Goal: Task Accomplishment & Management: Use online tool/utility

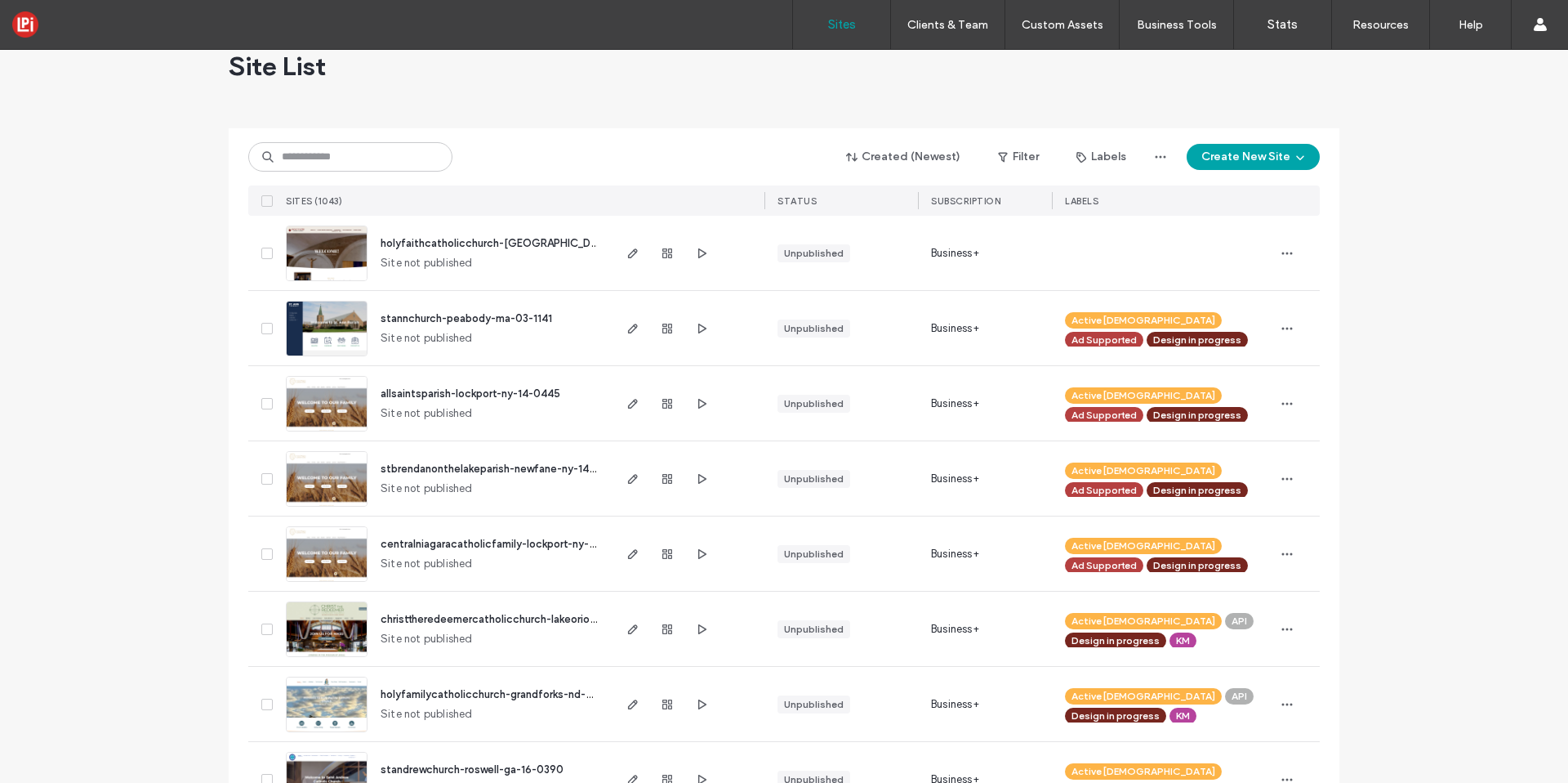
scroll to position [118, 0]
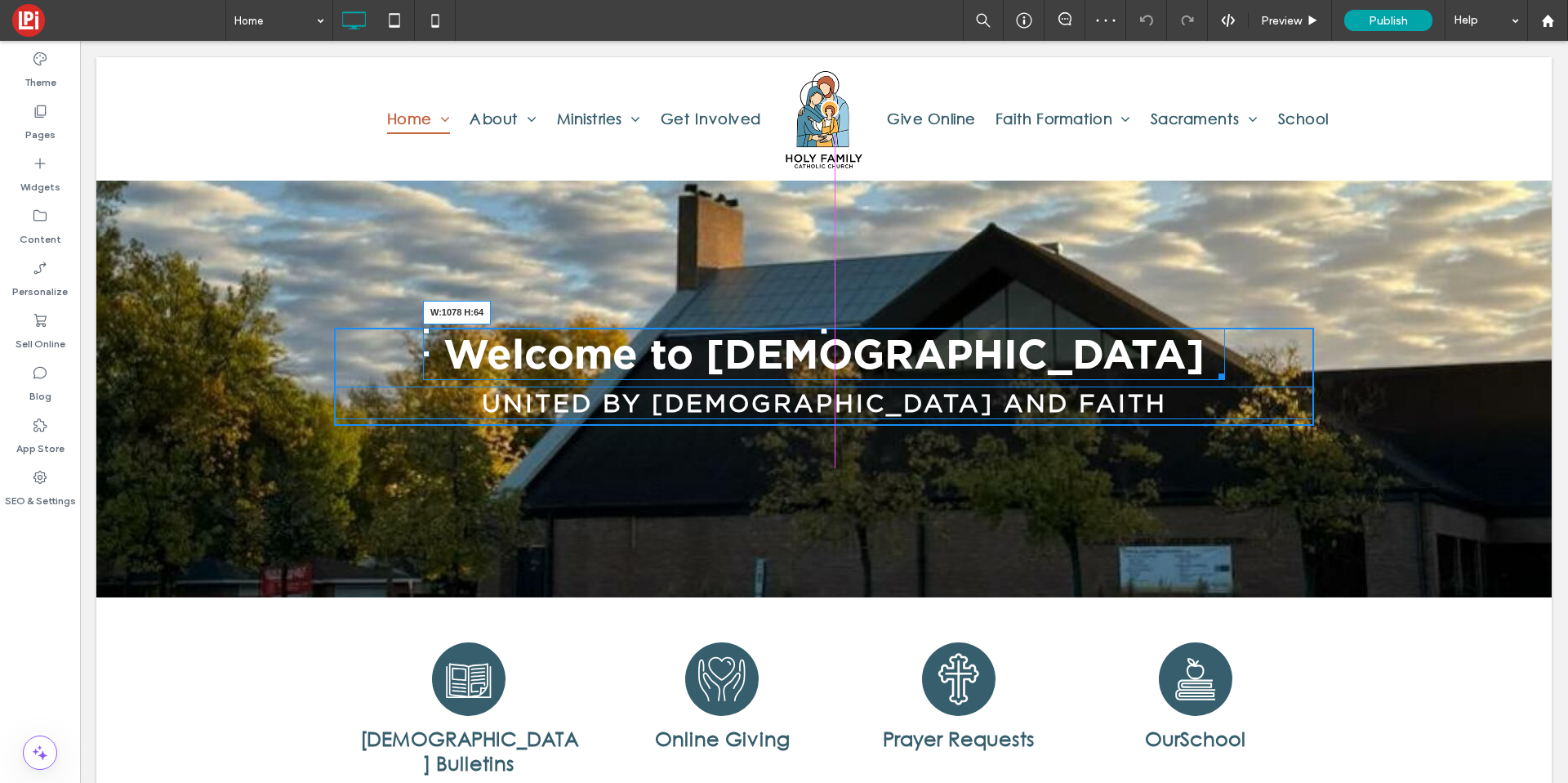
drag, startPoint x: 1212, startPoint y: 425, endPoint x: 1251, endPoint y: 423, distance: 39.1
click at [1251, 423] on div "Welcome to Holy Family Catholic Church W:1078 H:64 United by baptism and faith …" at bounding box center [824, 377] width 980 height 98
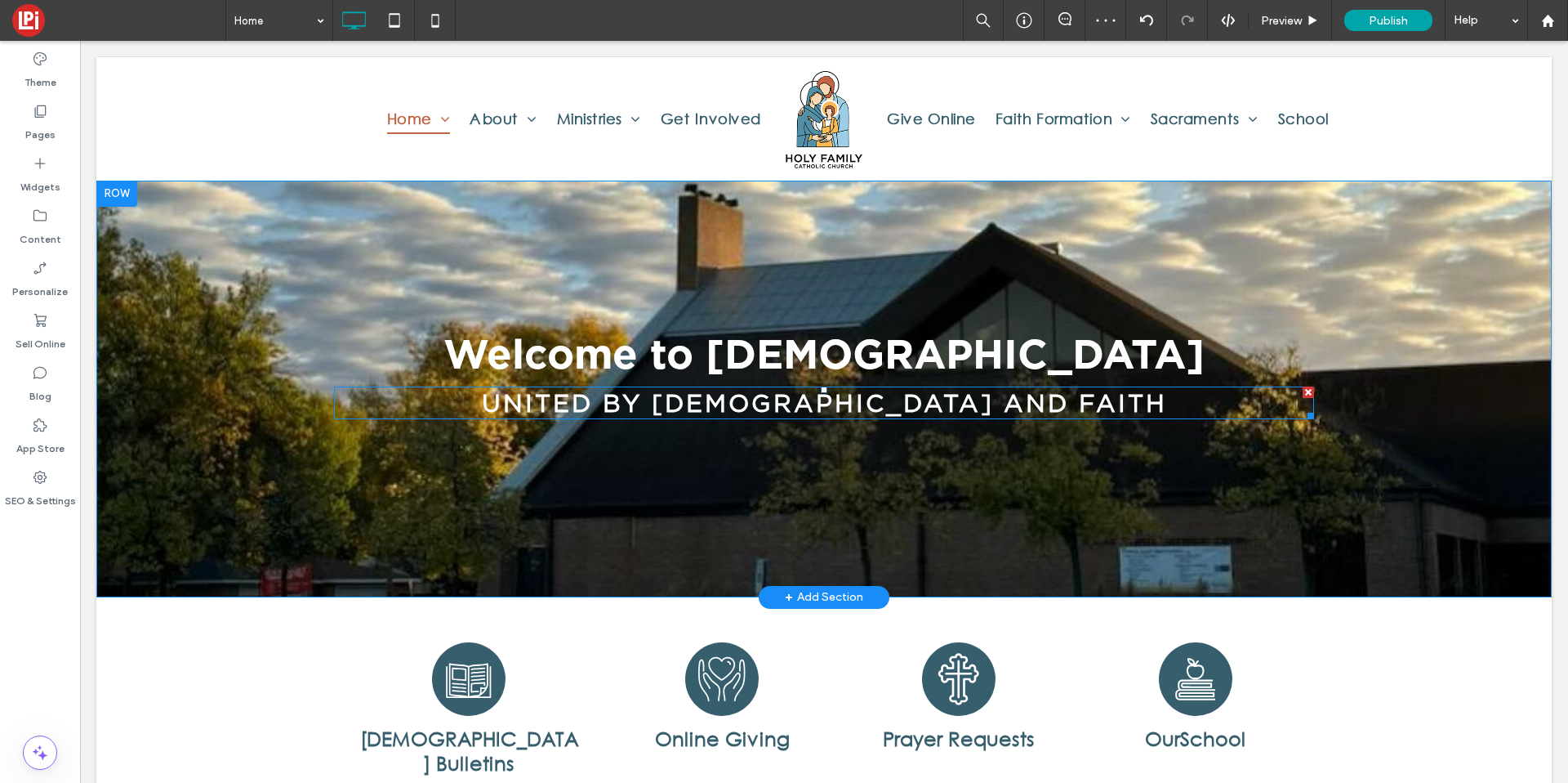
click at [936, 409] on span "United by [DEMOGRAPHIC_DATA] and faith" at bounding box center [825, 403] width 685 height 30
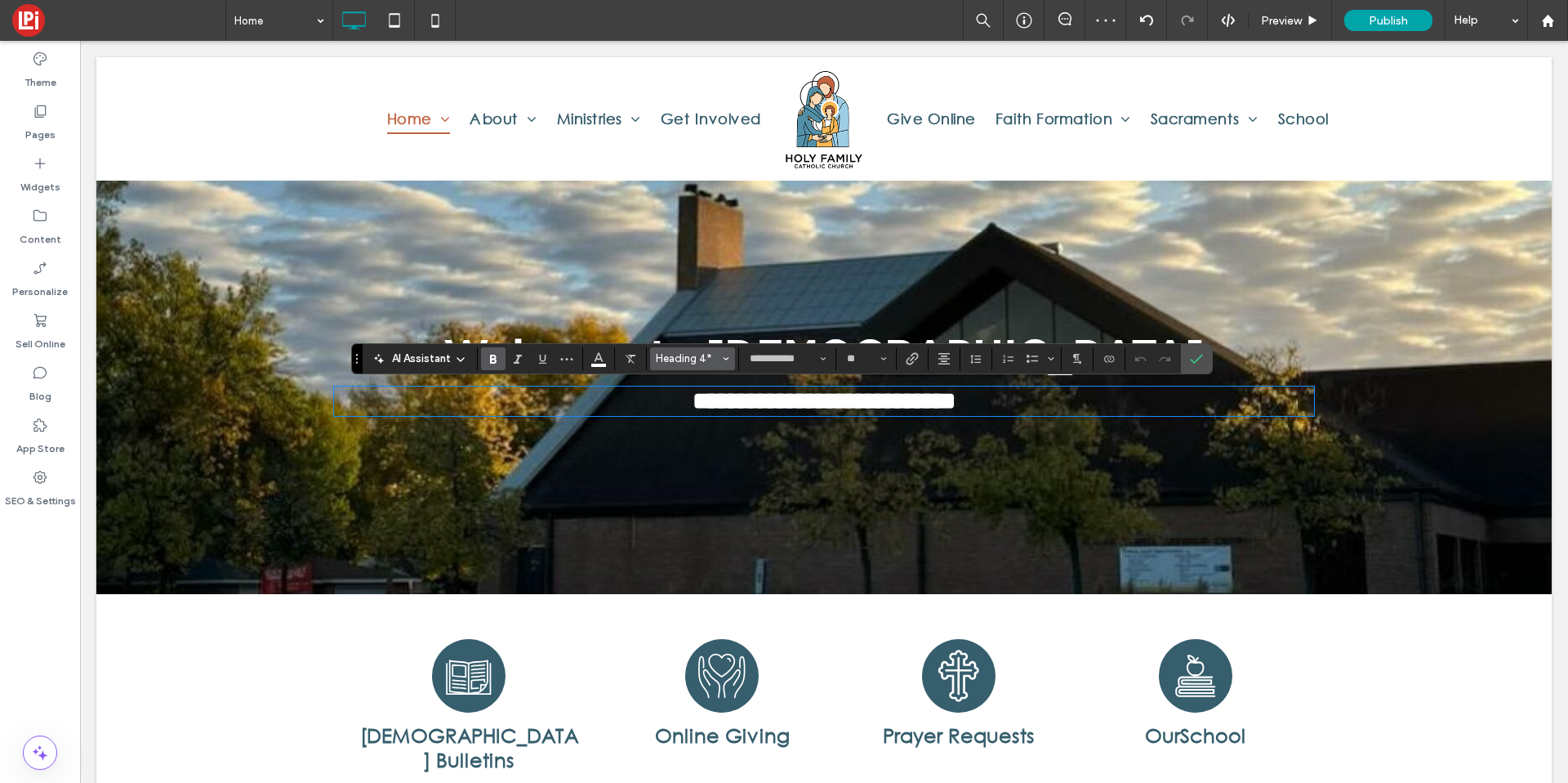
click at [698, 367] on button "Heading 4*" at bounding box center [692, 358] width 85 height 23
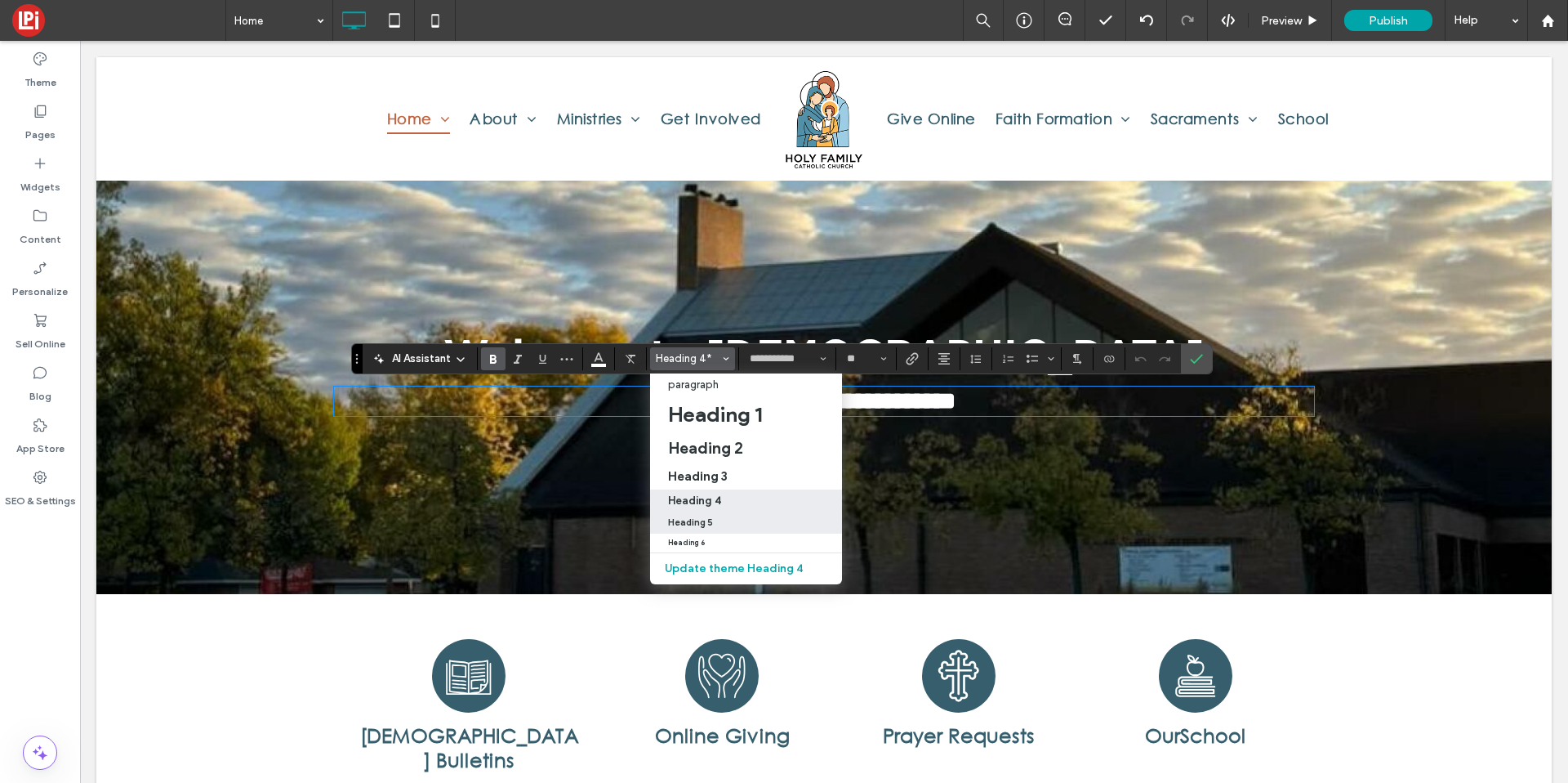
click at [700, 515] on label "Heading 5" at bounding box center [746, 523] width 192 height 21
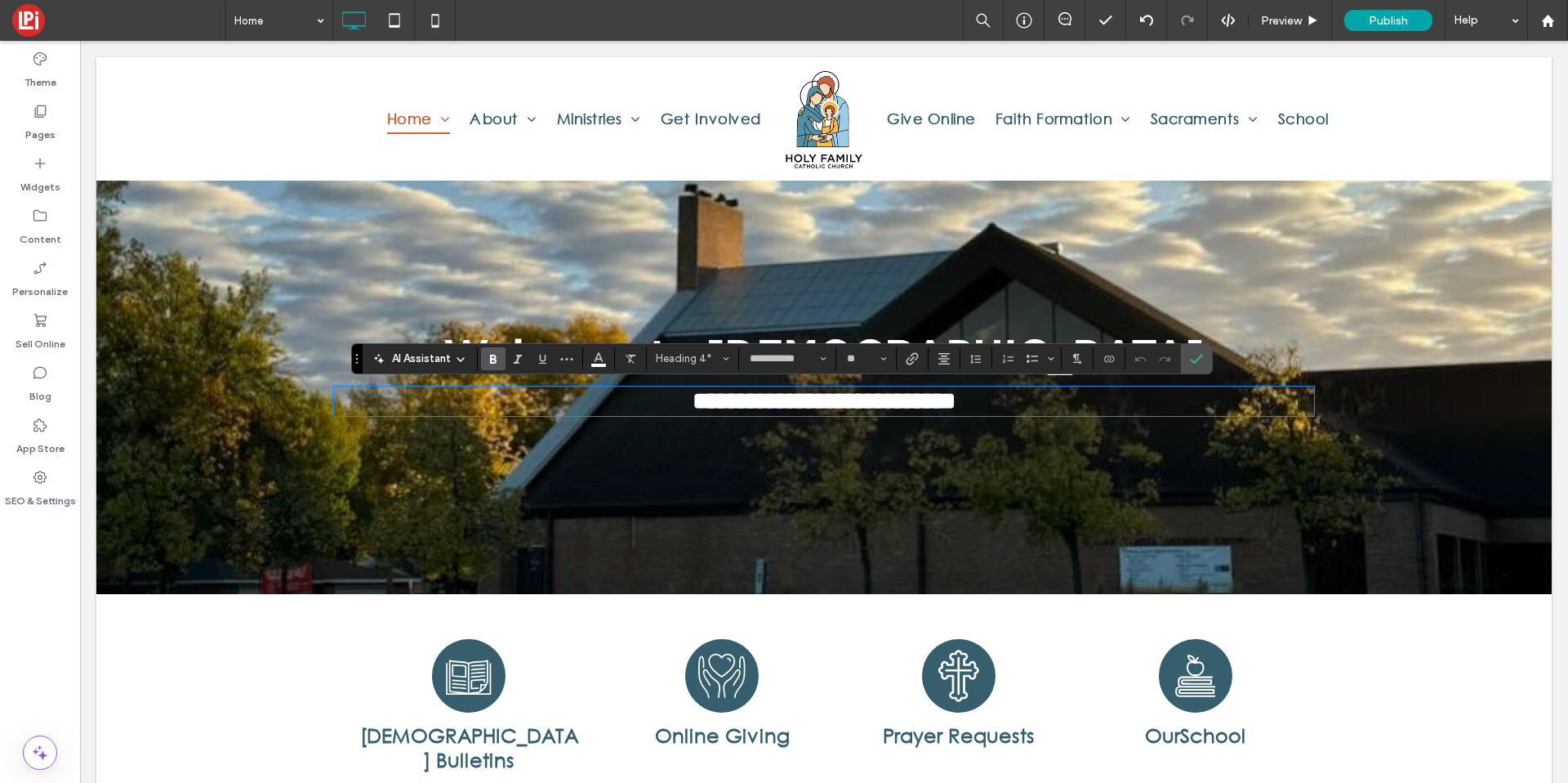
type input "**********"
type input "**"
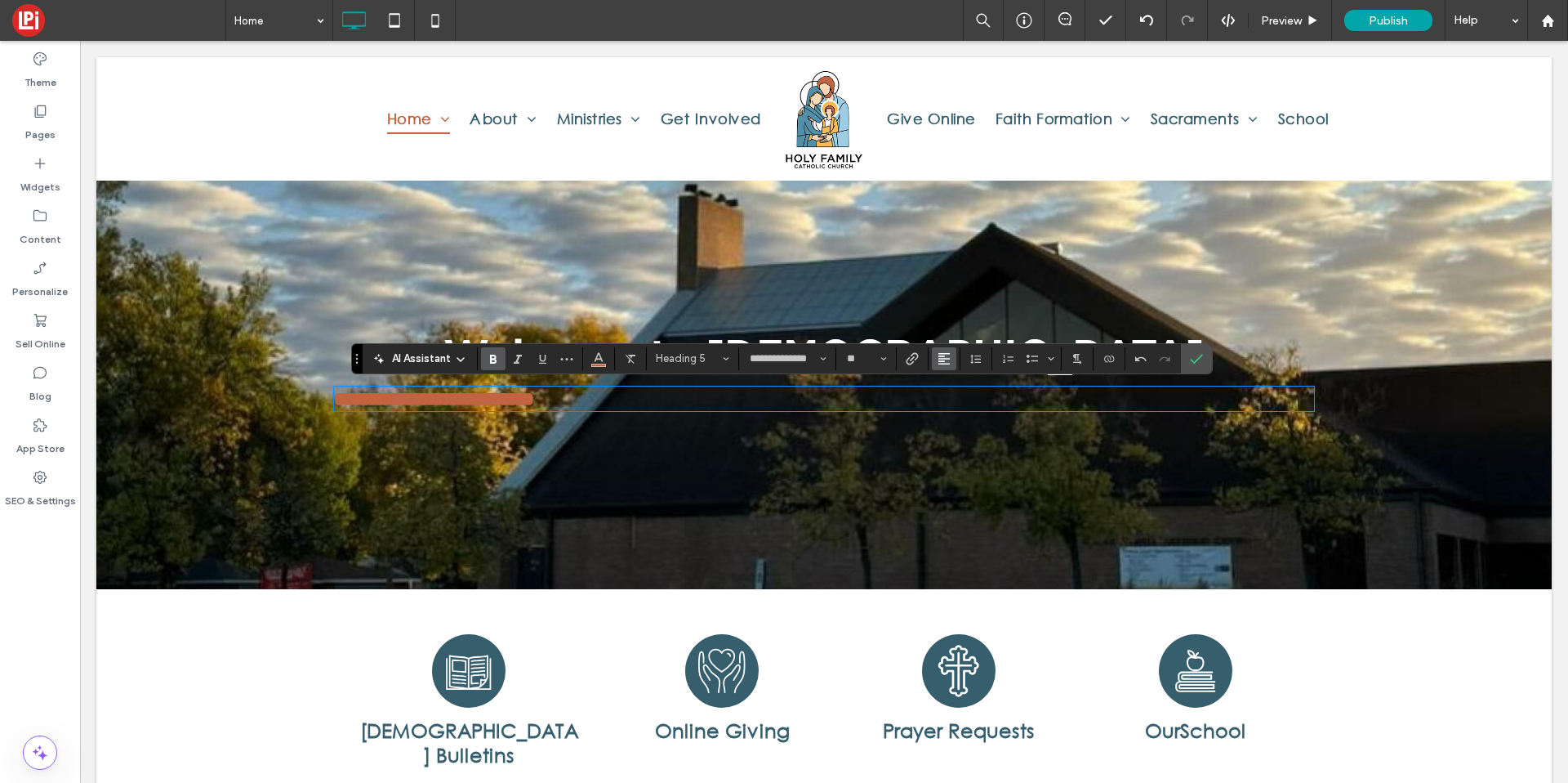
click at [937, 357] on icon "Alignment" at bounding box center [943, 358] width 13 height 13
click at [948, 397] on label "ui.textEditor.alignment.center" at bounding box center [960, 408] width 57 height 24
click at [599, 354] on use "Color" at bounding box center [598, 357] width 9 height 9
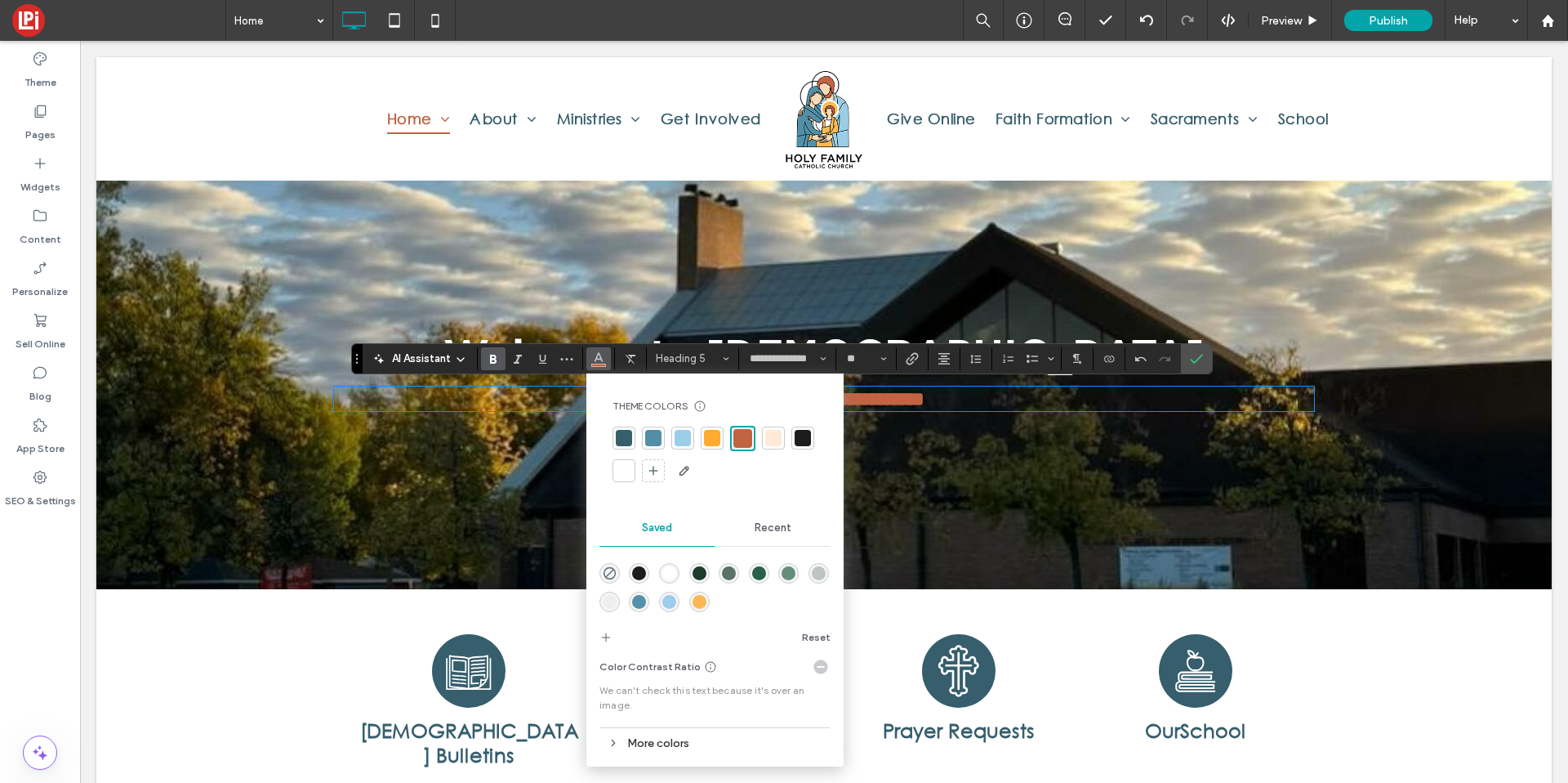
click at [632, 469] on div at bounding box center [624, 470] width 17 height 17
click at [1187, 358] on label "Confirm" at bounding box center [1197, 359] width 24 height 30
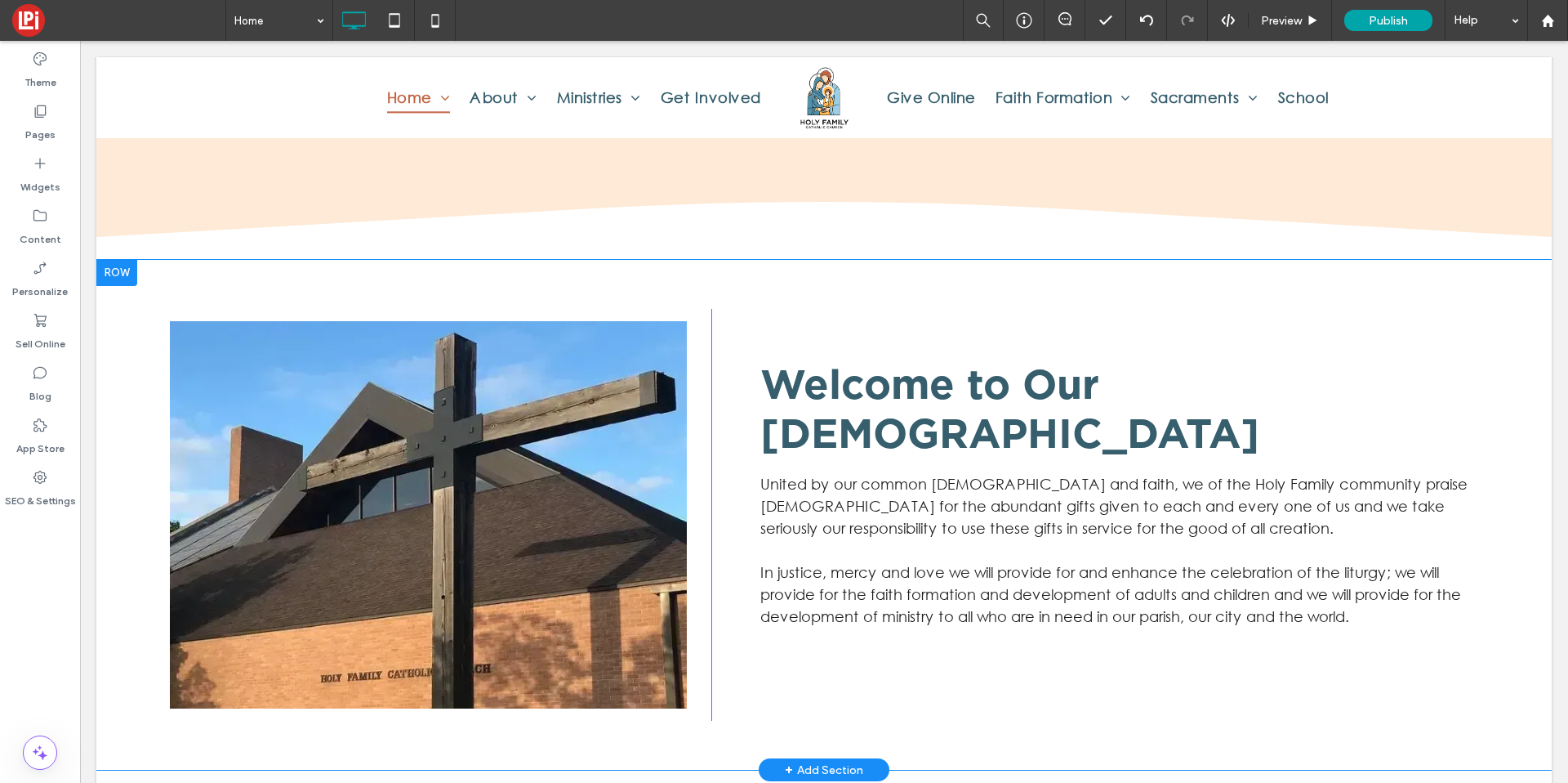
scroll to position [1034, 0]
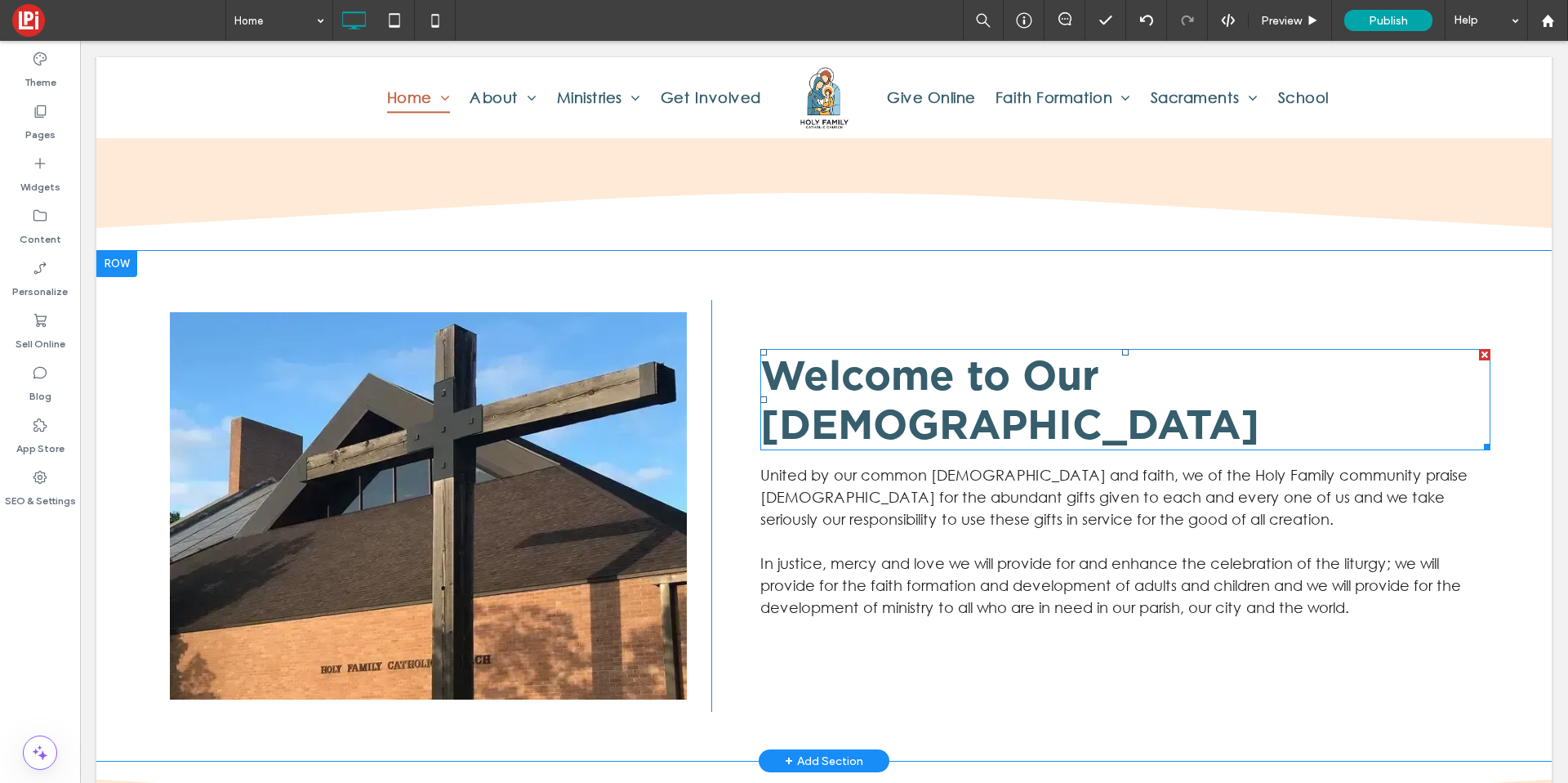
click at [1056, 364] on span "Welcome to Our Church" at bounding box center [1010, 399] width 499 height 98
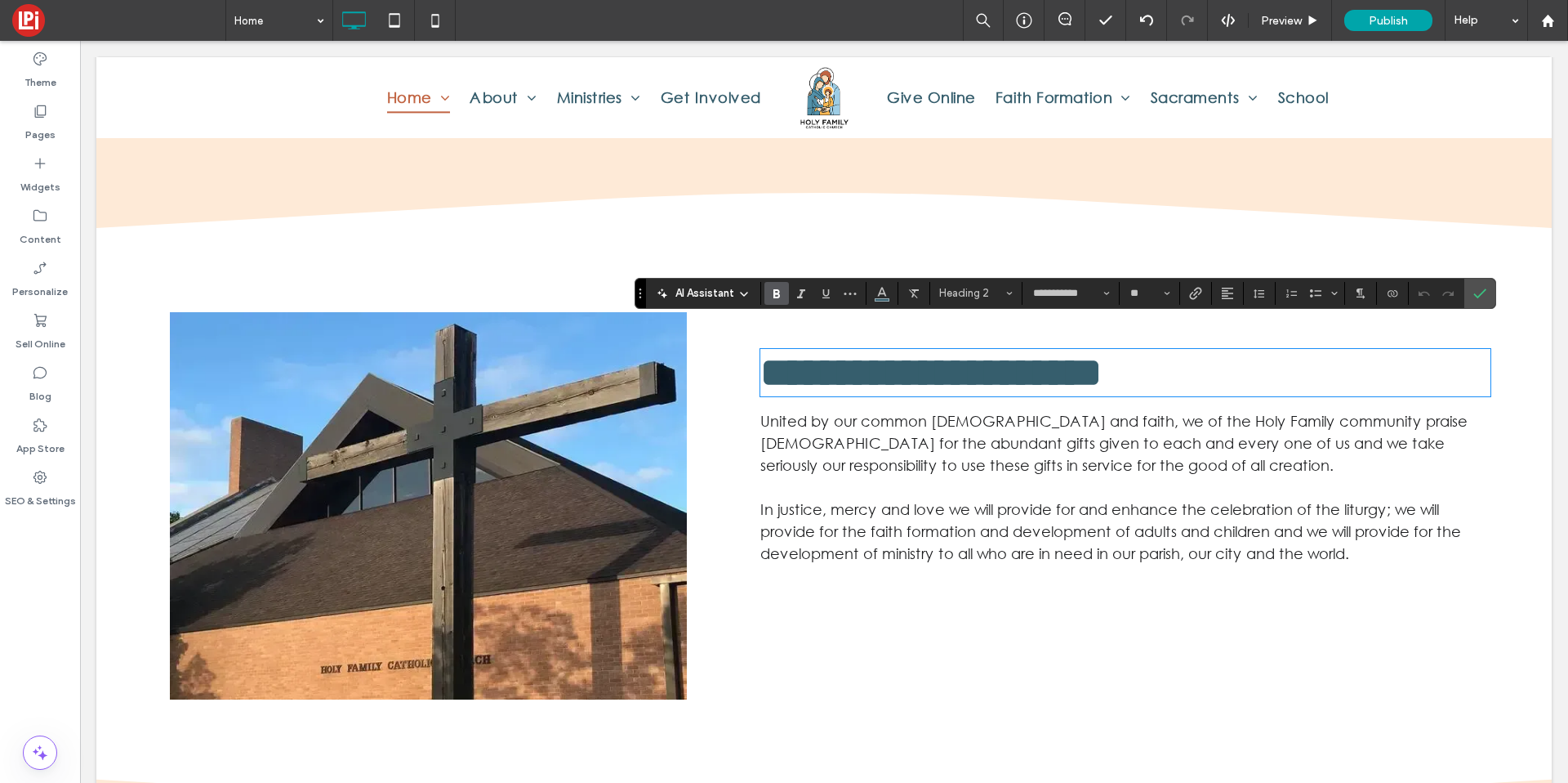
click at [1051, 363] on span "**********" at bounding box center [931, 372] width 342 height 40
click at [1033, 364] on span "**********" at bounding box center [931, 372] width 342 height 40
drag, startPoint x: 1018, startPoint y: 354, endPoint x: 1308, endPoint y: 343, distance: 290.2
click at [1308, 350] on h2 "**********" at bounding box center [1126, 372] width 730 height 44
click at [1483, 291] on use "Confirm" at bounding box center [1480, 293] width 13 height 10
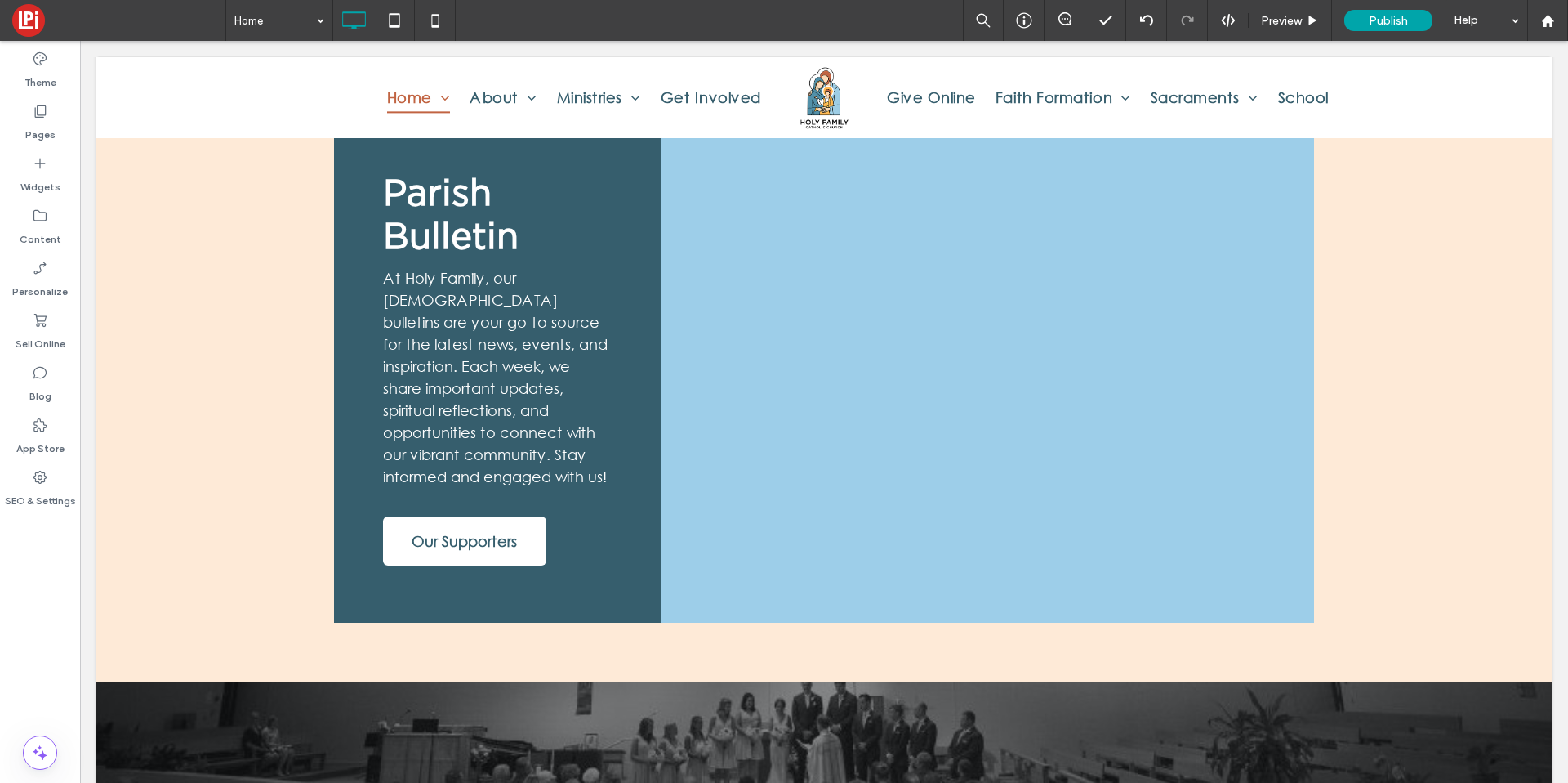
scroll to position [2162, 0]
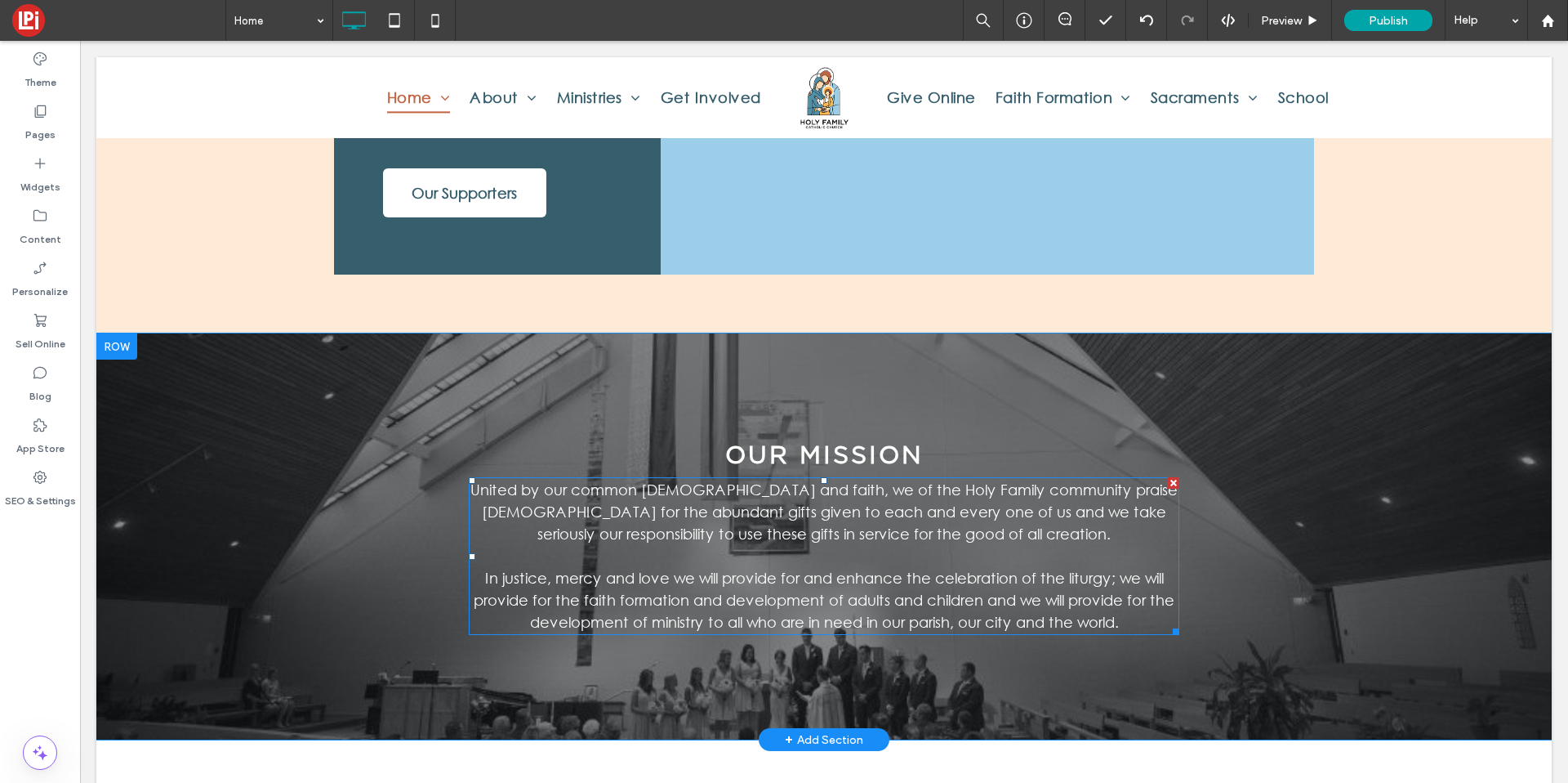
click at [798, 481] on span "United by our common baptism and faith, we of the Holy Family community praise …" at bounding box center [825, 511] width 708 height 62
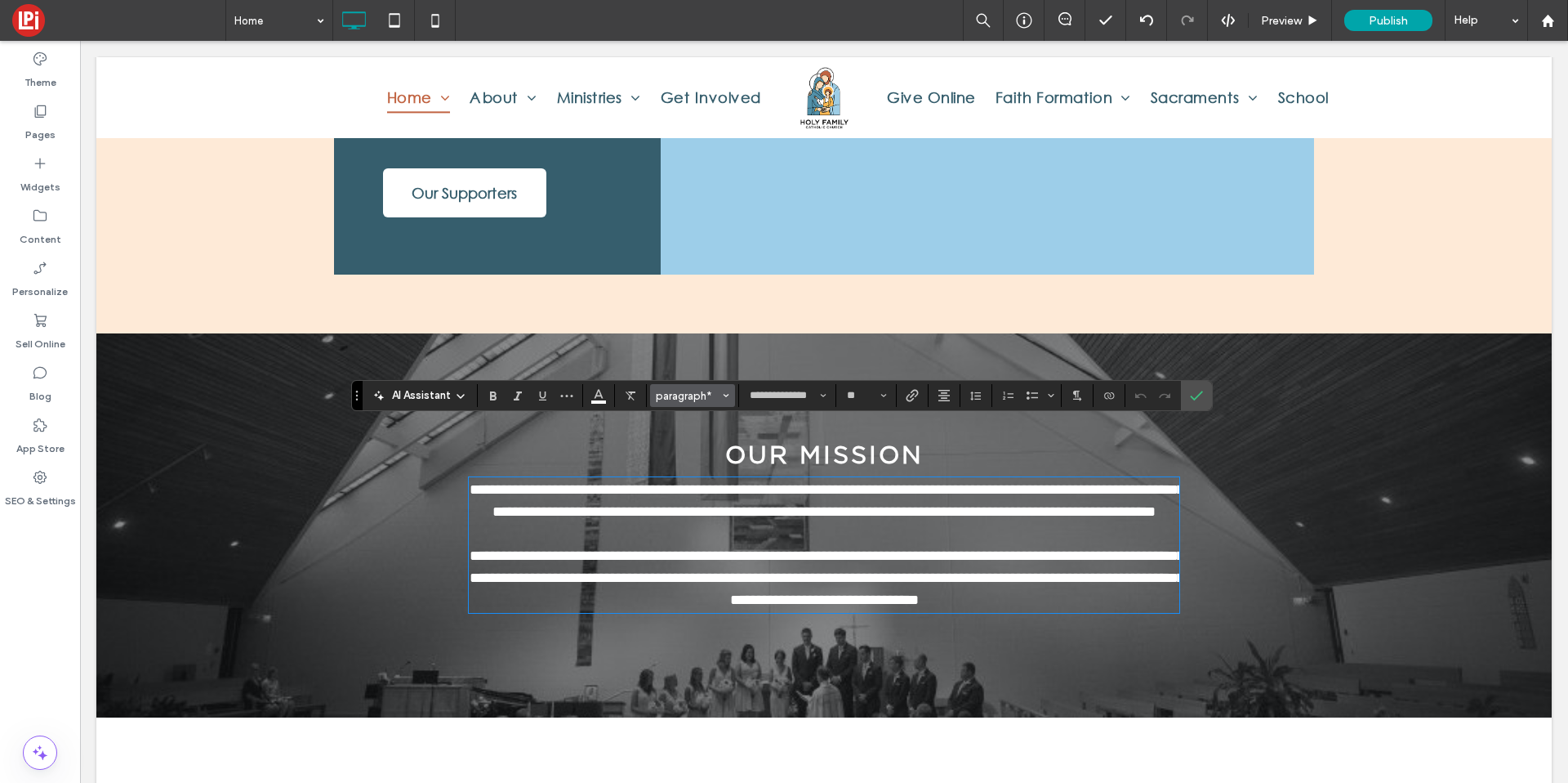
click at [671, 399] on span "paragraph*" at bounding box center [687, 396] width 64 height 12
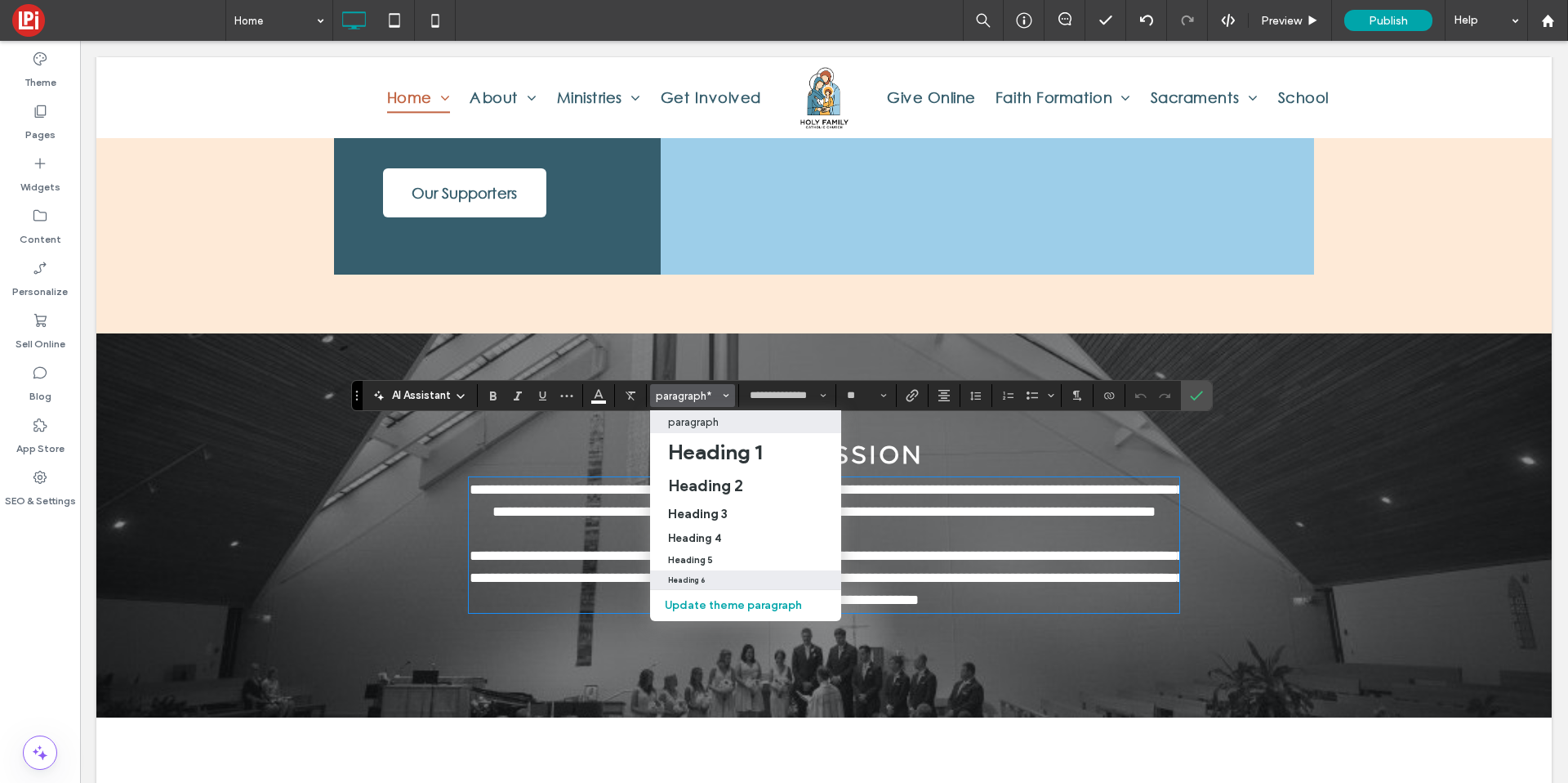
click at [694, 584] on h6 "Heading 6" at bounding box center [687, 579] width 37 height 8
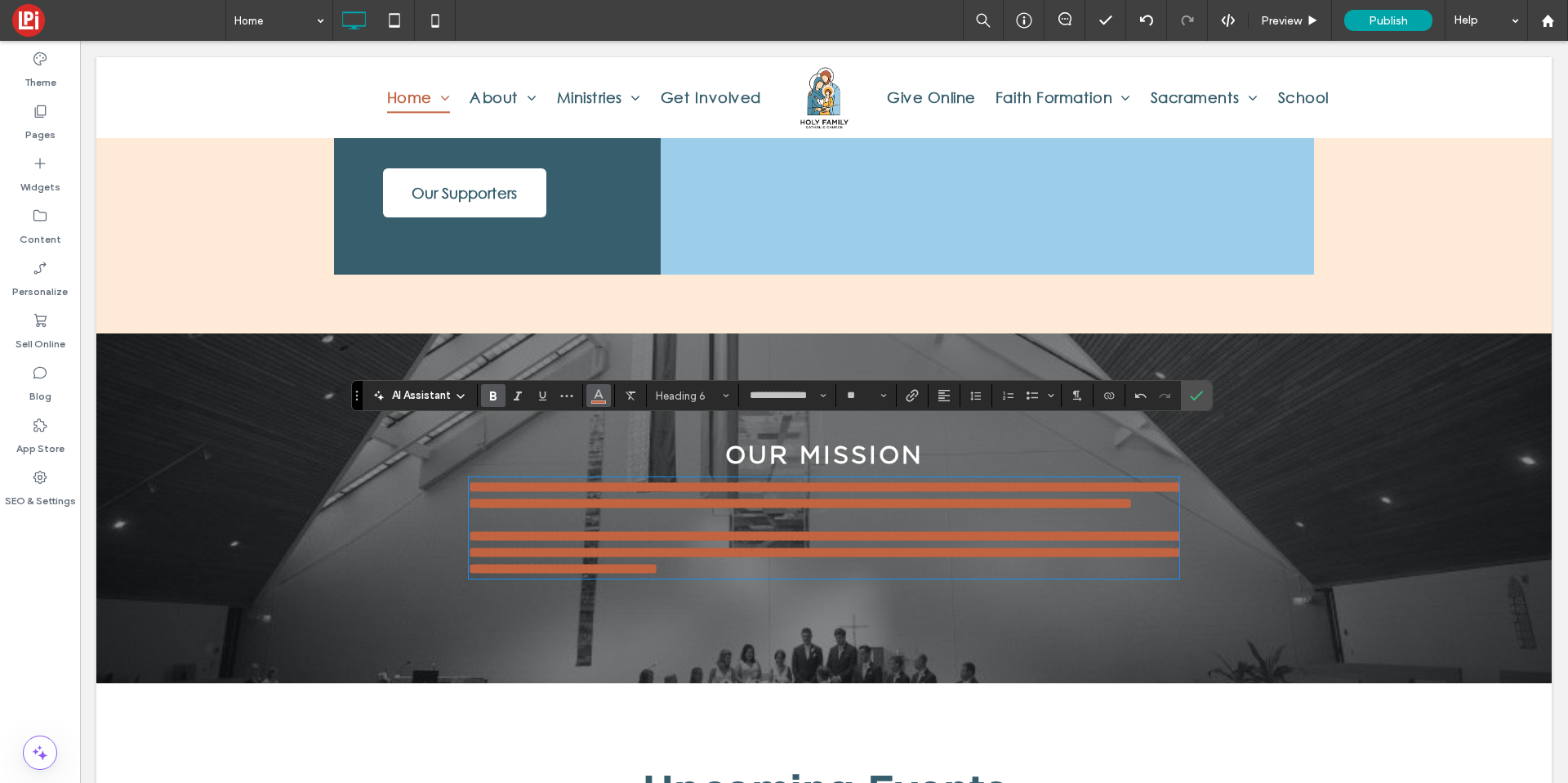
click at [592, 399] on icon "Color" at bounding box center [598, 393] width 13 height 13
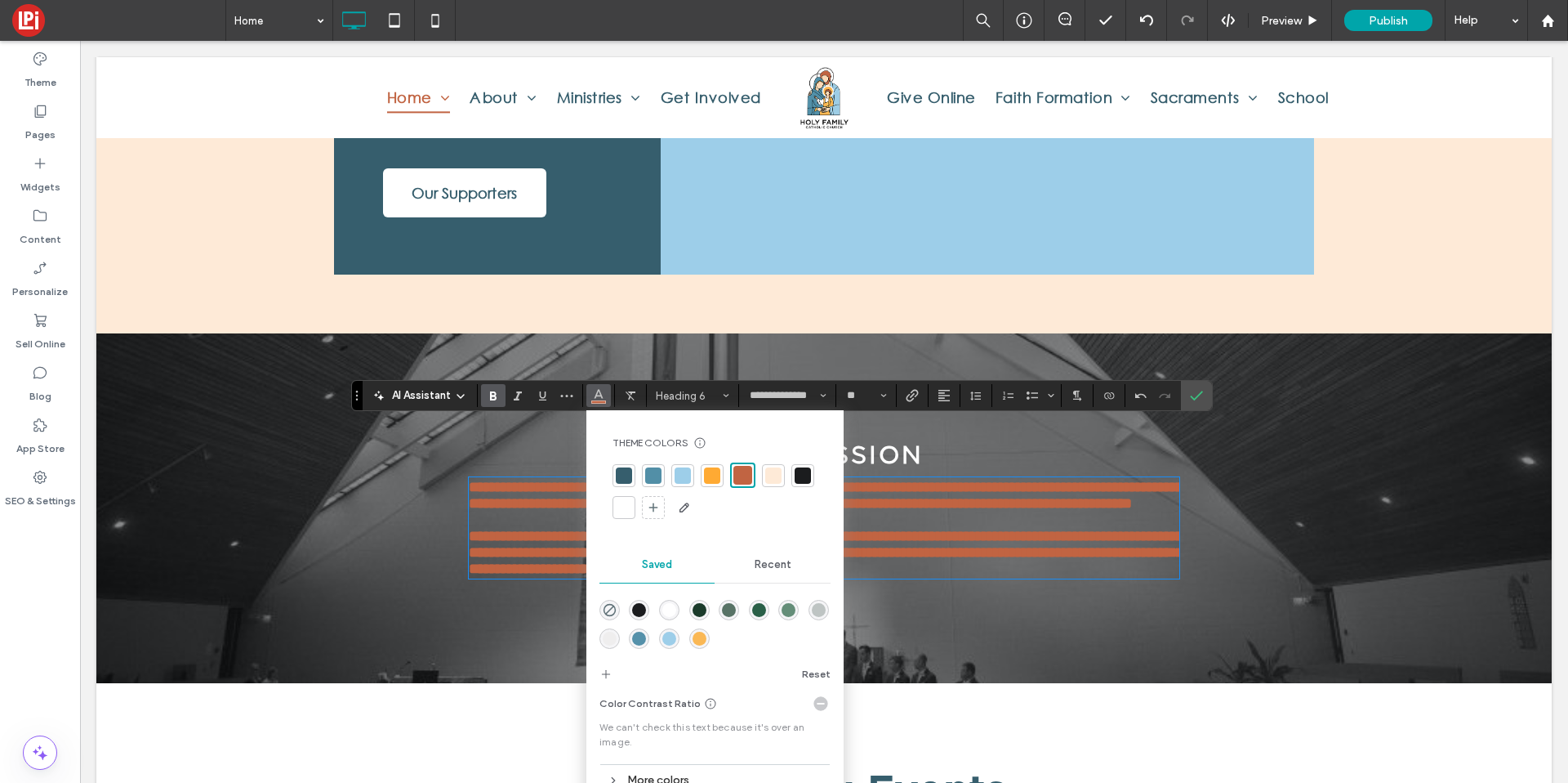
click at [612, 509] on div at bounding box center [624, 508] width 23 height 23
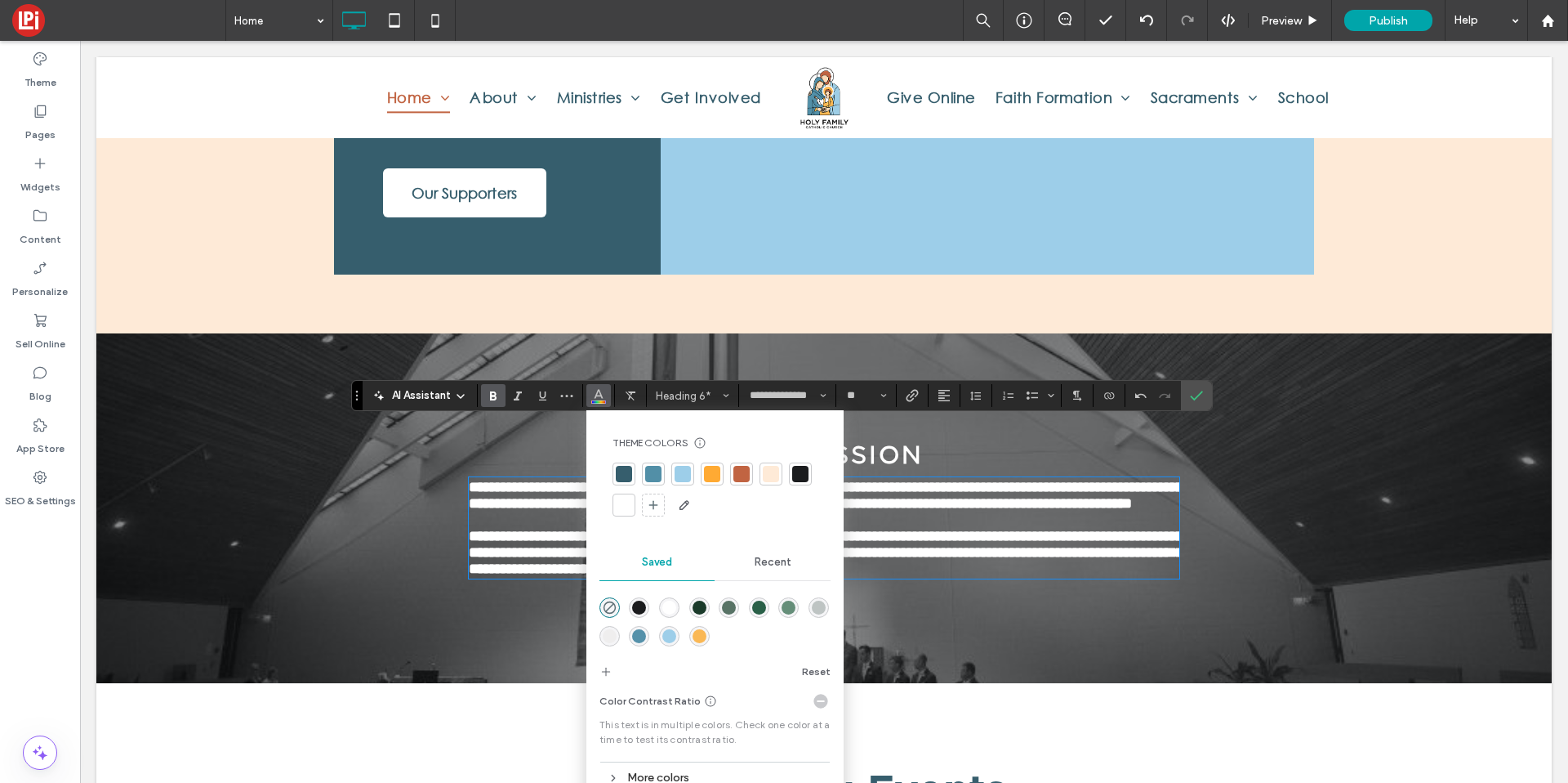
click at [613, 508] on div at bounding box center [624, 505] width 23 height 23
click at [932, 398] on button "Alignment" at bounding box center [944, 395] width 24 height 23
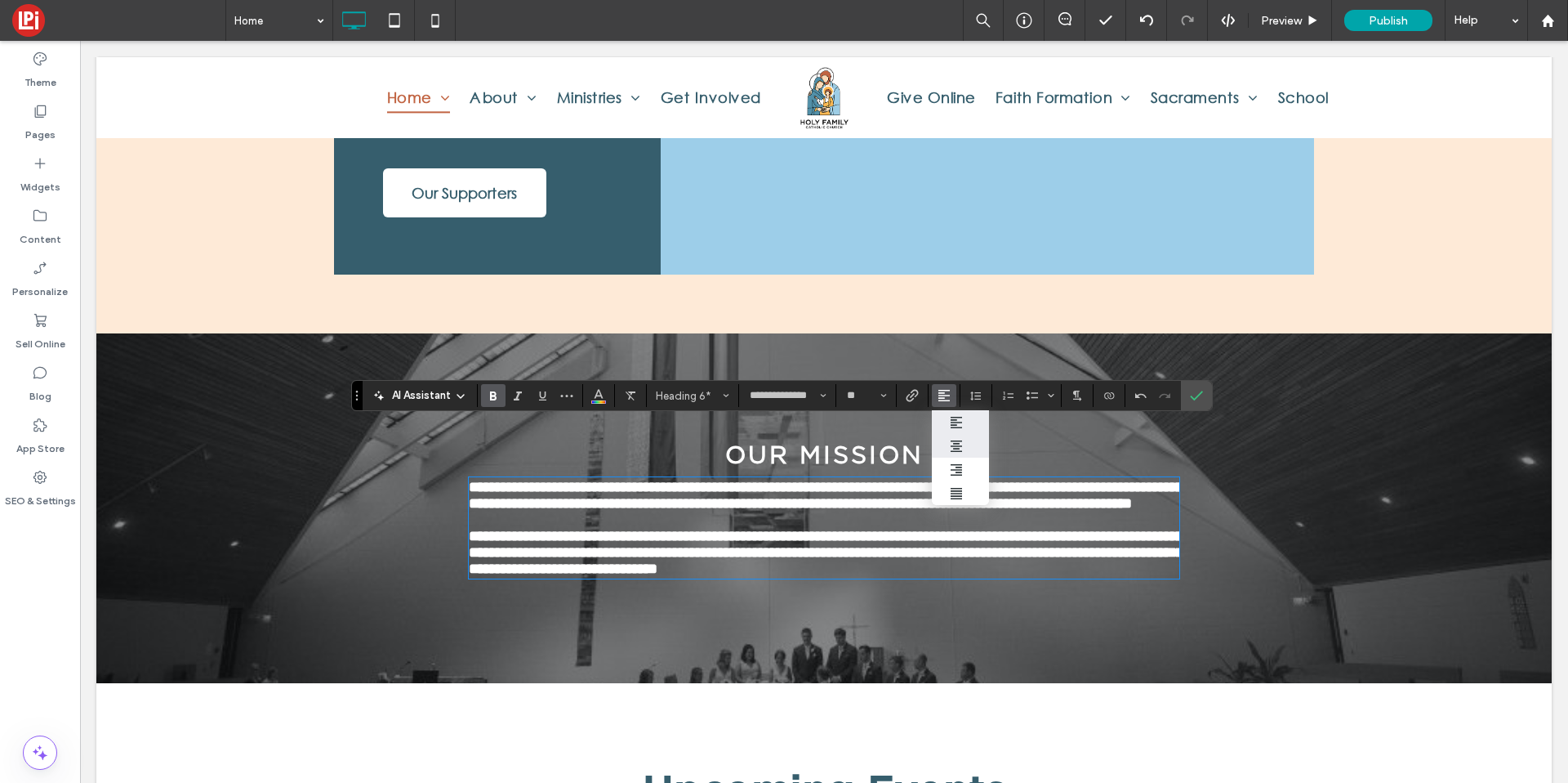
click at [944, 440] on span "ui.textEditor.alignment.center" at bounding box center [941, 446] width 7 height 24
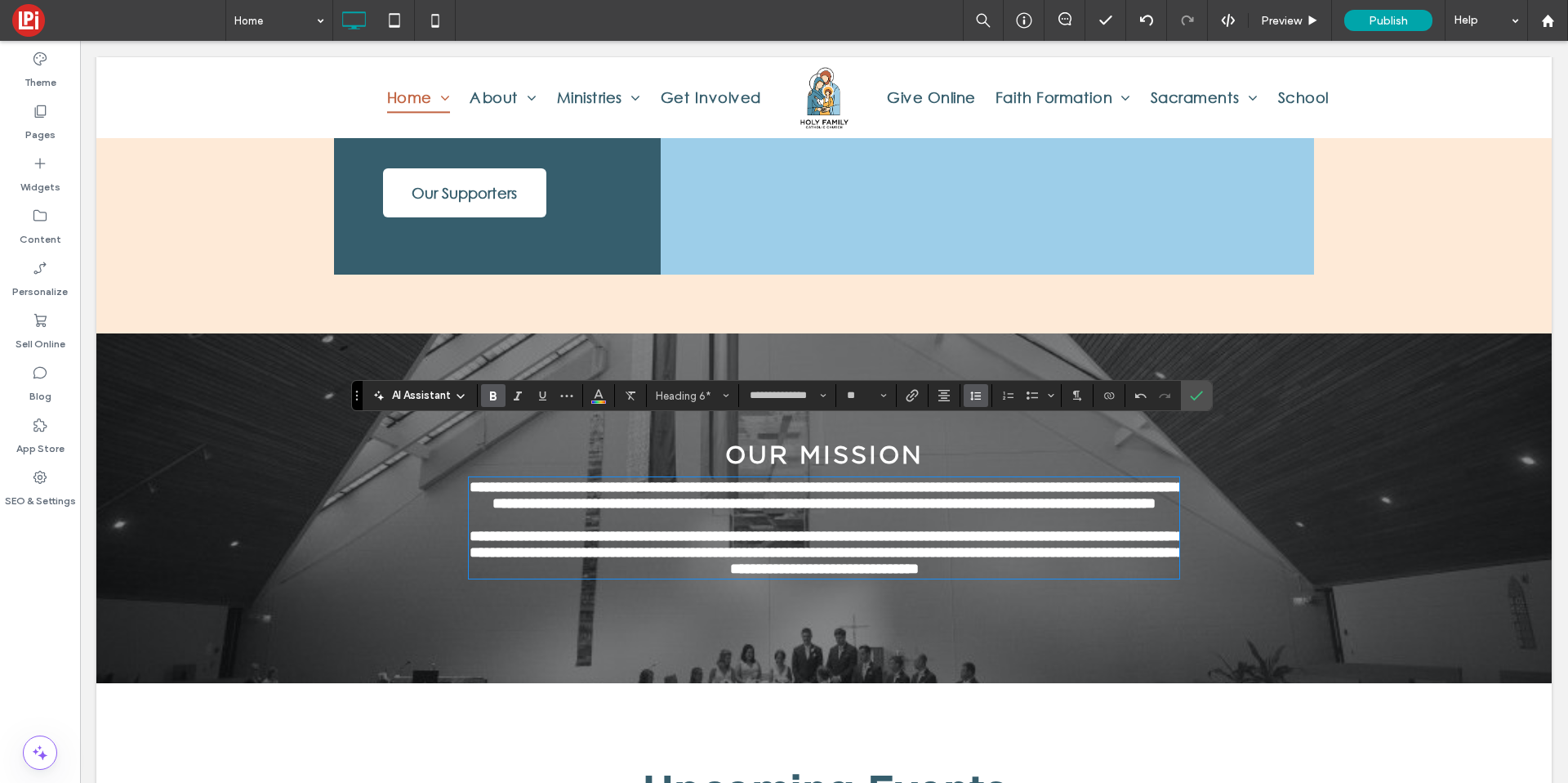
click at [975, 399] on icon "Line Height" at bounding box center [976, 395] width 13 height 13
click at [1003, 469] on div "1.5" at bounding box center [1002, 468] width 40 height 12
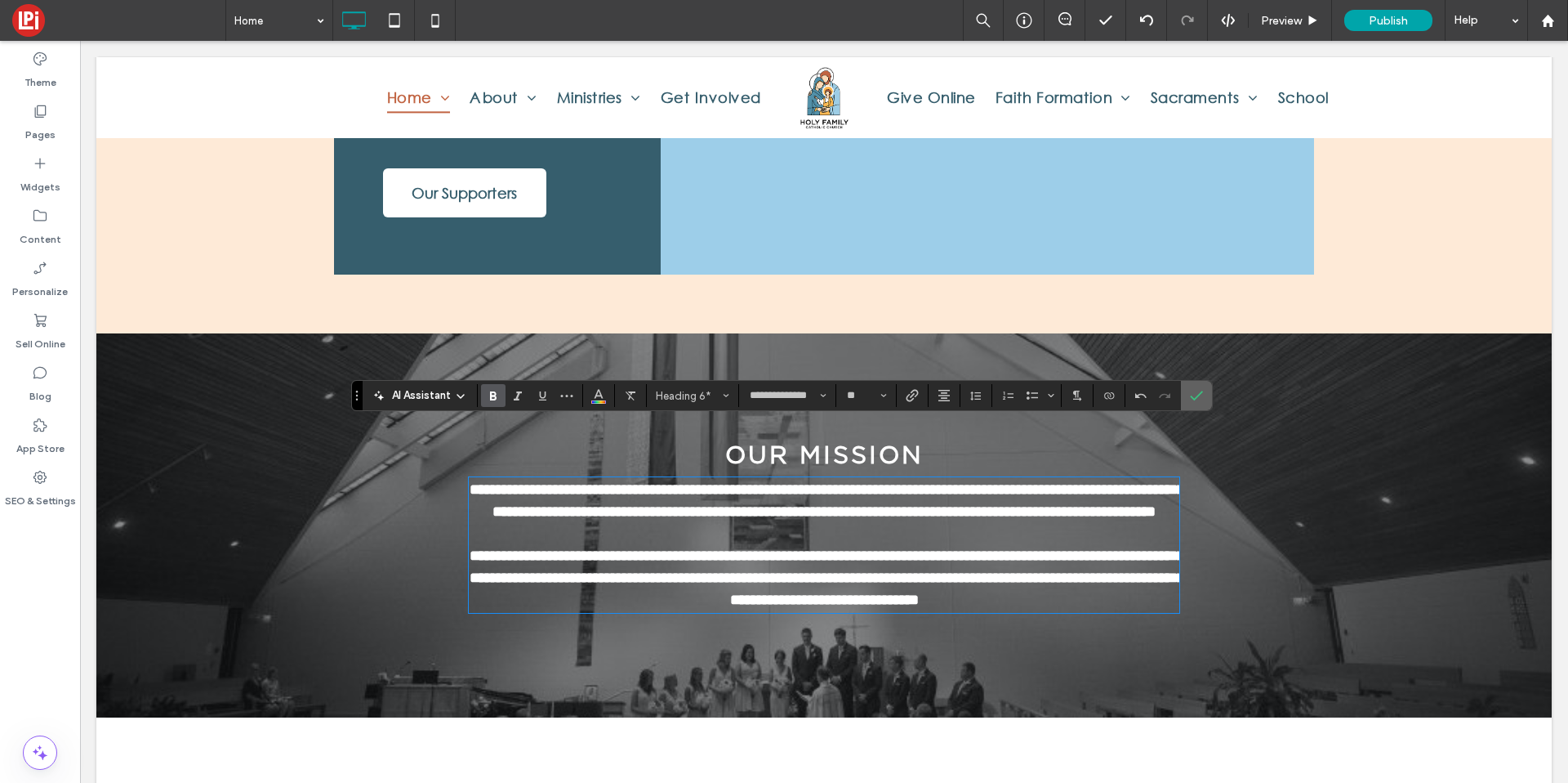
click at [1186, 408] on label "Confirm" at bounding box center [1197, 396] width 24 height 30
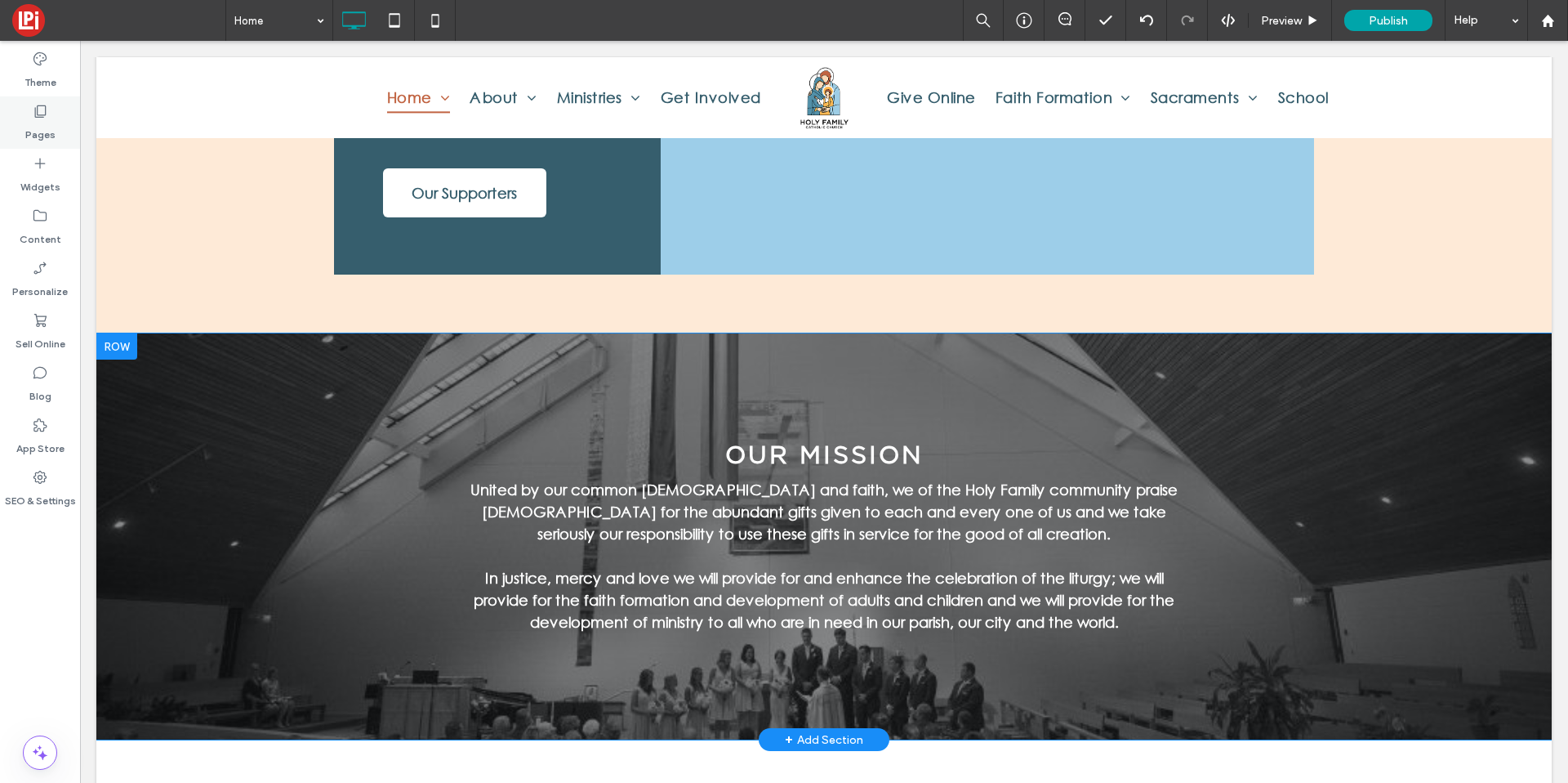
click at [55, 118] on div "Pages" at bounding box center [40, 122] width 80 height 52
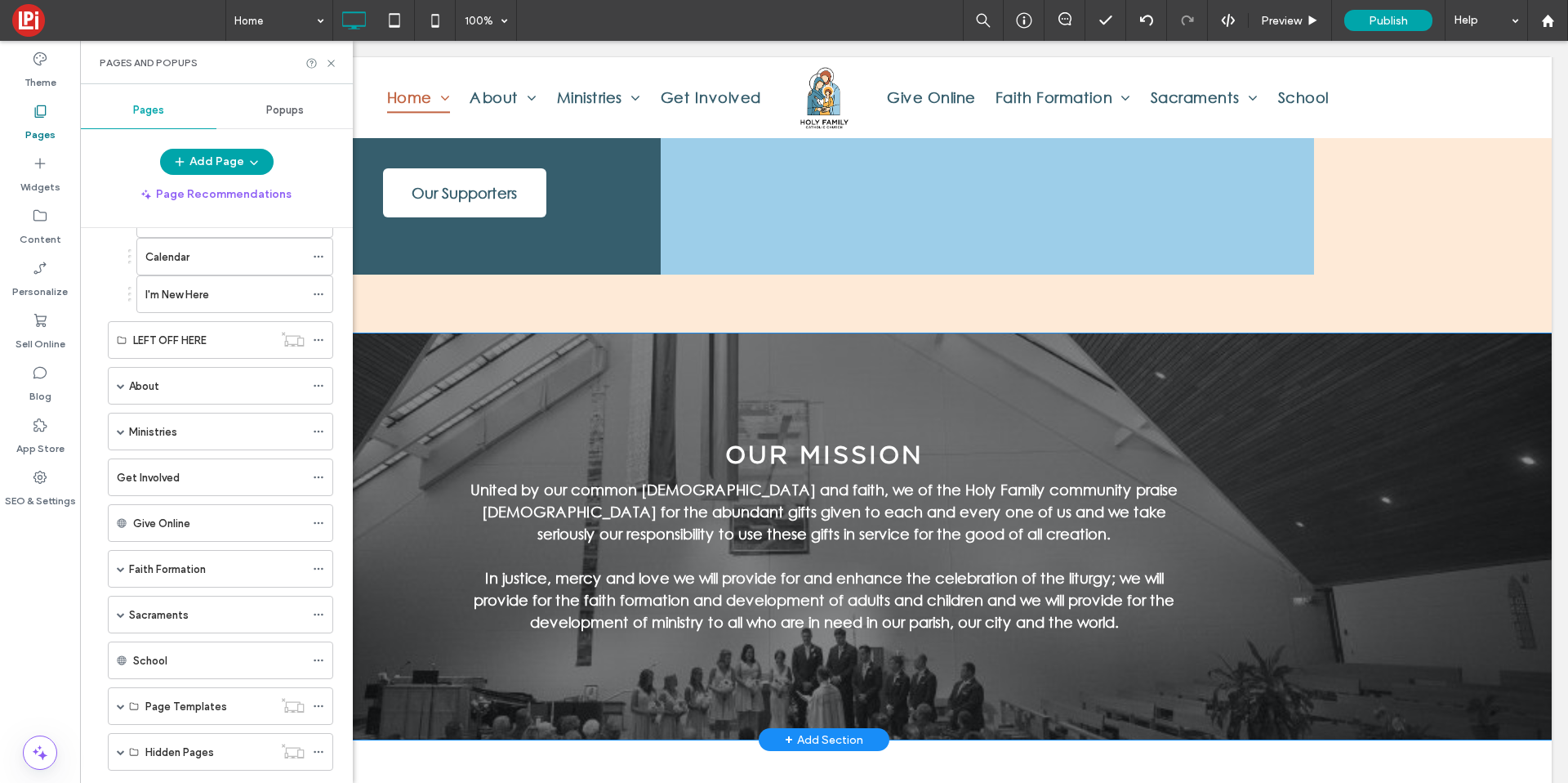
scroll to position [170, 0]
drag, startPoint x: 161, startPoint y: 518, endPoint x: 160, endPoint y: 635, distance: 117.0
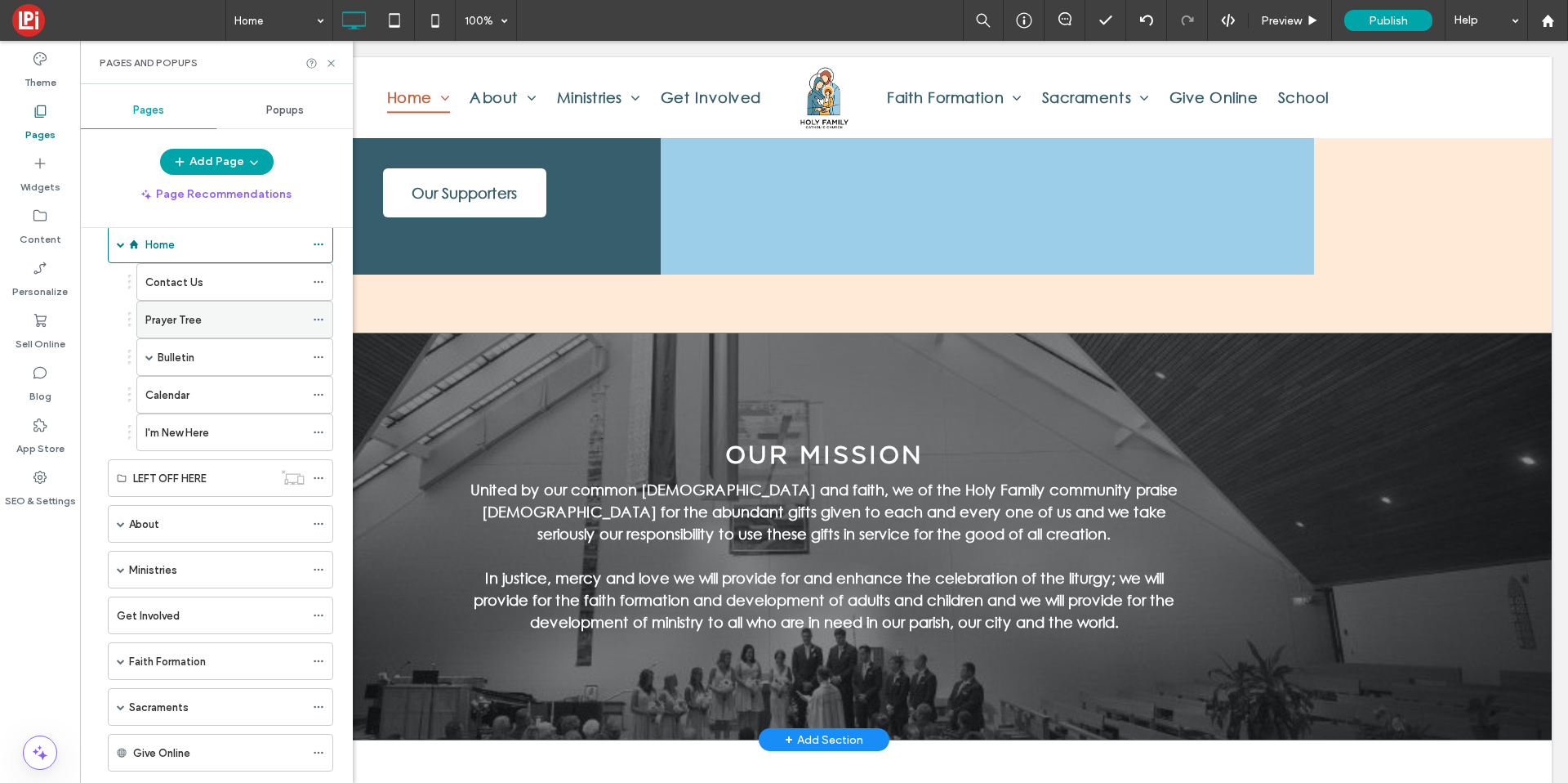
scroll to position [18, 0]
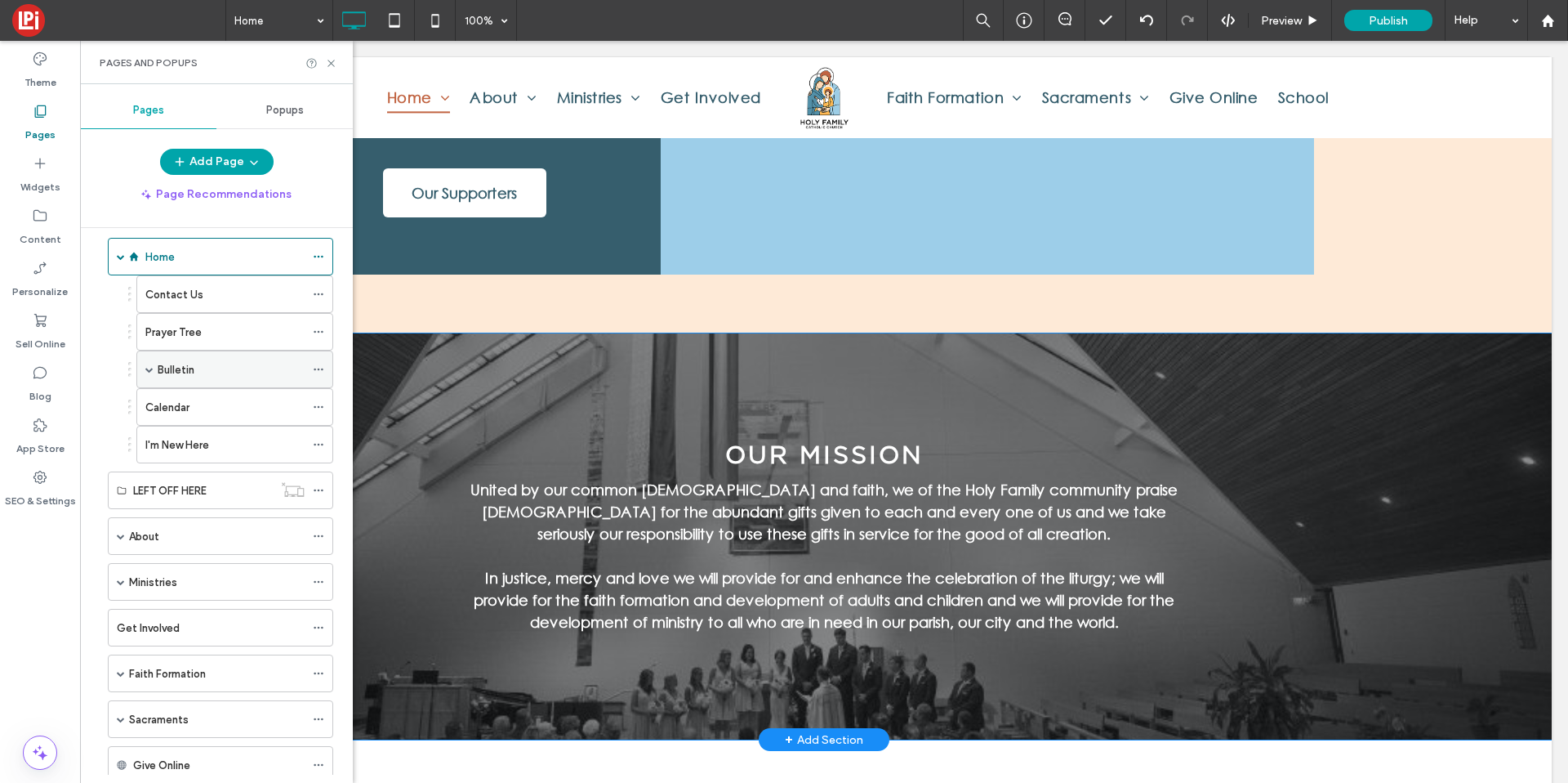
click at [146, 369] on span at bounding box center [149, 369] width 8 height 8
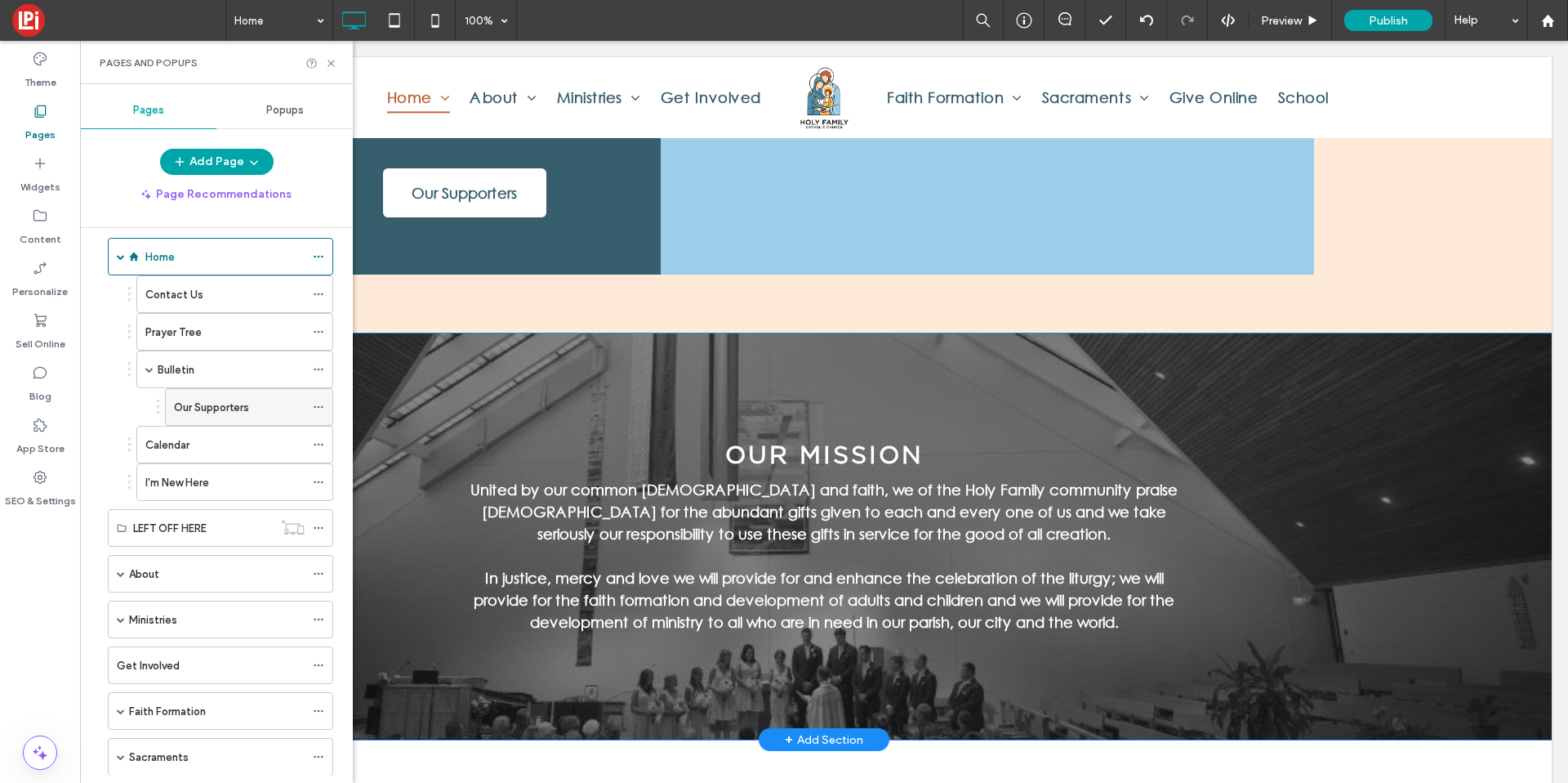
click at [203, 404] on label "Our Supporters" at bounding box center [211, 407] width 75 height 29
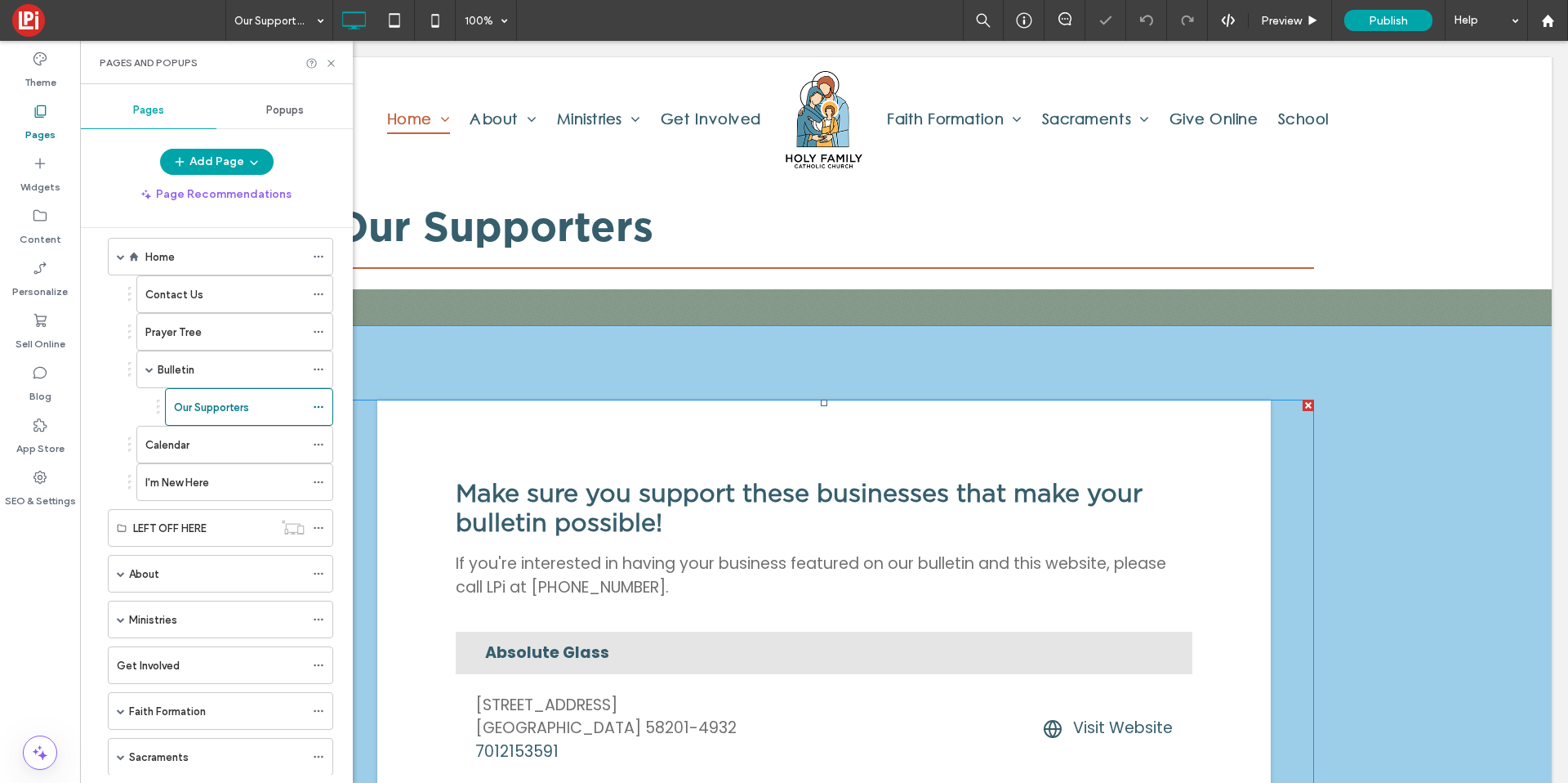
scroll to position [29, 0]
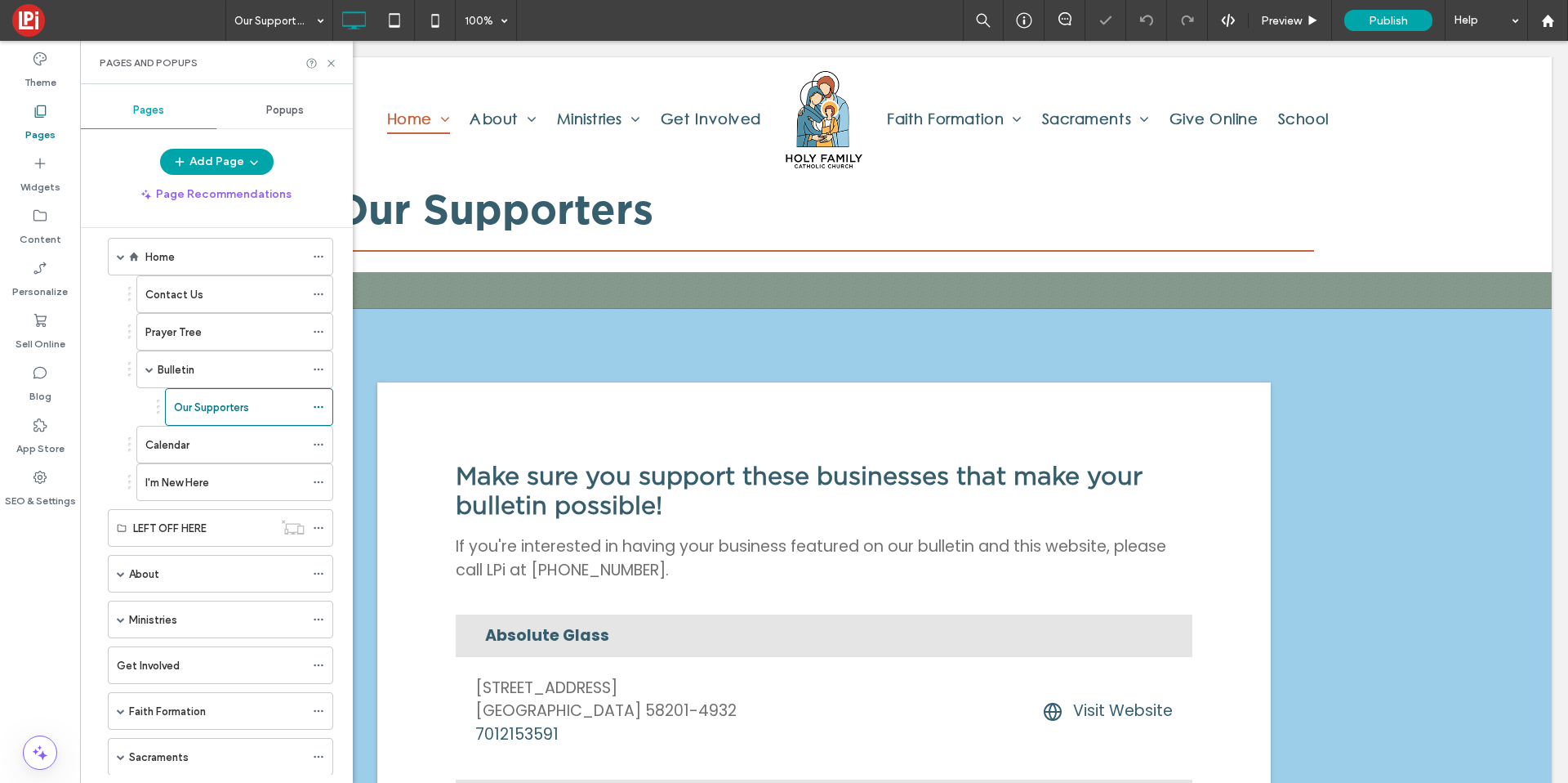
click at [641, 330] on div "Make sure you support these businesses that make your bulletin possible! If you…" at bounding box center [824, 709] width 1455 height 800
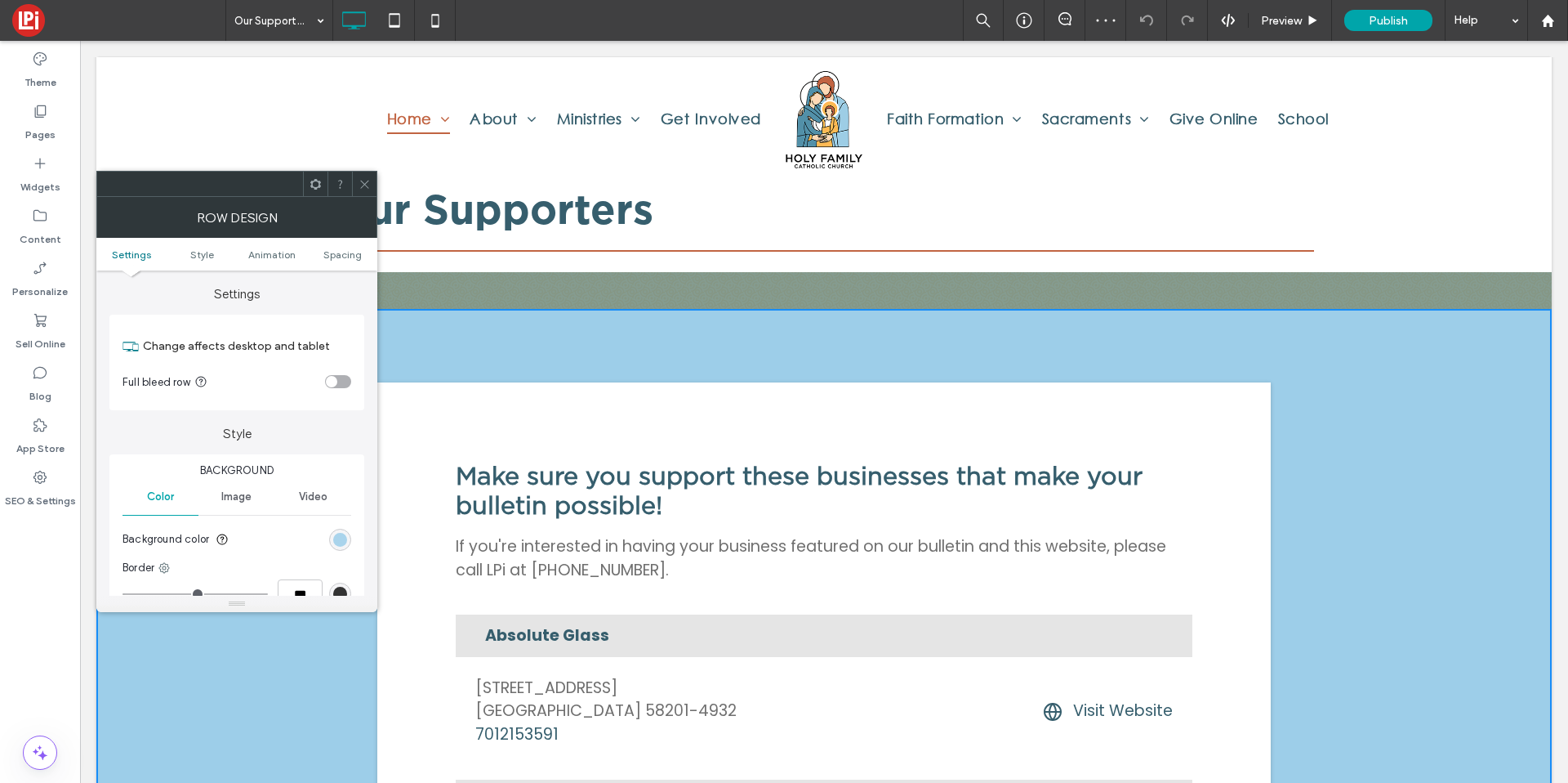
click at [335, 537] on div "rgb(157, 206, 233)" at bounding box center [340, 540] width 14 height 14
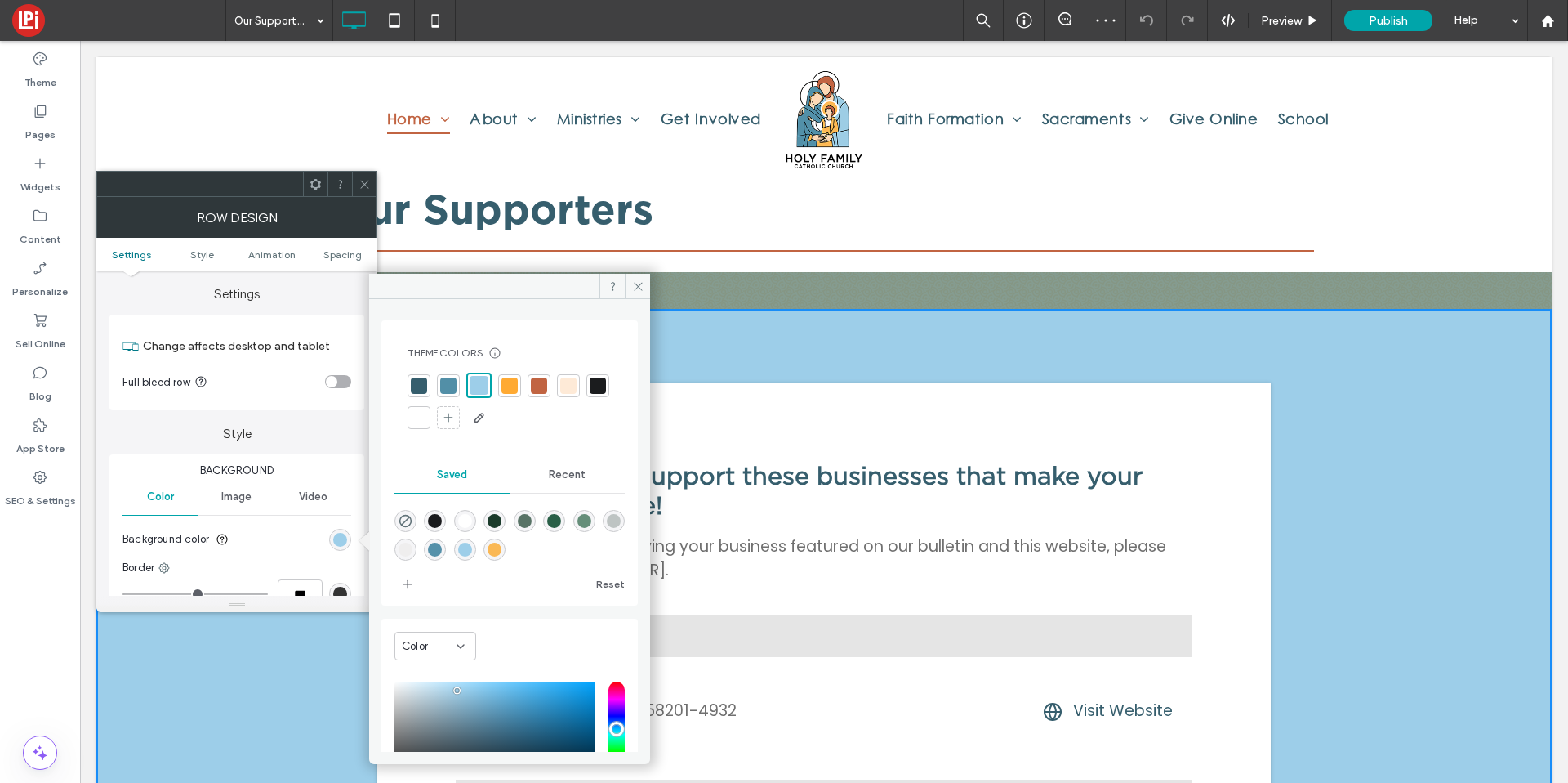
click at [427, 419] on div at bounding box center [418, 417] width 17 height 17
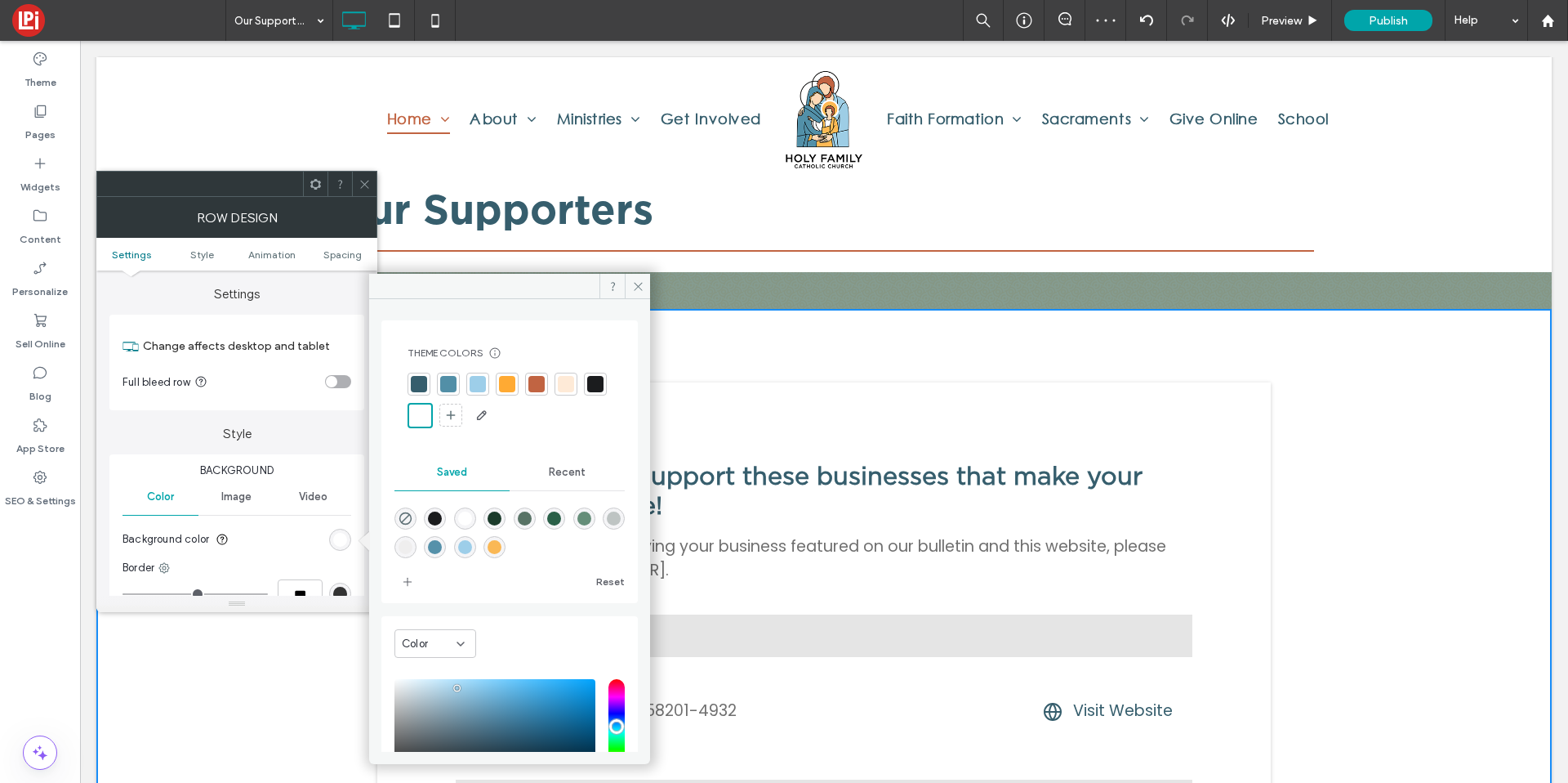
click at [362, 194] on span at bounding box center [364, 184] width 12 height 24
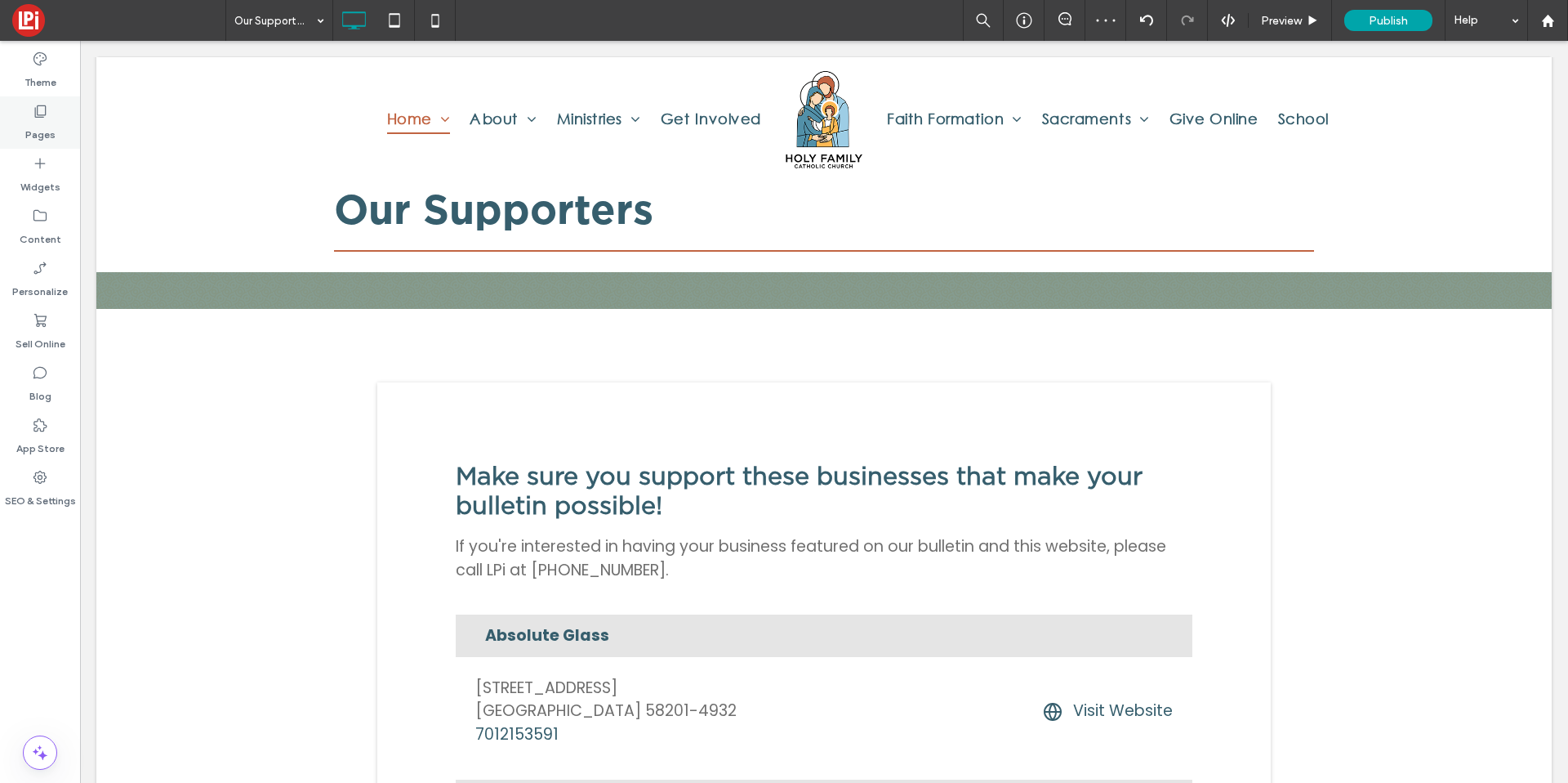
click at [45, 114] on use at bounding box center [40, 112] width 11 height 12
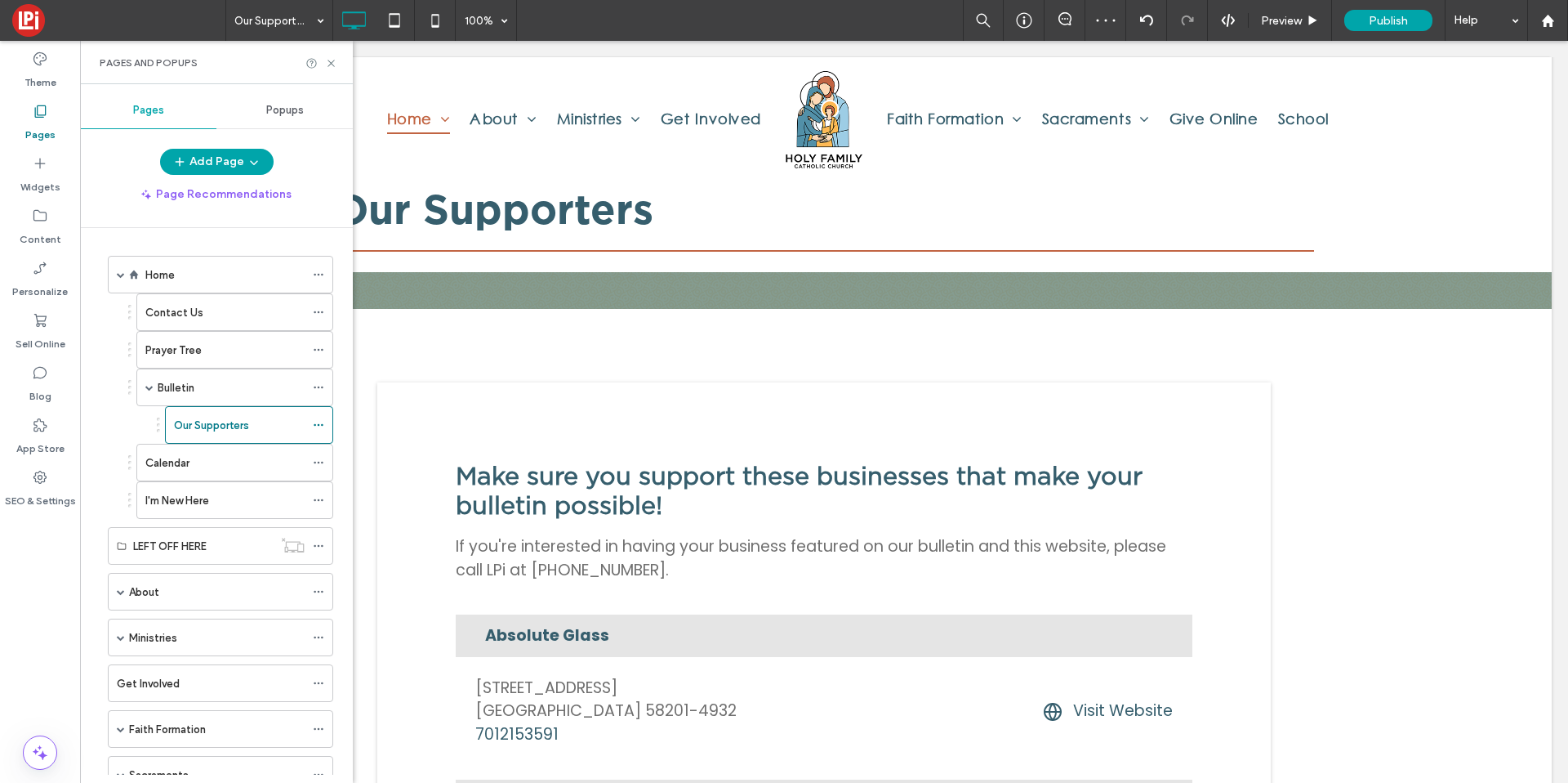
click at [169, 276] on label "Home" at bounding box center [160, 274] width 30 height 29
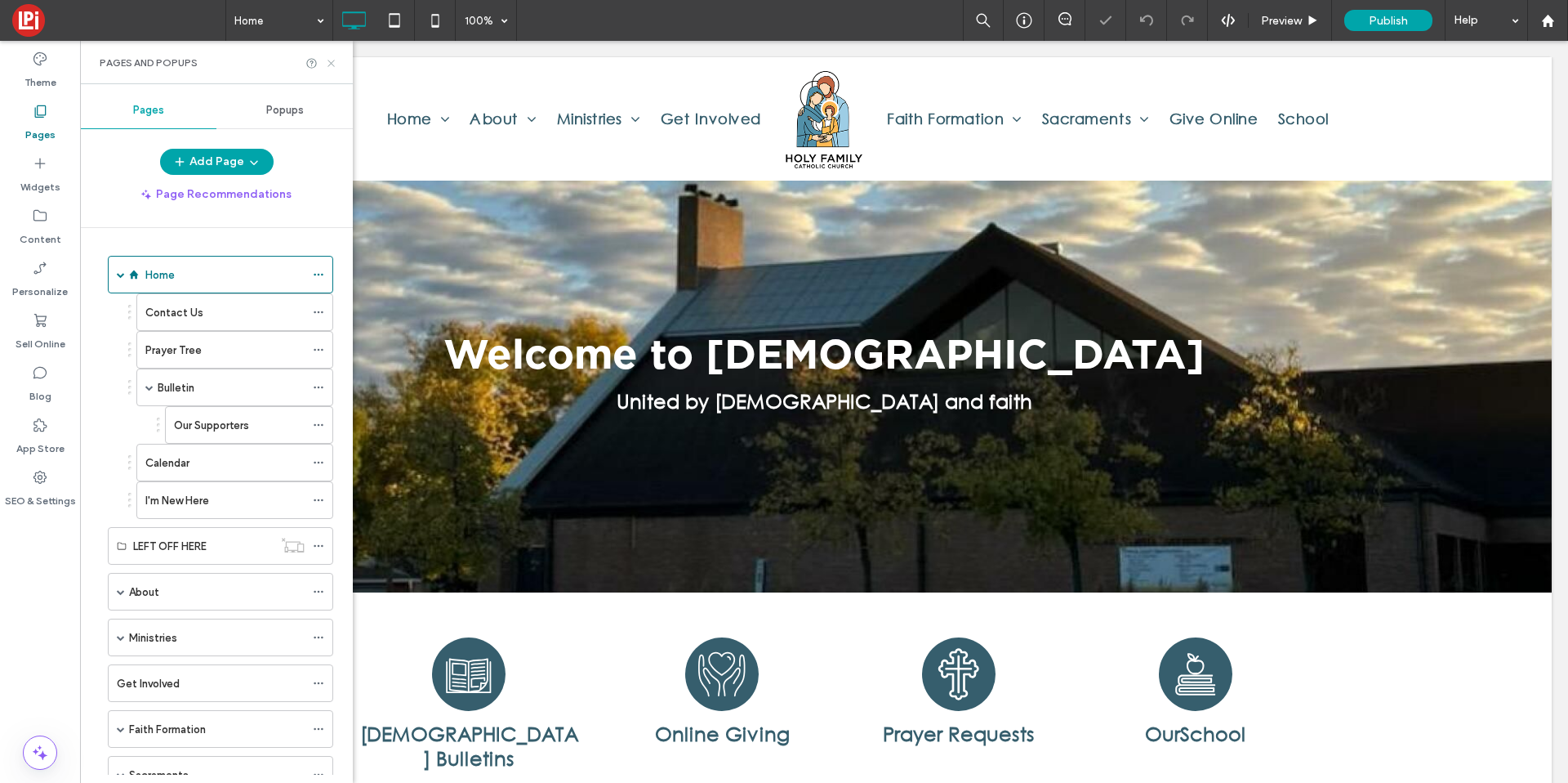
click at [330, 62] on icon at bounding box center [331, 63] width 12 height 12
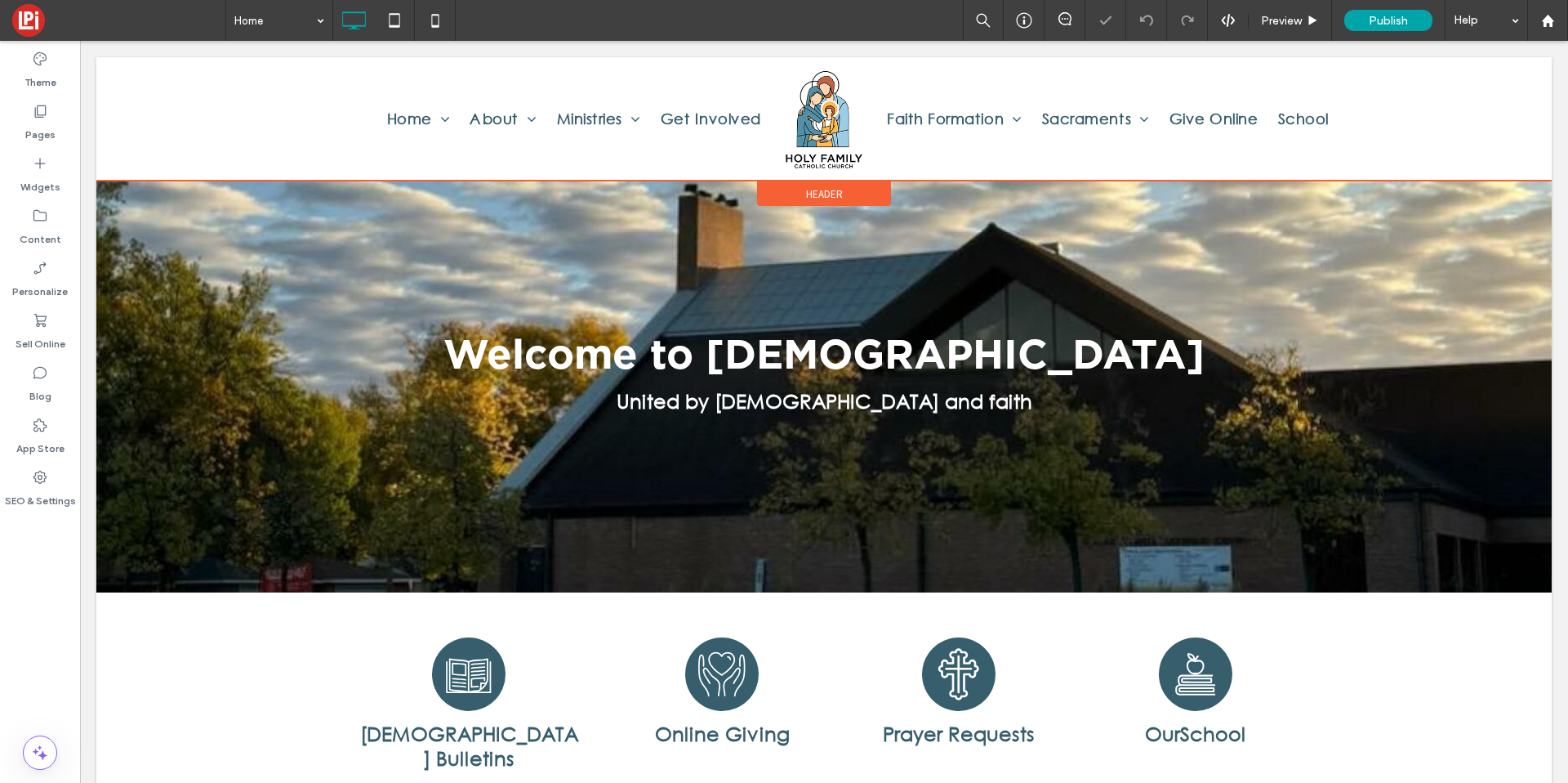
click at [817, 196] on span "Header" at bounding box center [825, 194] width 37 height 14
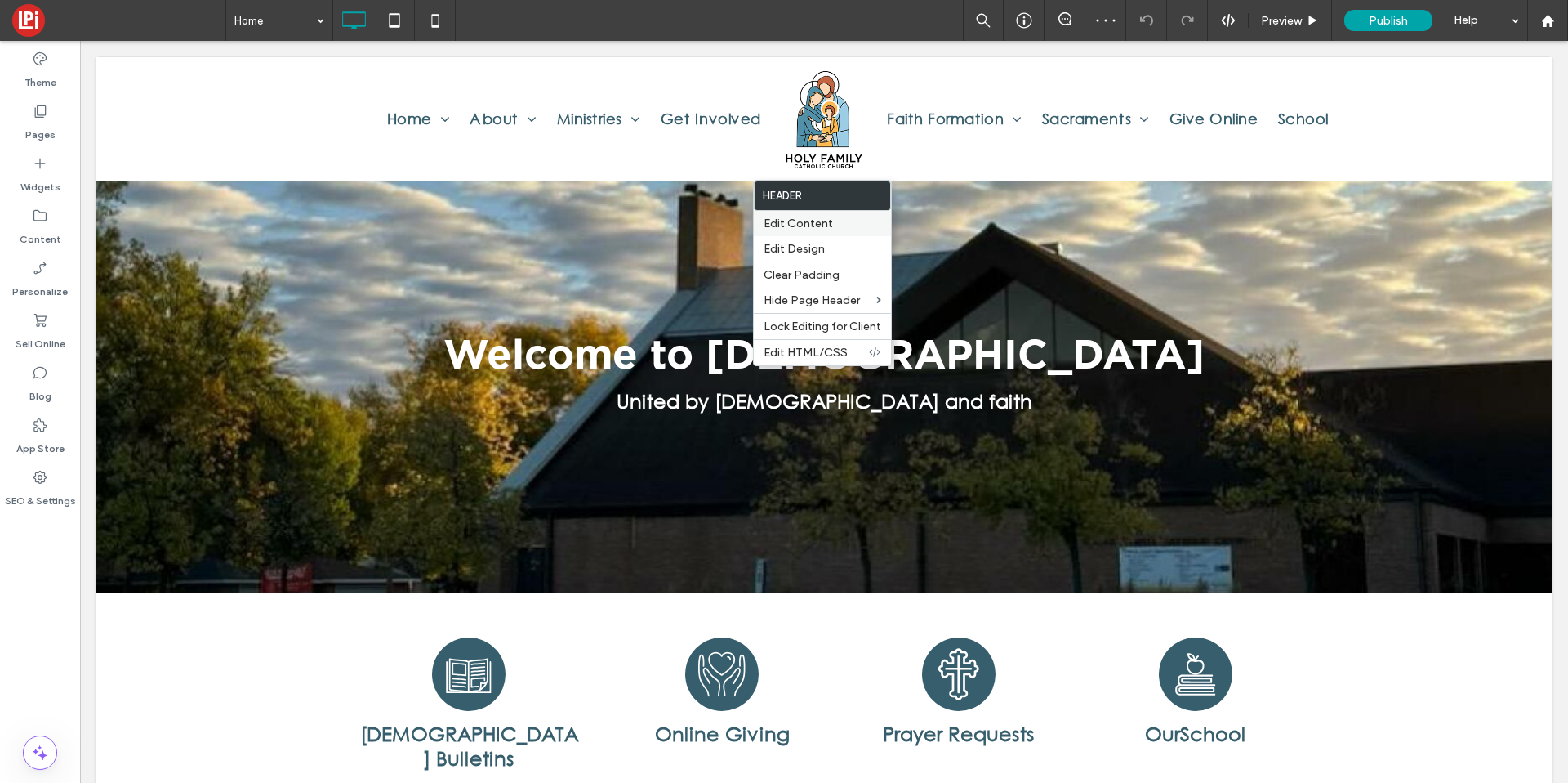
click at [815, 227] on span "Edit Content" at bounding box center [798, 224] width 69 height 14
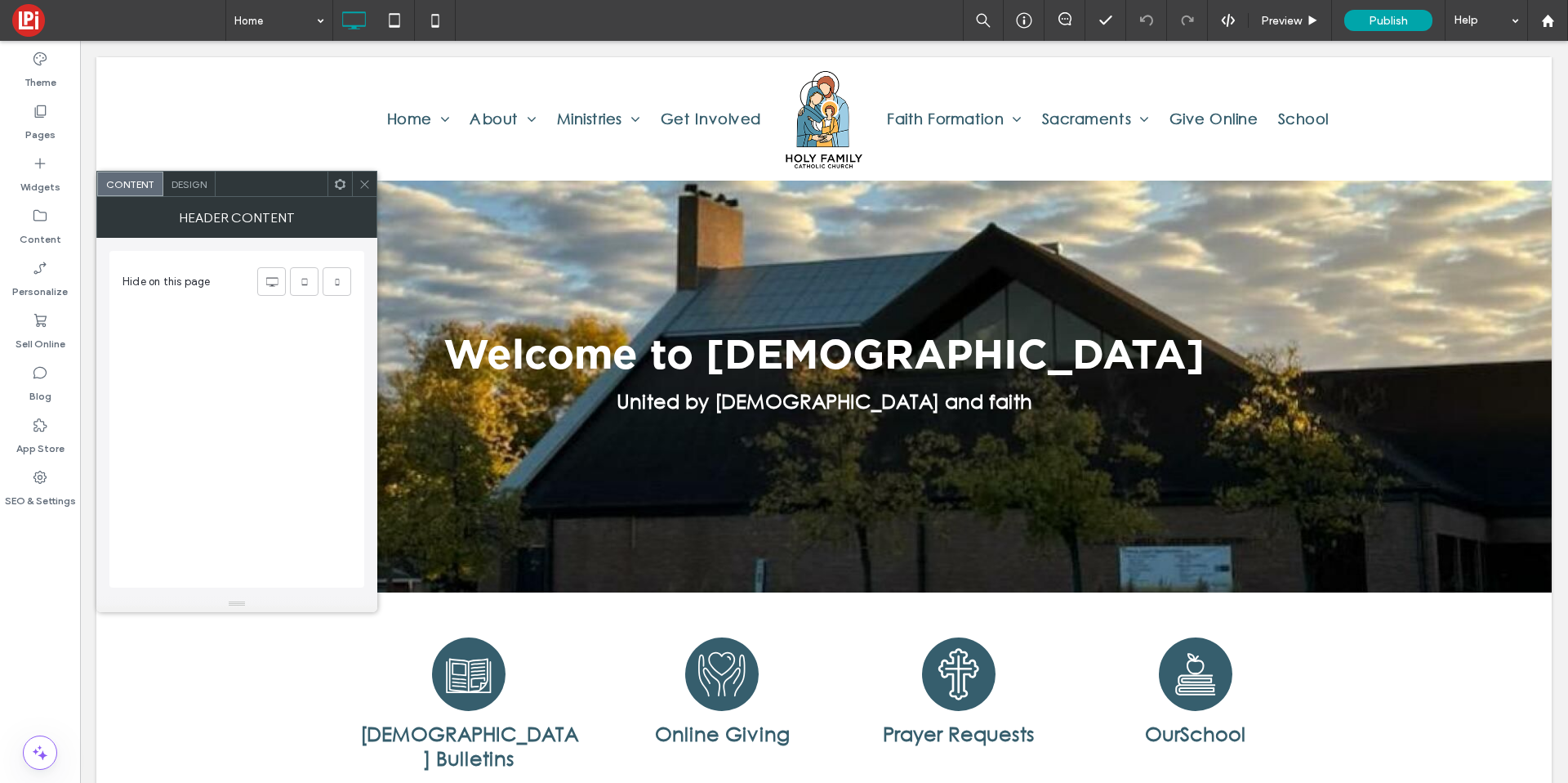
click at [180, 191] on div "Design" at bounding box center [190, 184] width 52 height 24
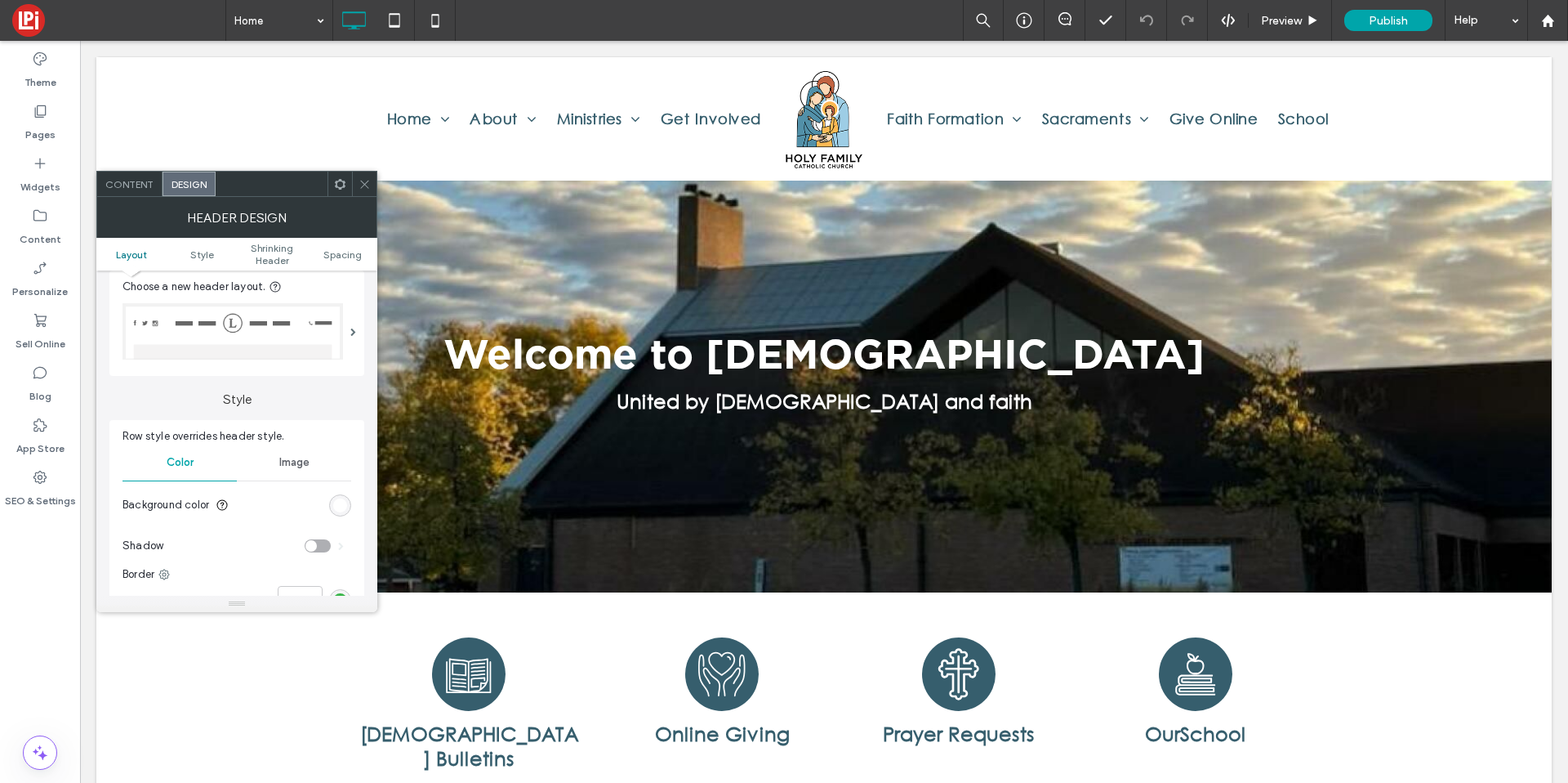
scroll to position [74, 0]
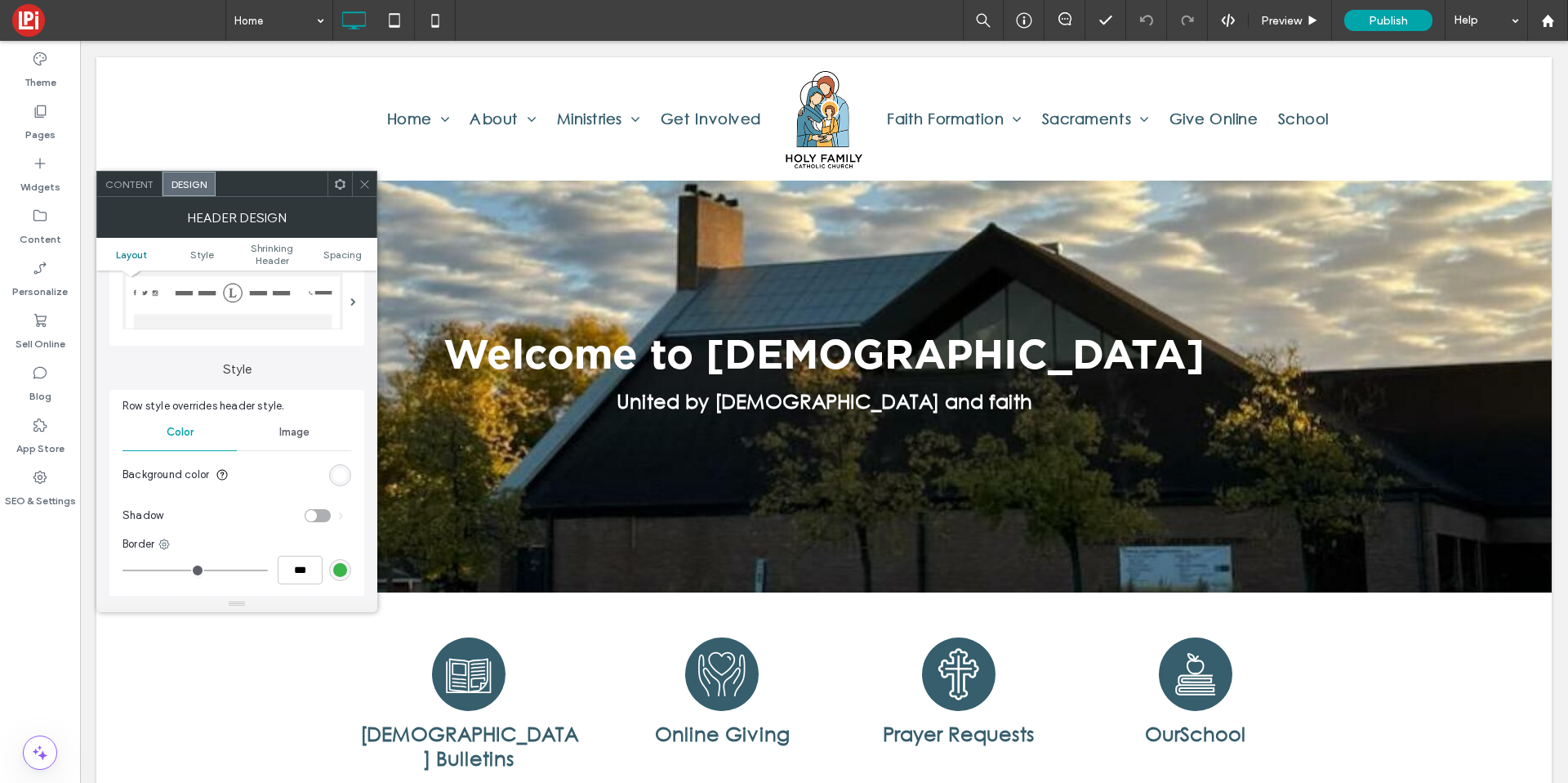
click at [314, 502] on div "Shadow" at bounding box center [237, 516] width 229 height 41
click at [313, 515] on div "toggle" at bounding box center [311, 515] width 11 height 11
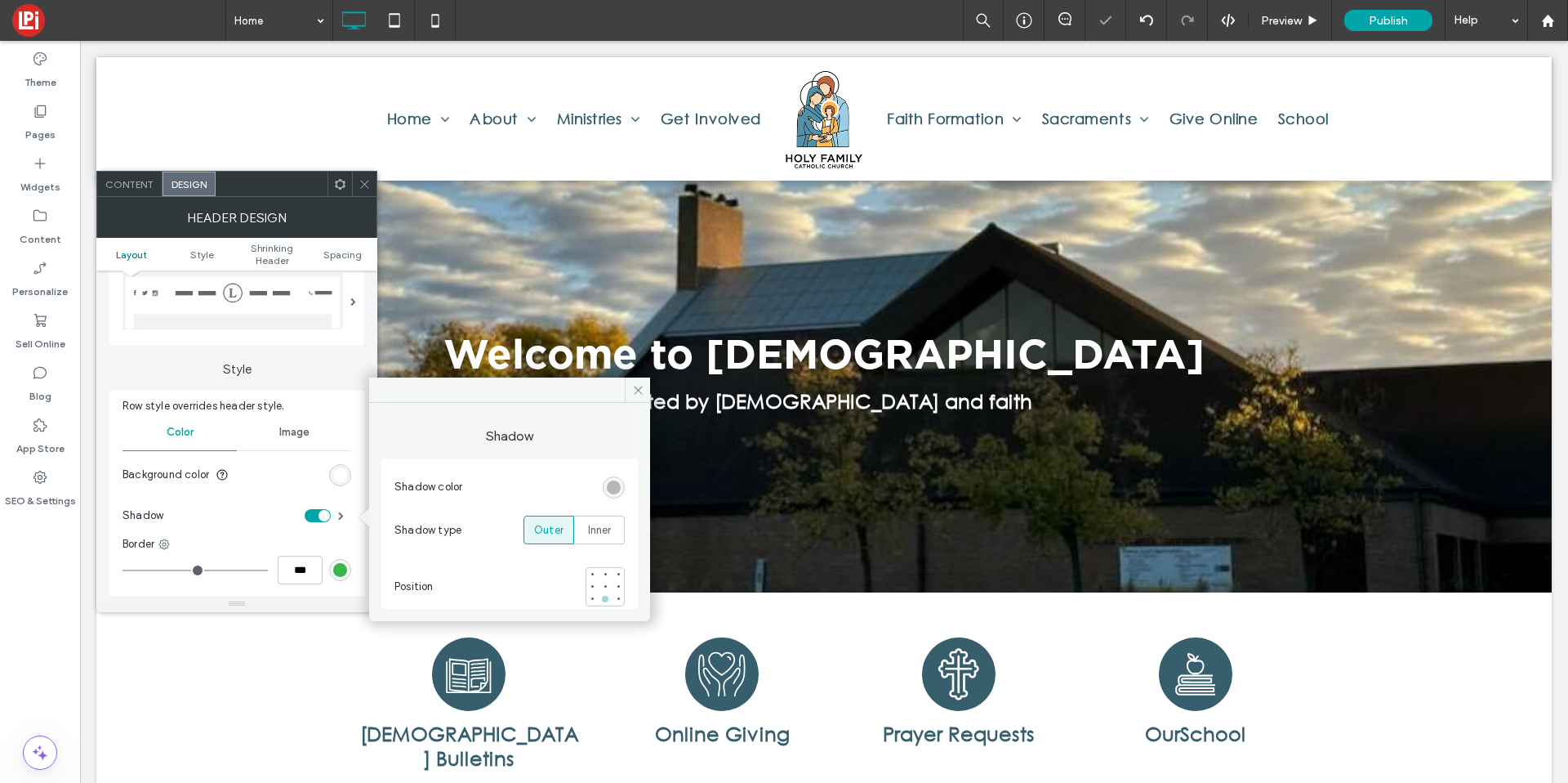
click at [603, 600] on div at bounding box center [604, 599] width 6 height 6
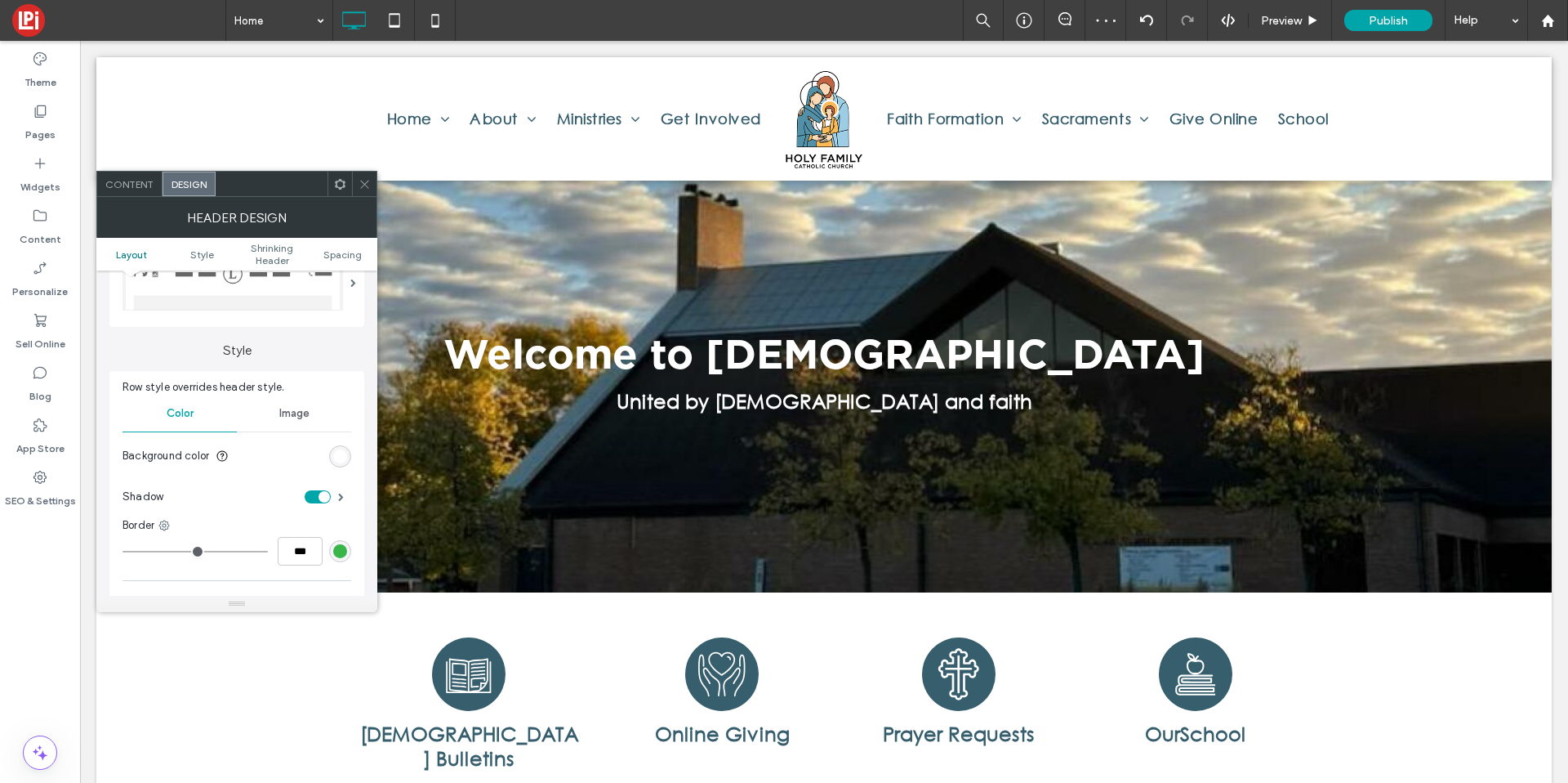
scroll to position [114, 0]
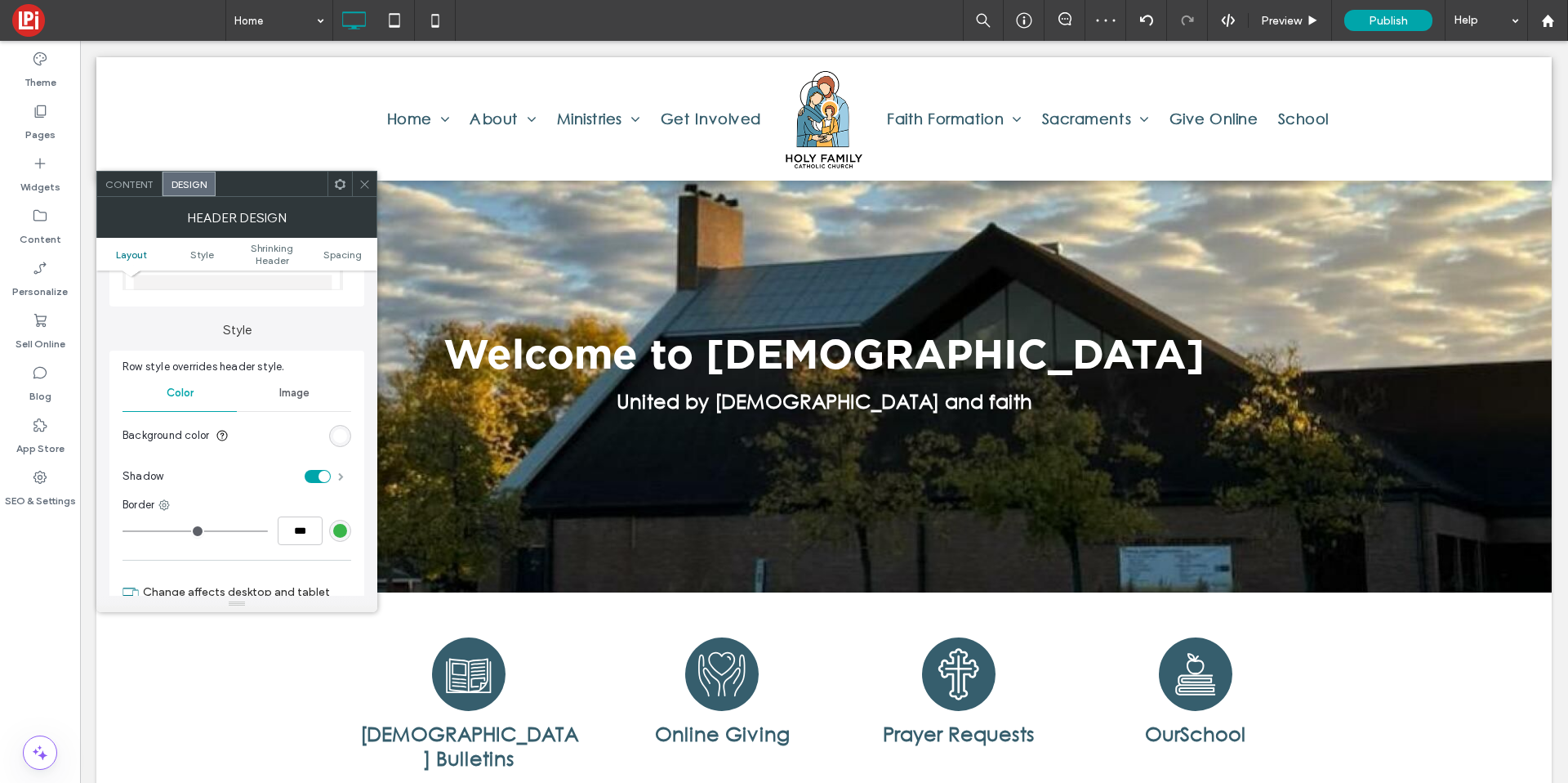
click at [344, 476] on span at bounding box center [341, 475] width 6 height 8
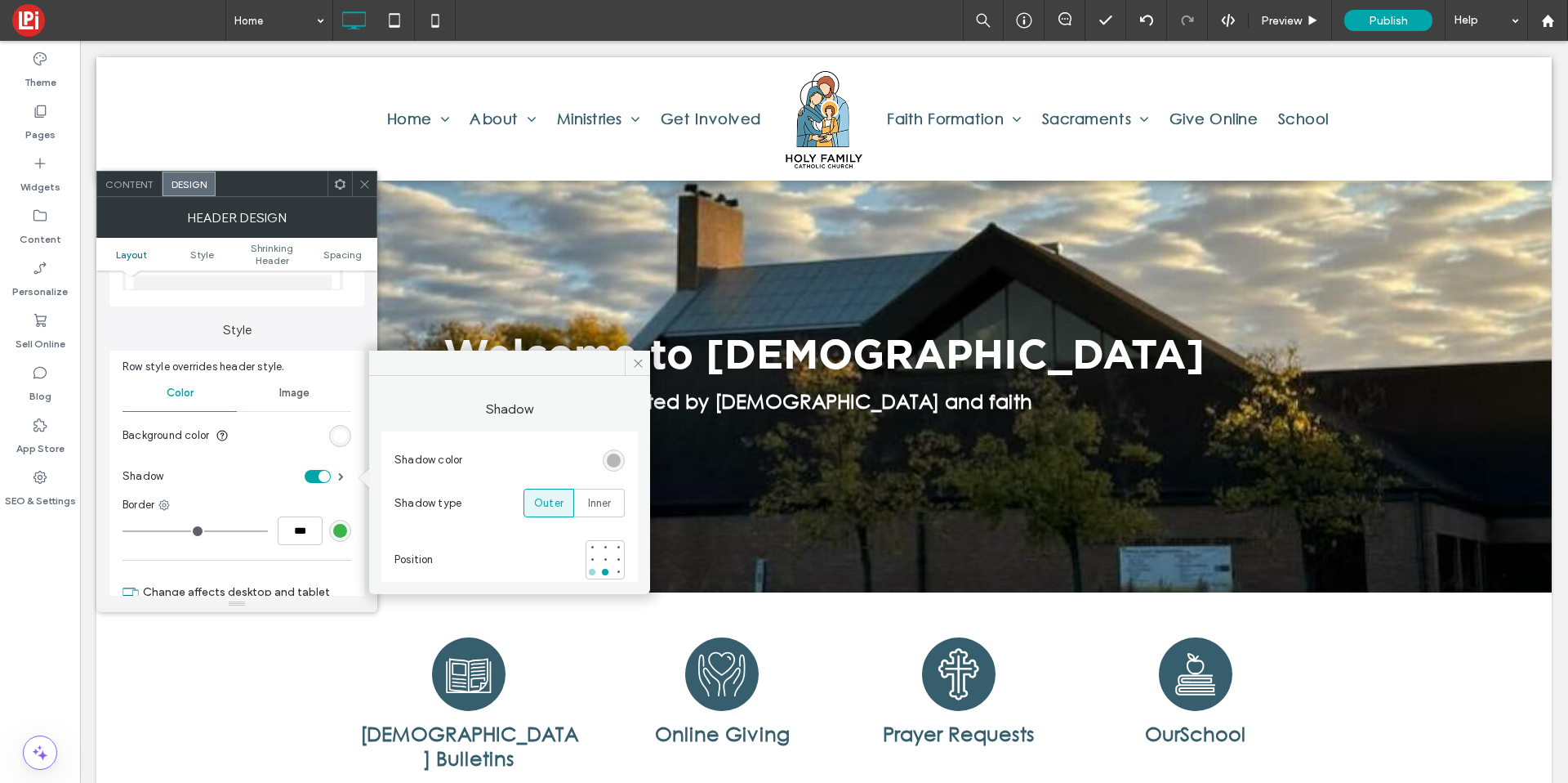
click at [593, 572] on div at bounding box center [591, 572] width 6 height 6
click at [612, 572] on div at bounding box center [618, 572] width 11 height 11
click at [605, 572] on div at bounding box center [604, 572] width 6 height 6
click at [610, 562] on div at bounding box center [604, 558] width 11 height 11
click at [608, 567] on div at bounding box center [604, 572] width 11 height 11
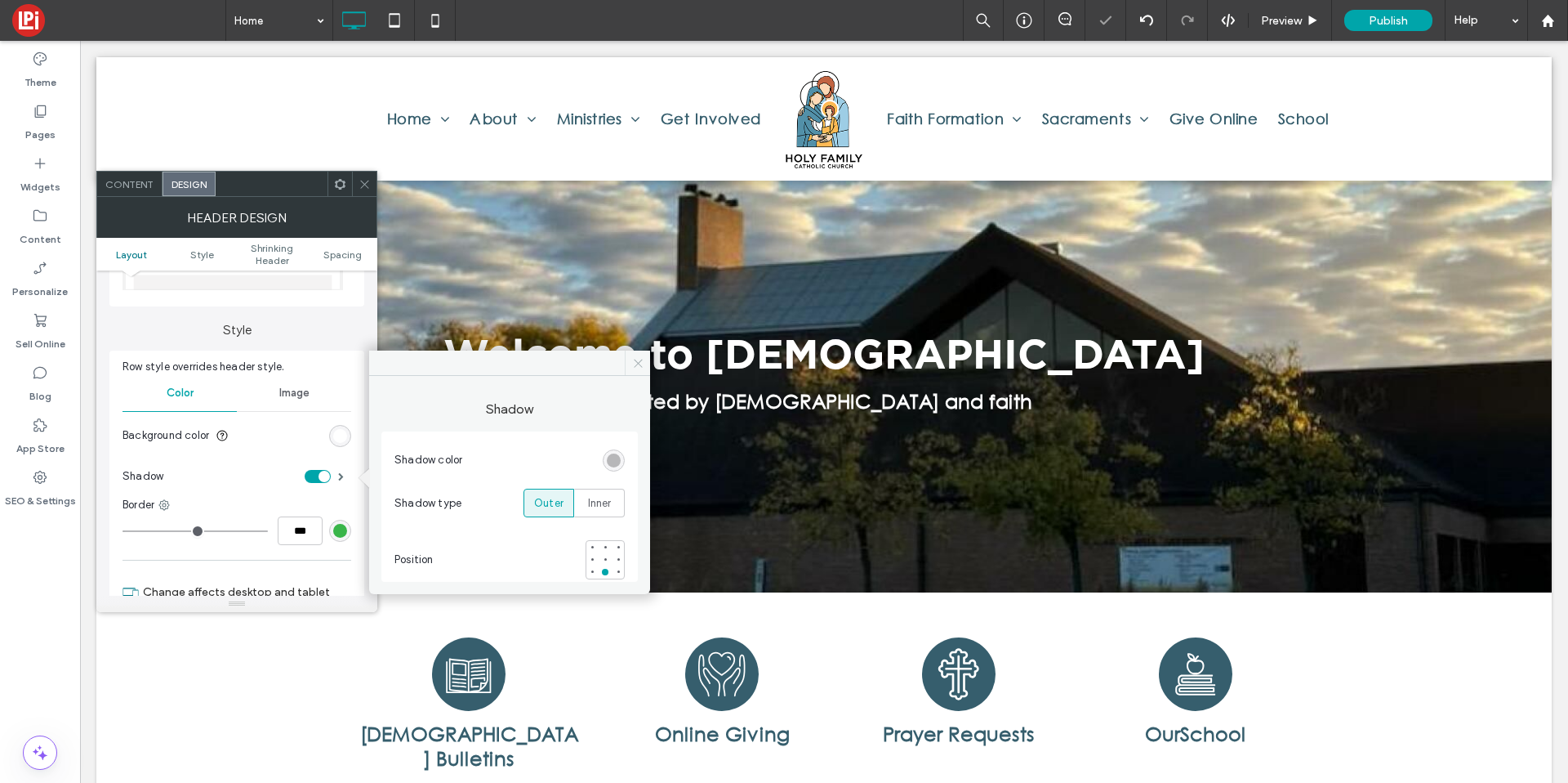
click at [646, 371] on span at bounding box center [637, 363] width 25 height 24
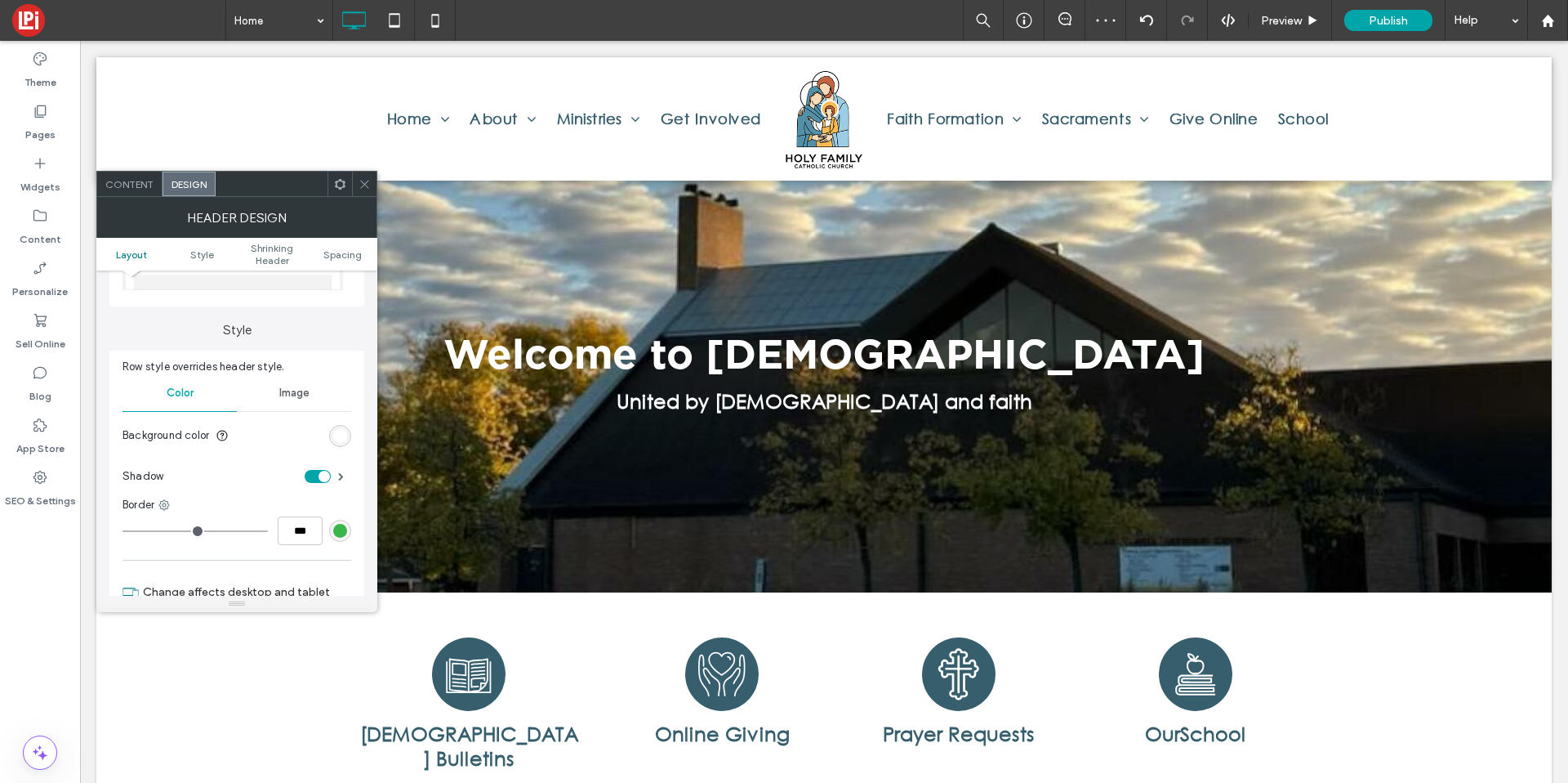
click at [360, 175] on span at bounding box center [364, 184] width 12 height 24
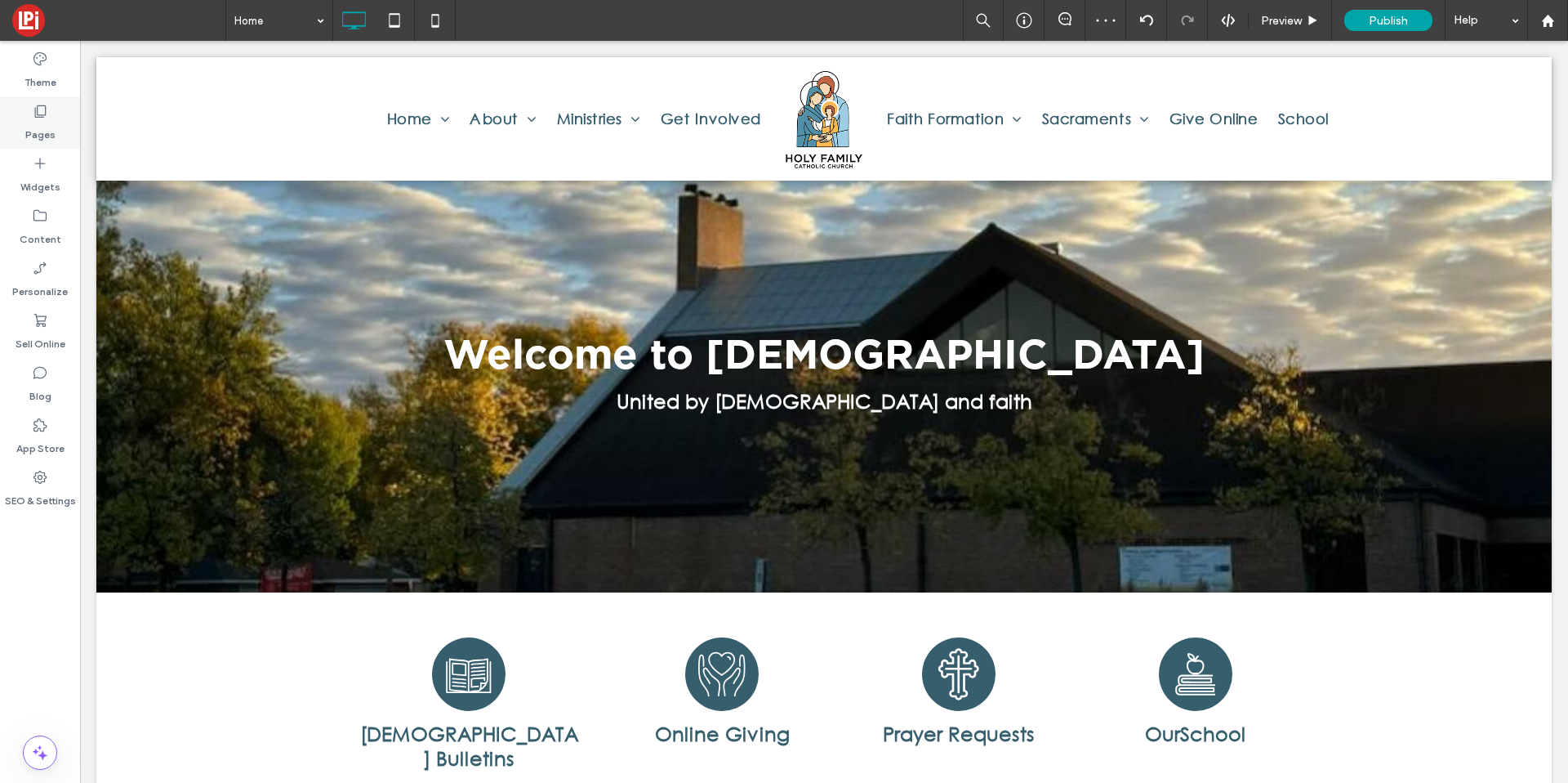
click at [48, 113] on div "Pages" at bounding box center [40, 122] width 80 height 52
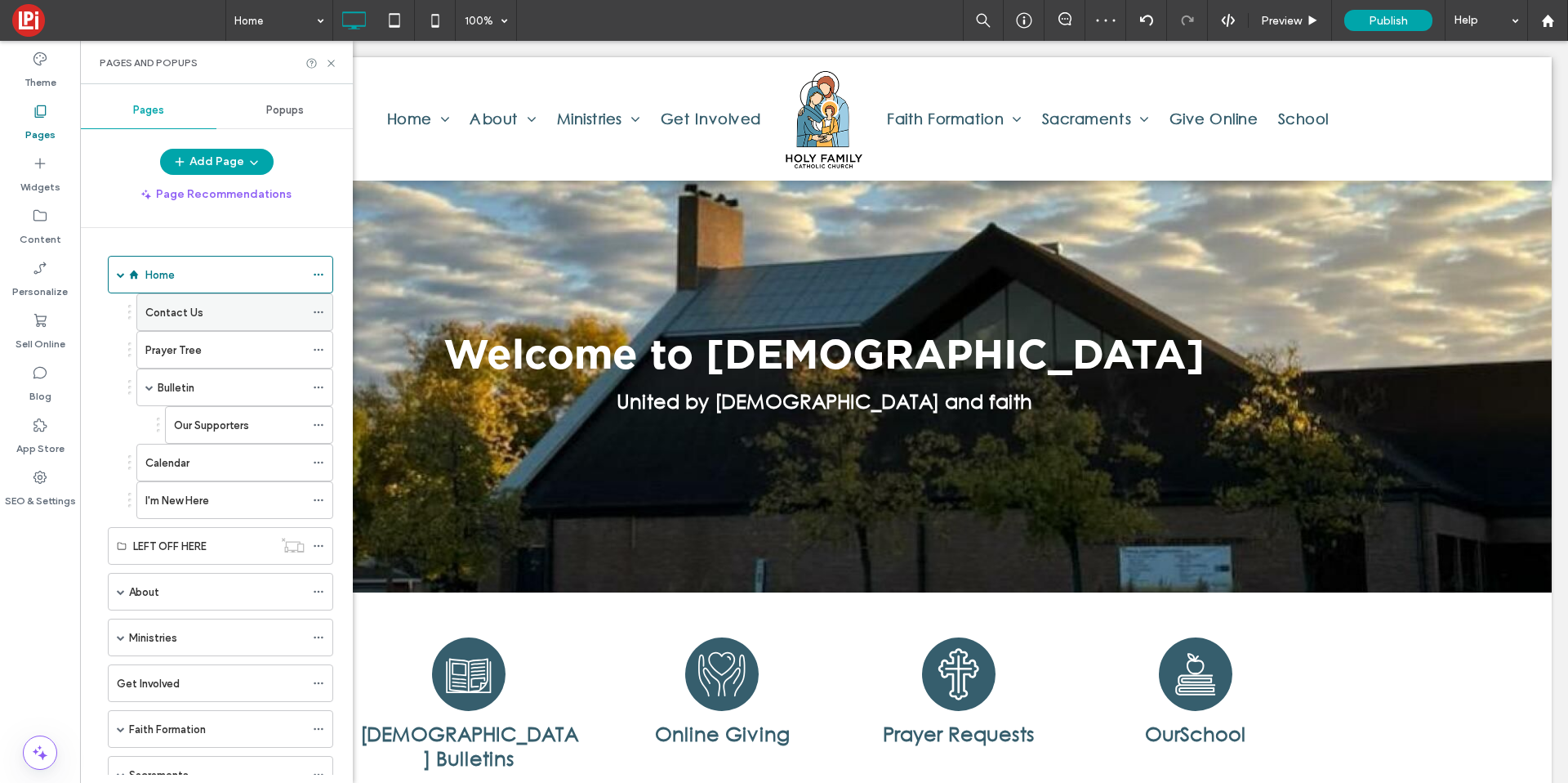
click at [171, 315] on label "Contact Us" at bounding box center [174, 312] width 58 height 29
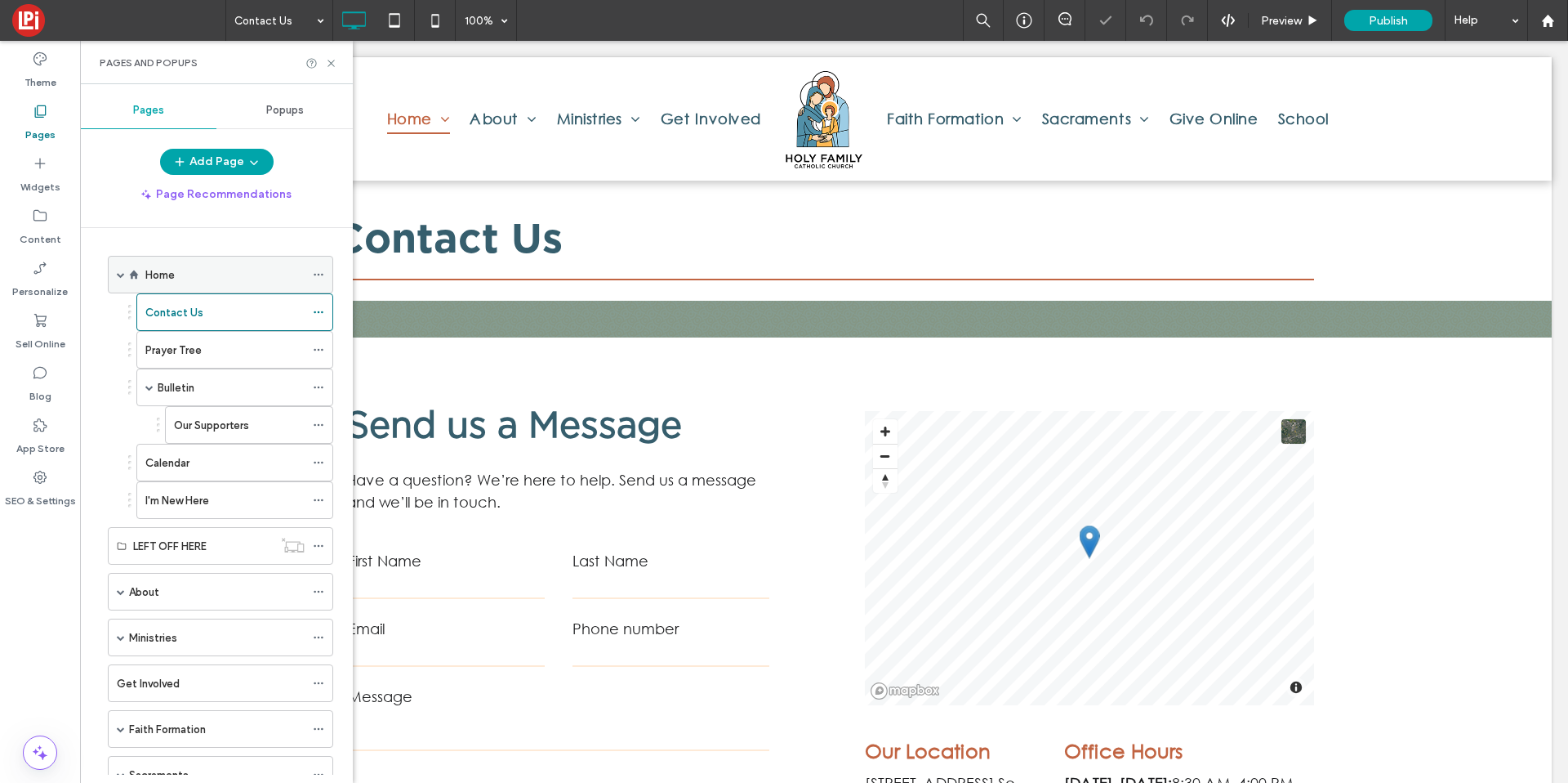
click at [195, 286] on div "Home" at bounding box center [224, 274] width 159 height 36
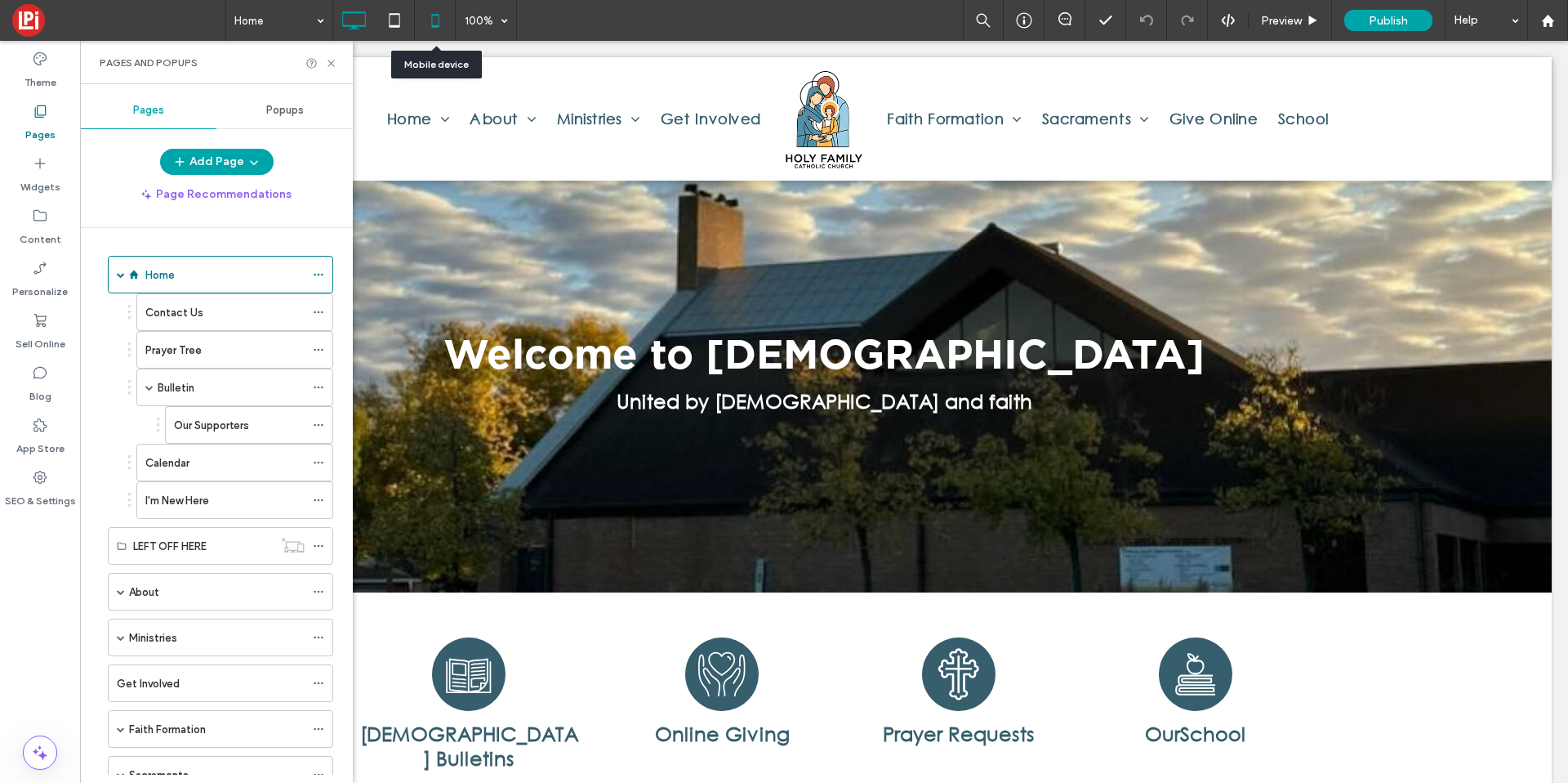
click at [427, 30] on icon at bounding box center [435, 20] width 32 height 32
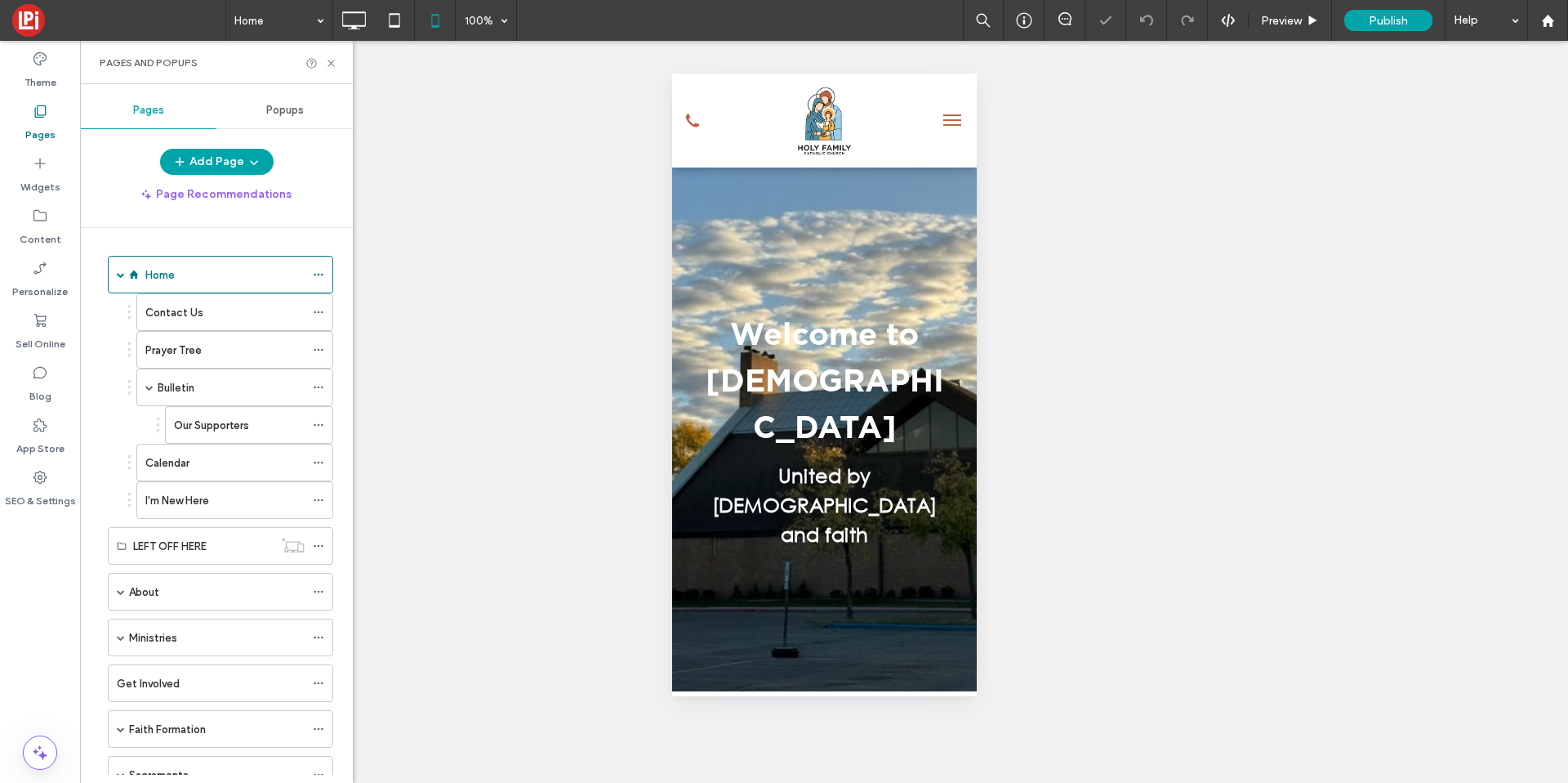
click at [342, 69] on div "Pages and Popups" at bounding box center [217, 63] width 273 height 44
click at [335, 68] on icon at bounding box center [331, 63] width 12 height 12
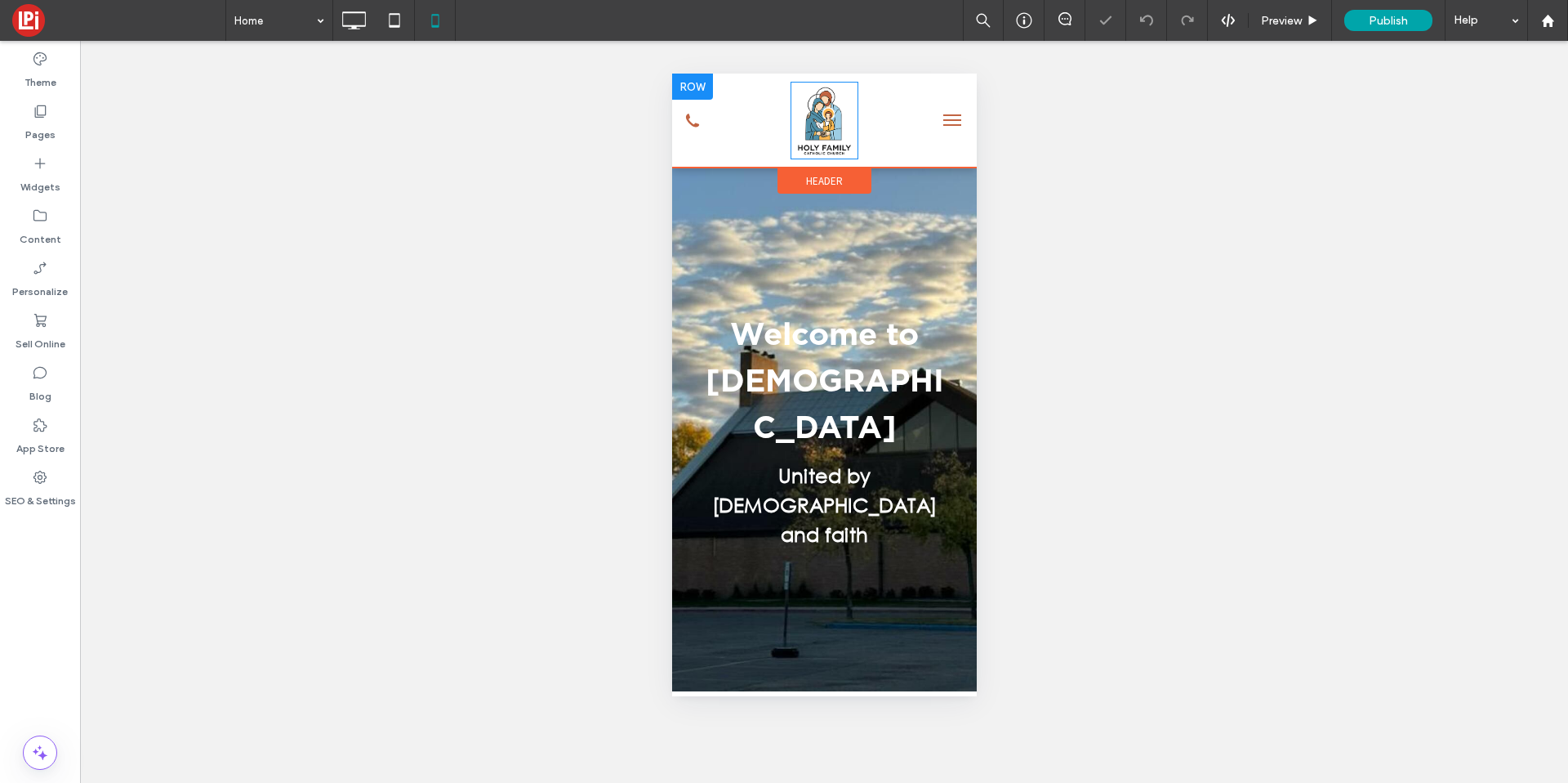
click at [818, 135] on img at bounding box center [824, 121] width 68 height 78
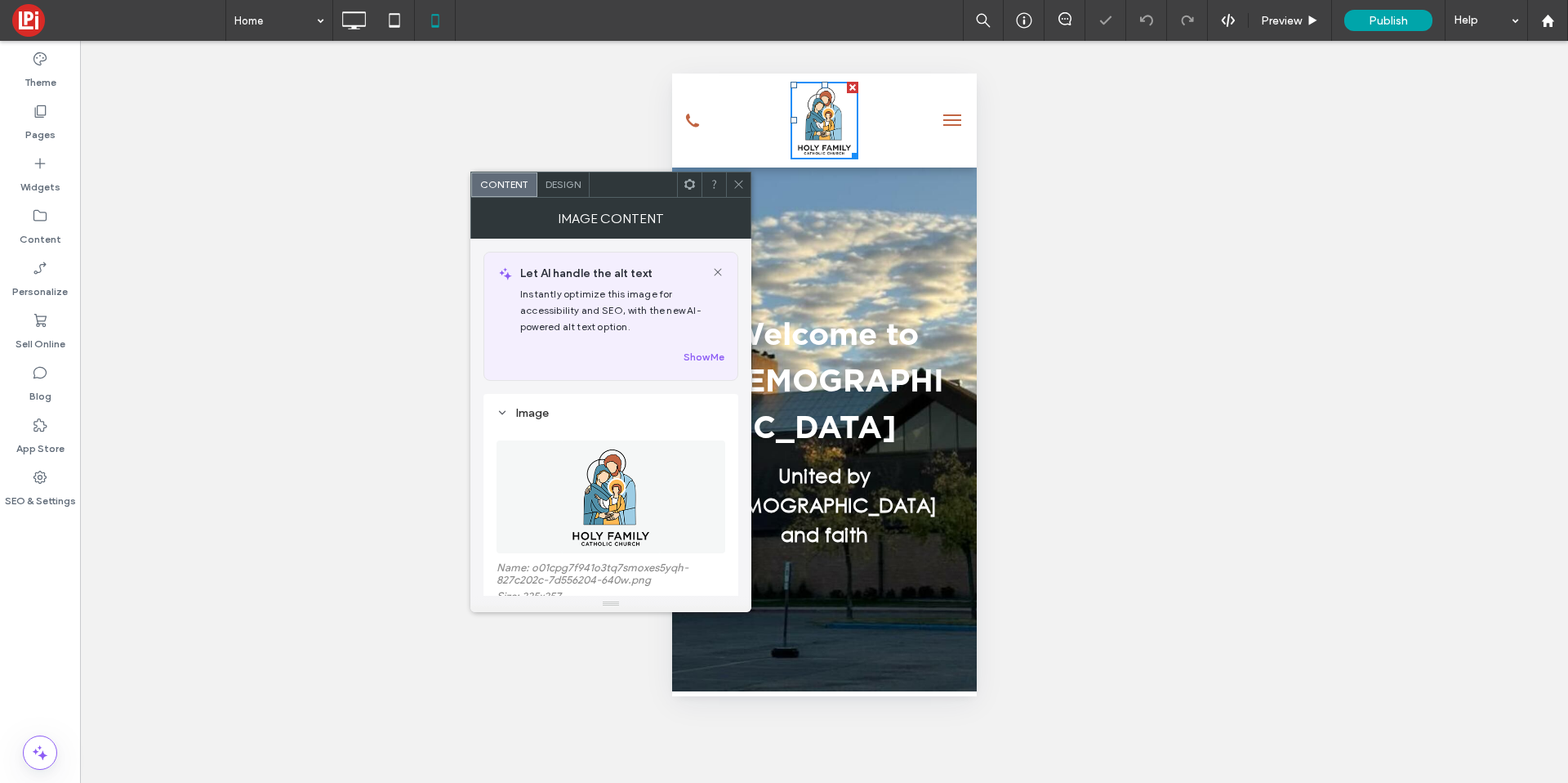
click at [574, 505] on img at bounding box center [610, 496] width 99 height 113
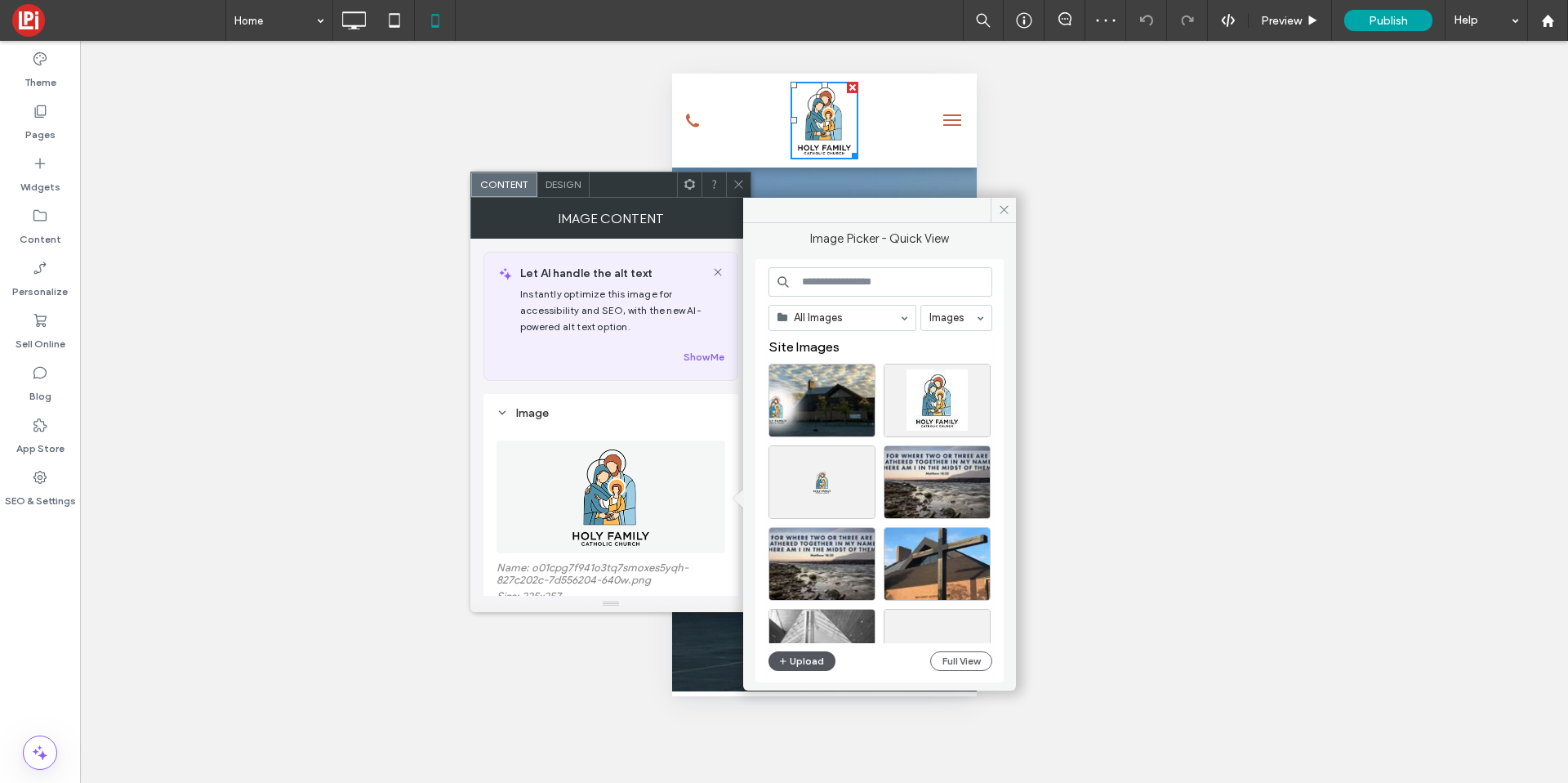
click at [798, 658] on button "Upload" at bounding box center [802, 661] width 67 height 19
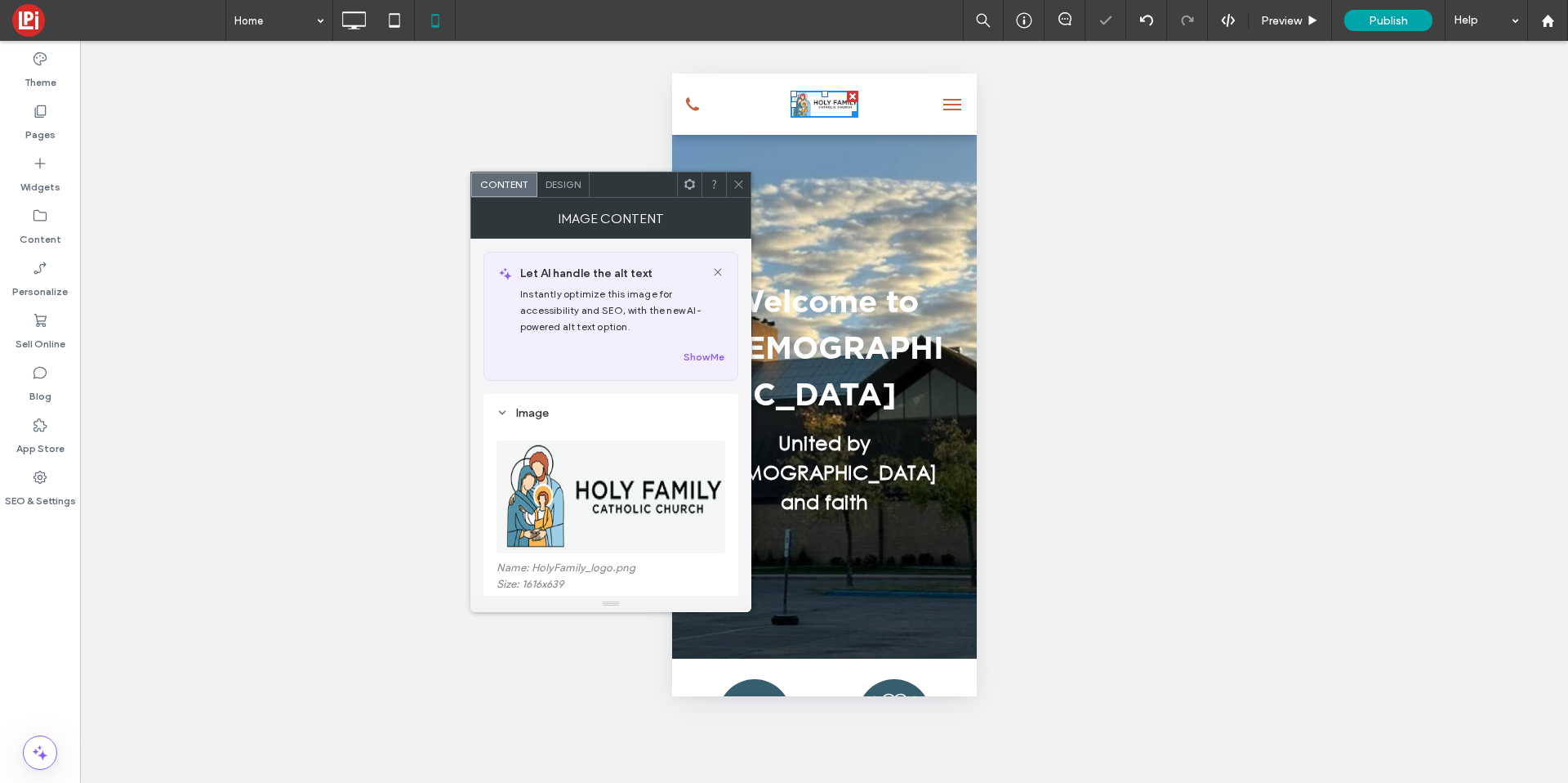
click at [736, 191] on span at bounding box center [739, 184] width 12 height 24
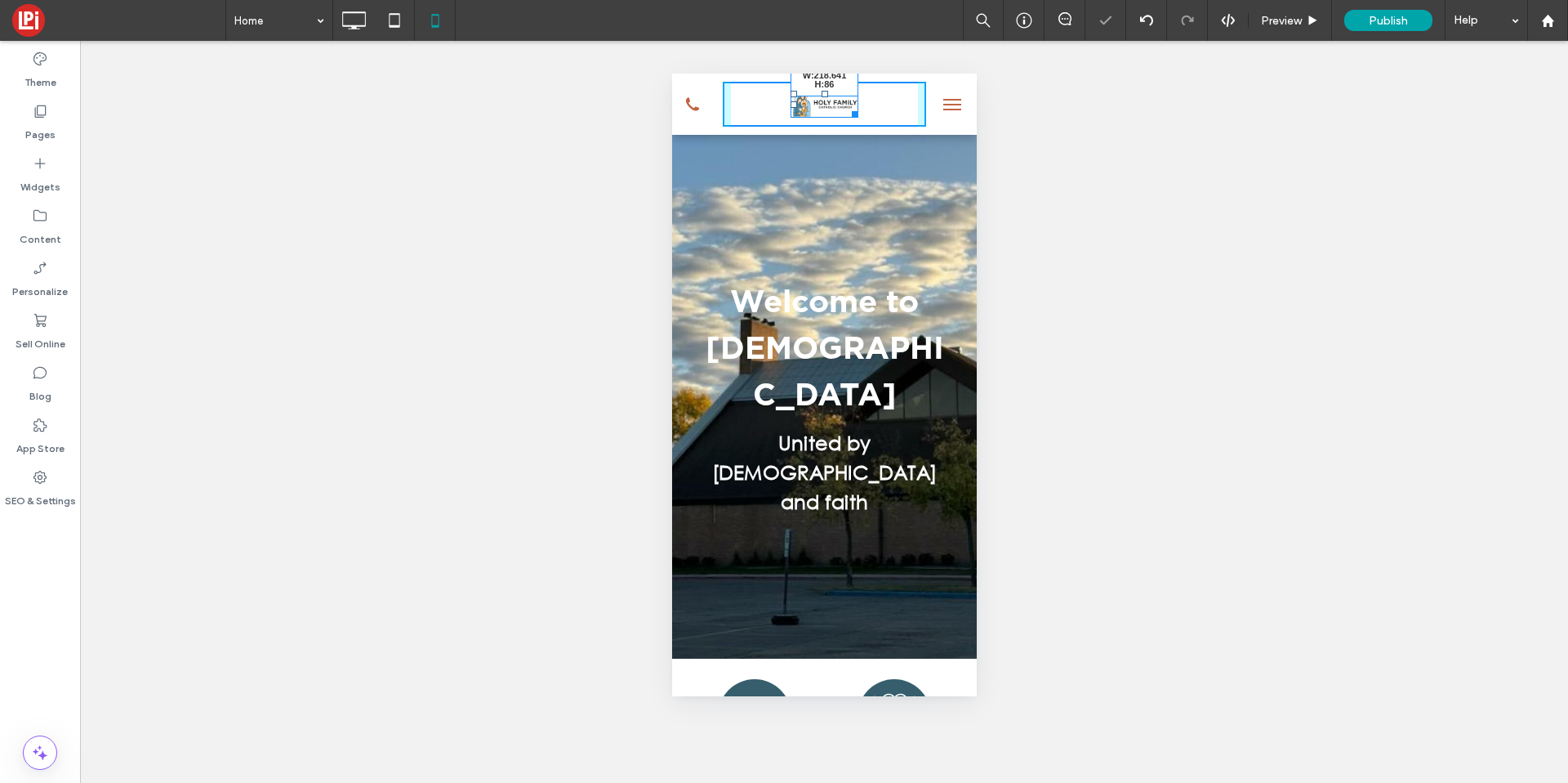
drag, startPoint x: 842, startPoint y: 114, endPoint x: 915, endPoint y: 168, distance: 90.8
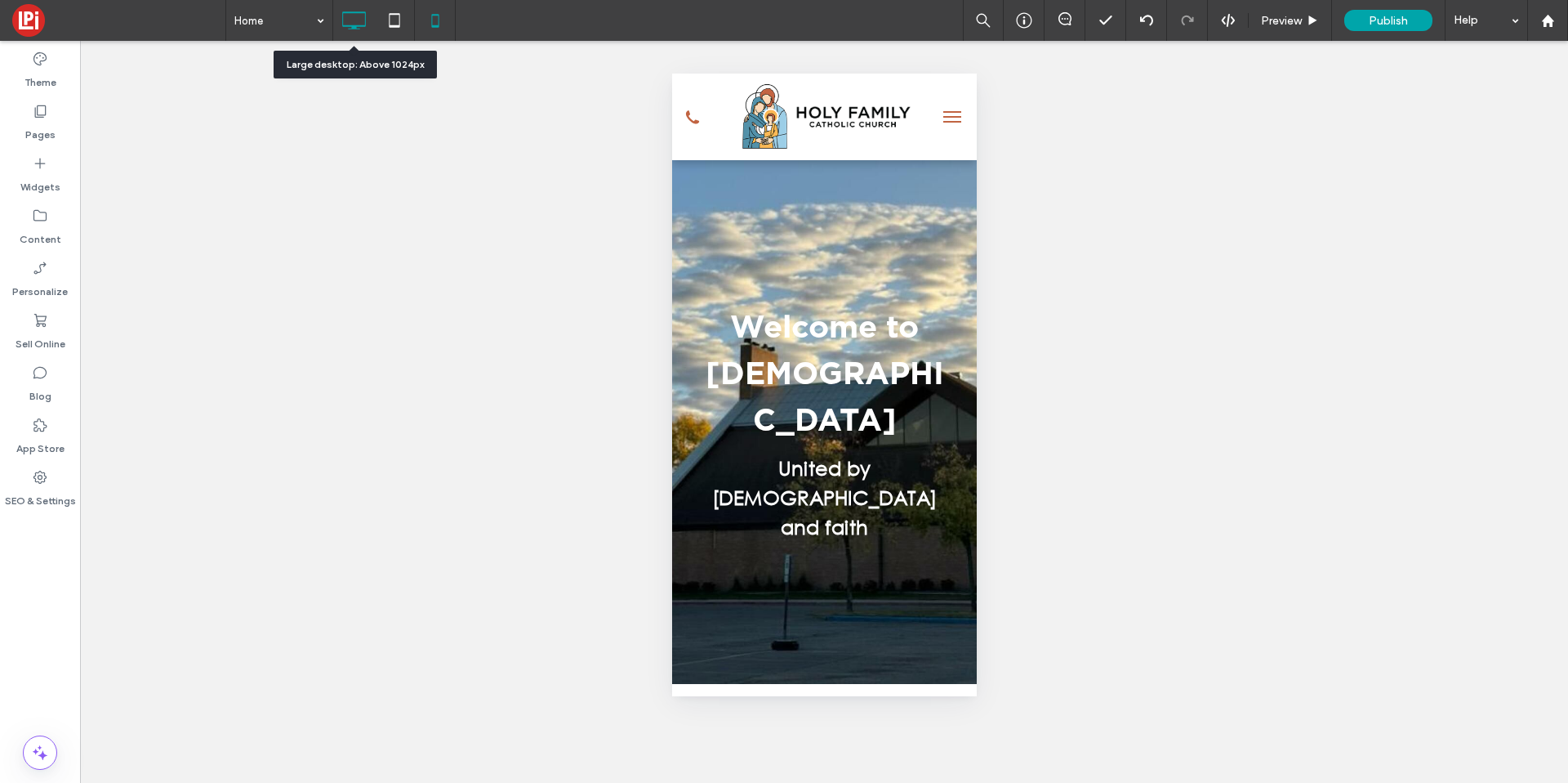
click at [358, 30] on icon at bounding box center [353, 20] width 32 height 32
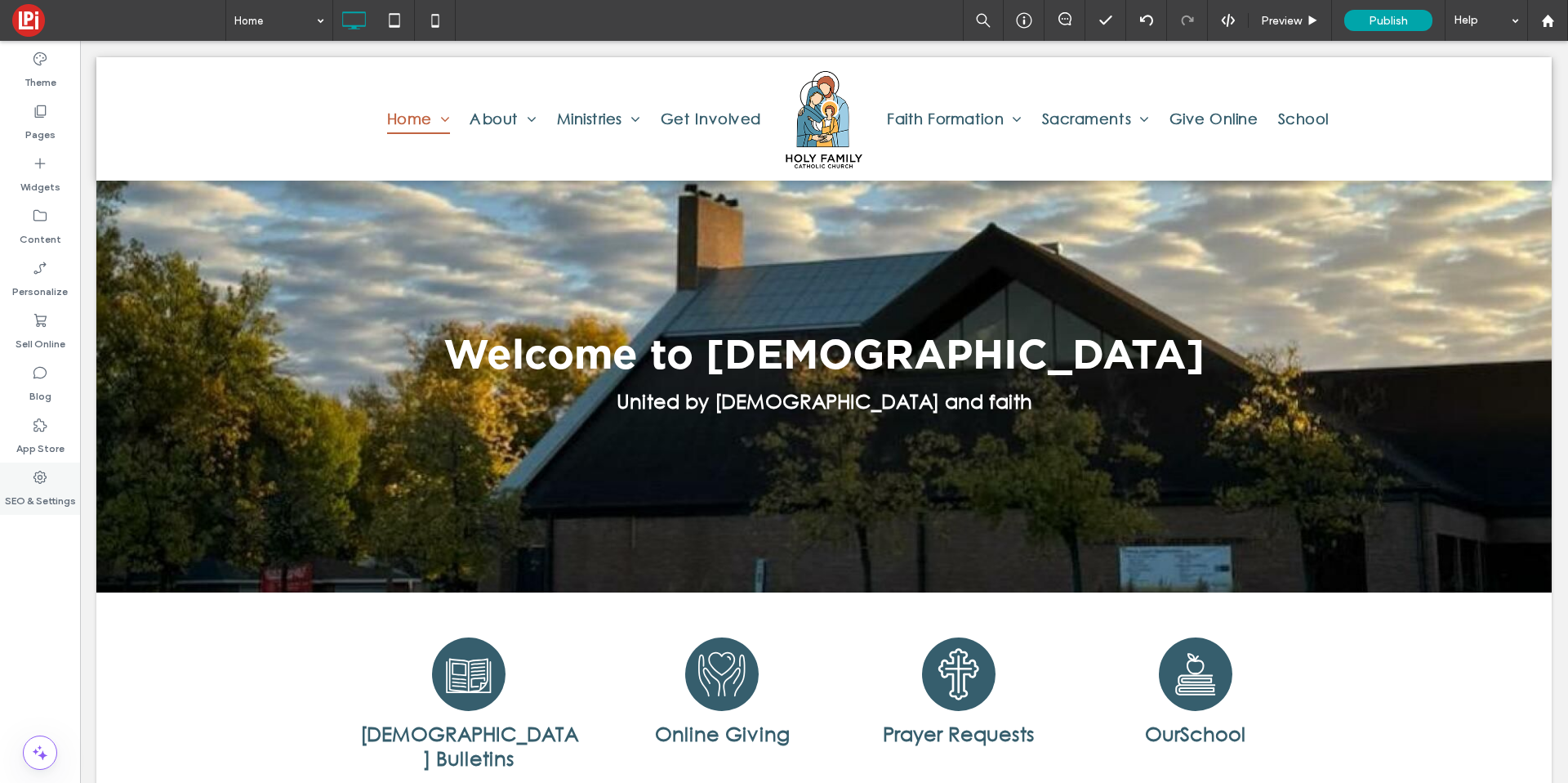
click at [38, 490] on label "SEO & Settings" at bounding box center [40, 496] width 71 height 23
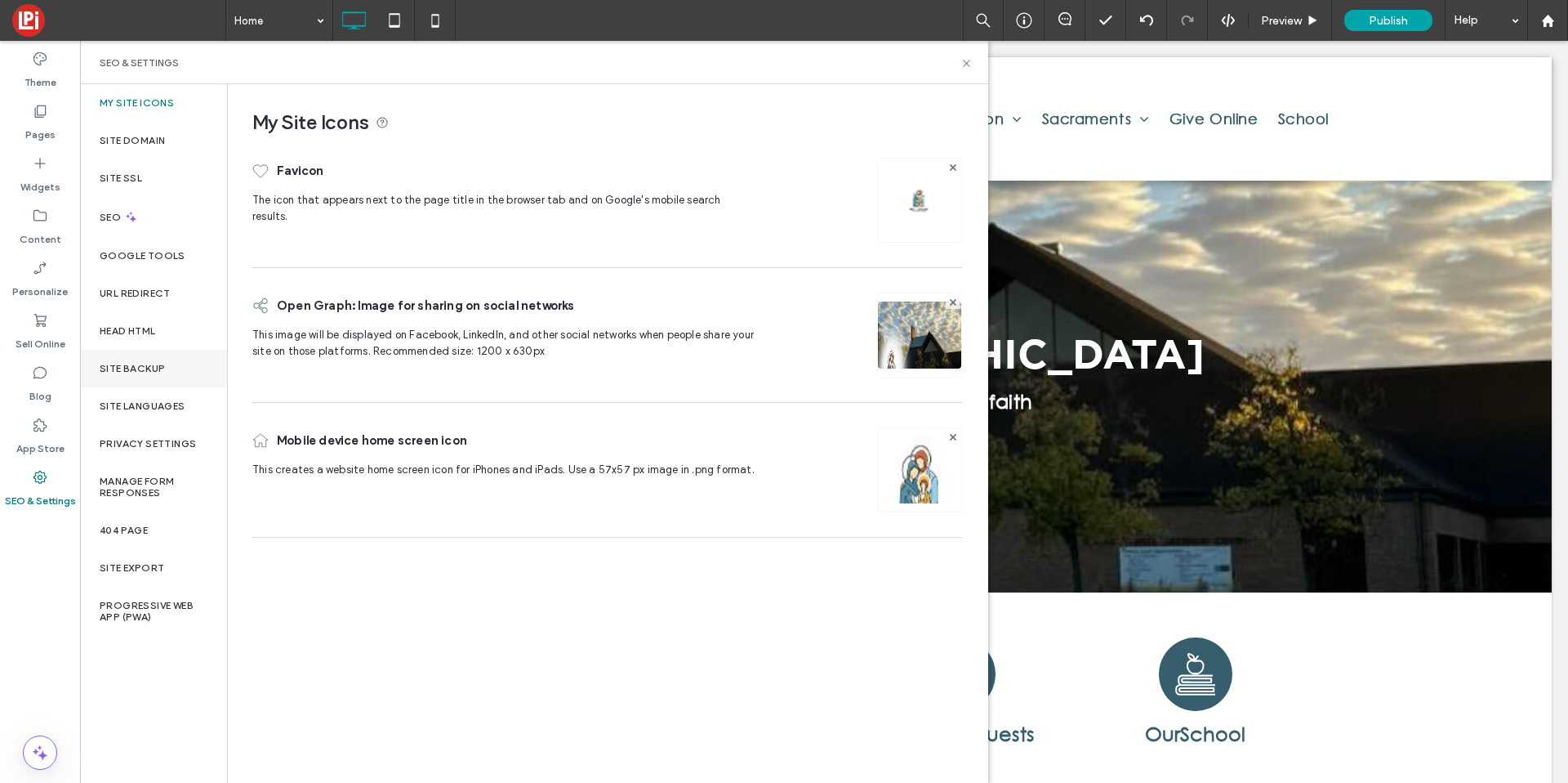
click at [157, 360] on div "Site Backup" at bounding box center [154, 368] width 147 height 38
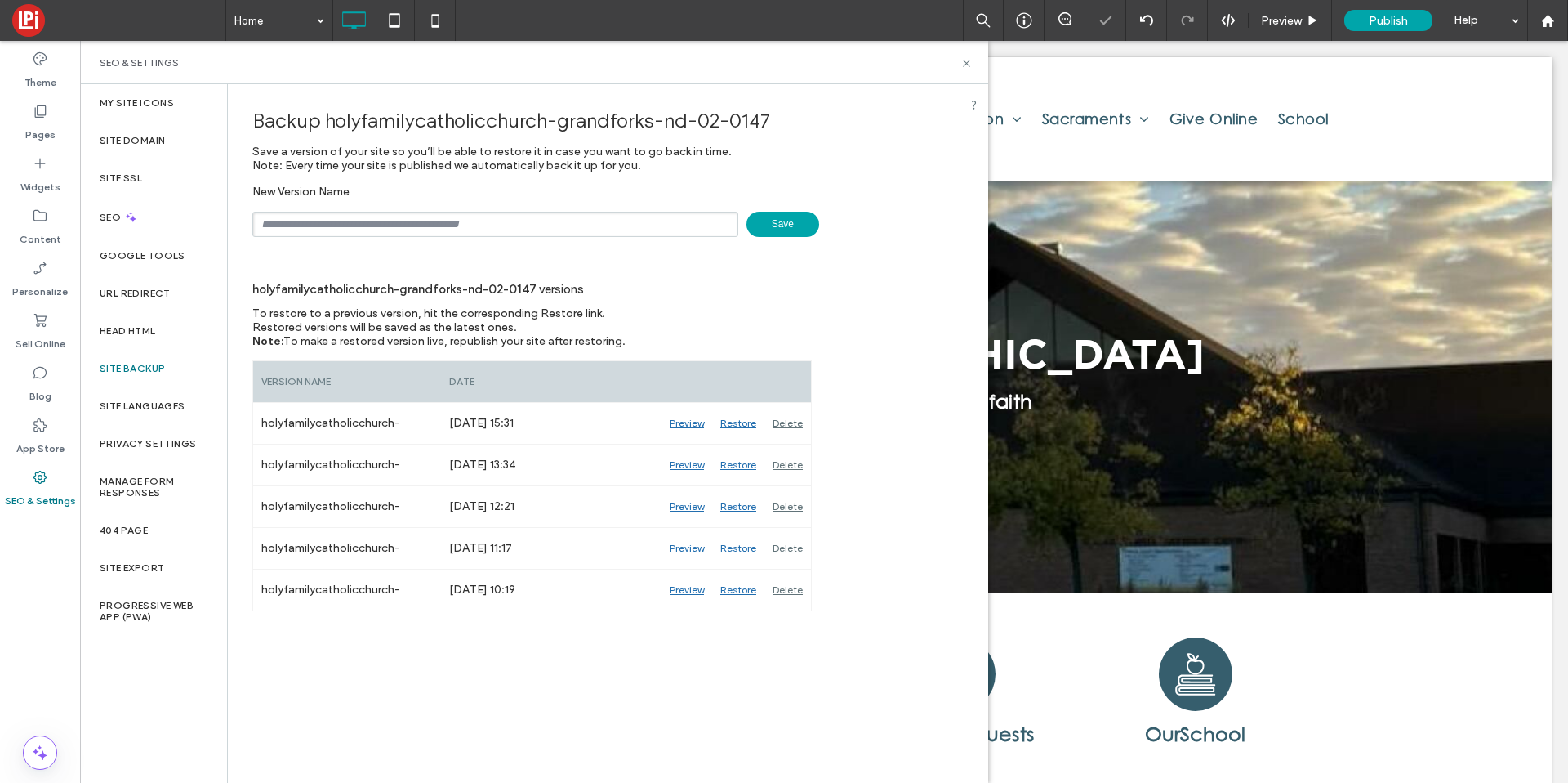
click at [786, 227] on span "Save" at bounding box center [783, 224] width 73 height 25
click at [968, 66] on icon at bounding box center [967, 63] width 12 height 12
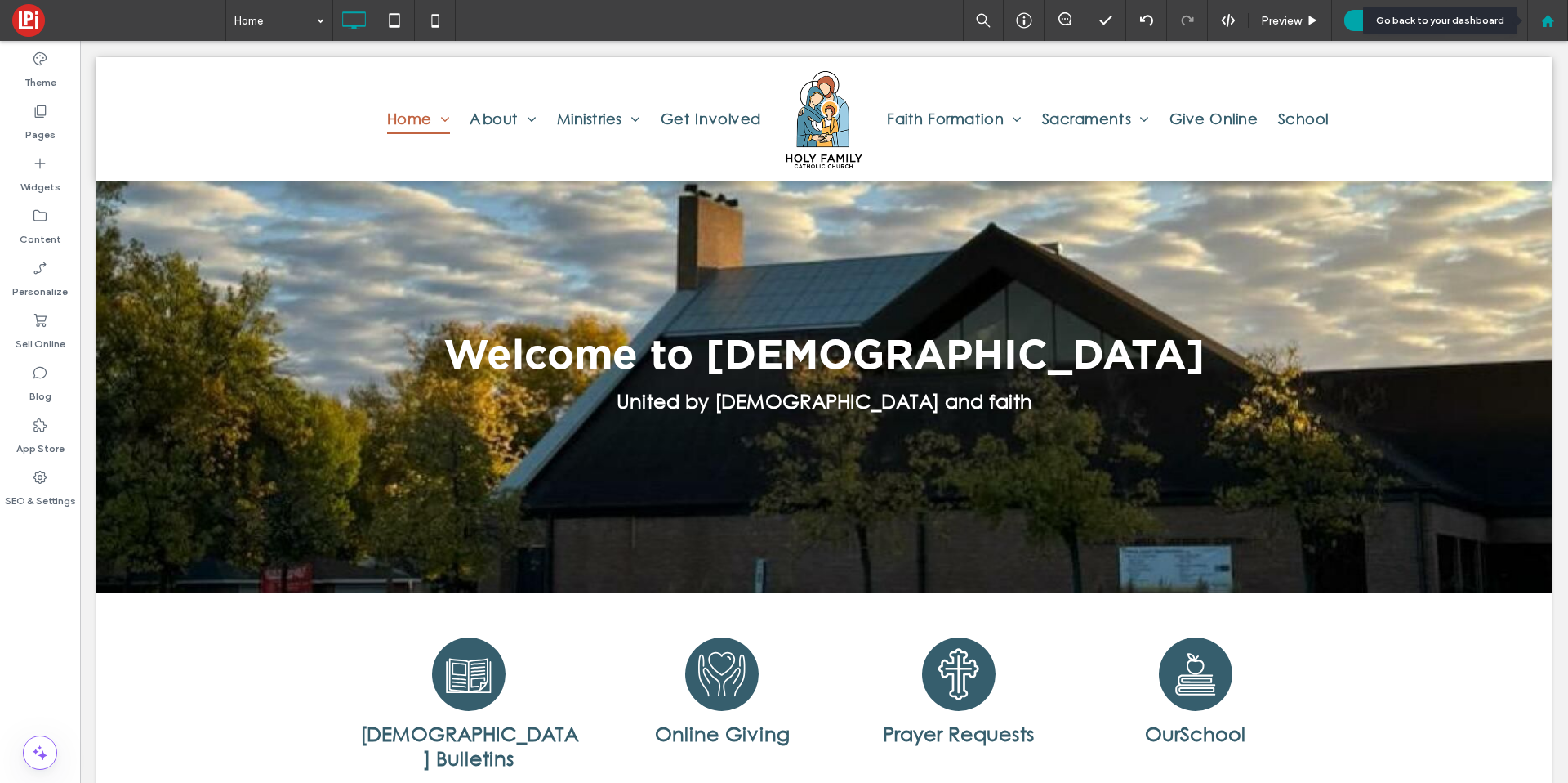
click at [1547, 21] on use at bounding box center [1547, 20] width 12 height 12
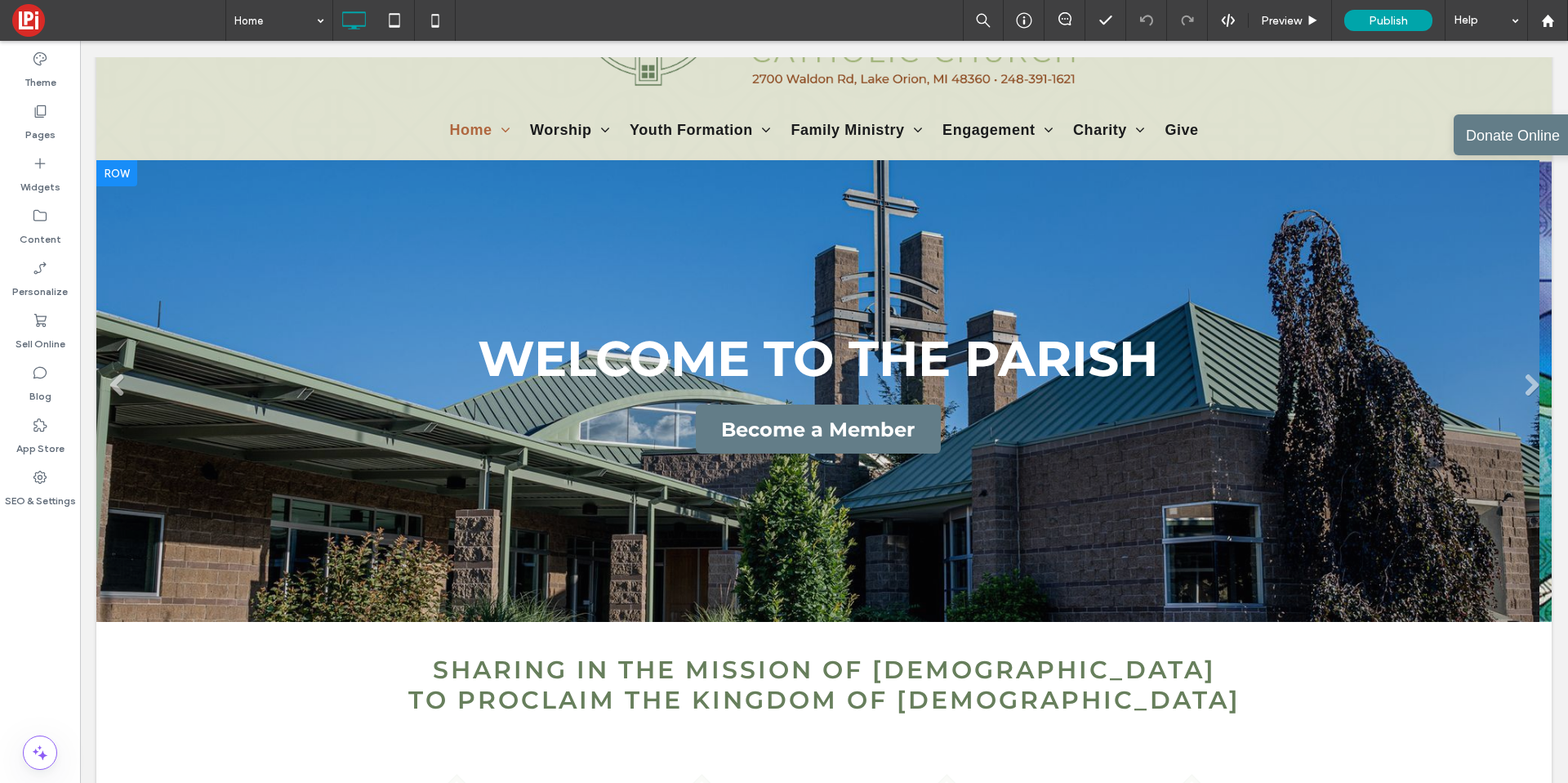
scroll to position [232, 0]
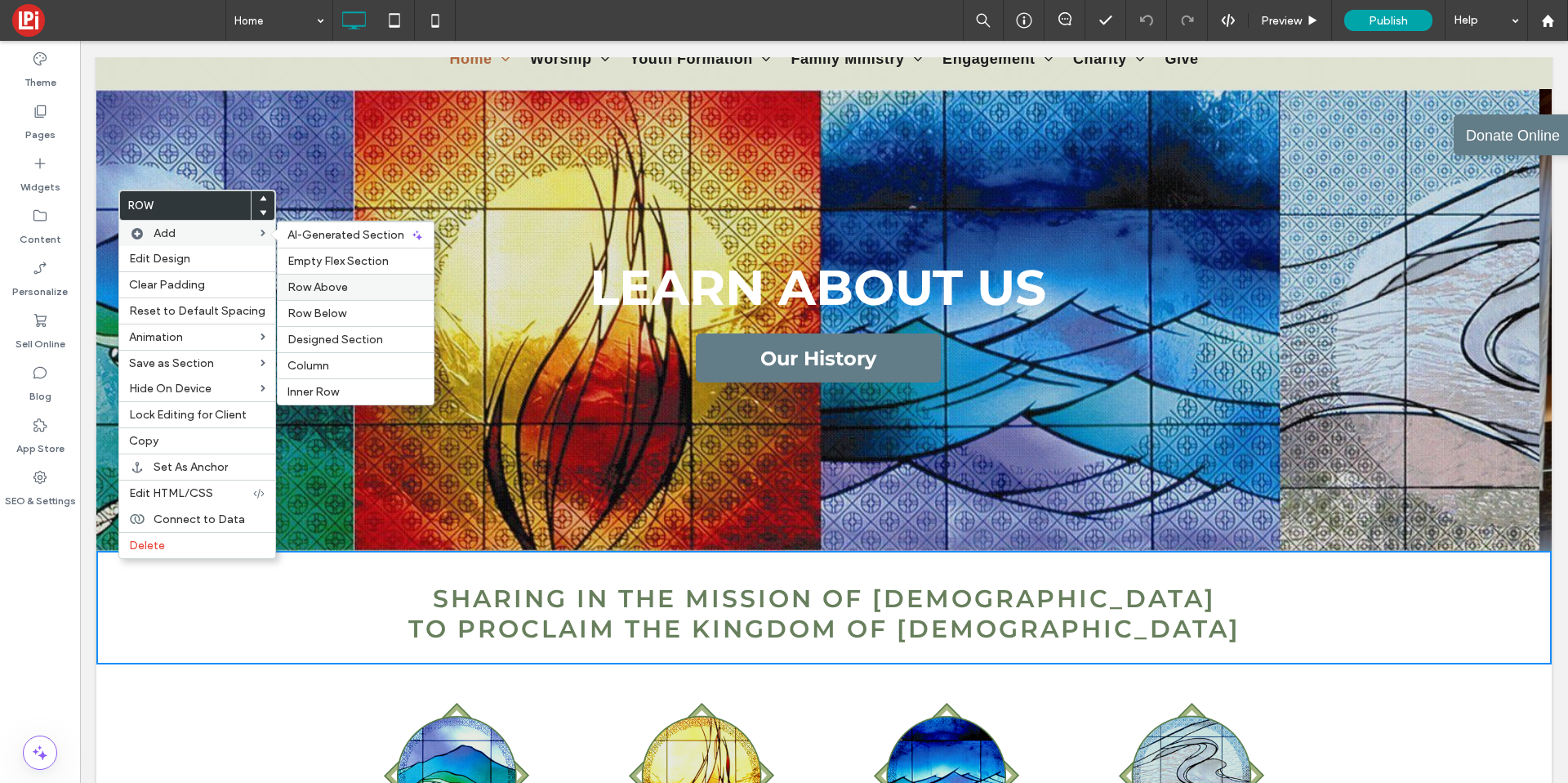
drag, startPoint x: 304, startPoint y: 288, endPoint x: 224, endPoint y: 247, distance: 89.9
click at [304, 288] on span "Row Above" at bounding box center [317, 288] width 60 height 14
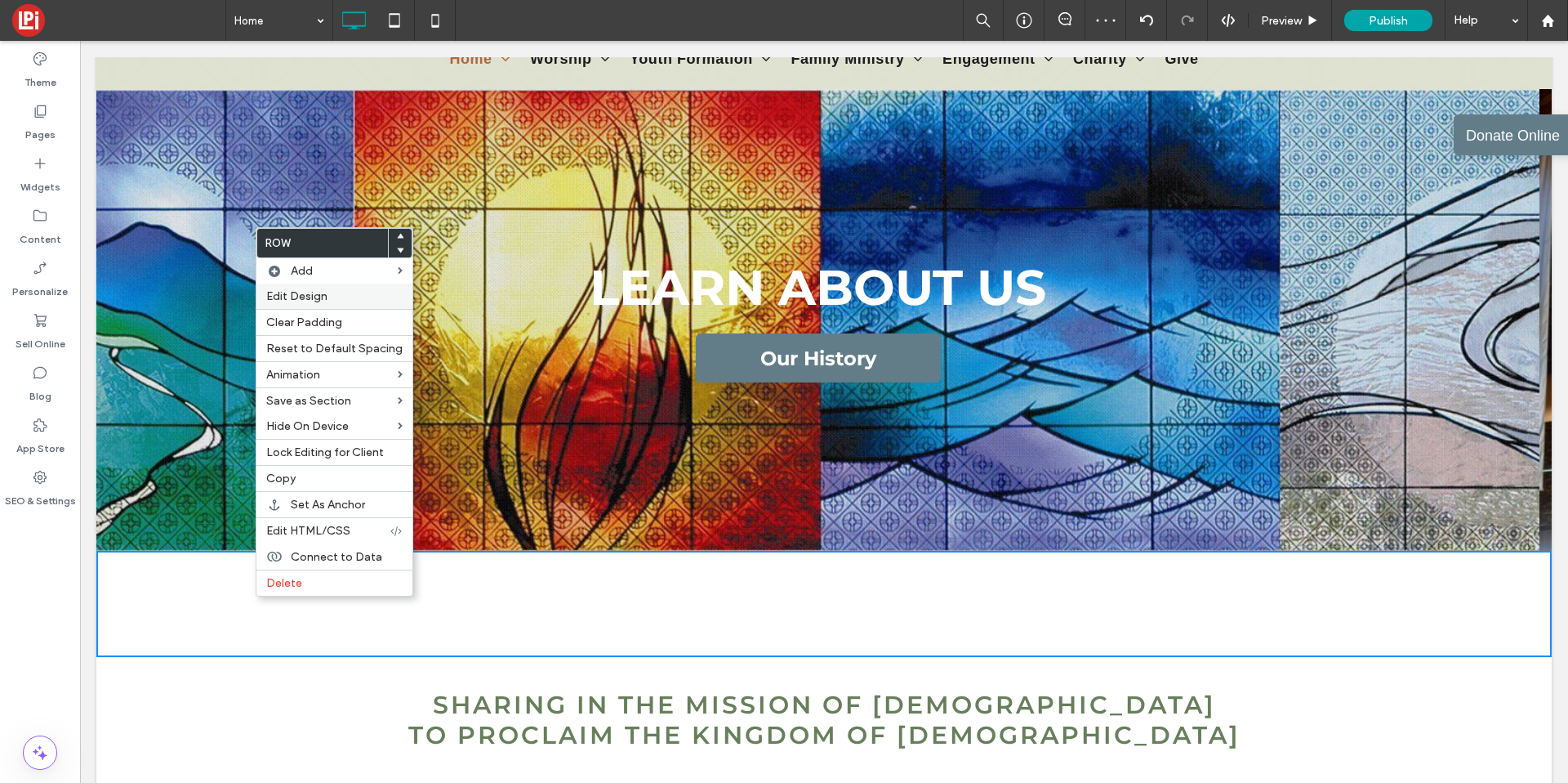
click at [349, 294] on label "Edit Design" at bounding box center [335, 296] width 136 height 14
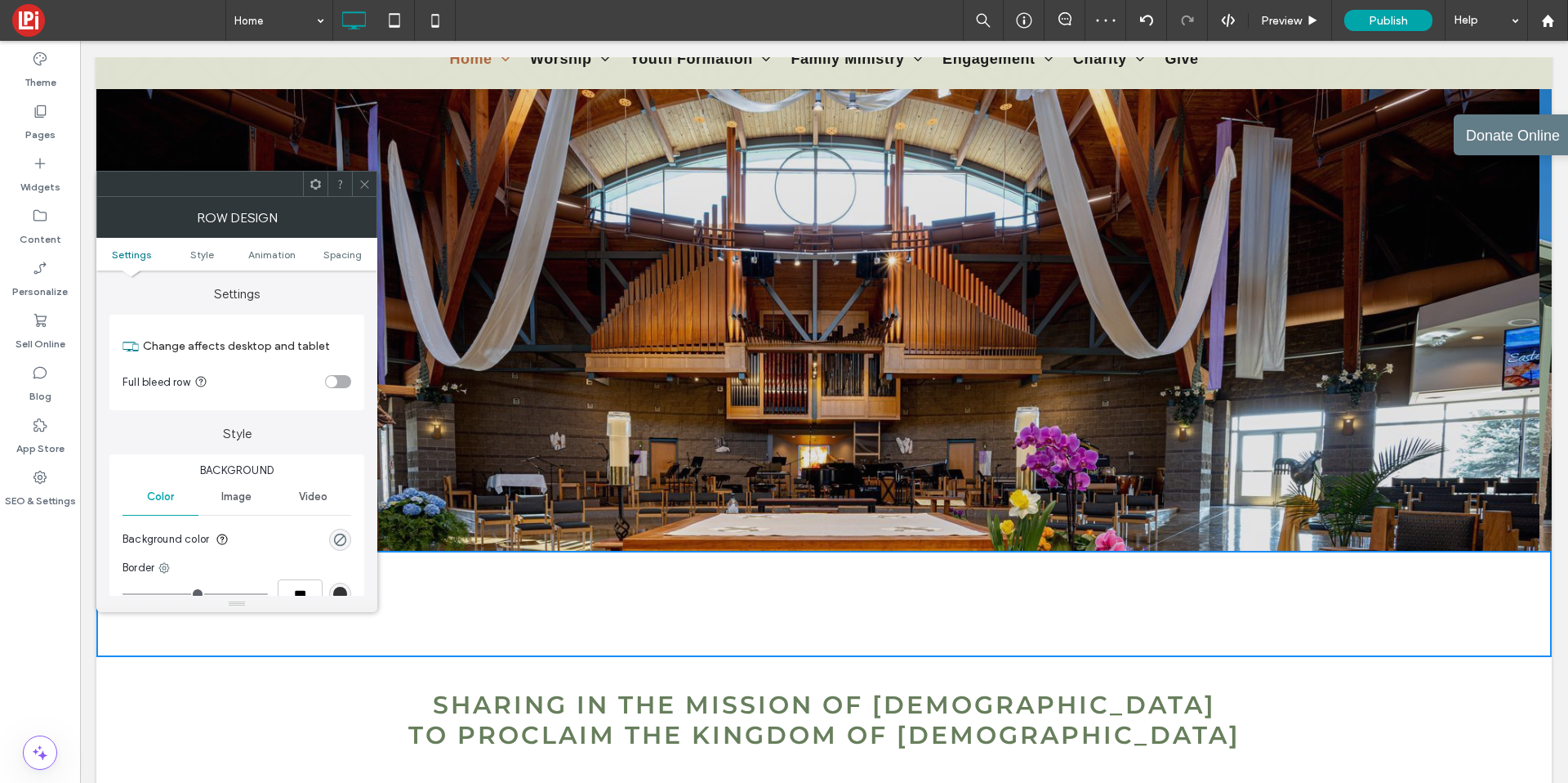
click at [335, 381] on div "toggle" at bounding box center [331, 381] width 11 height 11
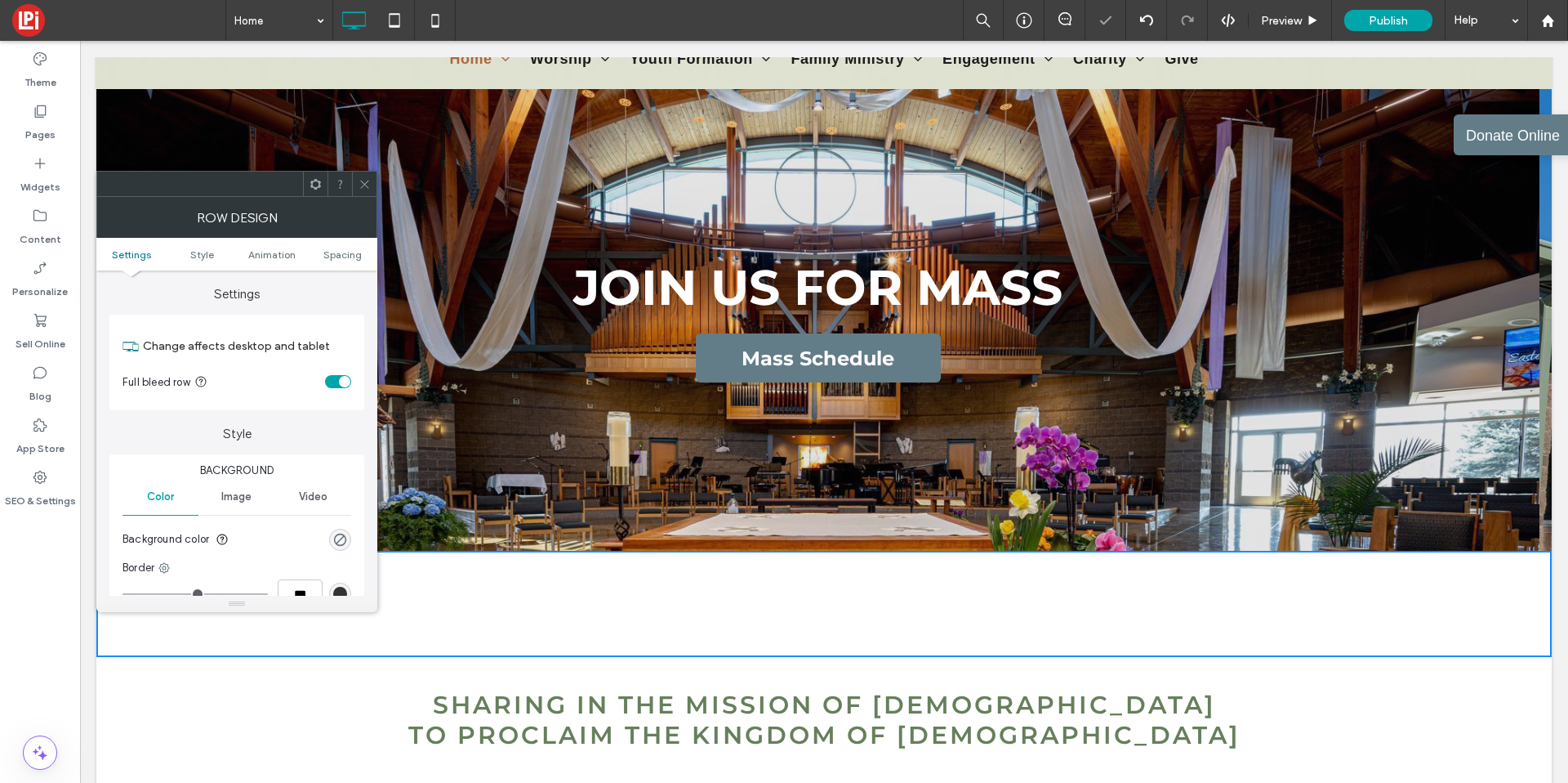
click at [366, 195] on span at bounding box center [364, 184] width 12 height 24
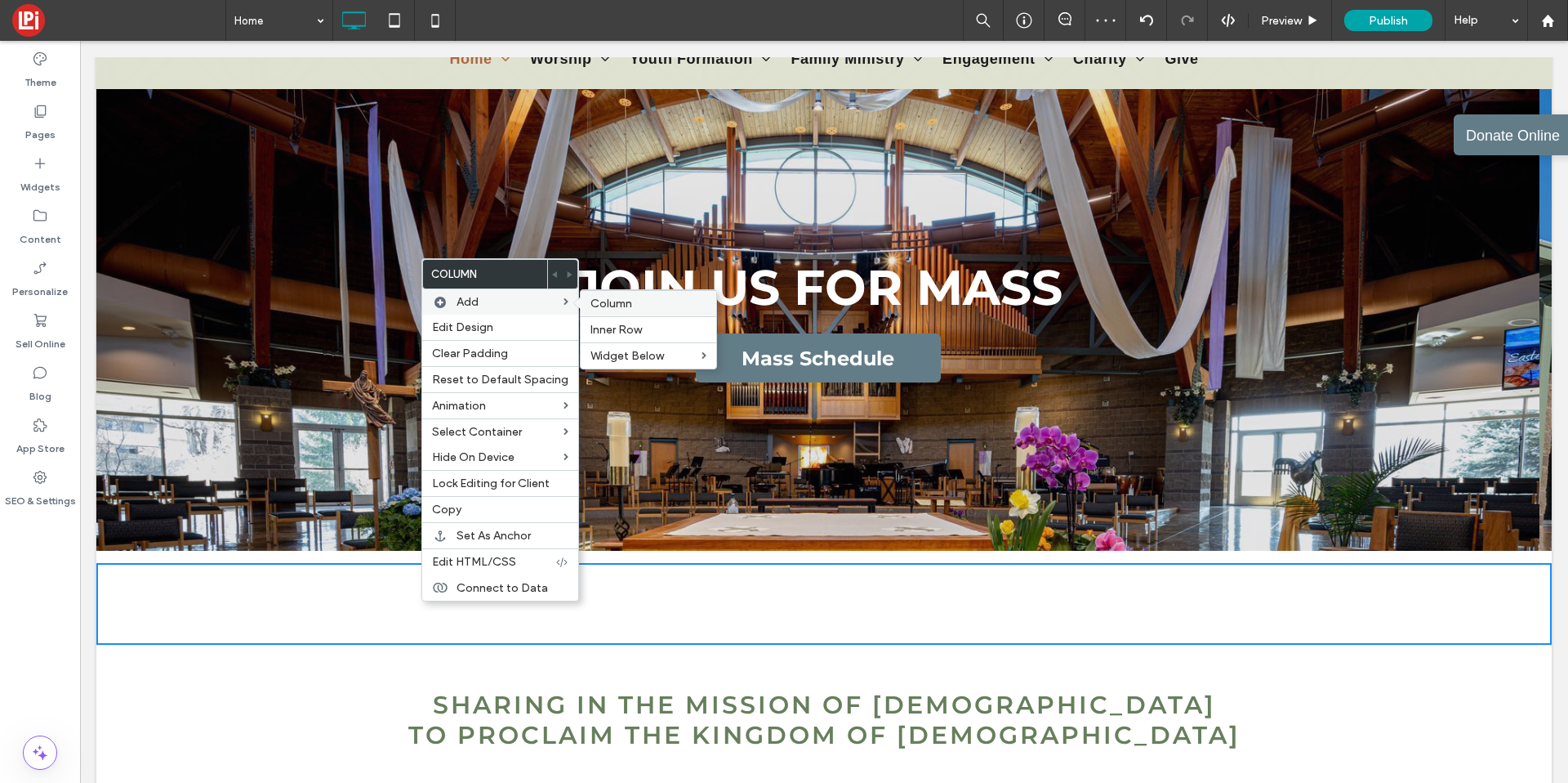
drag, startPoint x: 597, startPoint y: 297, endPoint x: 514, endPoint y: 258, distance: 91.7
click at [597, 297] on span "Column" at bounding box center [611, 303] width 42 height 14
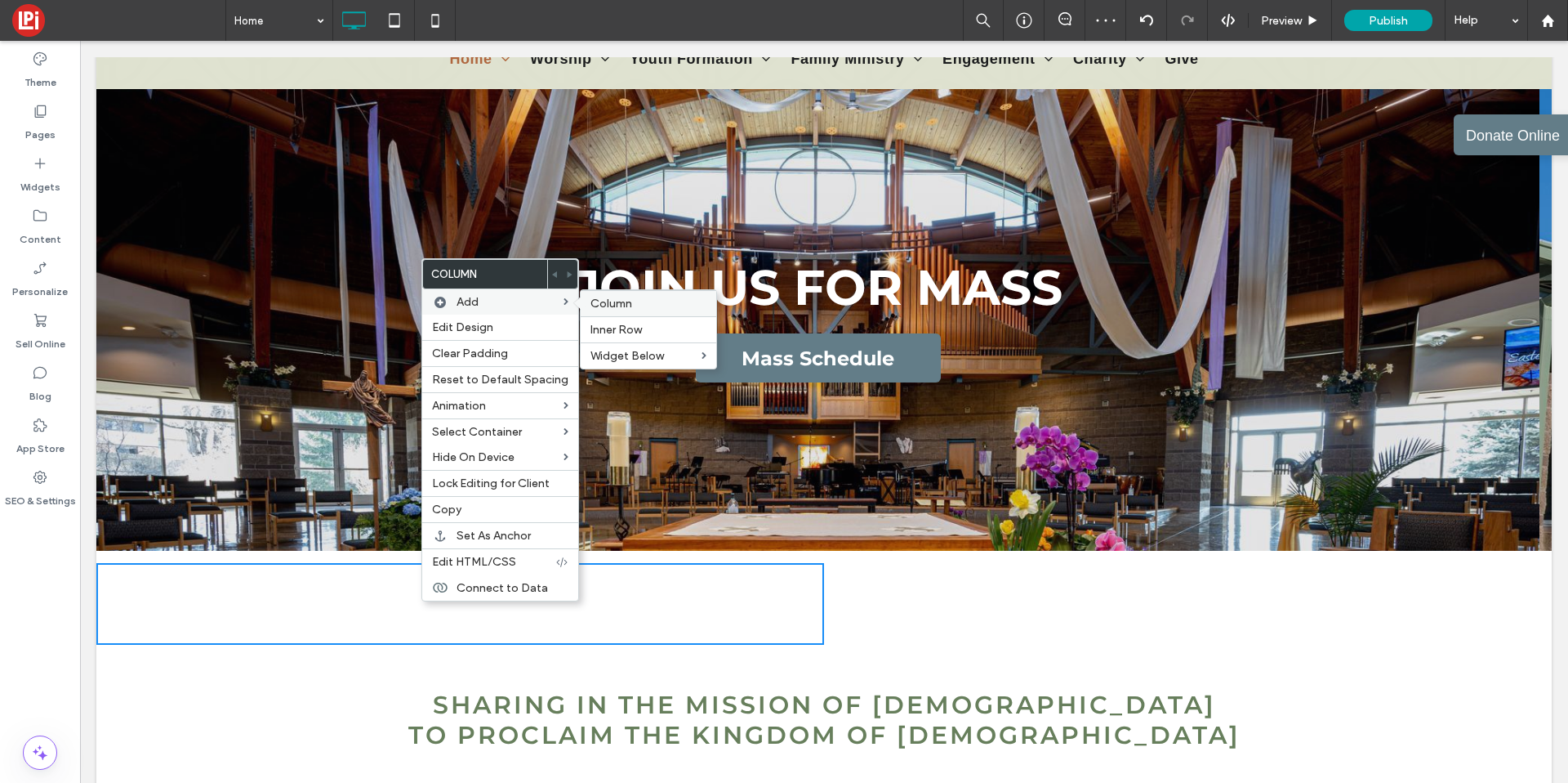
click at [591, 301] on span "Column" at bounding box center [611, 303] width 42 height 14
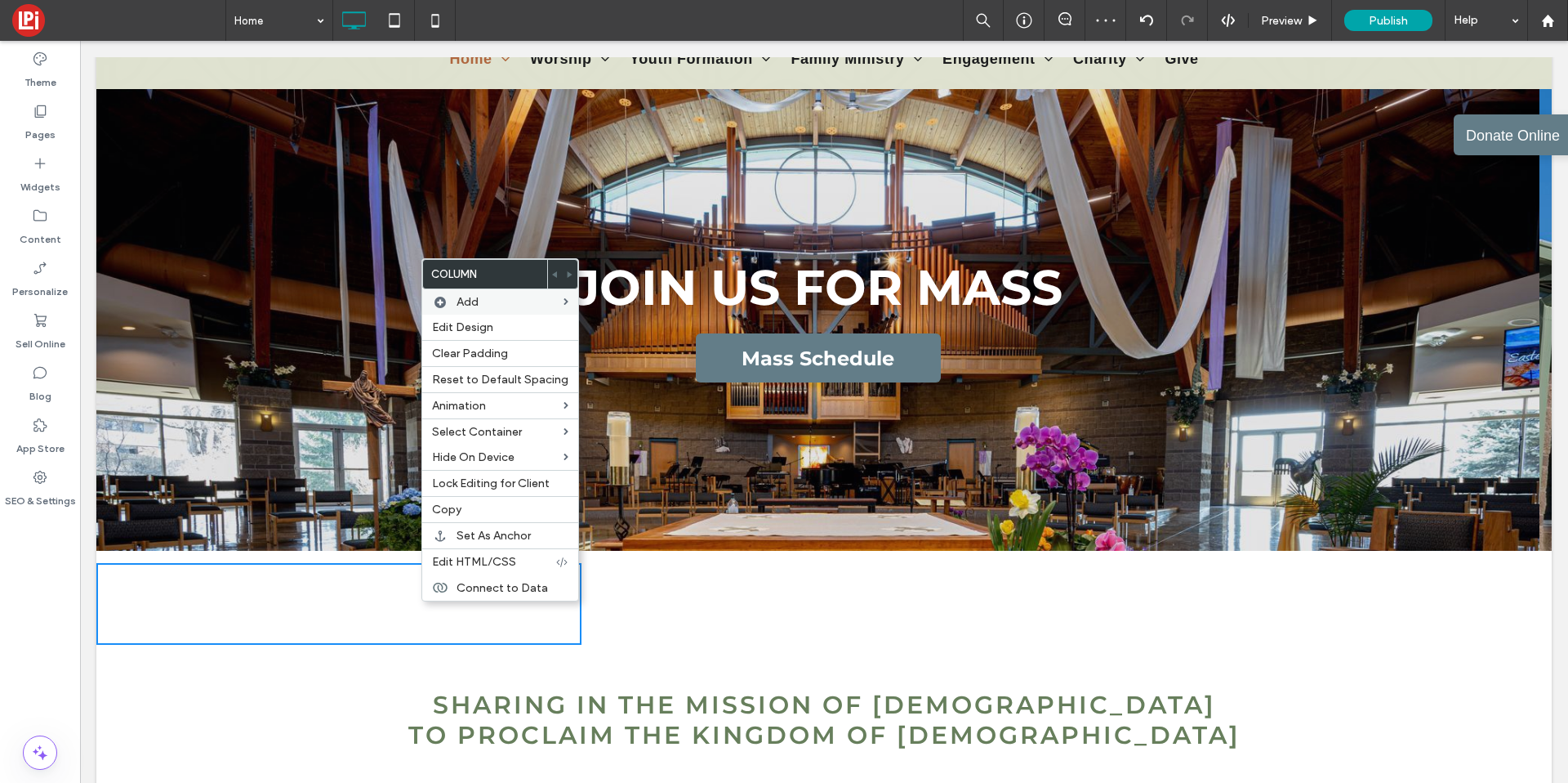
click at [349, 561] on div "Click To Paste Click To Paste Click To Paste Click To Paste Click To Paste Clic…" at bounding box center [824, 604] width 1455 height 107
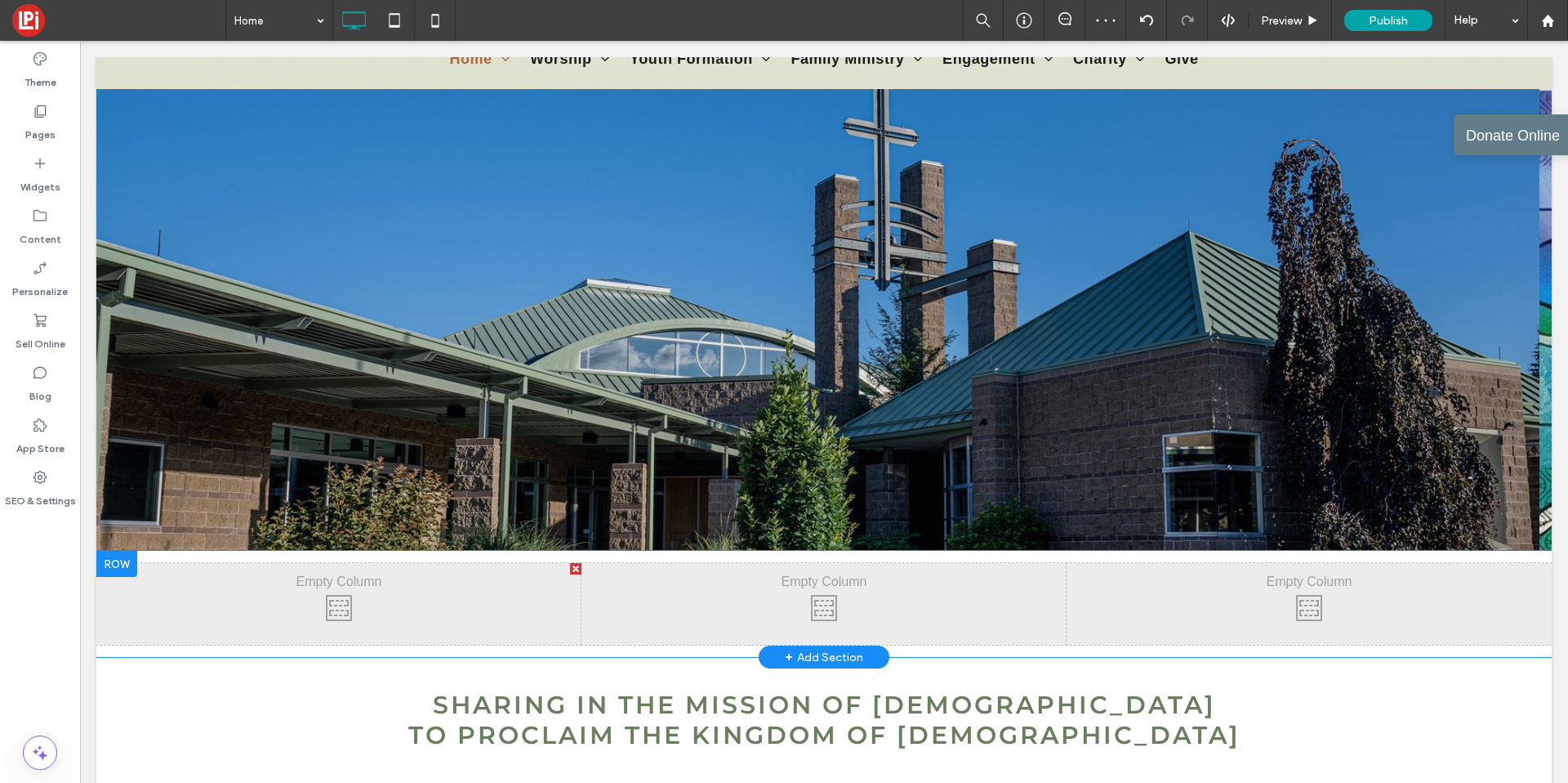
click at [348, 557] on div "Click To Paste Click To Paste Click To Paste Click To Paste Click To Paste Clic…" at bounding box center [824, 604] width 1455 height 107
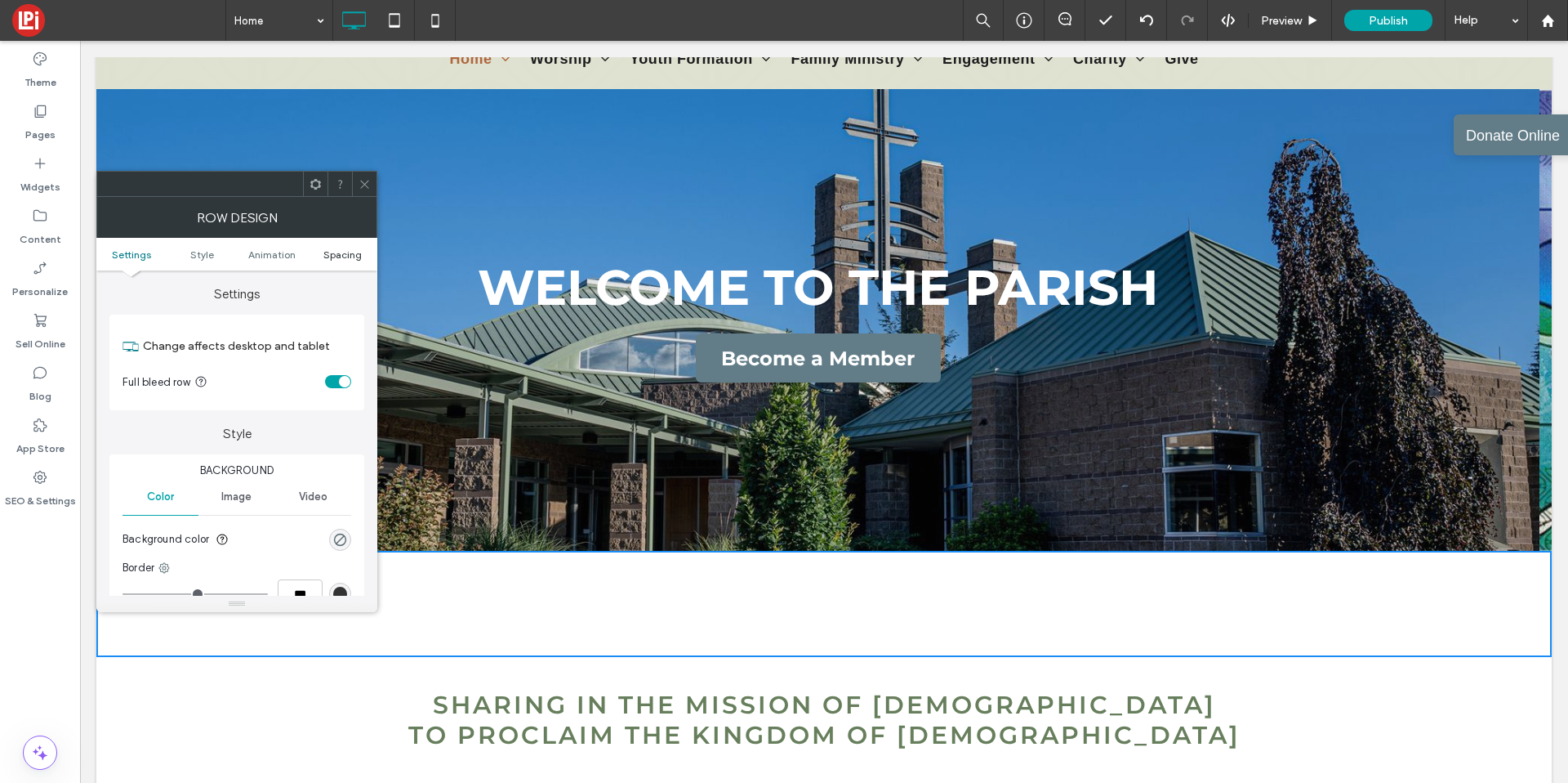
click at [345, 259] on span "Spacing" at bounding box center [342, 254] width 38 height 12
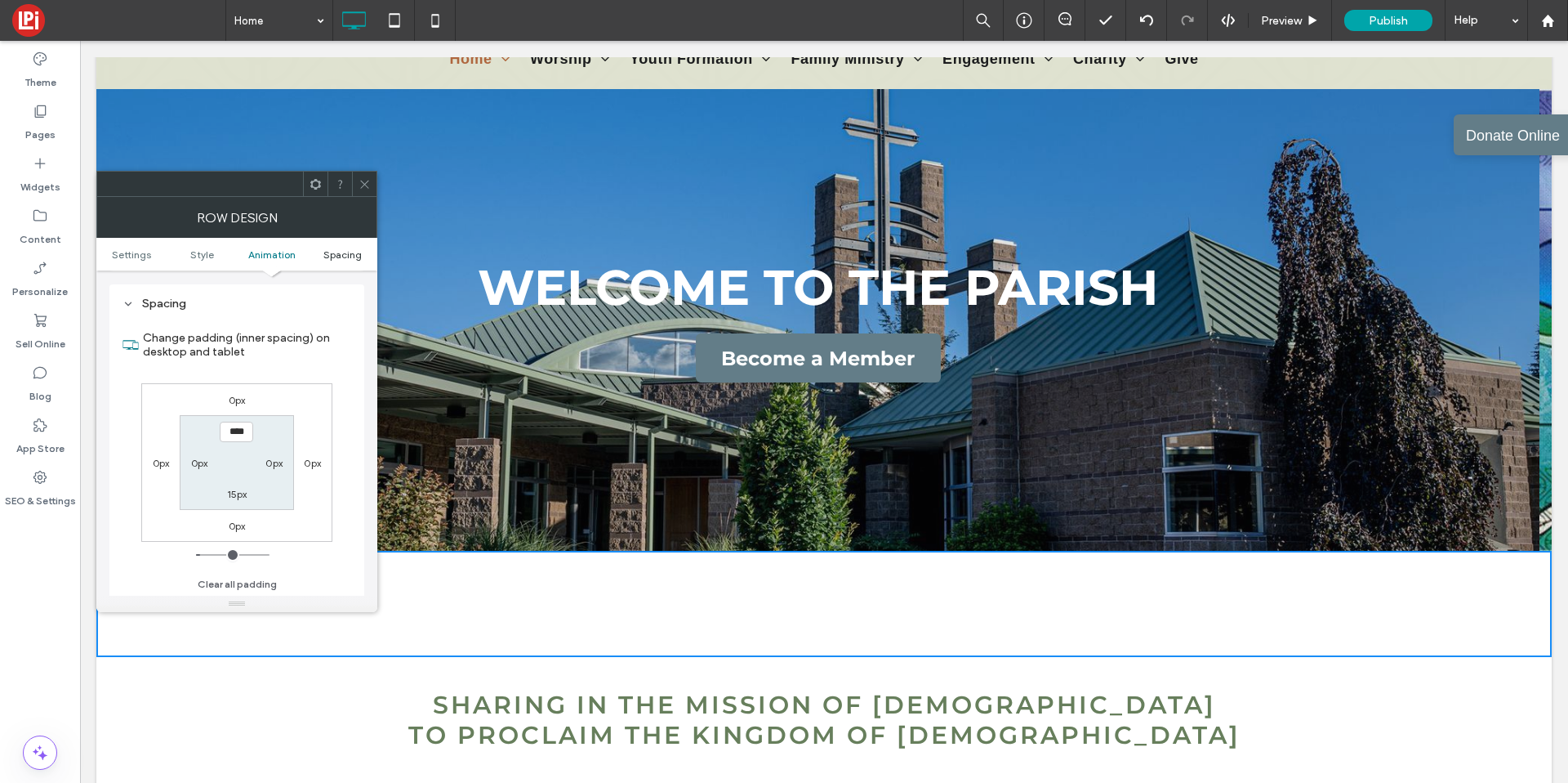
scroll to position [461, 0]
type input "*"
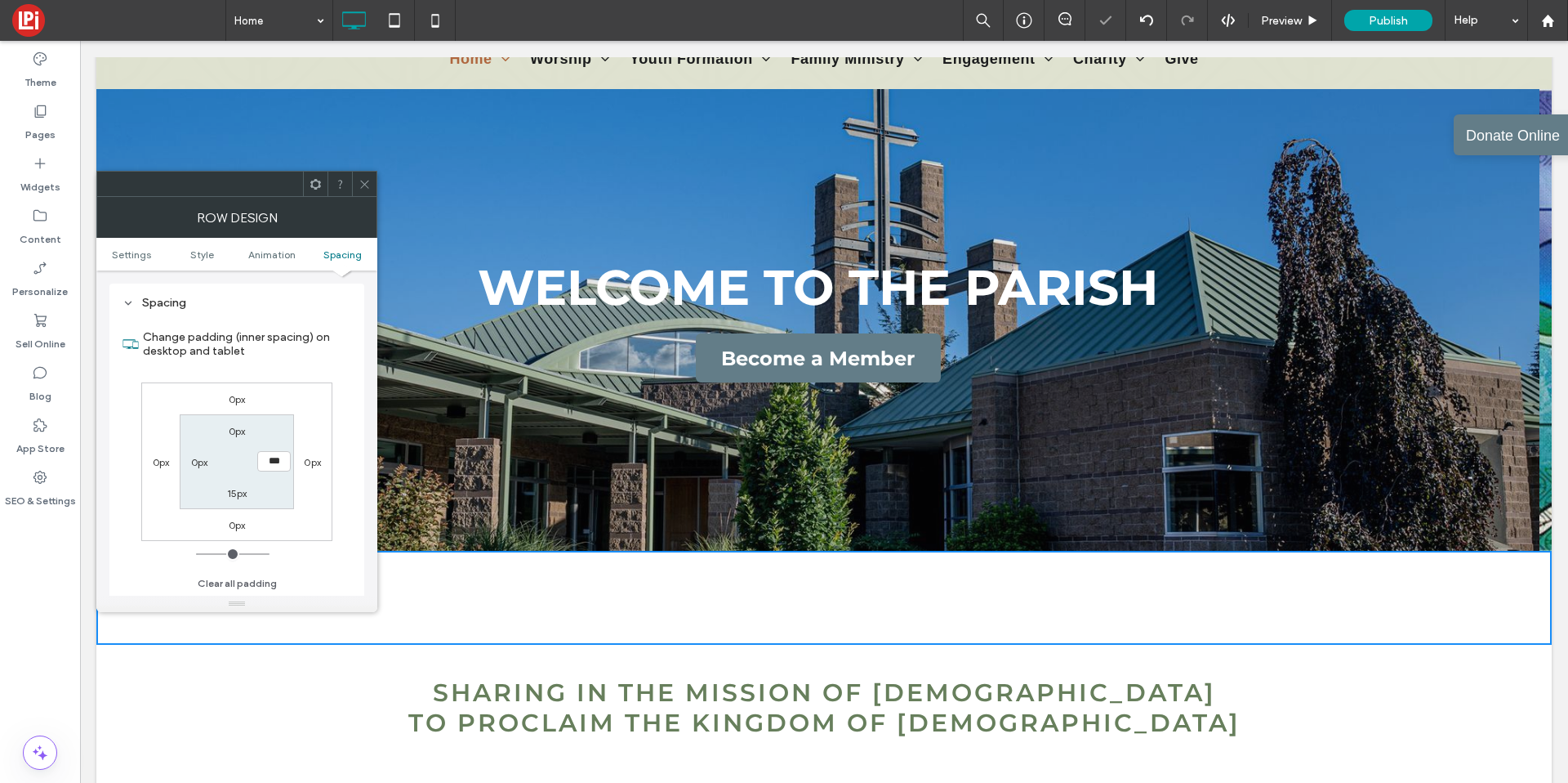
type input "**"
type input "*"
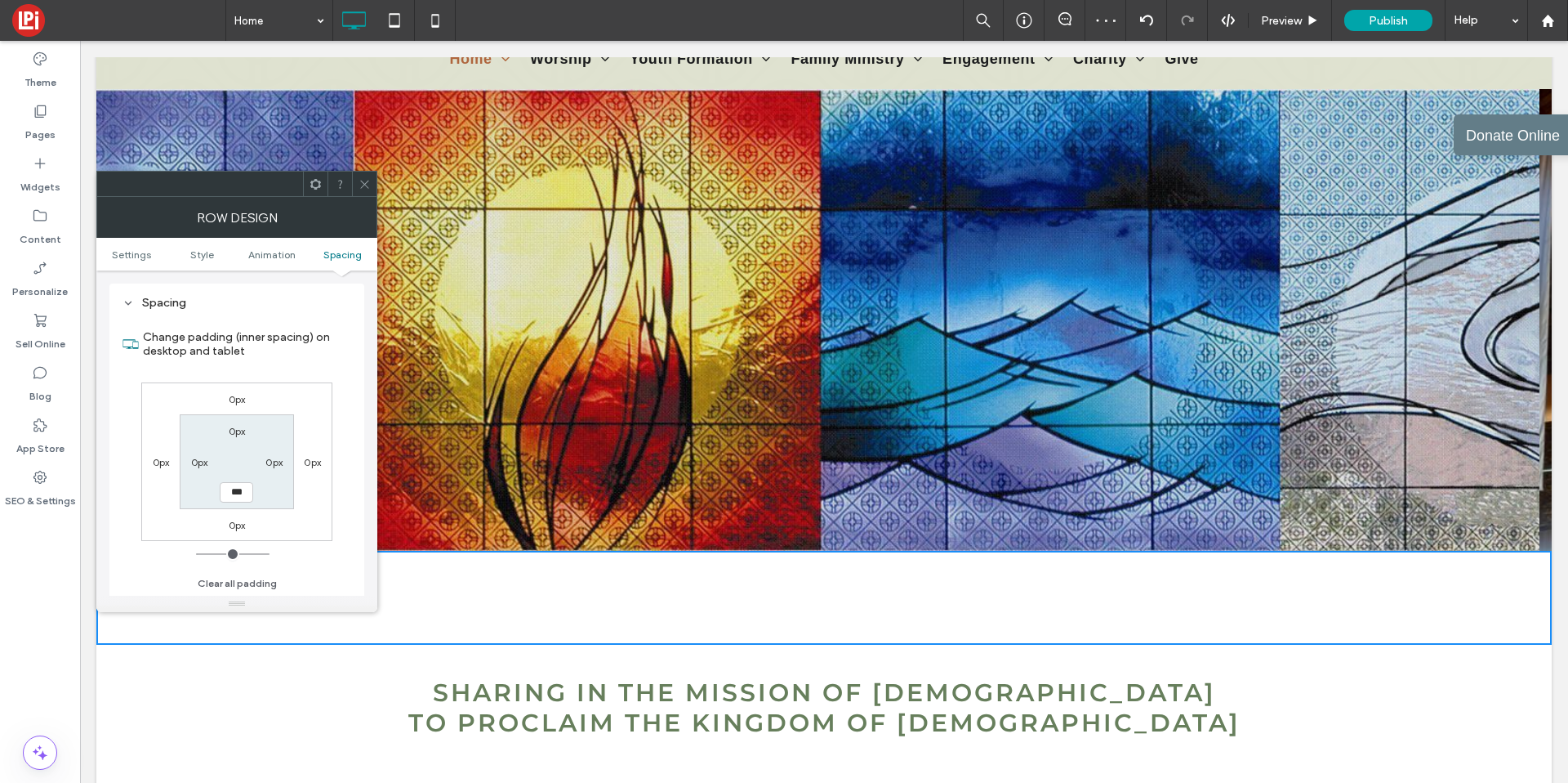
type input "*"
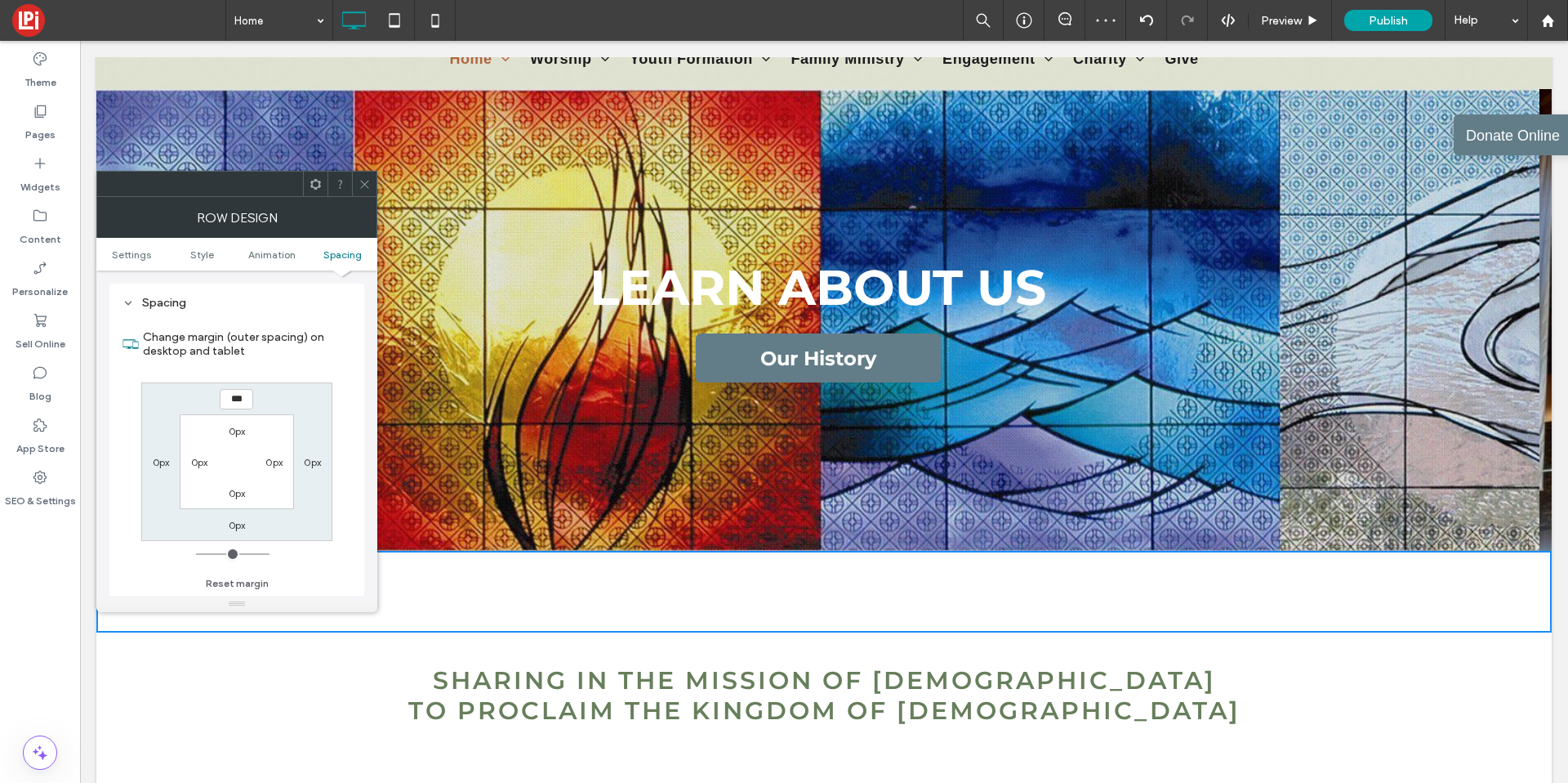
click at [364, 180] on icon at bounding box center [364, 184] width 12 height 12
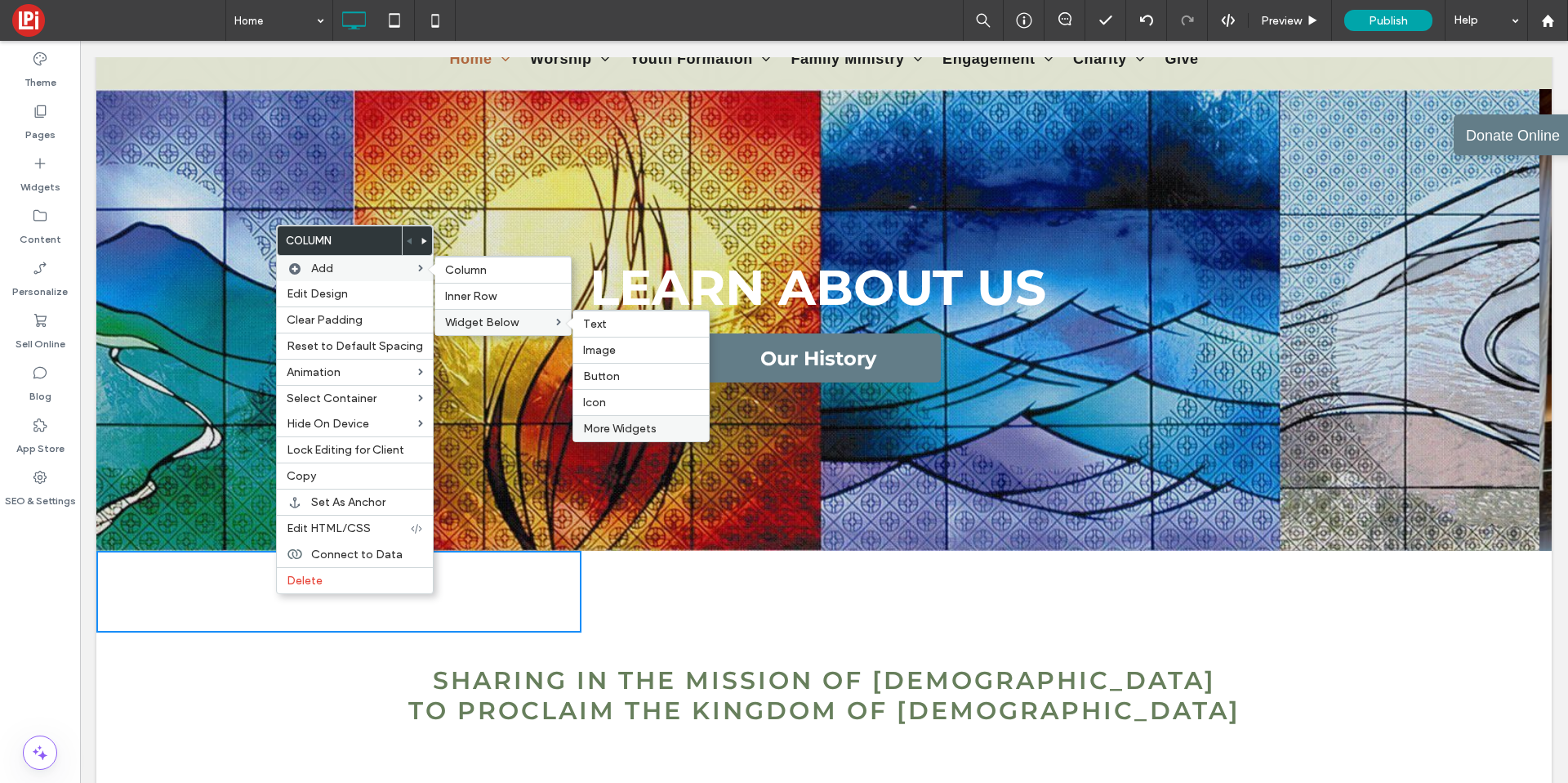
click at [600, 431] on span "More Widgets" at bounding box center [620, 428] width 73 height 14
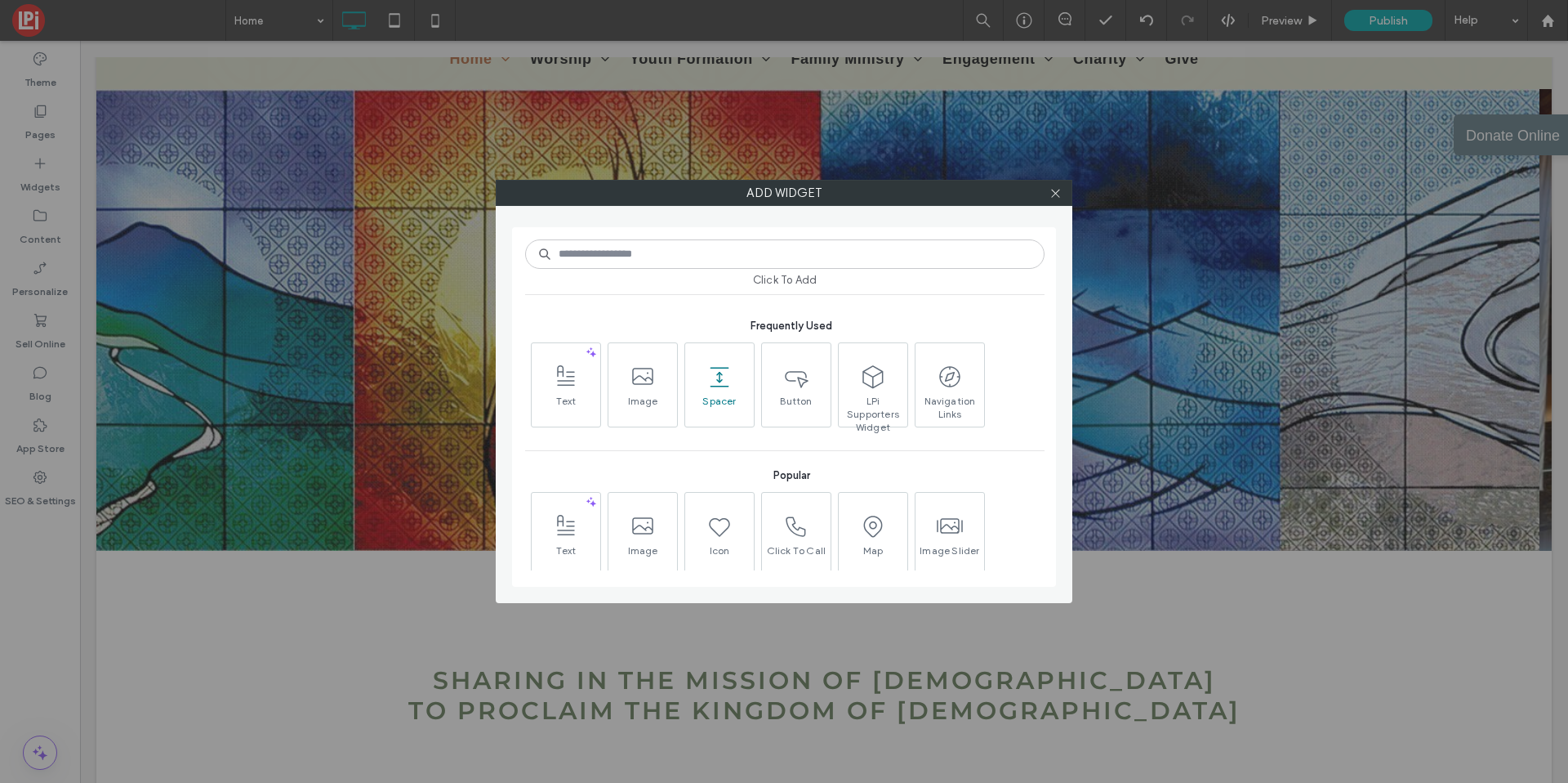
click at [710, 371] on icon at bounding box center [720, 377] width 26 height 26
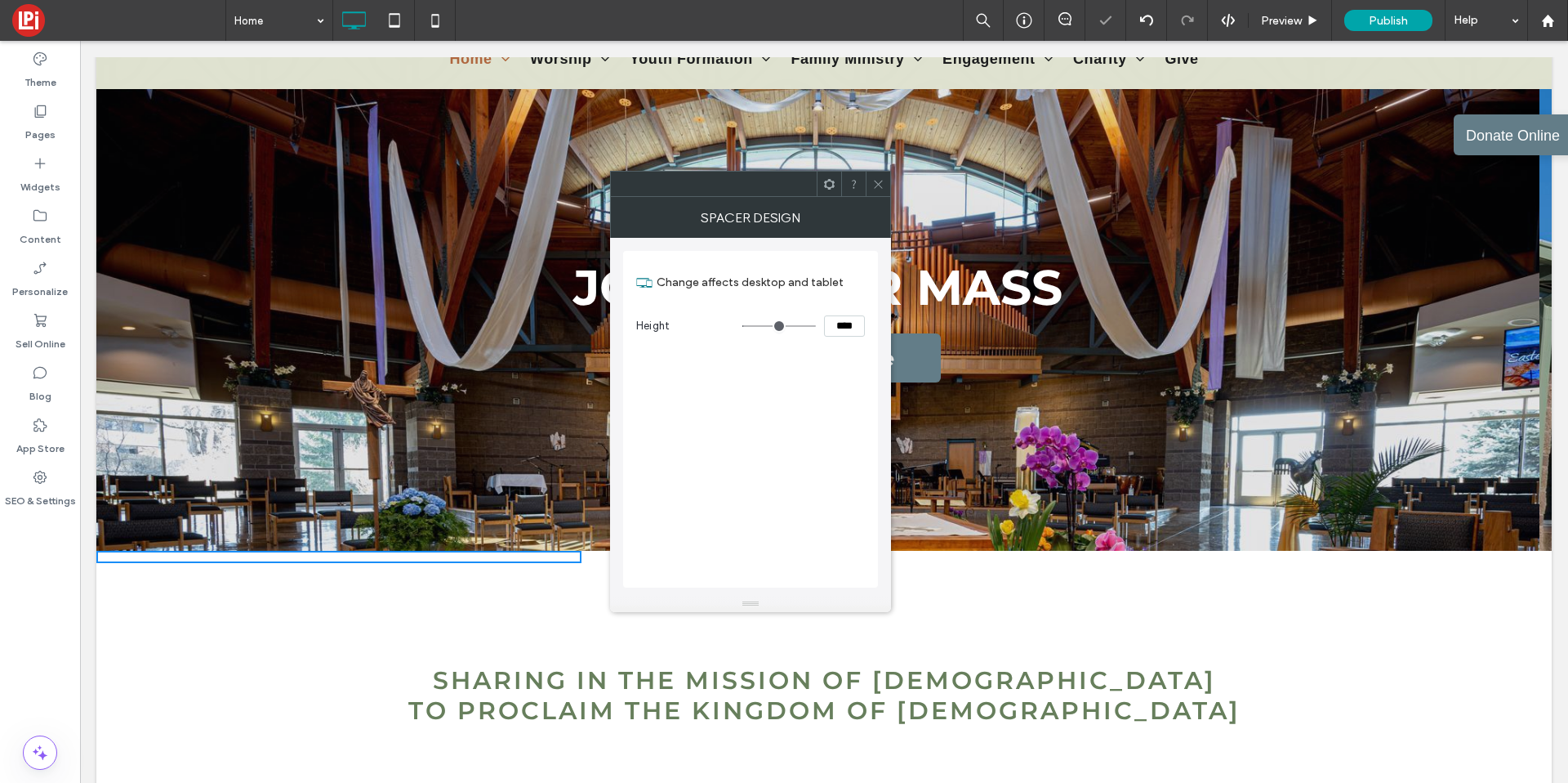
click at [824, 322] on input "****" at bounding box center [844, 326] width 41 height 21
type input "****"
type input "**"
click at [863, 183] on div at bounding box center [853, 184] width 24 height 24
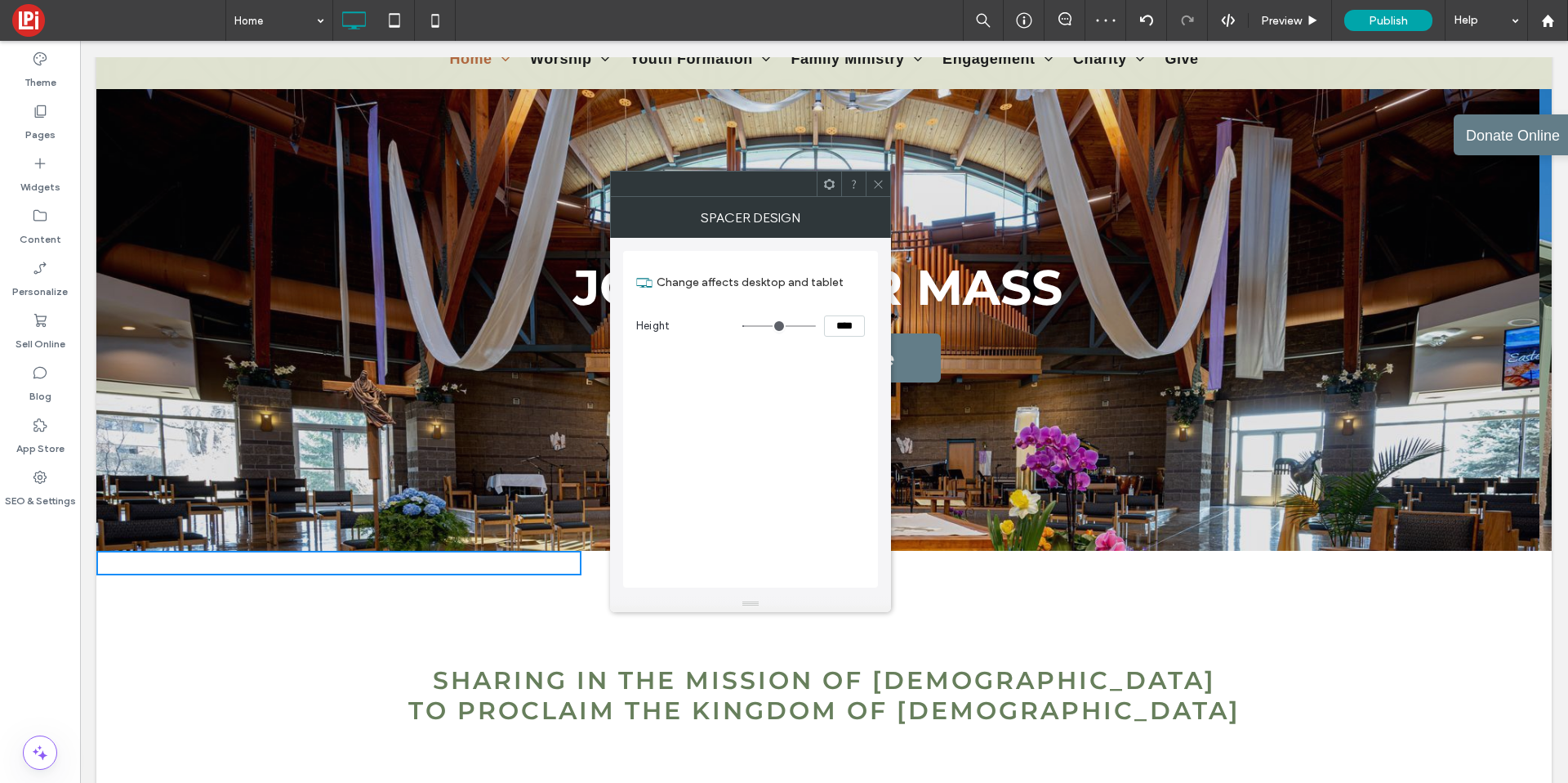
click at [871, 178] on div at bounding box center [878, 184] width 24 height 24
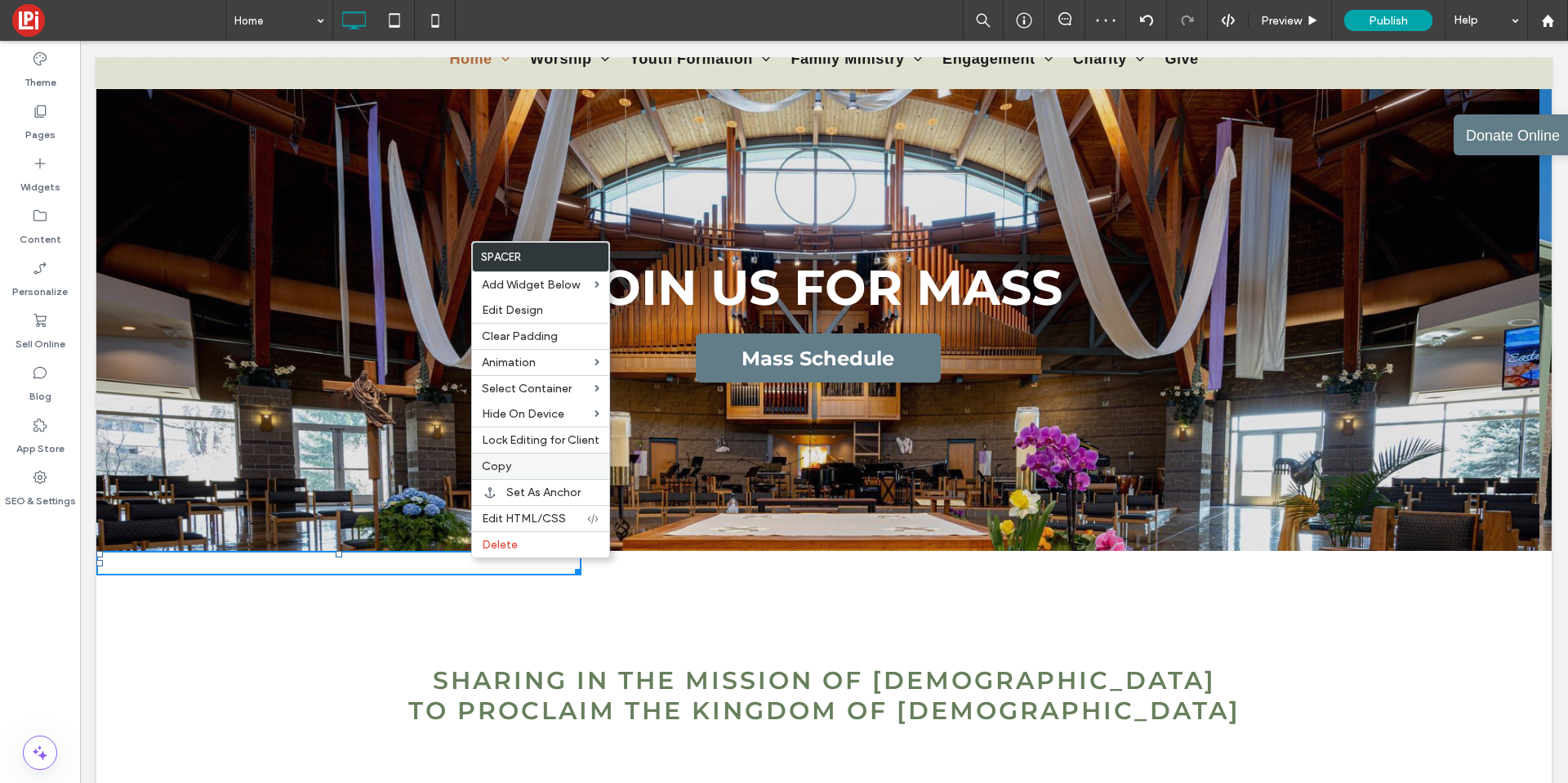
click at [525, 460] on label "Copy" at bounding box center [541, 466] width 118 height 14
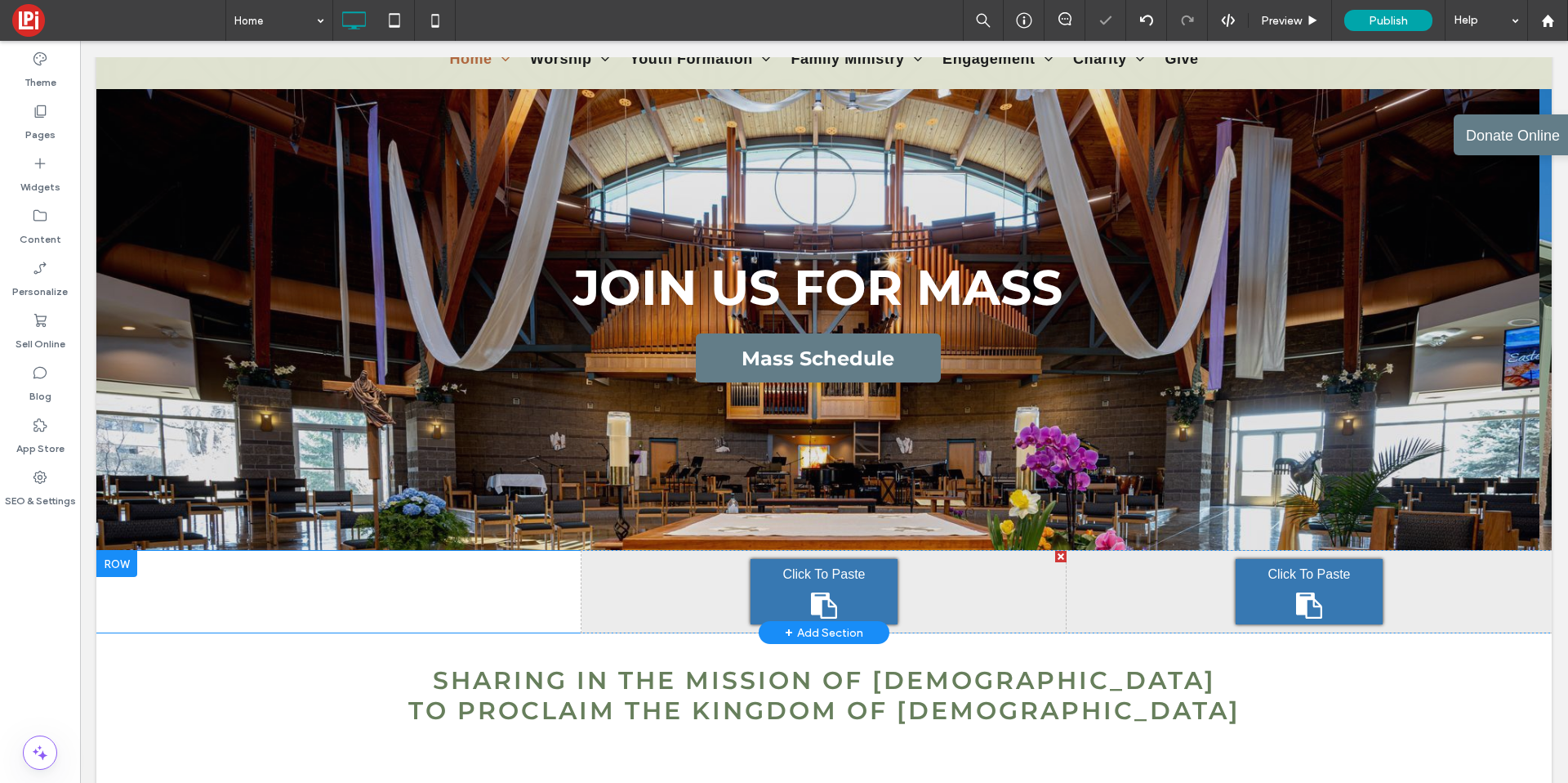
click at [775, 578] on div "Click To Paste" at bounding box center [824, 592] width 147 height 66
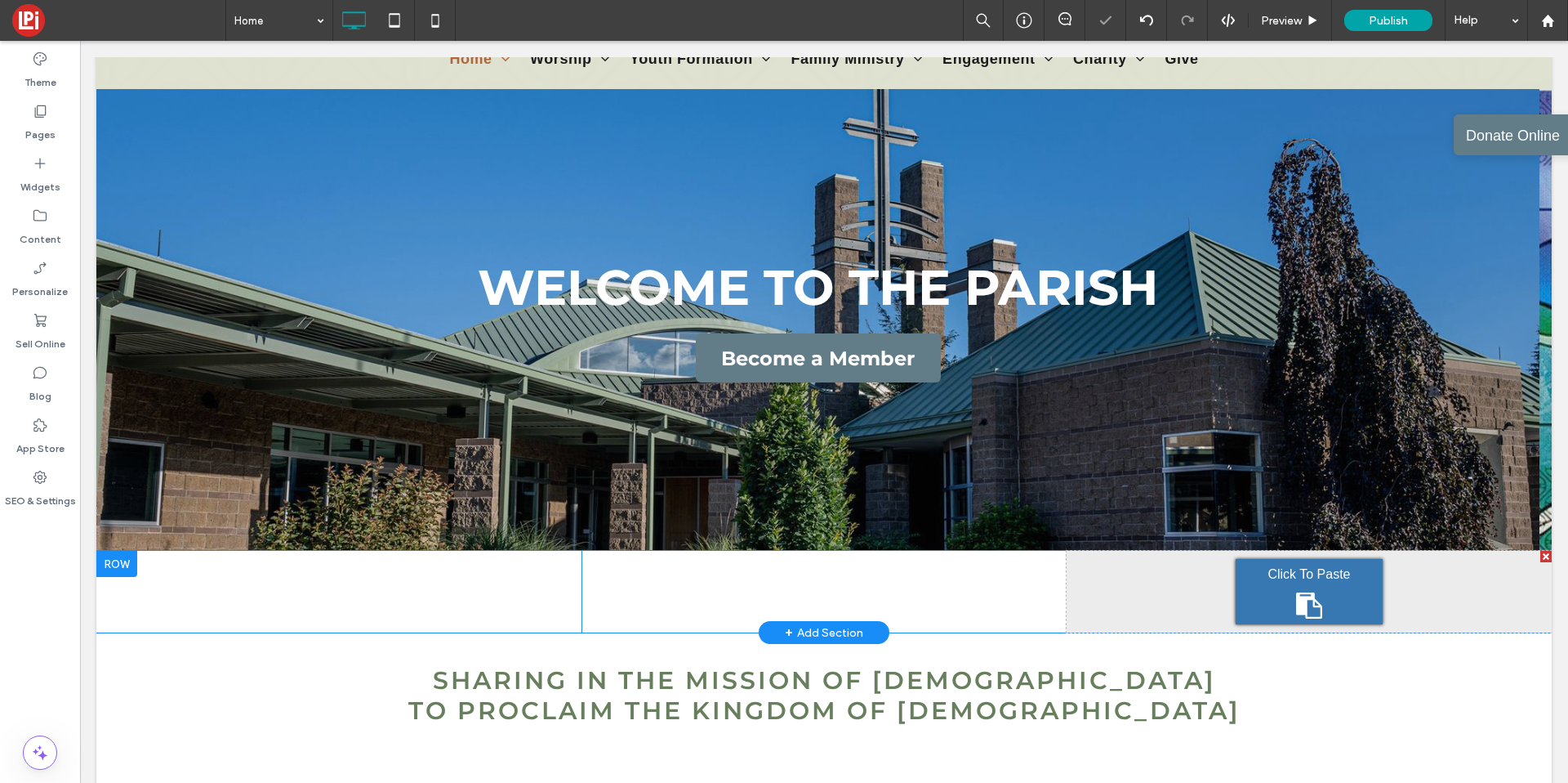
click at [1210, 580] on div "Click To Paste Click To Paste" at bounding box center [1309, 592] width 485 height 82
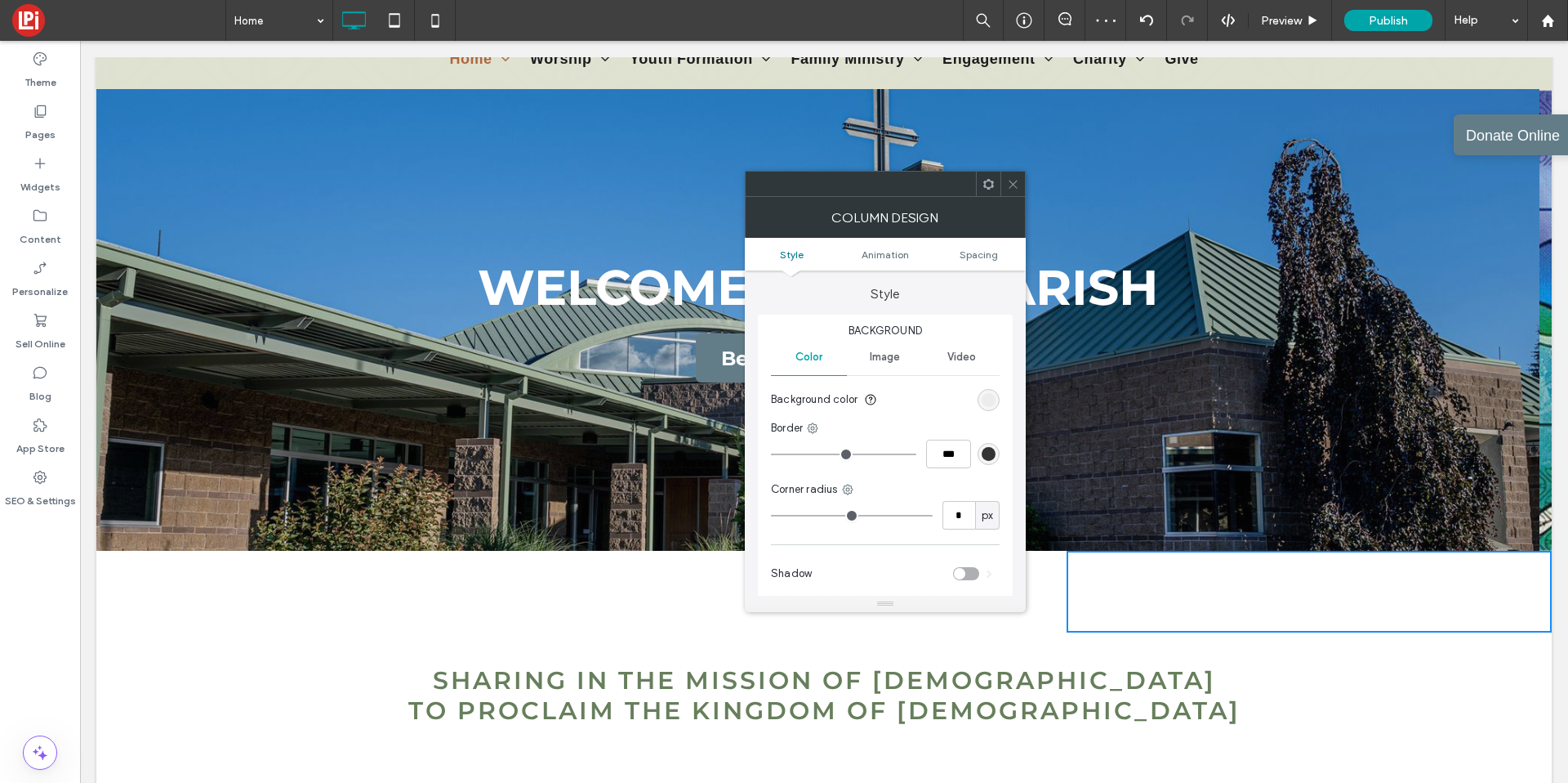
click at [1005, 193] on div at bounding box center [1012, 184] width 24 height 24
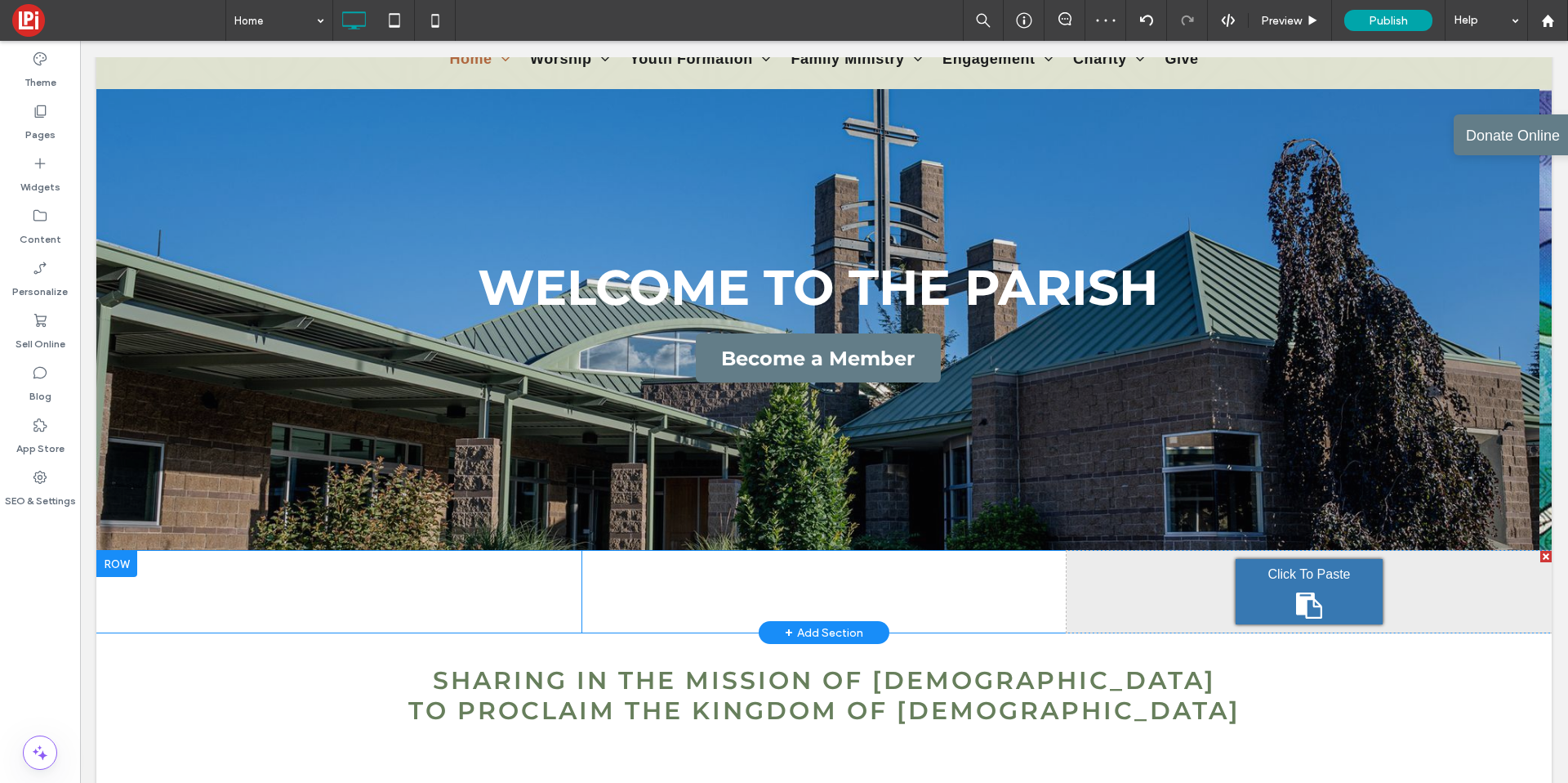
click at [1281, 608] on div "Click To Paste" at bounding box center [1309, 592] width 147 height 66
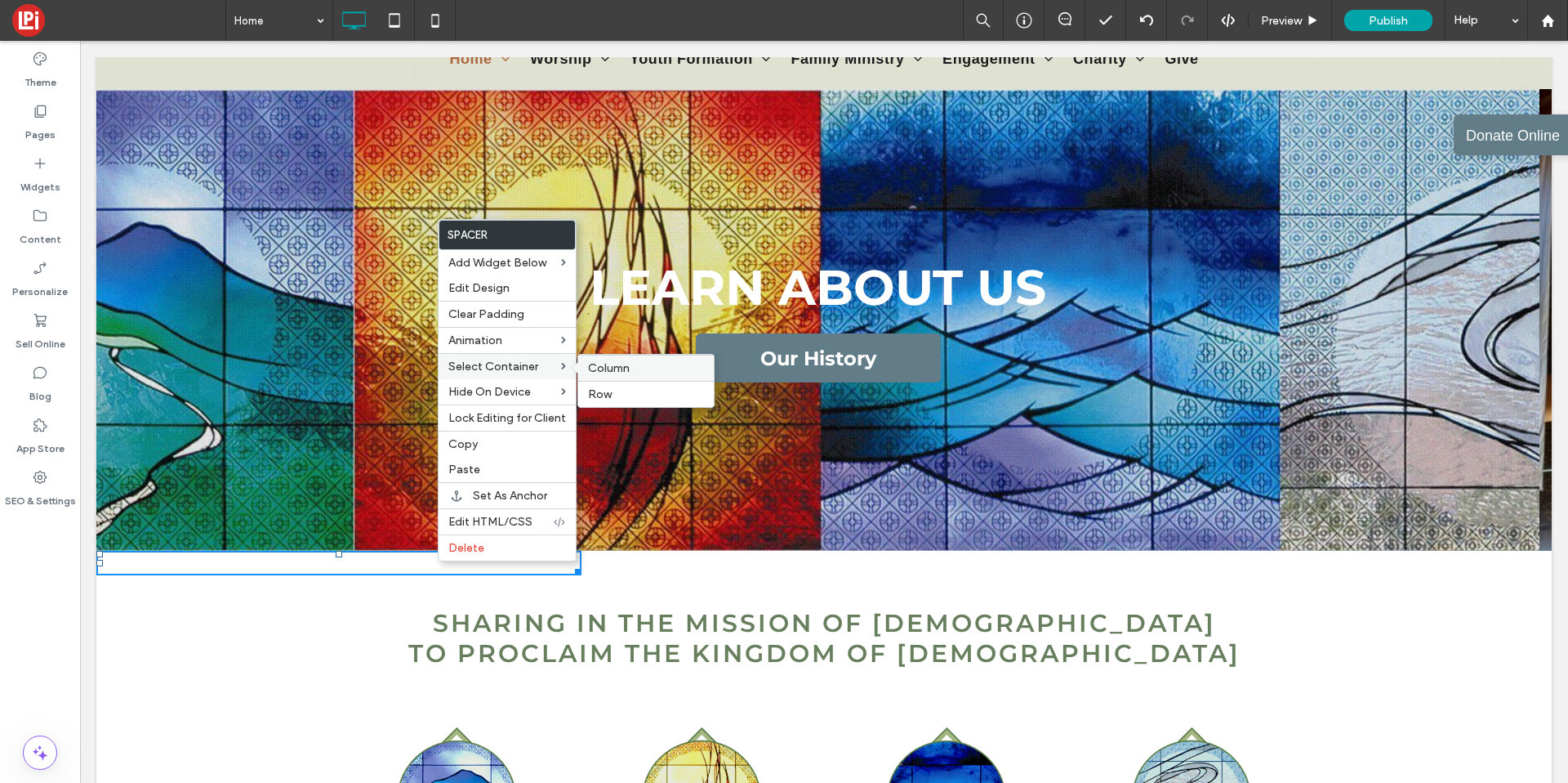
click at [611, 368] on span "Column" at bounding box center [609, 368] width 42 height 14
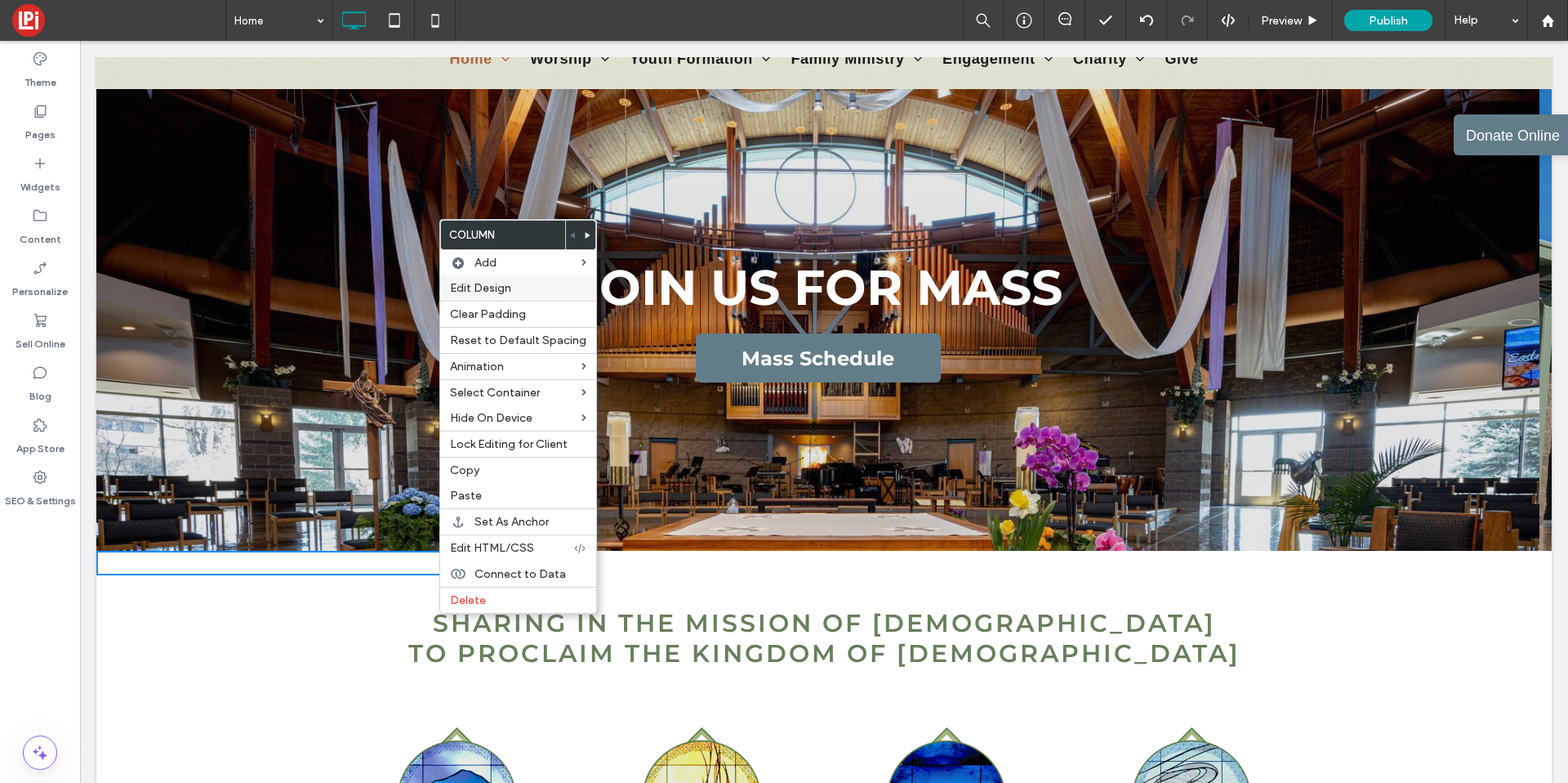
click at [504, 284] on span "Edit Design" at bounding box center [480, 288] width 61 height 14
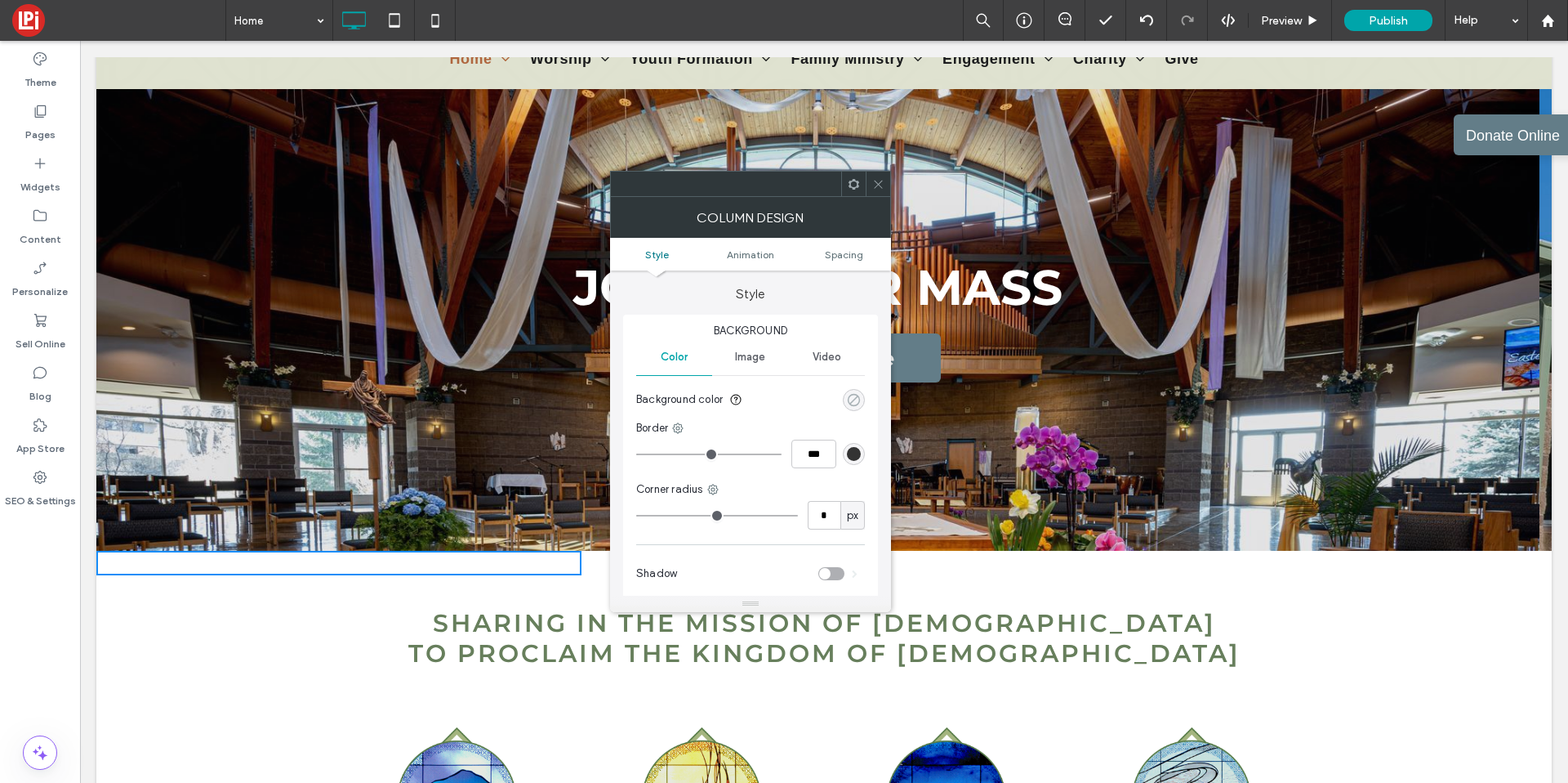
click at [858, 397] on icon "rgba(0, 0, 0, 0)" at bounding box center [854, 400] width 14 height 14
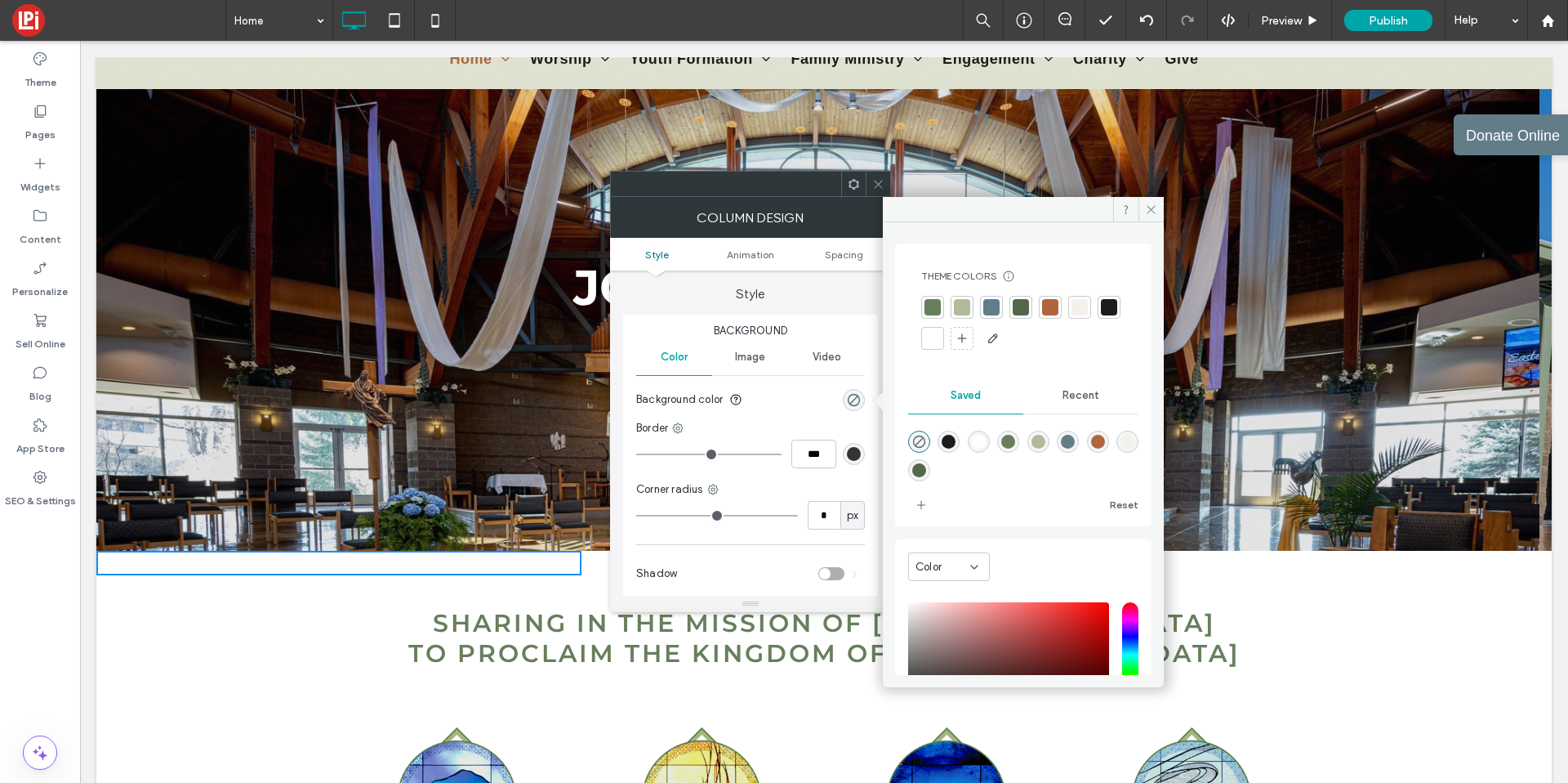
click at [965, 310] on div at bounding box center [962, 307] width 17 height 17
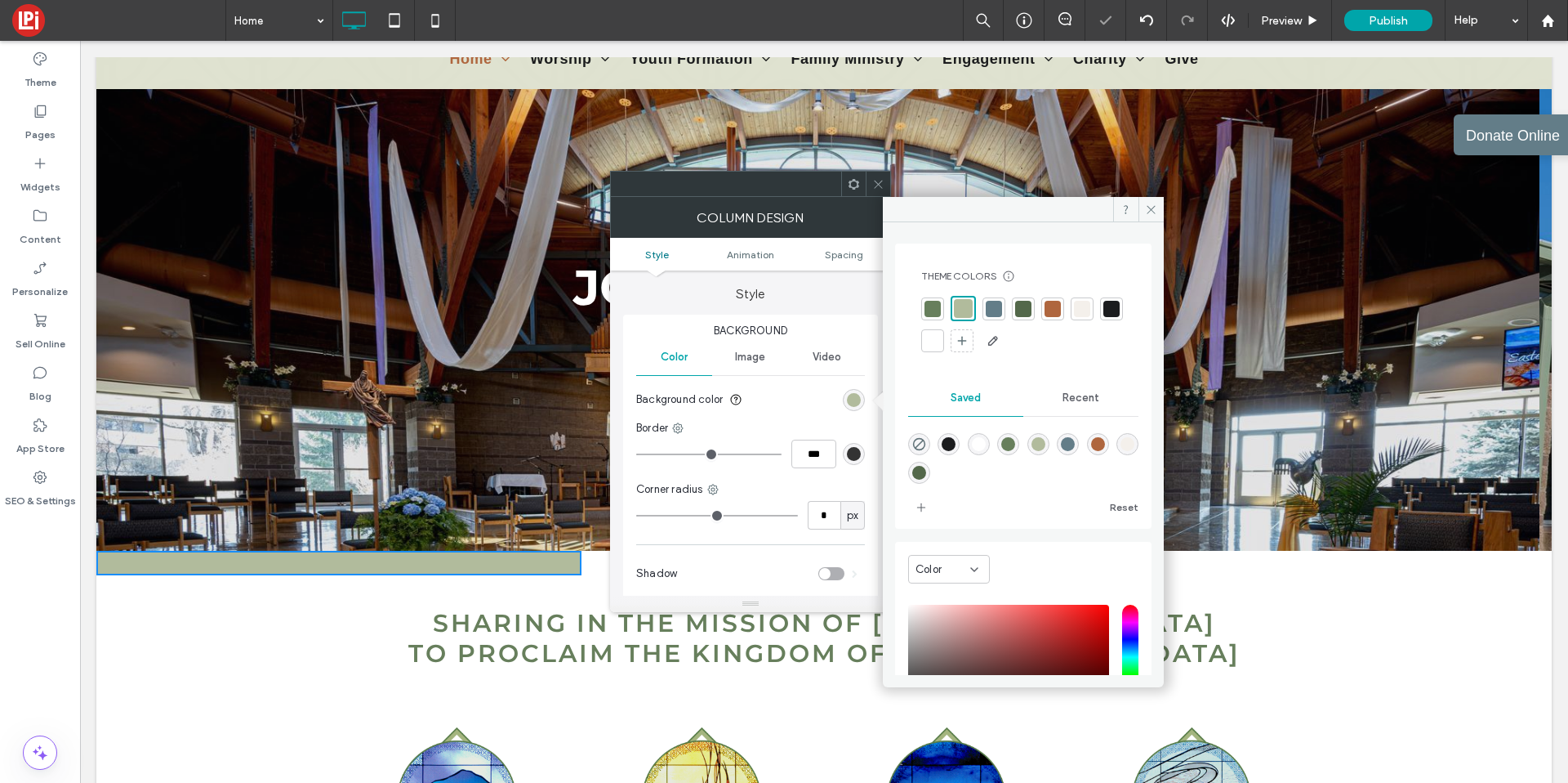
click at [879, 181] on icon at bounding box center [879, 184] width 12 height 12
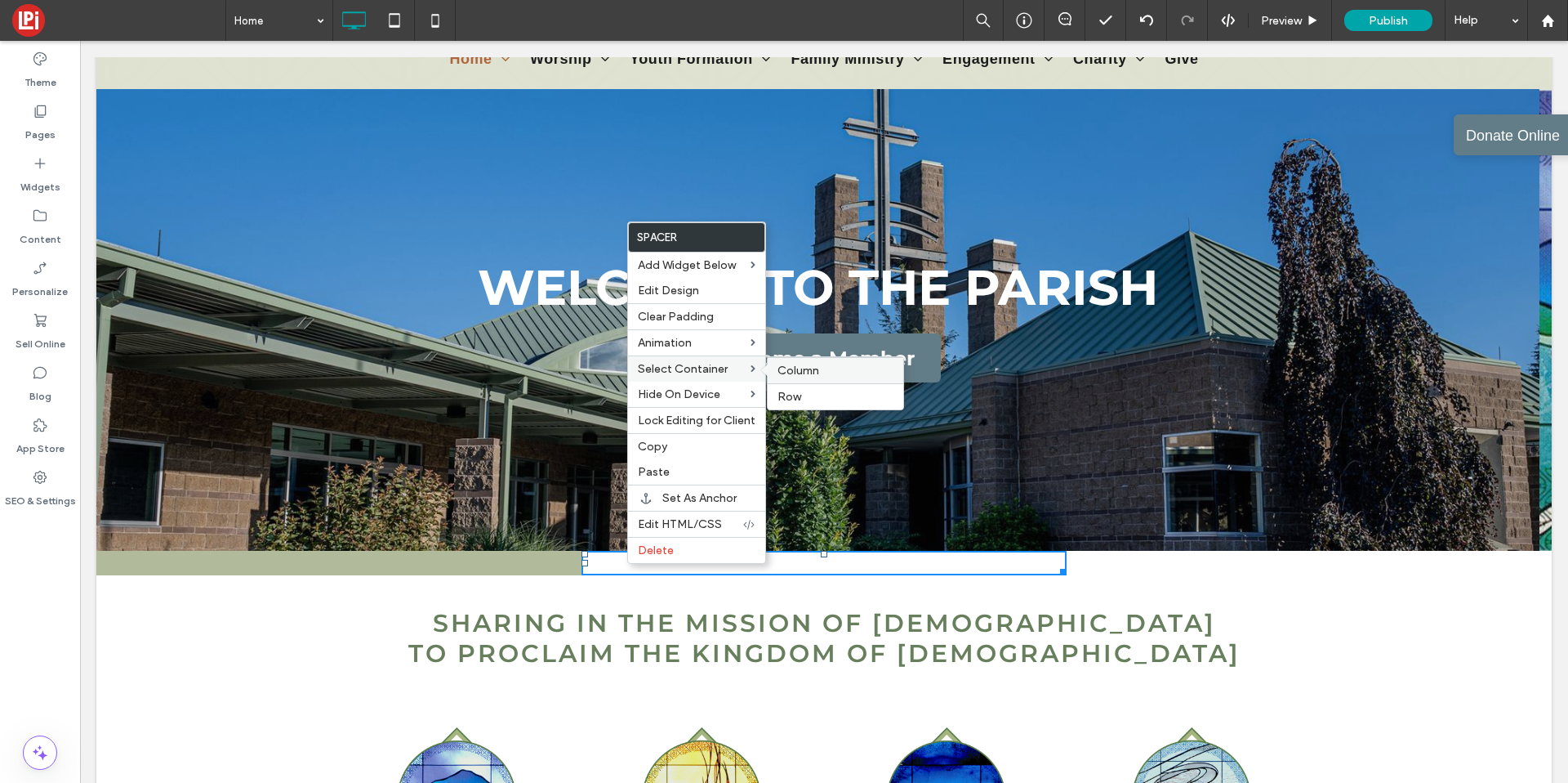
click at [786, 366] on span "Column" at bounding box center [798, 371] width 42 height 14
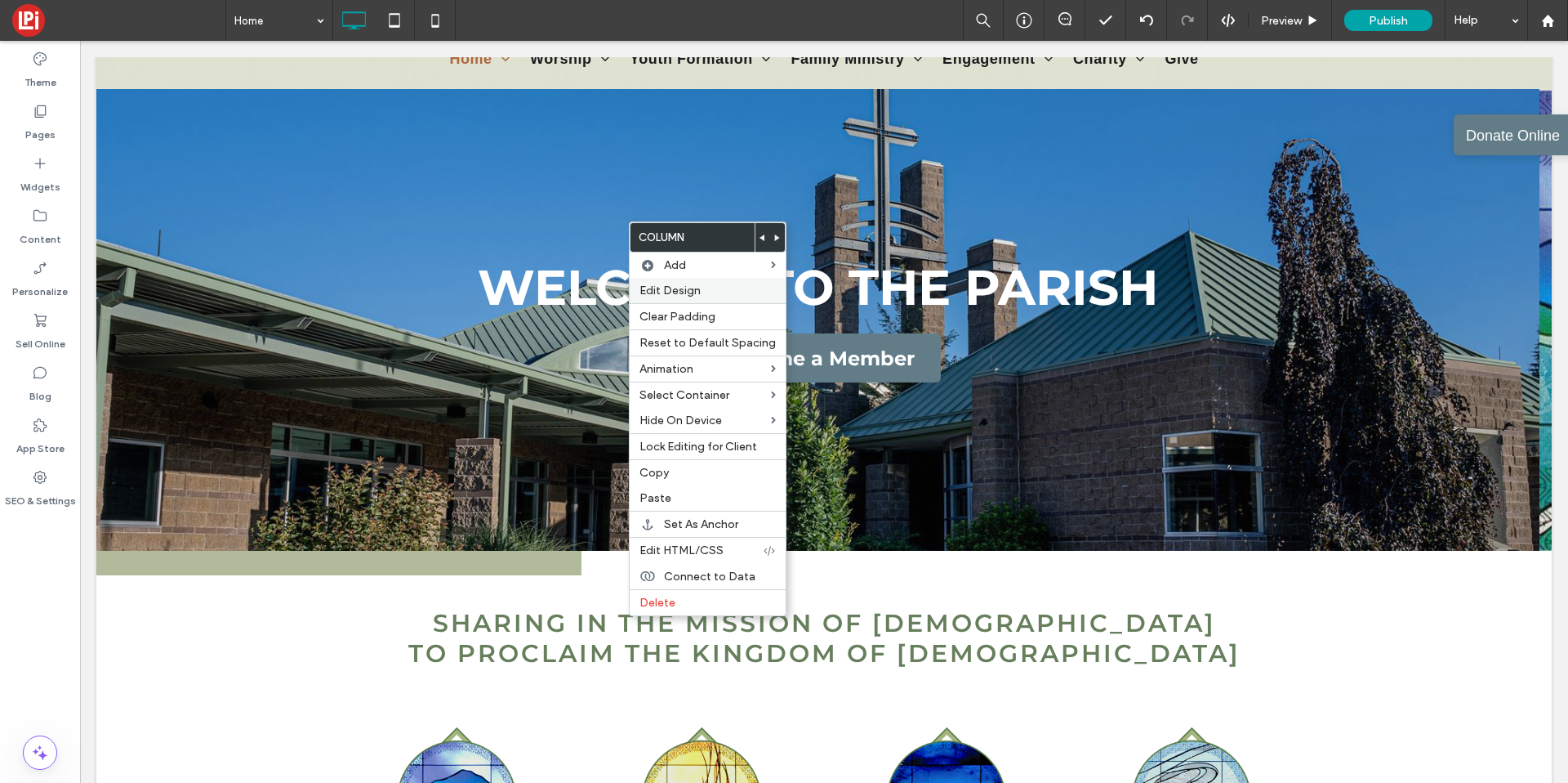
click at [686, 288] on span "Edit Design" at bounding box center [670, 290] width 61 height 14
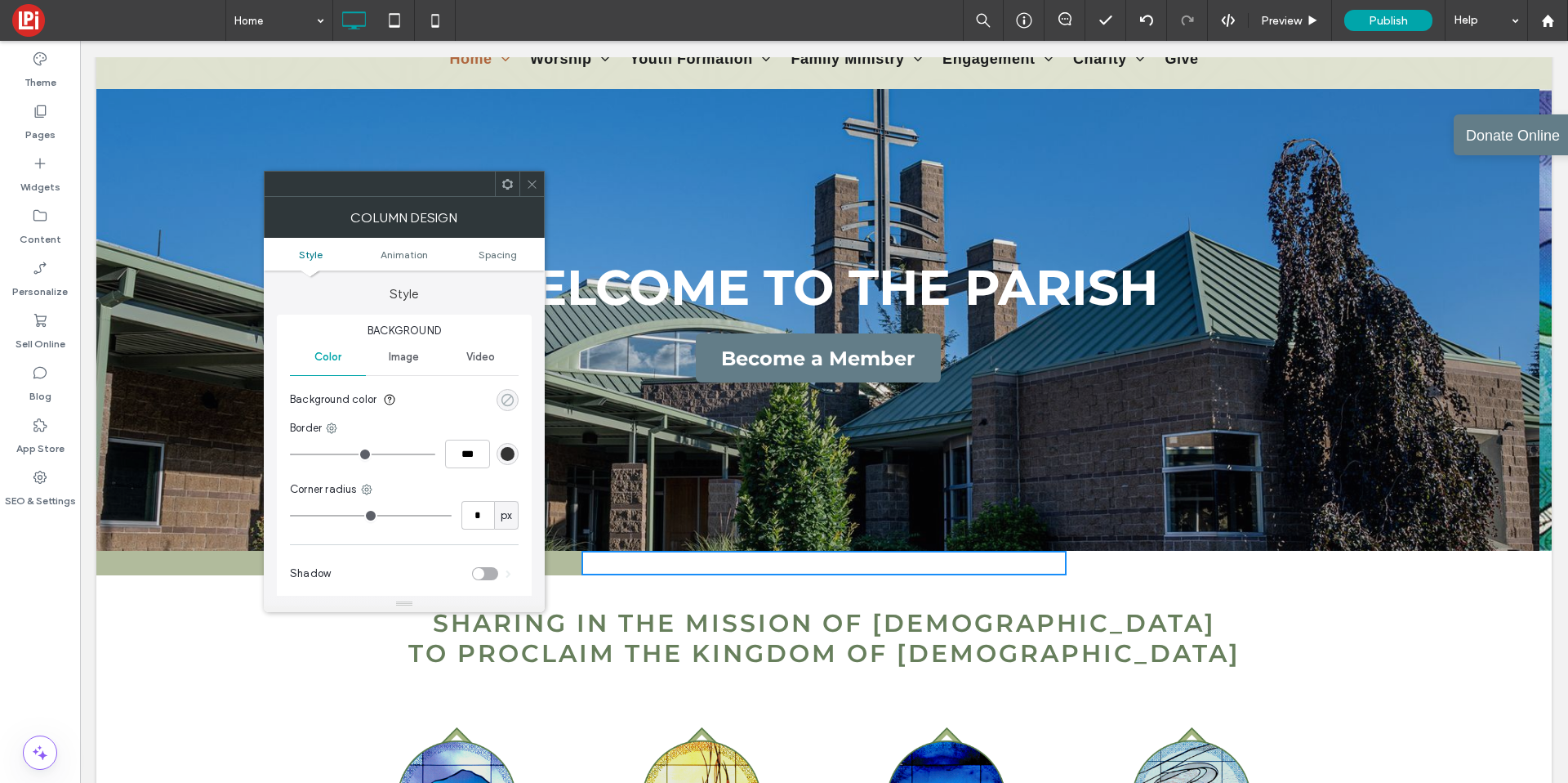
click at [510, 399] on icon "rgba(0, 0, 0, 0)" at bounding box center [508, 400] width 14 height 14
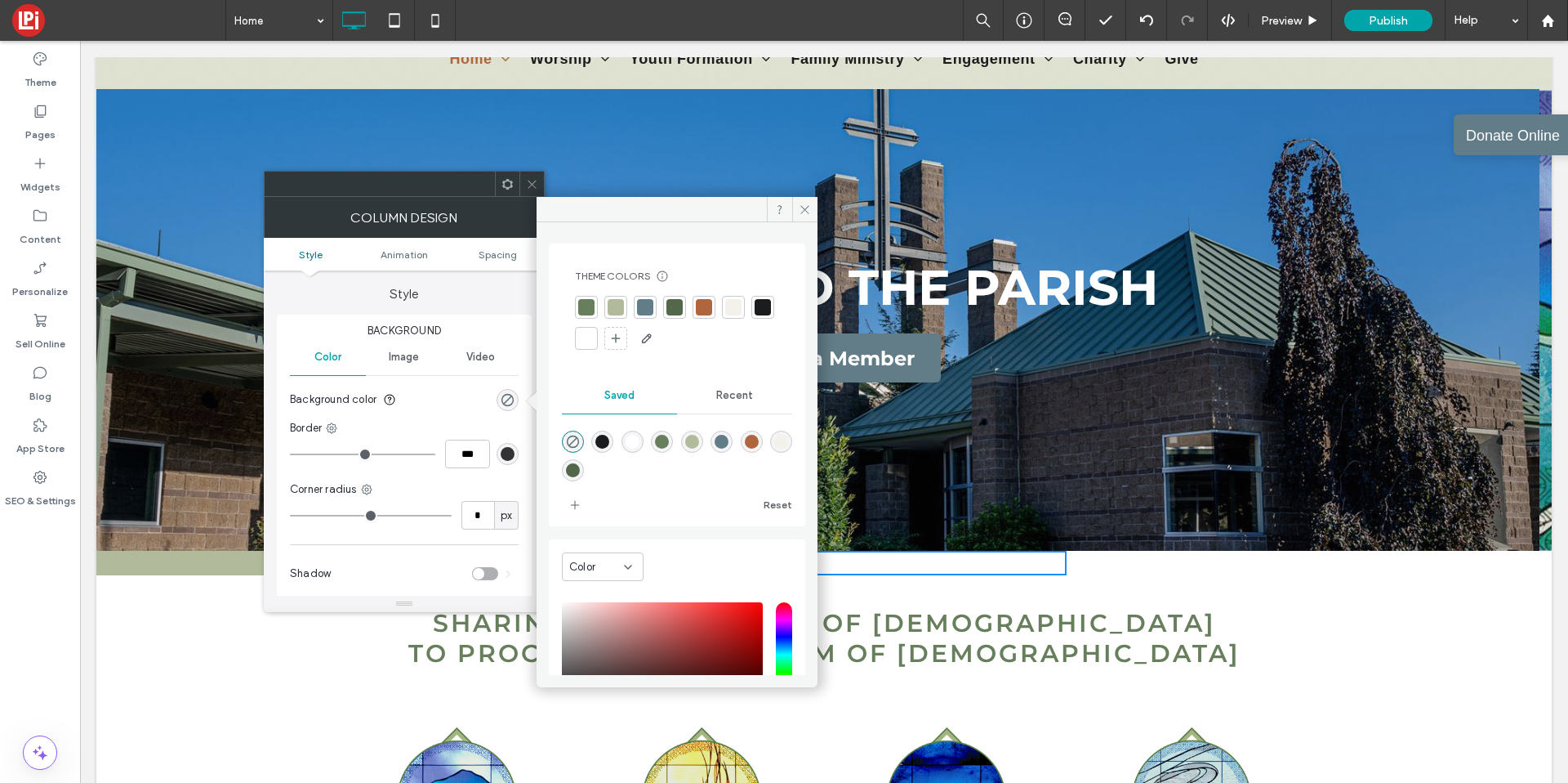
click at [668, 308] on div at bounding box center [674, 307] width 17 height 17
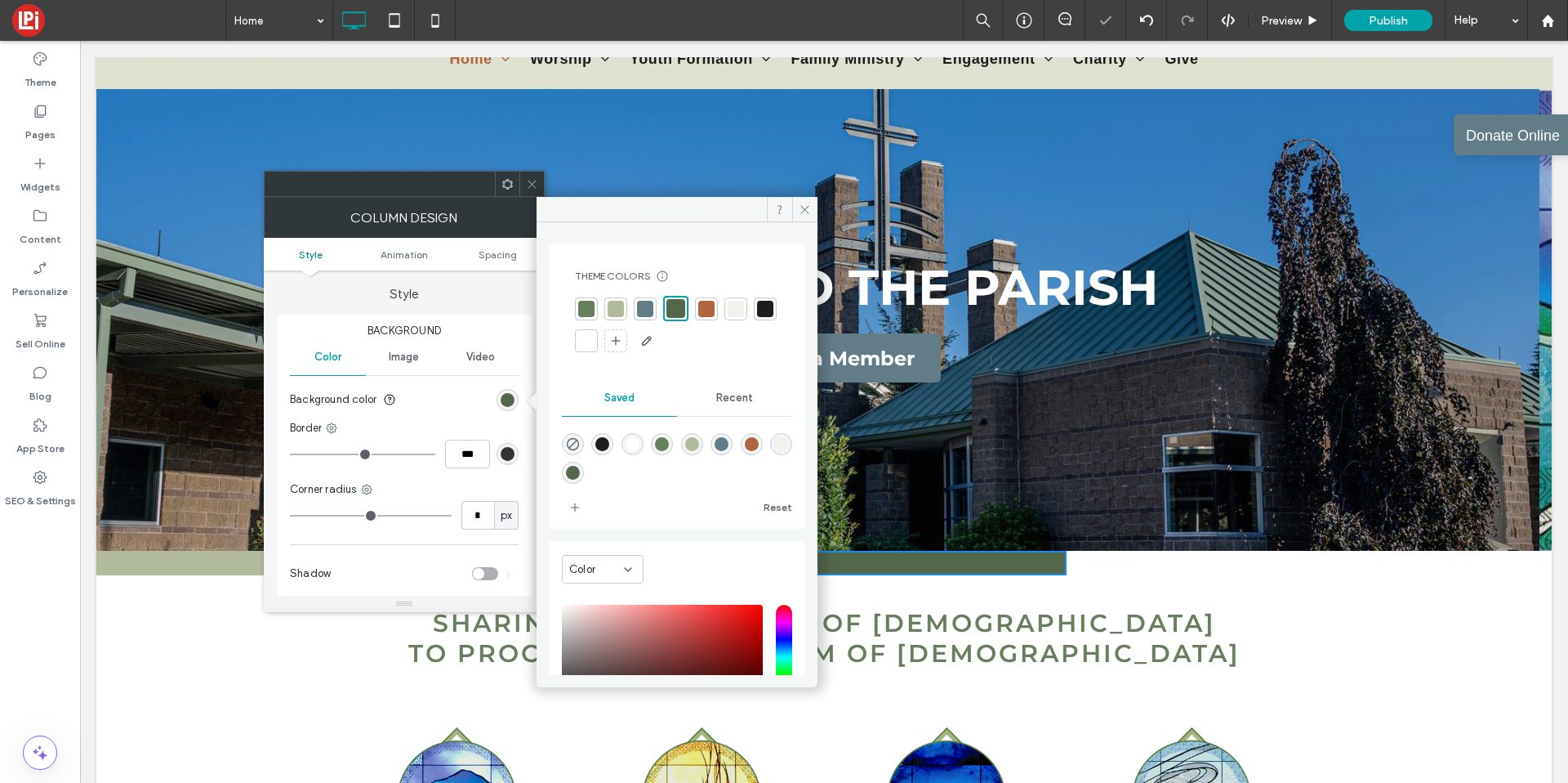
click at [575, 308] on div at bounding box center [586, 308] width 23 height 23
click at [532, 191] on span at bounding box center [532, 184] width 12 height 24
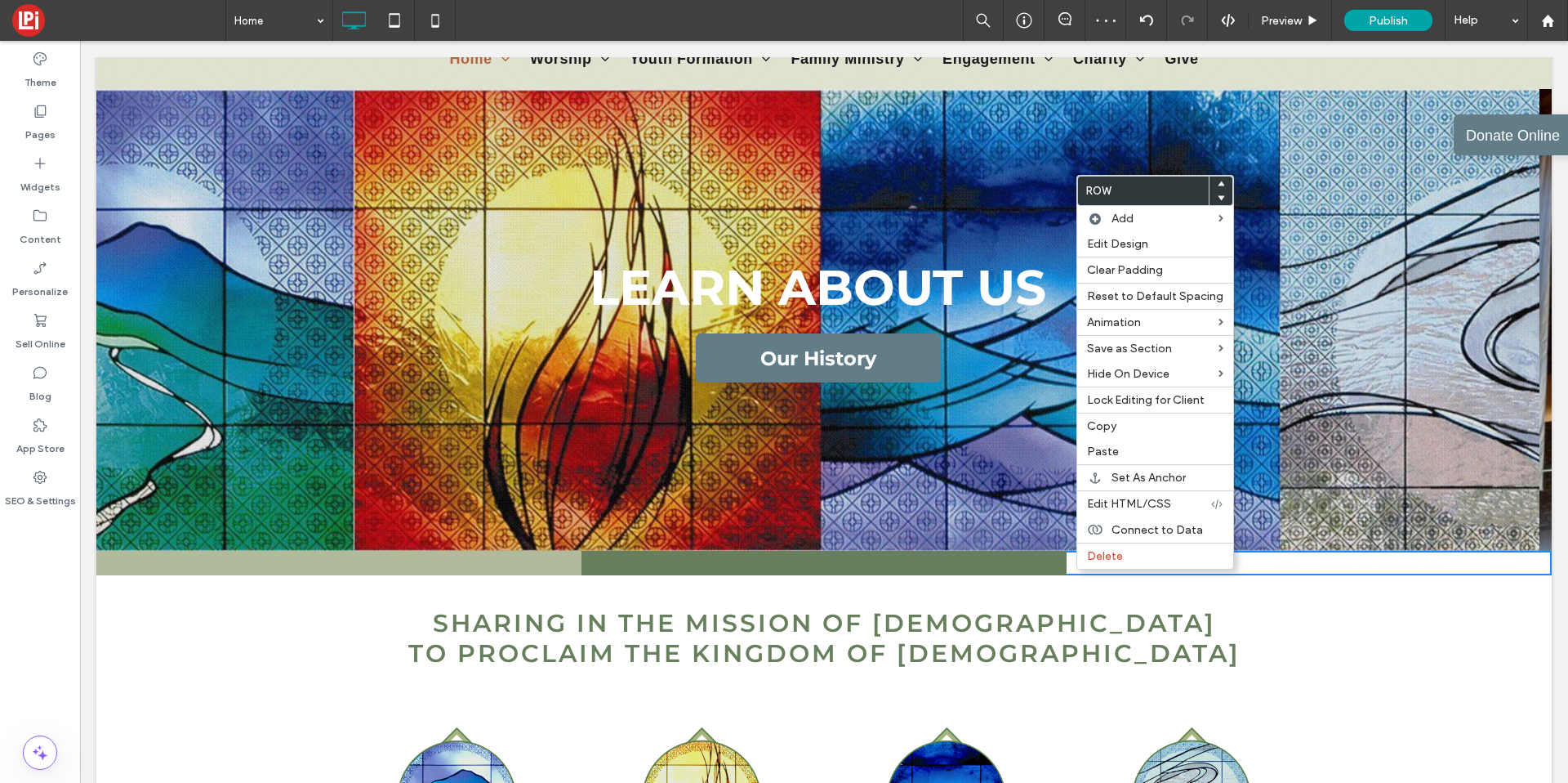
click at [1027, 565] on div at bounding box center [824, 563] width 485 height 24
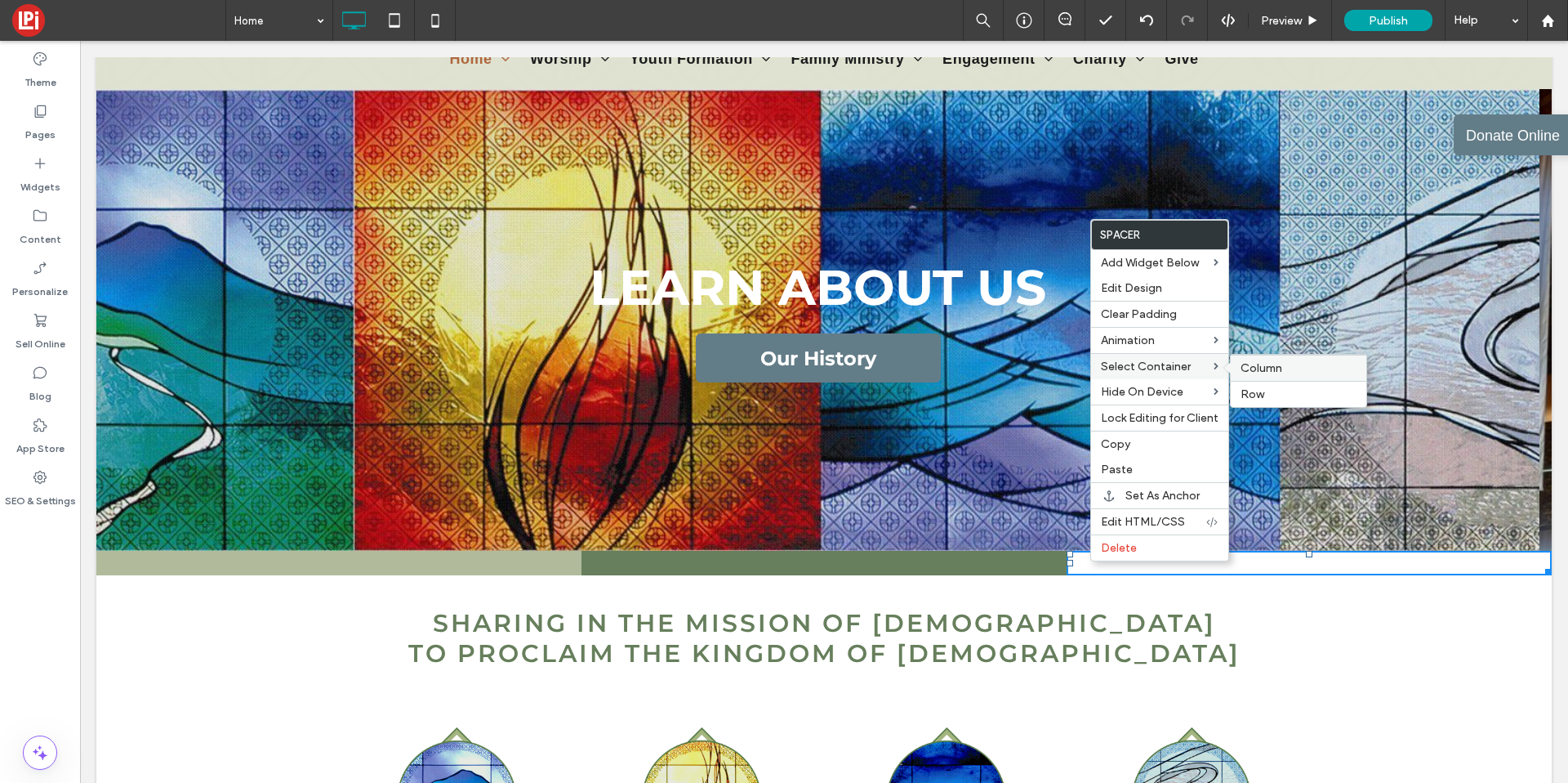
click at [1276, 364] on span "Column" at bounding box center [1261, 368] width 42 height 14
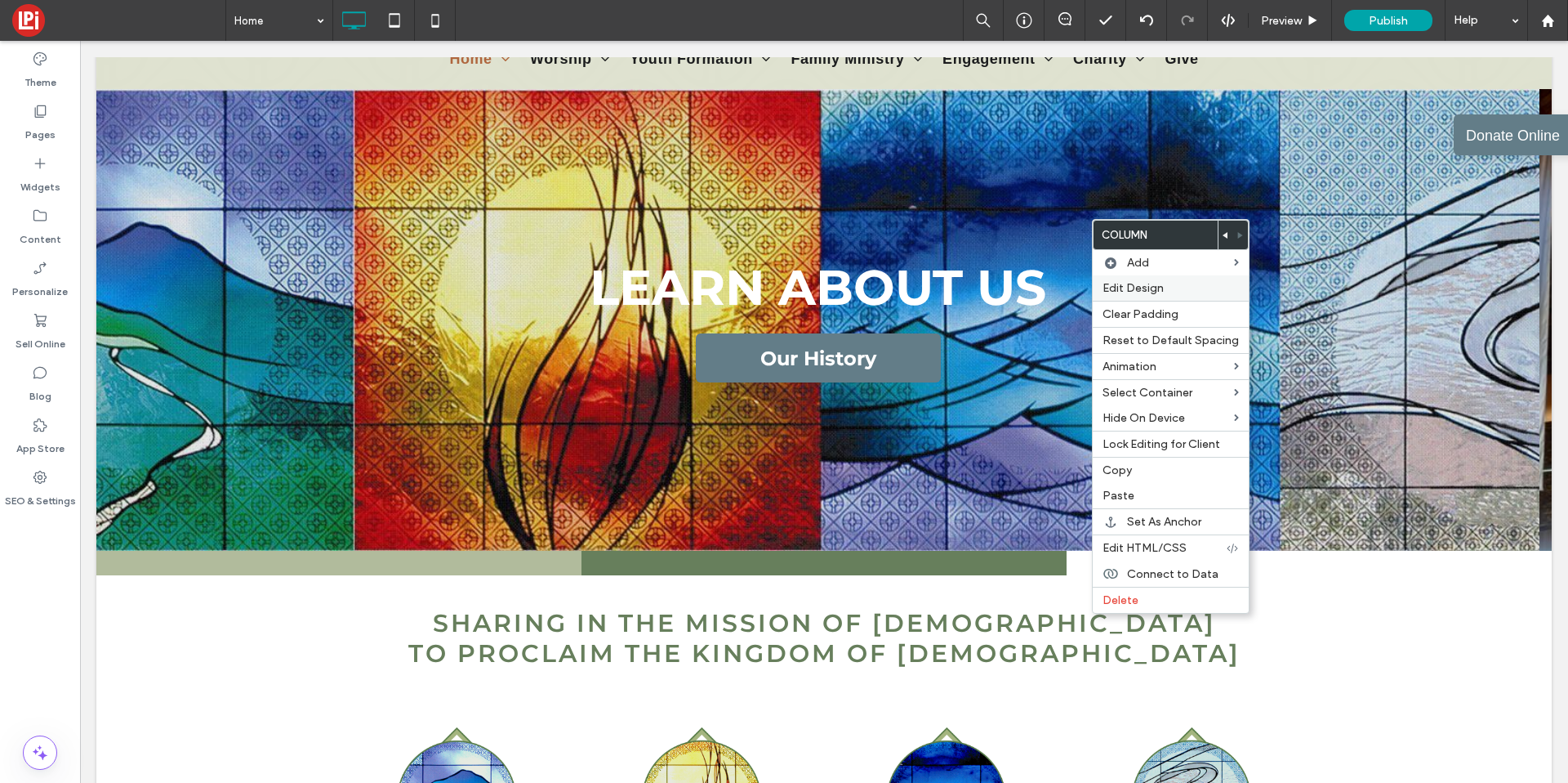
drag, startPoint x: 1163, startPoint y: 293, endPoint x: 989, endPoint y: 288, distance: 174.1
click at [1163, 293] on label "Edit Design" at bounding box center [1171, 288] width 136 height 14
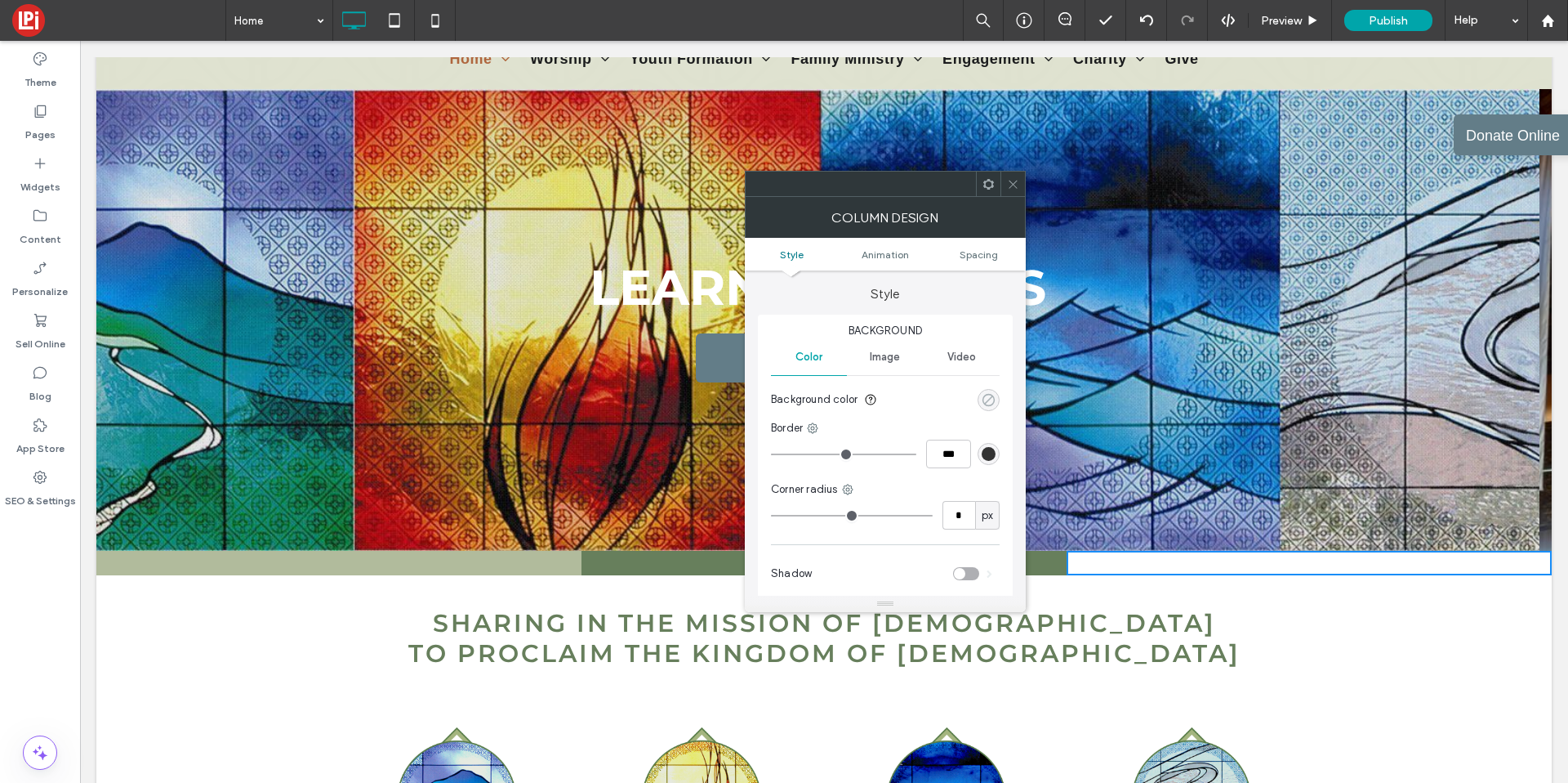
click at [985, 402] on div "rgba(0, 0, 0, 0)" at bounding box center [989, 400] width 14 height 14
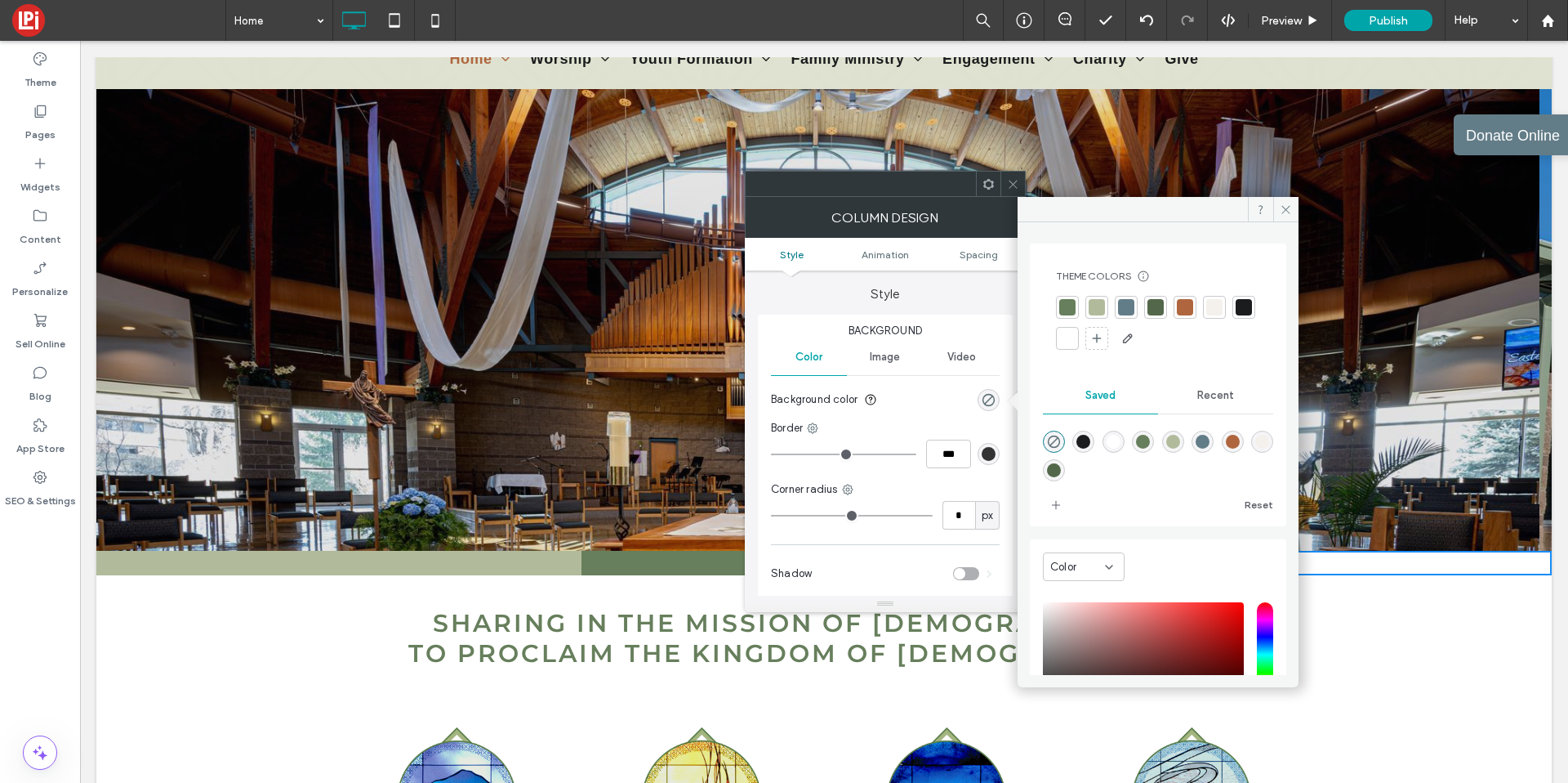
click at [1091, 307] on div at bounding box center [1096, 307] width 17 height 17
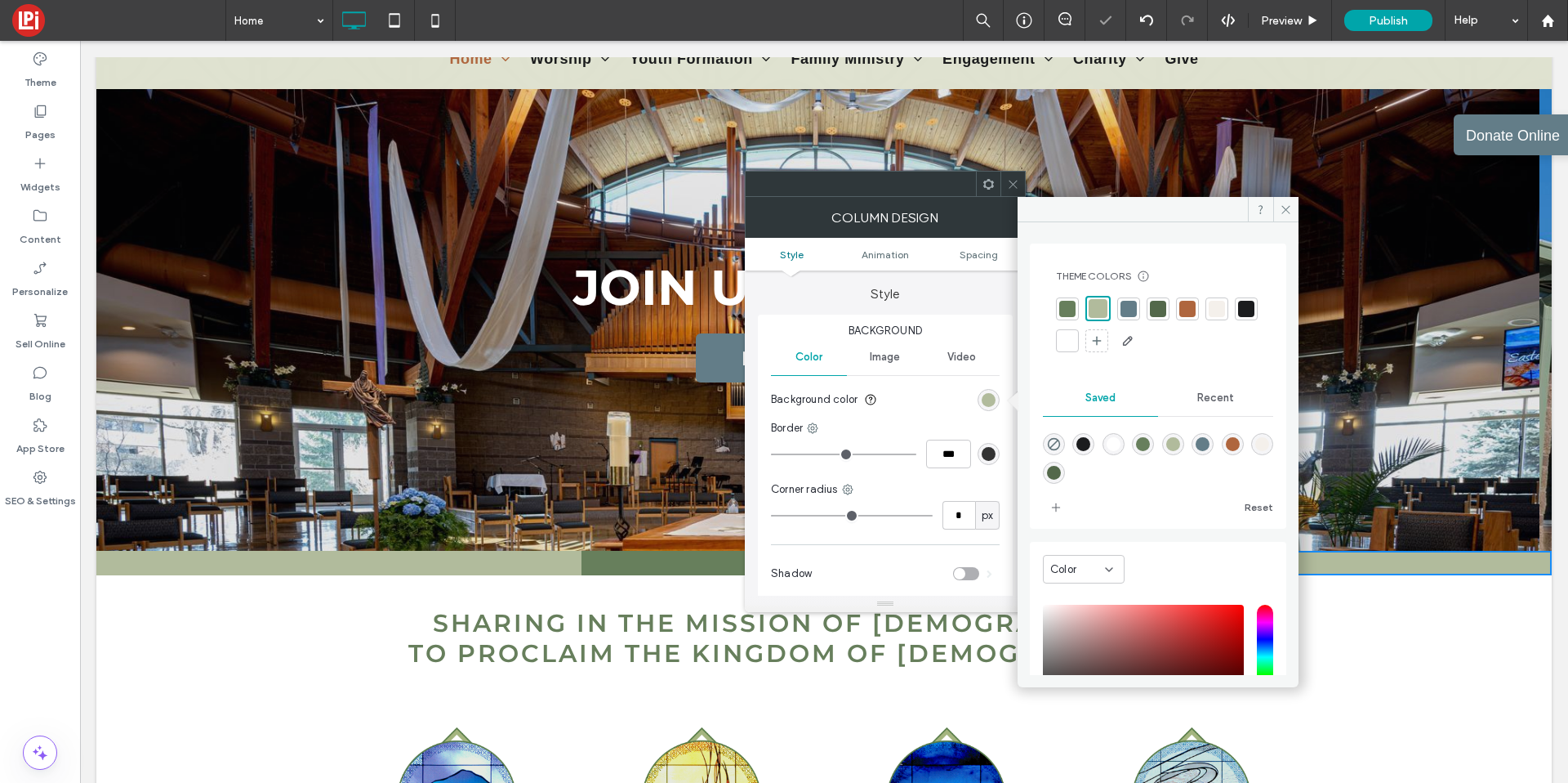
click at [1005, 186] on div at bounding box center [1012, 184] width 24 height 24
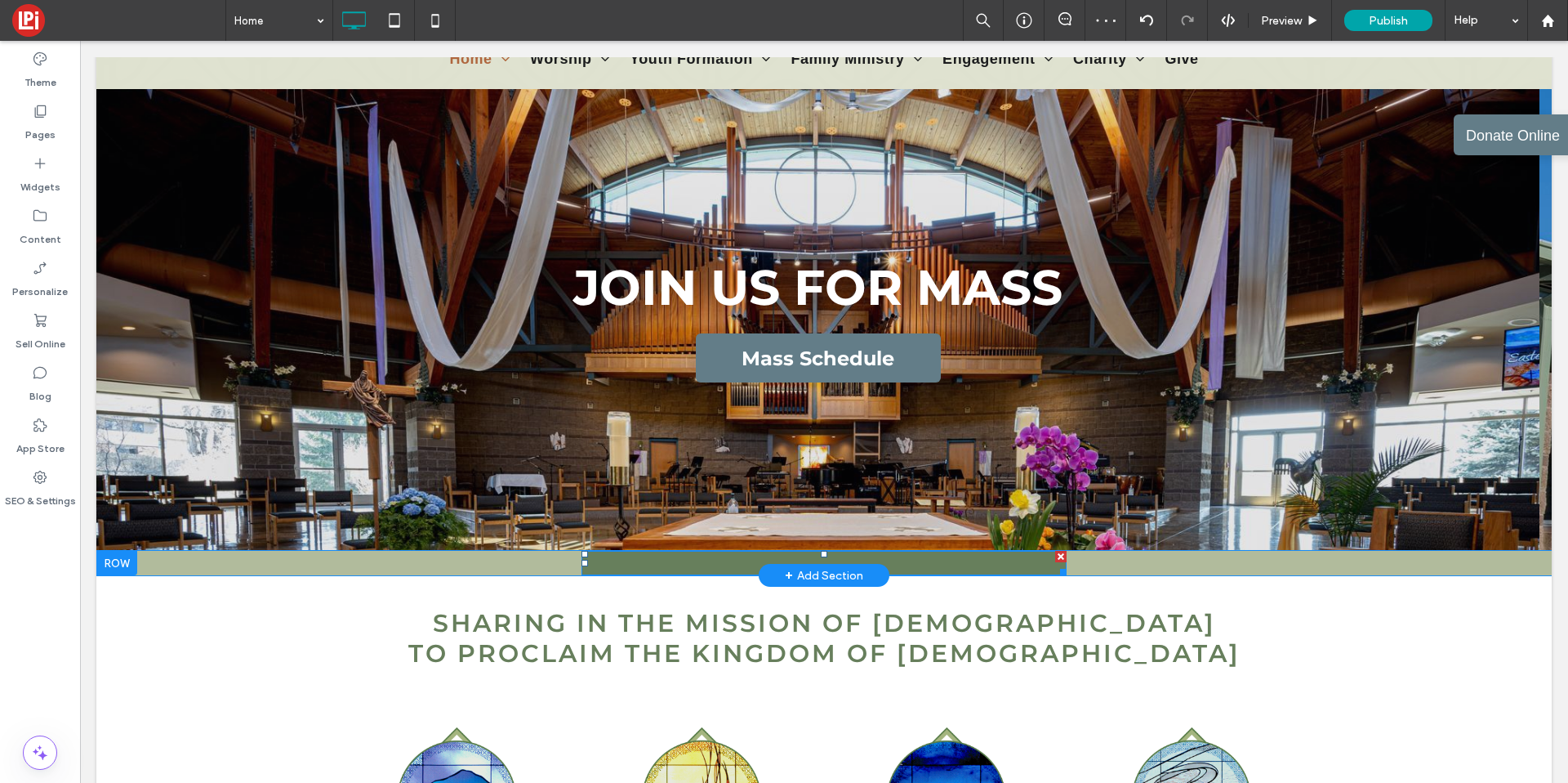
click at [1056, 564] on div at bounding box center [1060, 569] width 12 height 12
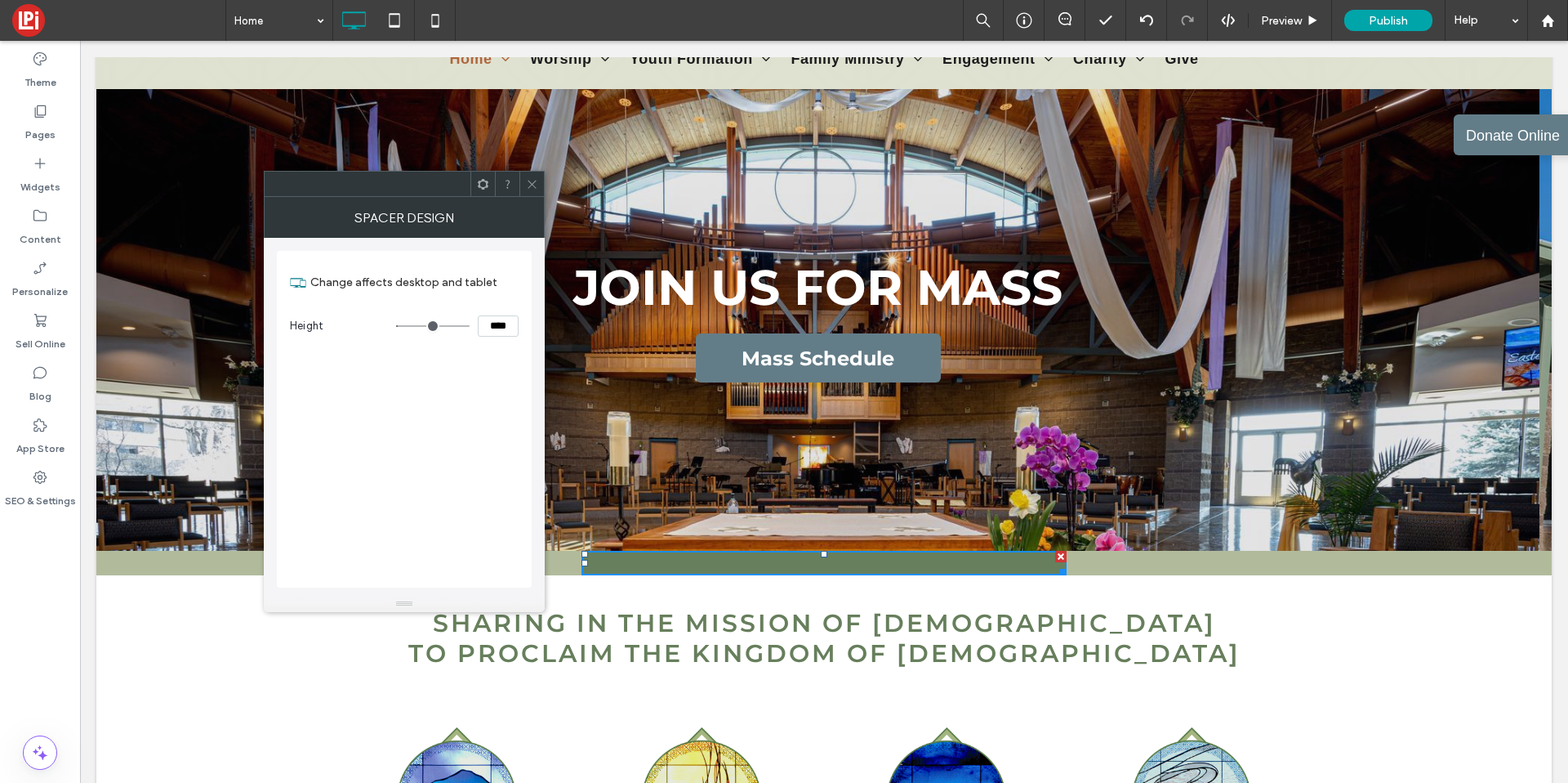
click at [535, 184] on icon at bounding box center [532, 184] width 12 height 12
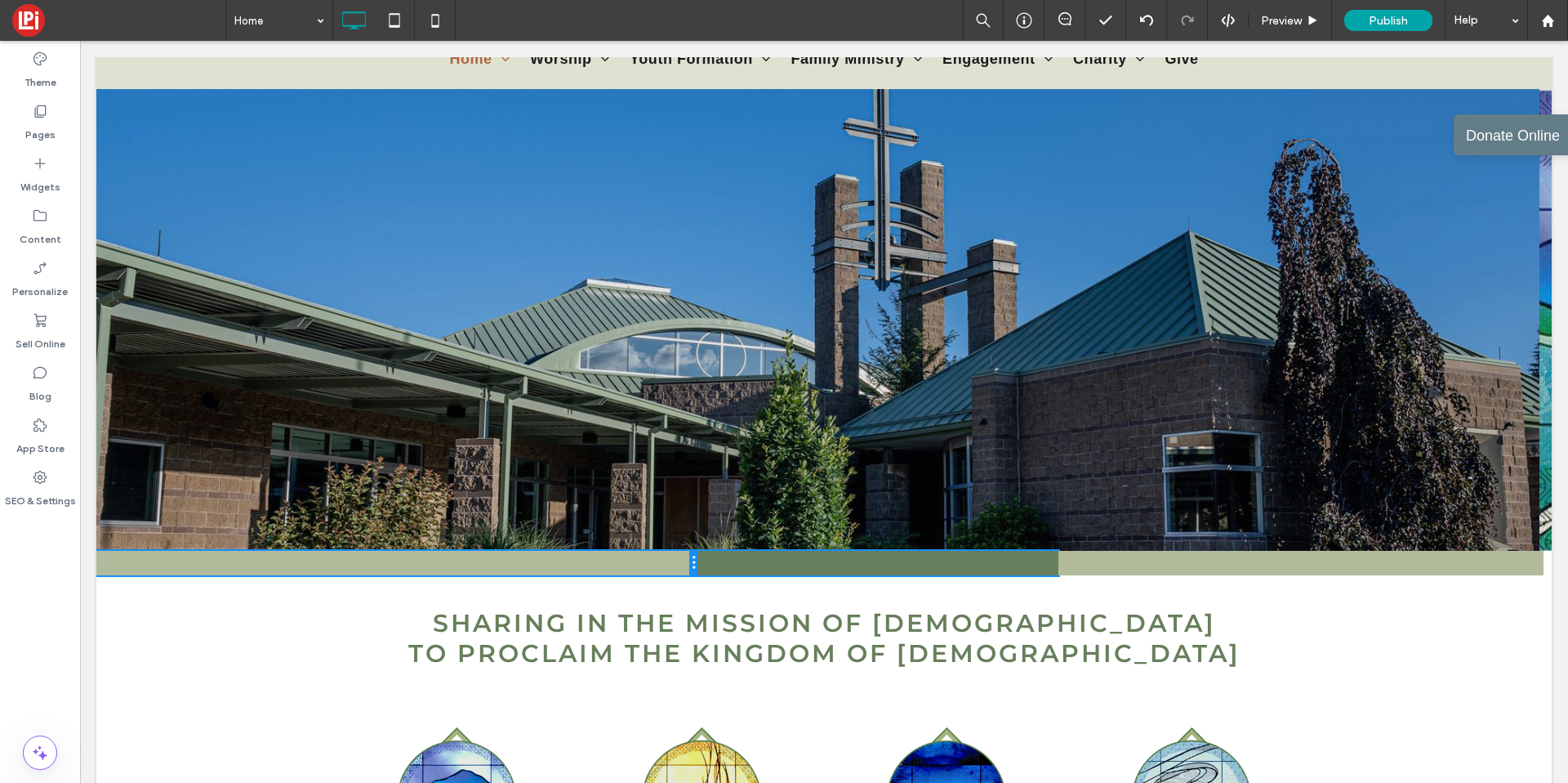
drag, startPoint x: 578, startPoint y: 564, endPoint x: 664, endPoint y: 563, distance: 86.0
click at [664, 563] on div "Click To Paste Click To Paste" at bounding box center [397, 563] width 601 height 24
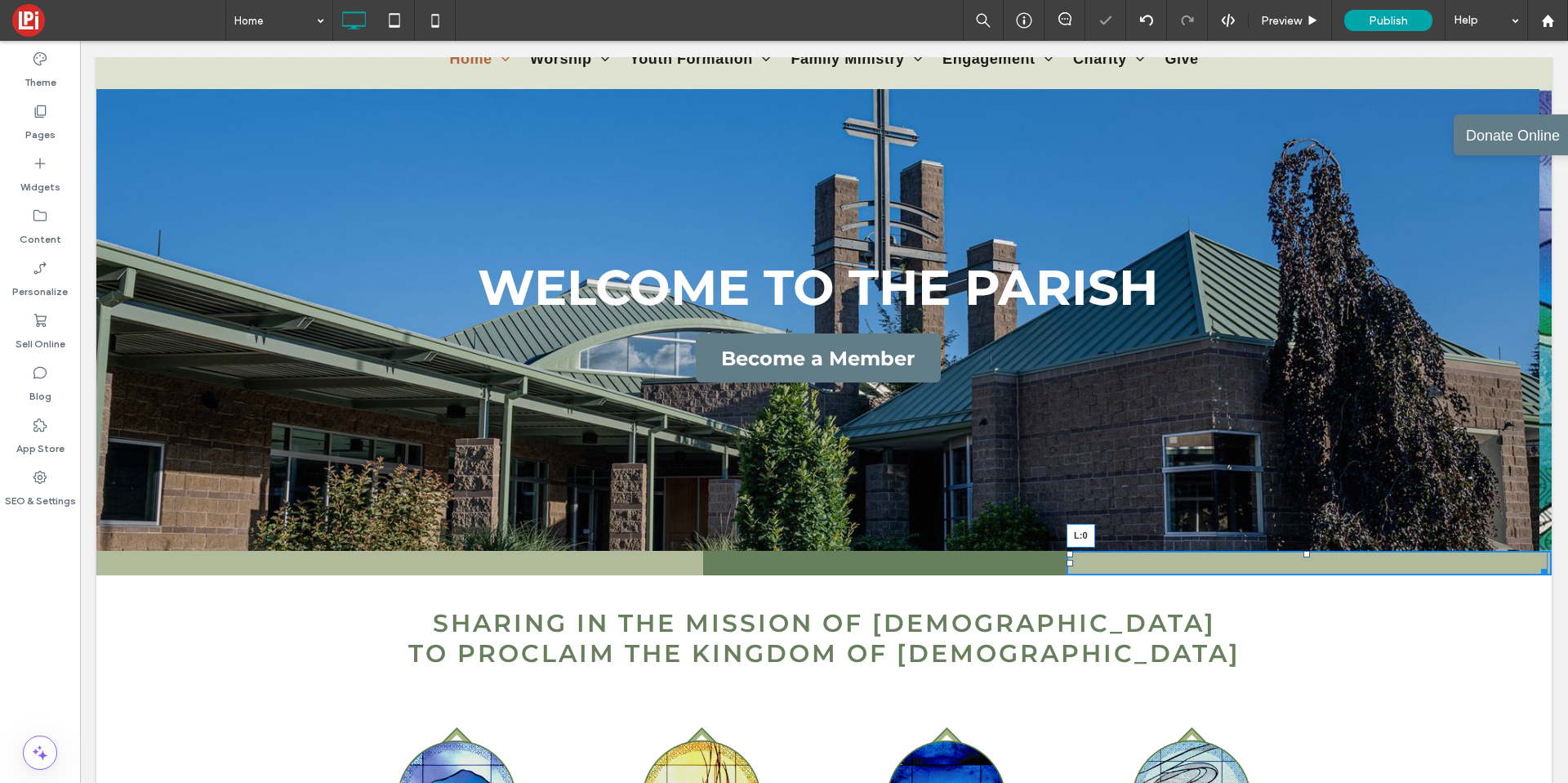
drag, startPoint x: 1046, startPoint y: 564, endPoint x: 935, endPoint y: 569, distance: 111.1
click at [935, 569] on div "Click To Paste Click To Paste Click To Paste Click To Paste Click To Paste Clic…" at bounding box center [824, 563] width 1455 height 24
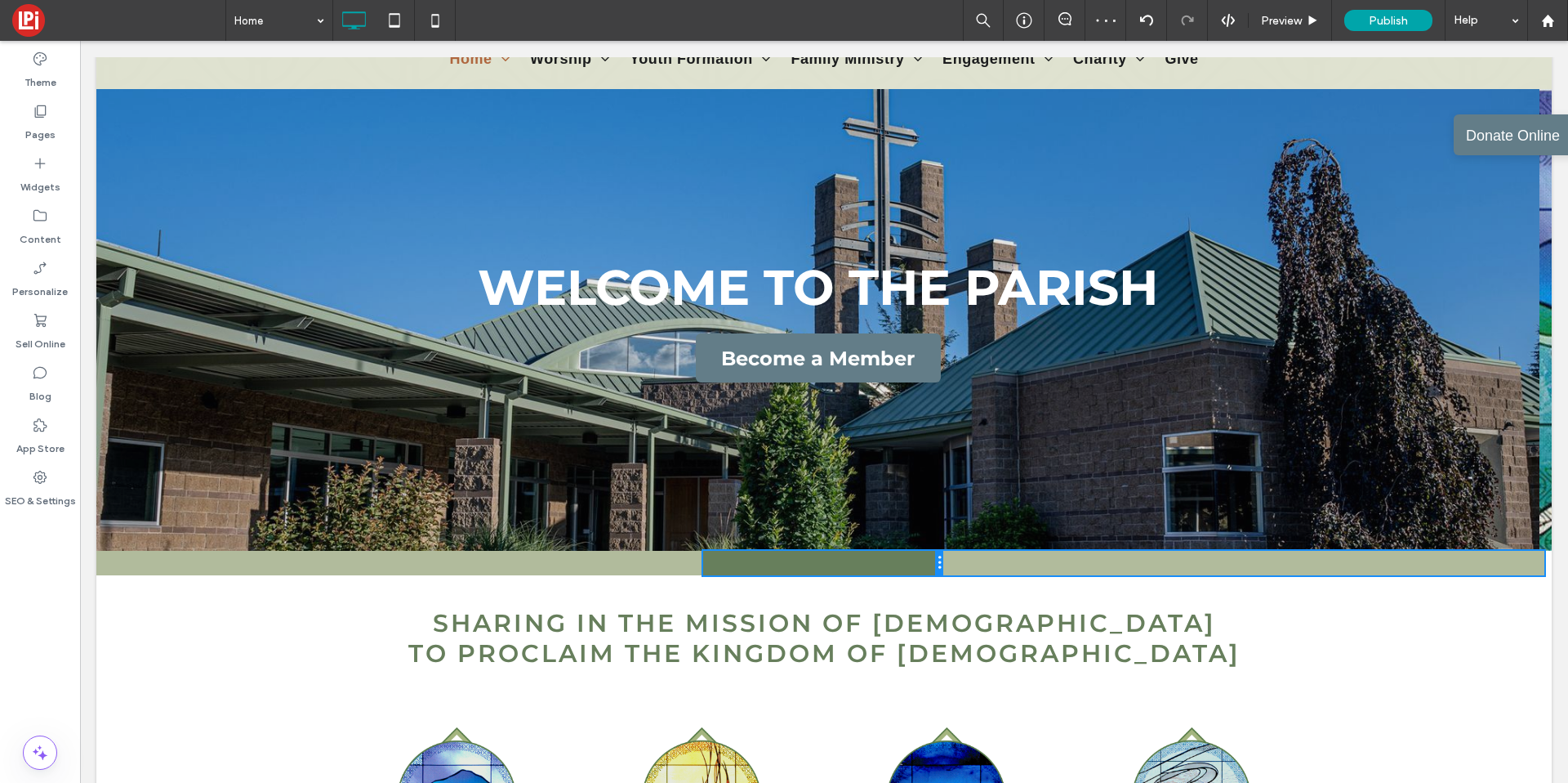
drag, startPoint x: 1056, startPoint y: 563, endPoint x: 950, endPoint y: 566, distance: 106.0
click at [950, 566] on div "Click To Paste Click To Paste Click To Paste Click To Paste Click To Paste Clic…" at bounding box center [824, 563] width 1455 height 24
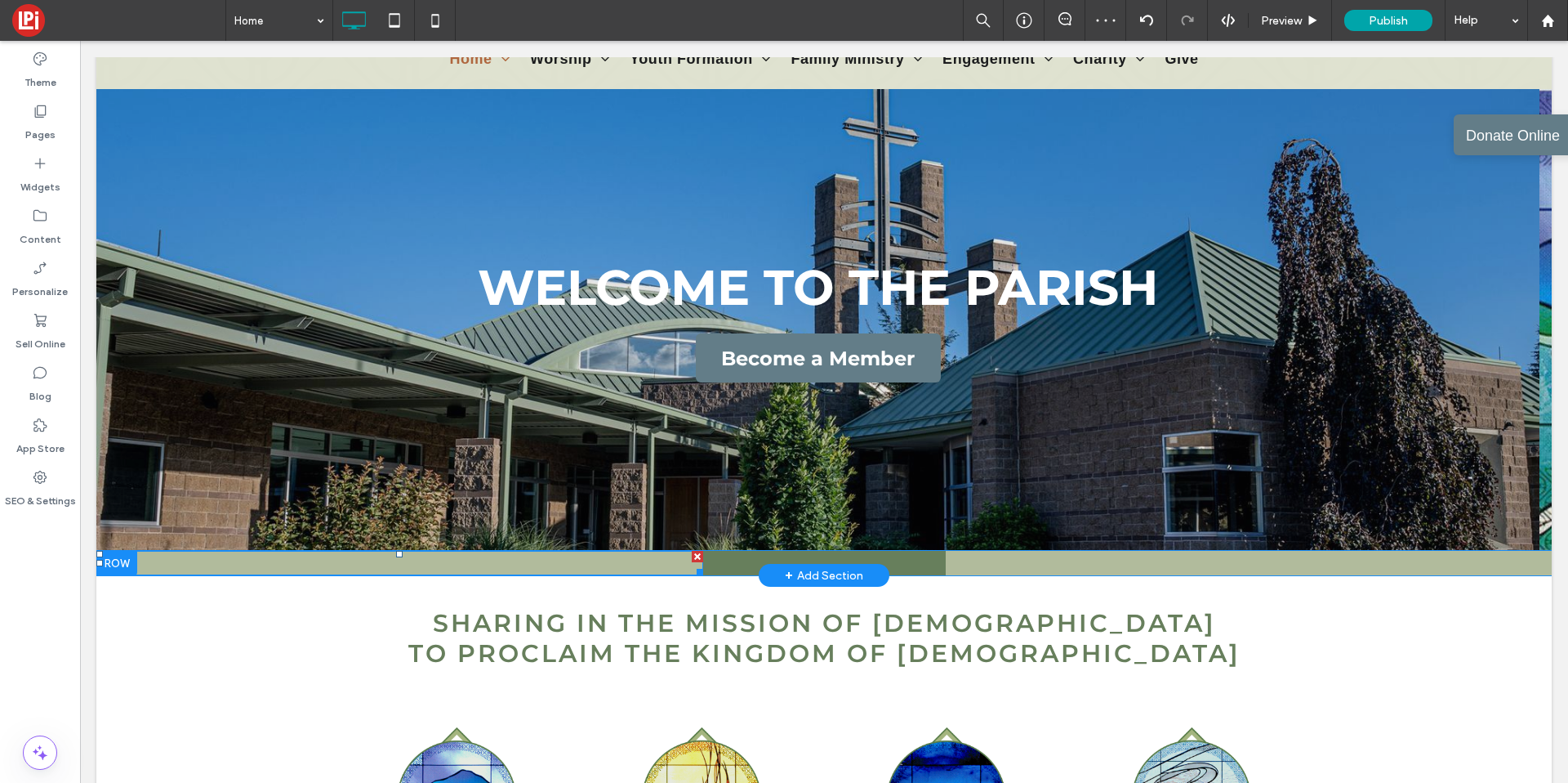
click at [159, 559] on div at bounding box center [399, 563] width 607 height 24
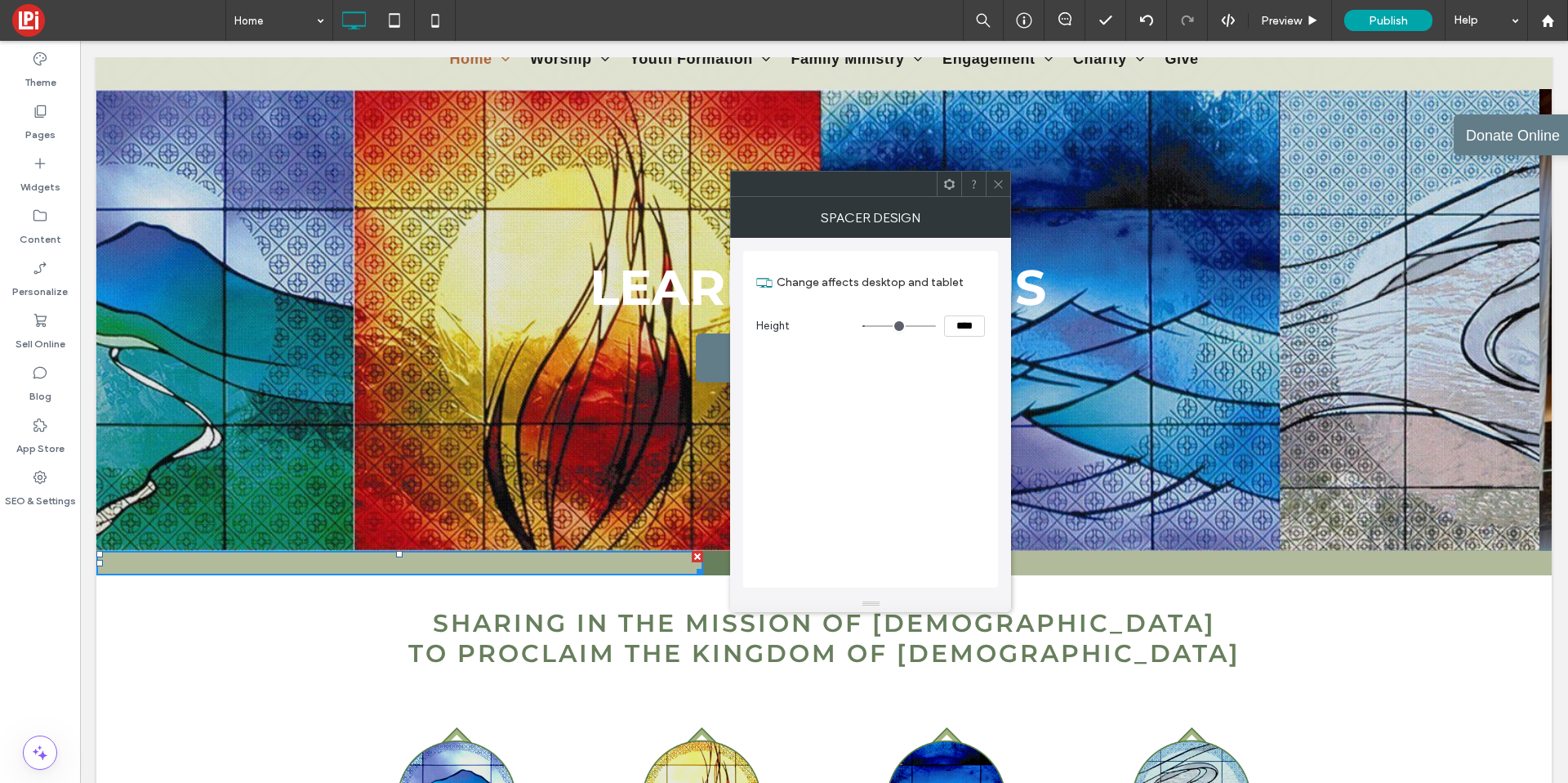
click at [971, 322] on input "****" at bounding box center [964, 326] width 41 height 21
type input "****"
type input "**"
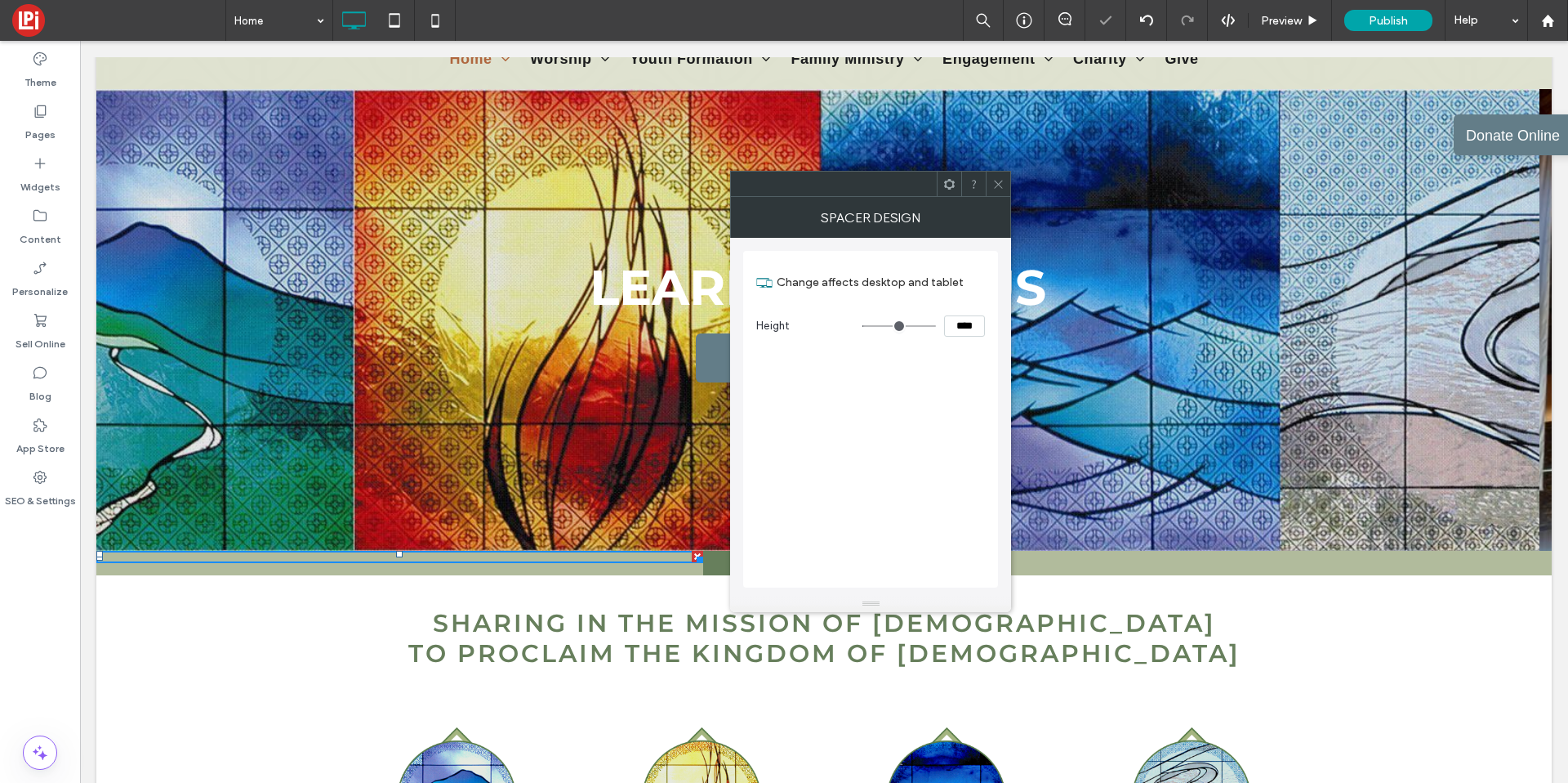
click at [998, 191] on span at bounding box center [998, 184] width 12 height 24
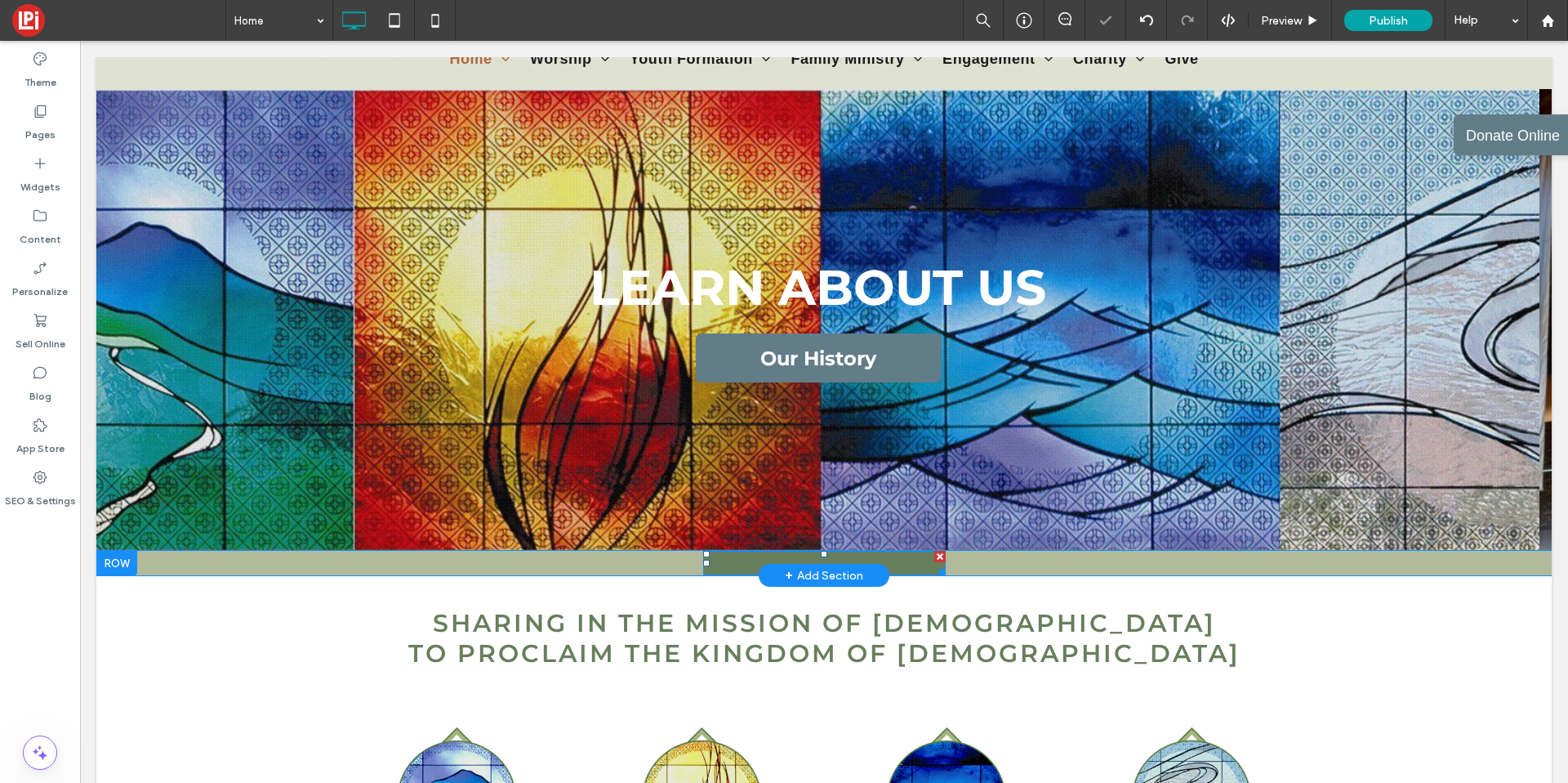
click at [879, 560] on div at bounding box center [825, 563] width 243 height 24
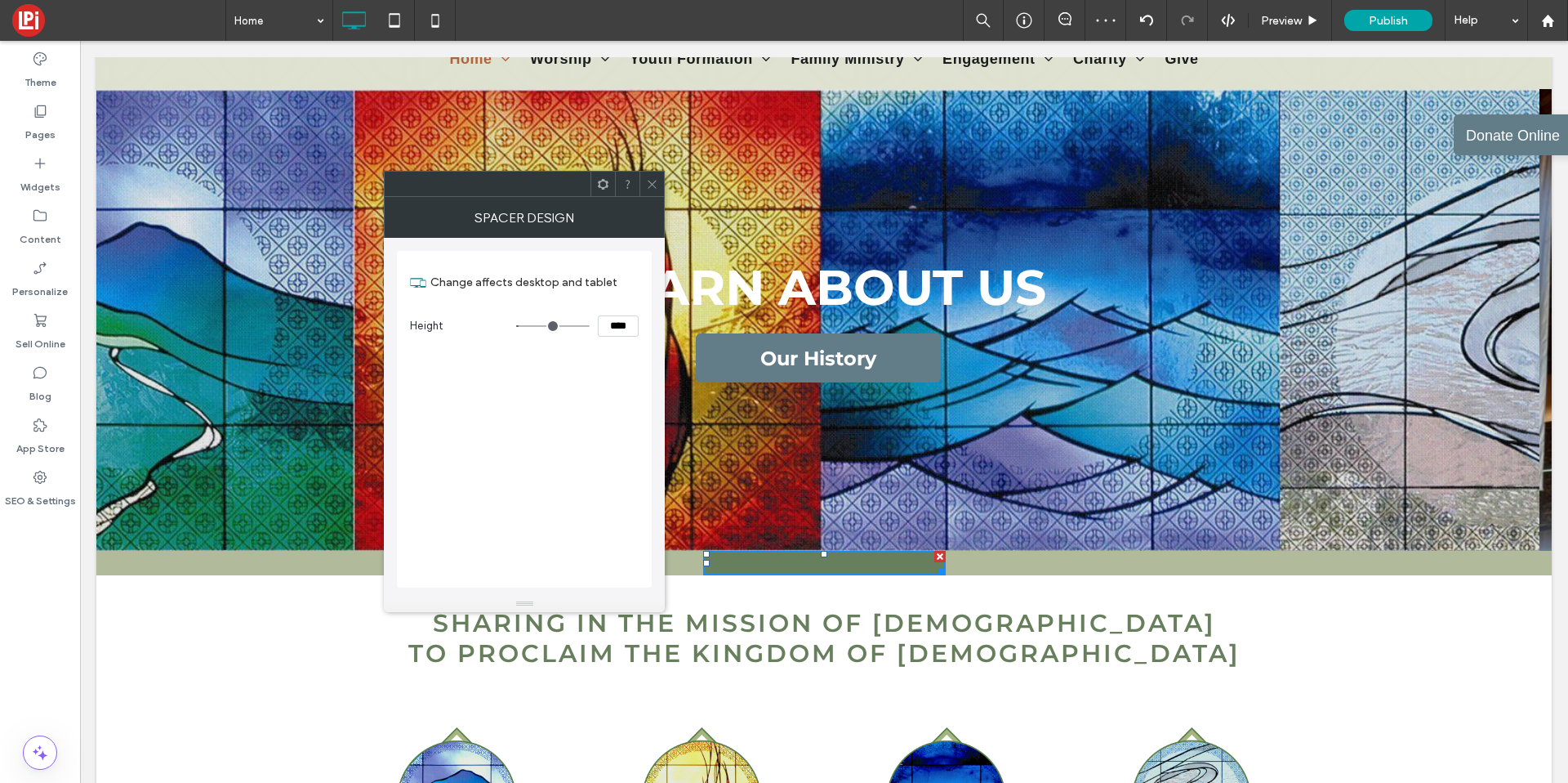
click at [623, 334] on input "****" at bounding box center [618, 326] width 41 height 21
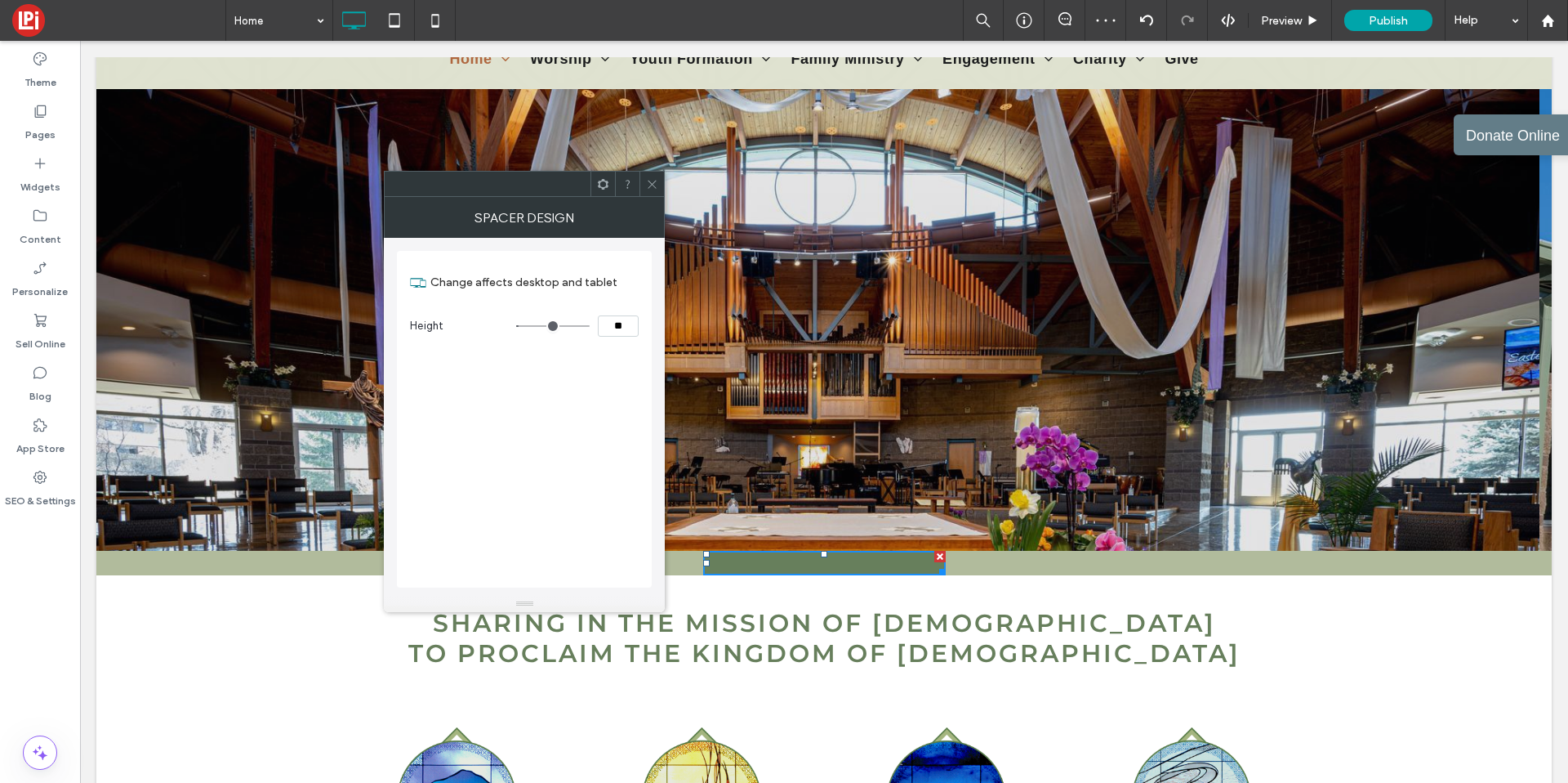
type input "****"
type input "**"
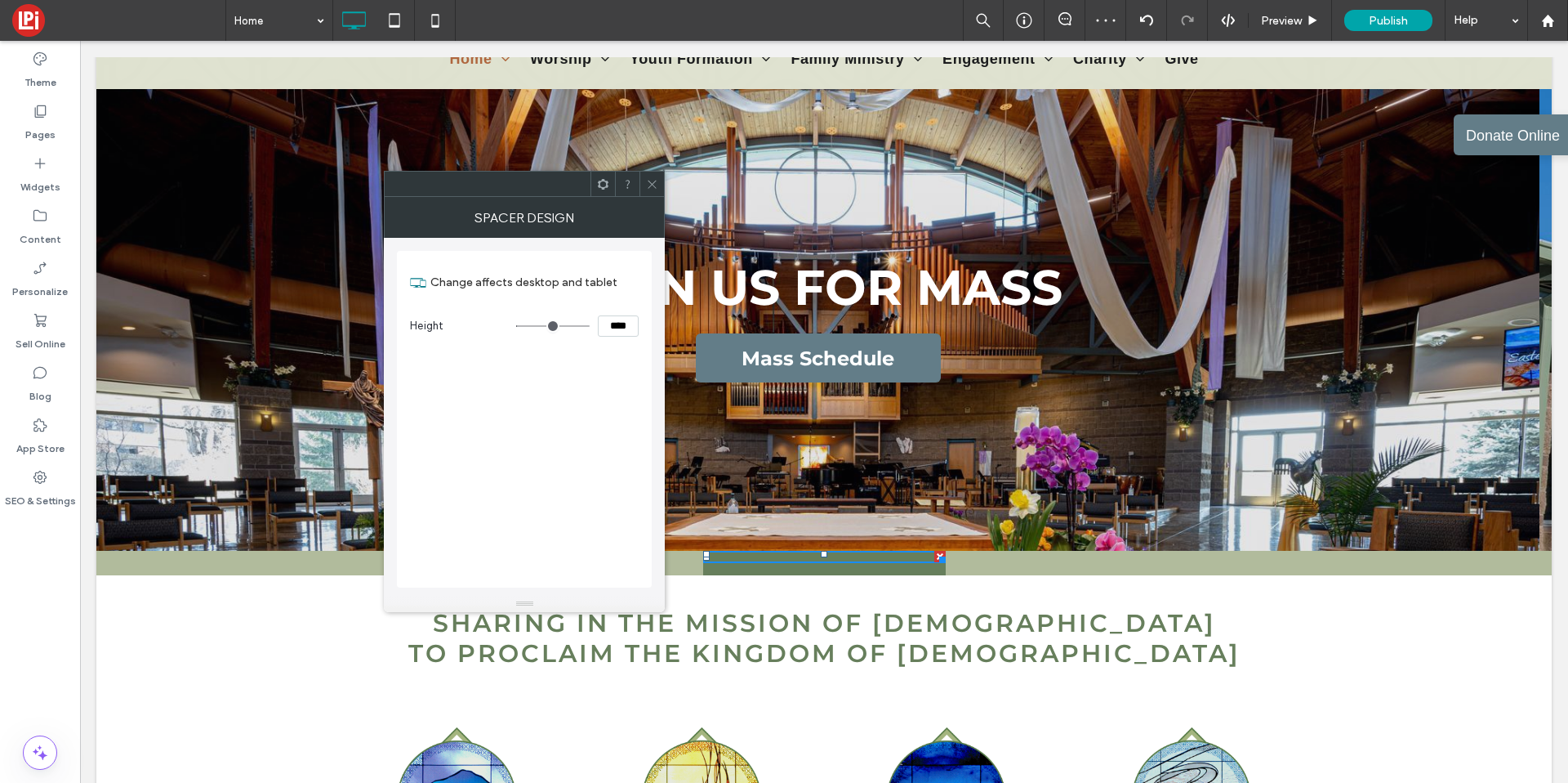
click at [653, 184] on icon at bounding box center [653, 184] width 12 height 12
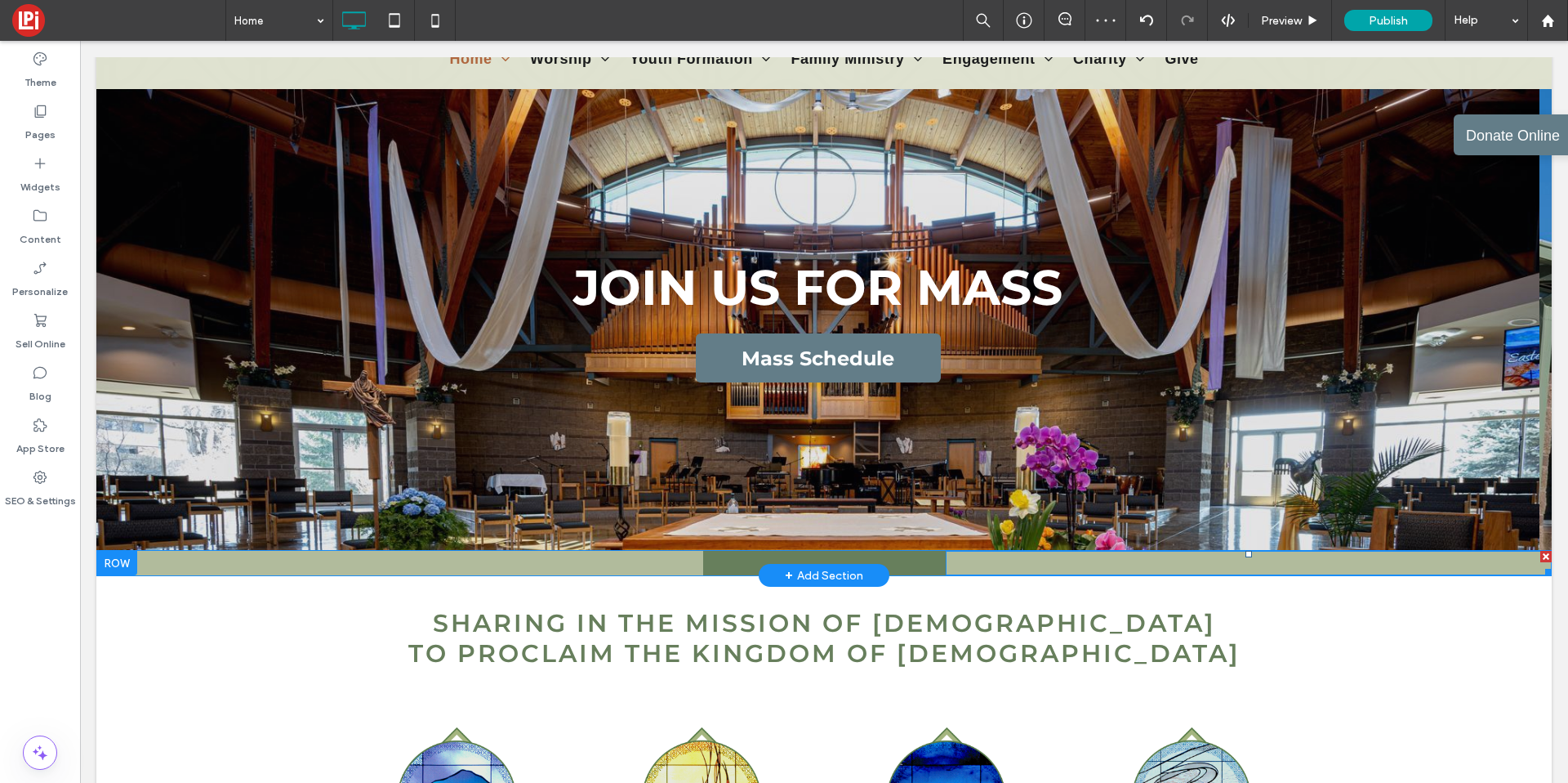
click at [1111, 567] on div at bounding box center [1249, 563] width 607 height 24
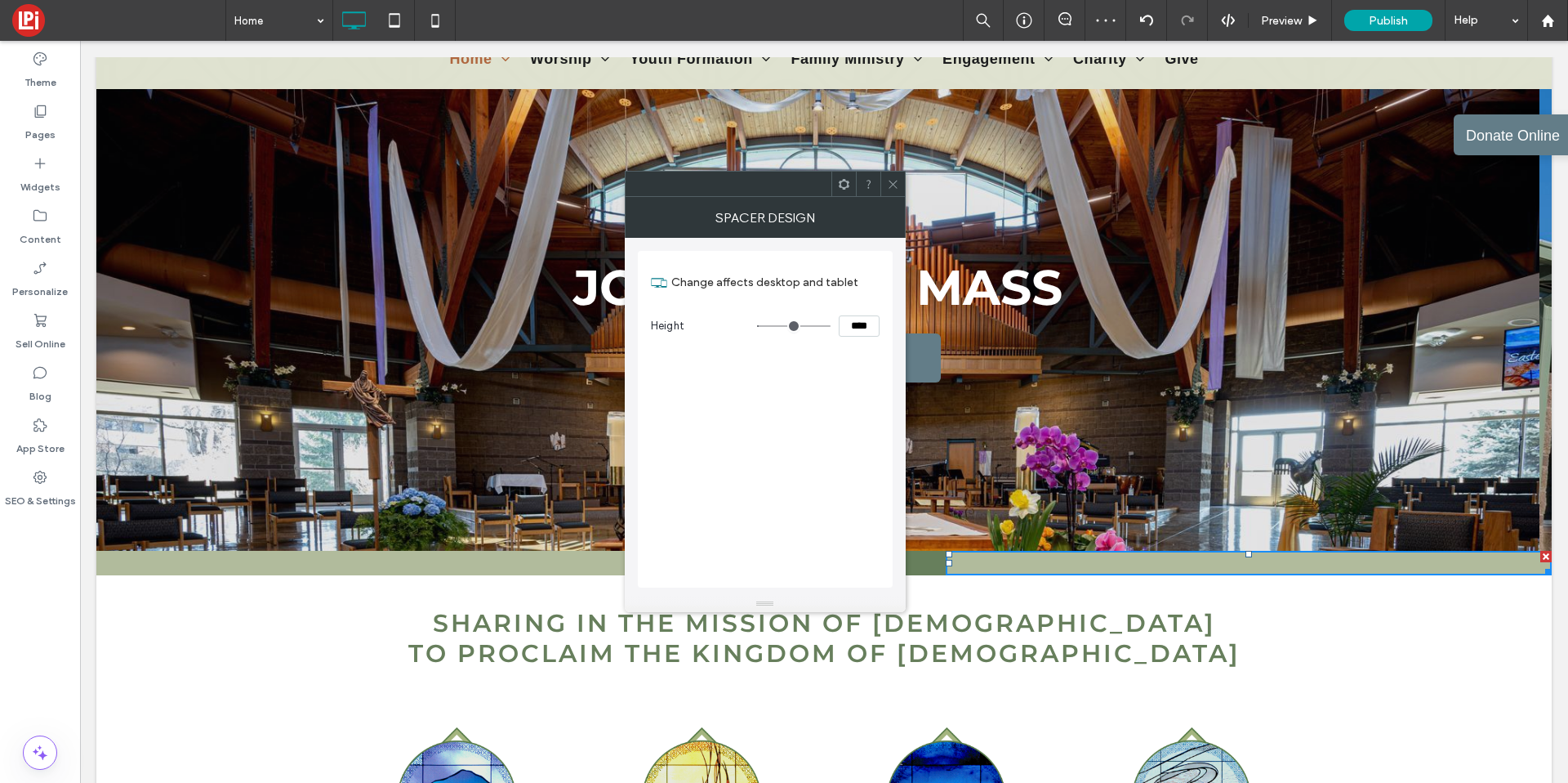
click at [865, 323] on input "****" at bounding box center [859, 326] width 41 height 21
type input "****"
type input "**"
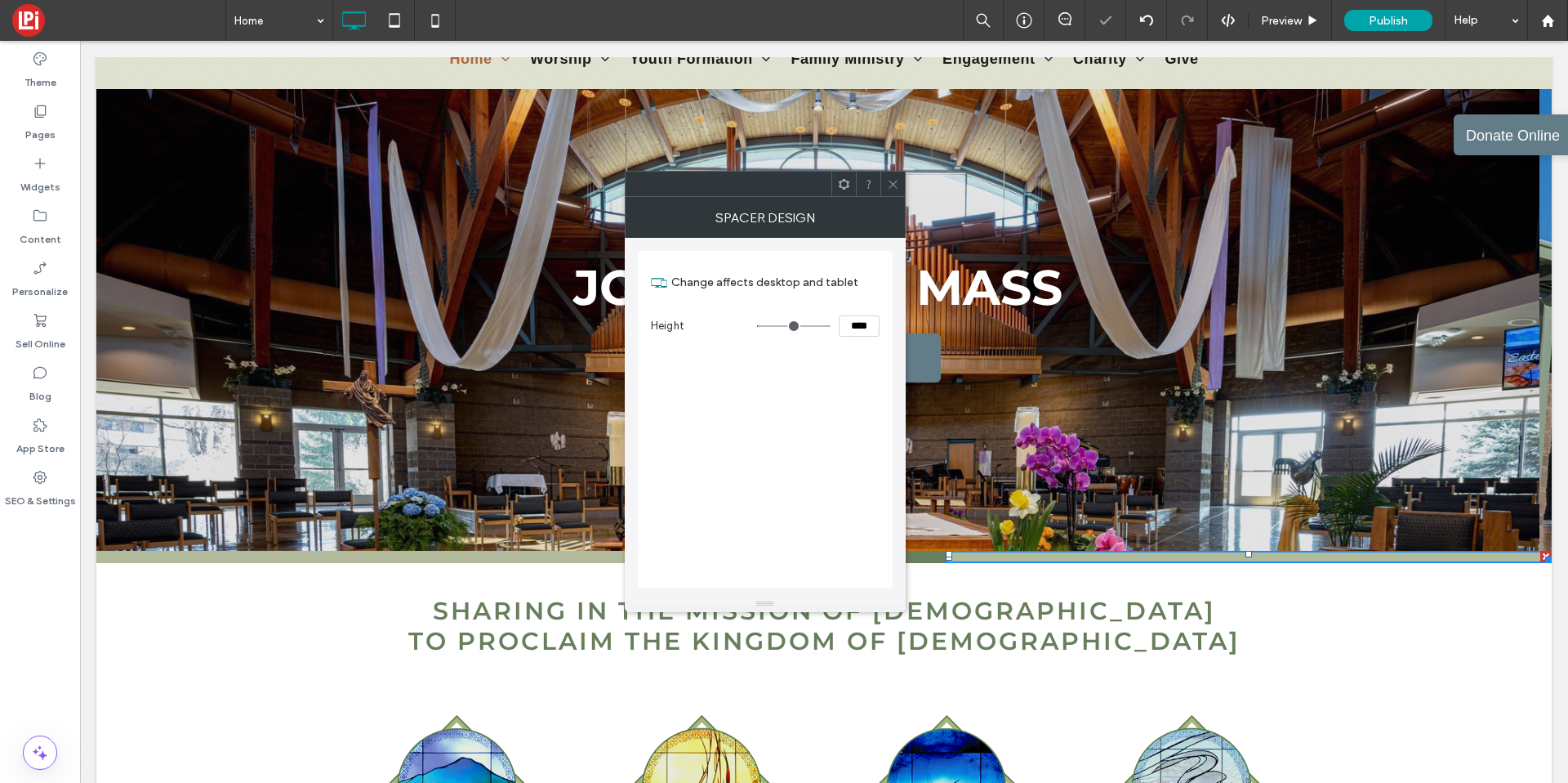
click at [895, 183] on icon at bounding box center [893, 184] width 12 height 12
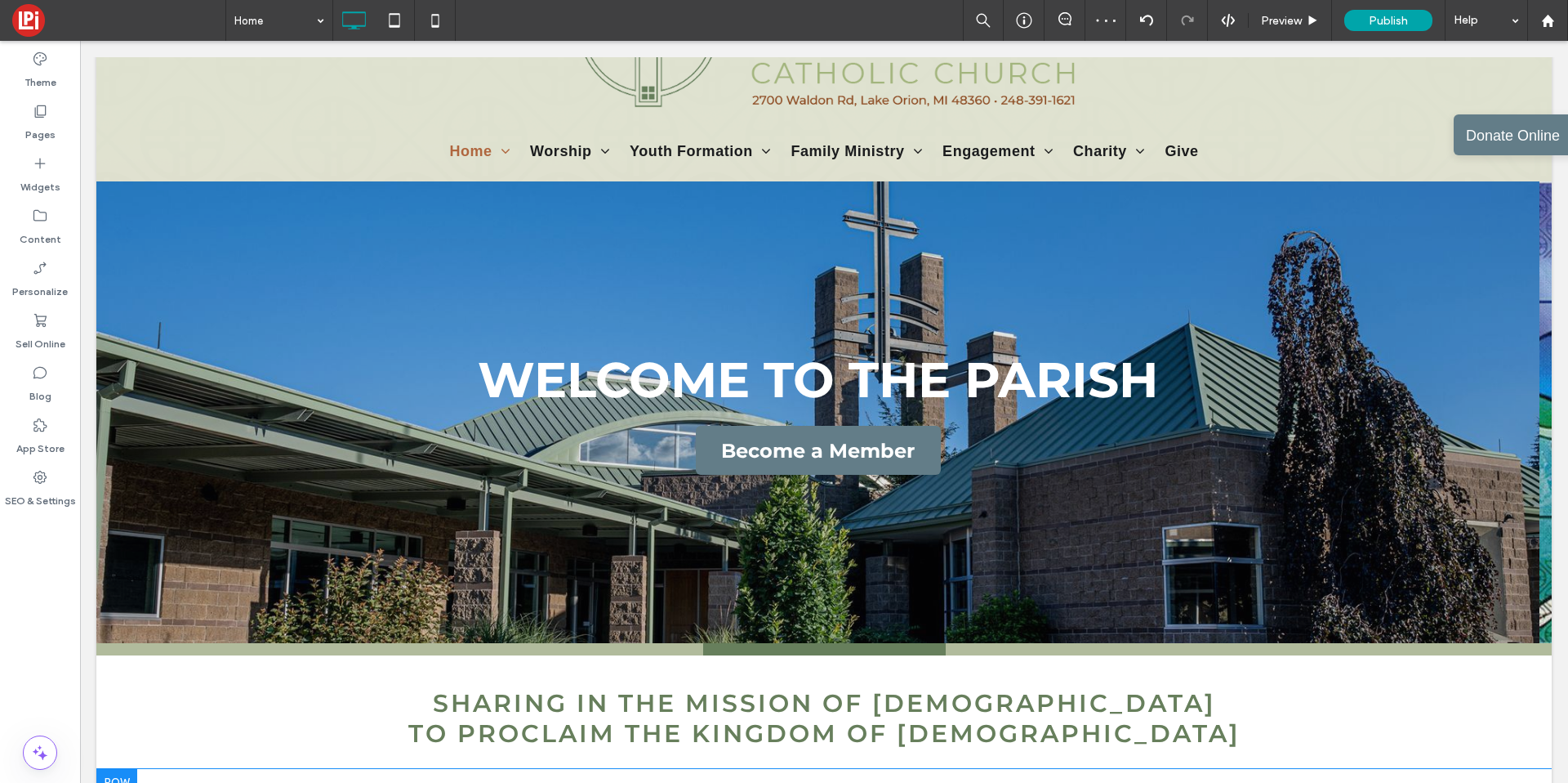
scroll to position [150, 0]
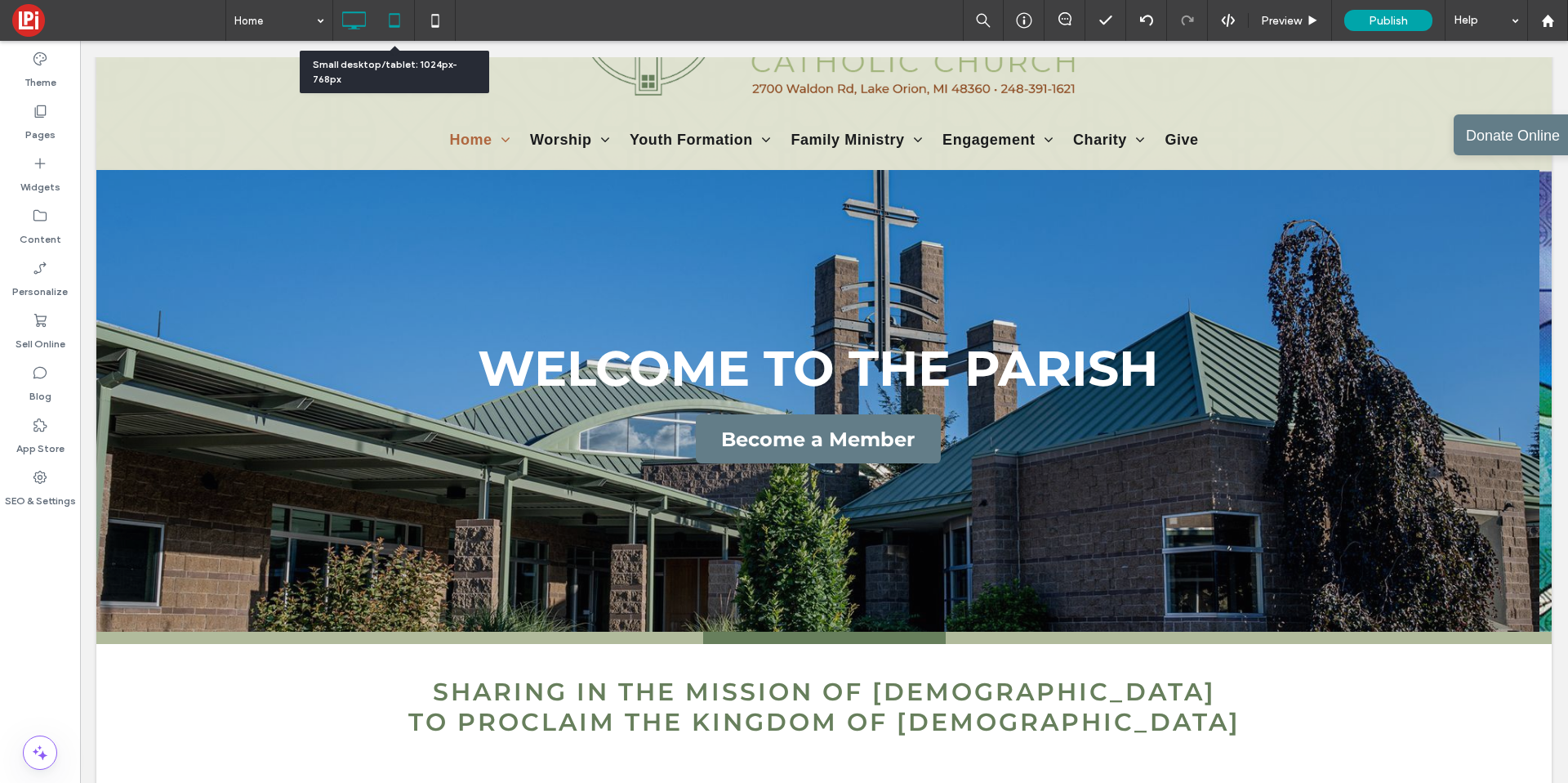
click at [399, 28] on icon at bounding box center [394, 20] width 32 height 32
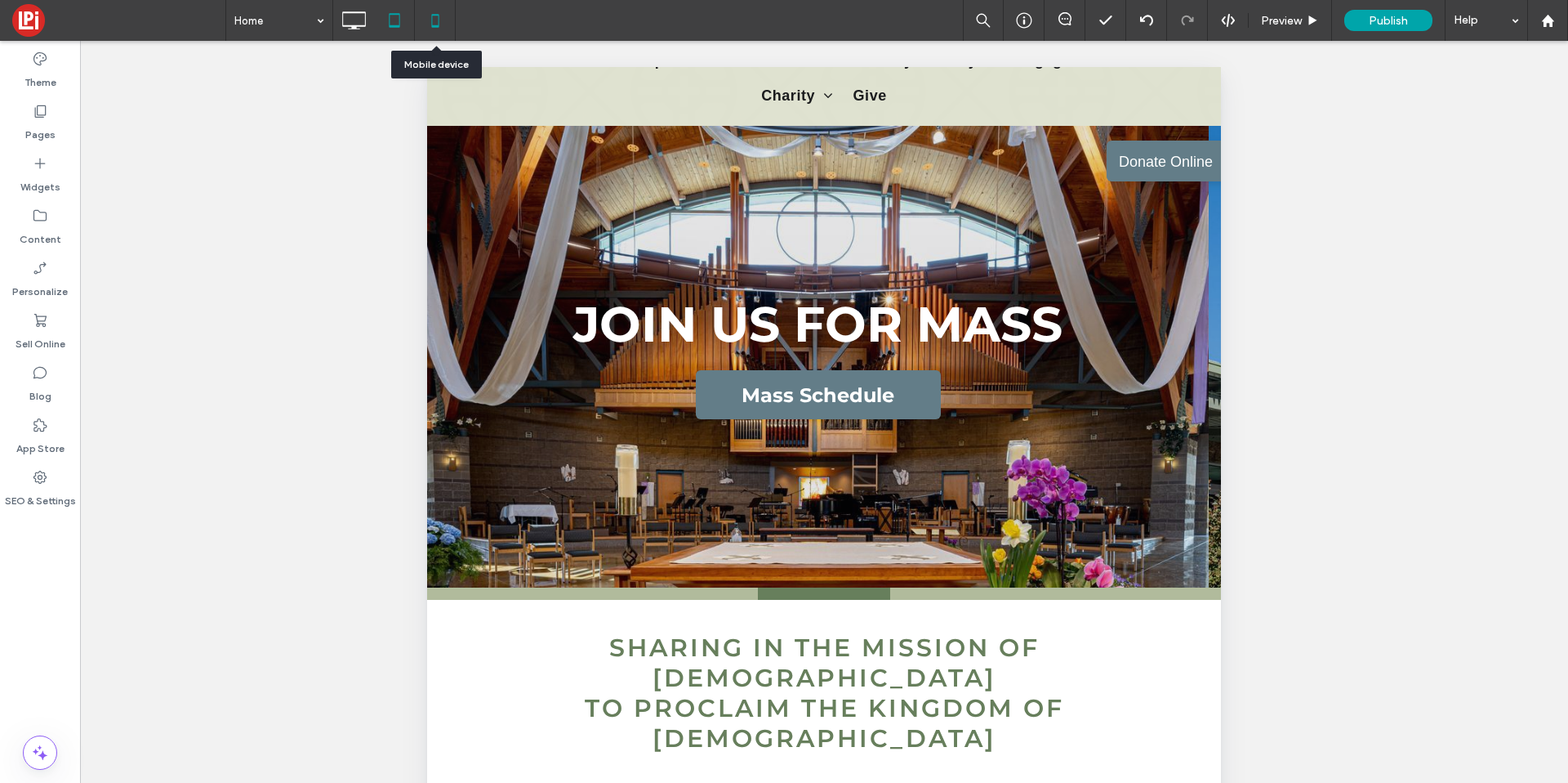
click at [436, 17] on icon at bounding box center [435, 20] width 32 height 32
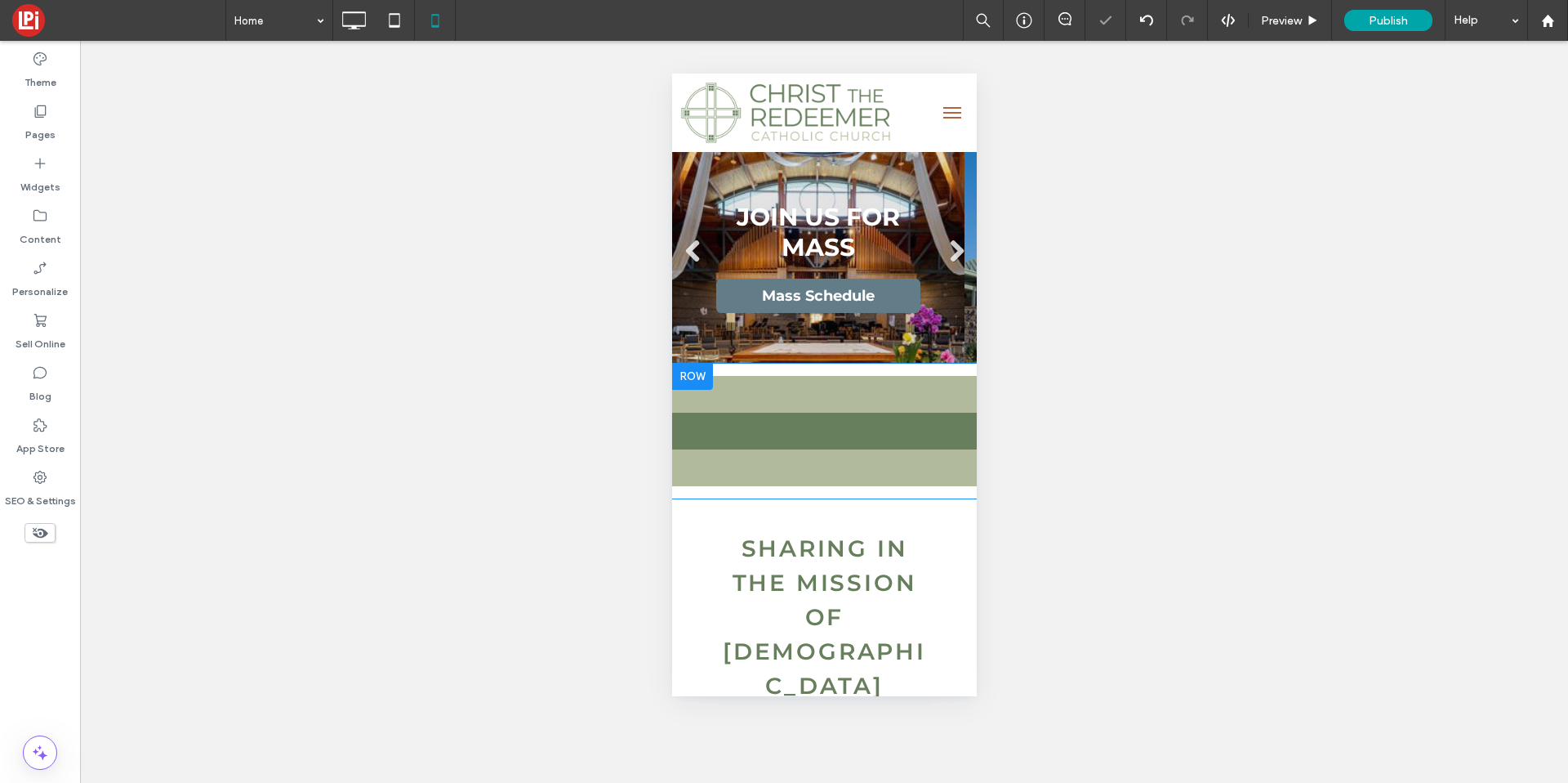
scroll to position [0, 0]
click at [695, 372] on div at bounding box center [692, 377] width 41 height 26
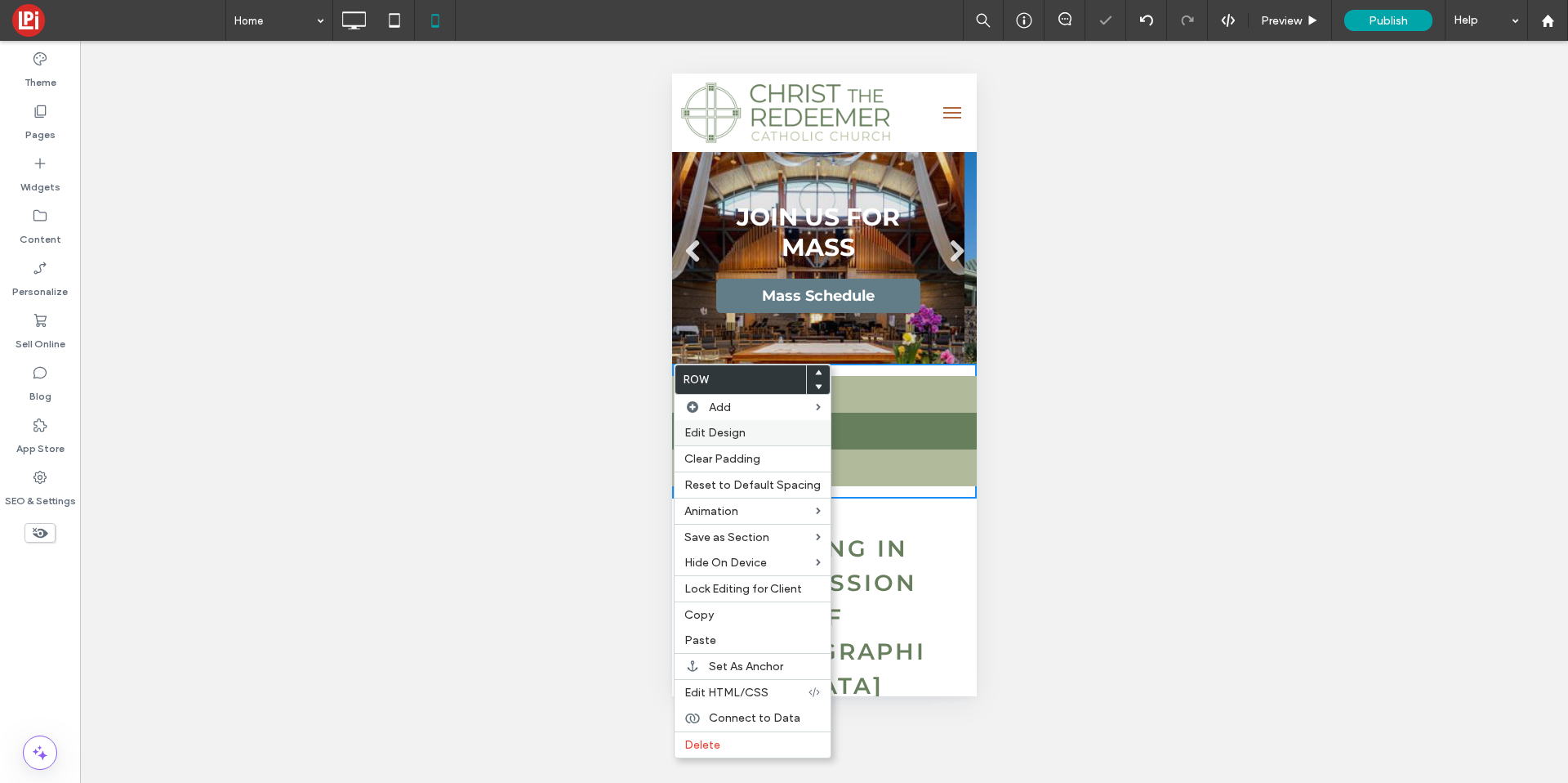
click at [702, 426] on span "Edit Design" at bounding box center [715, 433] width 61 height 14
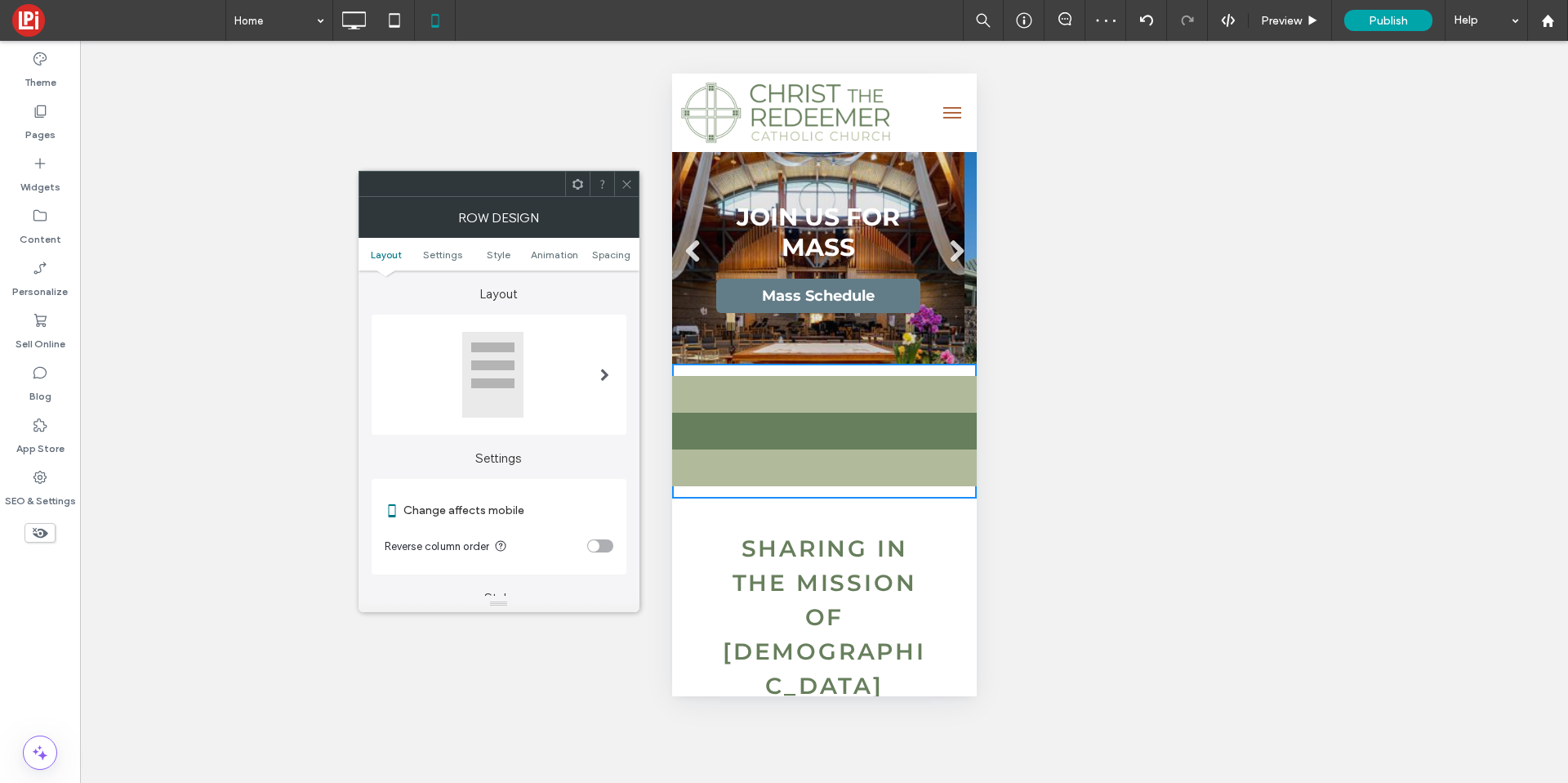
click at [500, 369] on div at bounding box center [492, 375] width 62 height 87
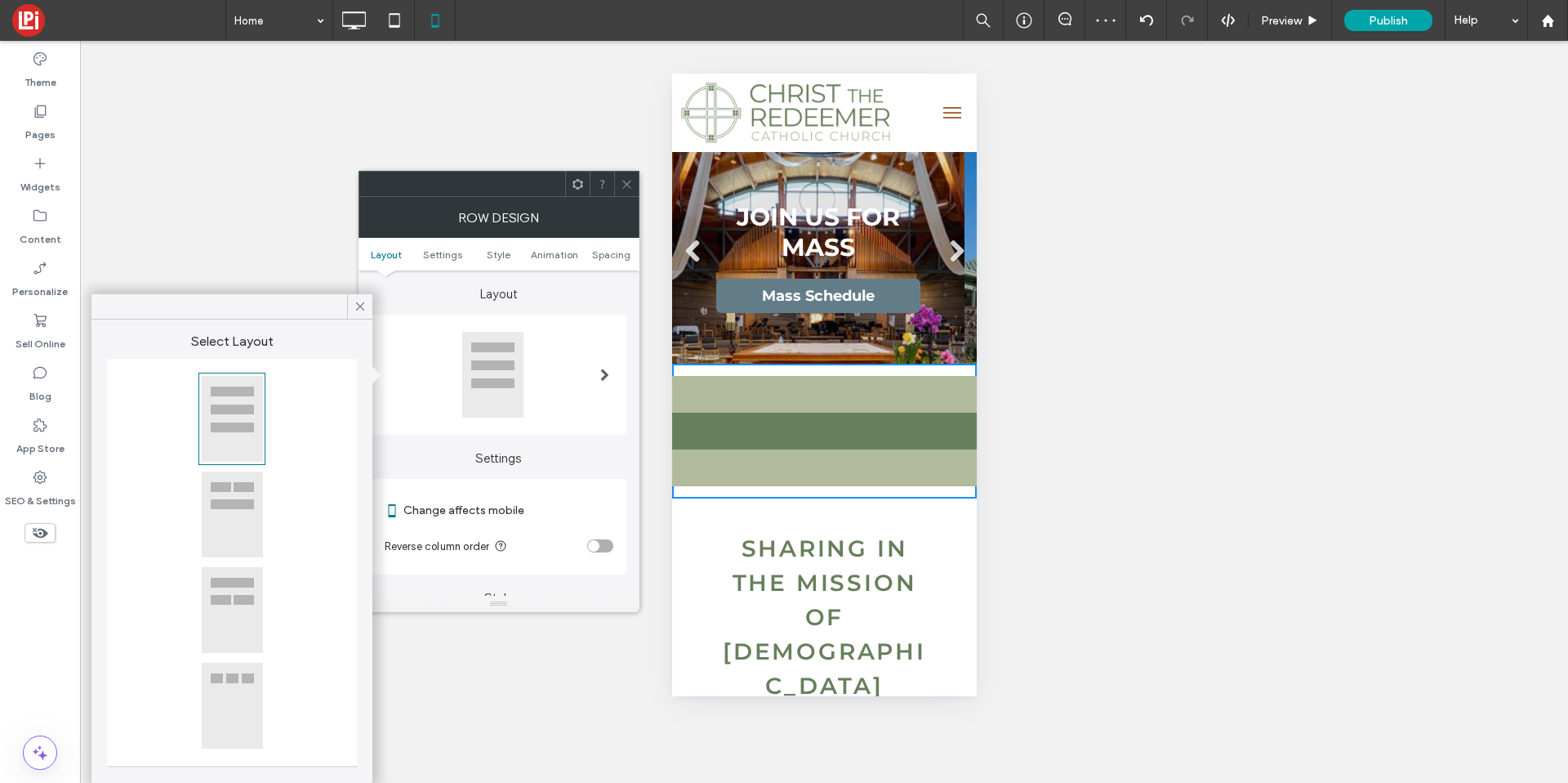
click at [237, 721] on div at bounding box center [231, 705] width 62 height 87
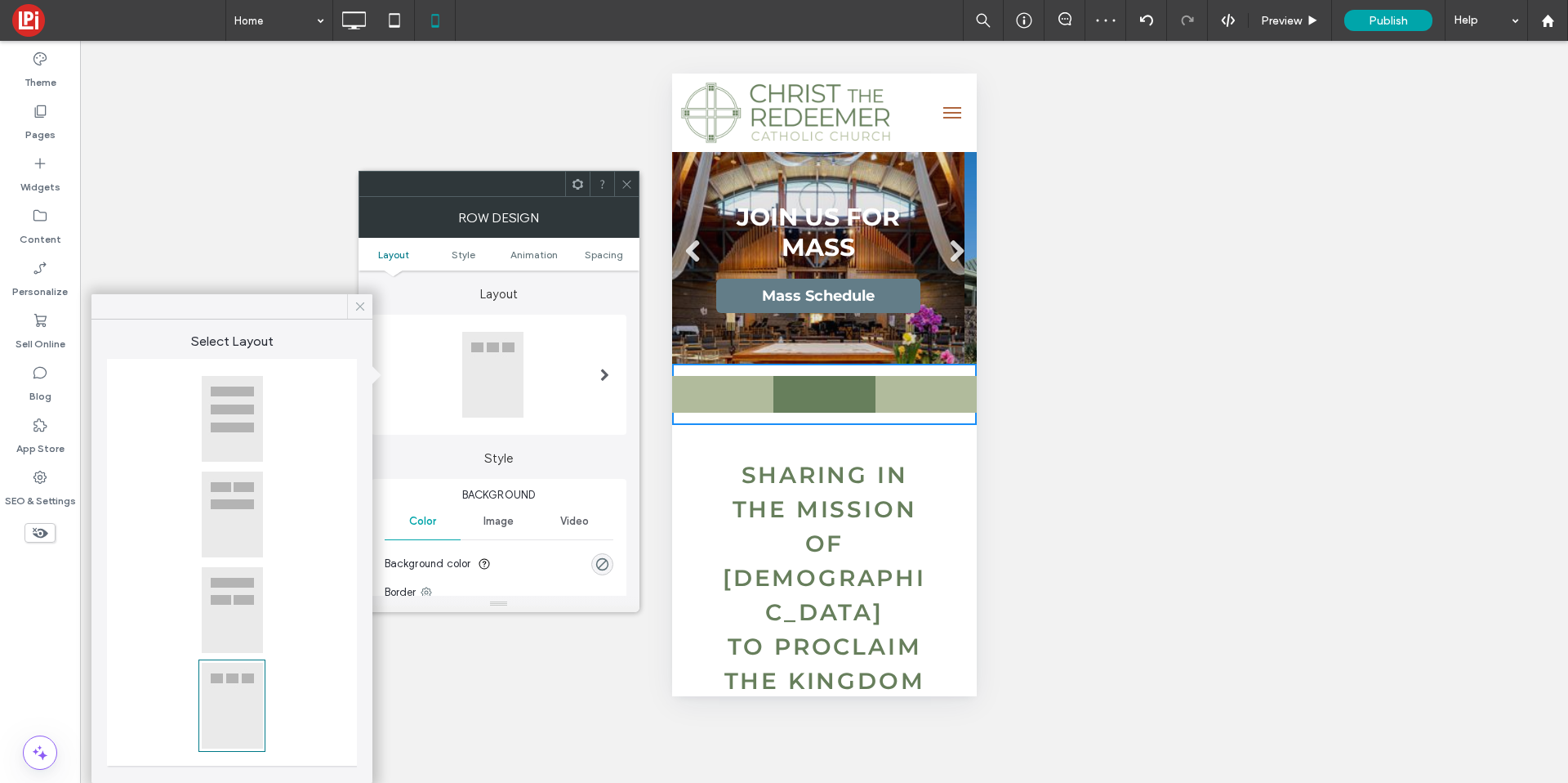
click at [354, 305] on icon at bounding box center [360, 306] width 15 height 15
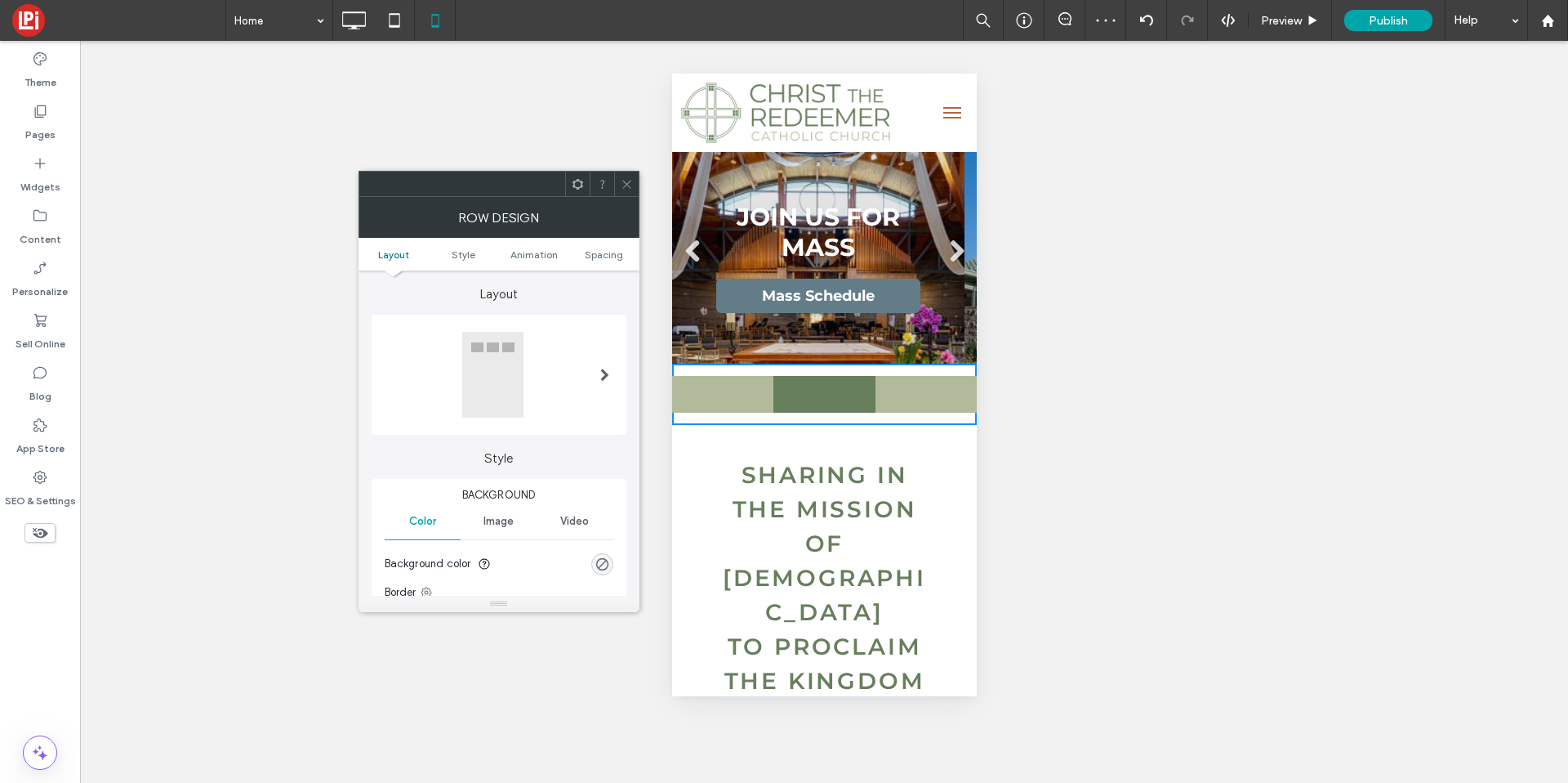
click at [635, 188] on div at bounding box center [626, 184] width 24 height 24
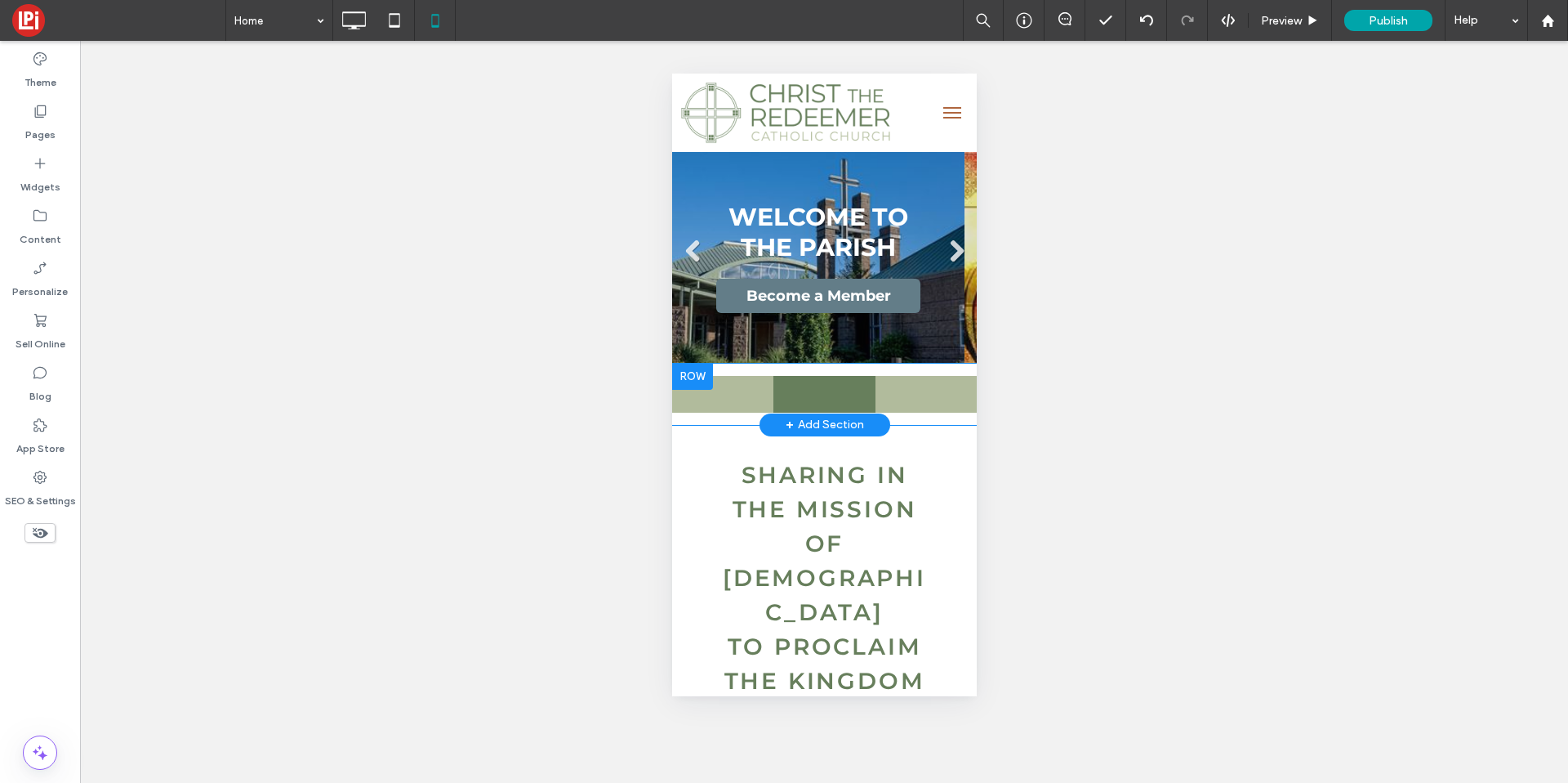
drag, startPoint x: 749, startPoint y: 369, endPoint x: 1340, endPoint y: 421, distance: 593.3
click at [749, 369] on div "Click To Paste Click To Paste Click To Paste Row + Add Section" at bounding box center [824, 394] width 305 height 61
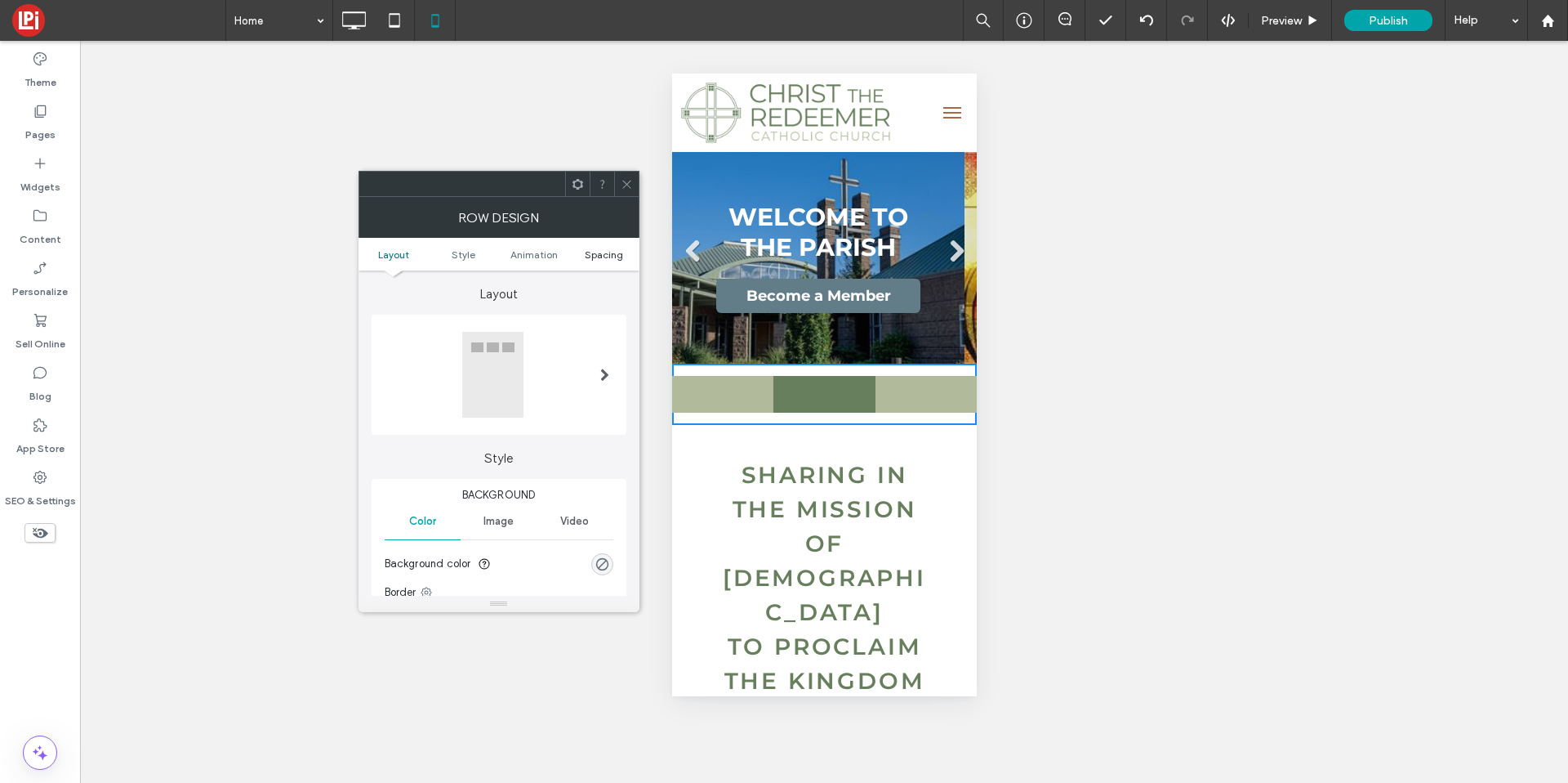
click at [588, 253] on span "Spacing" at bounding box center [604, 254] width 38 height 12
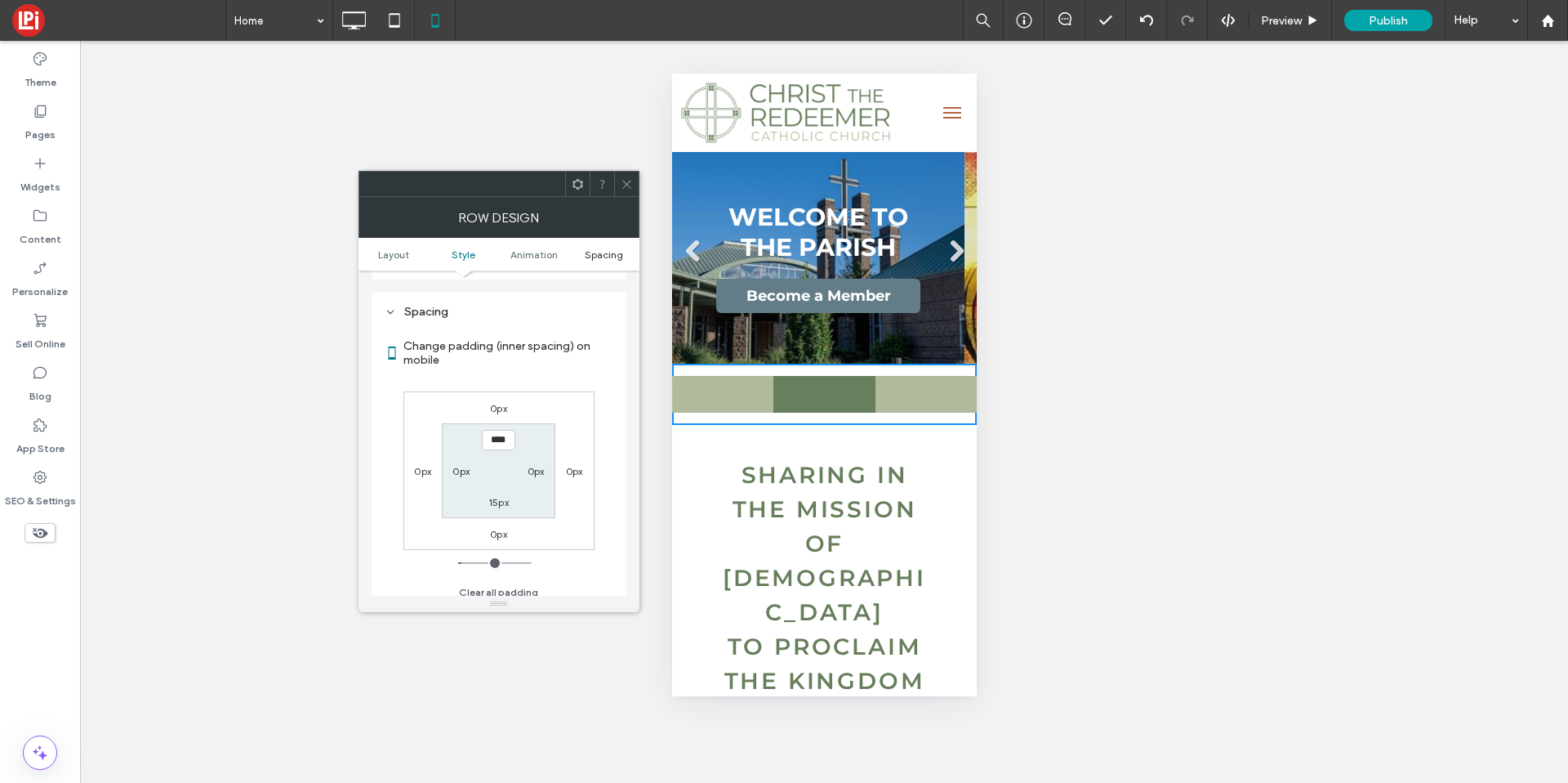
scroll to position [486, 0]
type input "*"
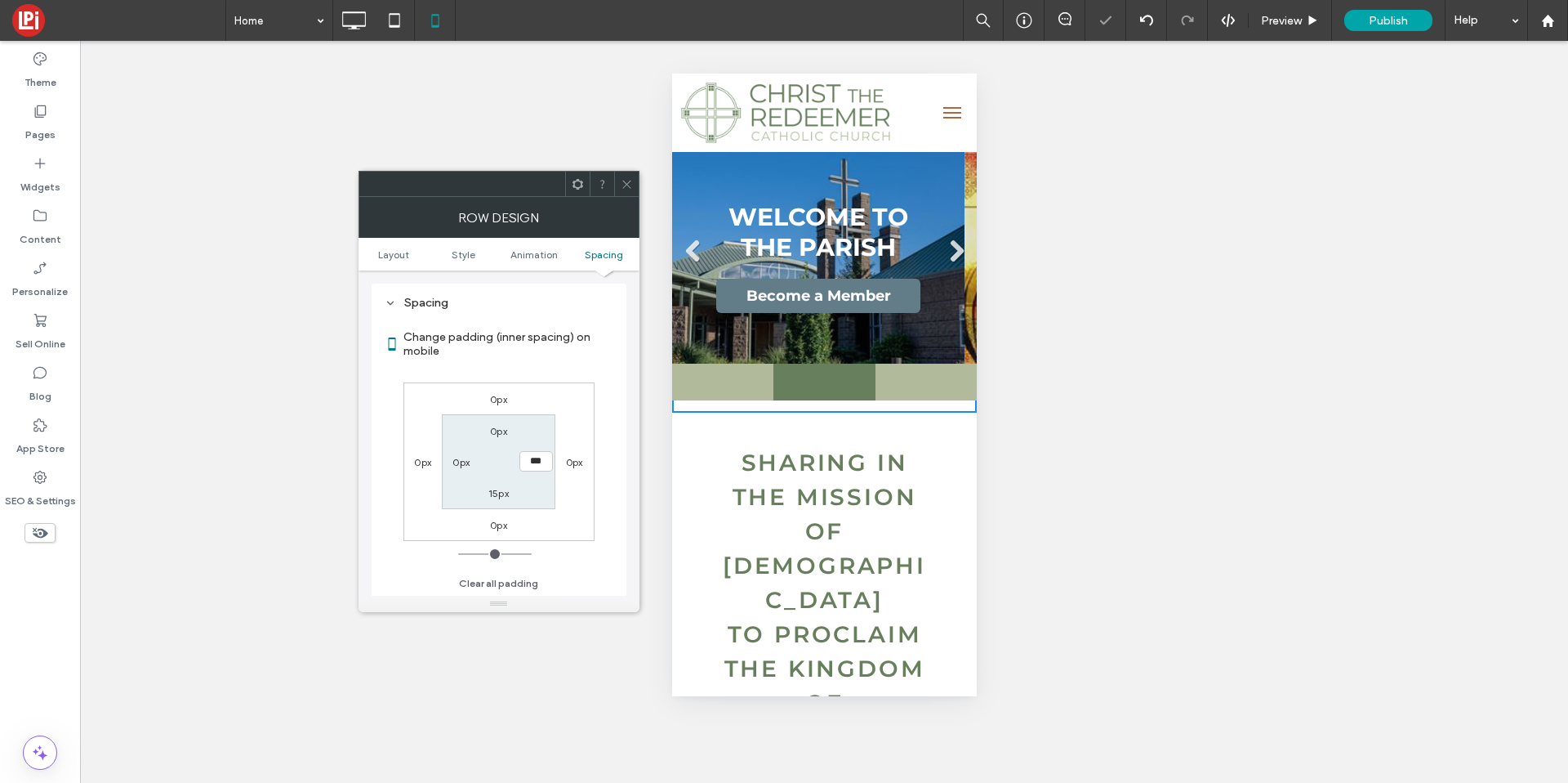
type input "**"
type input "*"
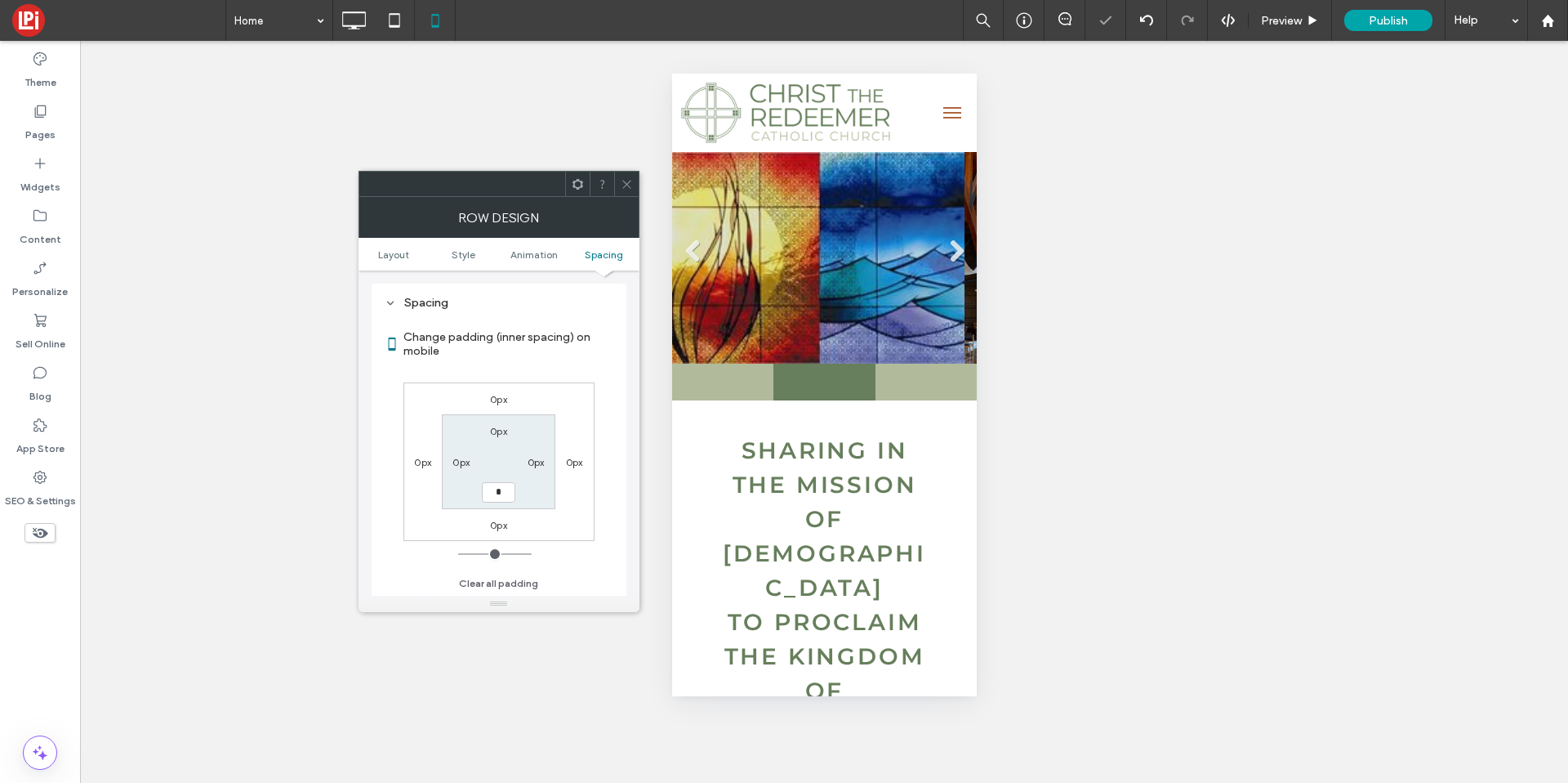
click at [627, 181] on icon at bounding box center [627, 184] width 12 height 12
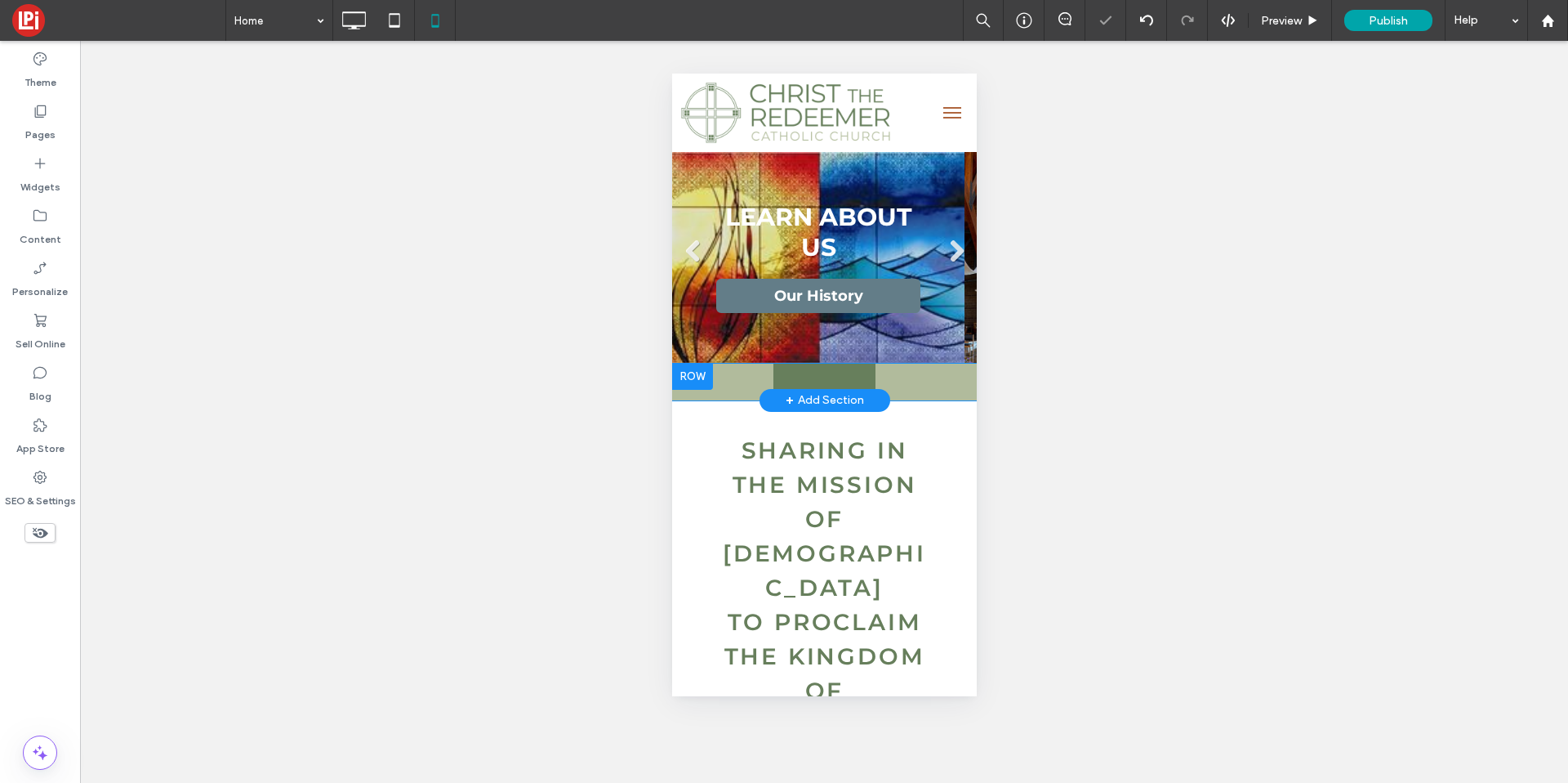
click at [731, 371] on div "Click To Paste" at bounding box center [722, 382] width 101 height 37
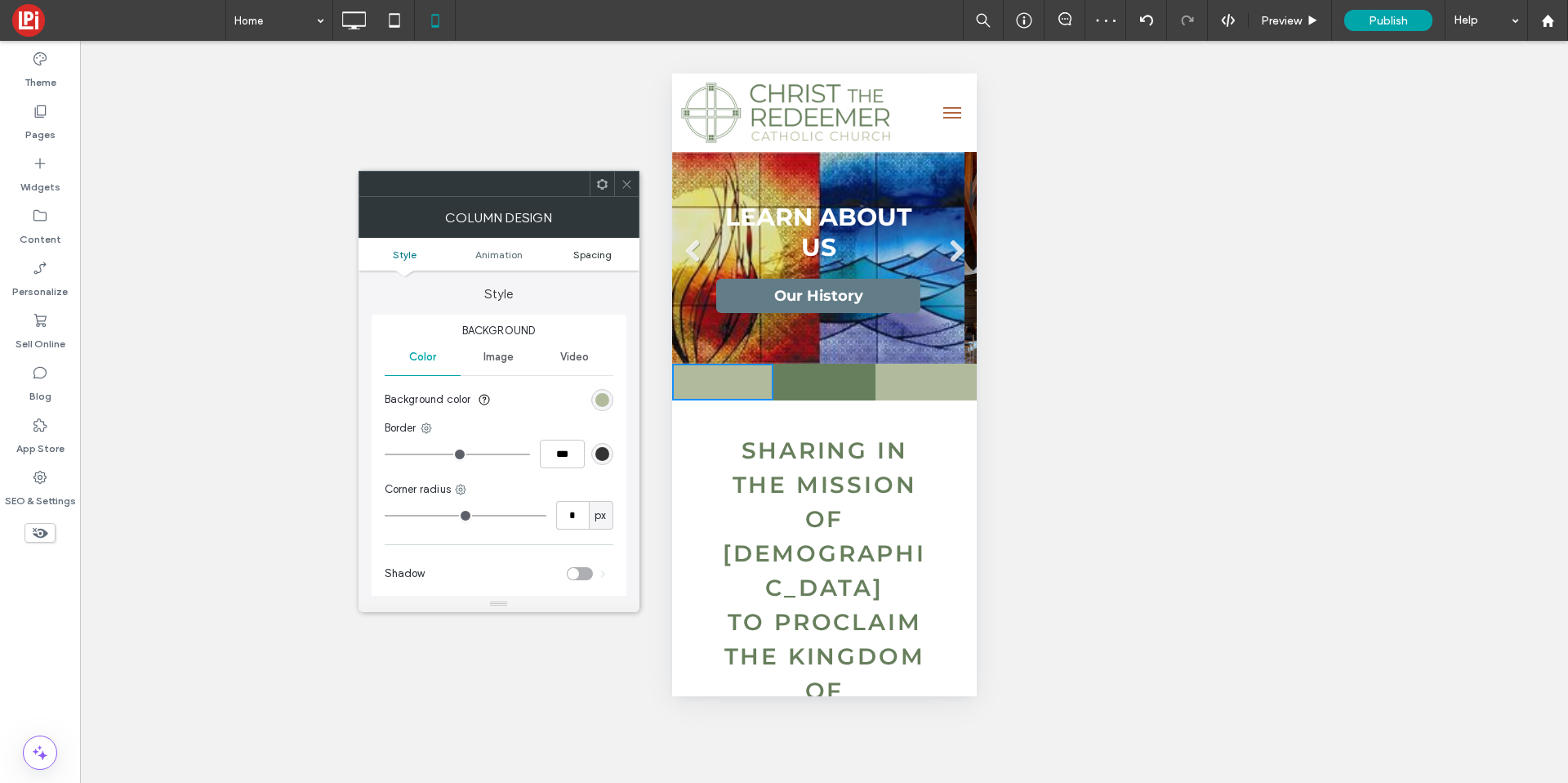
click at [586, 254] on span "Spacing" at bounding box center [592, 254] width 38 height 12
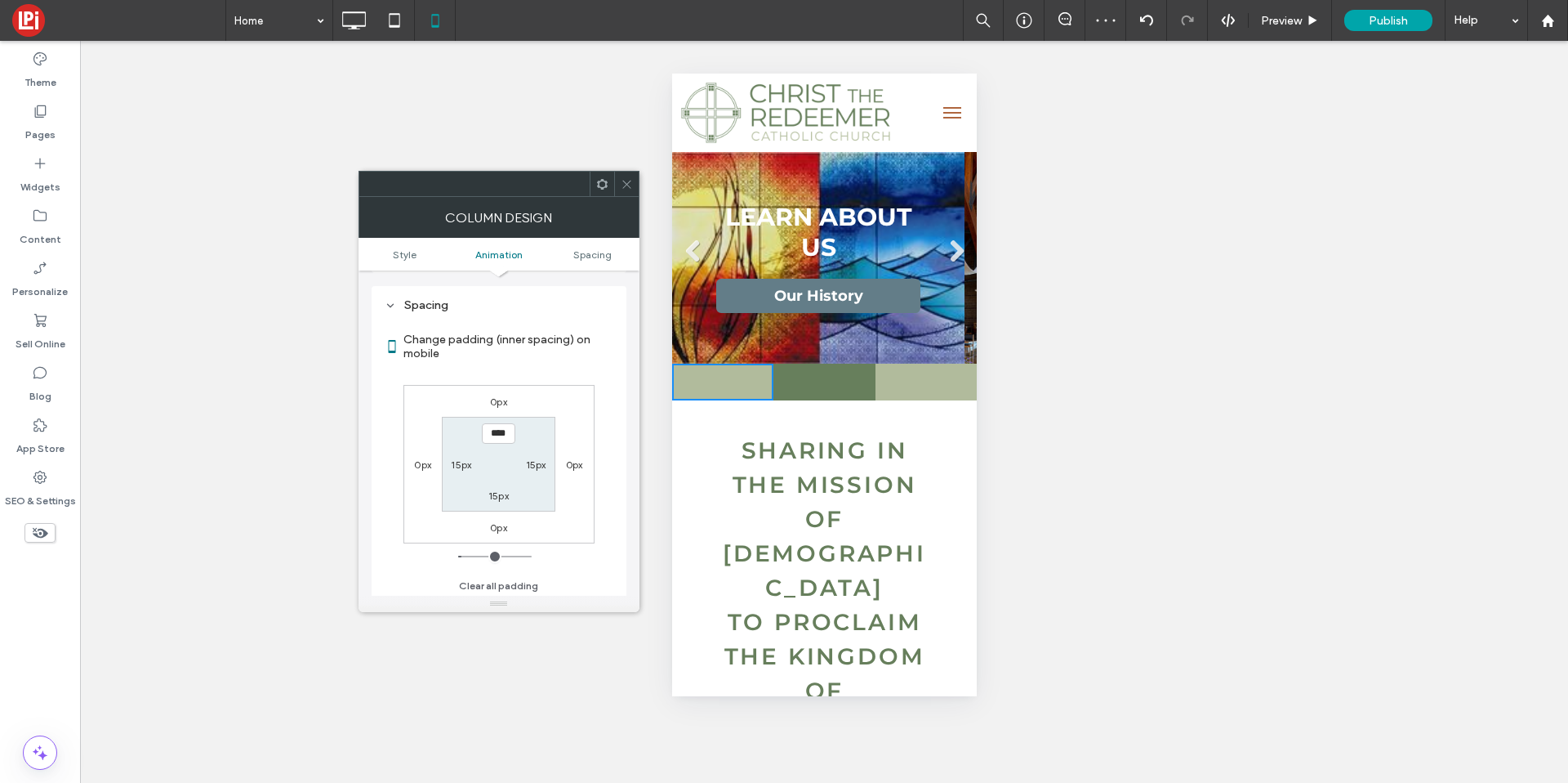
scroll to position [384, 0]
type input "*"
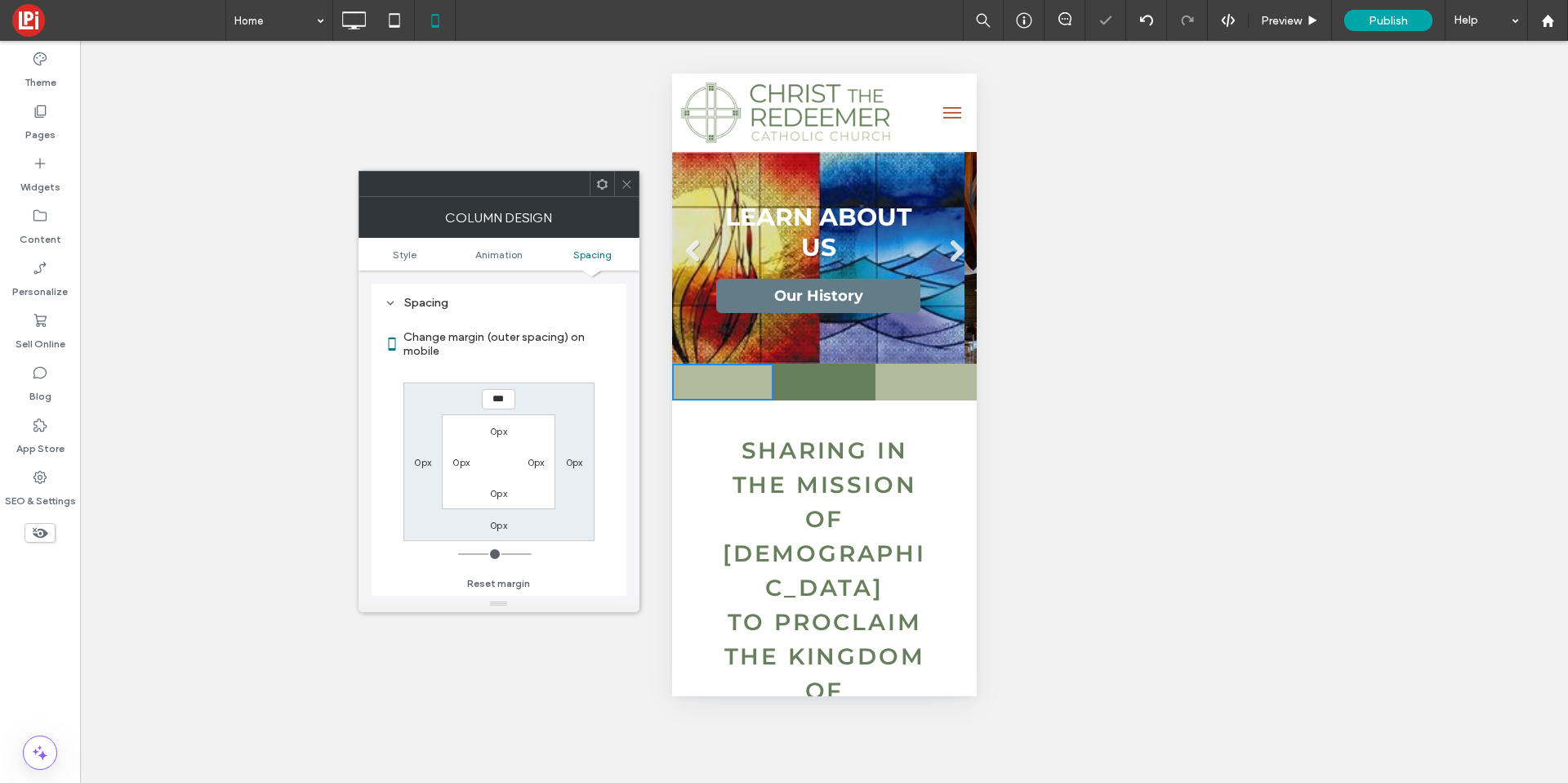
type input "*"
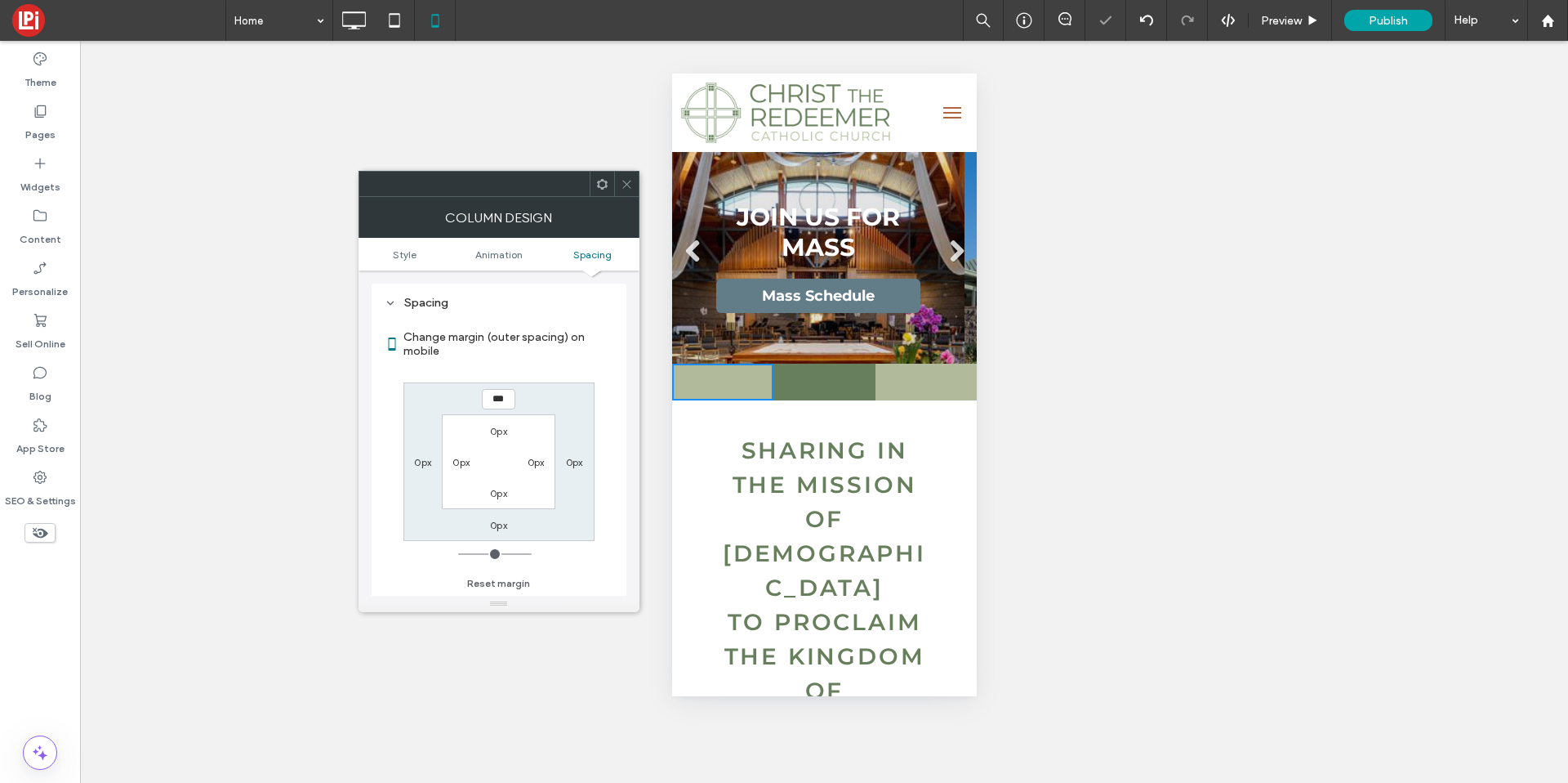
click at [631, 184] on icon at bounding box center [627, 184] width 12 height 12
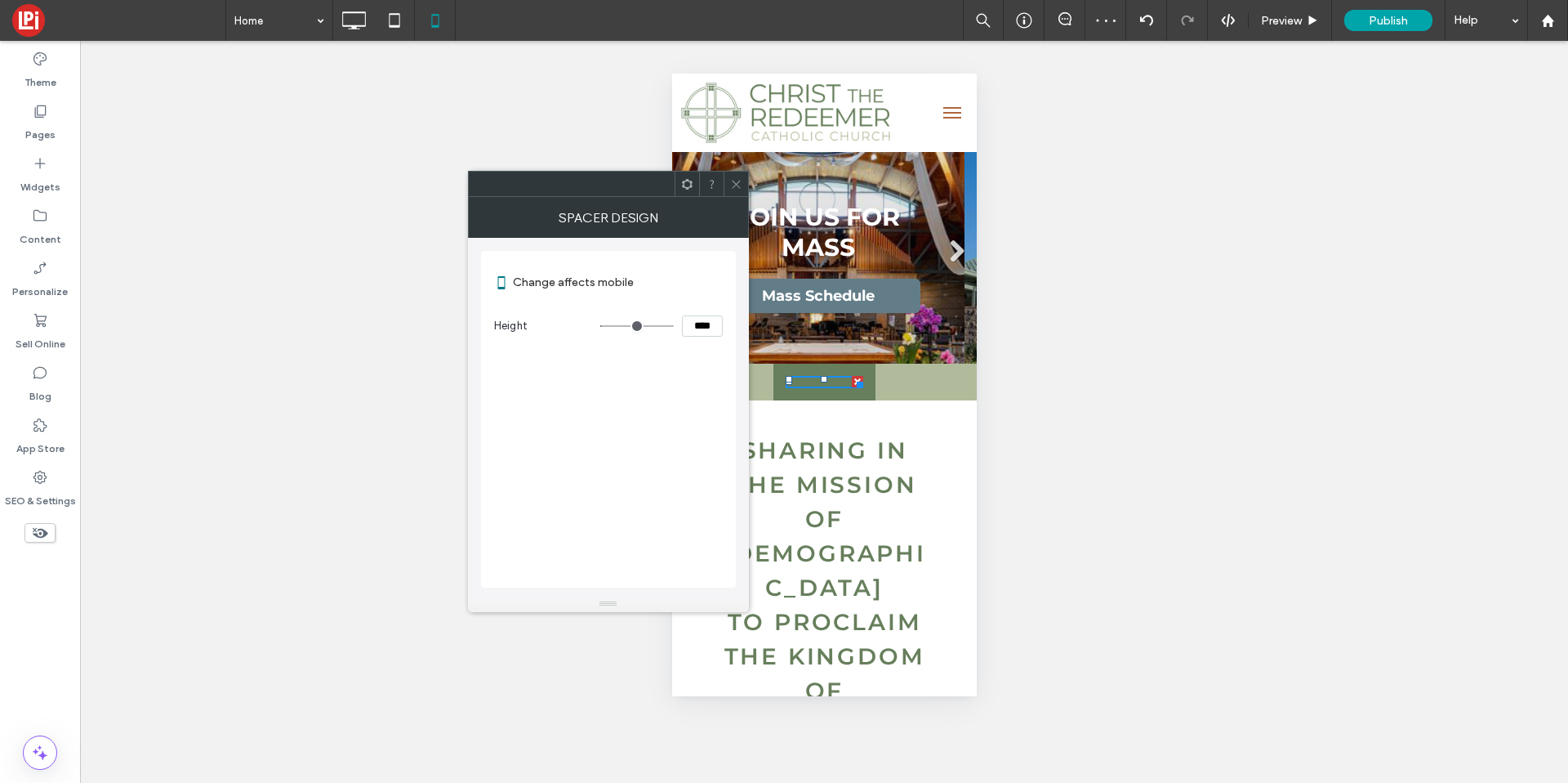
click at [783, 364] on div "Click To Paste" at bounding box center [824, 382] width 101 height 37
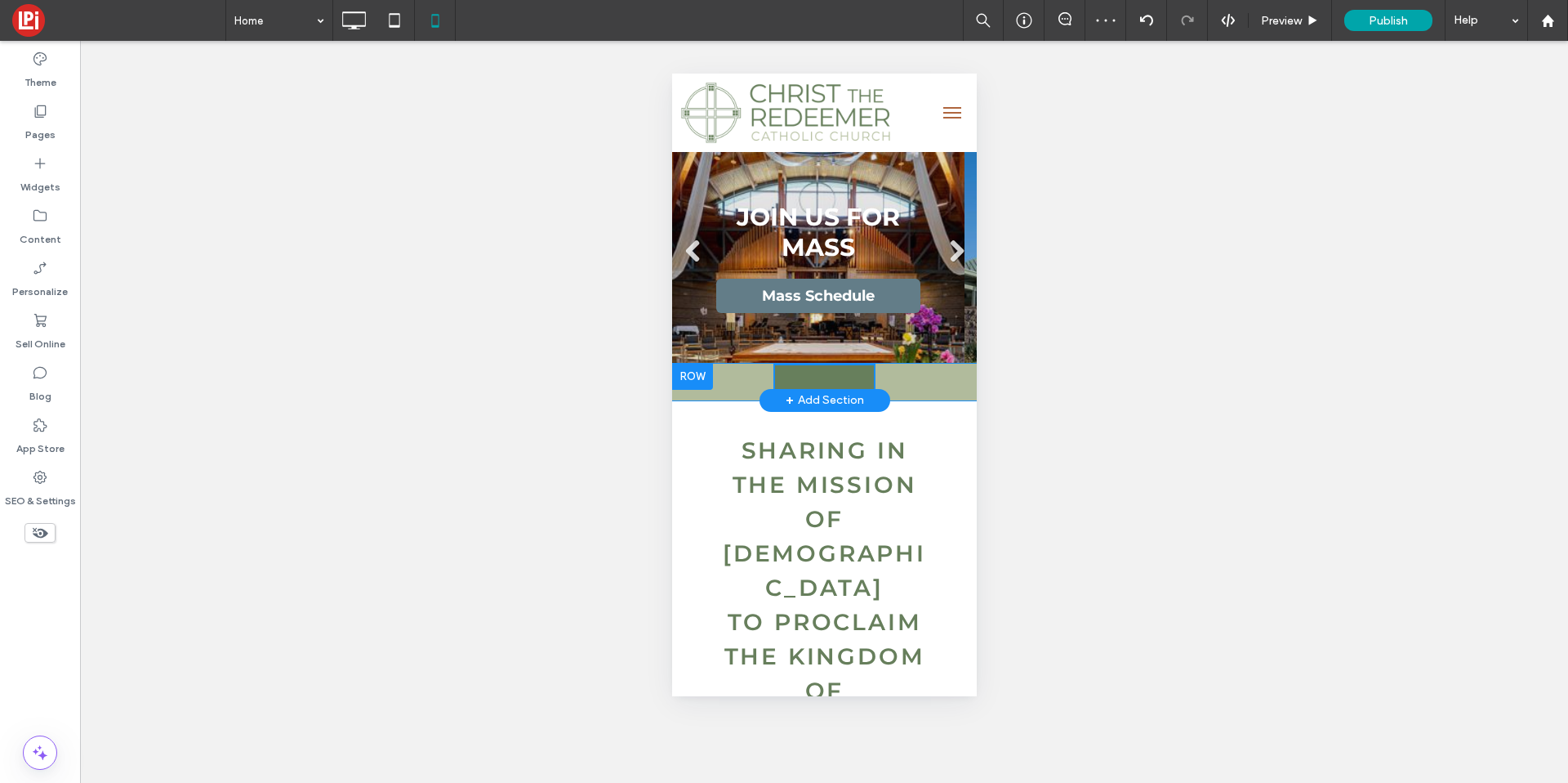
click at [805, 369] on div "Click To Paste" at bounding box center [824, 382] width 101 height 37
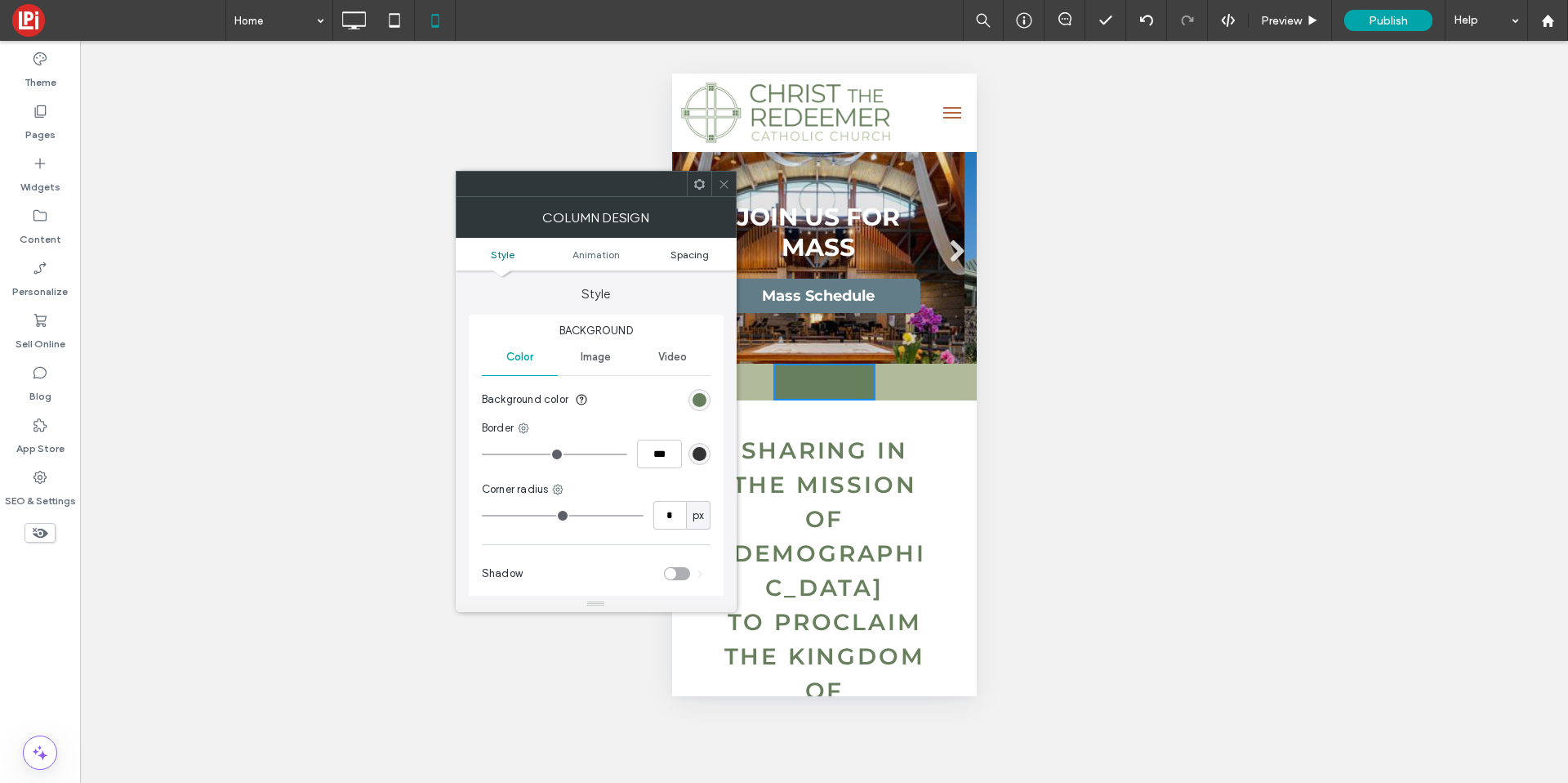
click at [696, 257] on span "Spacing" at bounding box center [690, 254] width 38 height 12
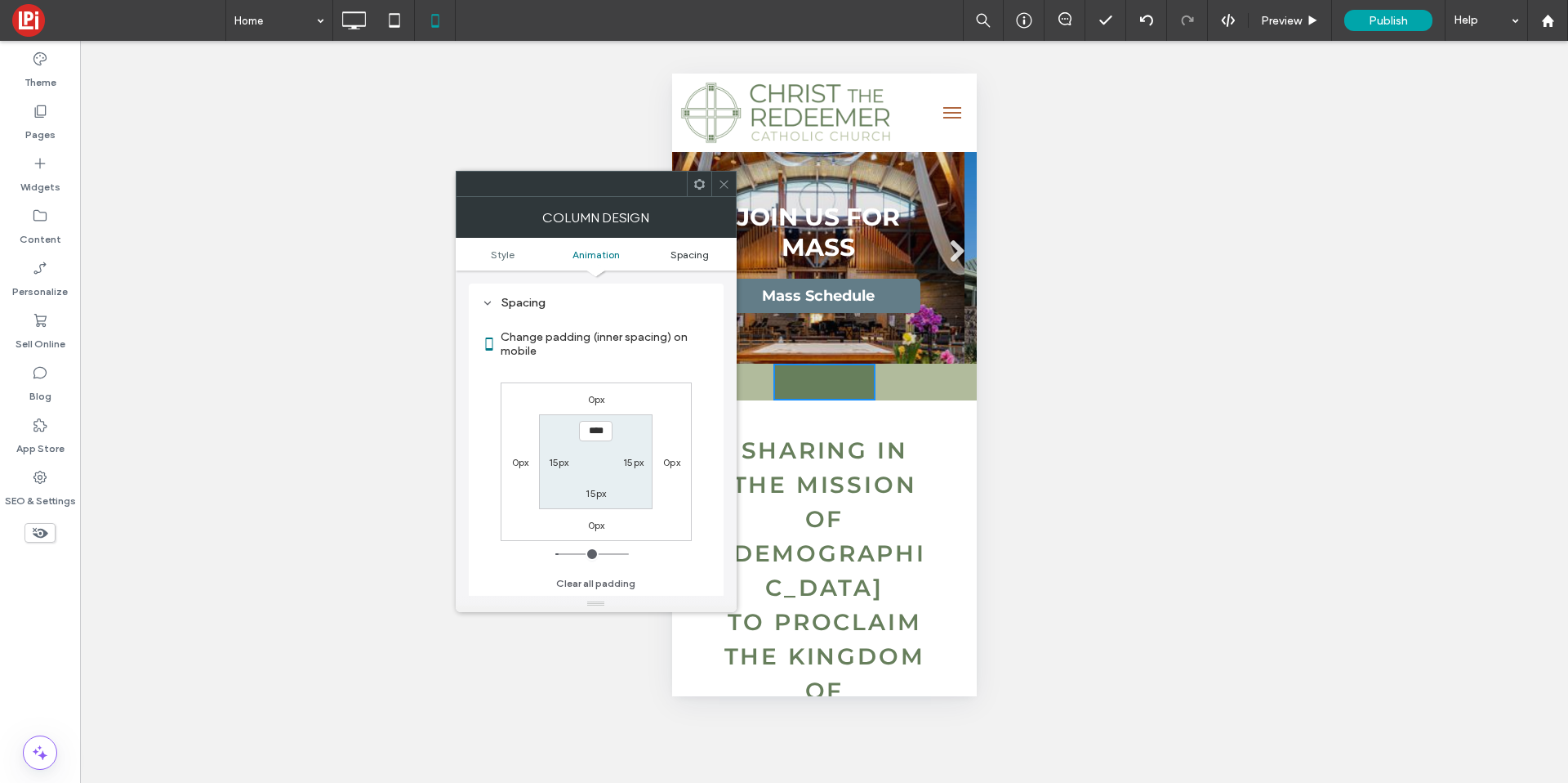
type input "*"
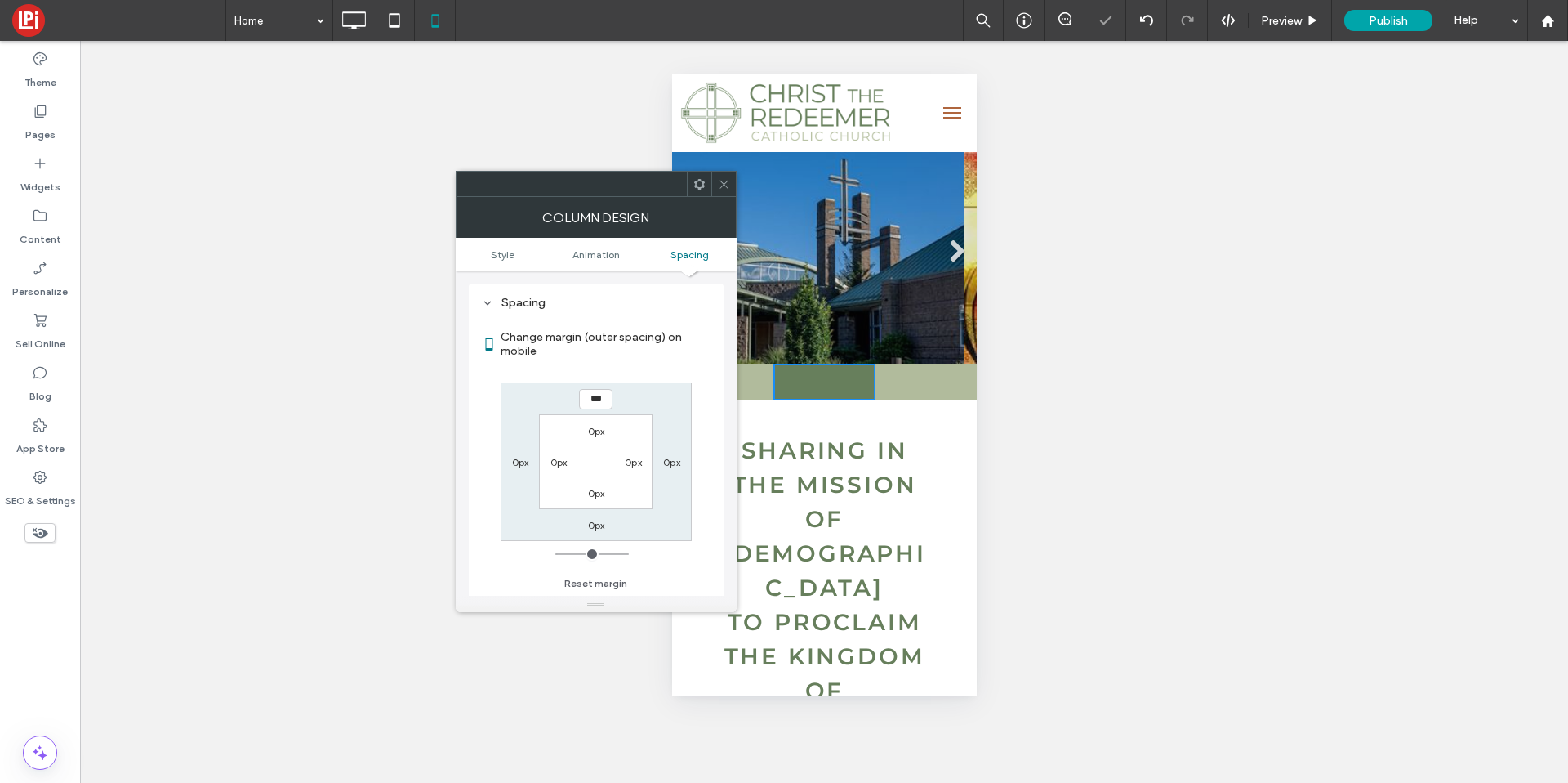
click at [729, 180] on icon at bounding box center [724, 184] width 12 height 12
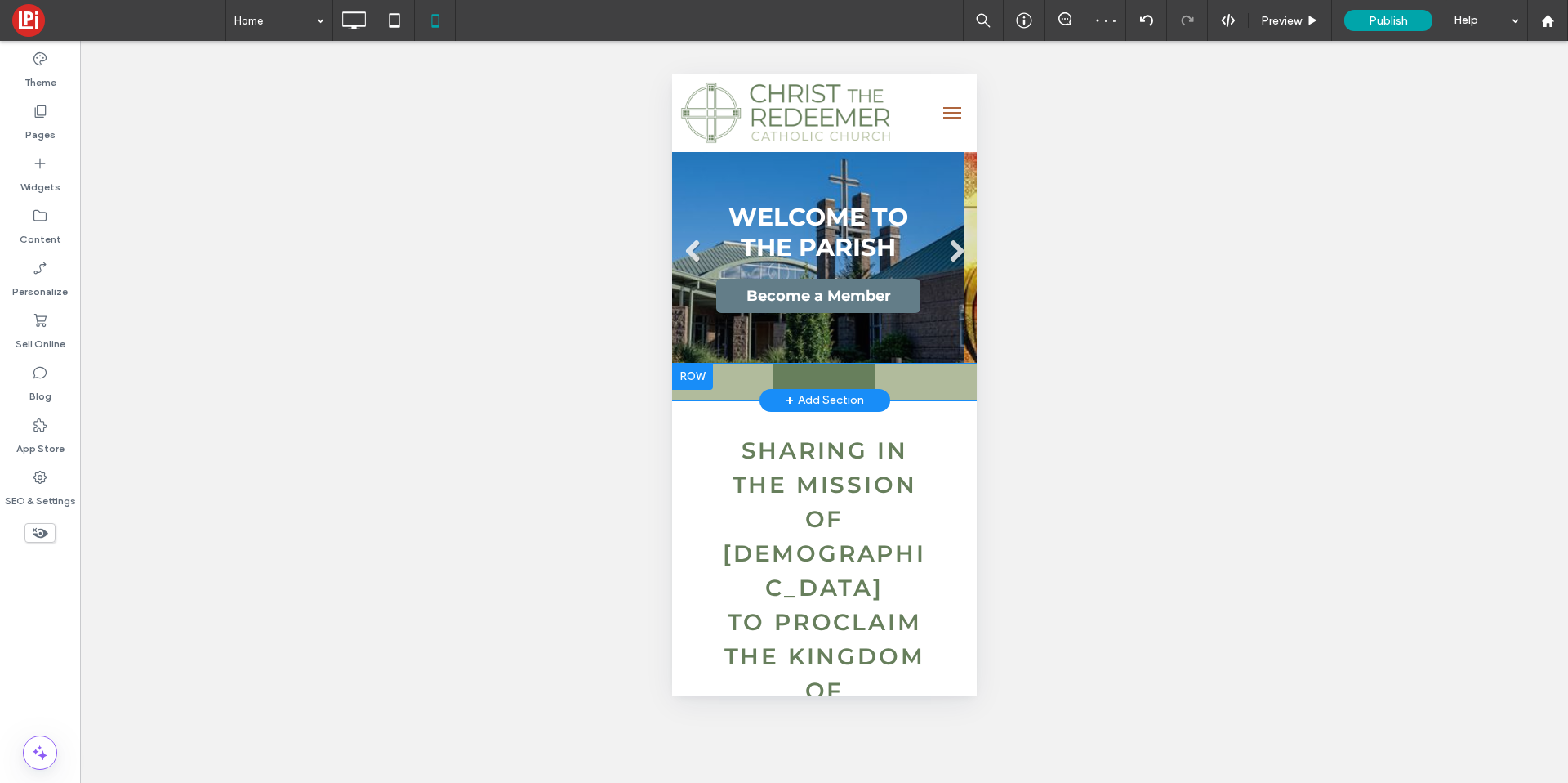
click at [901, 372] on div "Click To Paste" at bounding box center [925, 382] width 101 height 37
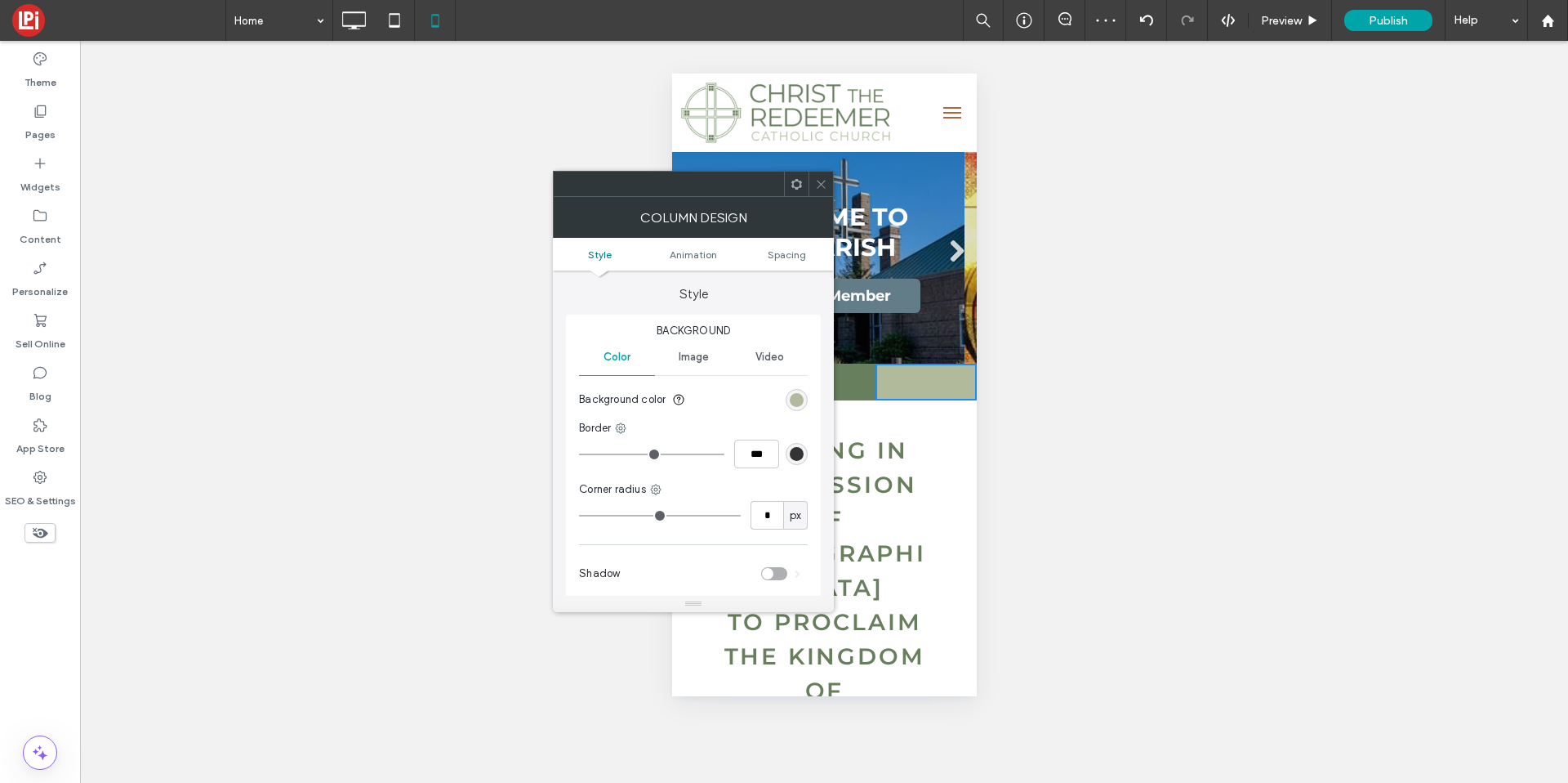
click at [777, 265] on ul "Style Animation Spacing" at bounding box center [694, 253] width 281 height 32
click at [784, 253] on span "Spacing" at bounding box center [787, 254] width 38 height 12
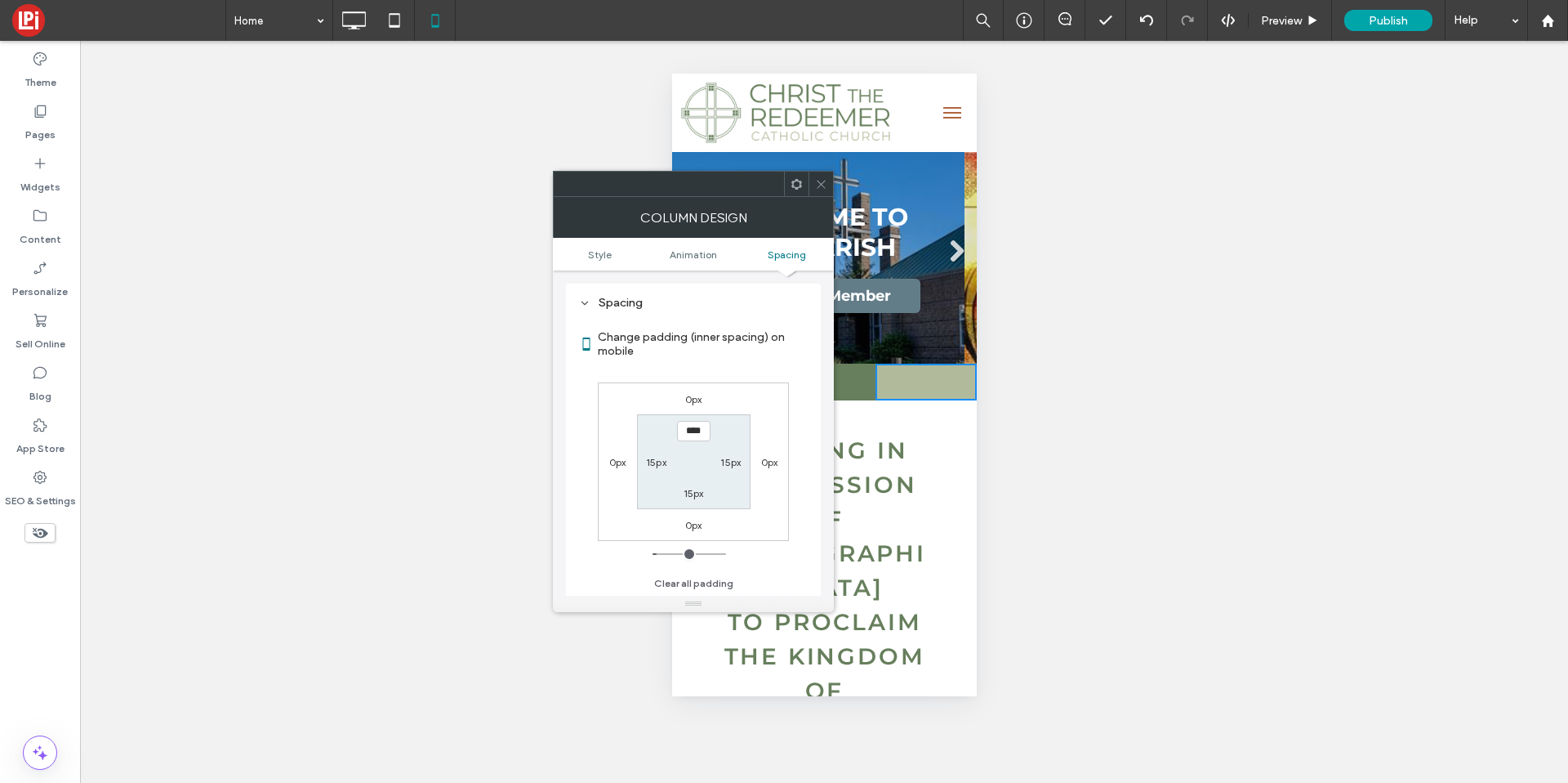
type input "*"
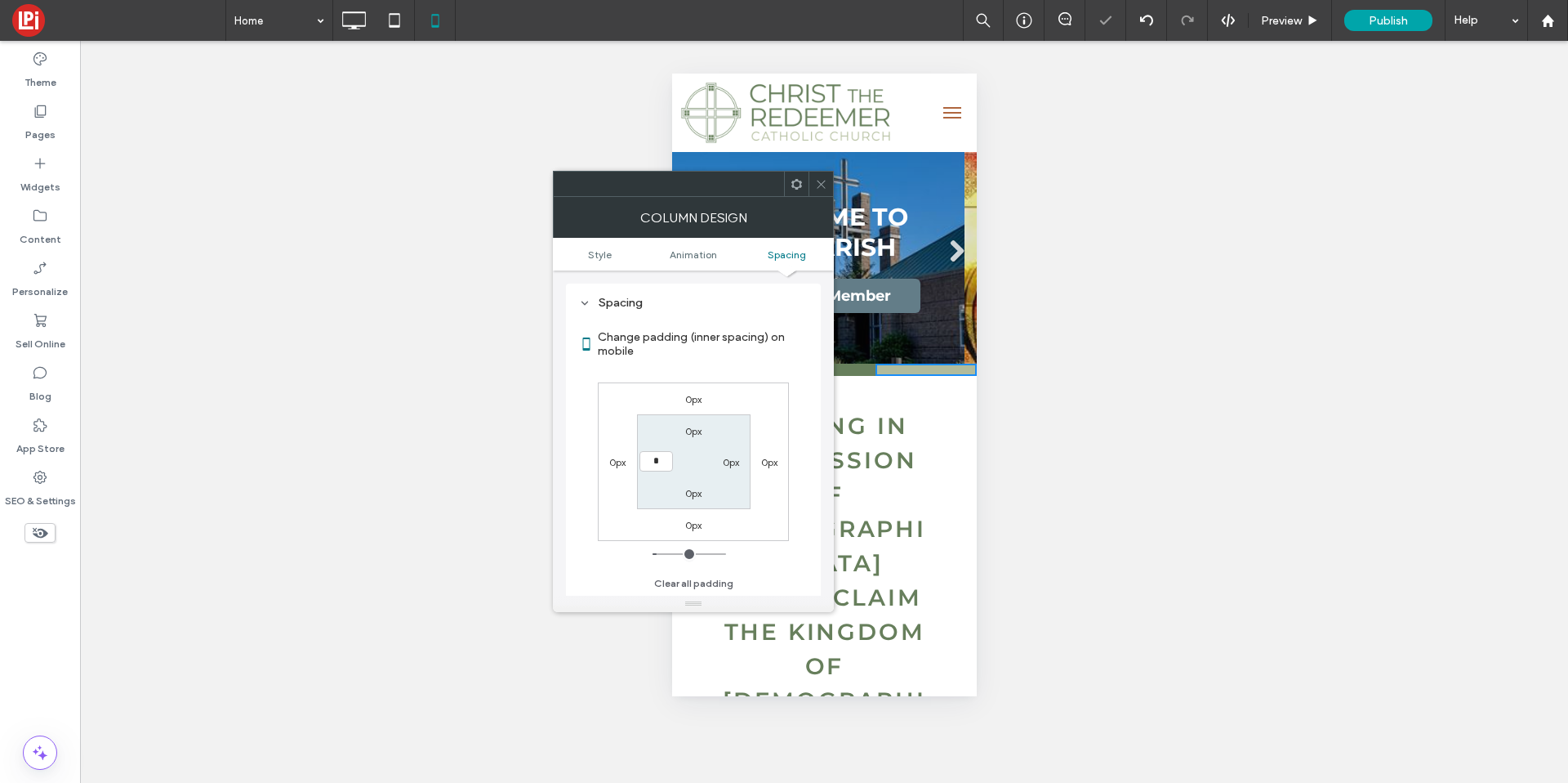
type input "*"
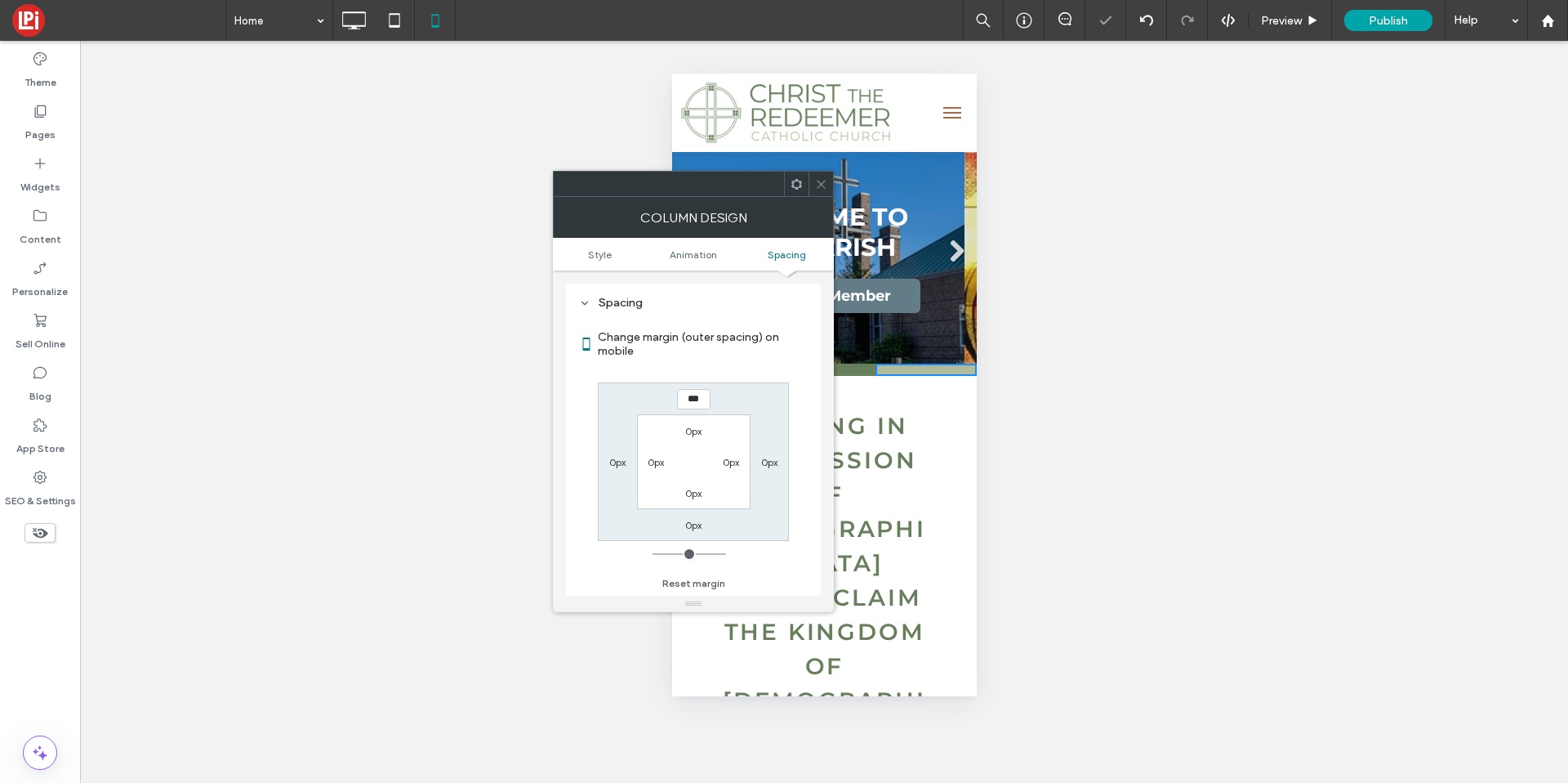
click at [818, 187] on icon at bounding box center [821, 184] width 12 height 12
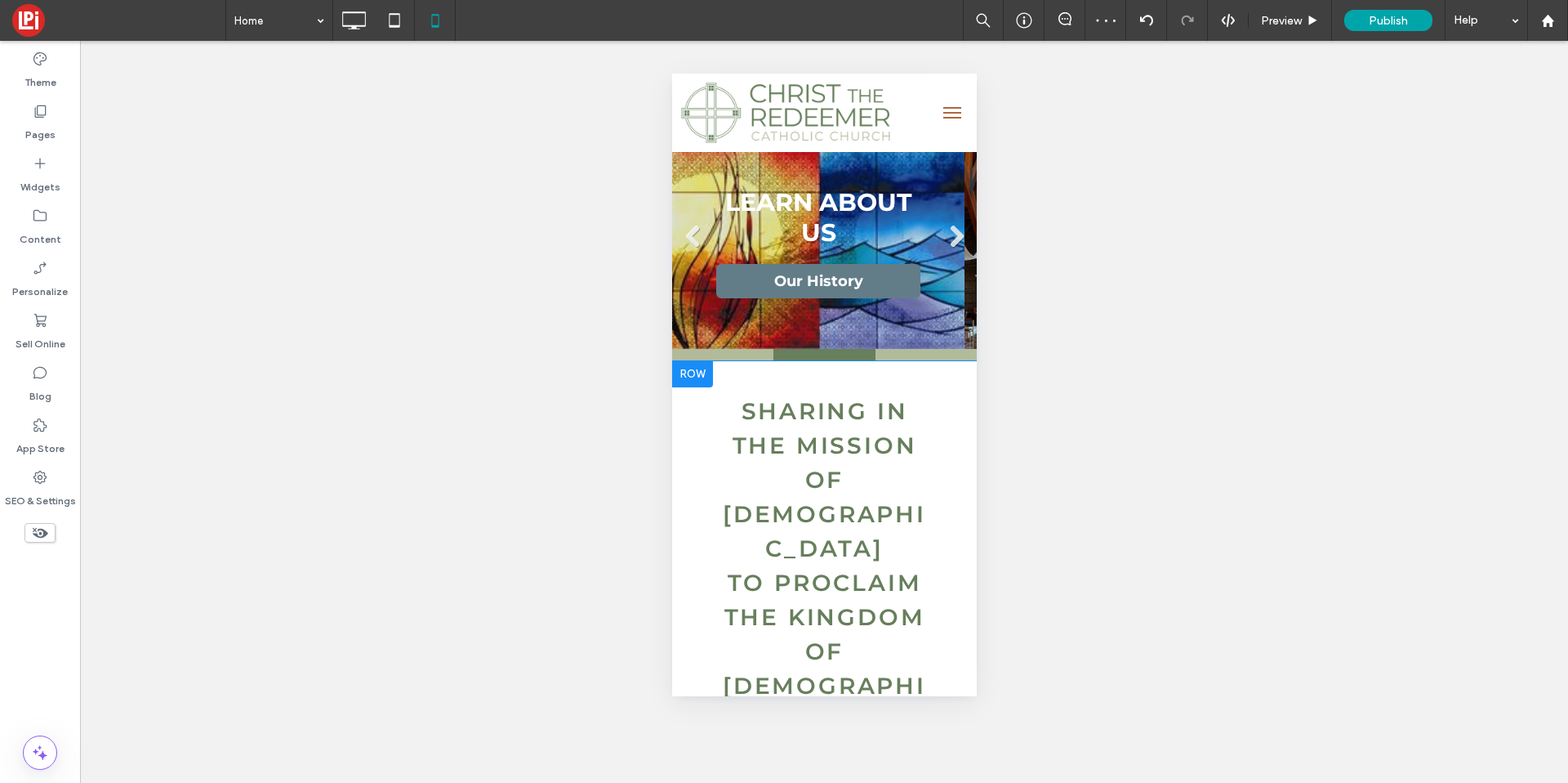
scroll to position [0, 0]
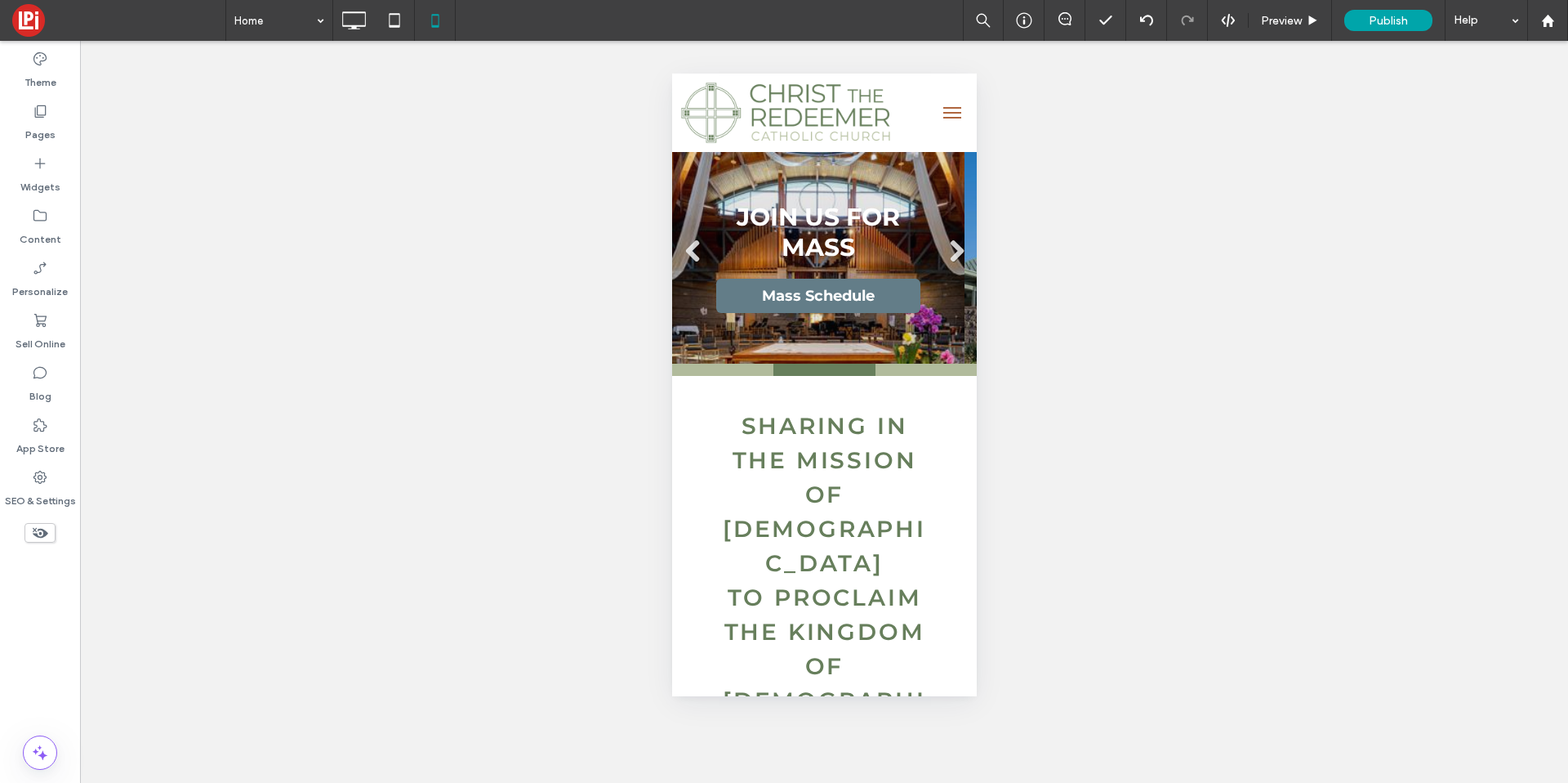
click at [943, 109] on button "menu" at bounding box center [951, 112] width 32 height 32
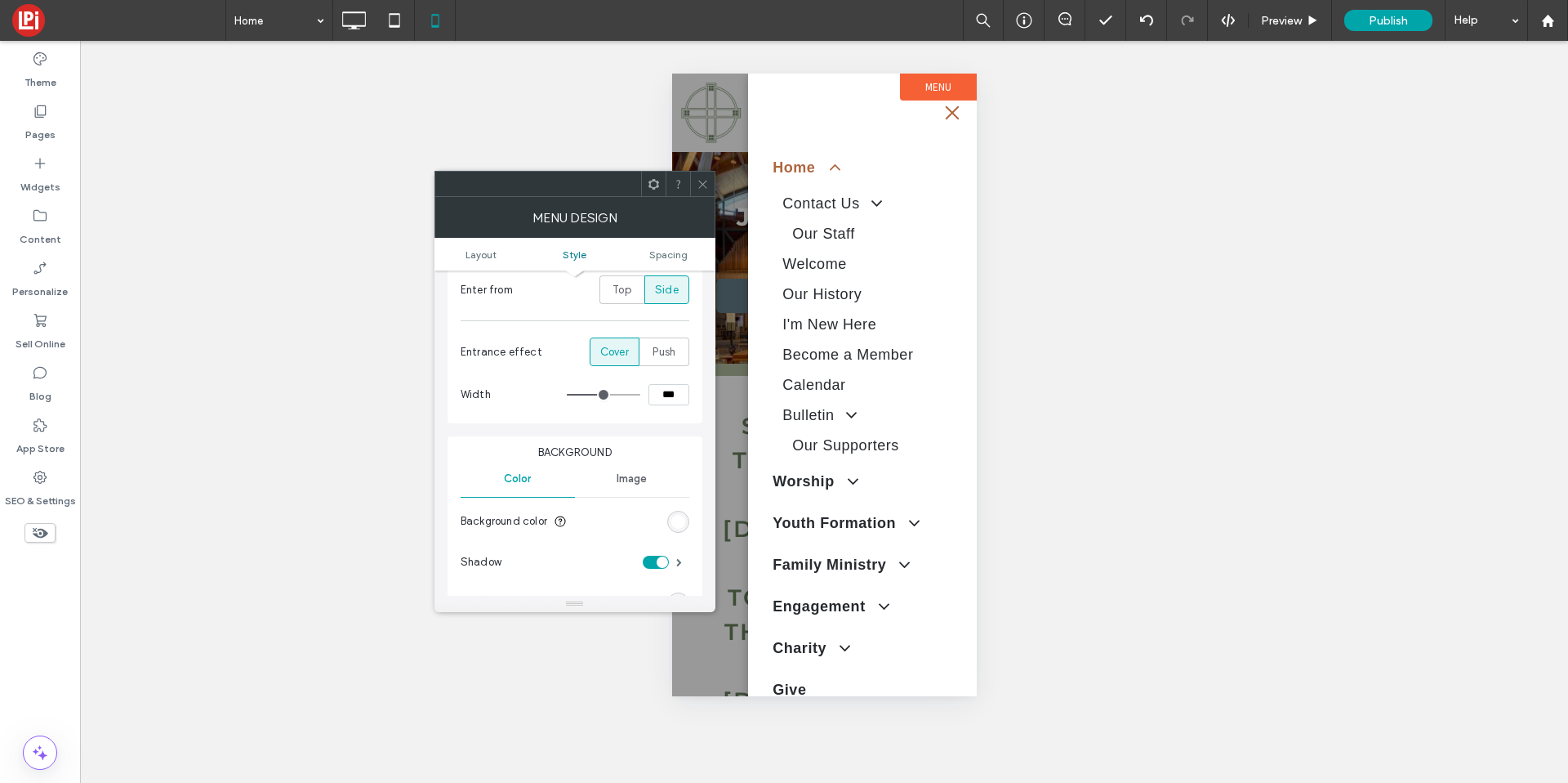
scroll to position [334, 0]
click at [664, 392] on input "***" at bounding box center [668, 393] width 41 height 21
type input "****"
type input "***"
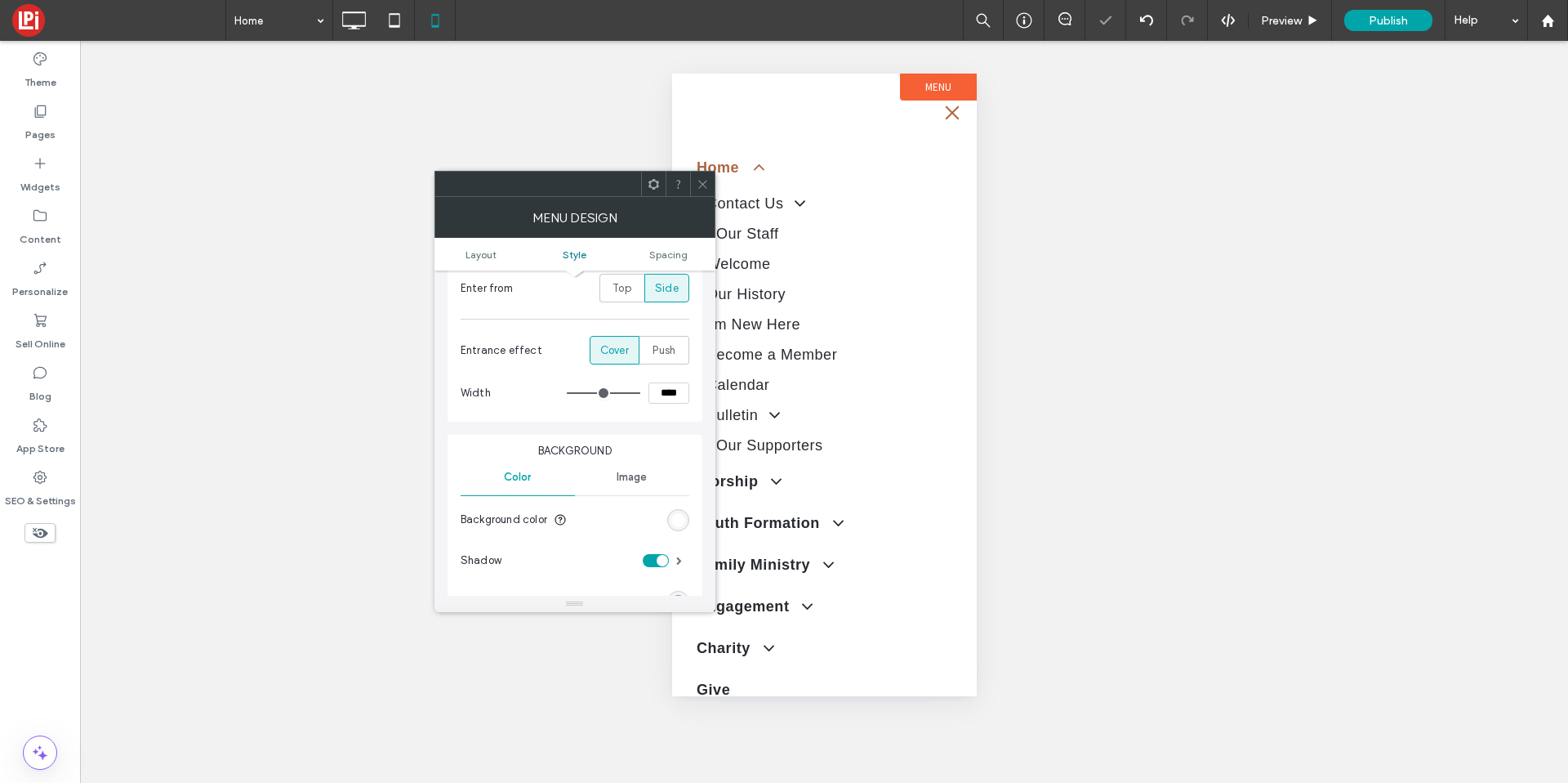
click at [704, 186] on icon at bounding box center [703, 184] width 12 height 12
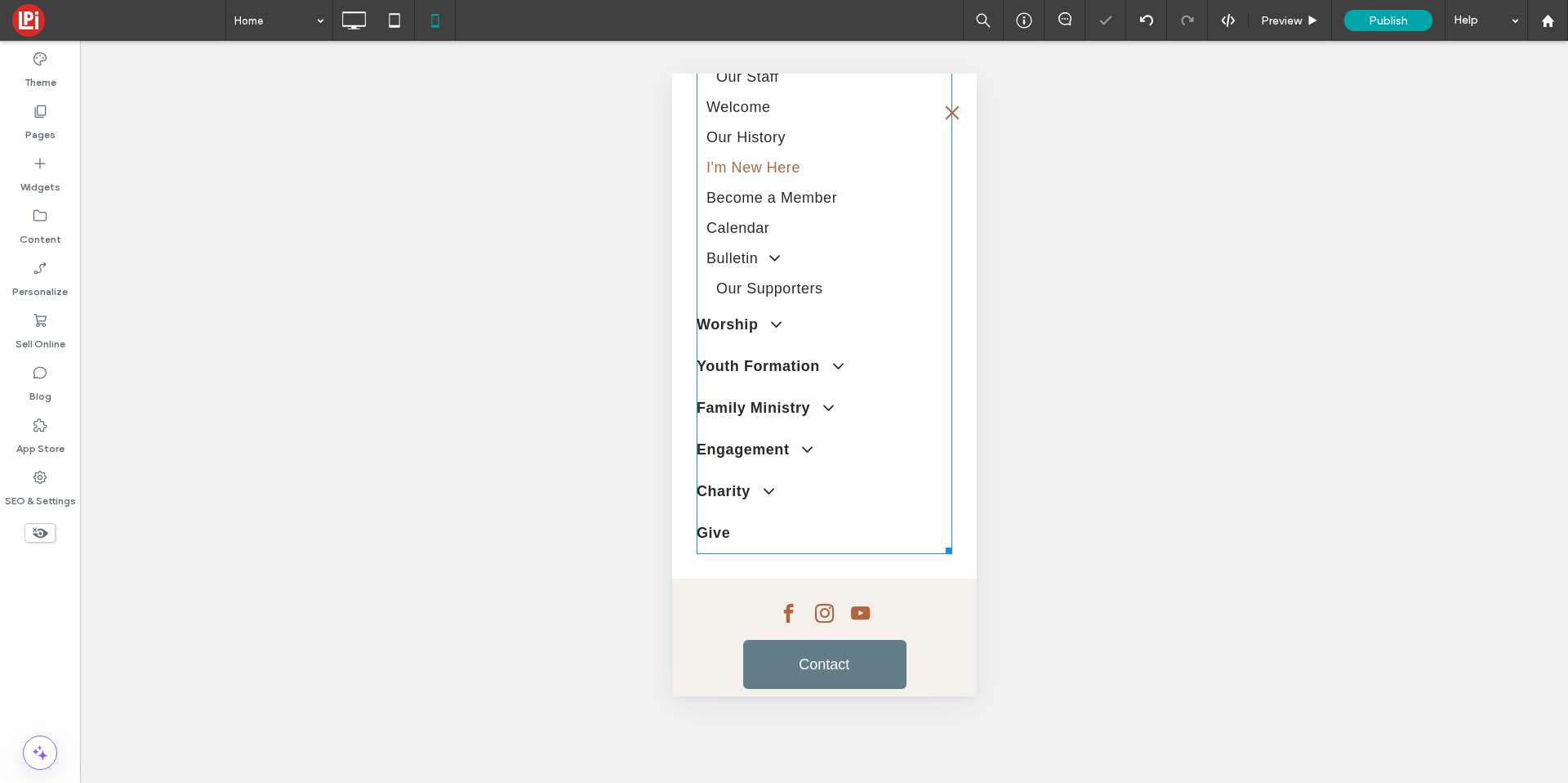
scroll to position [174, 0]
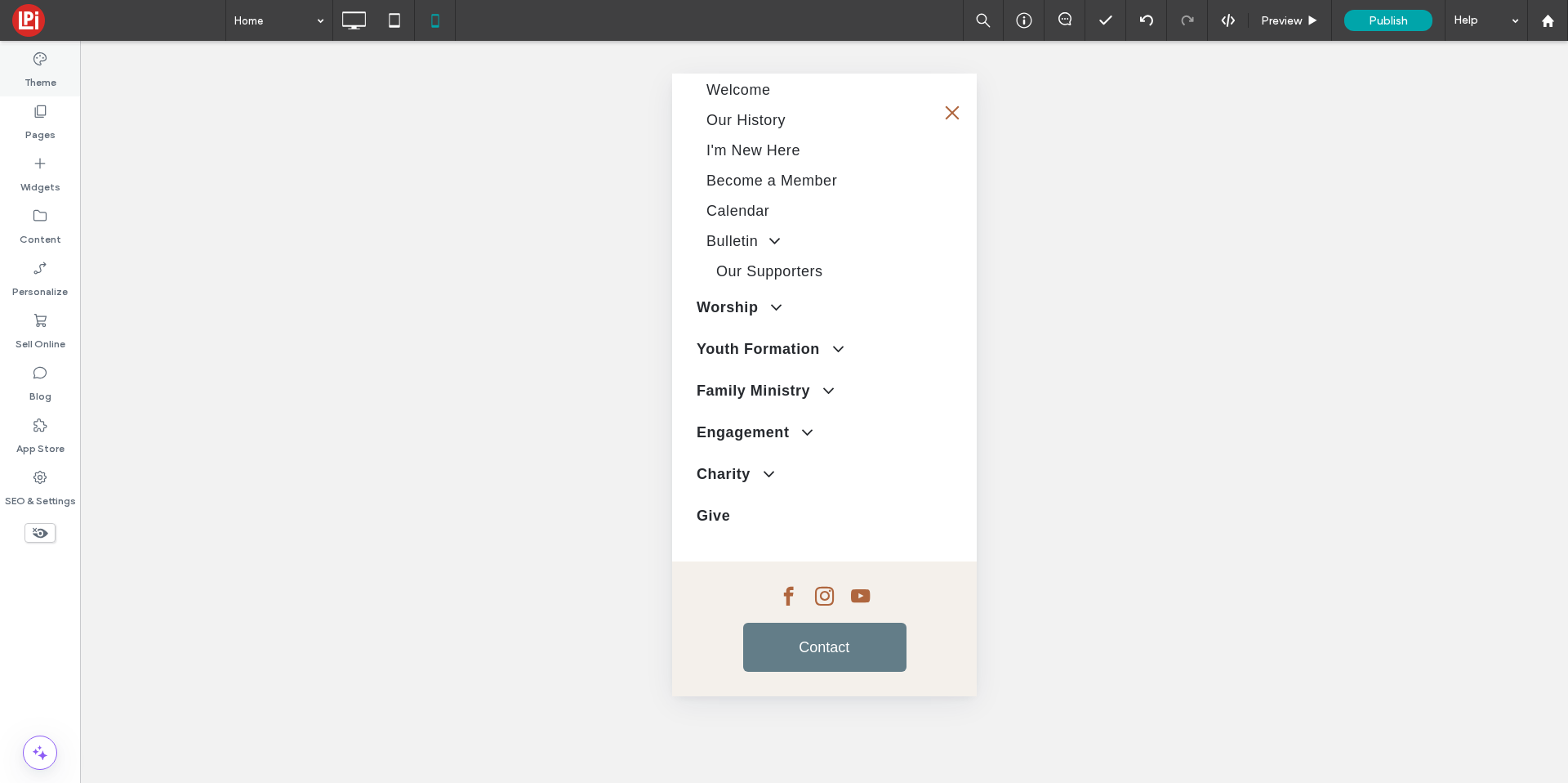
click at [52, 67] on label "Theme" at bounding box center [40, 79] width 31 height 23
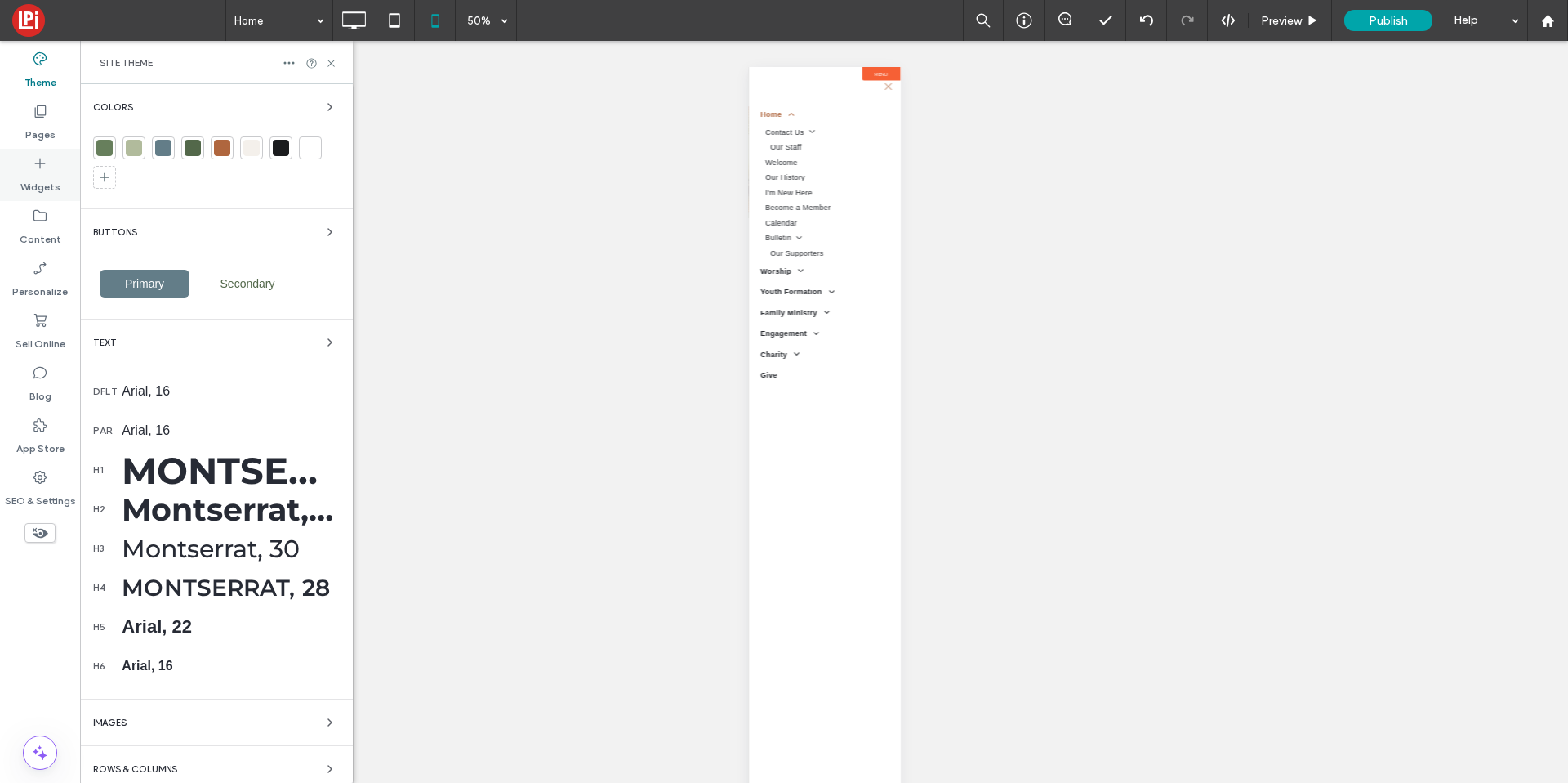
scroll to position [0, 0]
click at [135, 391] on div "Arial, 16" at bounding box center [231, 391] width 218 height 15
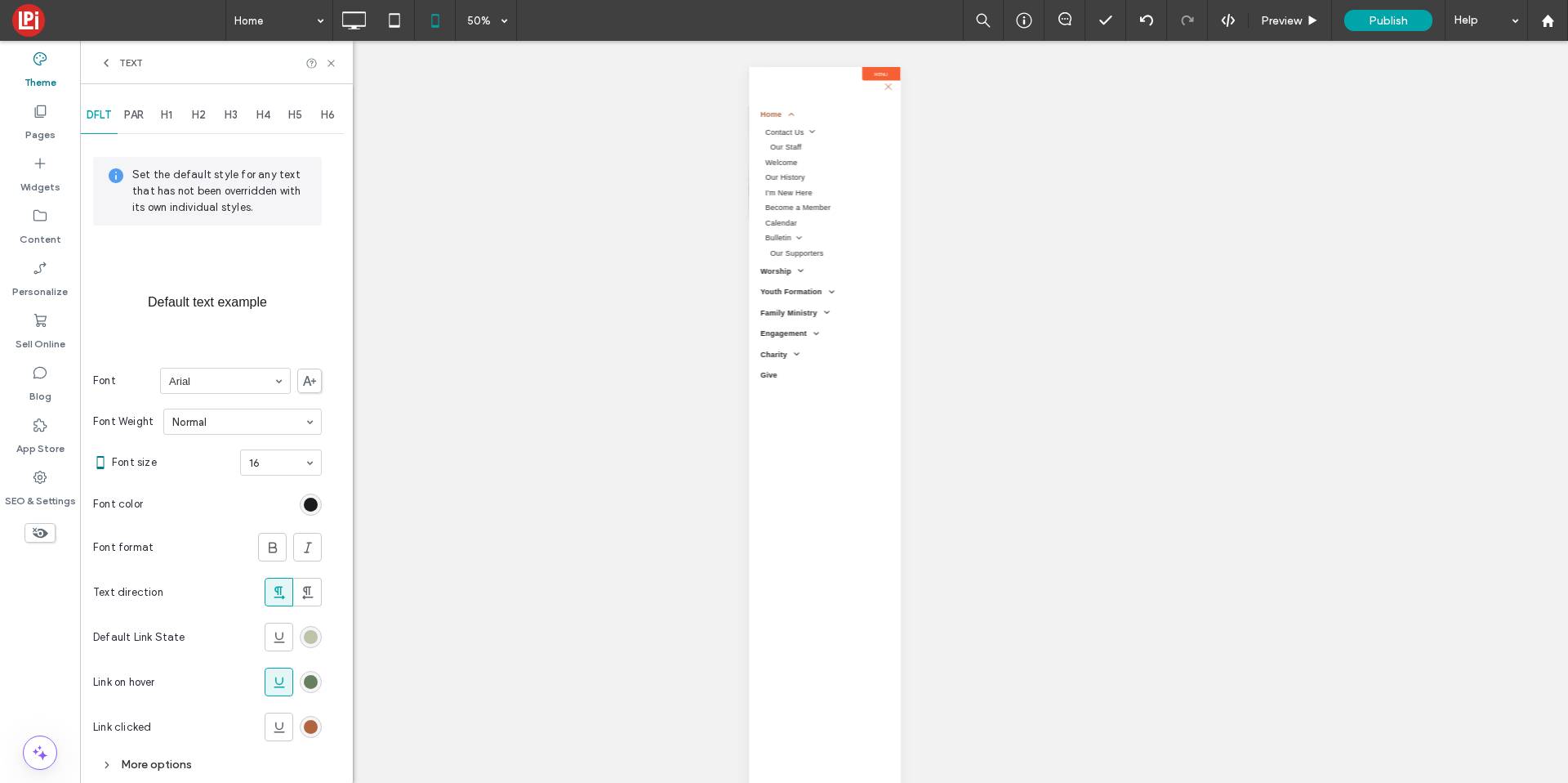
click at [314, 639] on div "rgb(177, 187, 156)" at bounding box center [311, 637] width 14 height 14
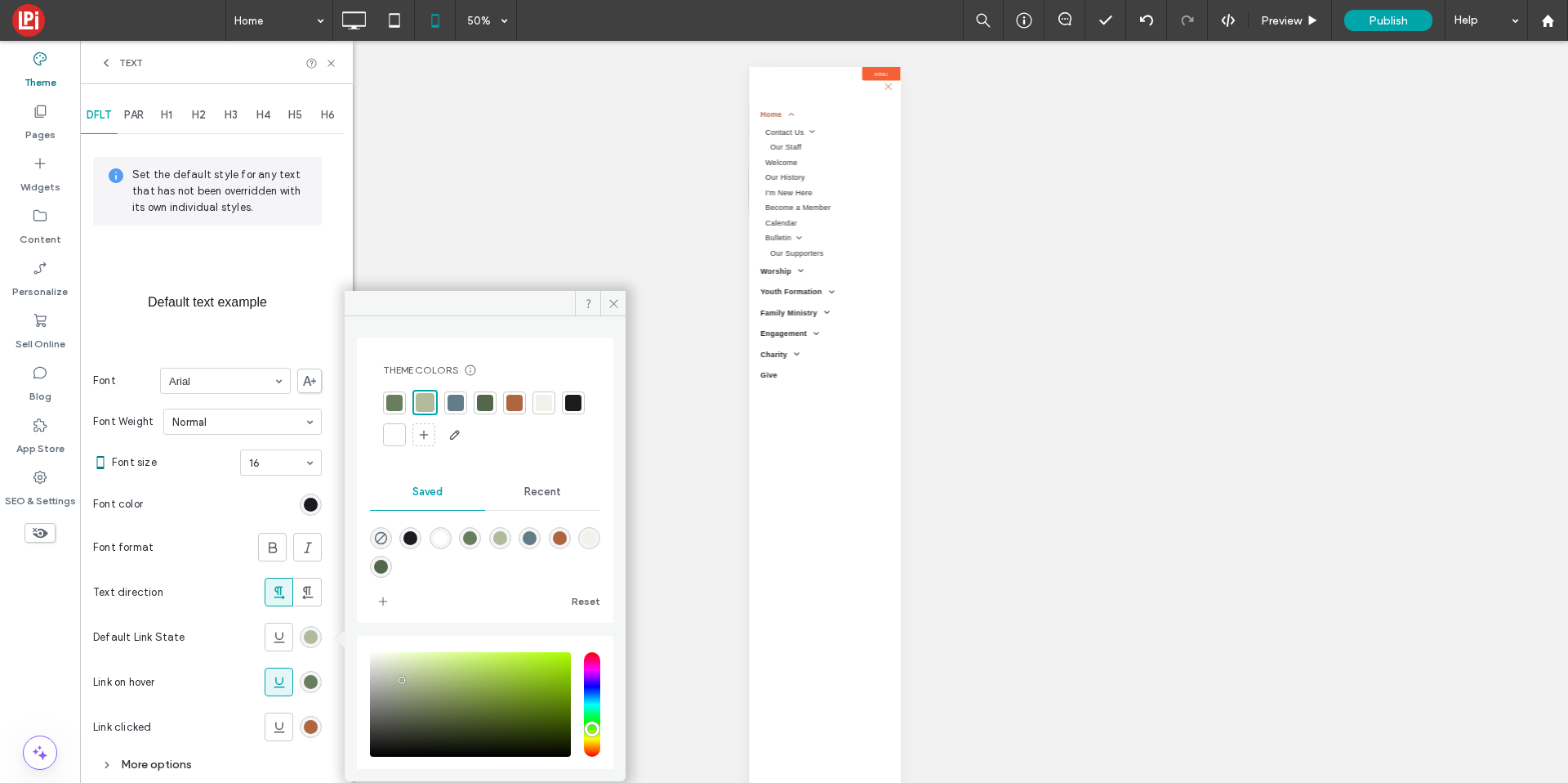
click at [394, 396] on div at bounding box center [394, 403] width 17 height 17
click at [321, 676] on section "Link on hover" at bounding box center [208, 682] width 229 height 45
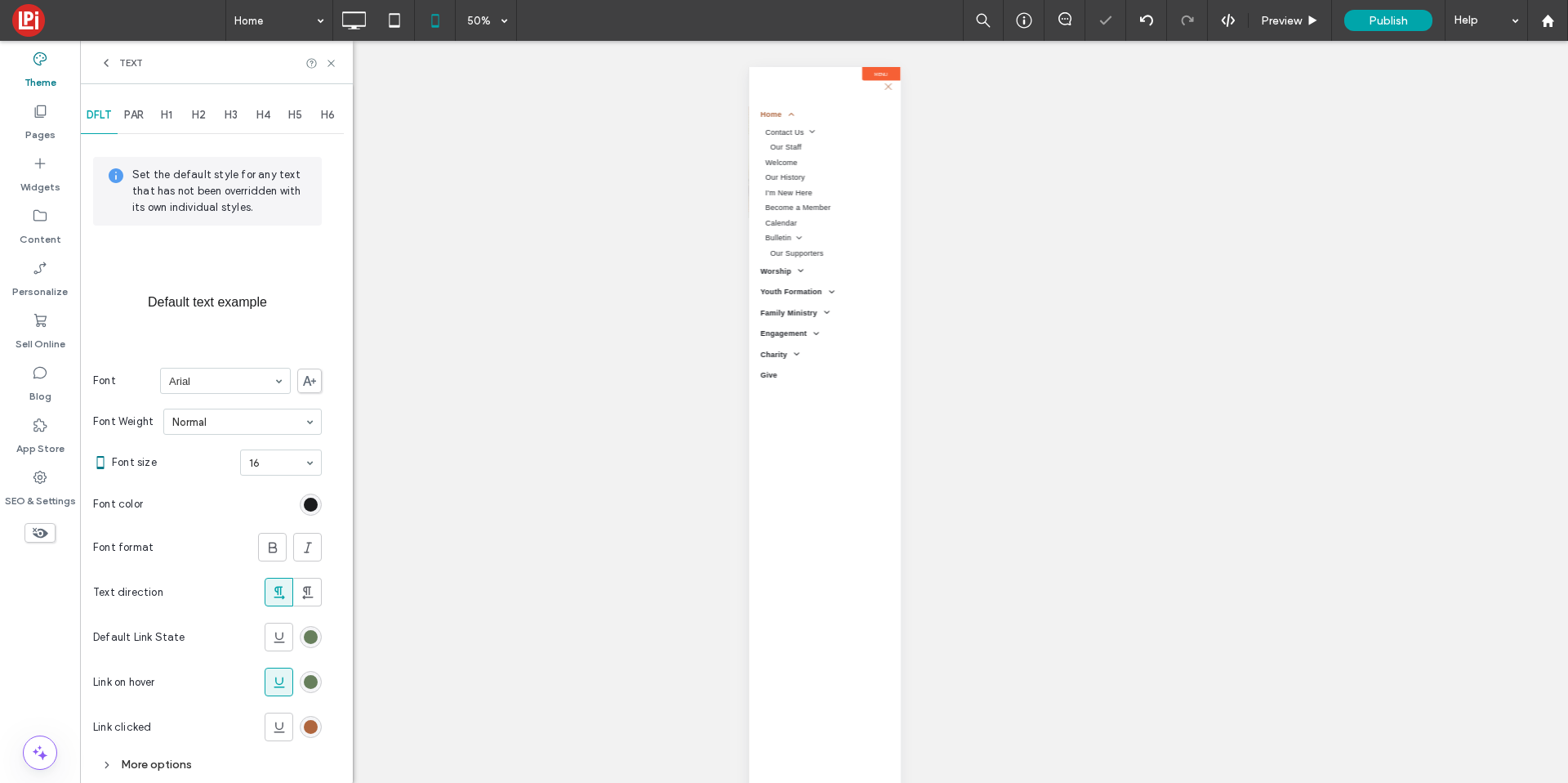
click at [319, 677] on div "rgb(103, 127, 92)" at bounding box center [310, 682] width 22 height 22
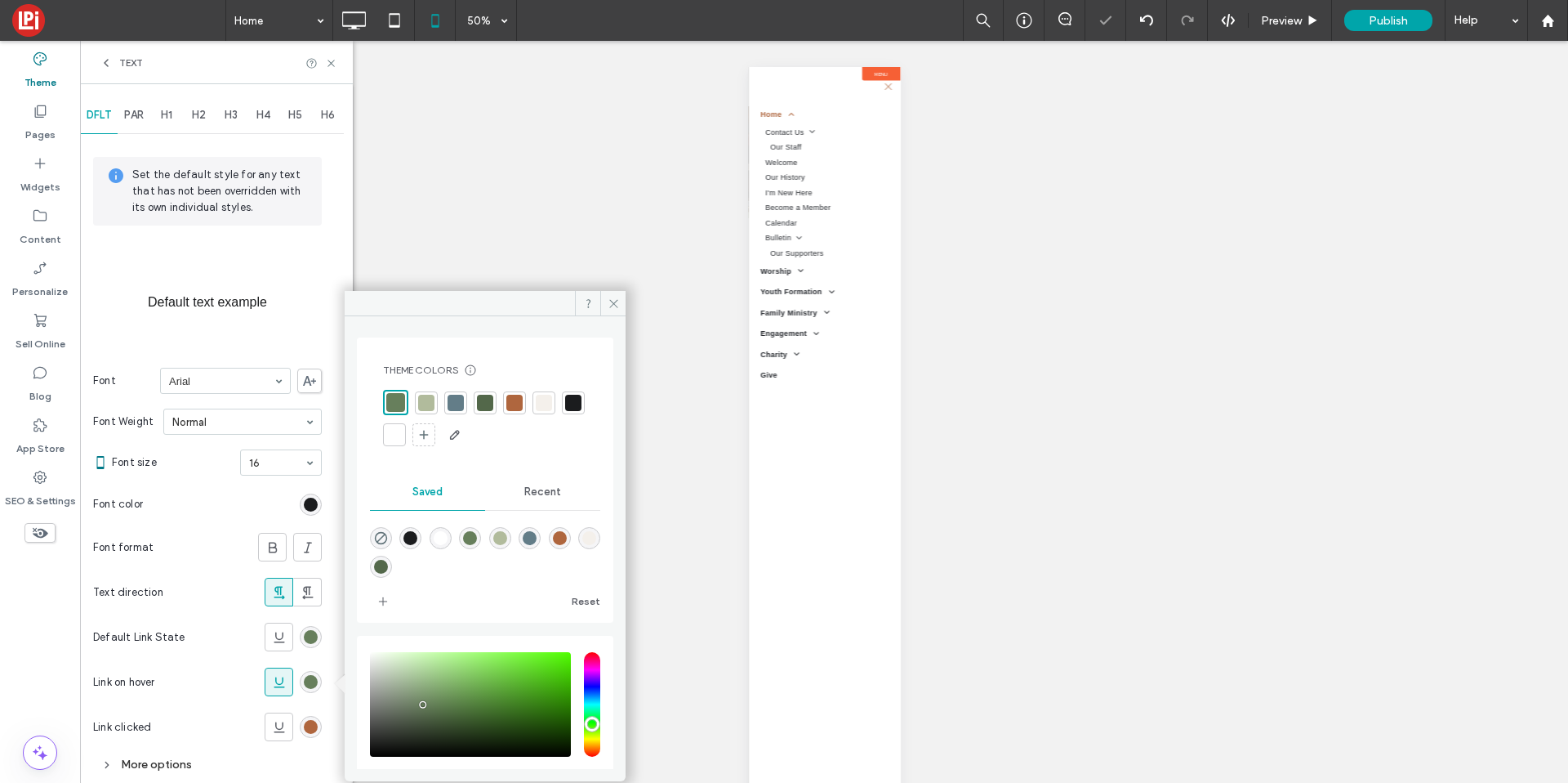
click at [433, 402] on div at bounding box center [426, 403] width 17 height 17
click at [616, 297] on icon at bounding box center [614, 303] width 12 height 12
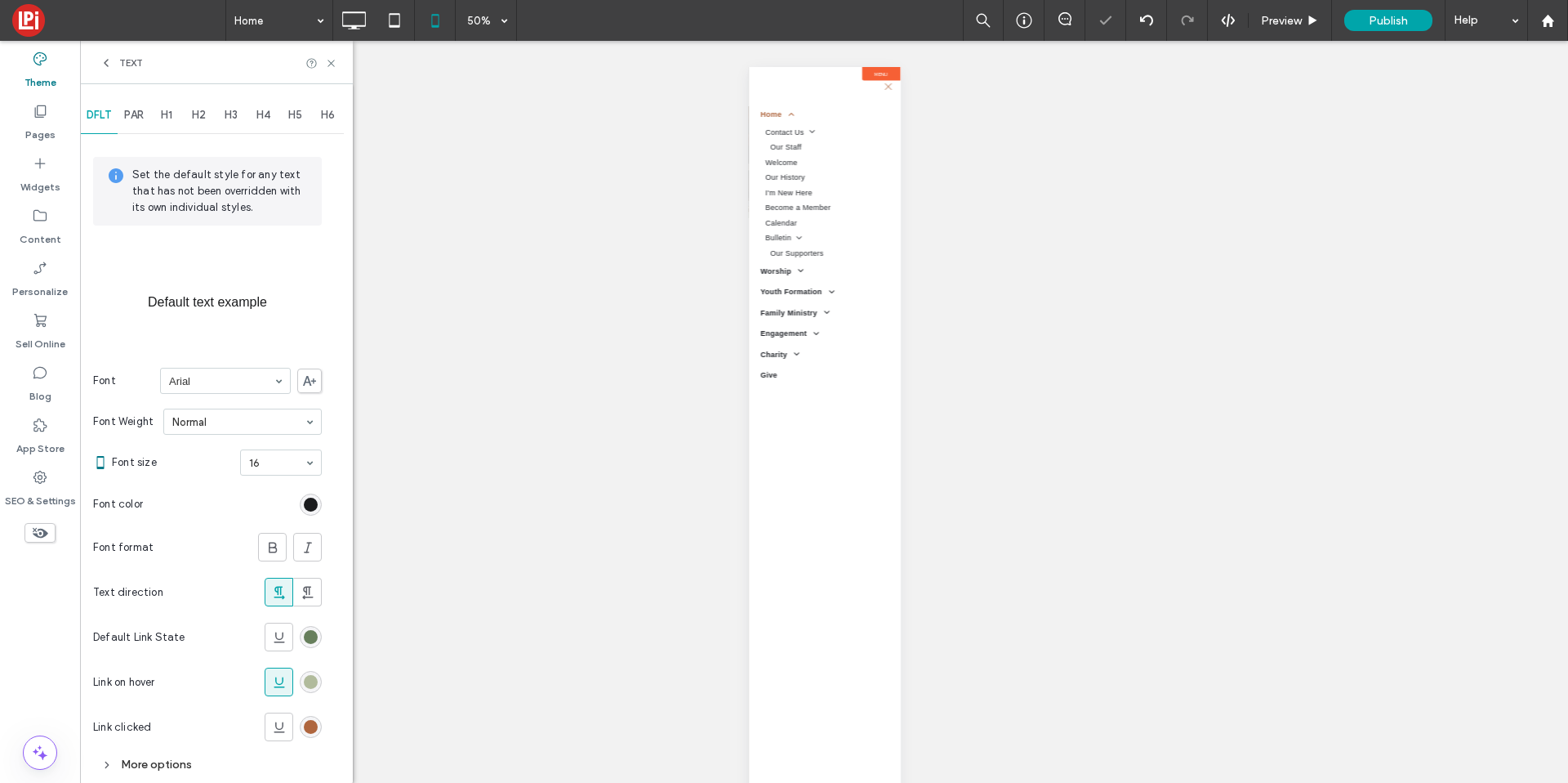
click at [328, 60] on icon at bounding box center [331, 63] width 12 height 12
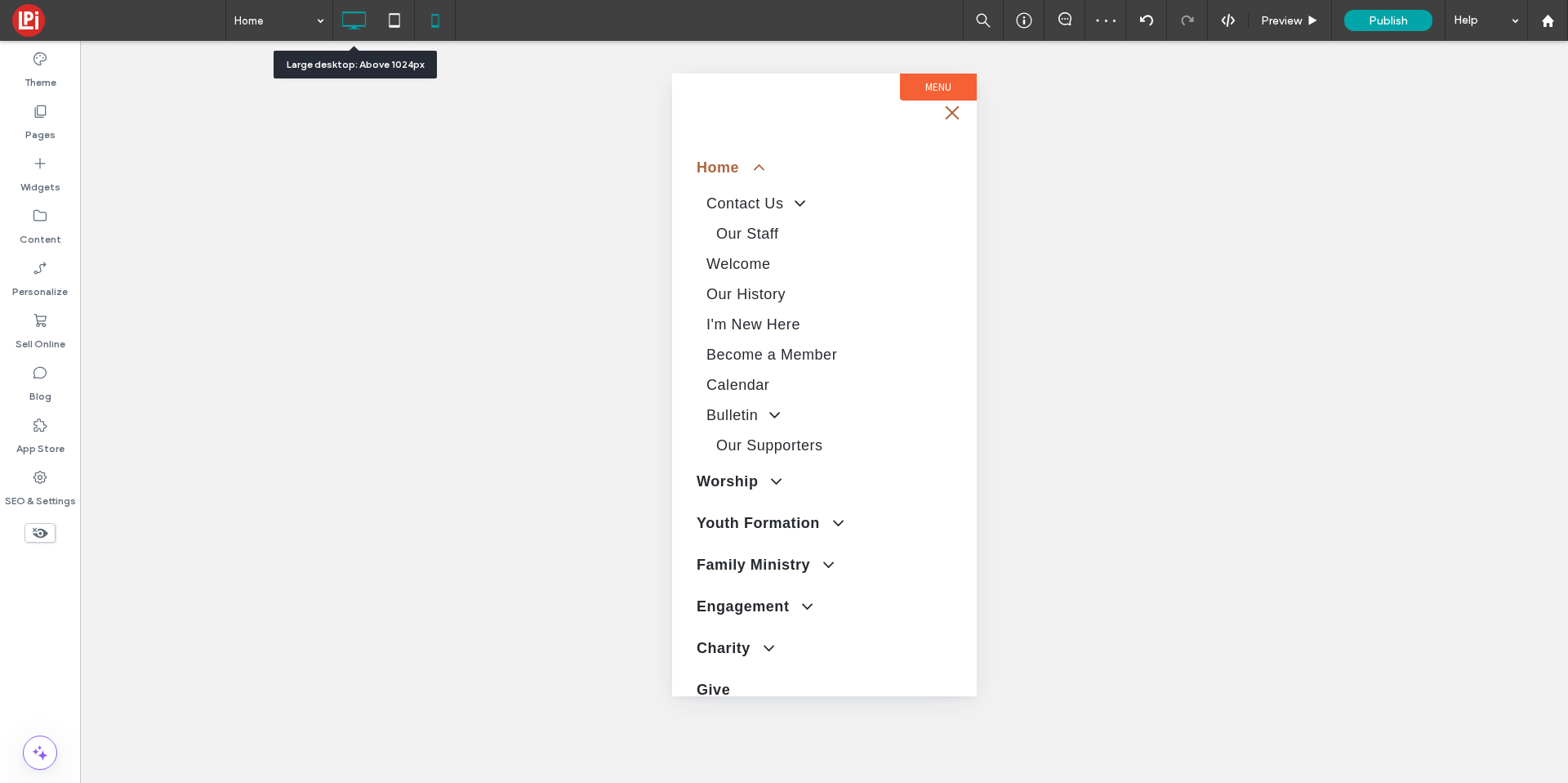
click at [369, 21] on icon at bounding box center [353, 20] width 32 height 32
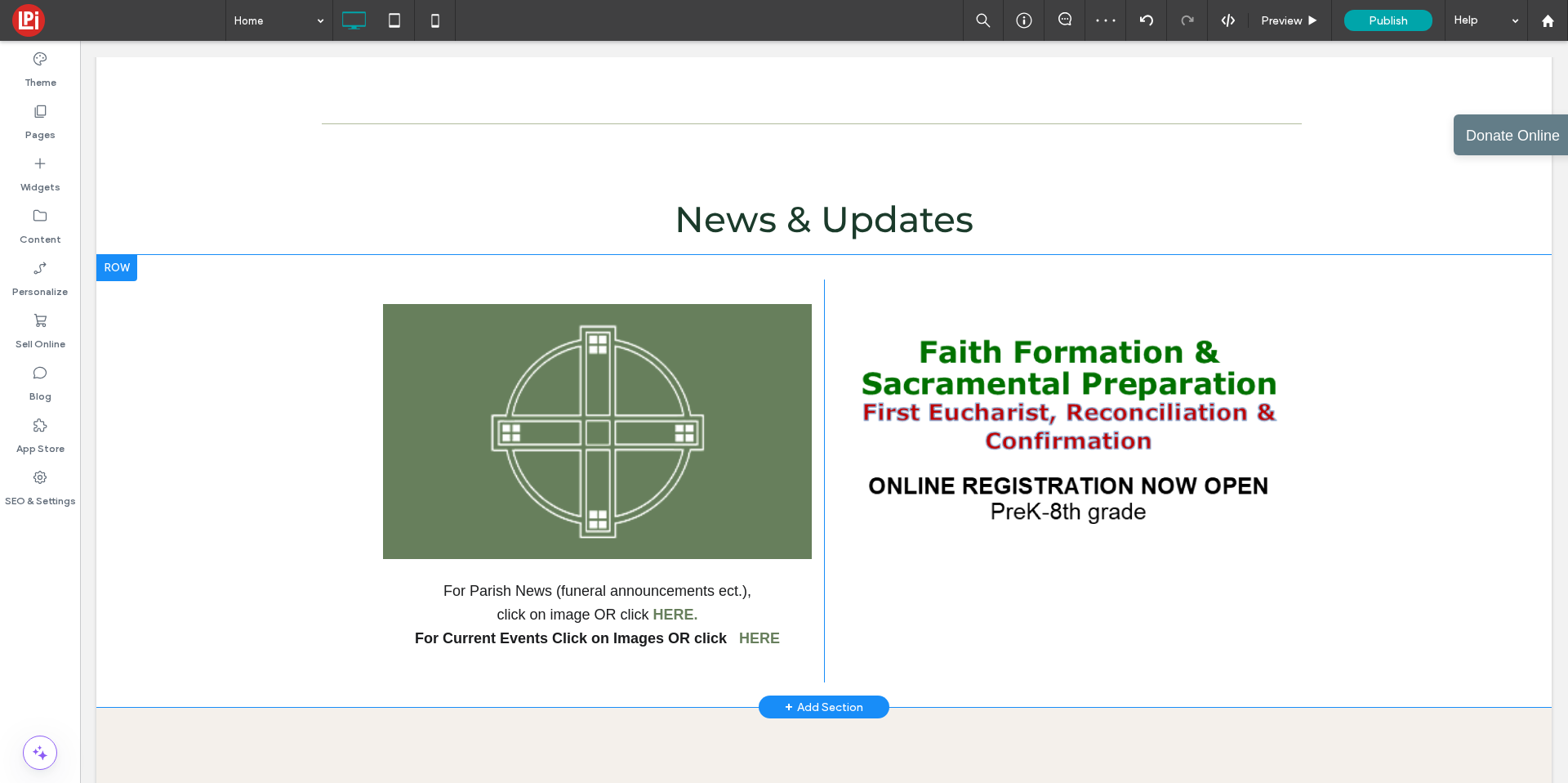
scroll to position [2101, 0]
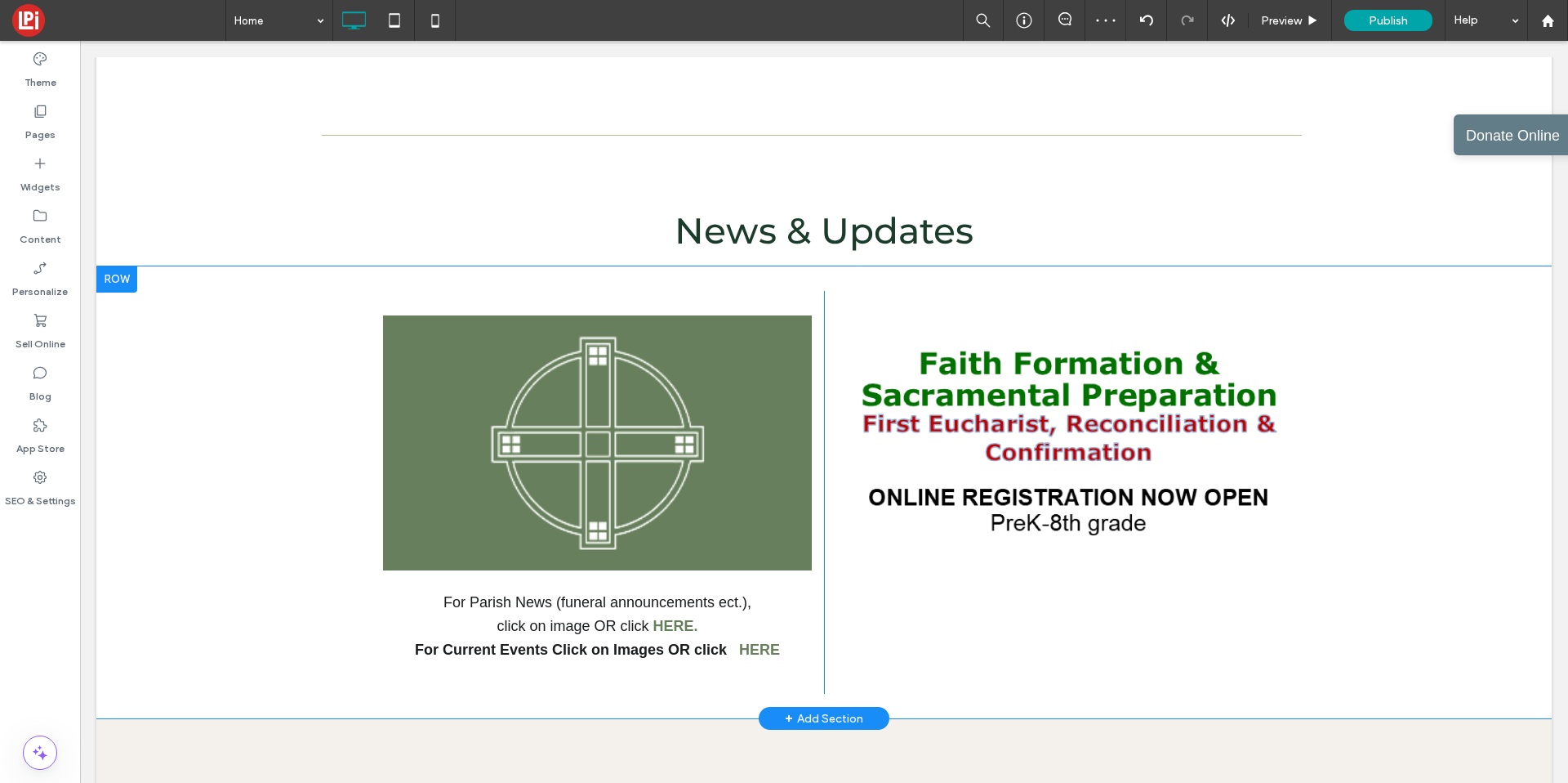
click at [295, 267] on div "For Parish News (funeral announcements ect.), click on image OR c lick HERE. Fo…" at bounding box center [824, 493] width 1455 height 453
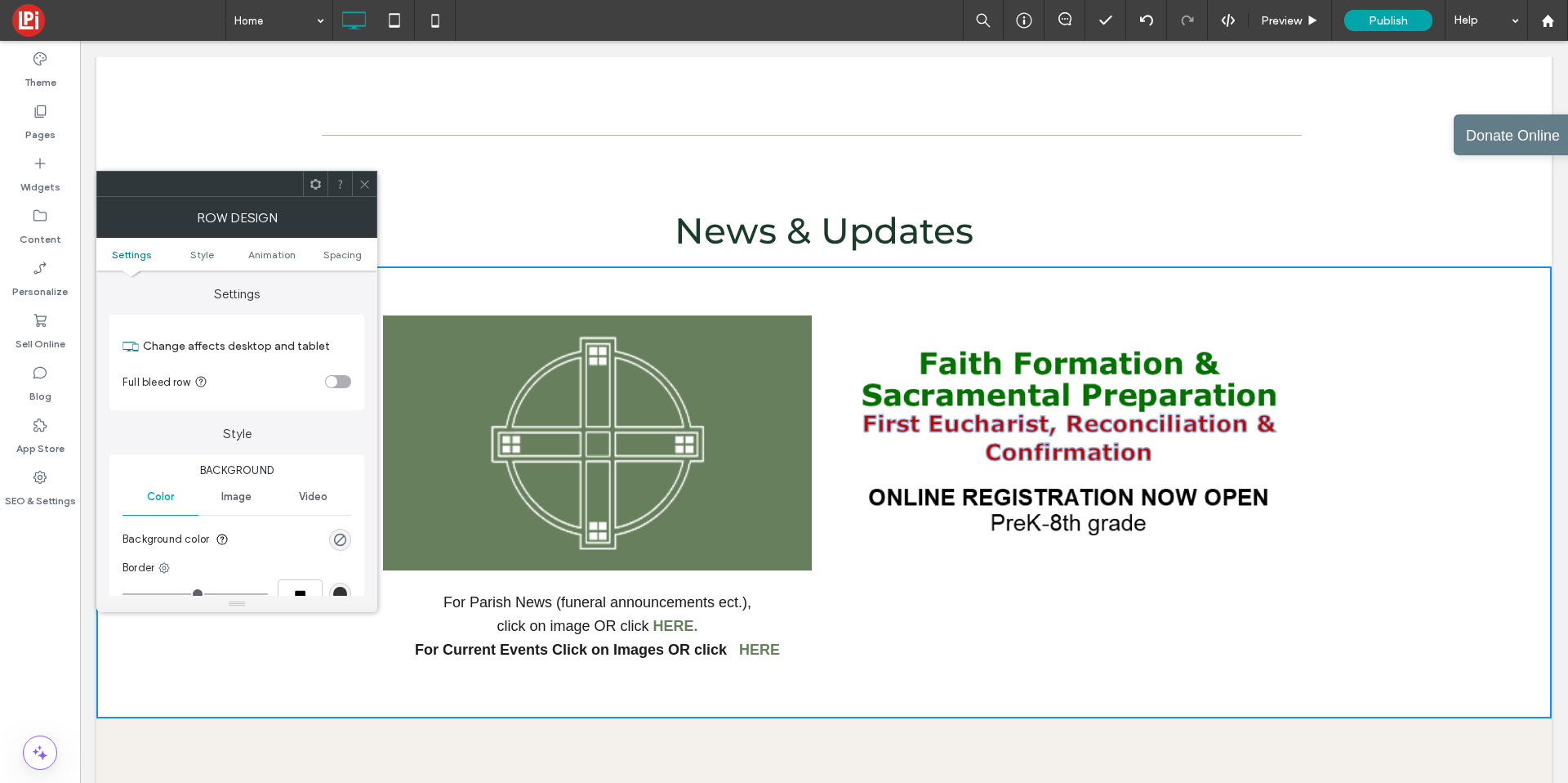
click at [335, 385] on div "toggle" at bounding box center [331, 381] width 11 height 11
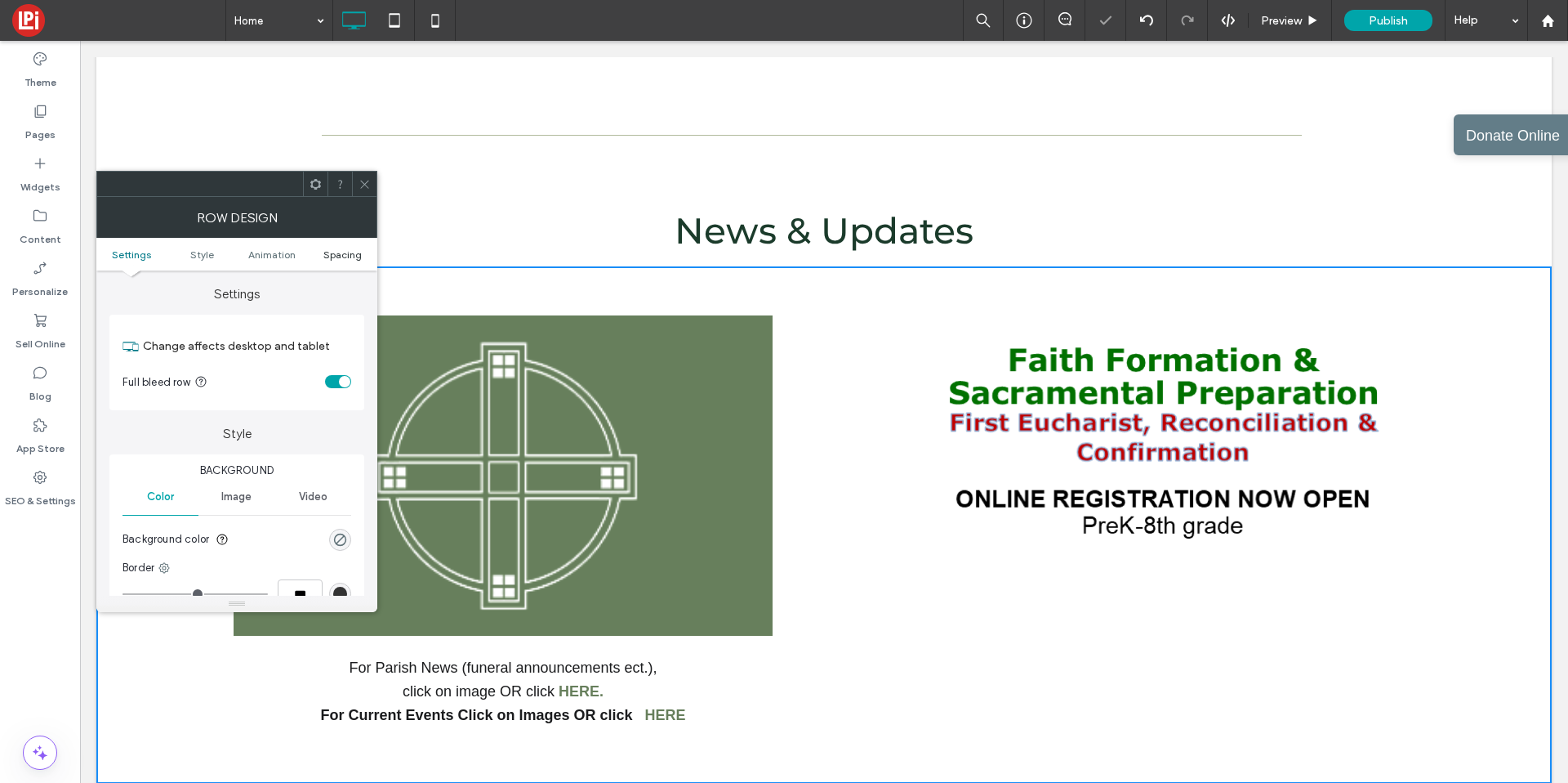
click at [337, 253] on span "Spacing" at bounding box center [342, 254] width 38 height 12
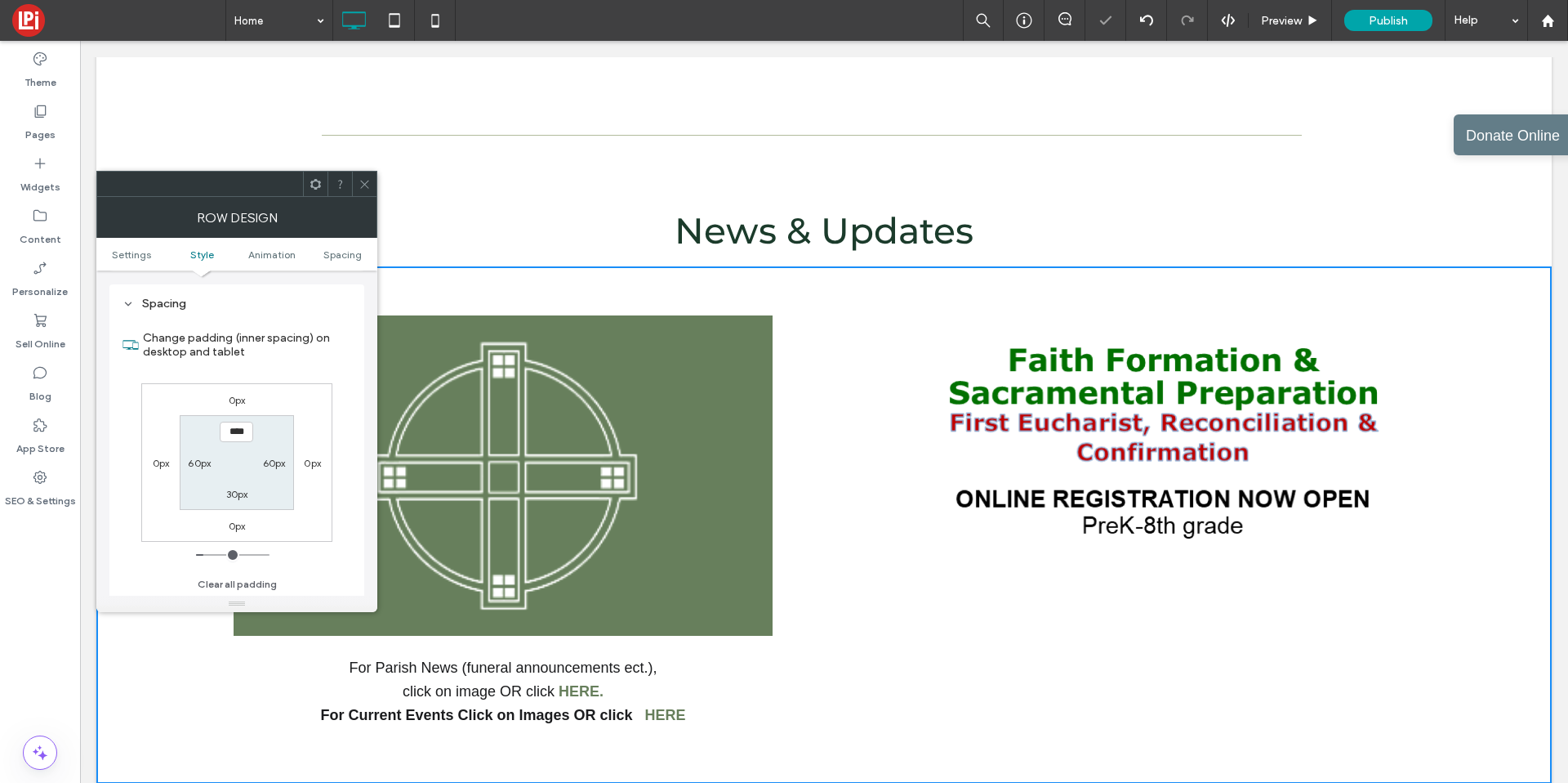
scroll to position [461, 0]
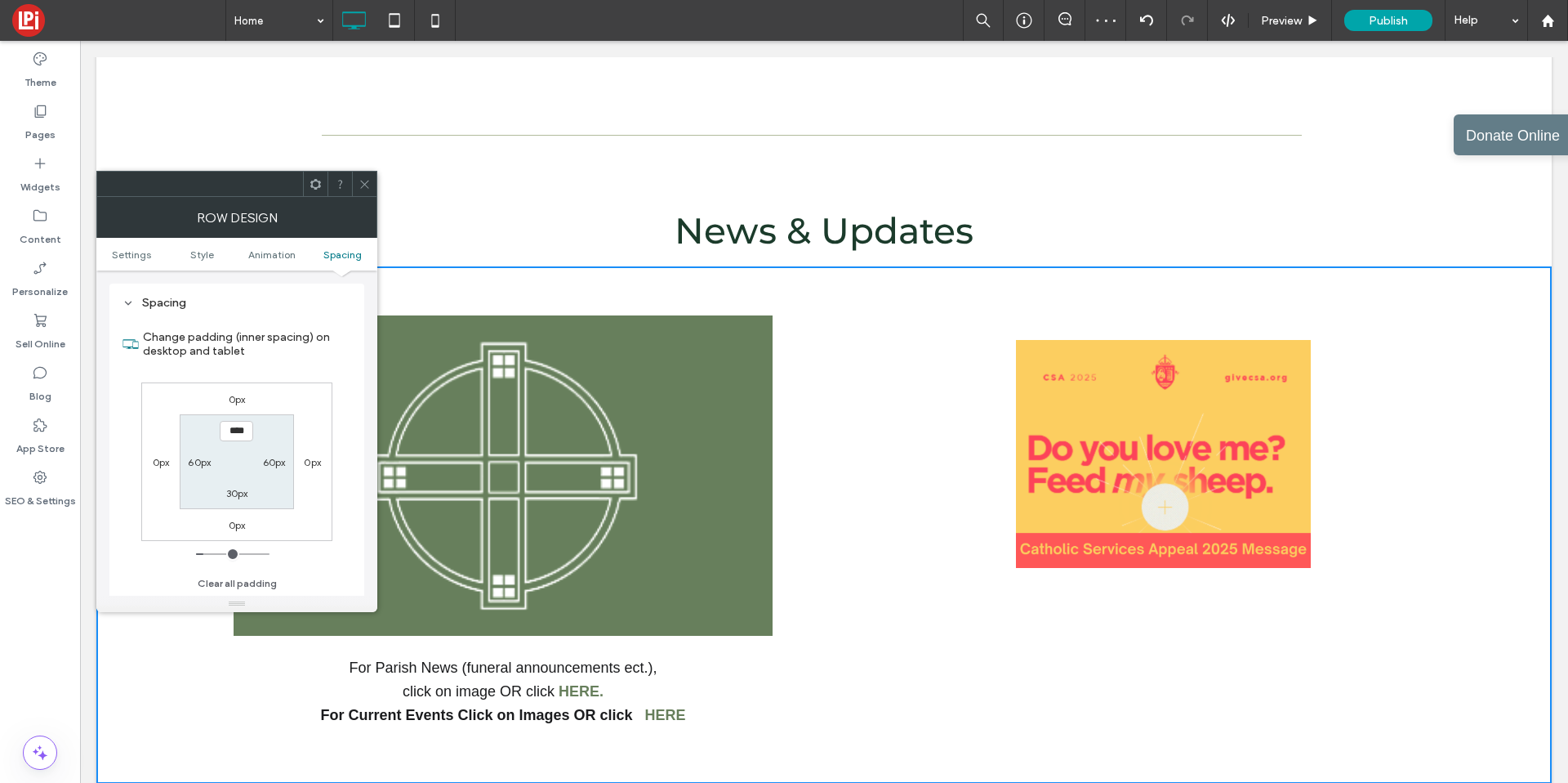
click at [362, 192] on span at bounding box center [364, 184] width 12 height 24
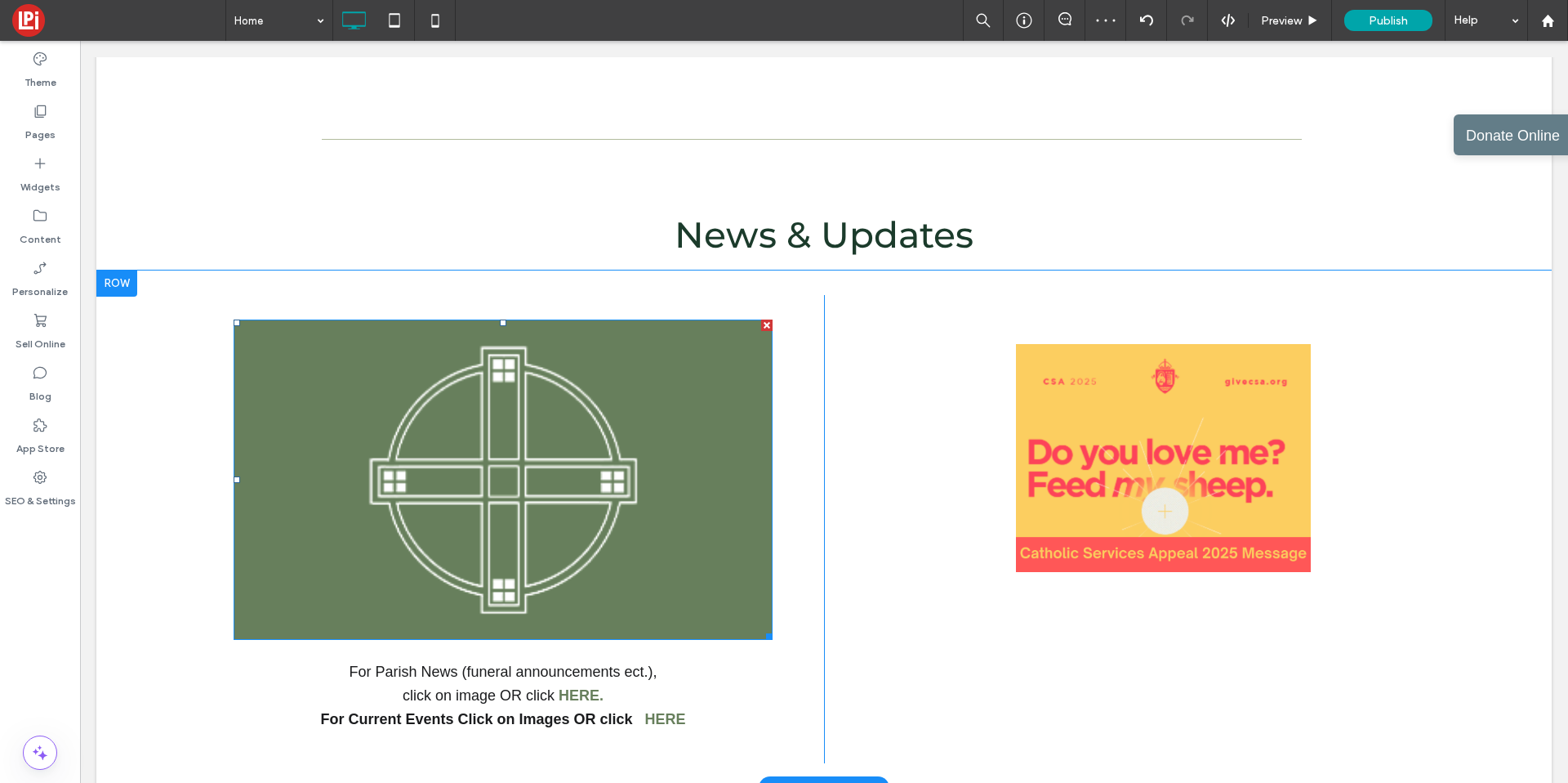
scroll to position [2084, 0]
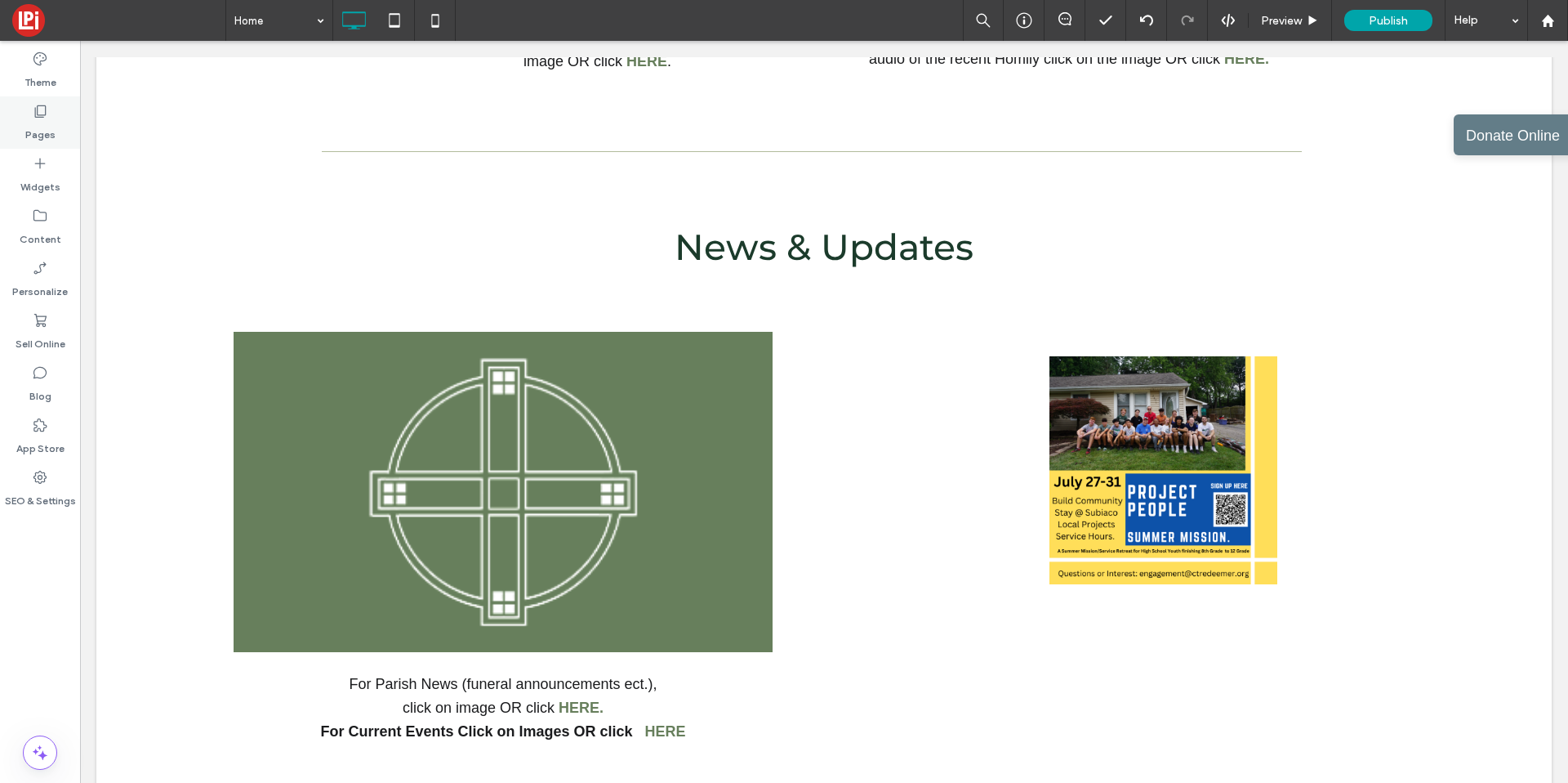
click at [40, 125] on label "Pages" at bounding box center [40, 131] width 31 height 23
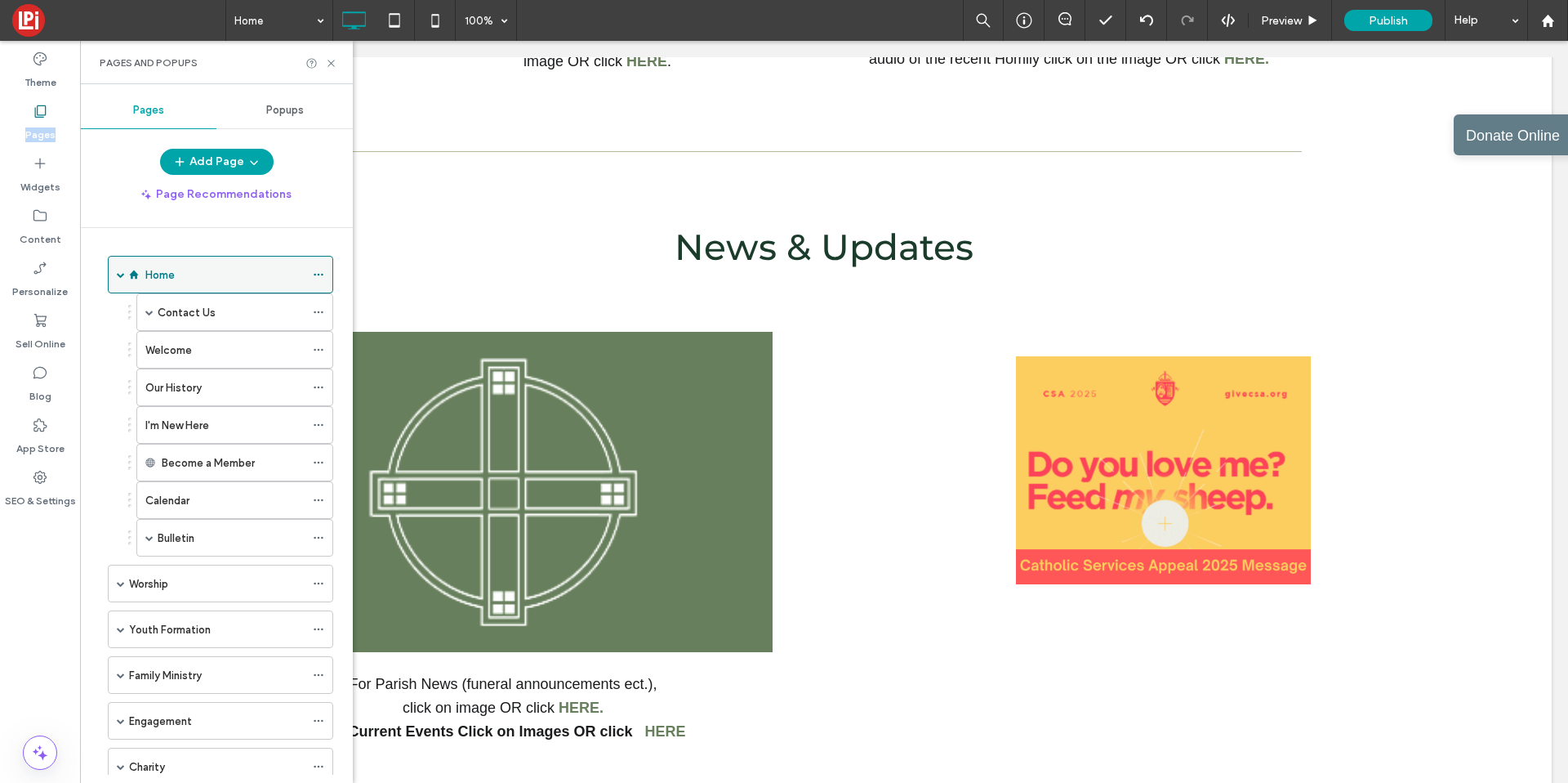
click at [120, 273] on span at bounding box center [121, 274] width 8 height 8
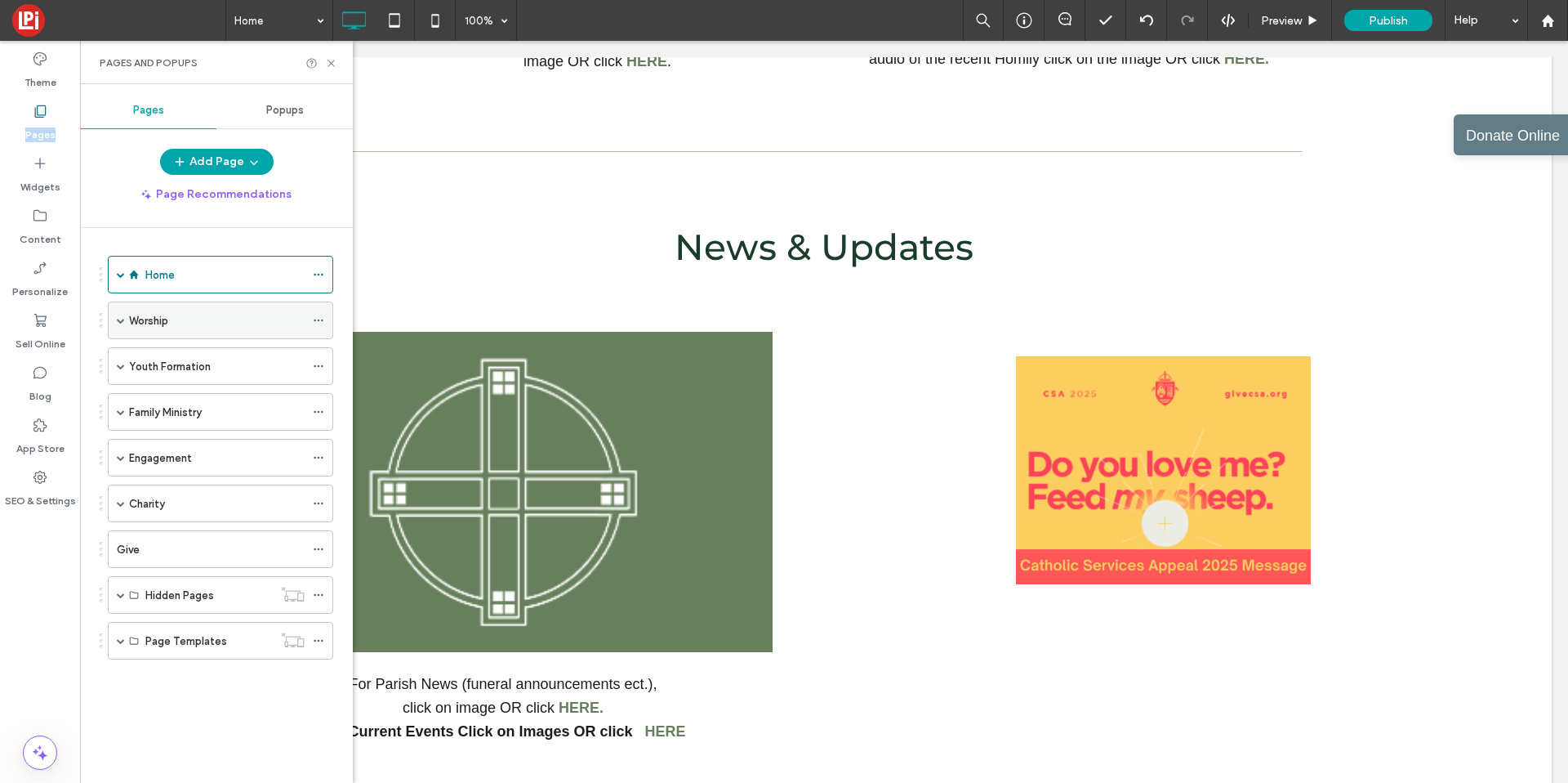
click at [121, 321] on span at bounding box center [121, 320] width 8 height 8
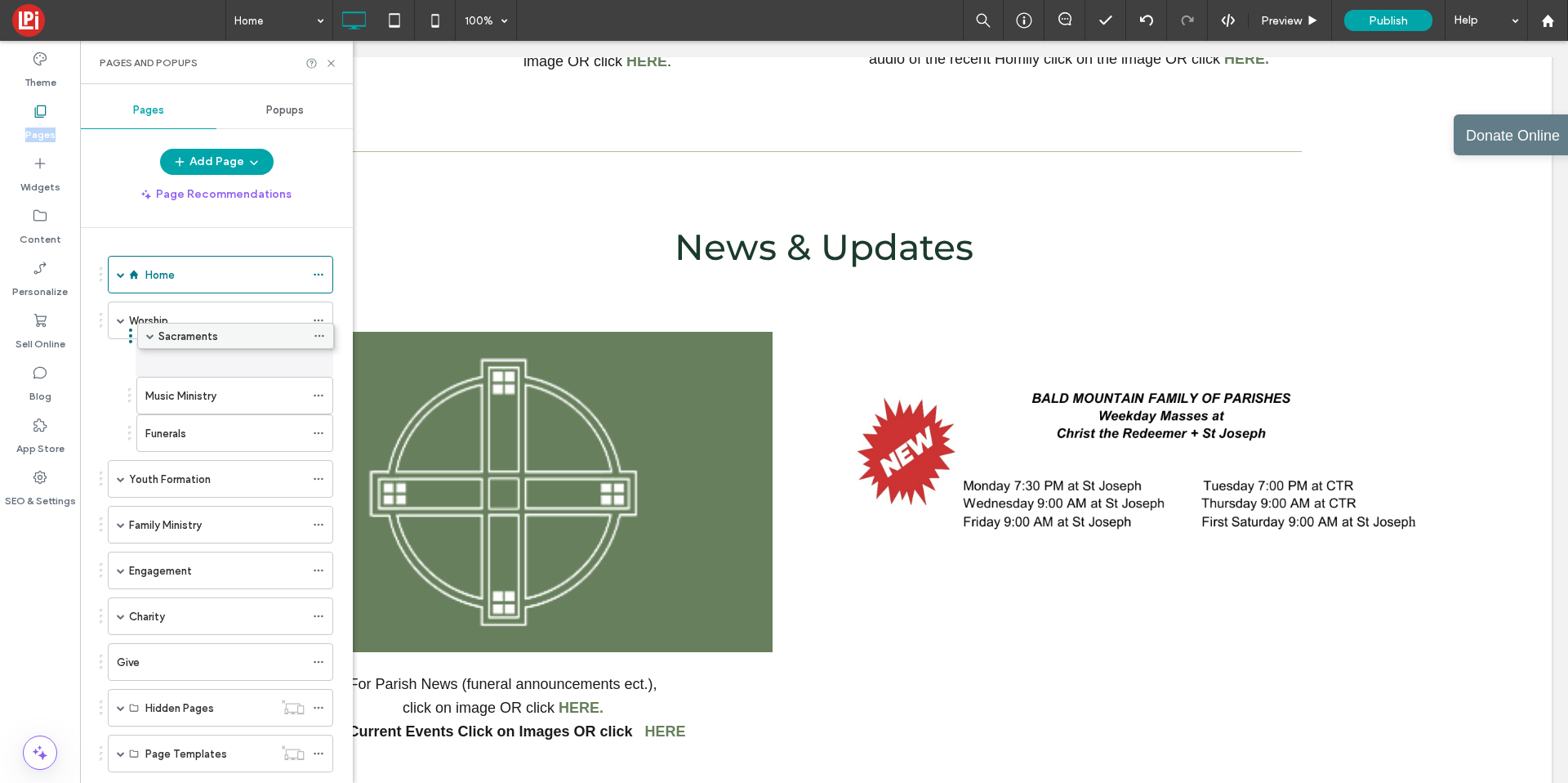
drag, startPoint x: 183, startPoint y: 432, endPoint x: 183, endPoint y: 332, distance: 100.0
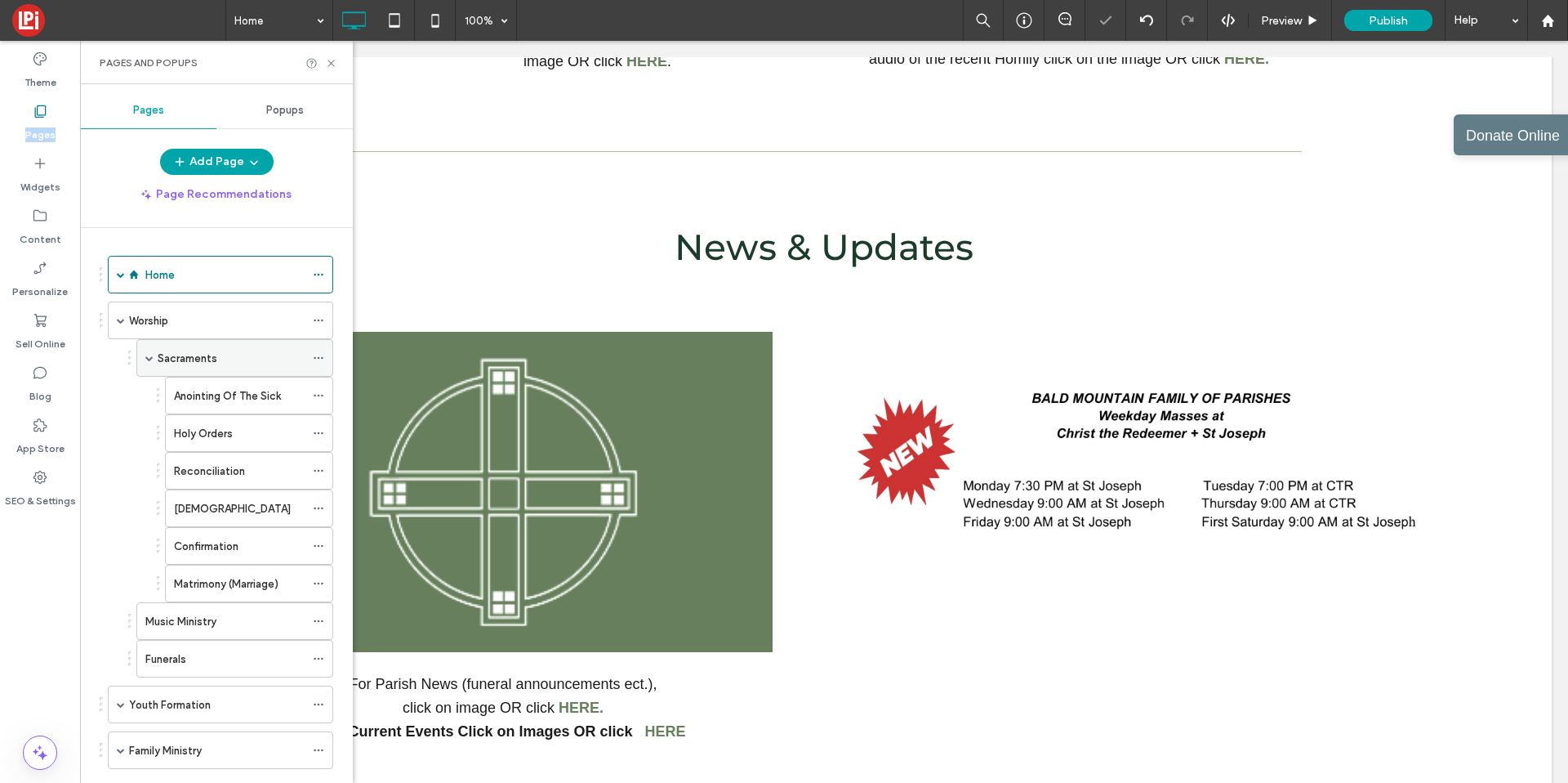
click at [145, 357] on span at bounding box center [149, 357] width 8 height 8
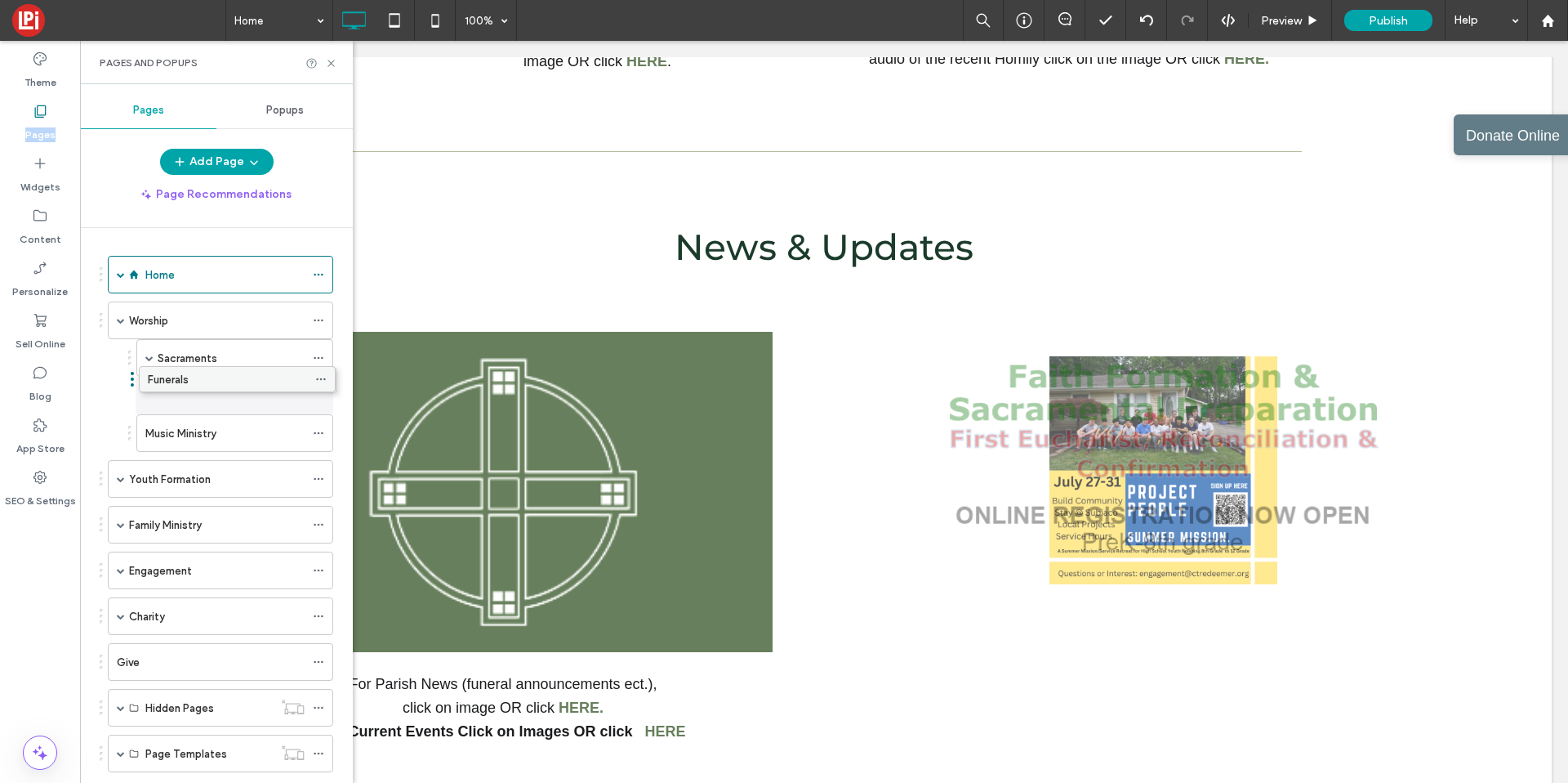
drag, startPoint x: 197, startPoint y: 428, endPoint x: 199, endPoint y: 371, distance: 57.0
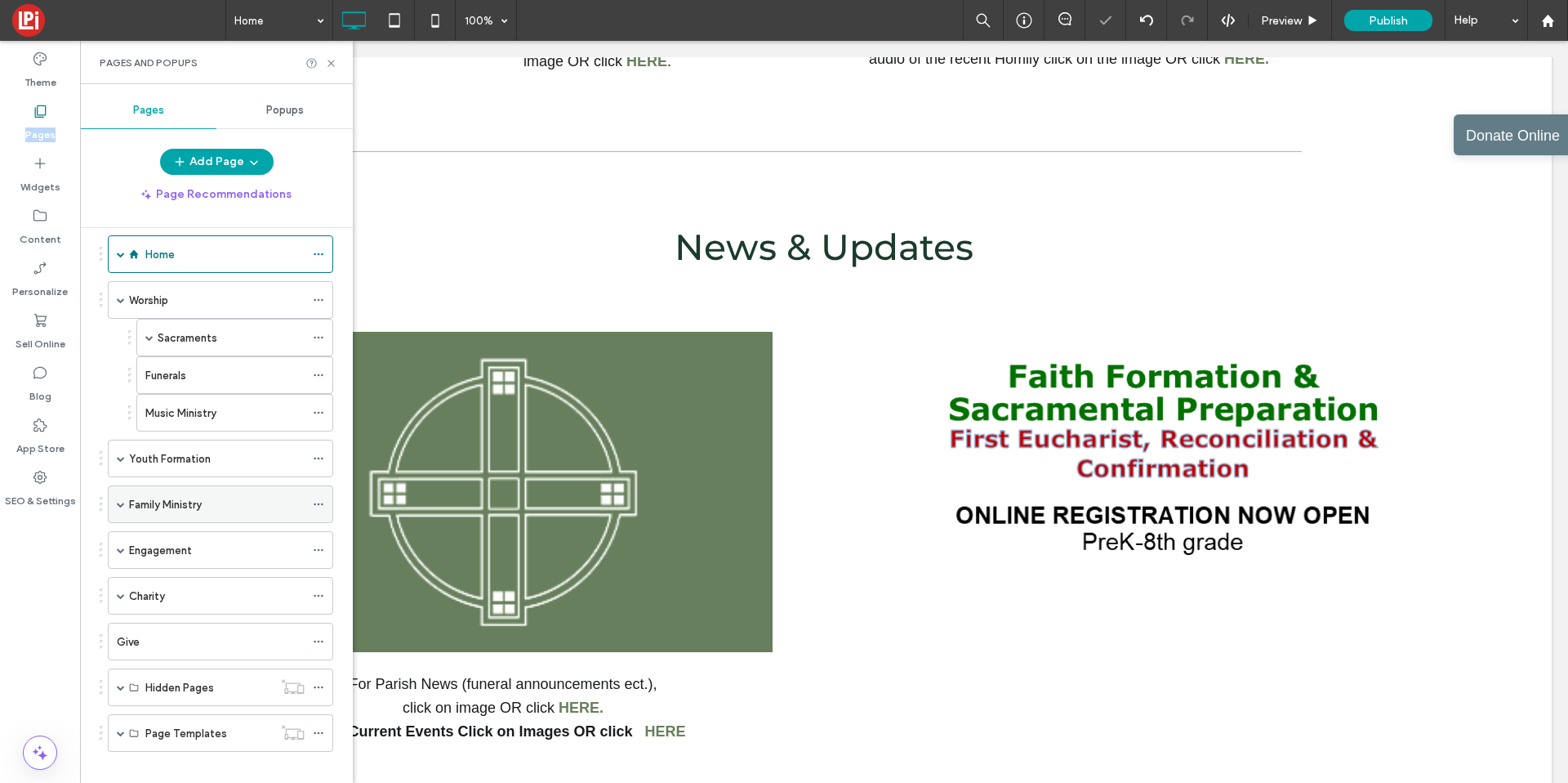
scroll to position [38, 0]
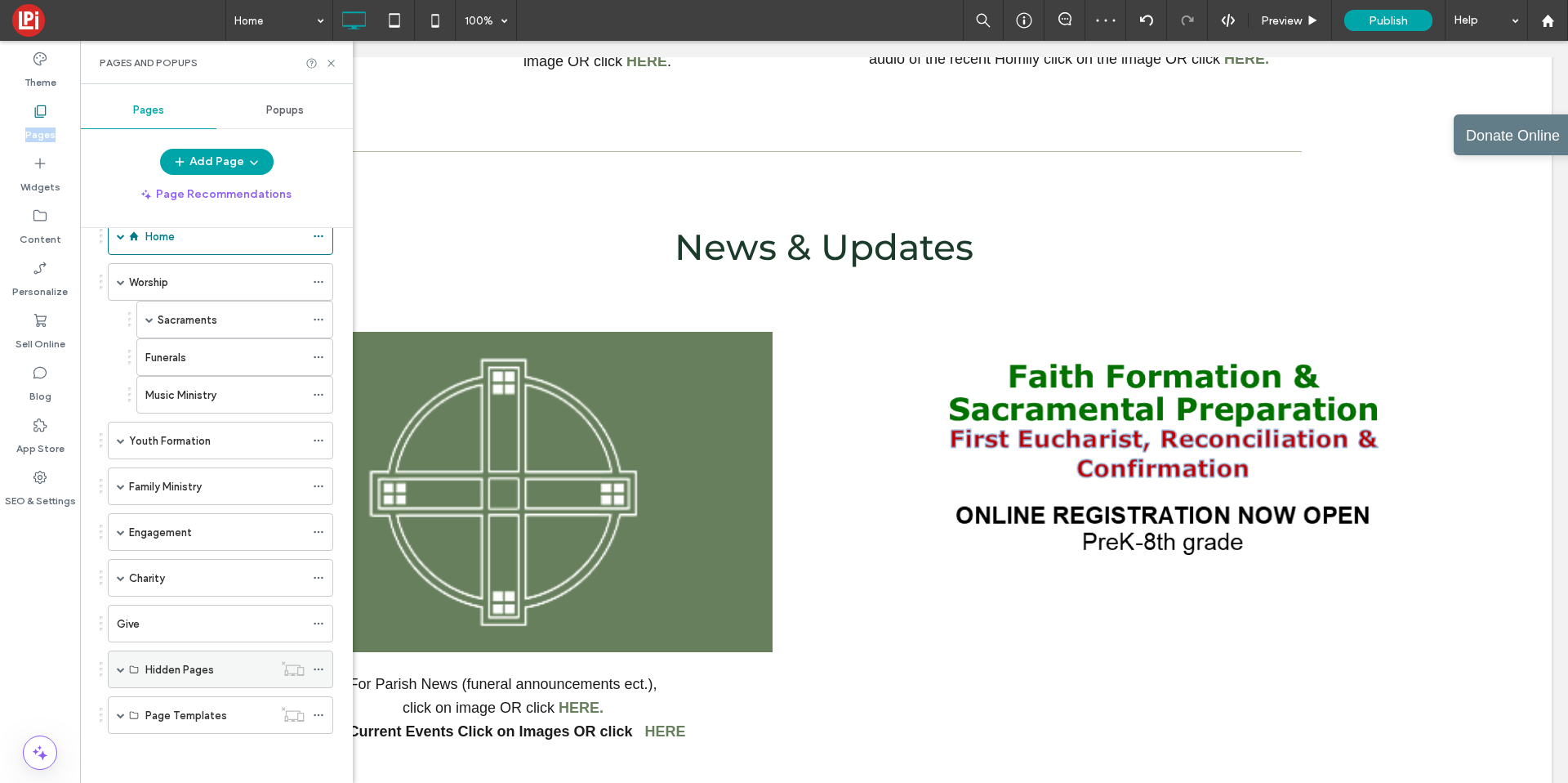
click at [121, 665] on span at bounding box center [121, 669] width 8 height 8
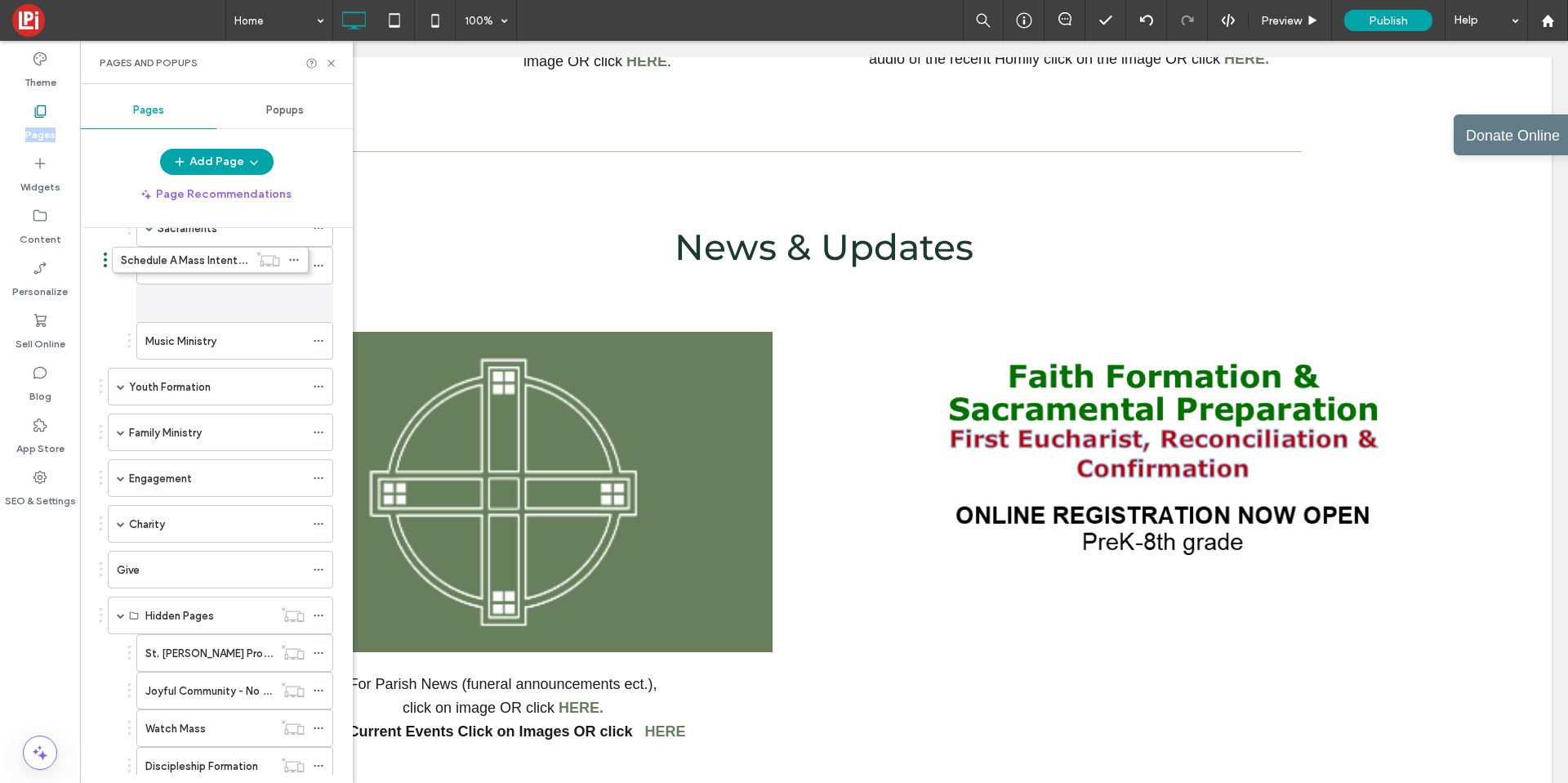
scroll to position [81, 0]
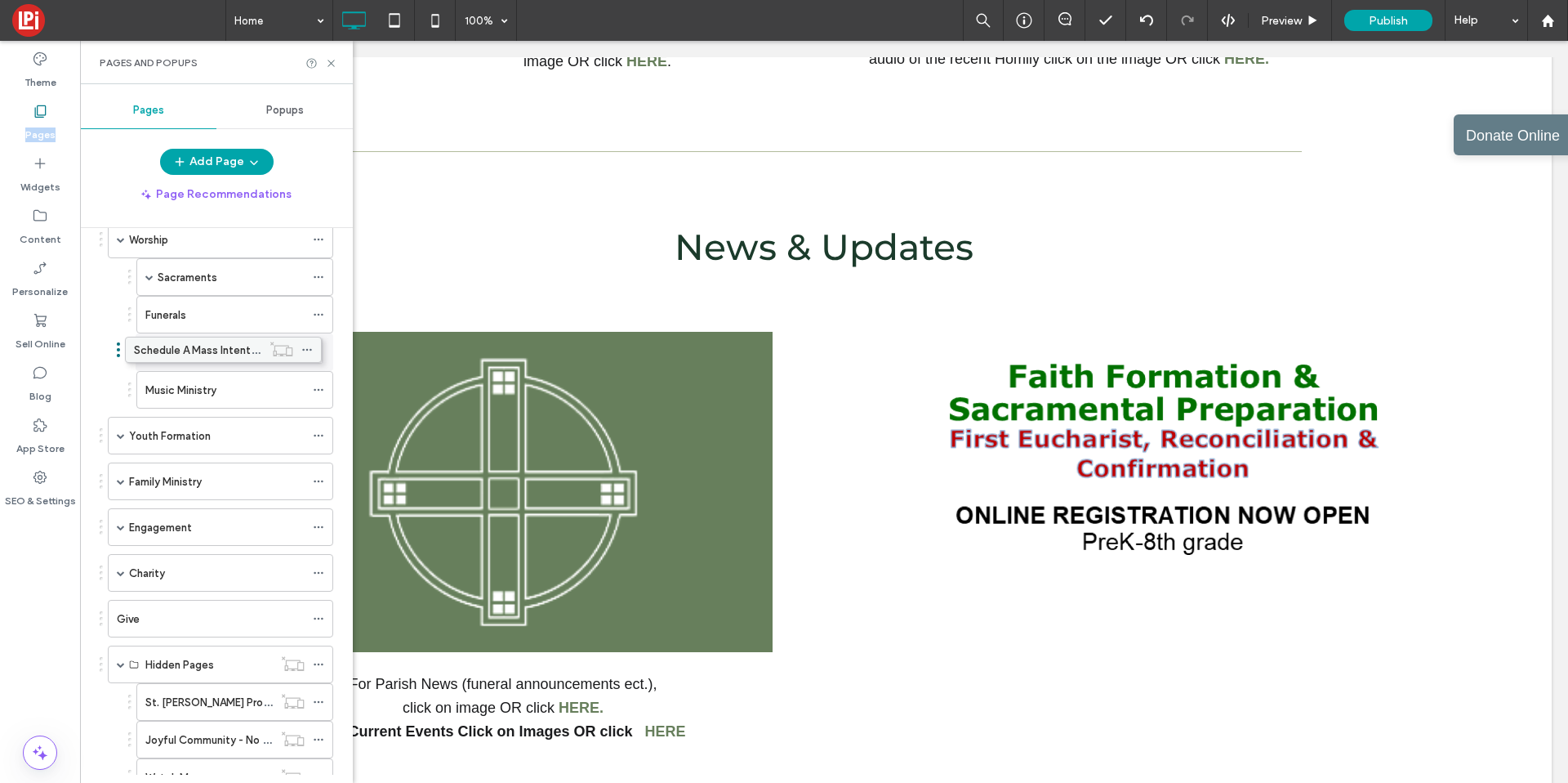
drag, startPoint x: 202, startPoint y: 301, endPoint x: 190, endPoint y: 357, distance: 57.3
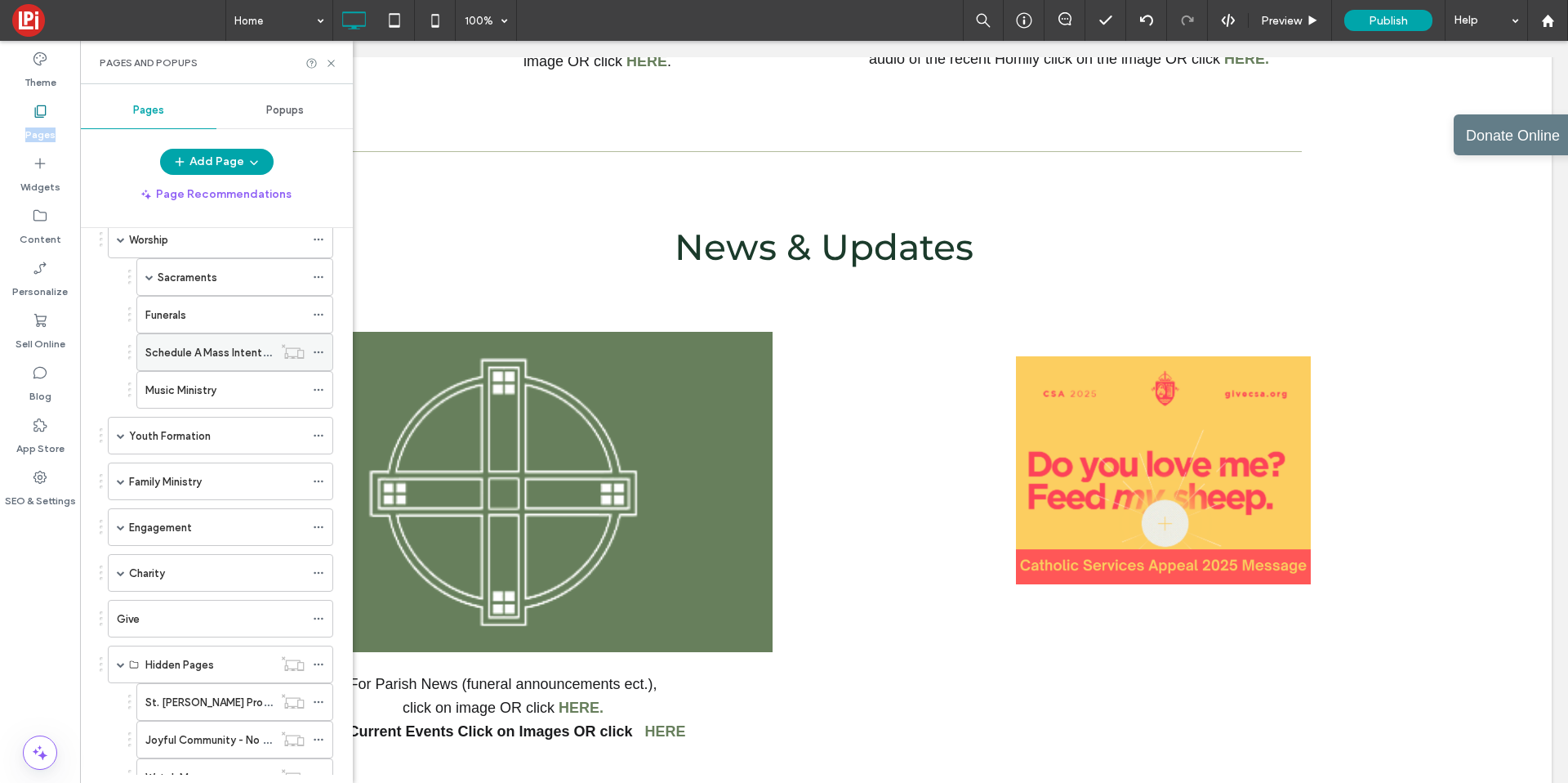
click at [314, 352] on use at bounding box center [318, 352] width 9 height 3
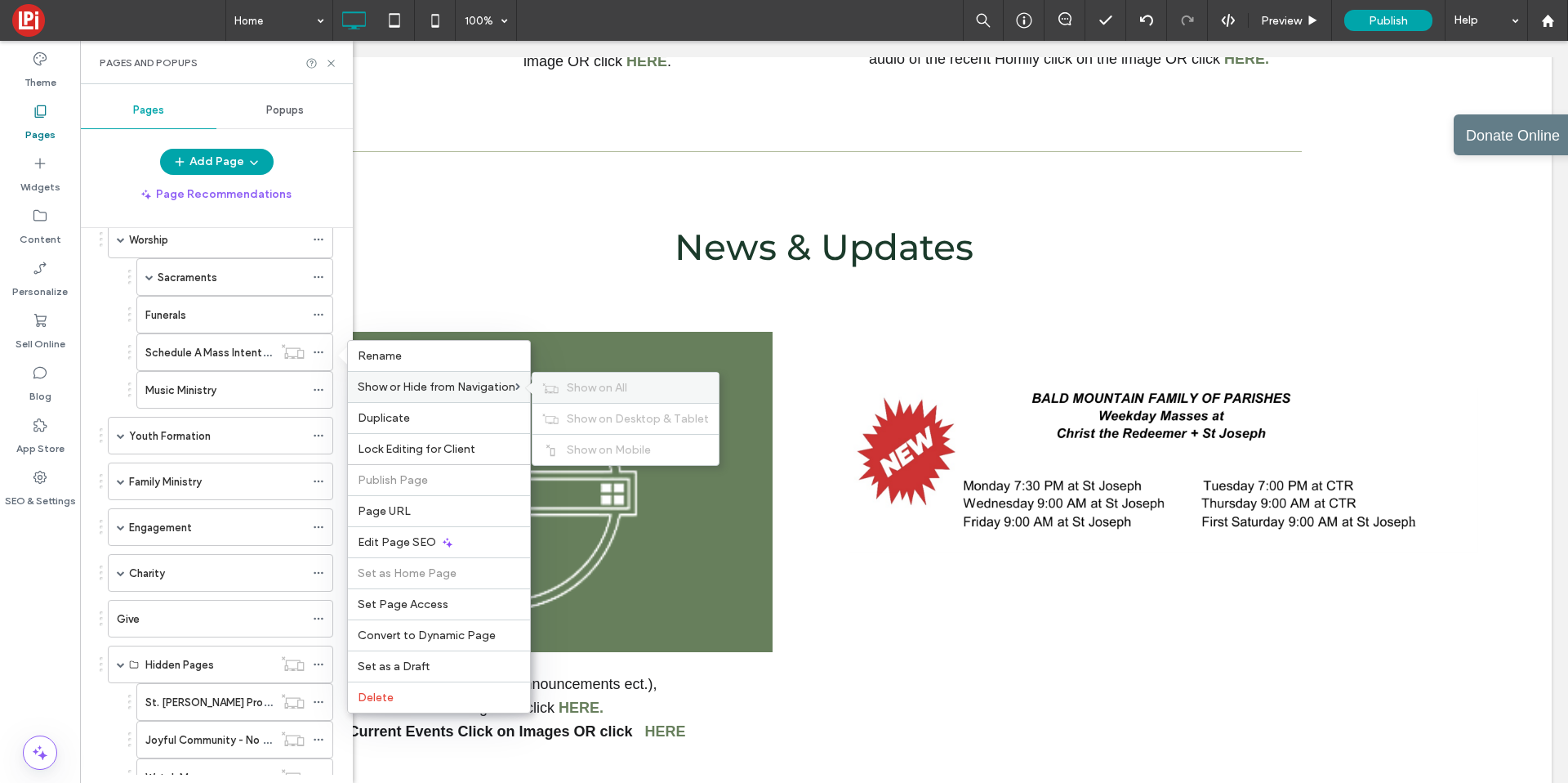
click at [591, 392] on span "Show on All" at bounding box center [597, 388] width 60 height 14
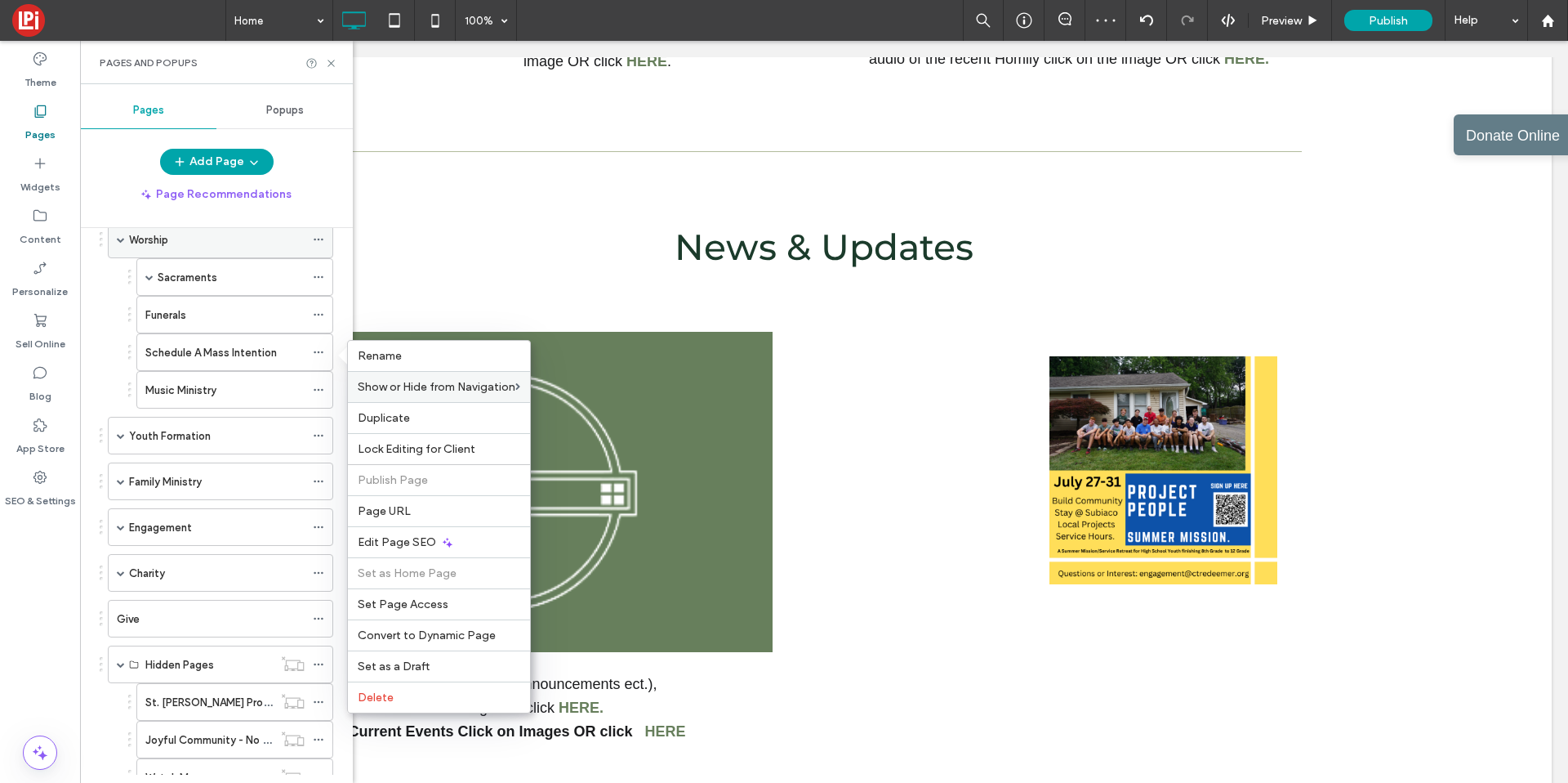
click at [121, 239] on span at bounding box center [121, 239] width 8 height 8
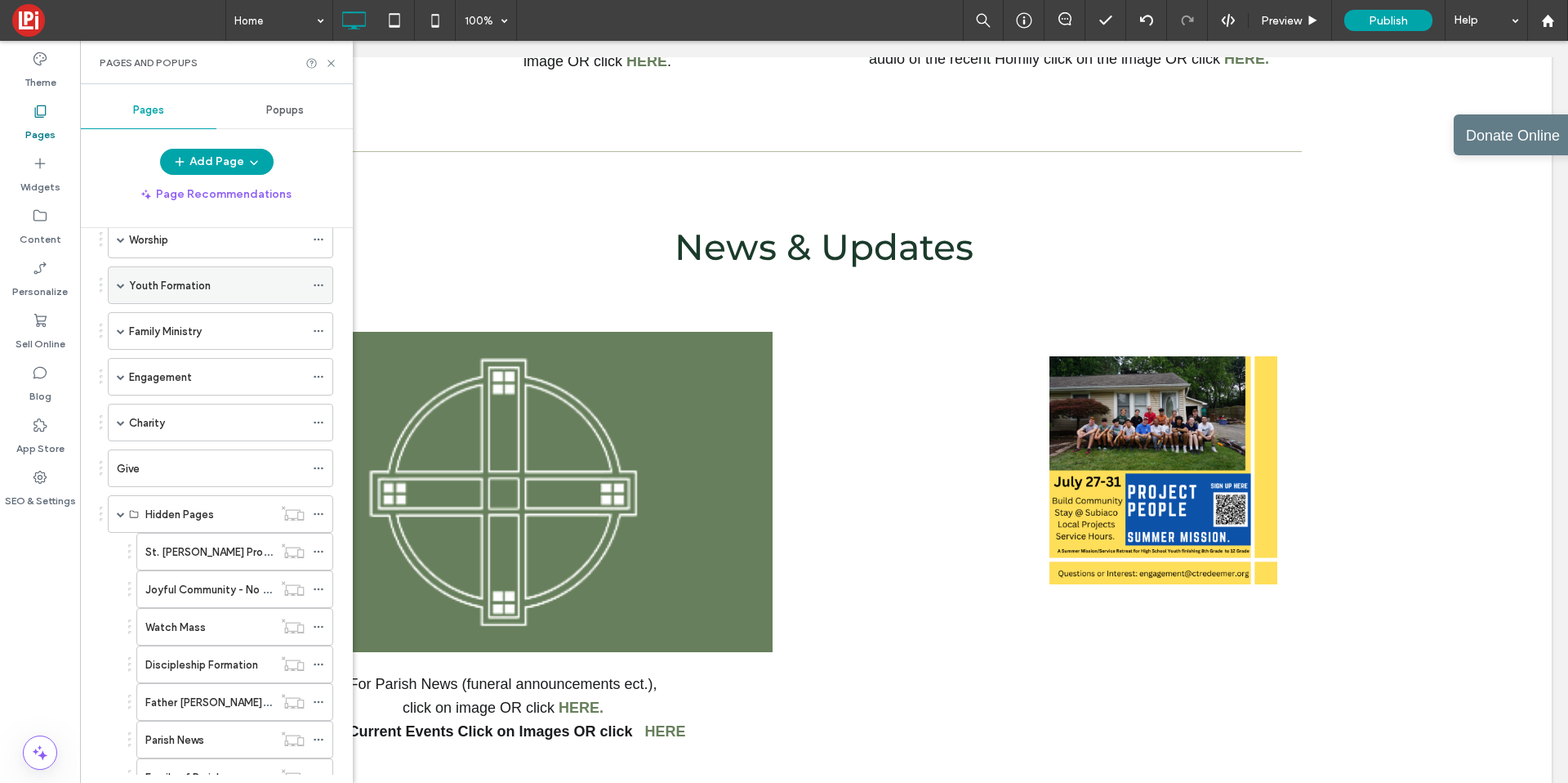
click at [124, 283] on span at bounding box center [121, 285] width 8 height 8
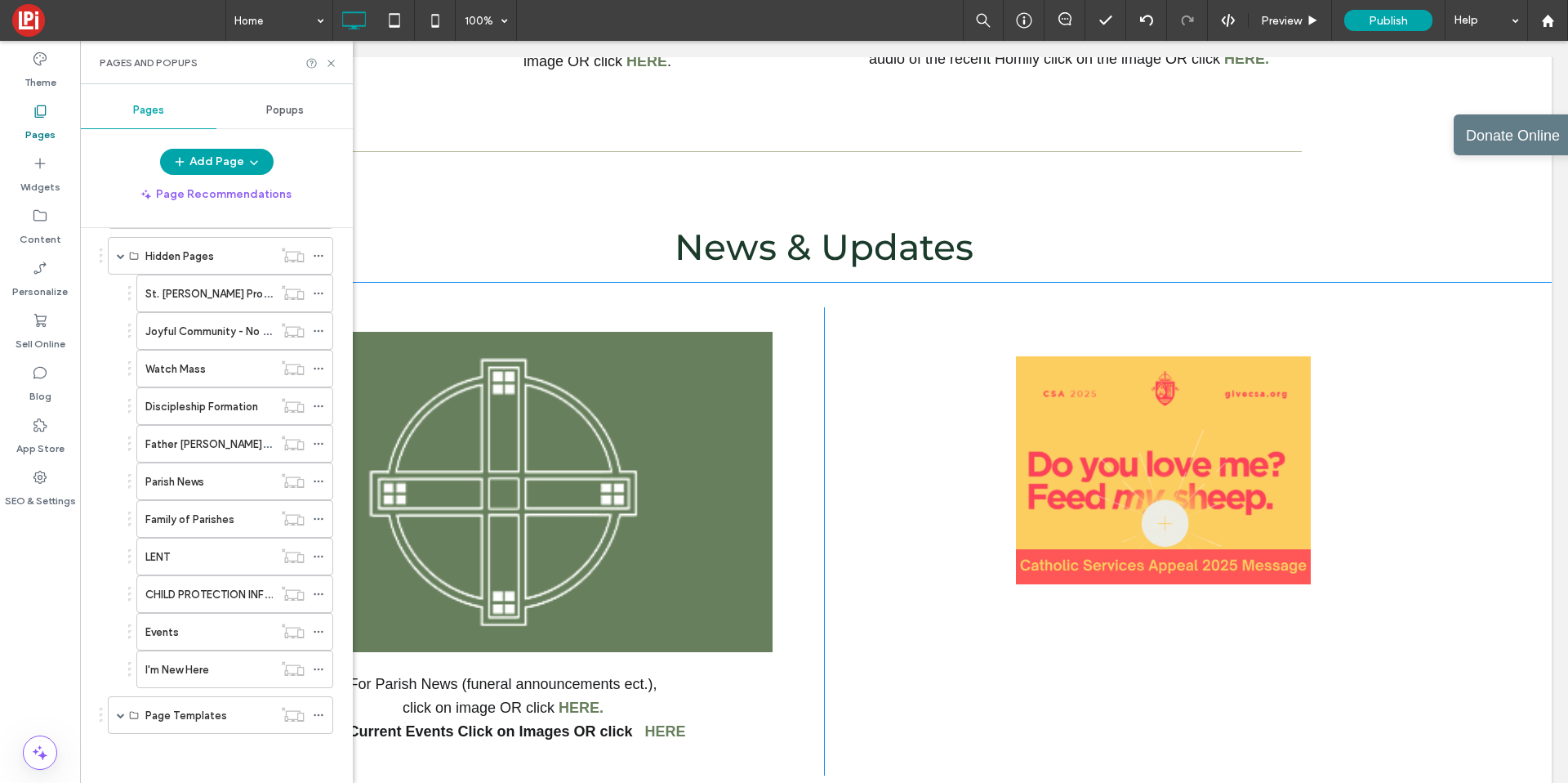
scroll to position [523, 0]
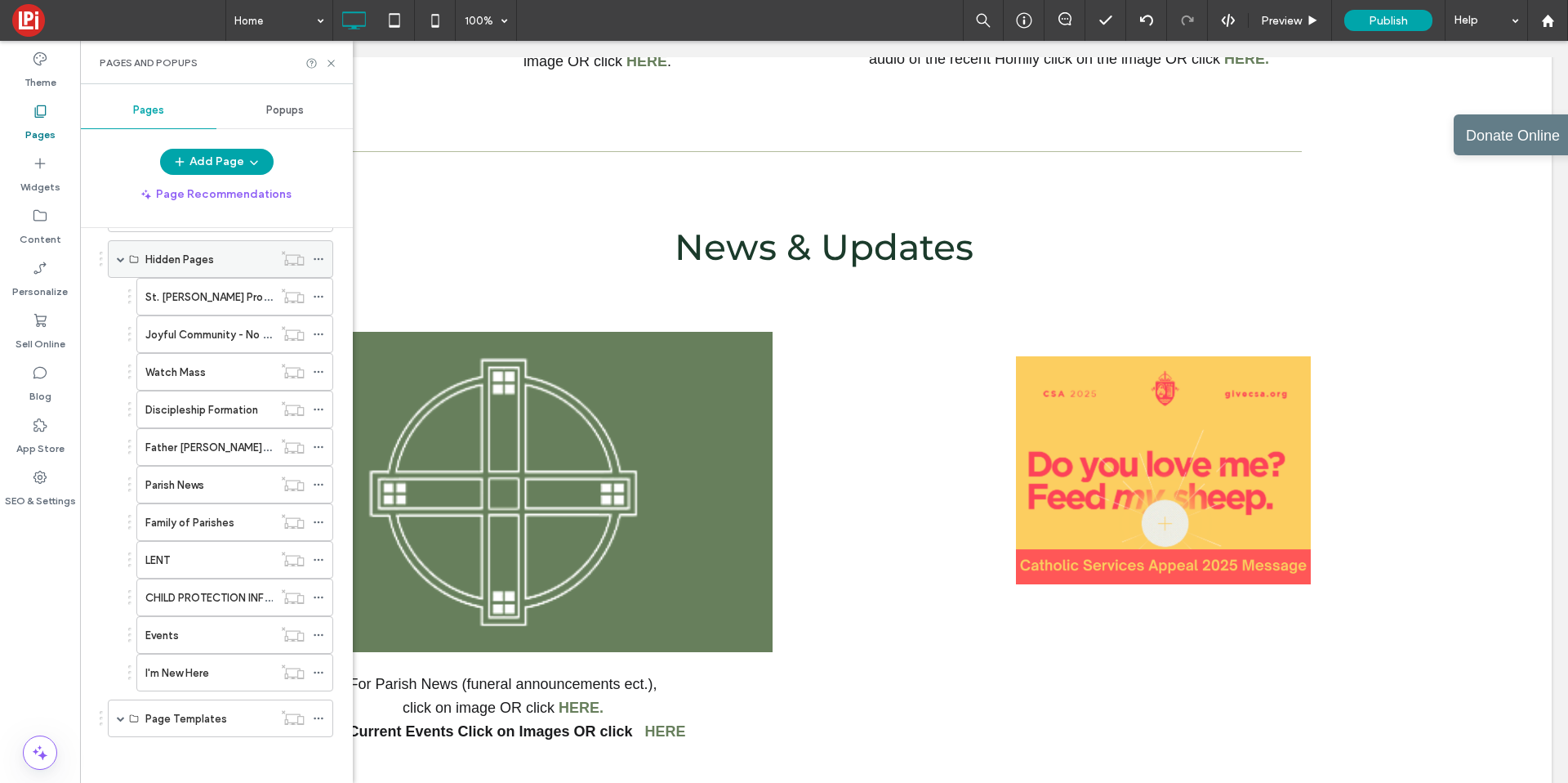
click at [117, 260] on span at bounding box center [121, 259] width 8 height 8
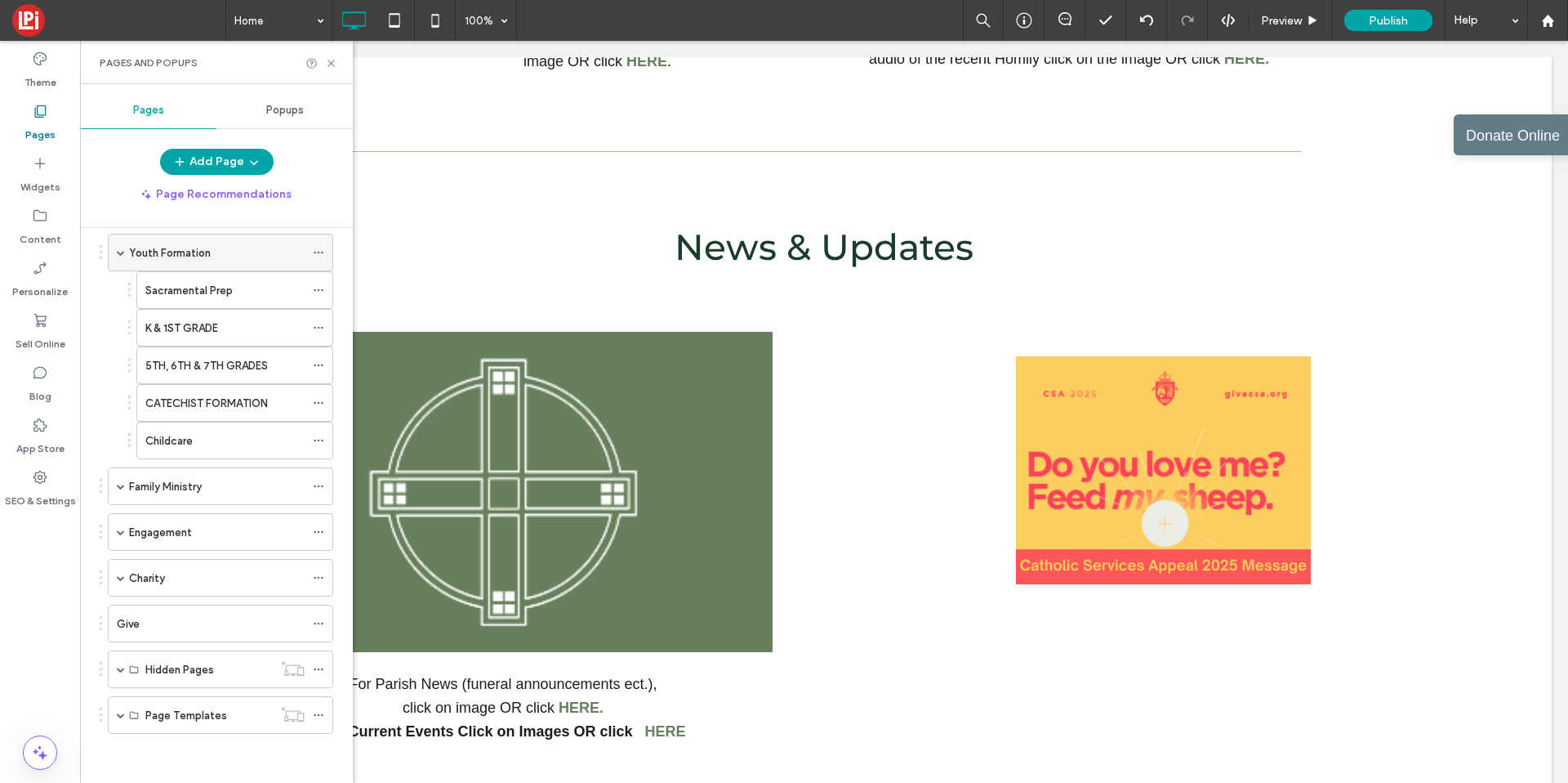
scroll to position [0, 0]
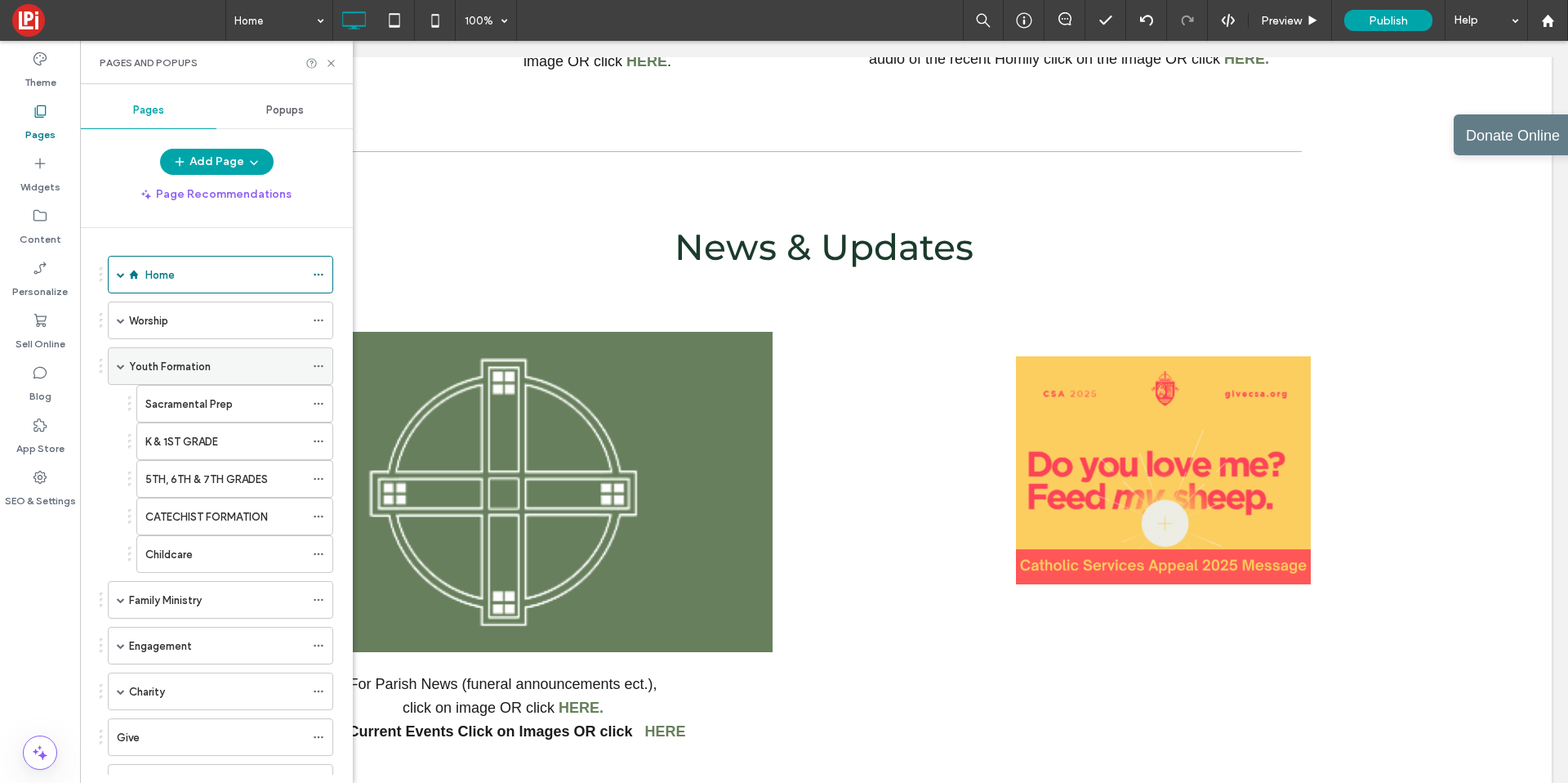
click at [124, 360] on span at bounding box center [121, 365] width 8 height 36
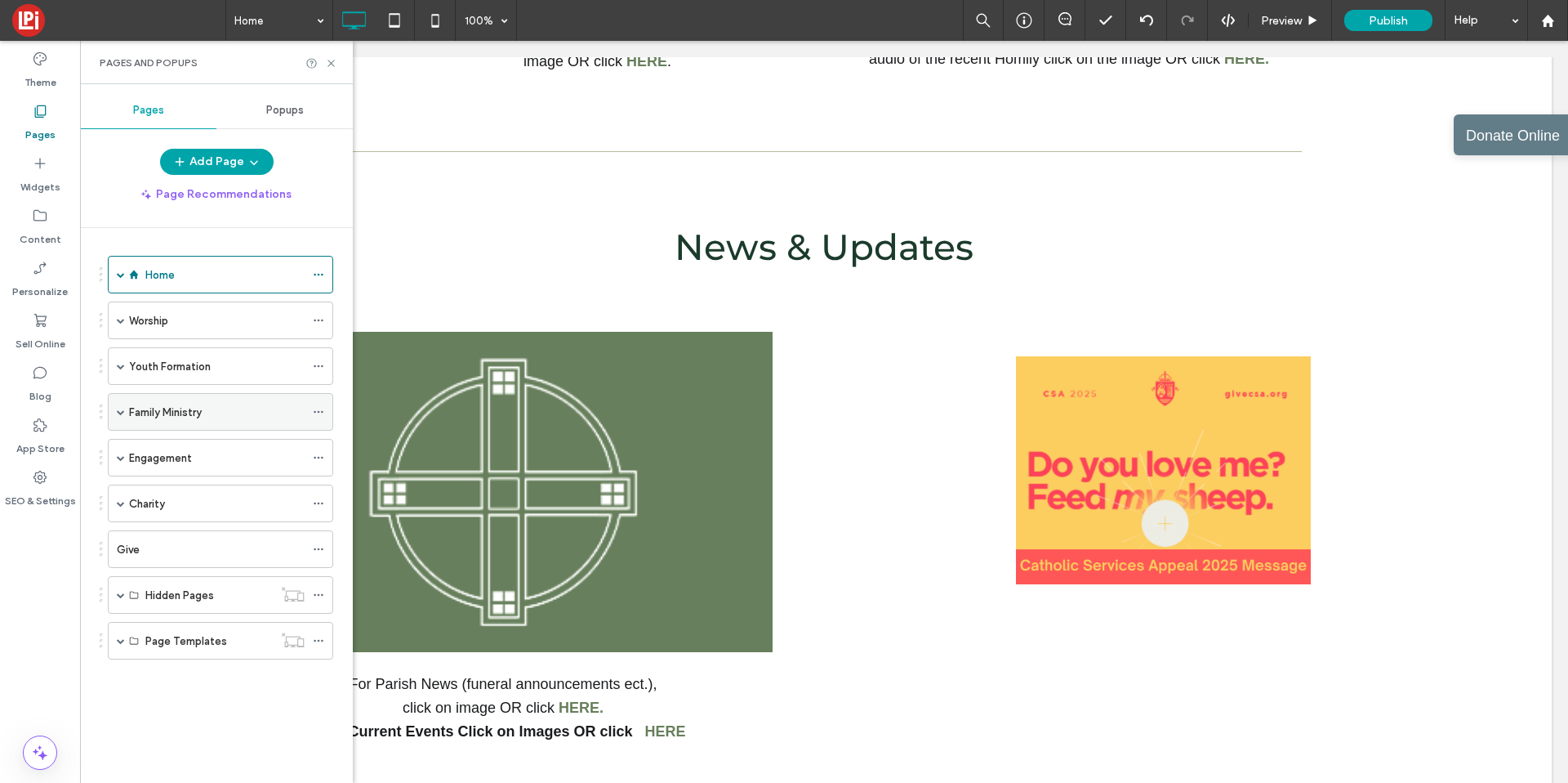
click at [118, 410] on span at bounding box center [121, 412] width 8 height 8
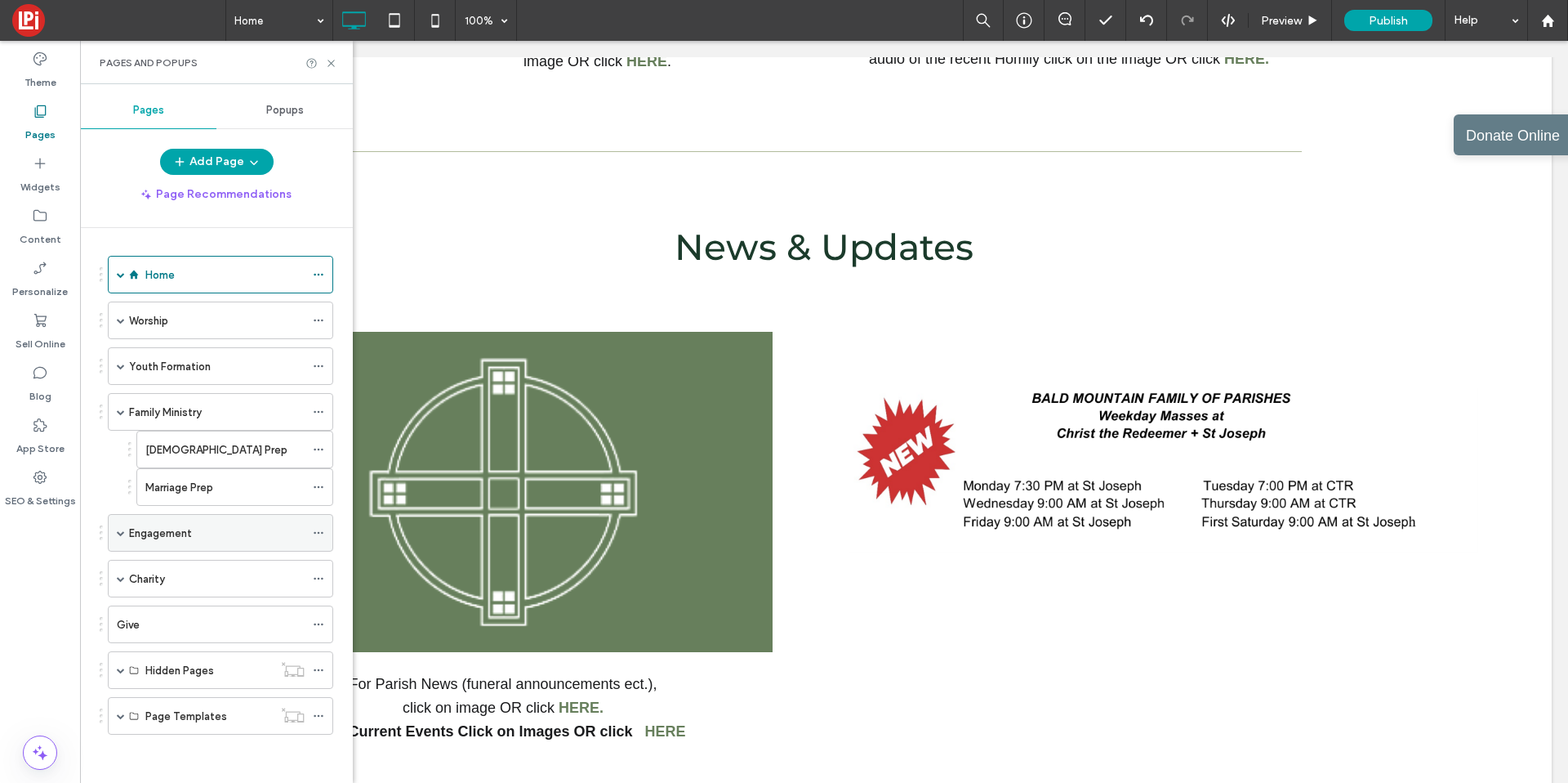
click at [118, 532] on span at bounding box center [121, 532] width 8 height 8
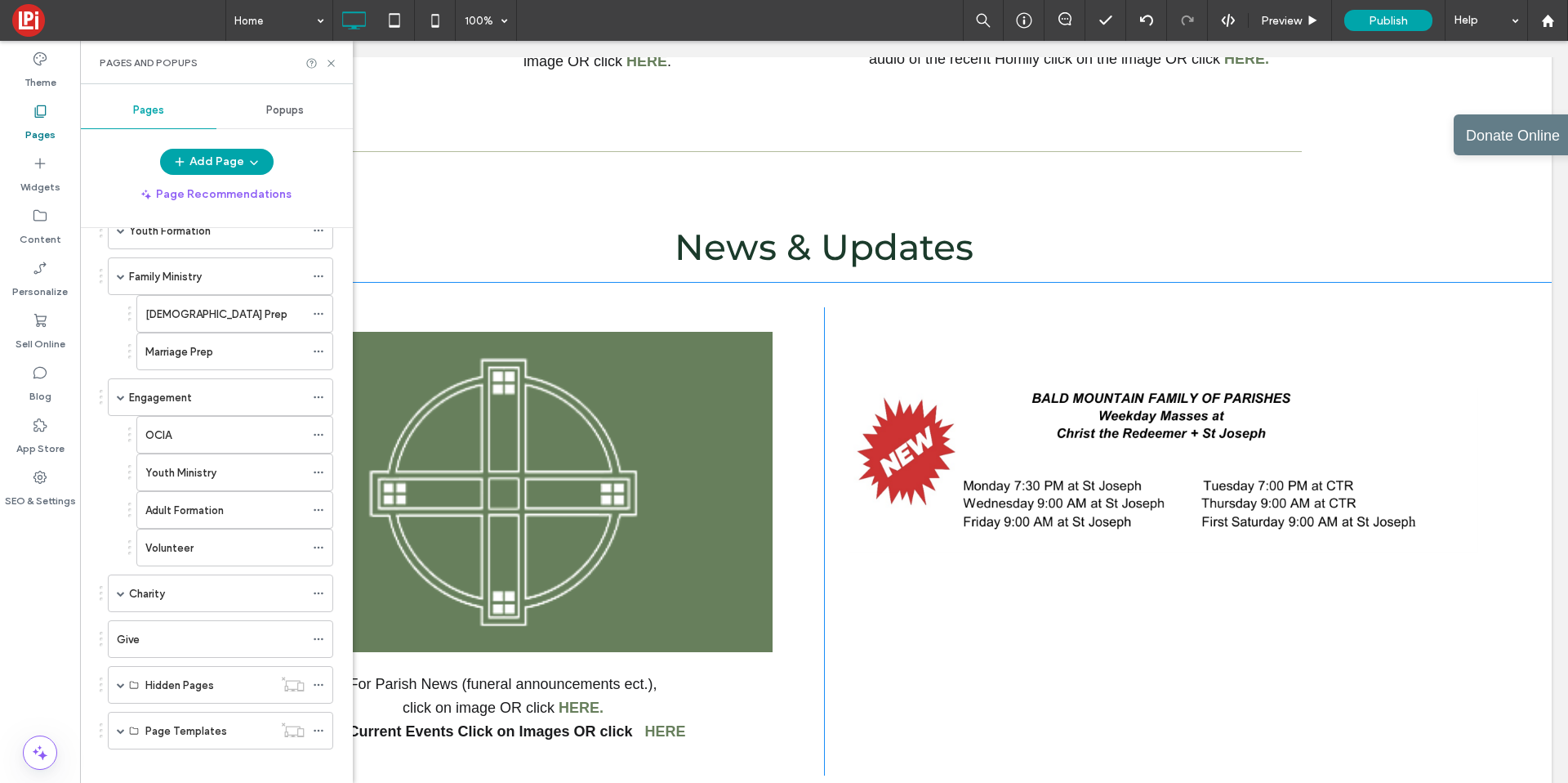
scroll to position [151, 0]
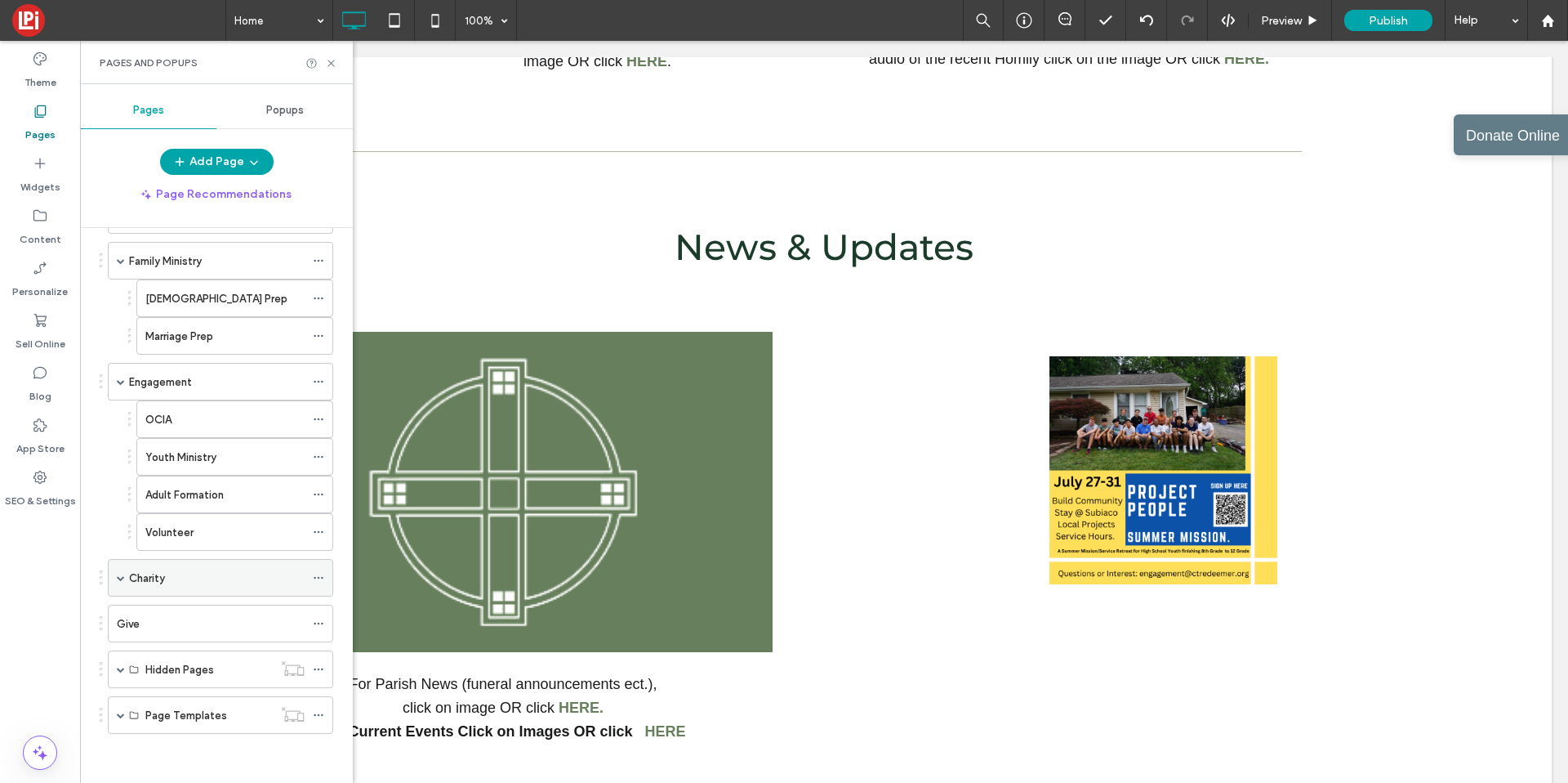
click at [121, 579] on span at bounding box center [121, 577] width 8 height 8
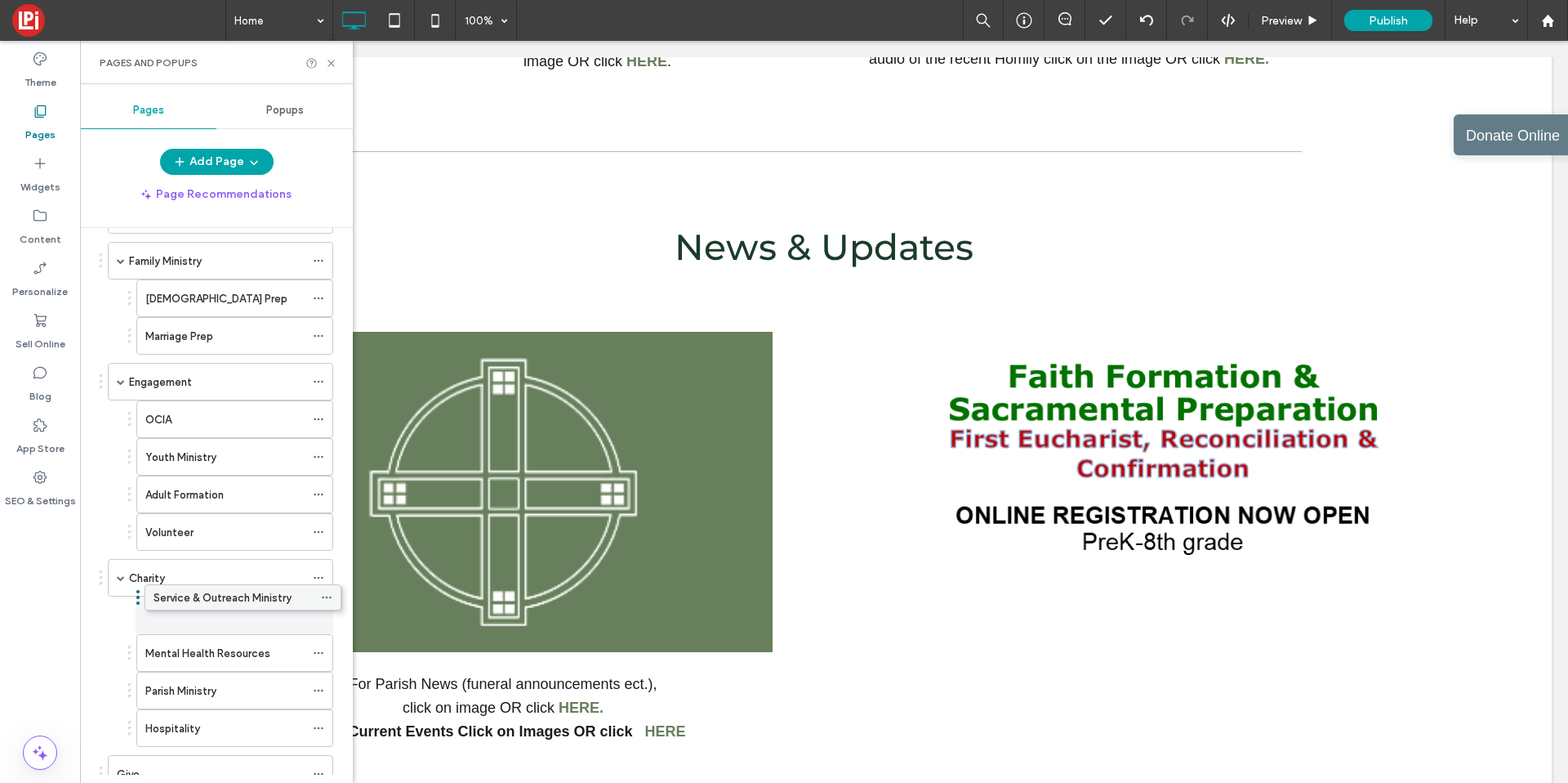
drag, startPoint x: 185, startPoint y: 659, endPoint x: 194, endPoint y: 600, distance: 59.7
drag, startPoint x: 176, startPoint y: 696, endPoint x: 177, endPoint y: 641, distance: 55.0
drag, startPoint x: 172, startPoint y: 722, endPoint x: 174, endPoint y: 670, distance: 52.0
click at [122, 576] on span at bounding box center [121, 577] width 8 height 8
click at [123, 385] on span at bounding box center [121, 381] width 8 height 36
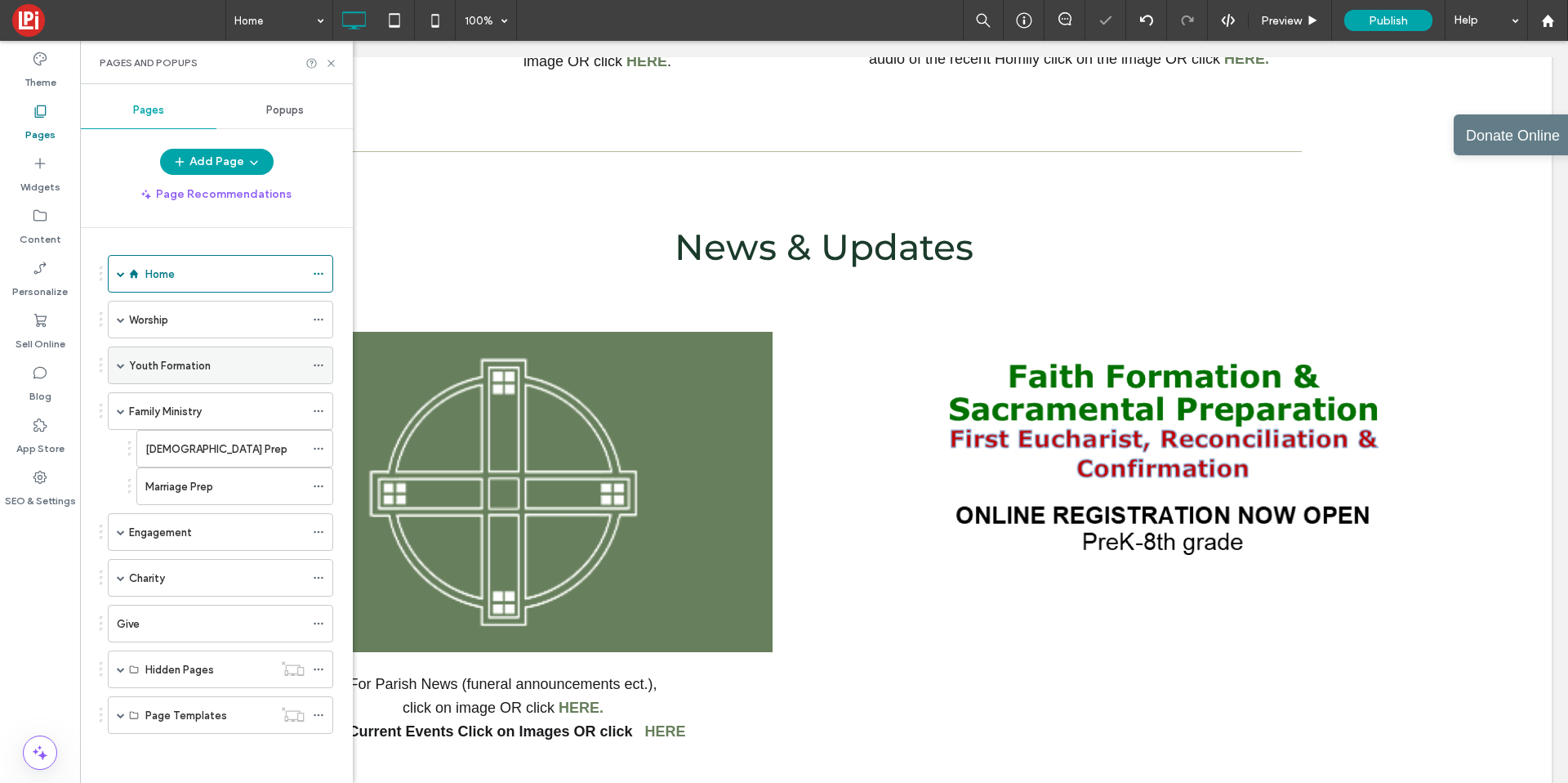
scroll to position [1, 0]
click at [121, 412] on span at bounding box center [121, 411] width 8 height 8
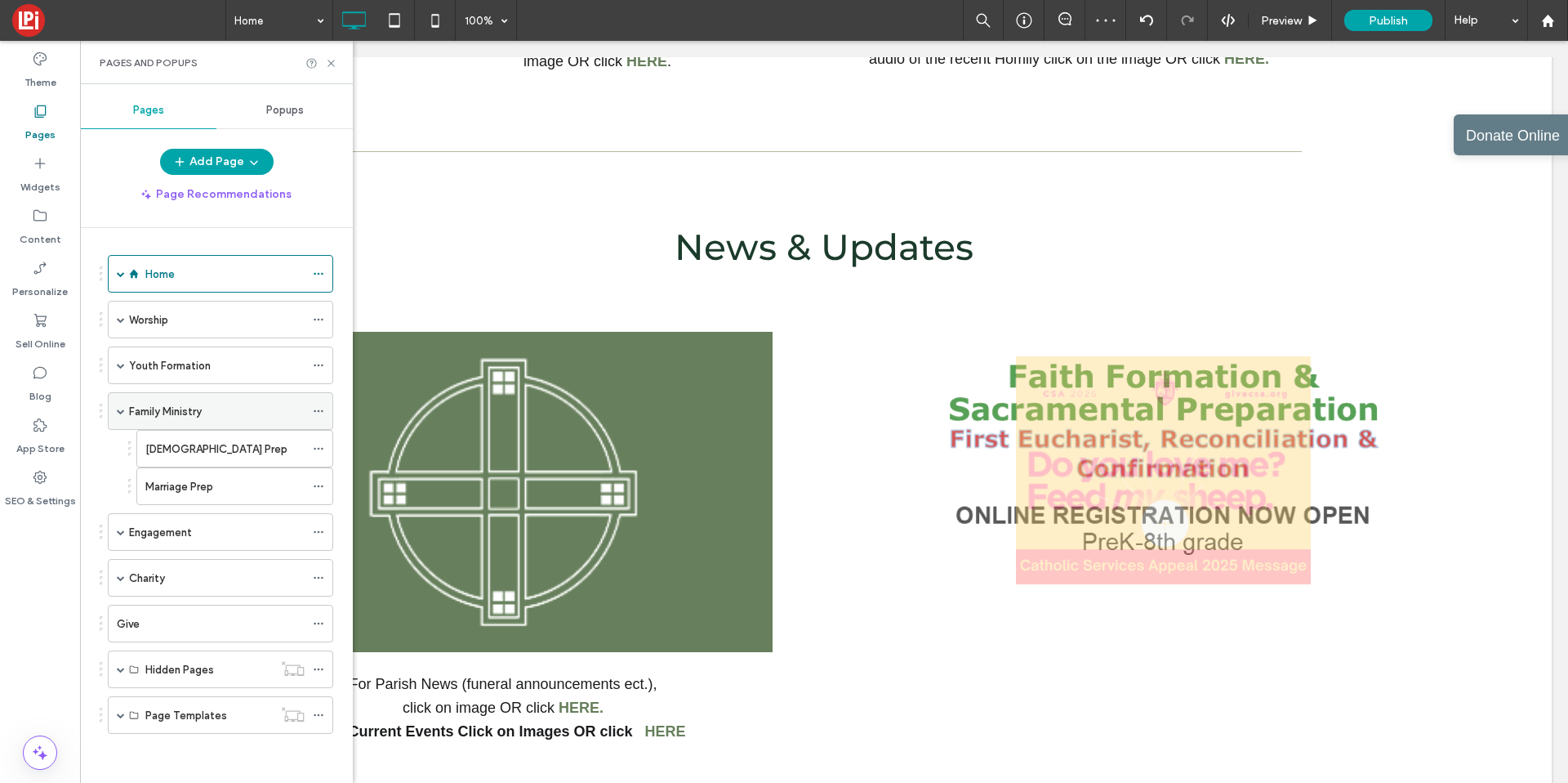
scroll to position [0, 0]
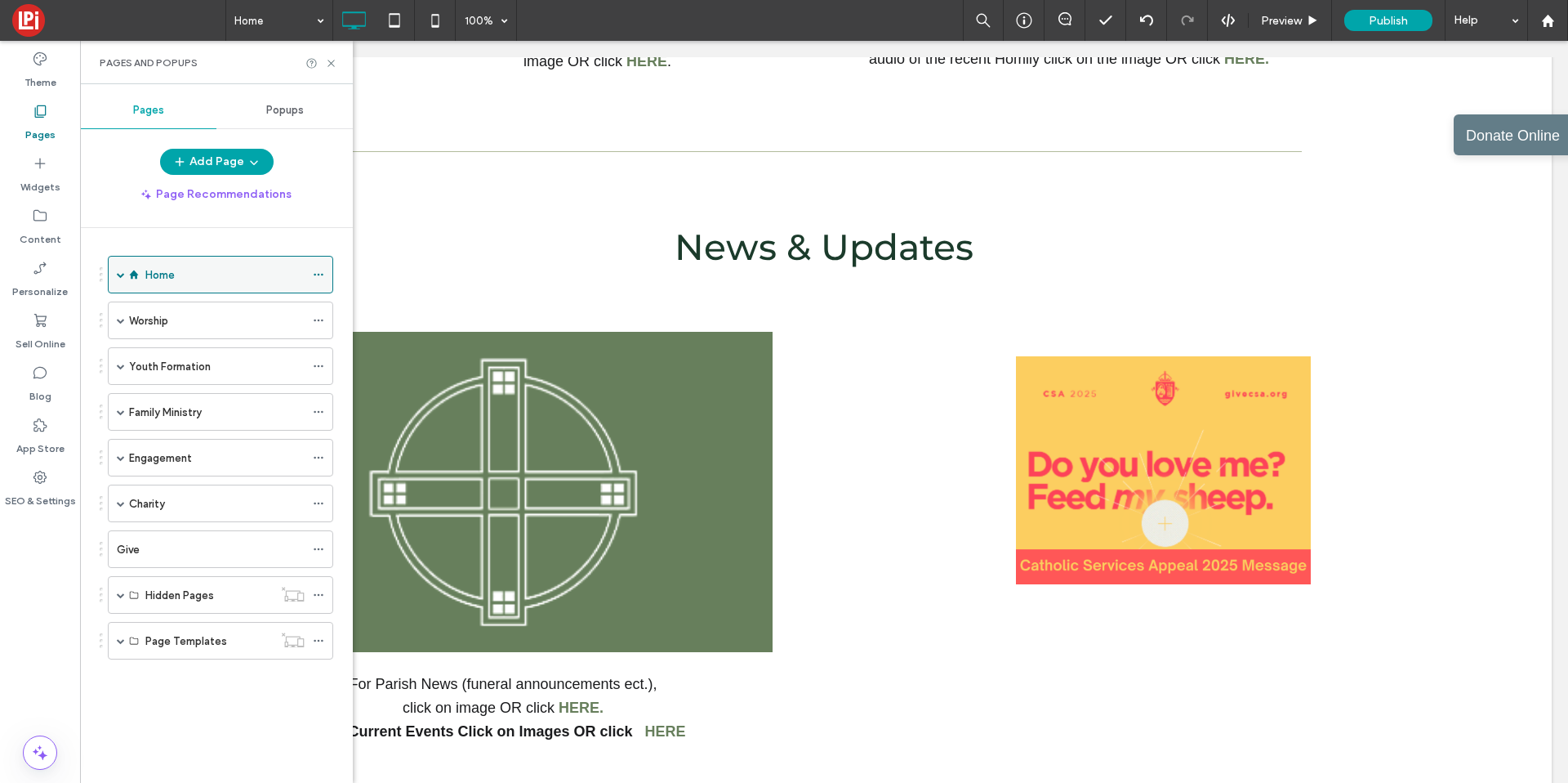
click at [183, 267] on div "Home" at bounding box center [224, 275] width 159 height 17
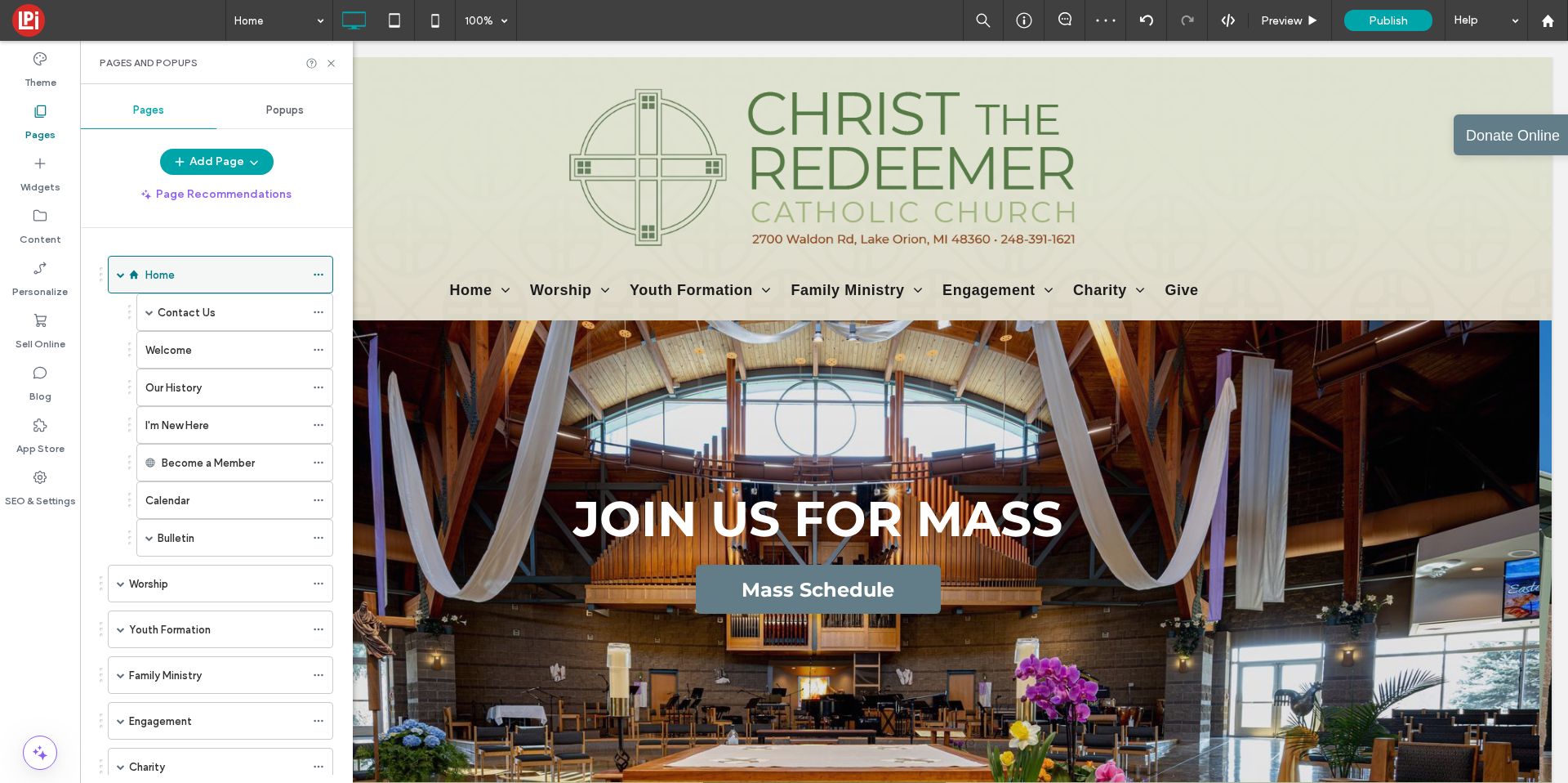
click at [121, 276] on span at bounding box center [121, 274] width 8 height 8
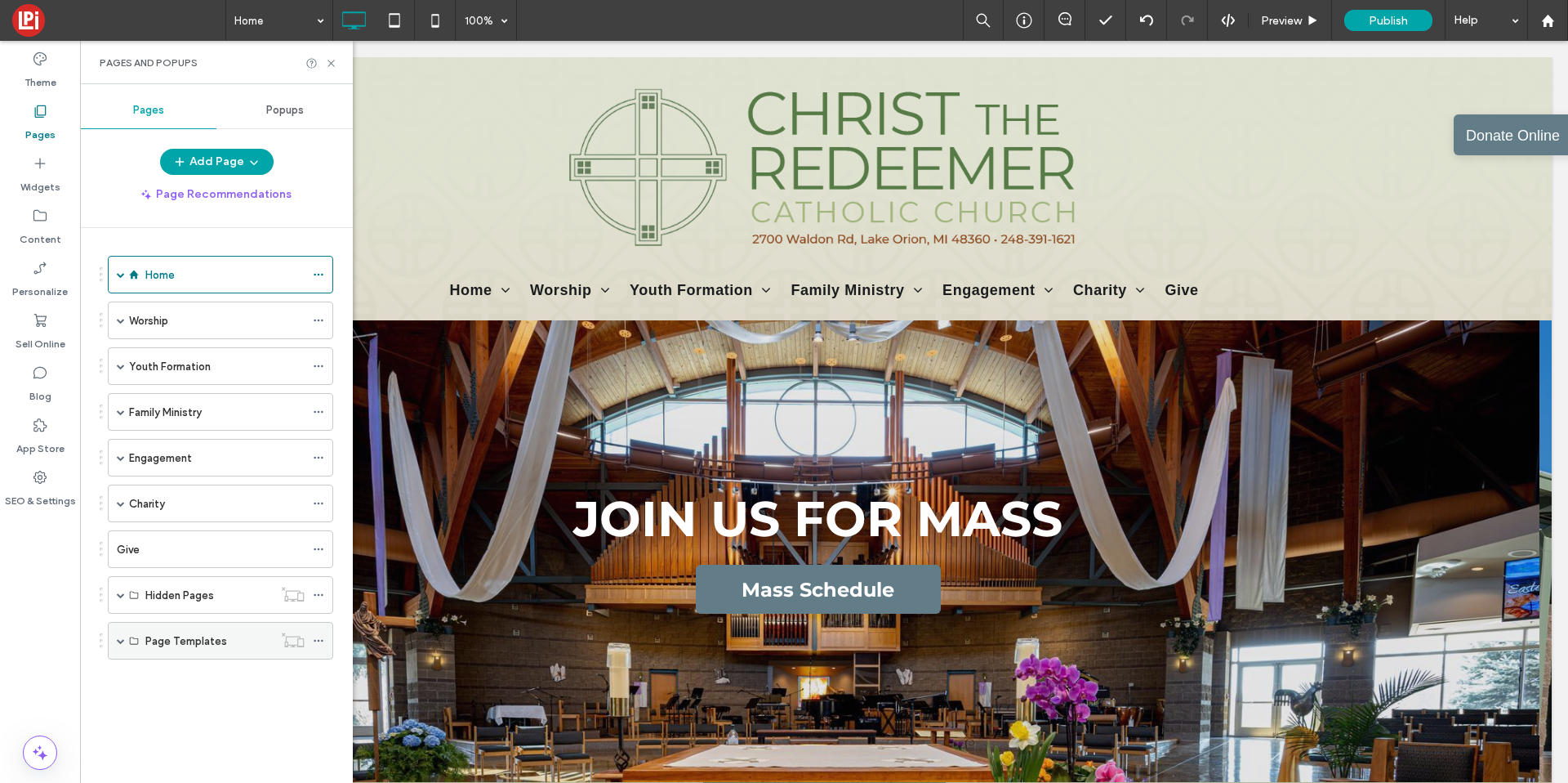
click at [117, 638] on span at bounding box center [121, 640] width 8 height 8
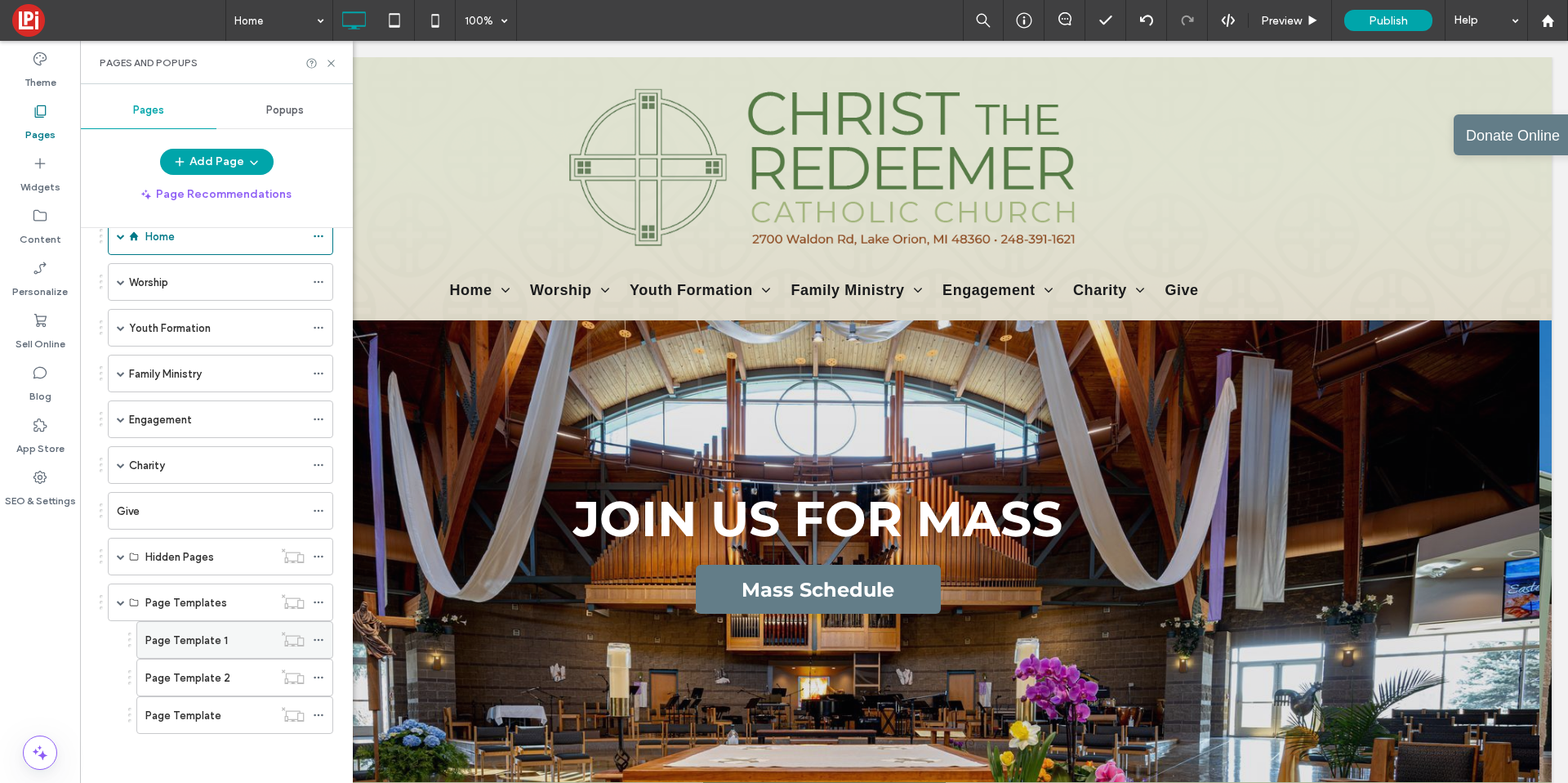
click at [321, 638] on icon at bounding box center [318, 640] width 11 height 11
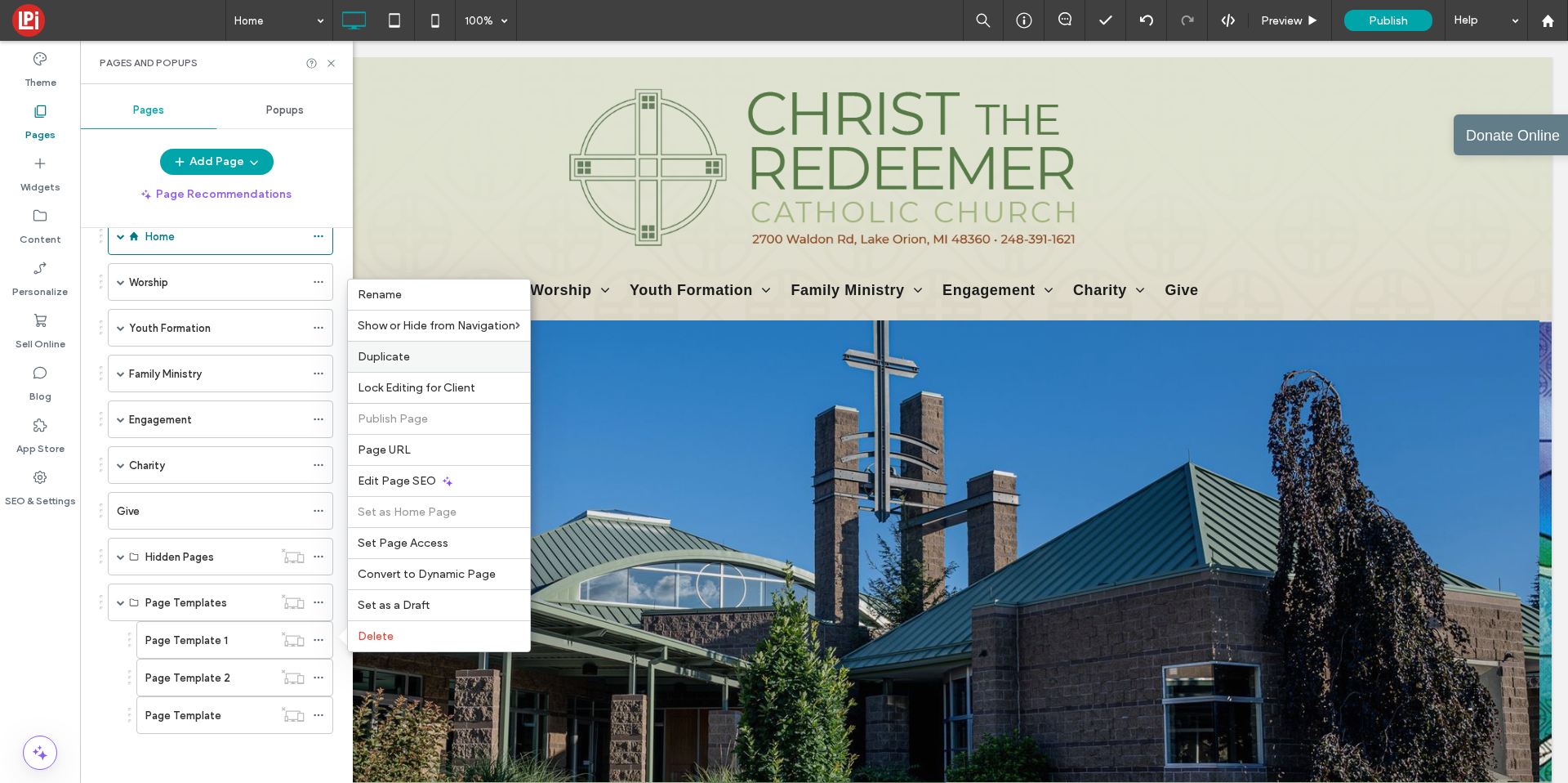
click at [376, 351] on span "Duplicate" at bounding box center [384, 357] width 52 height 14
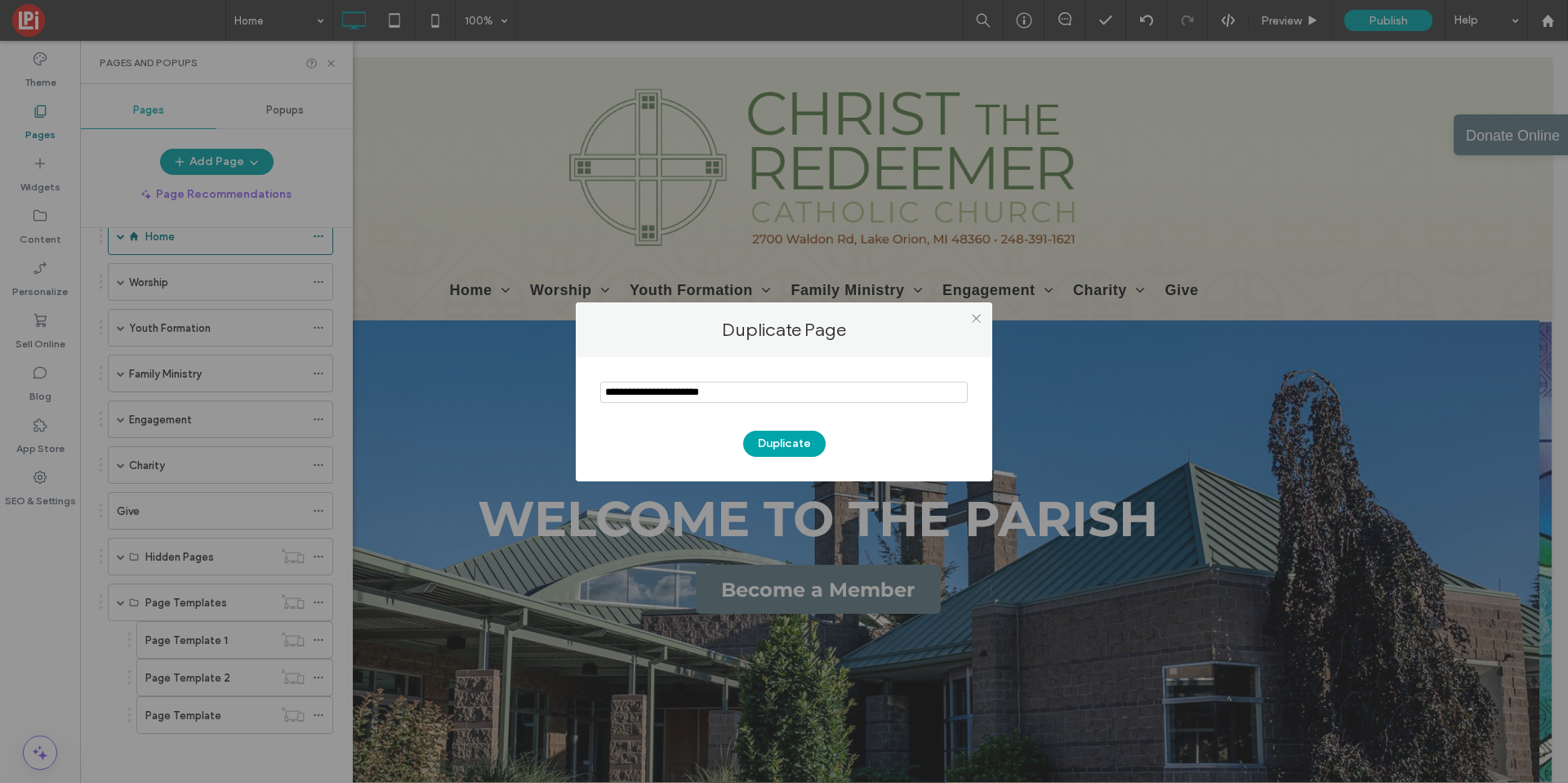
click at [653, 387] on input "notEmpty" at bounding box center [784, 392] width 368 height 21
type input "**********"
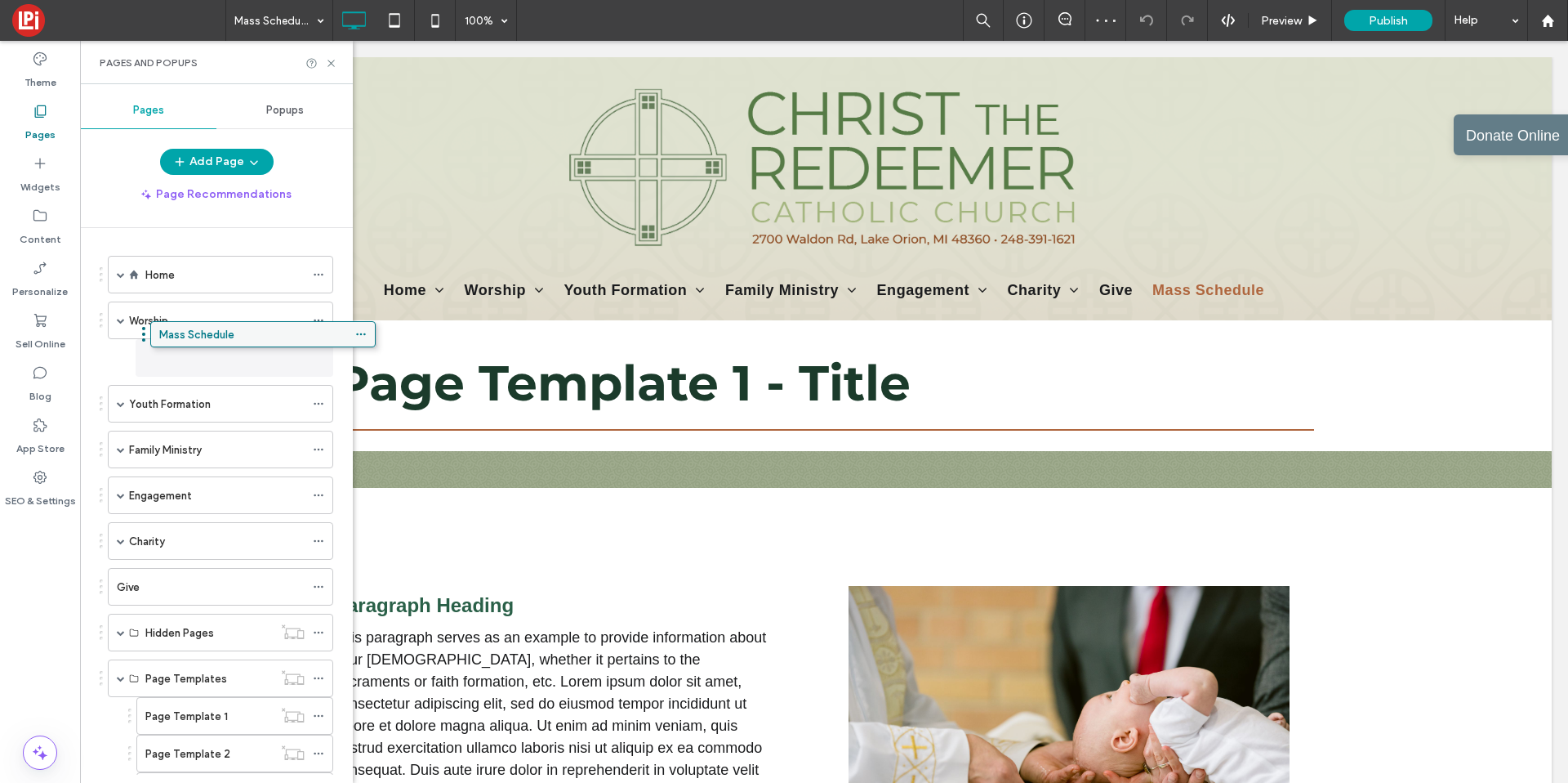
drag, startPoint x: 175, startPoint y: 767, endPoint x: 218, endPoint y: 344, distance: 425.2
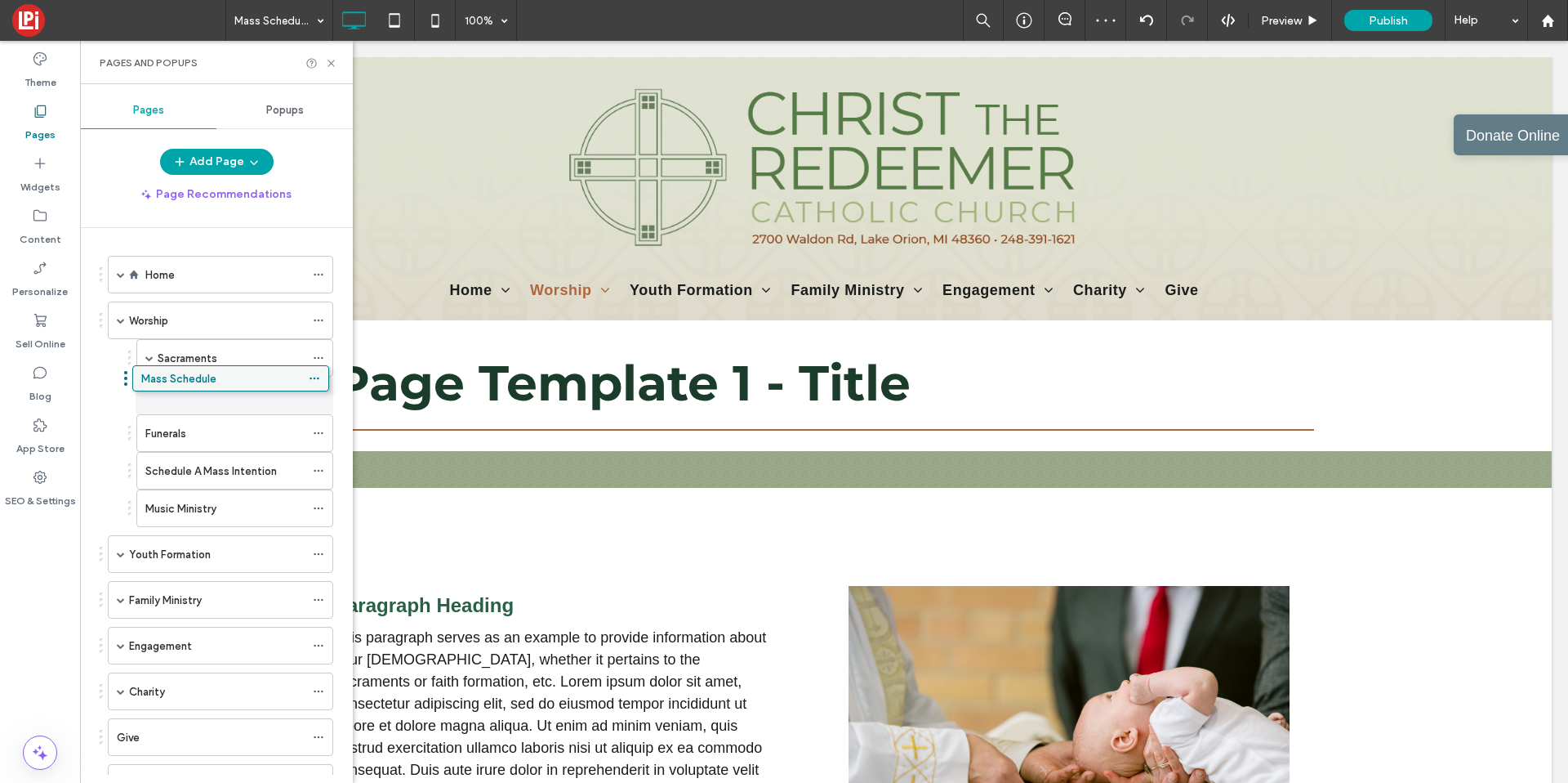
drag, startPoint x: 182, startPoint y: 509, endPoint x: 177, endPoint y: 377, distance: 132.1
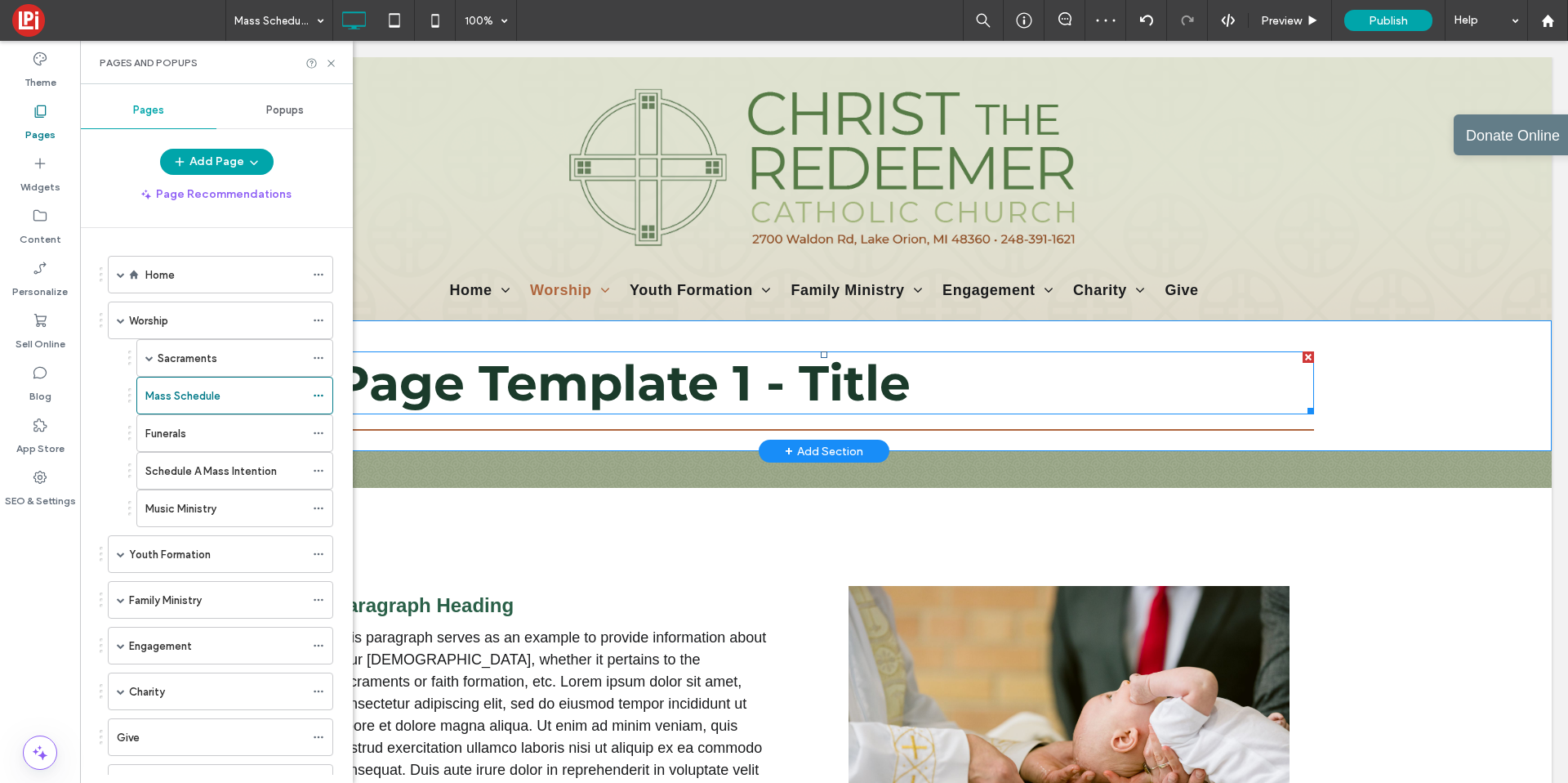
click at [485, 402] on span "Page Template 1 - Title" at bounding box center [622, 383] width 577 height 59
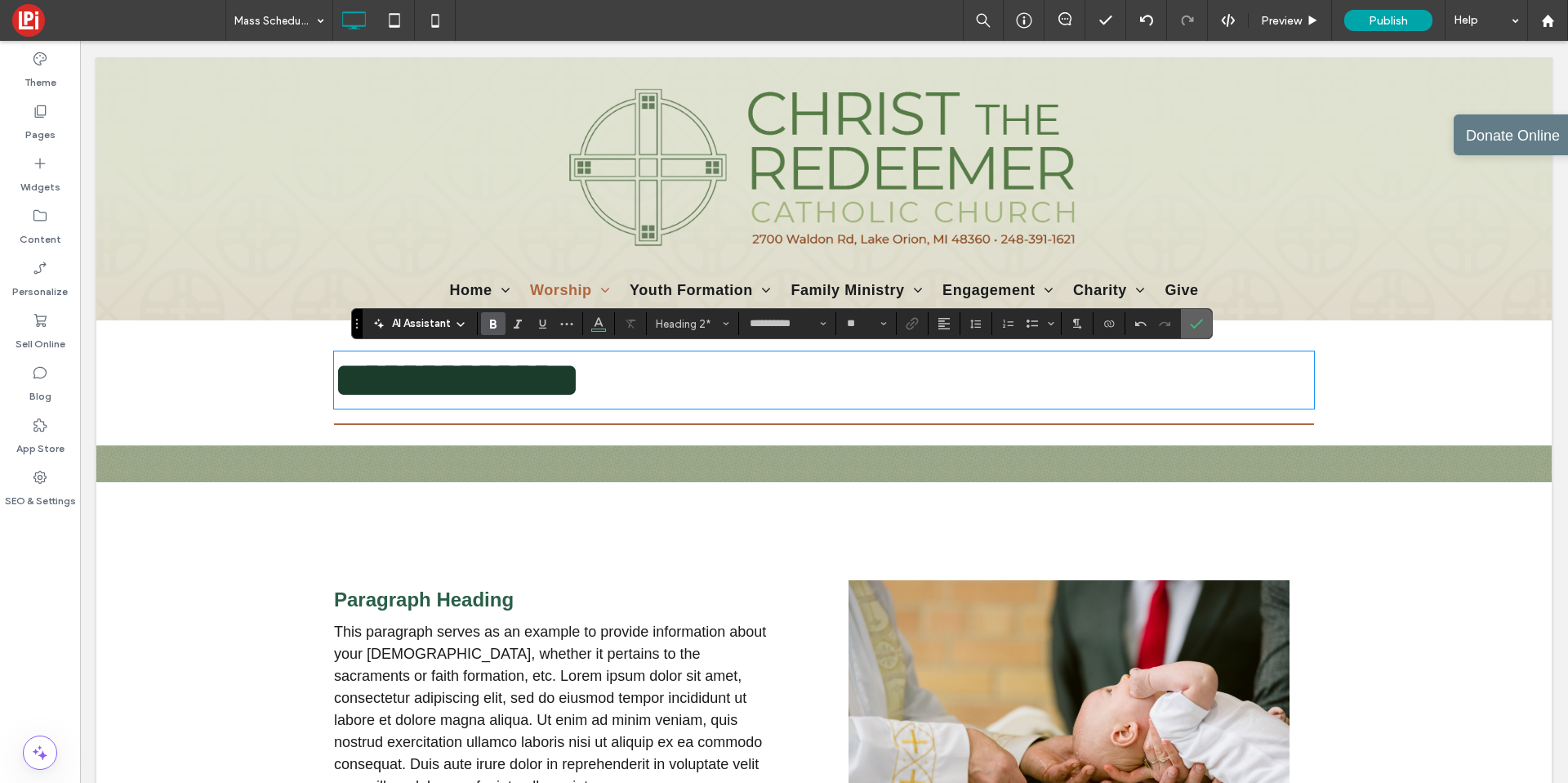
click at [1198, 325] on icon "Confirm" at bounding box center [1196, 323] width 13 height 13
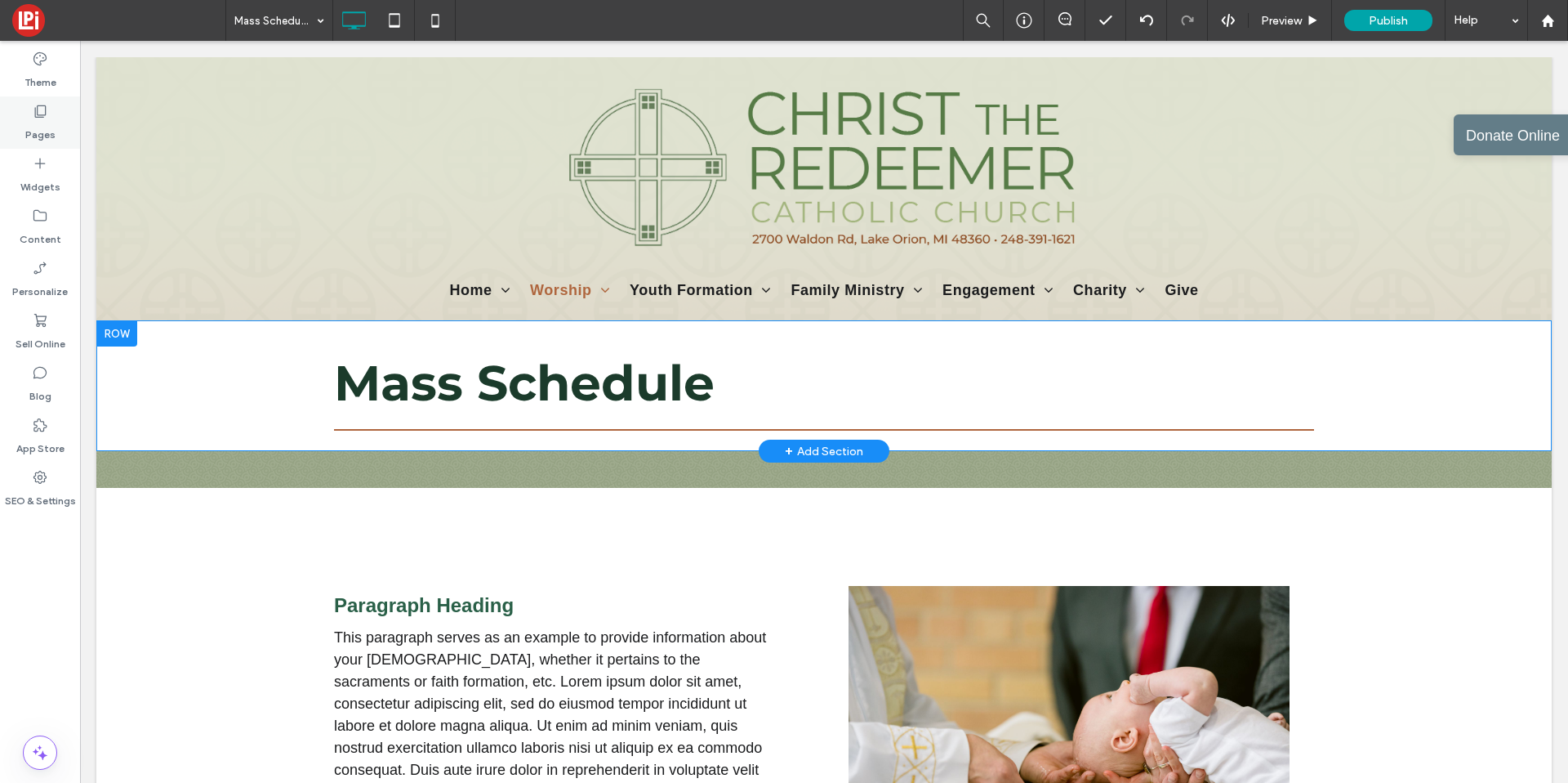
click at [38, 132] on label "Pages" at bounding box center [40, 131] width 31 height 23
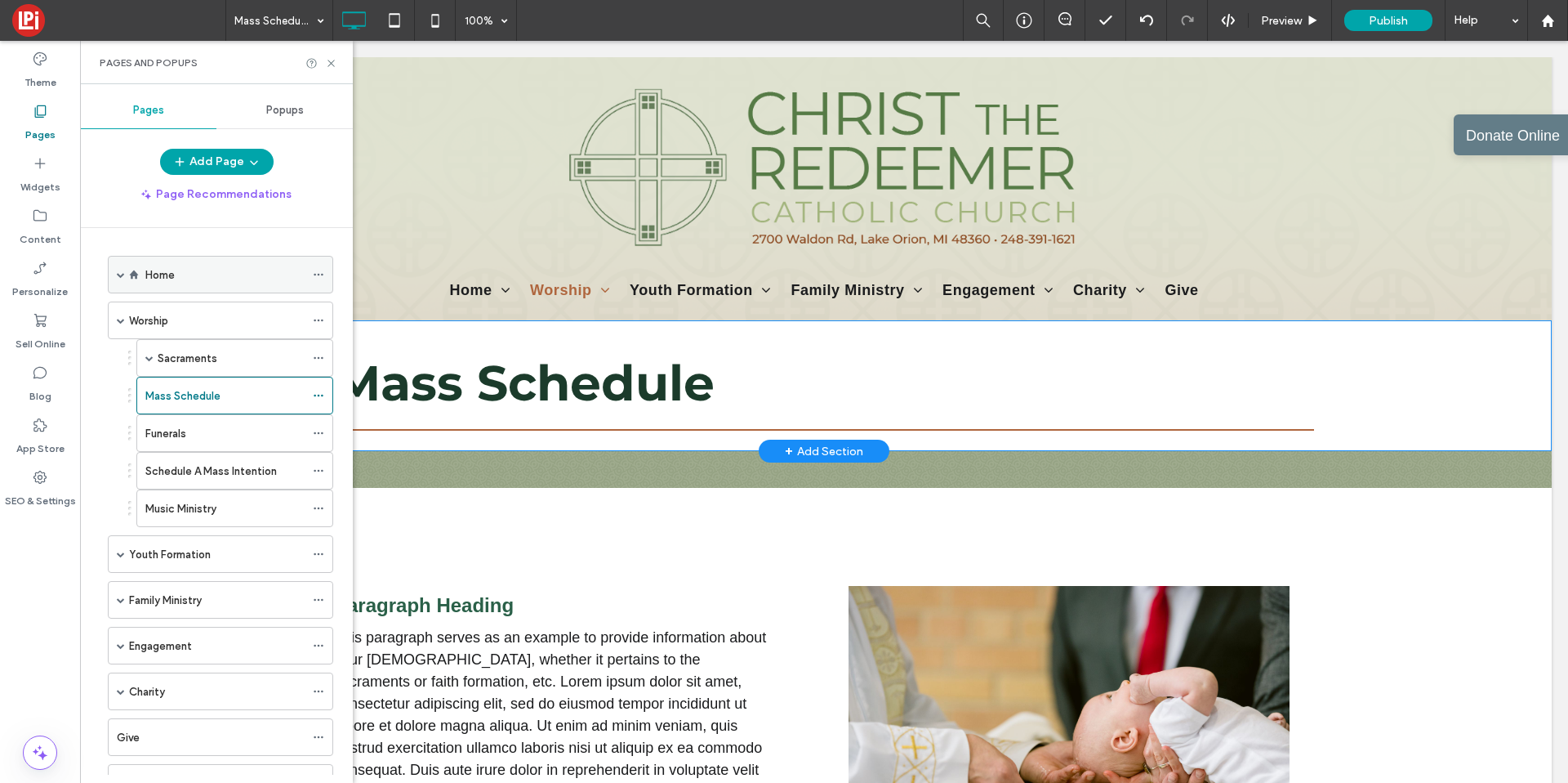
click at [169, 267] on label "Home" at bounding box center [160, 274] width 30 height 29
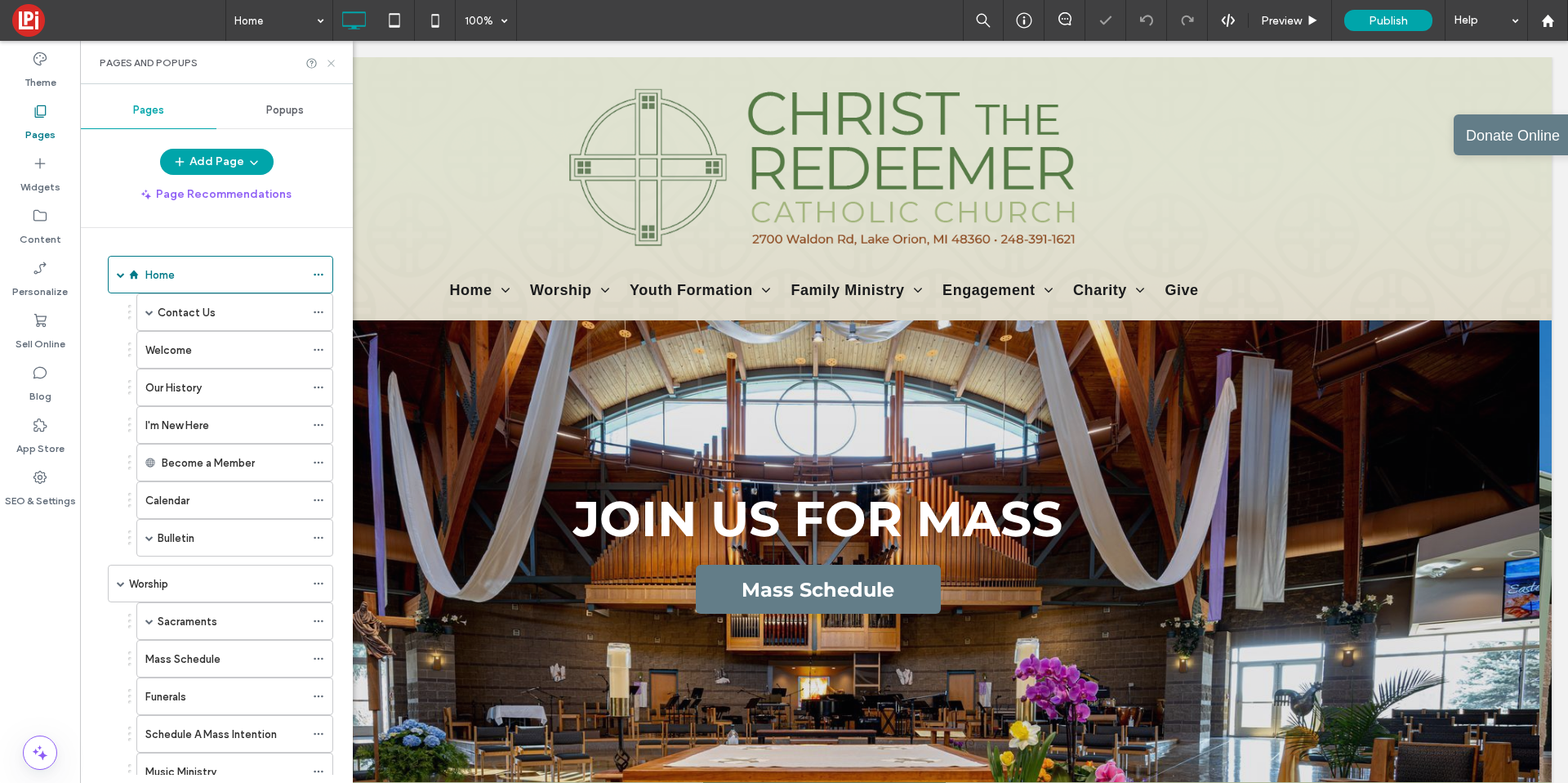
click at [328, 60] on icon at bounding box center [331, 63] width 12 height 12
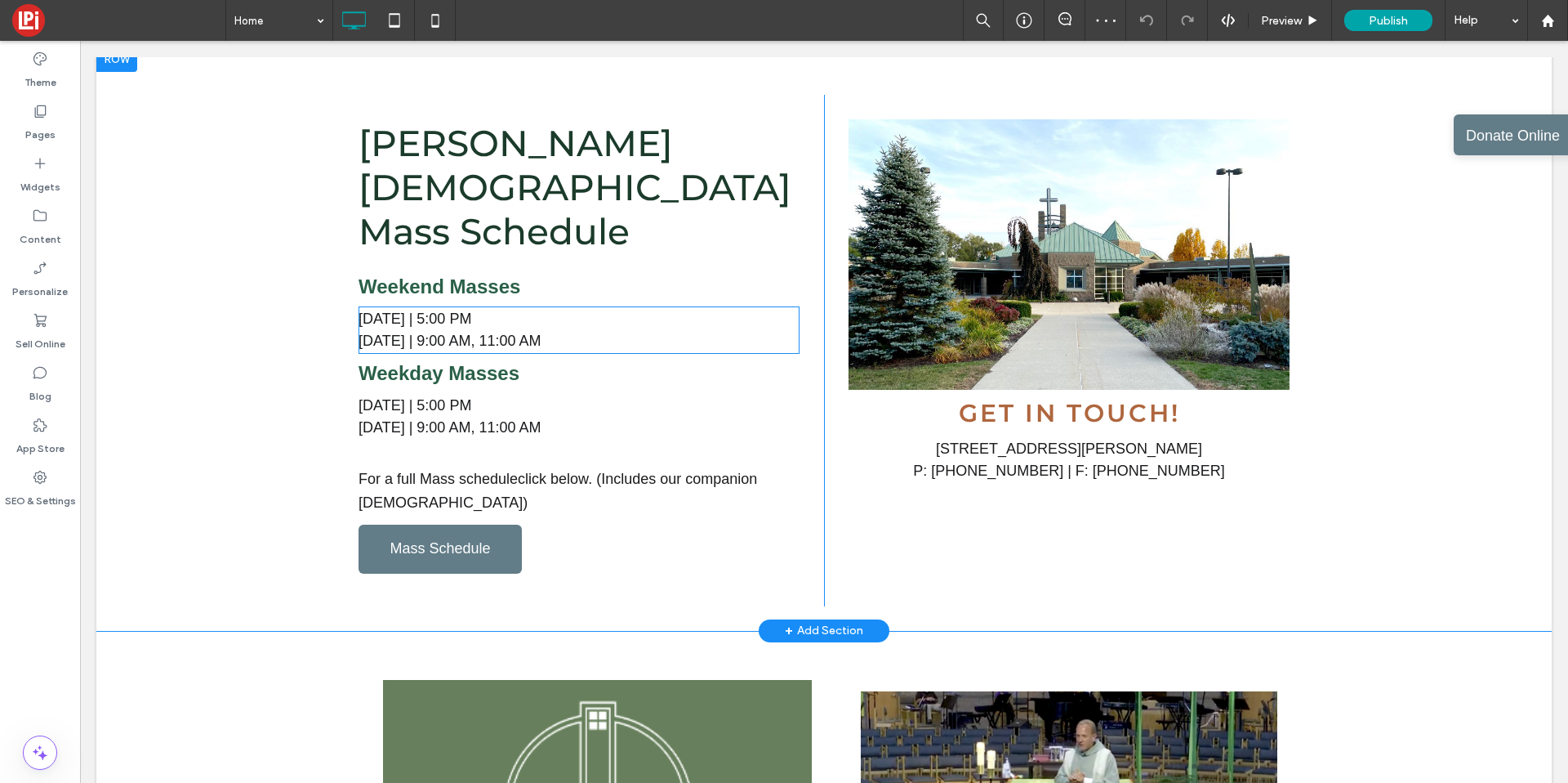
scroll to position [1167, 0]
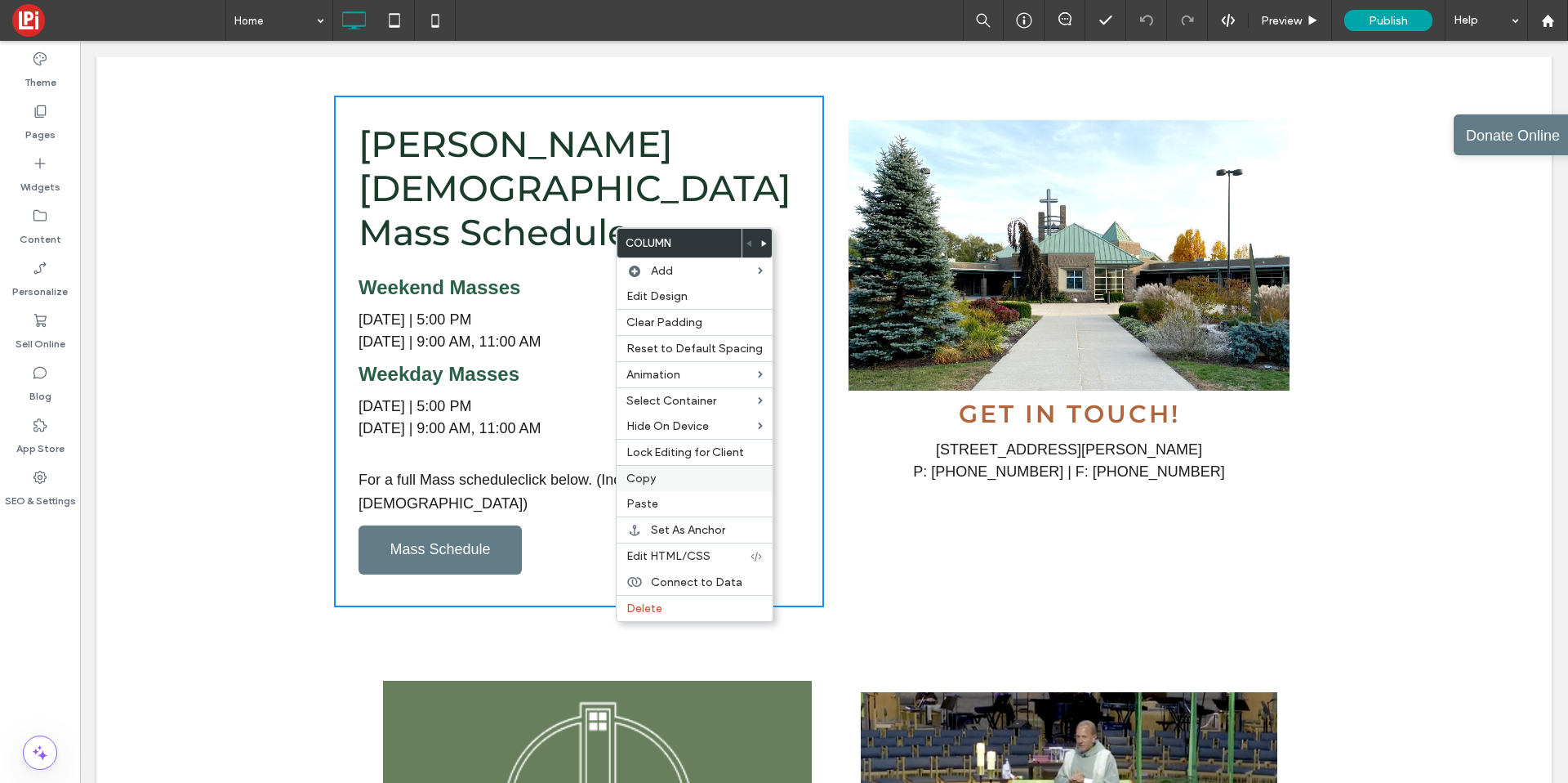
click at [642, 480] on span "Copy" at bounding box center [641, 479] width 30 height 14
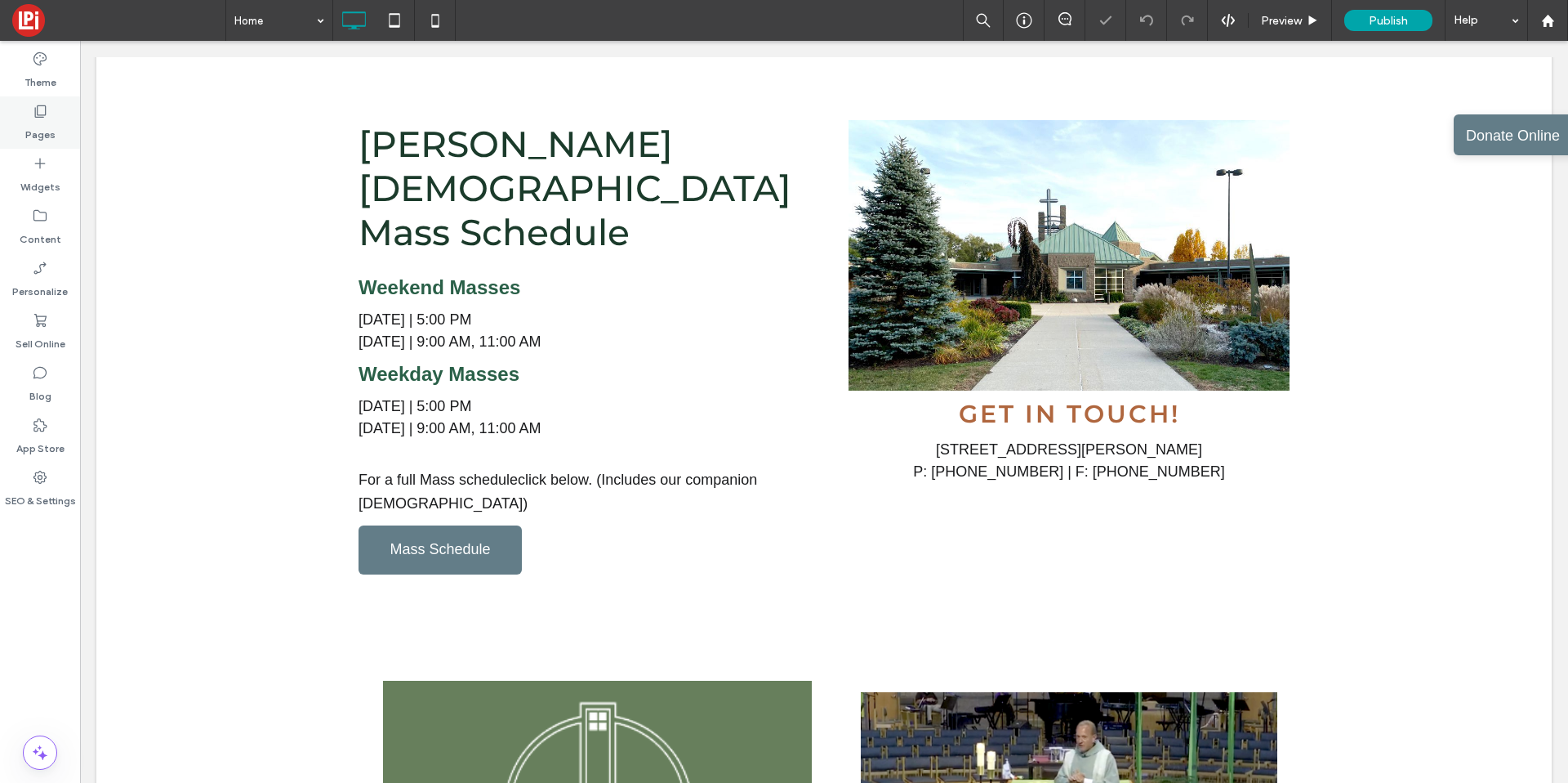
click at [22, 109] on div "Pages" at bounding box center [40, 122] width 80 height 52
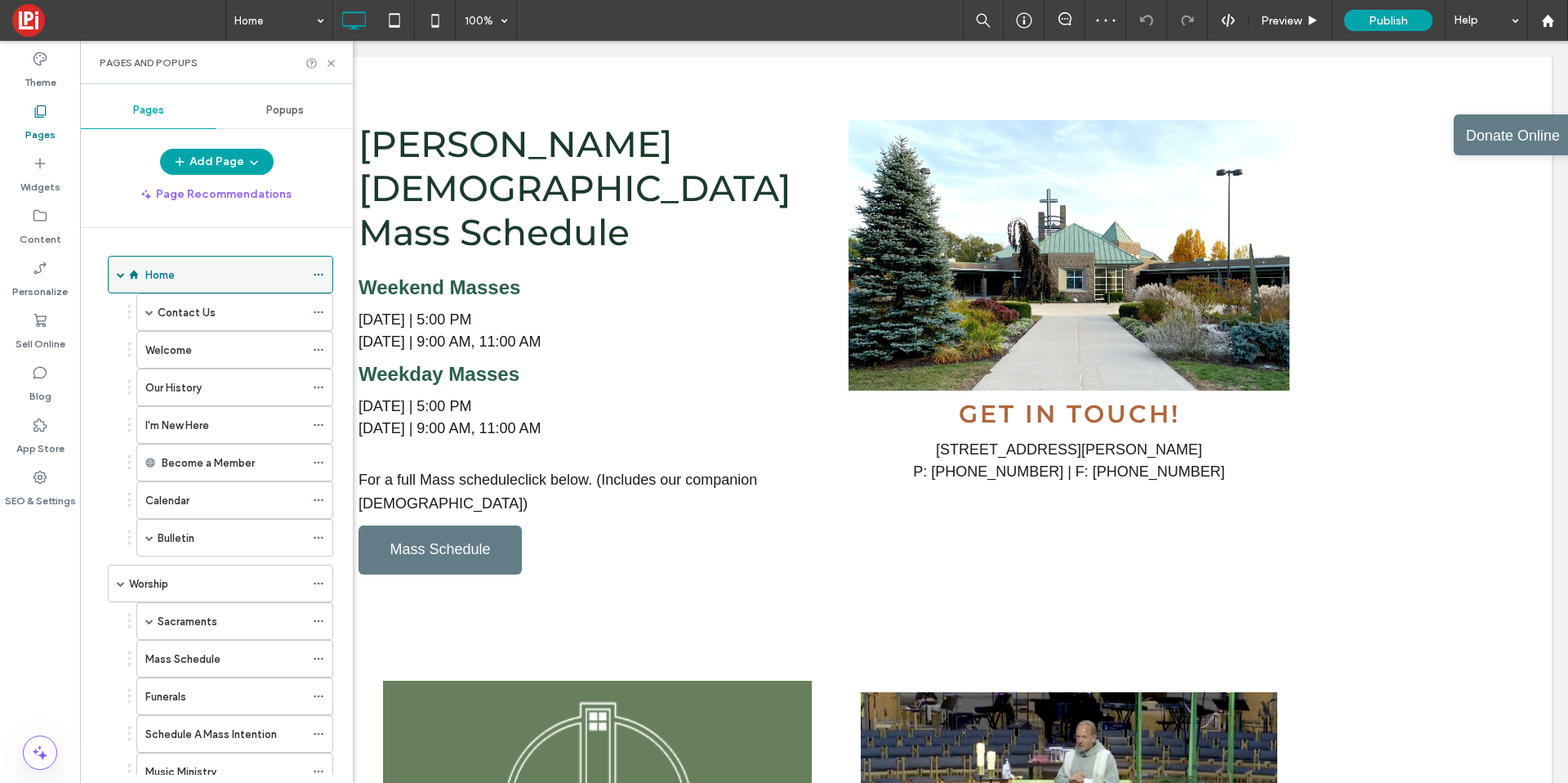
click at [117, 273] on span at bounding box center [121, 274] width 8 height 8
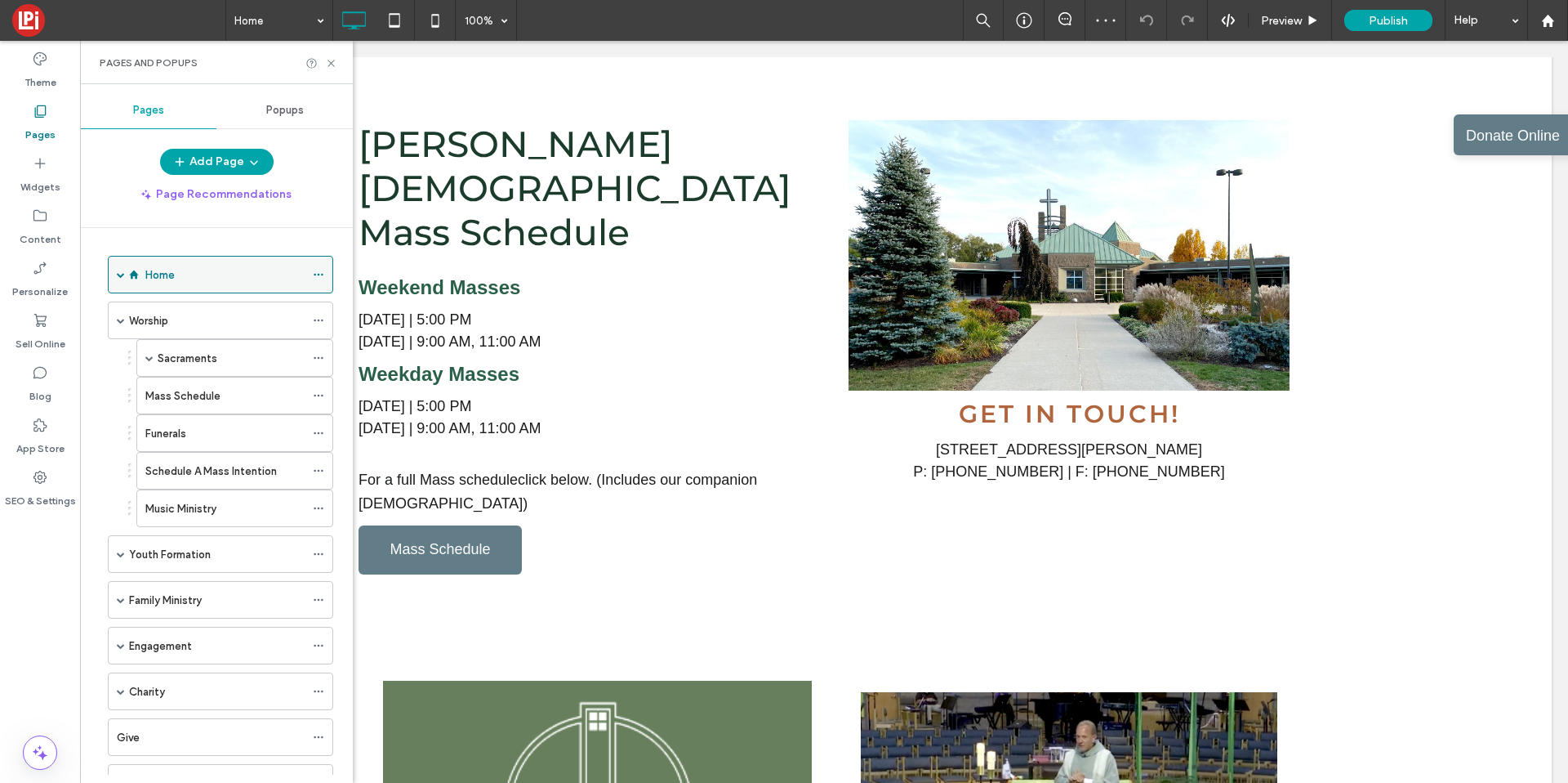
click at [121, 270] on span at bounding box center [121, 274] width 8 height 8
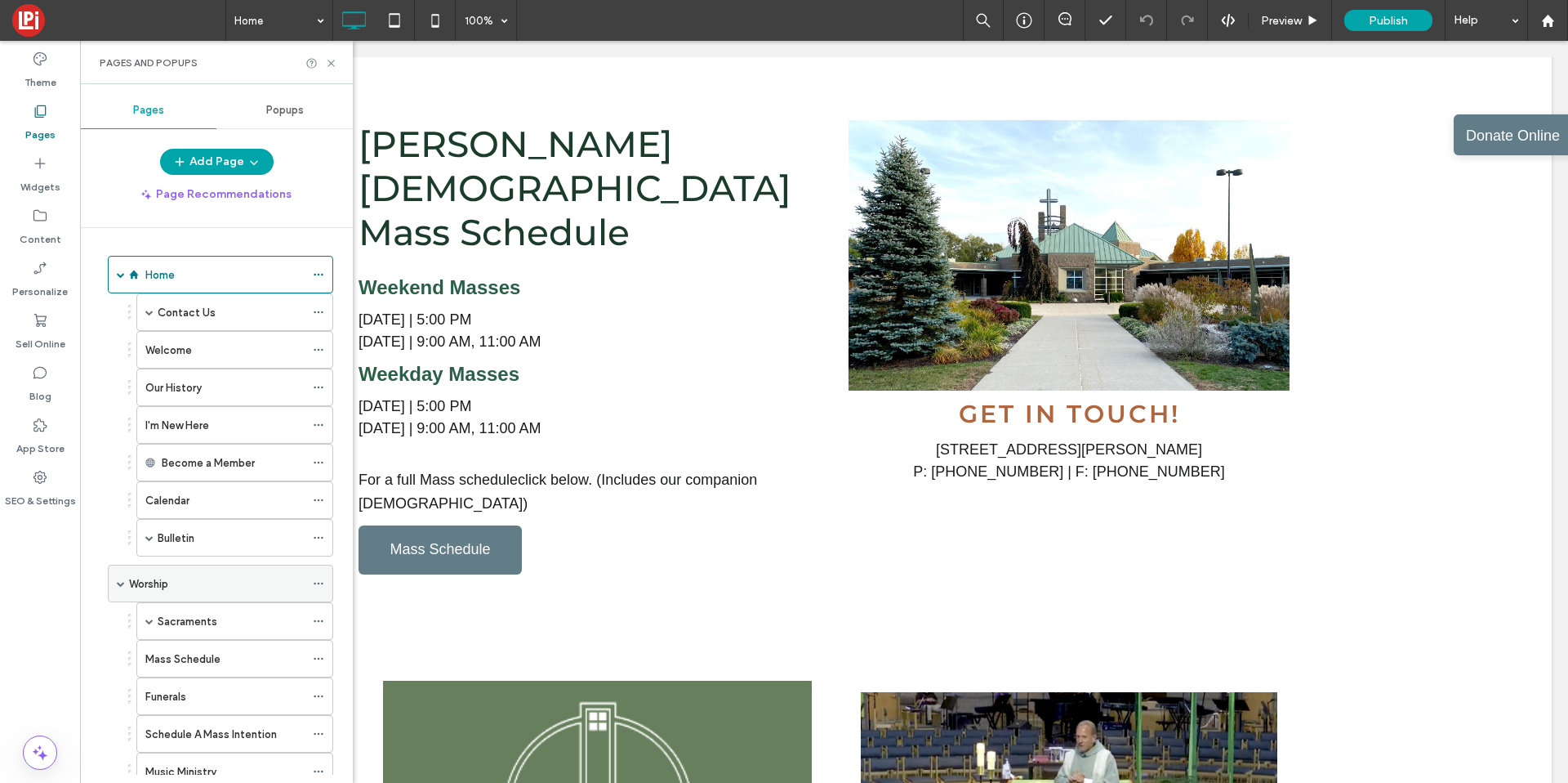
click at [199, 575] on div "Worship" at bounding box center [217, 584] width 176 height 17
click at [198, 649] on label "Mass Schedule" at bounding box center [183, 659] width 75 height 29
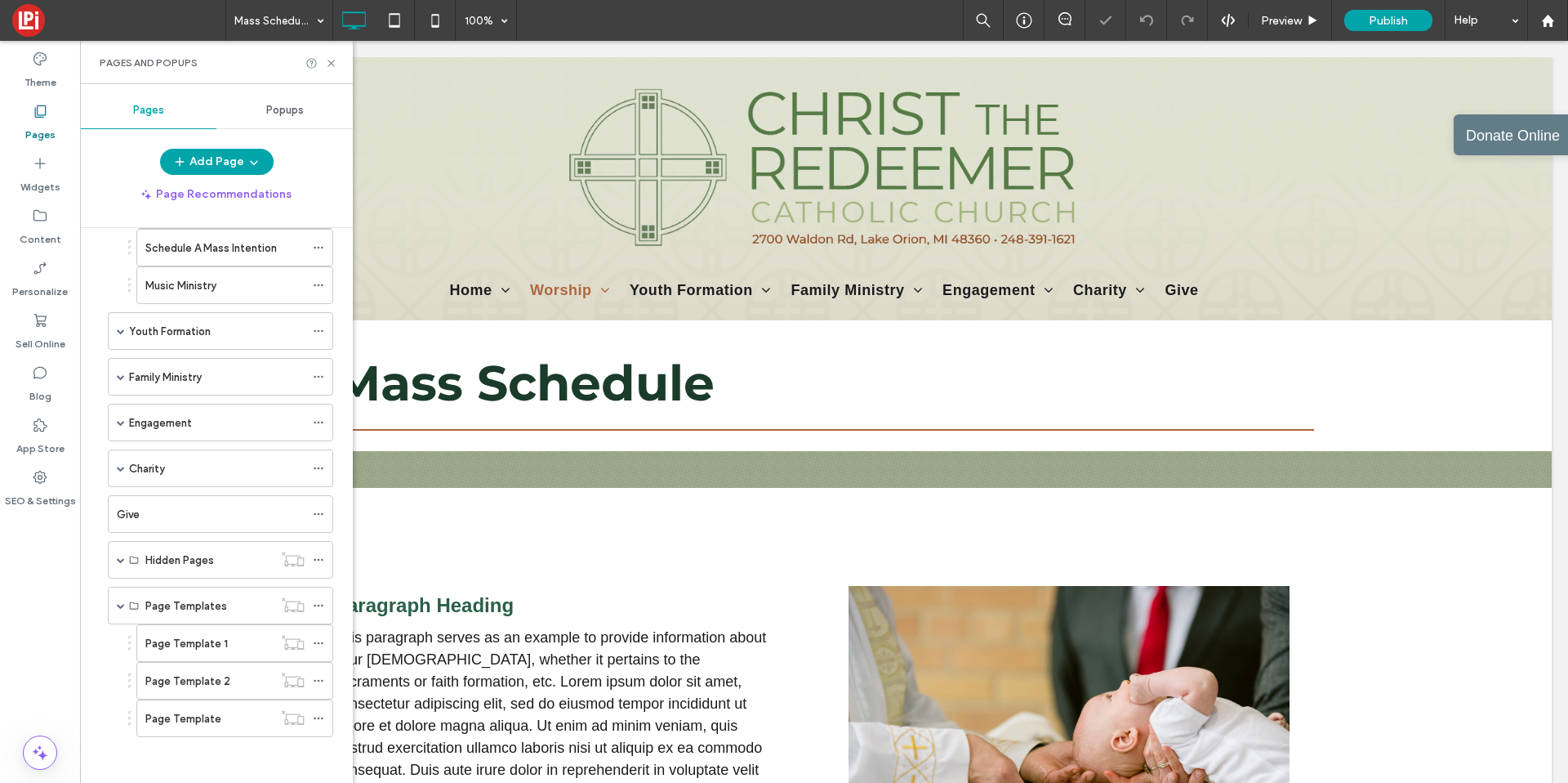
scroll to position [489, 0]
click at [120, 605] on span at bounding box center [121, 601] width 8 height 8
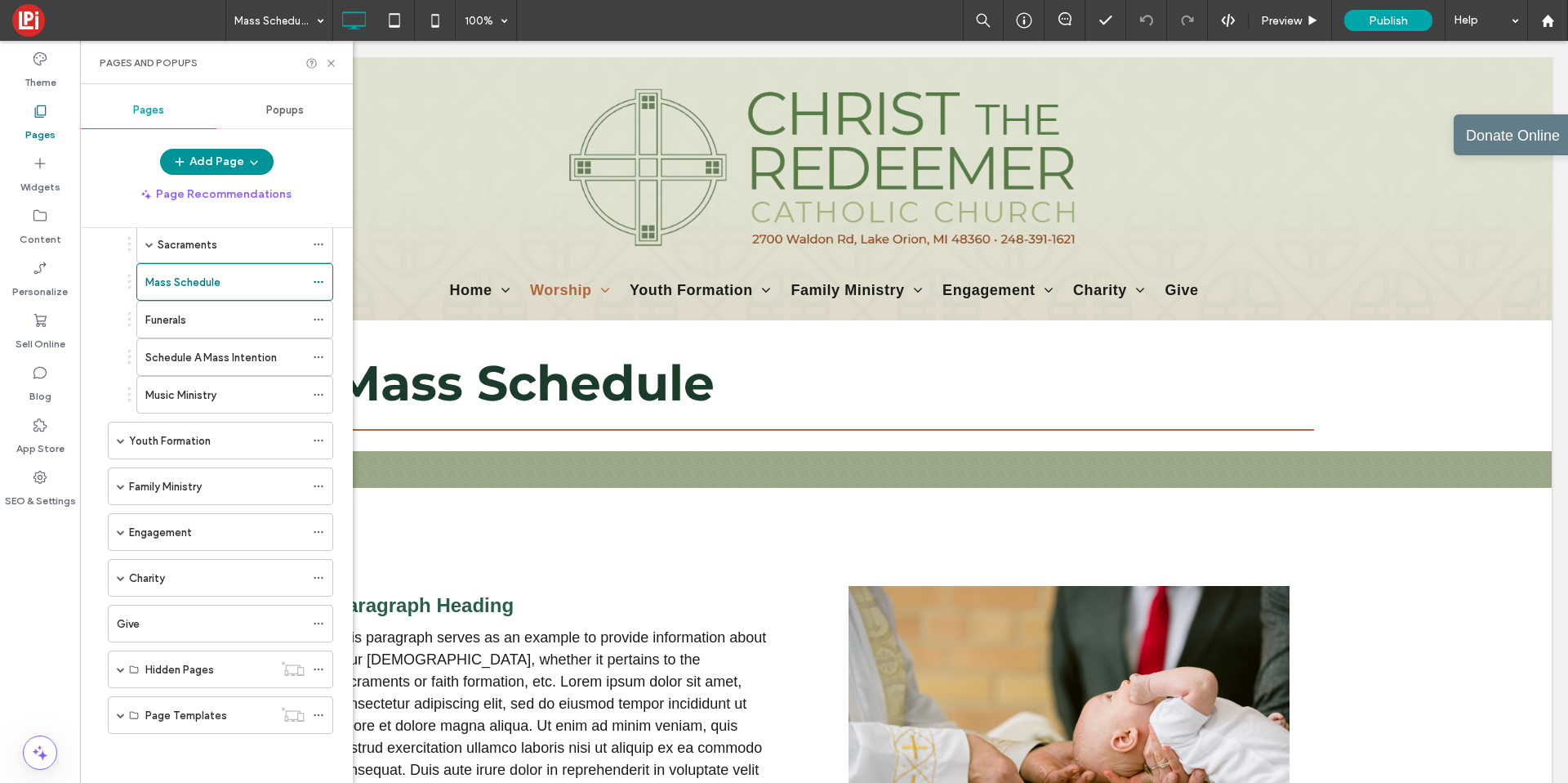
click at [232, 174] on button "Add Page" at bounding box center [217, 162] width 114 height 26
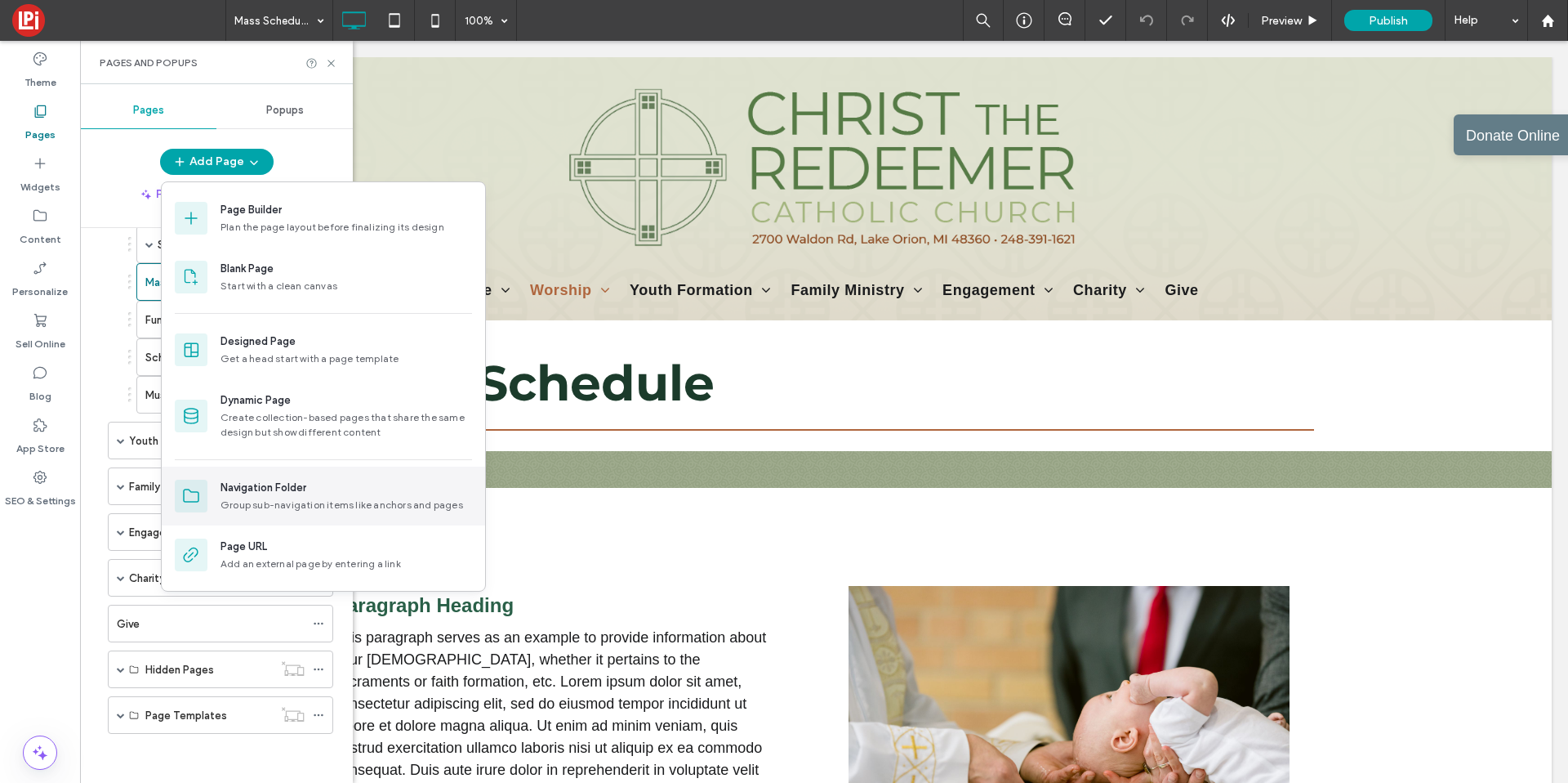
click at [259, 517] on div "Navigation Folder Group sub-navigation items like anchors and pages" at bounding box center [323, 495] width 323 height 59
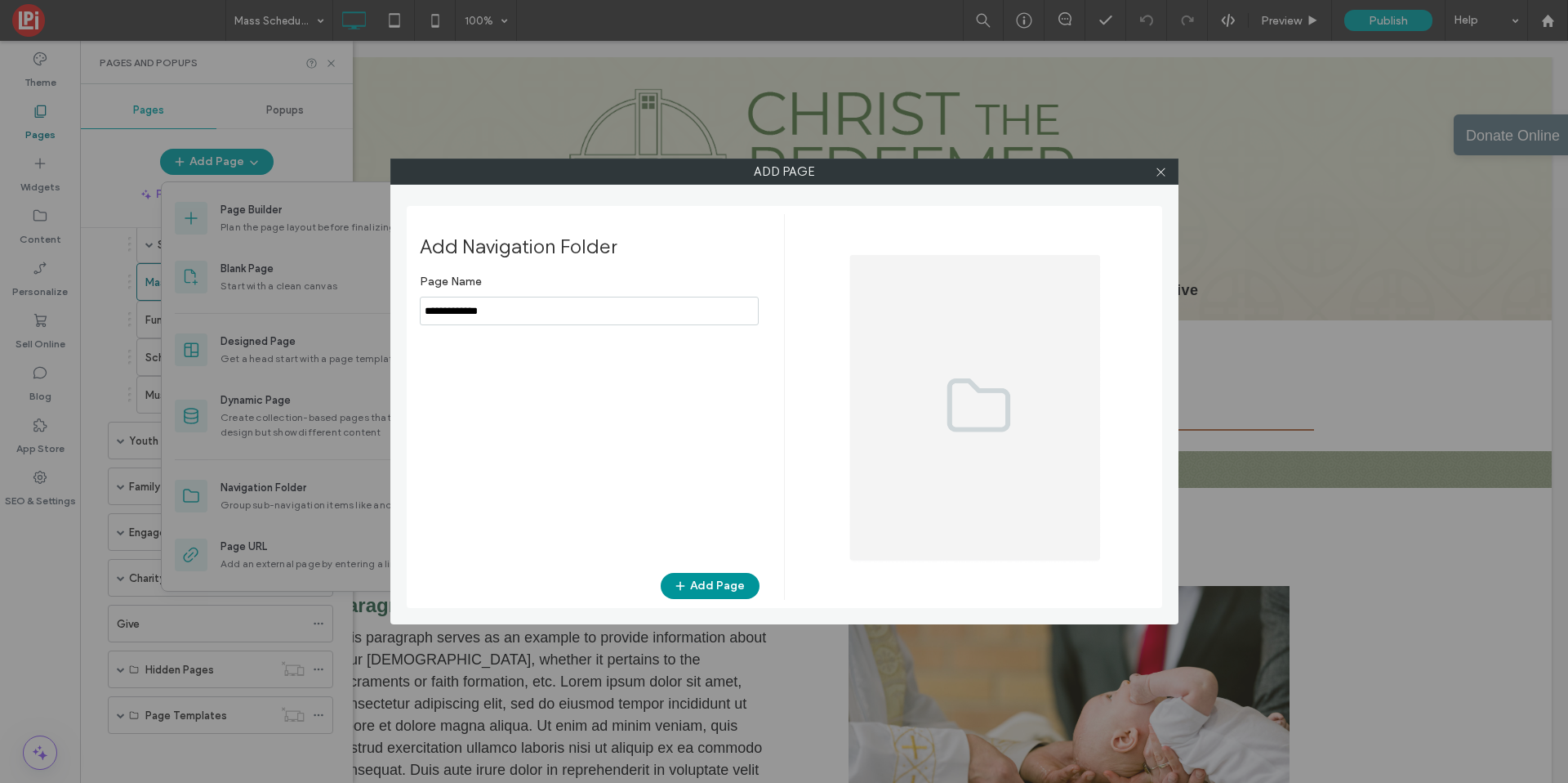
type input "**********"
click at [735, 578] on button "Add Page" at bounding box center [709, 586] width 99 height 26
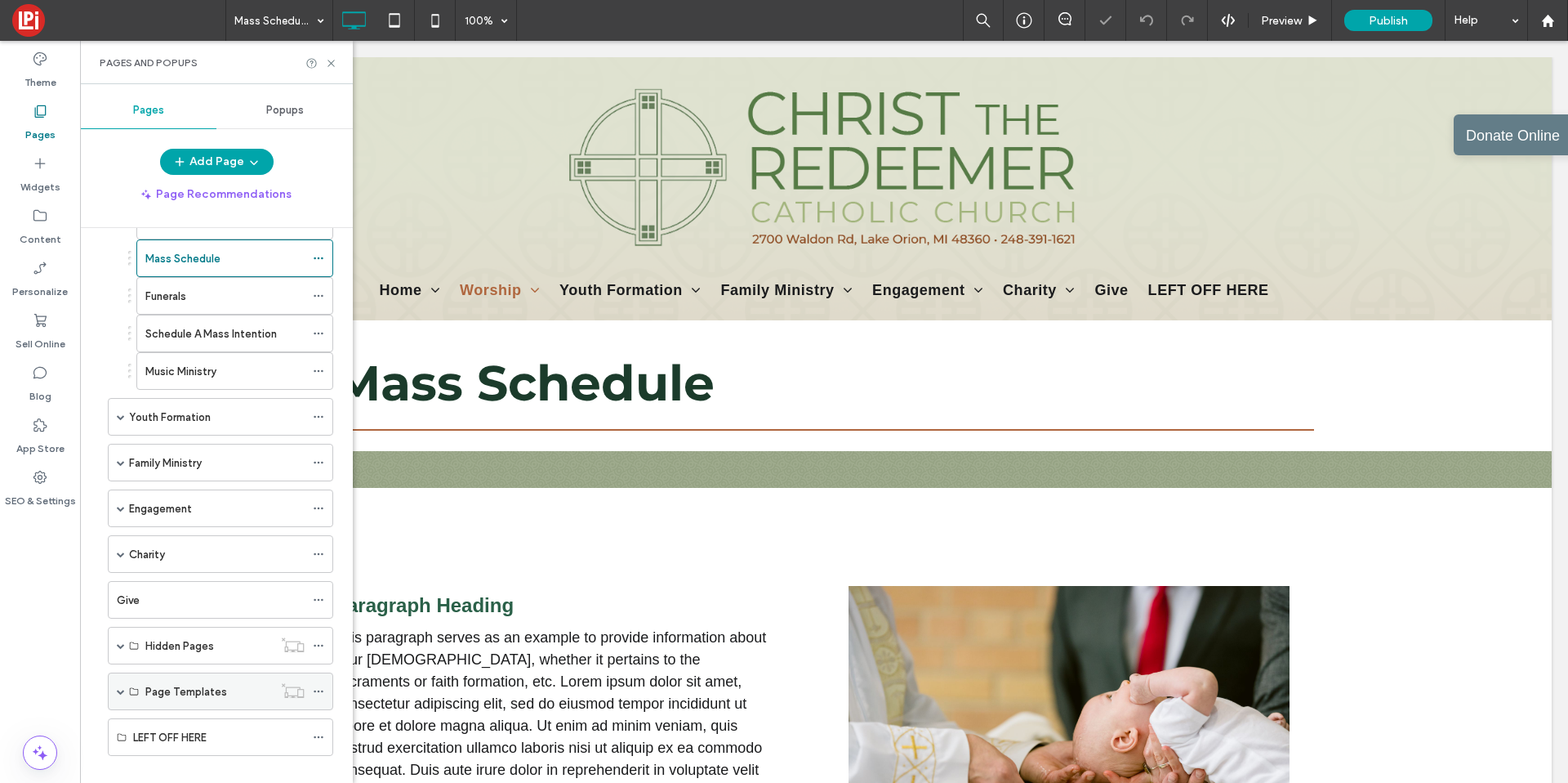
scroll to position [422, 0]
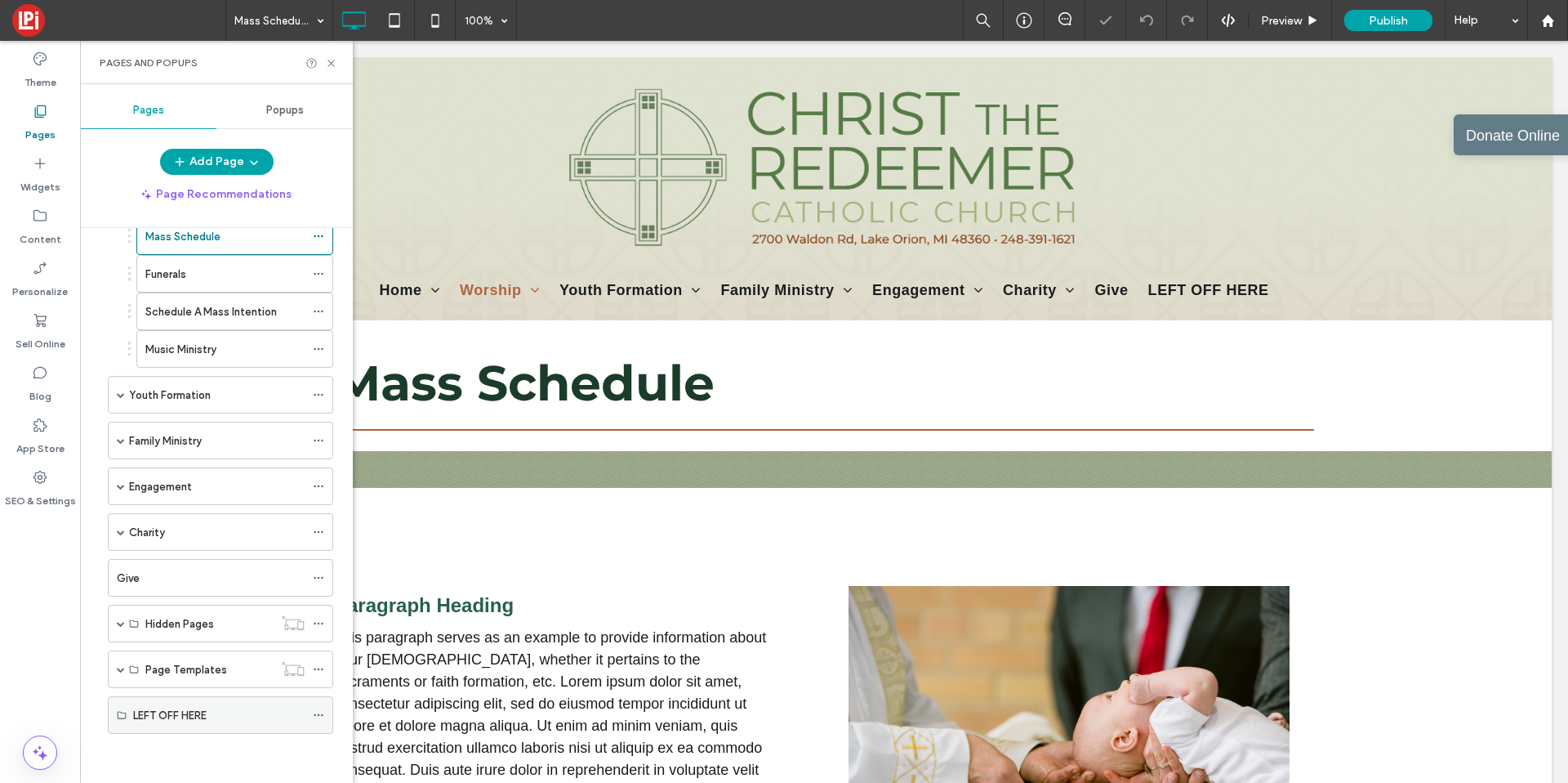
click at [314, 713] on icon at bounding box center [318, 715] width 11 height 11
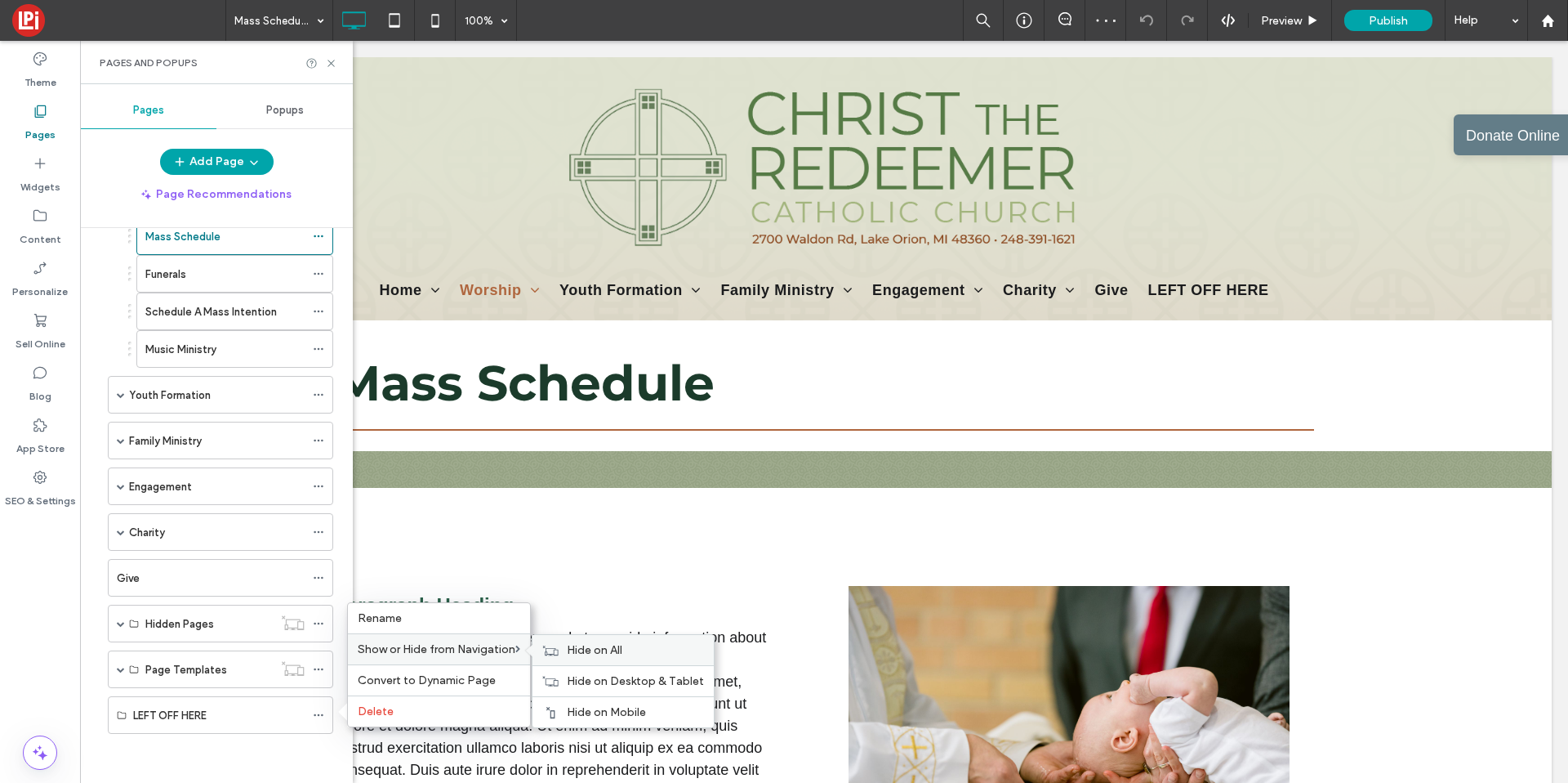
click at [588, 654] on span "Hide on All" at bounding box center [595, 650] width 56 height 14
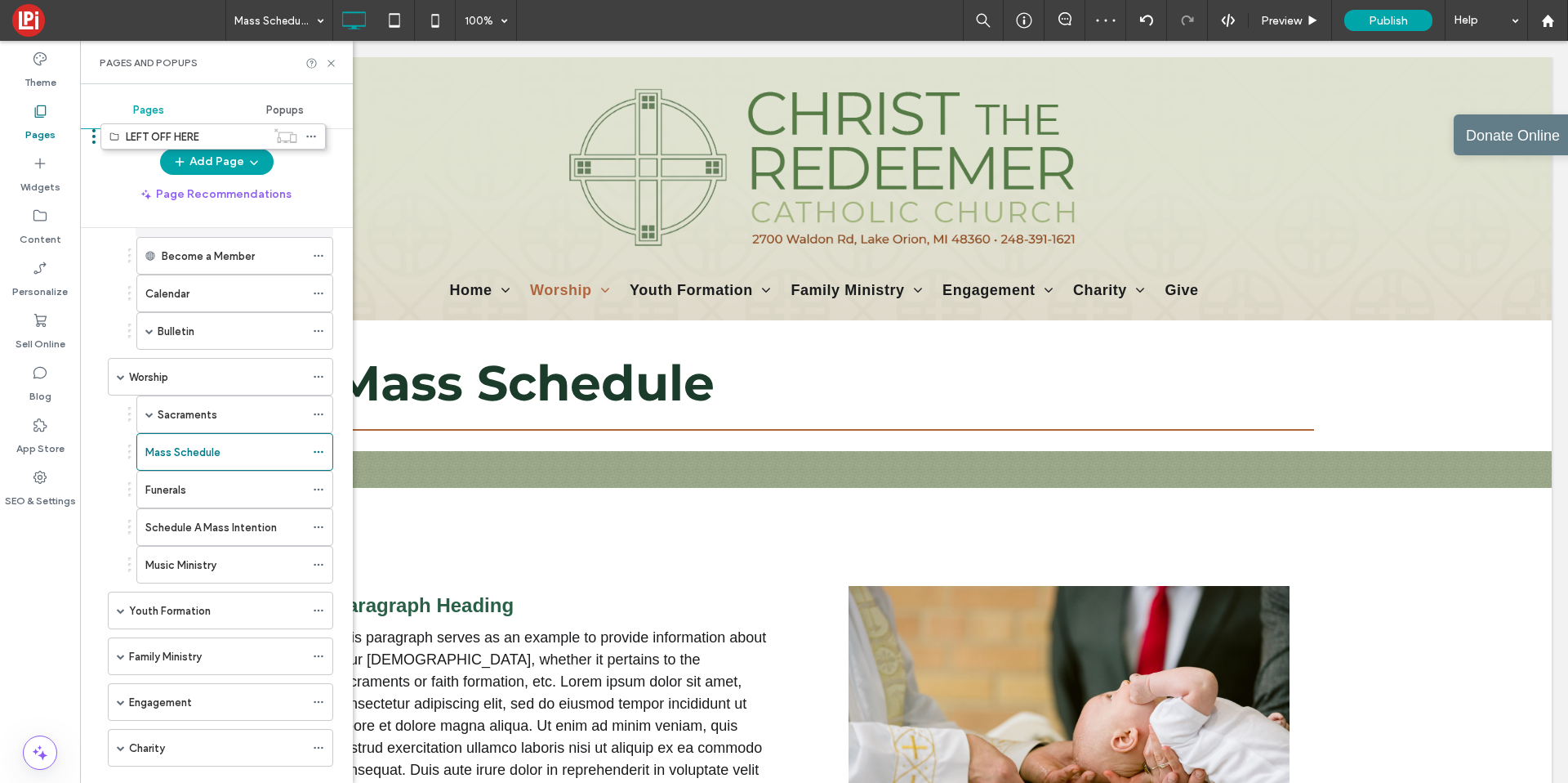
scroll to position [163, 0]
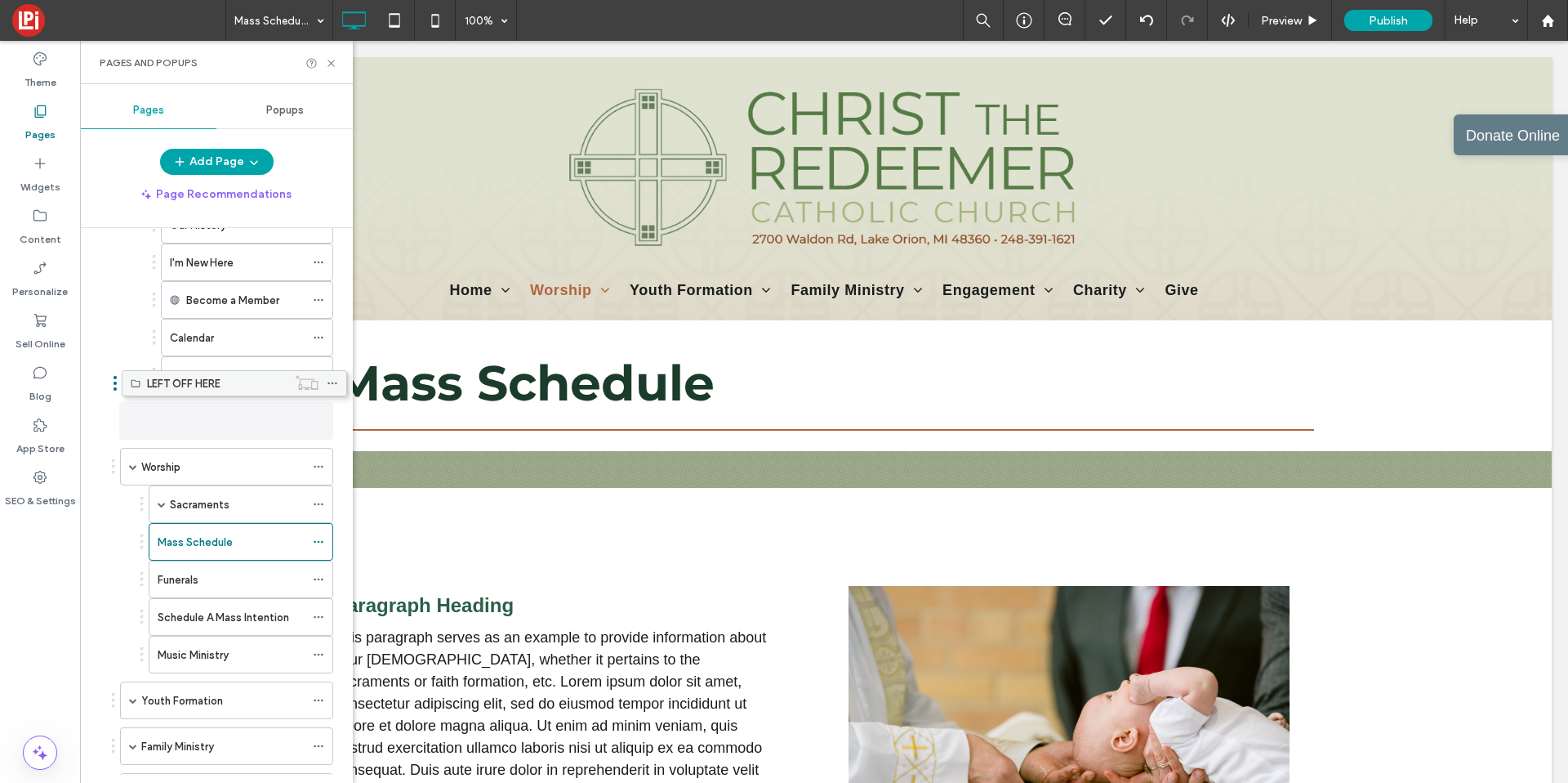
drag, startPoint x: 221, startPoint y: 714, endPoint x: 235, endPoint y: 388, distance: 326.3
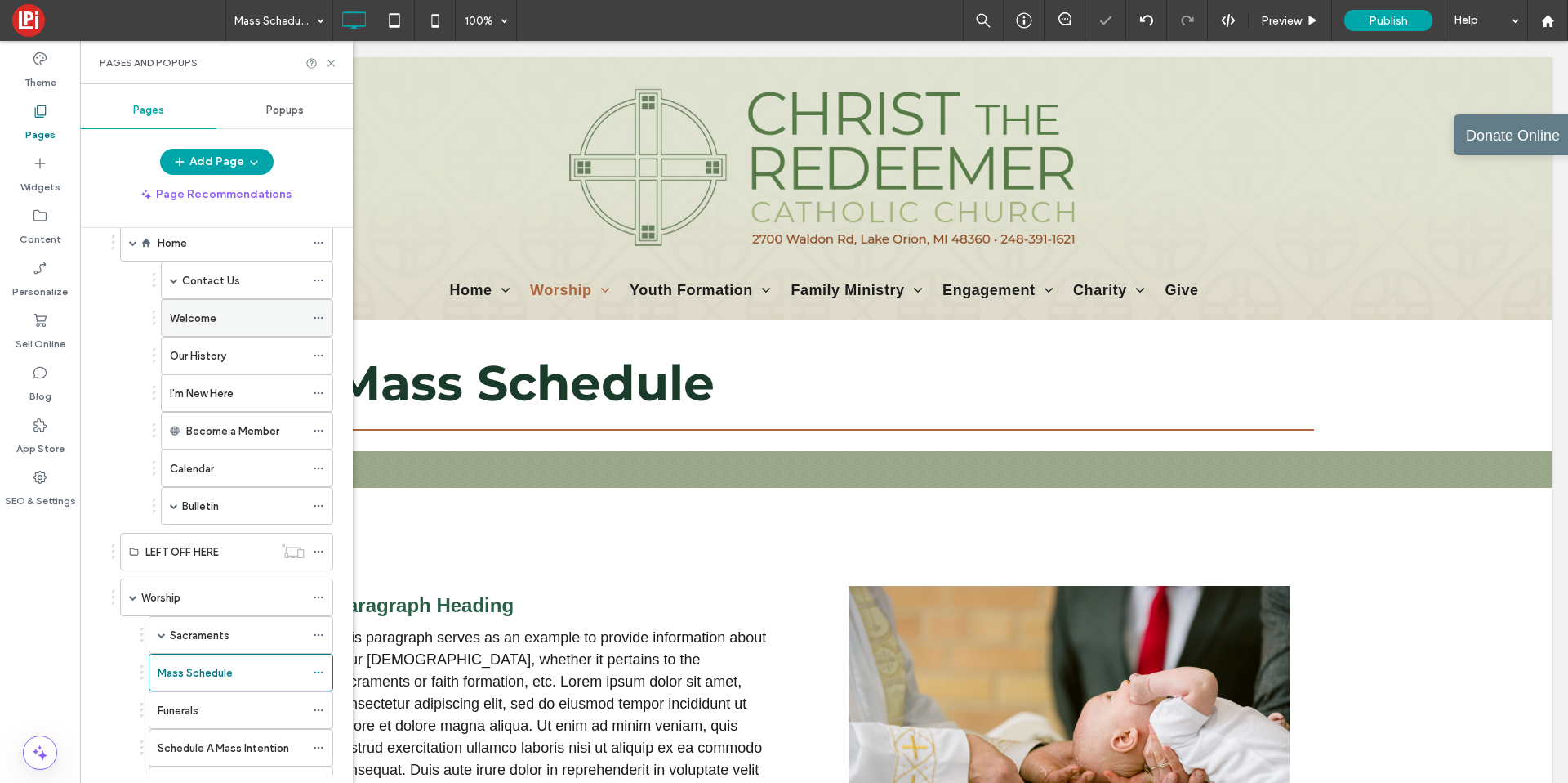
scroll to position [23, 0]
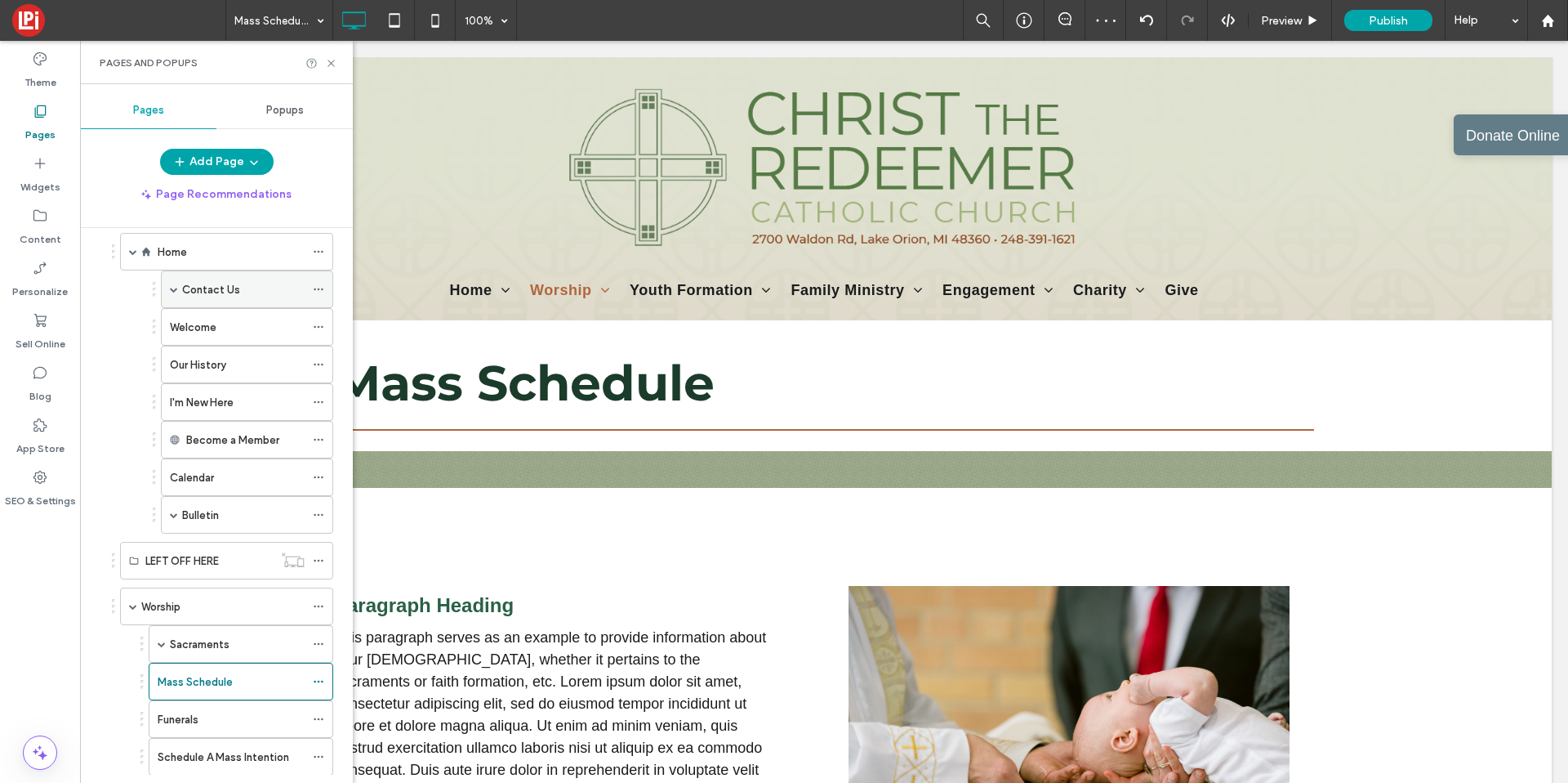
click at [170, 288] on span at bounding box center [173, 288] width 8 height 8
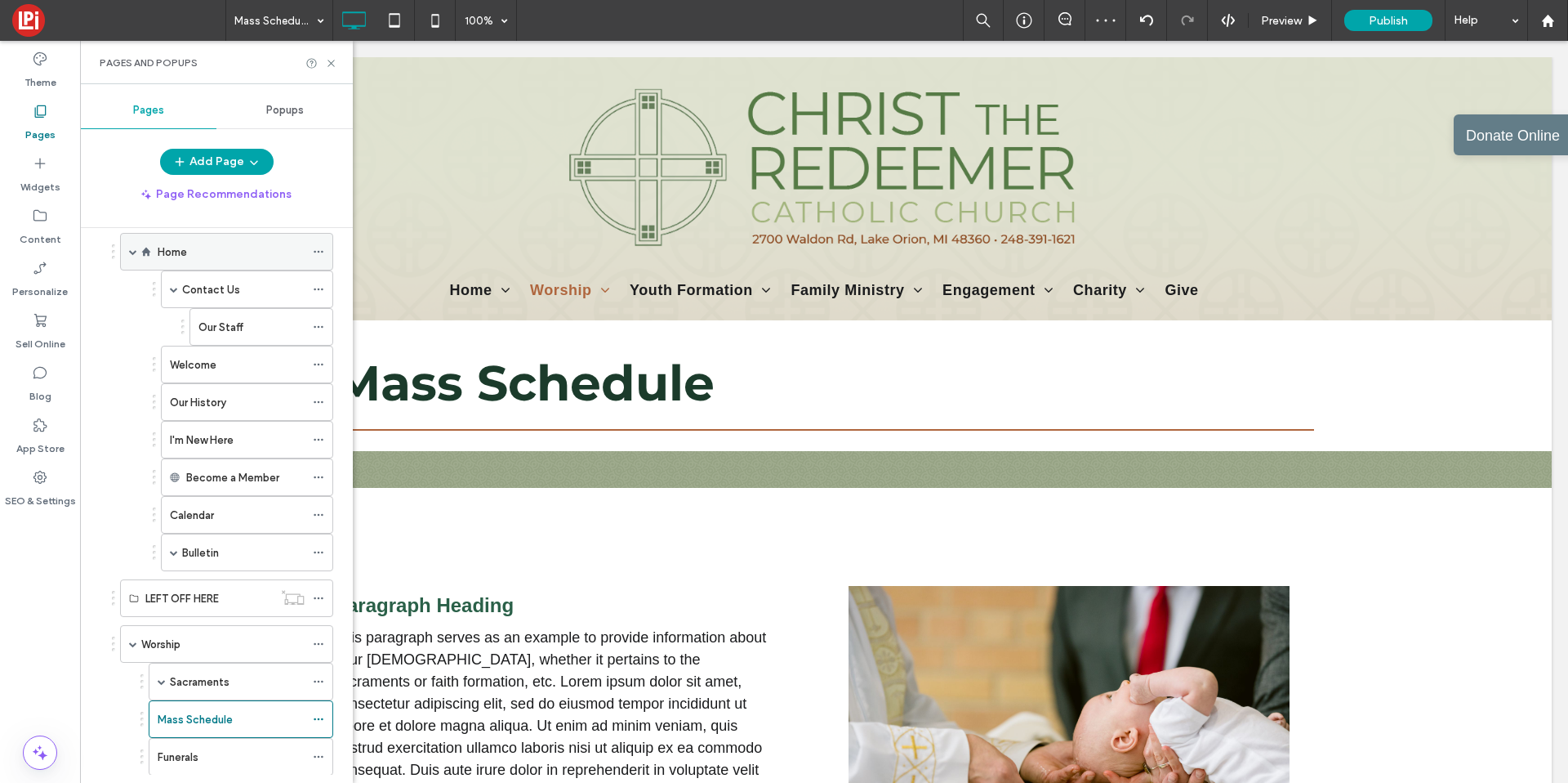
click at [135, 252] on span at bounding box center [133, 251] width 8 height 8
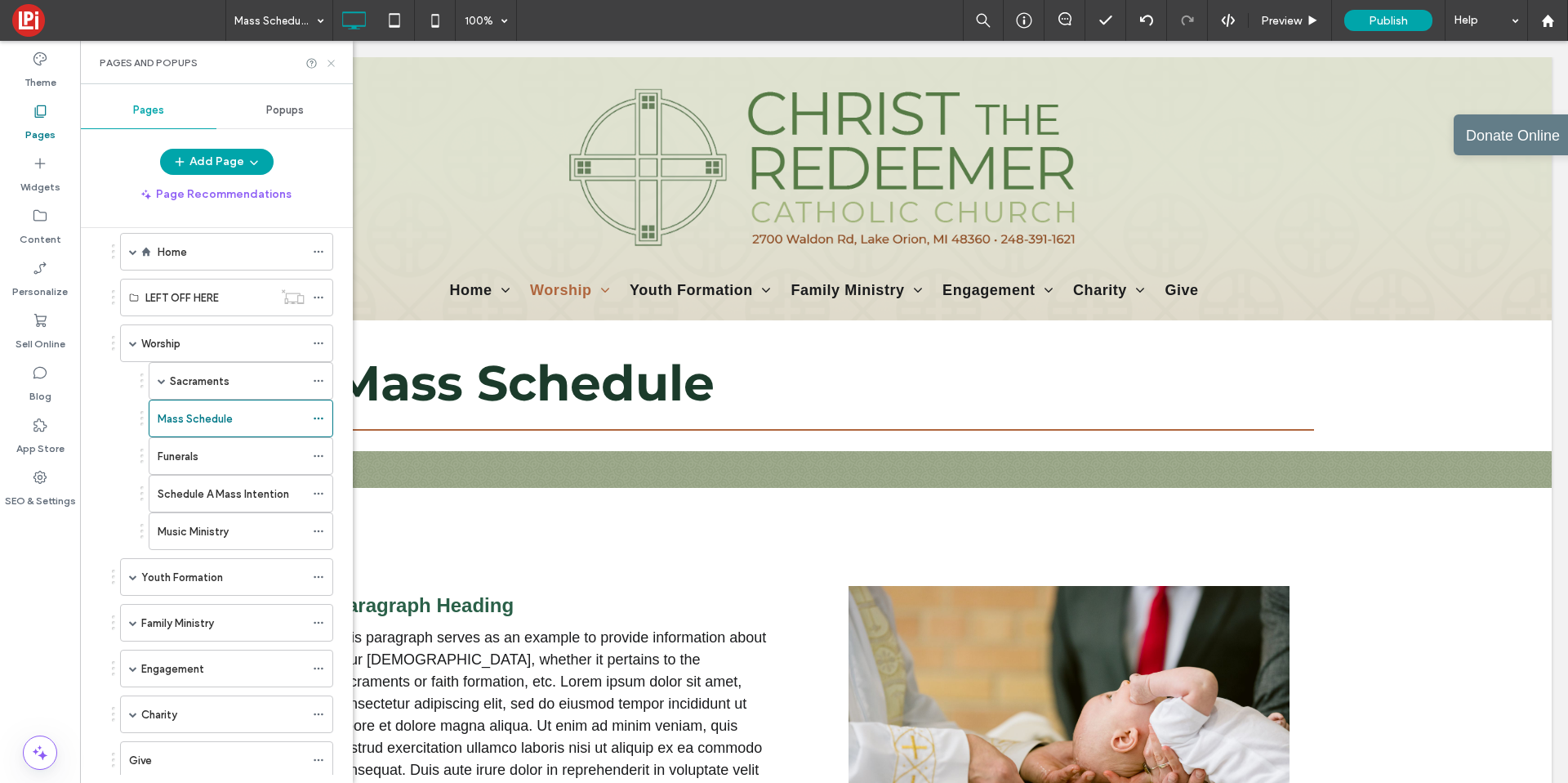
click at [334, 63] on icon at bounding box center [331, 63] width 12 height 12
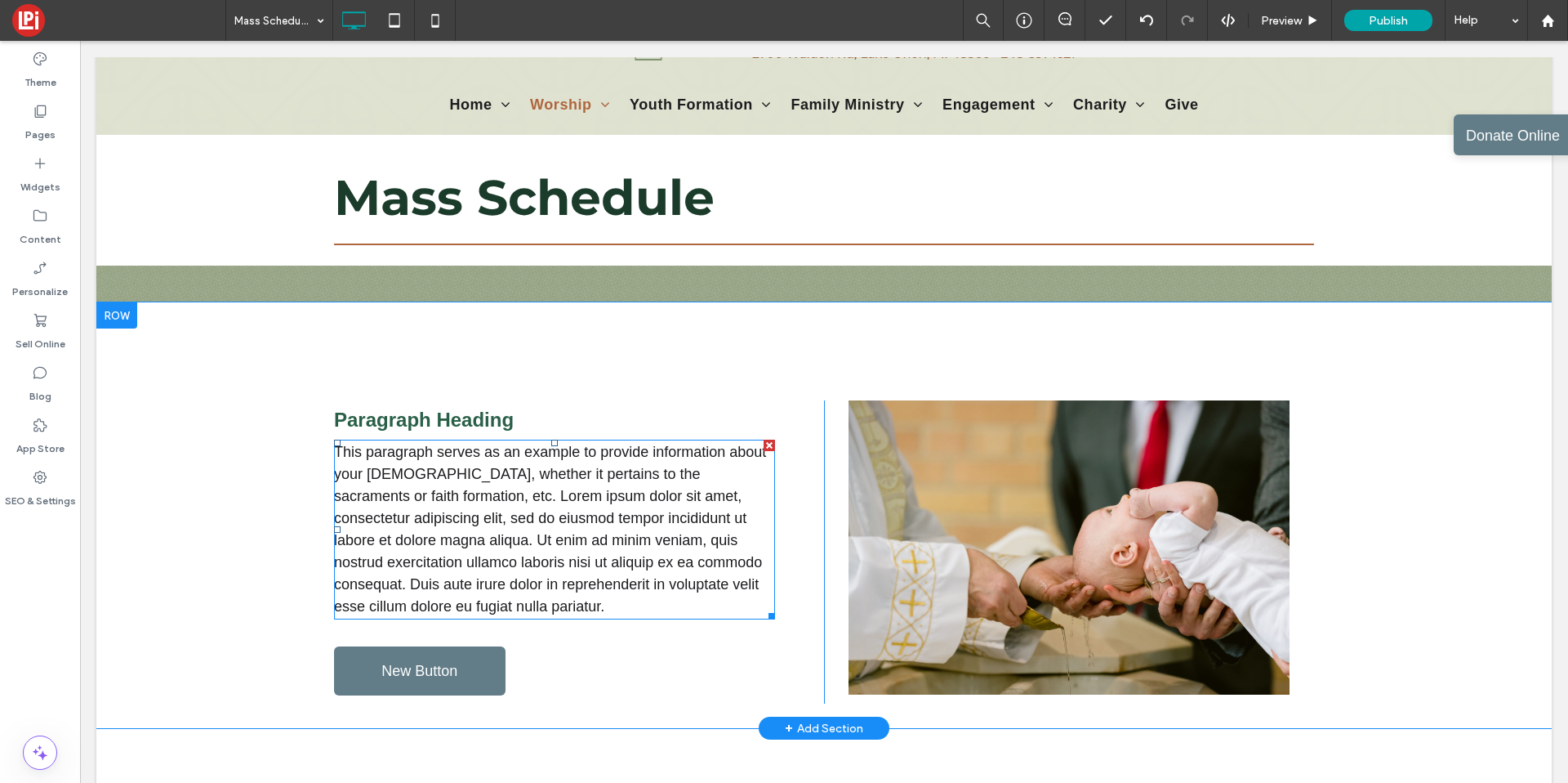
scroll to position [175, 0]
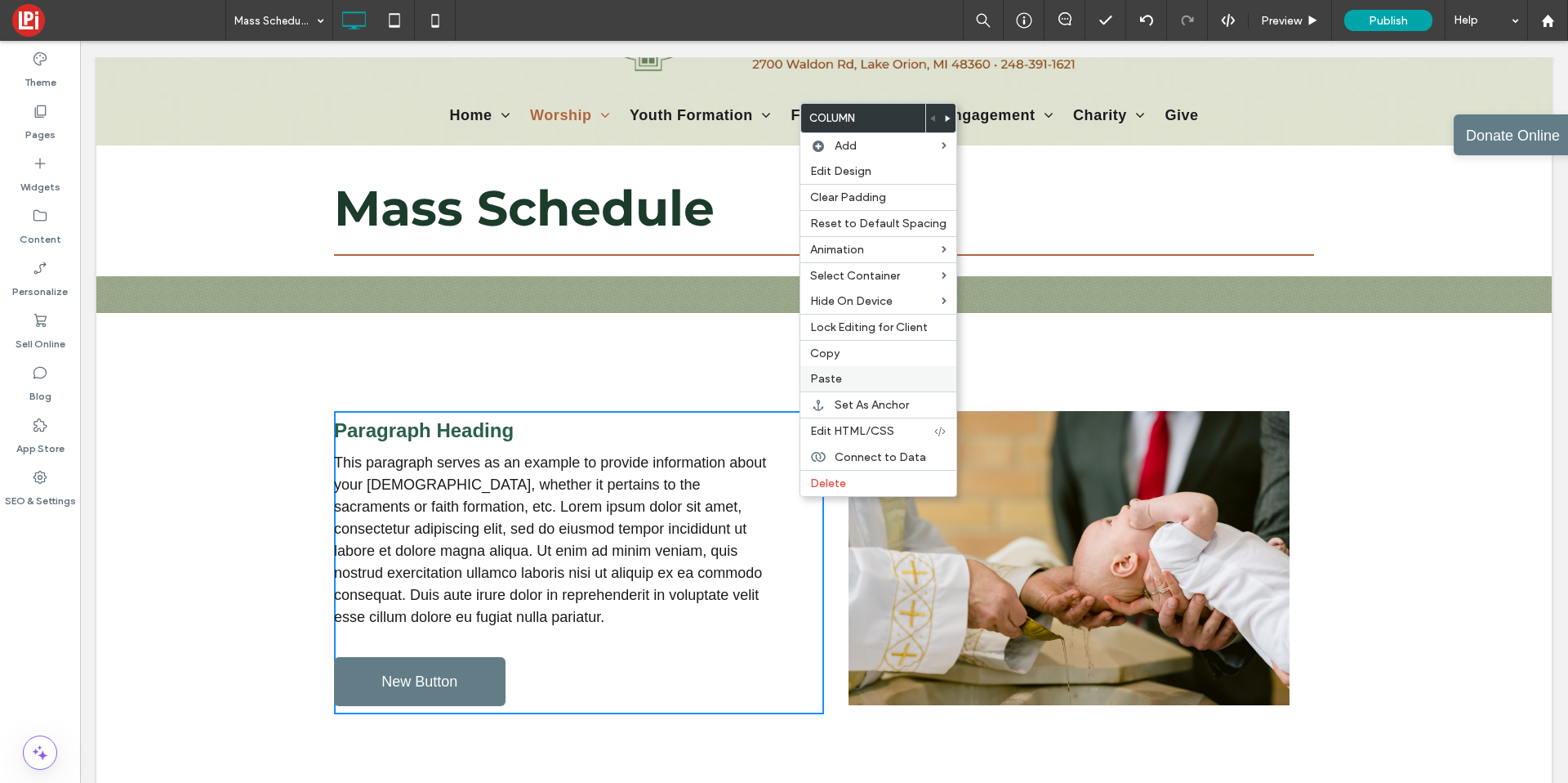
click at [818, 375] on span "Paste" at bounding box center [826, 378] width 31 height 14
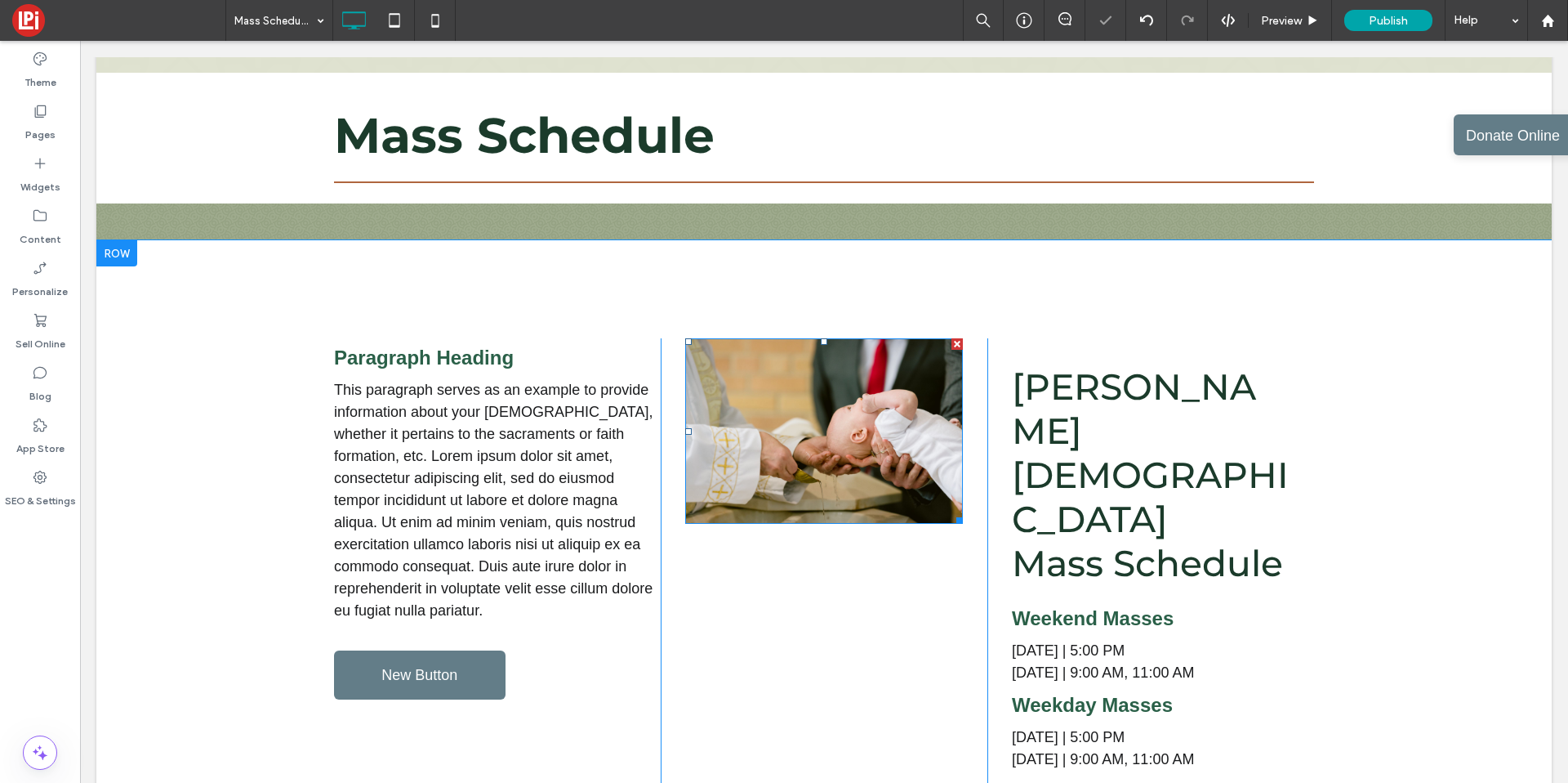
scroll to position [258, 0]
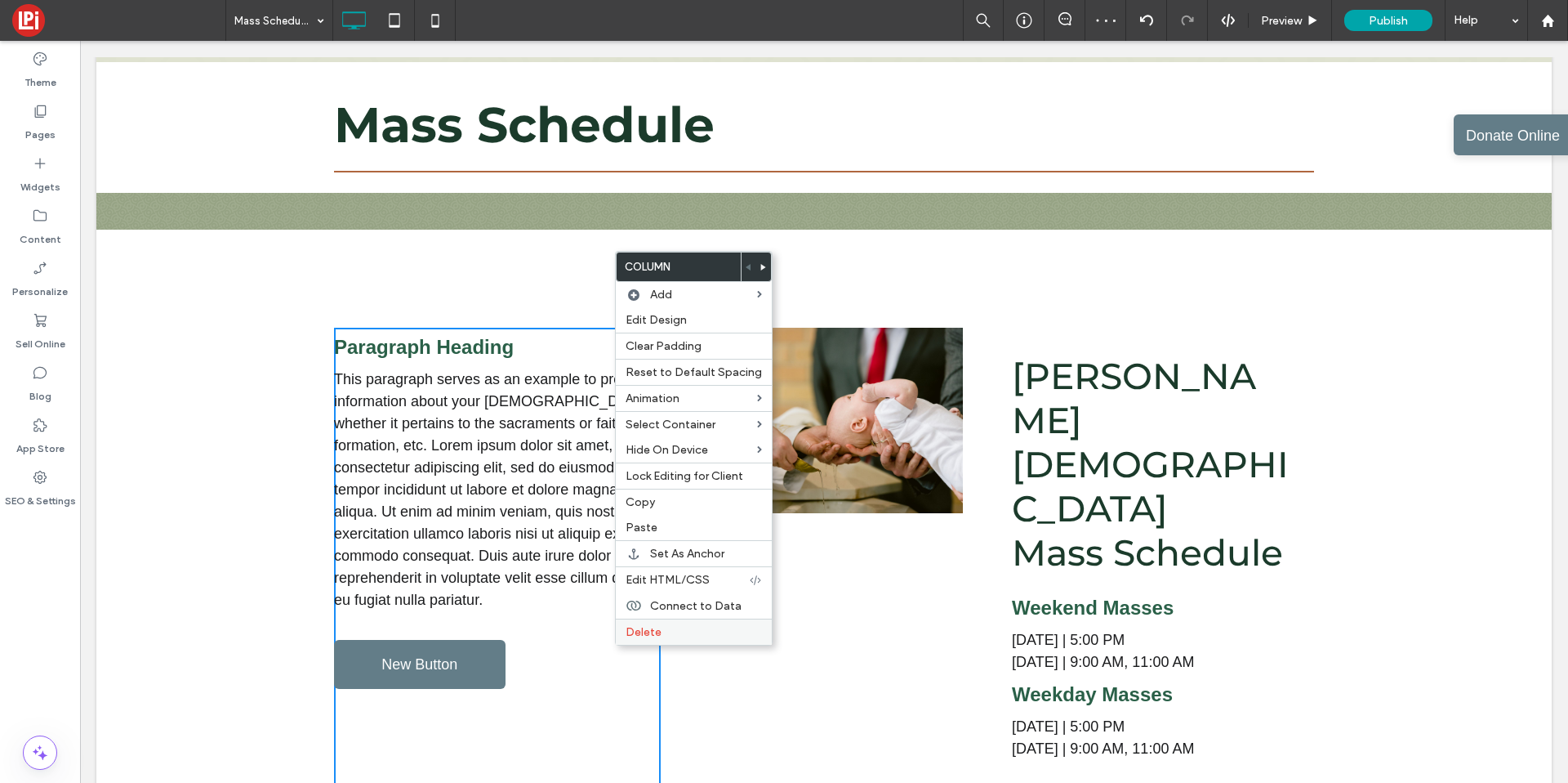
click at [632, 634] on span "Delete" at bounding box center [643, 632] width 36 height 14
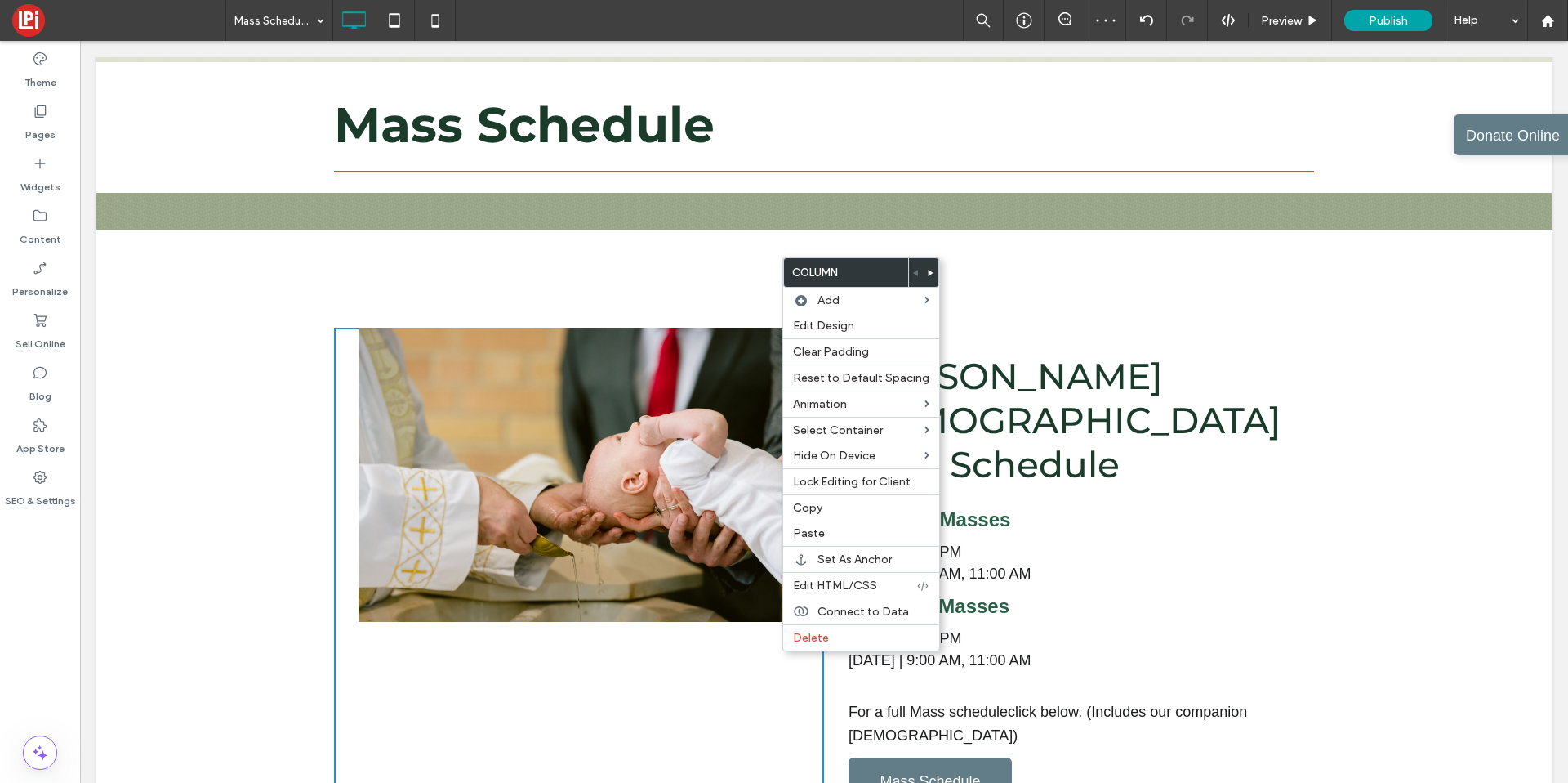
click at [929, 273] on use at bounding box center [931, 273] width 5 height 6
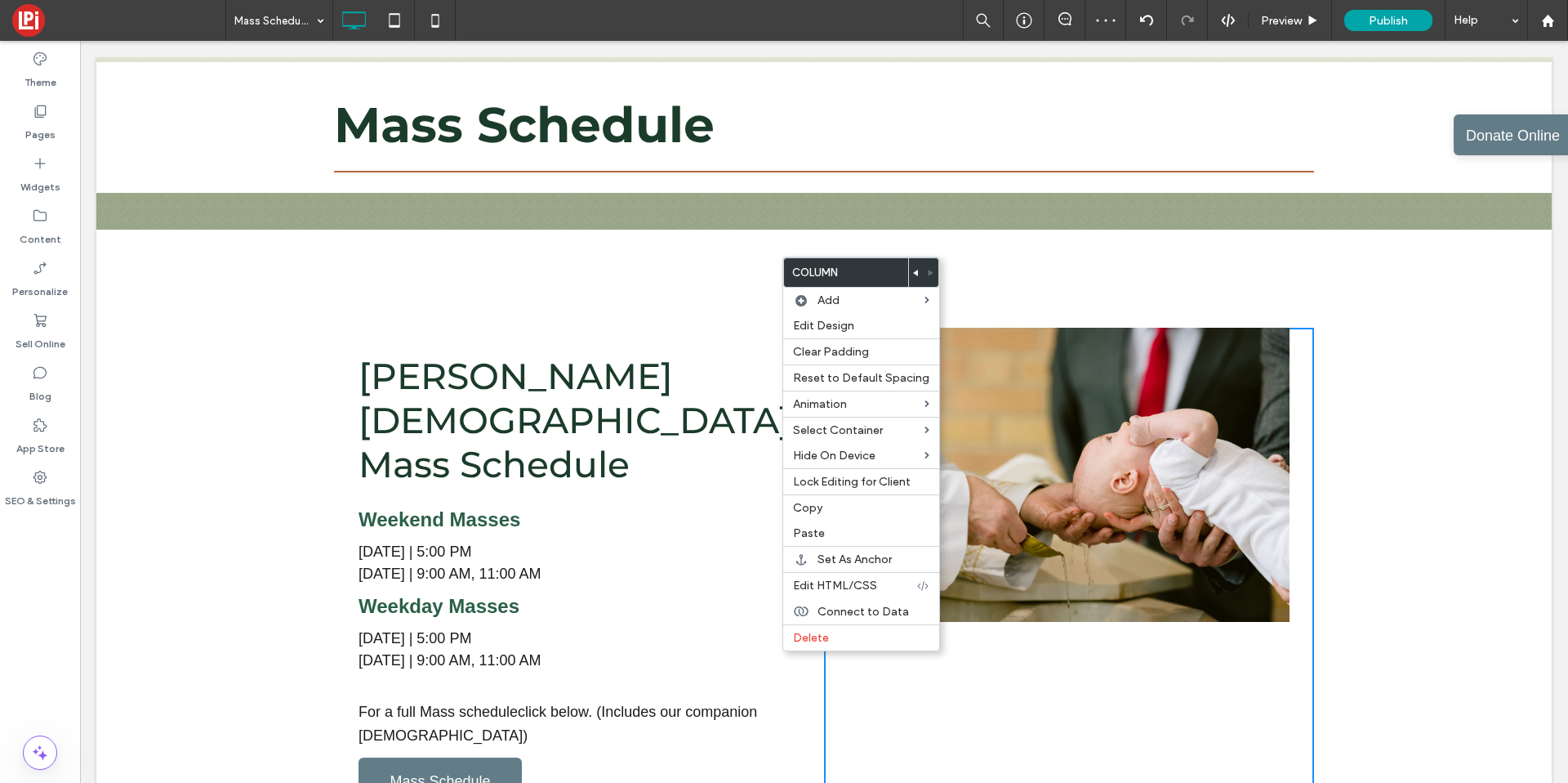
click at [704, 329] on div "Christ the Redeemer Mass Schedule Weekend Masses Saturday | 5:00 PM Sunday | 9:…" at bounding box center [578, 583] width 490 height 511
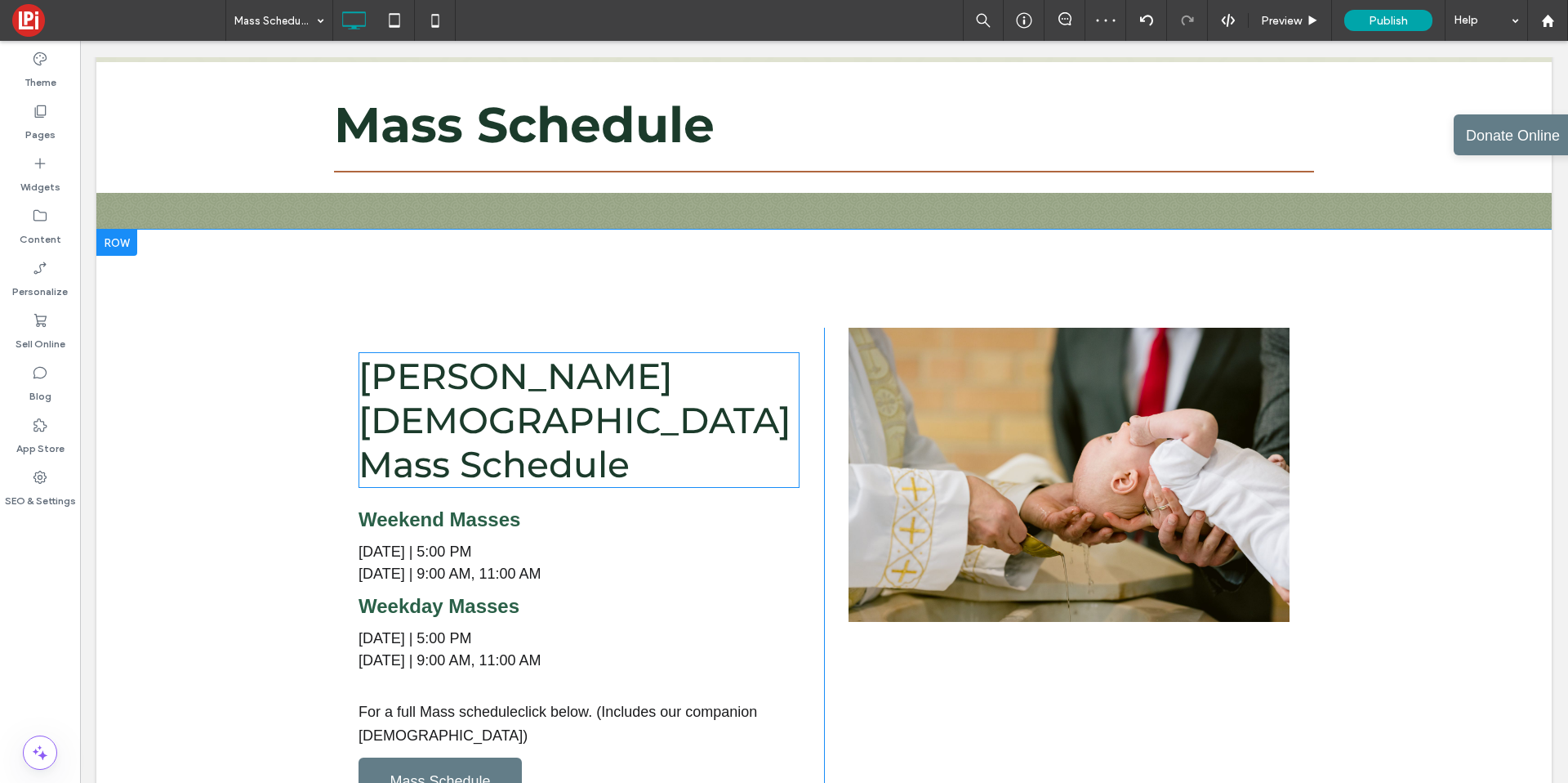
click at [618, 367] on span "Christ the Redeemer Mass Schedule" at bounding box center [575, 419] width 433 height 132
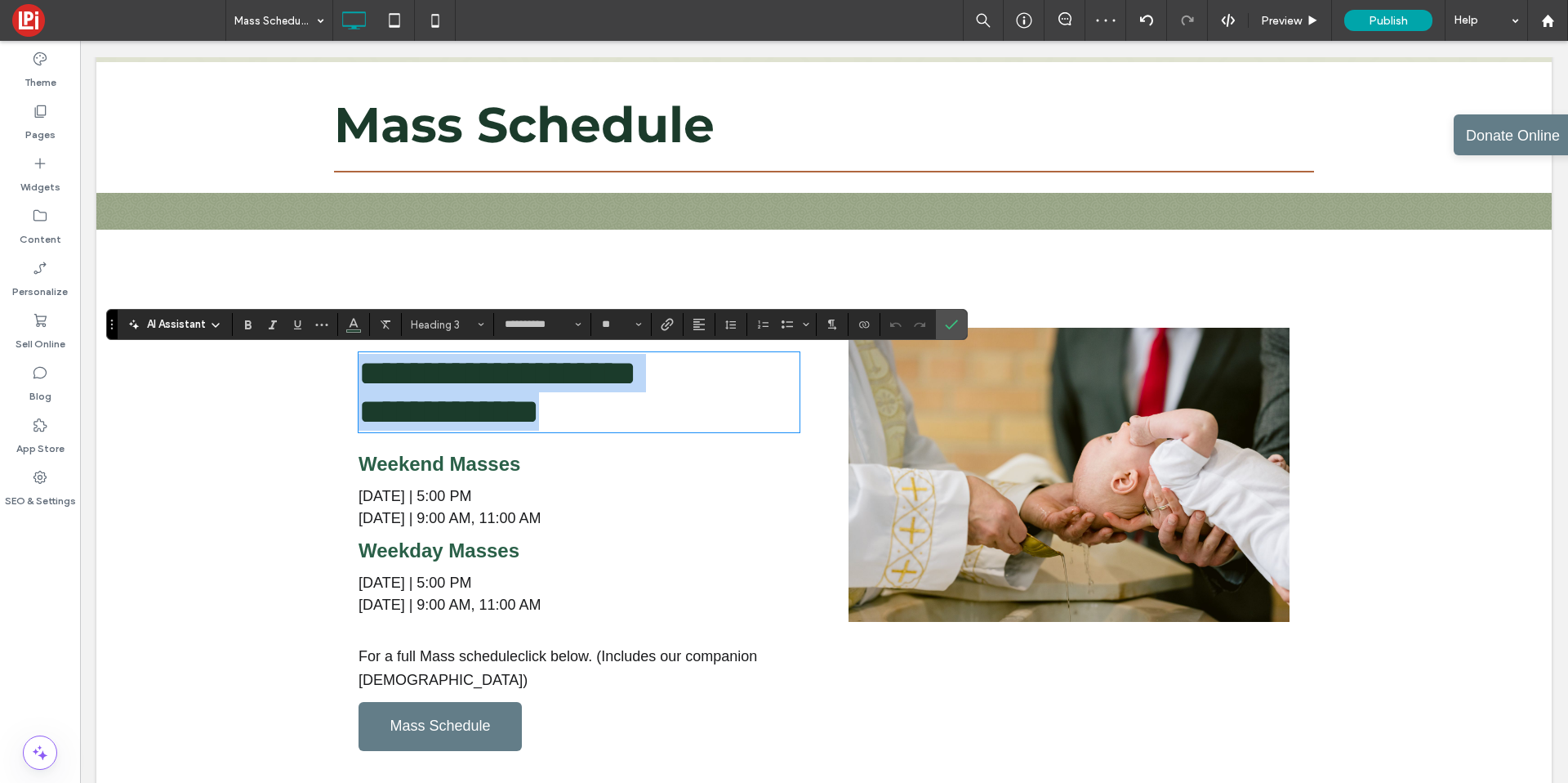
click at [584, 406] on span "**********" at bounding box center [497, 392] width 278 height 73
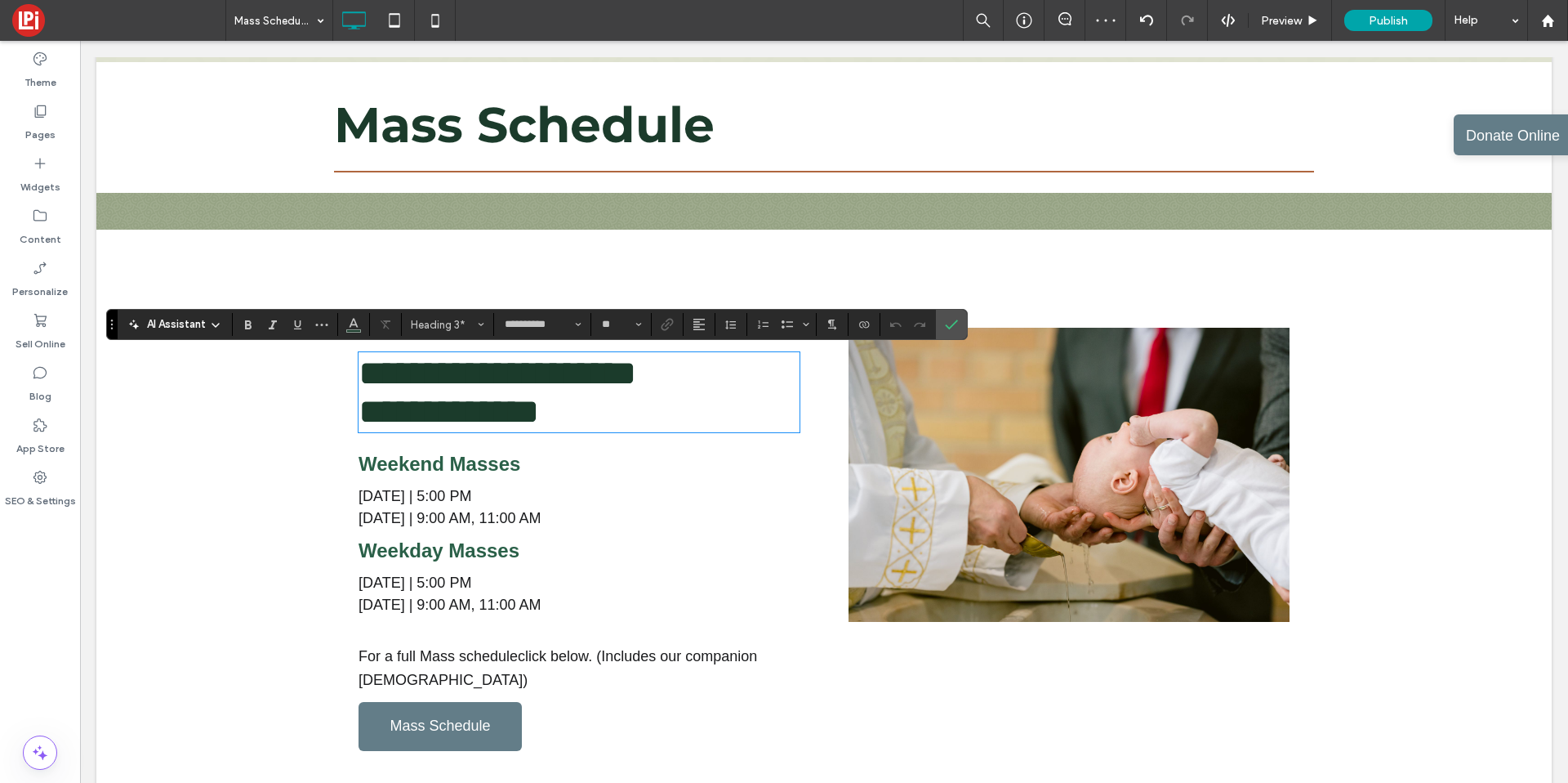
click at [582, 371] on span "**********" at bounding box center [497, 392] width 278 height 73
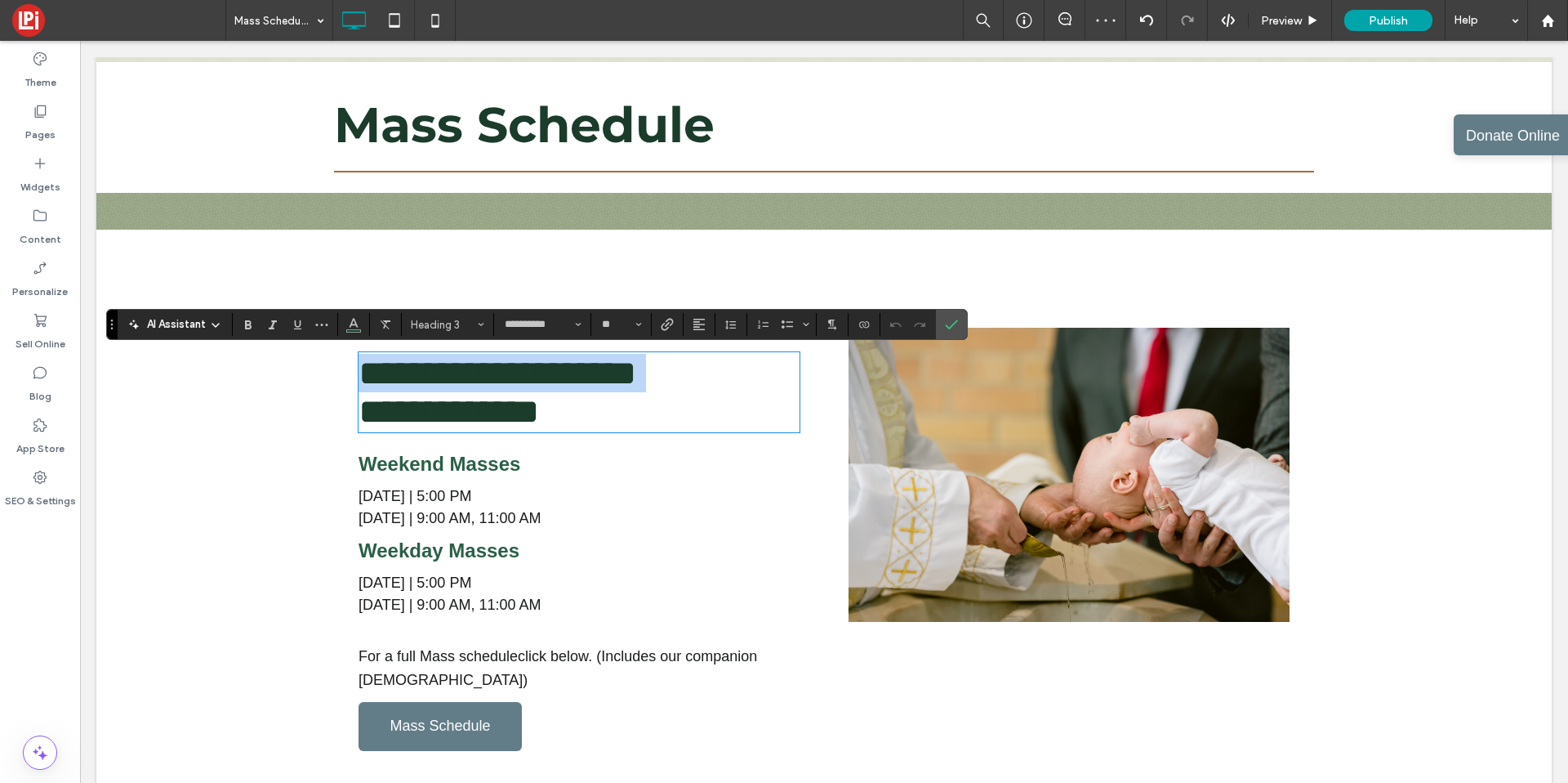
click at [582, 371] on span "**********" at bounding box center [497, 392] width 278 height 73
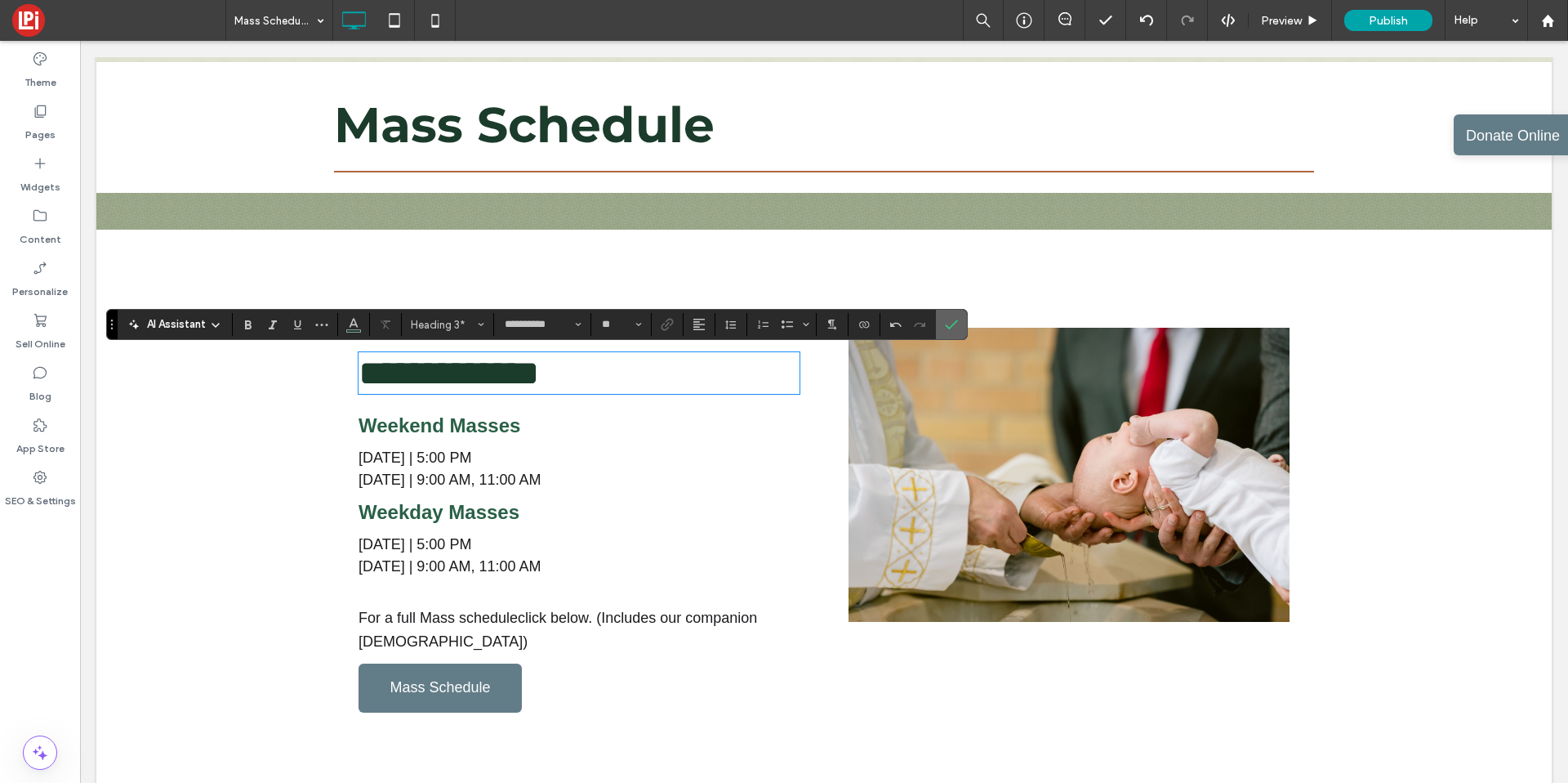
click at [950, 318] on icon "Confirm" at bounding box center [951, 324] width 13 height 13
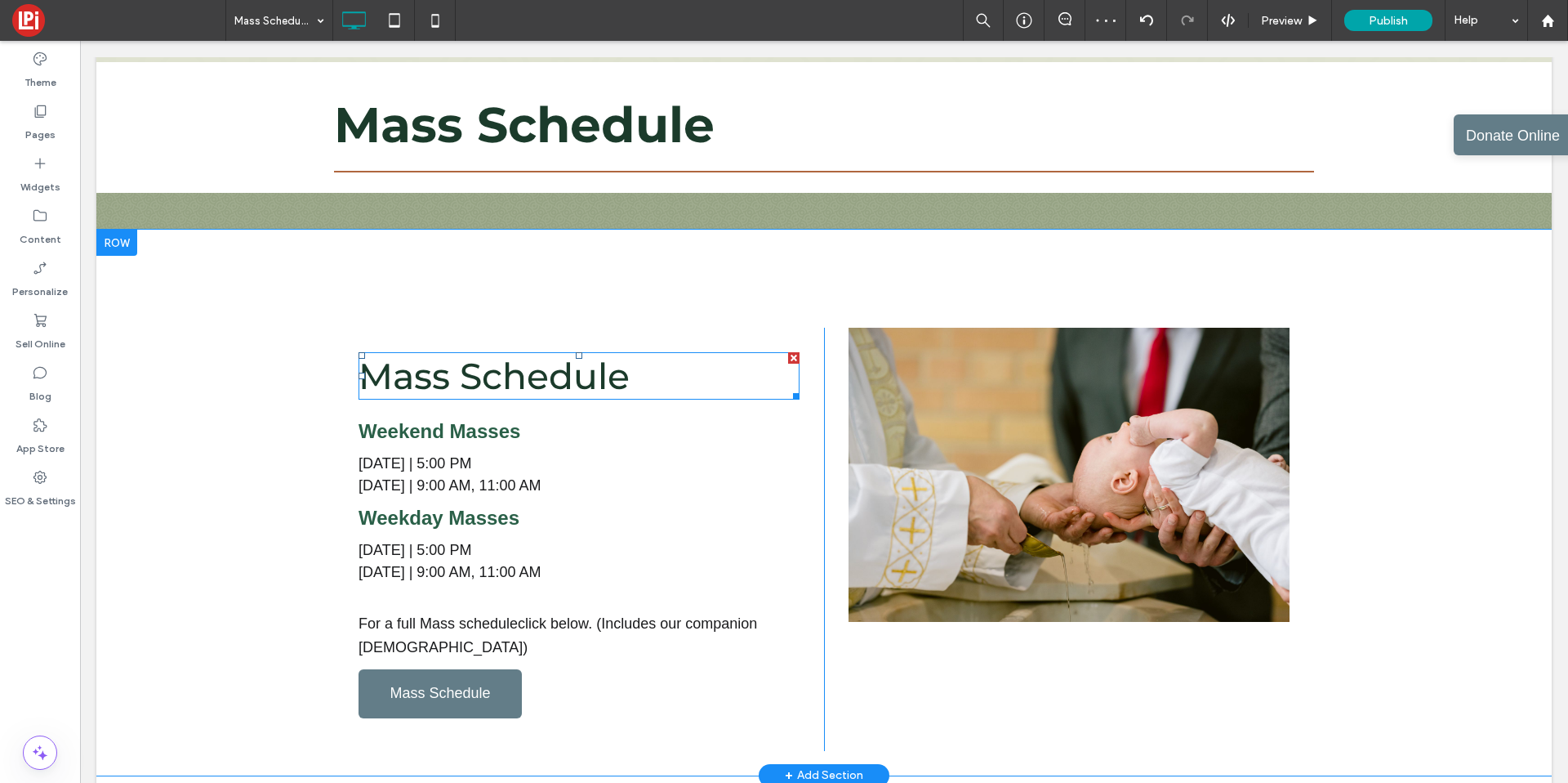
click at [420, 364] on span "Mass Schedule" at bounding box center [494, 376] width 271 height 44
type input "**********"
type input "**"
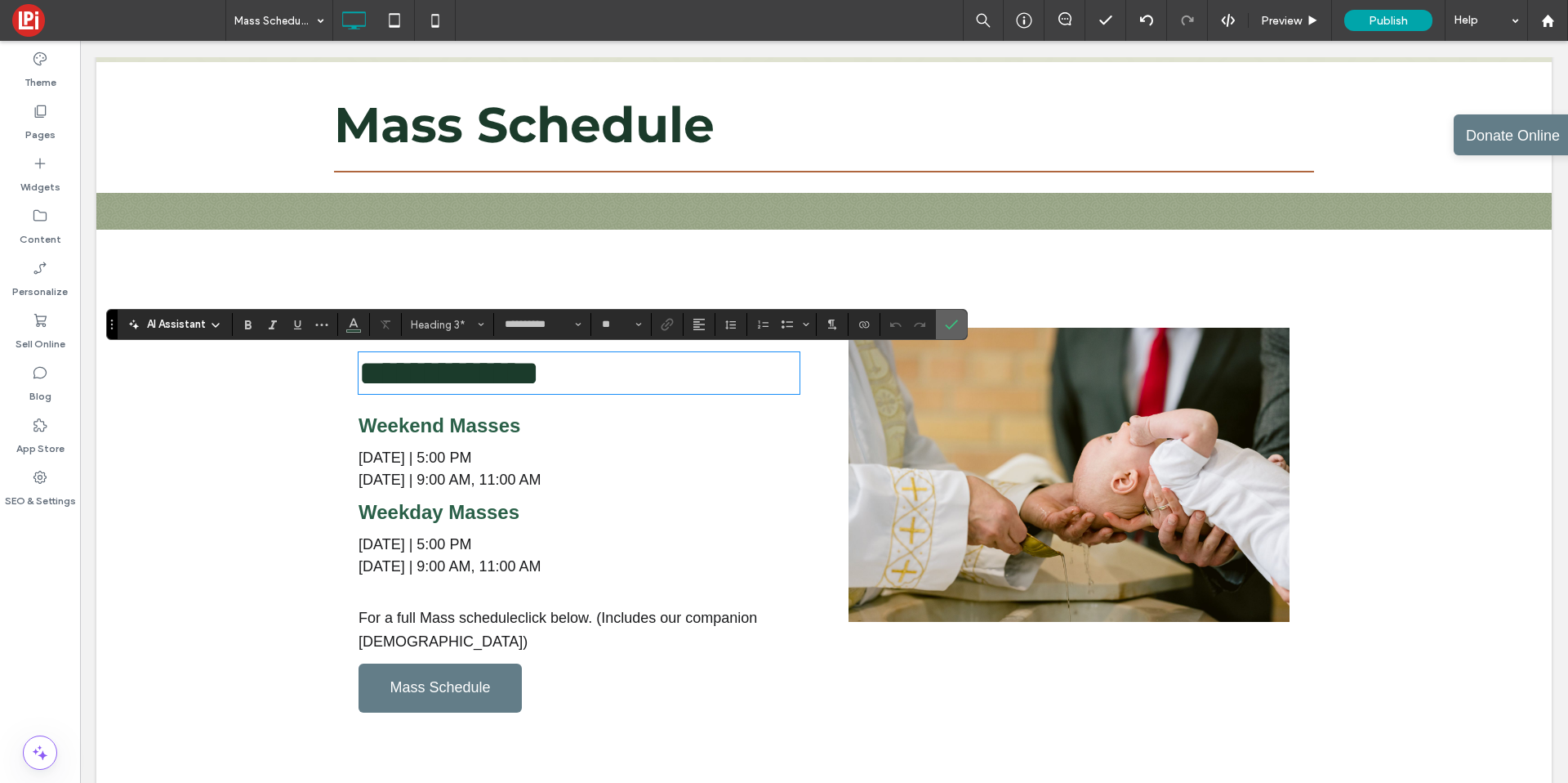
click at [940, 326] on label "Confirm" at bounding box center [951, 324] width 24 height 30
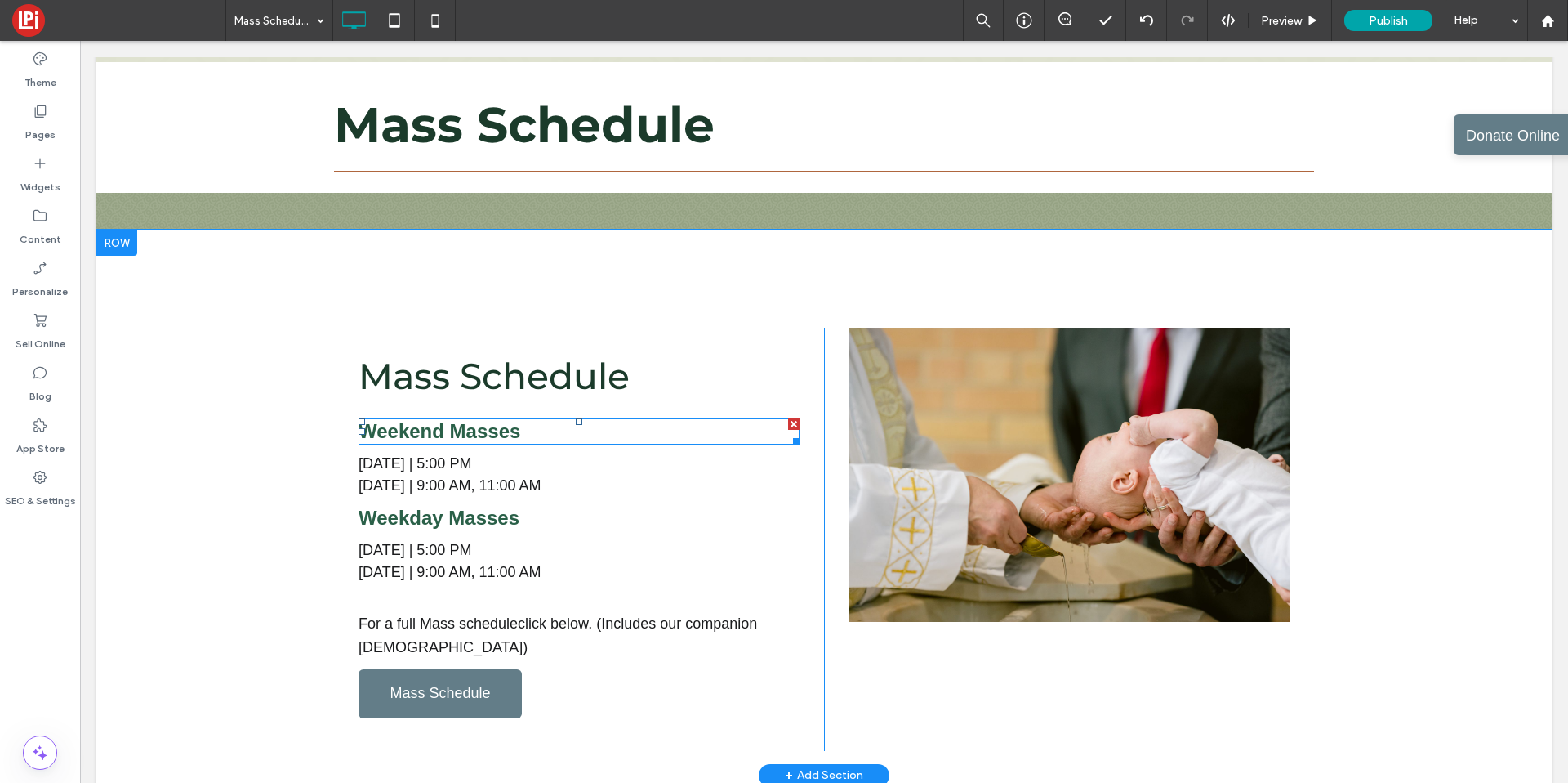
click at [441, 439] on span "Weekend Masses" at bounding box center [439, 431] width 162 height 22
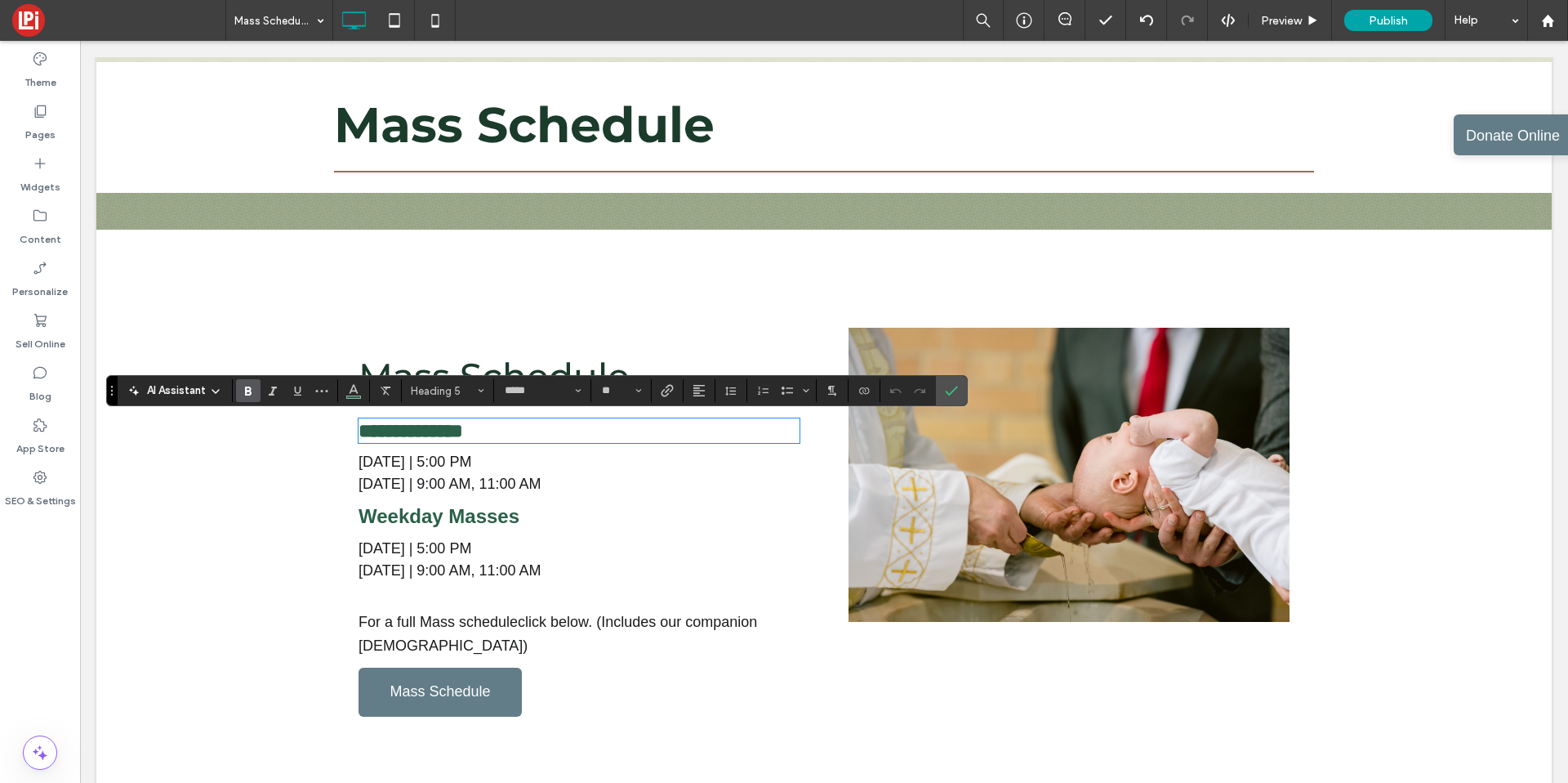
click at [549, 439] on h5 "**********" at bounding box center [578, 431] width 441 height 21
drag, startPoint x: 517, startPoint y: 431, endPoint x: 664, endPoint y: 450, distance: 148.2
click at [664, 450] on div "**********" at bounding box center [578, 538] width 490 height 421
click at [964, 392] on section at bounding box center [952, 391] width 31 height 30
click at [954, 386] on icon "Confirm" at bounding box center [951, 390] width 13 height 13
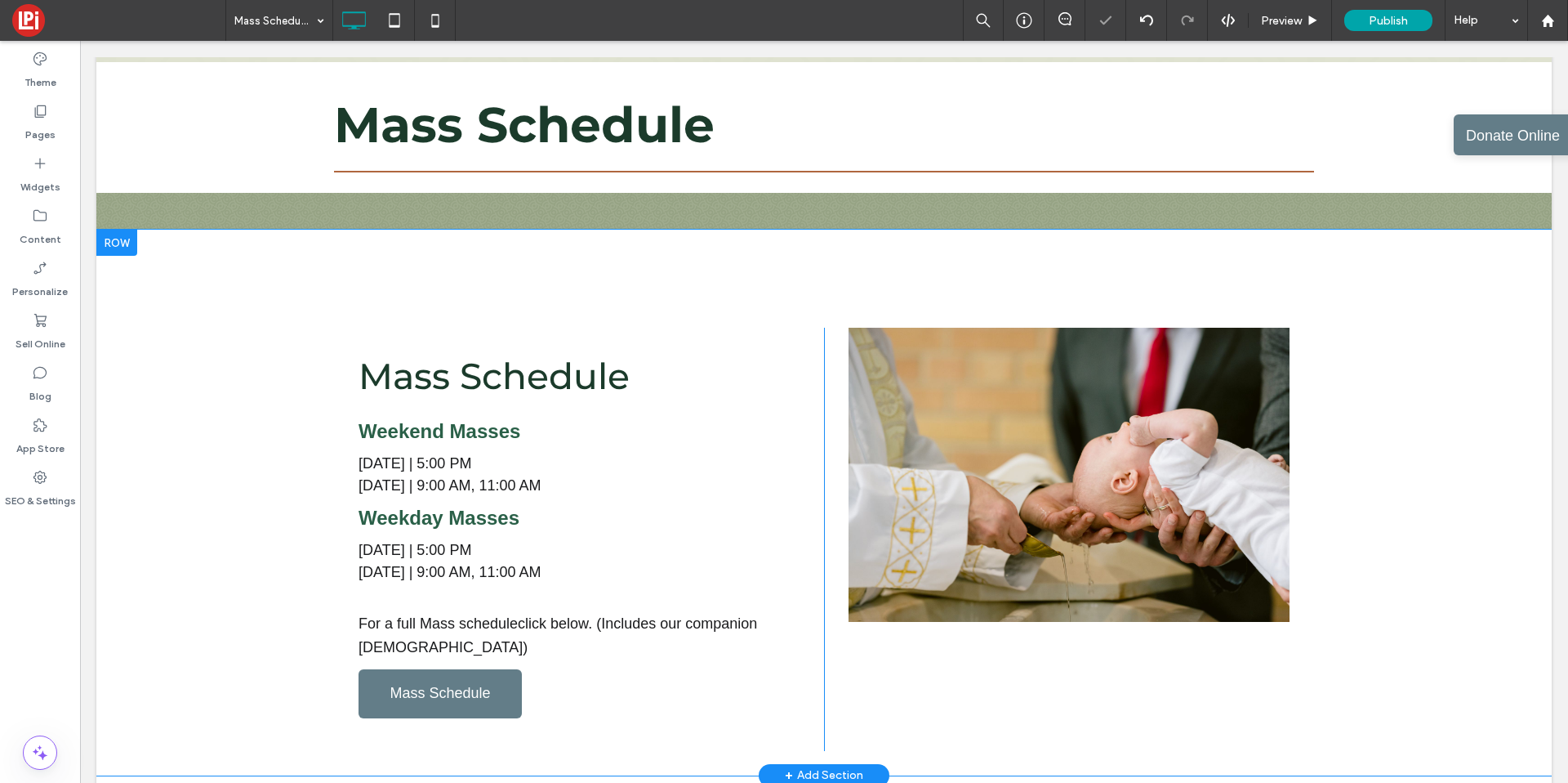
click at [482, 466] on p "Saturday | 5:00 PM" at bounding box center [578, 463] width 441 height 22
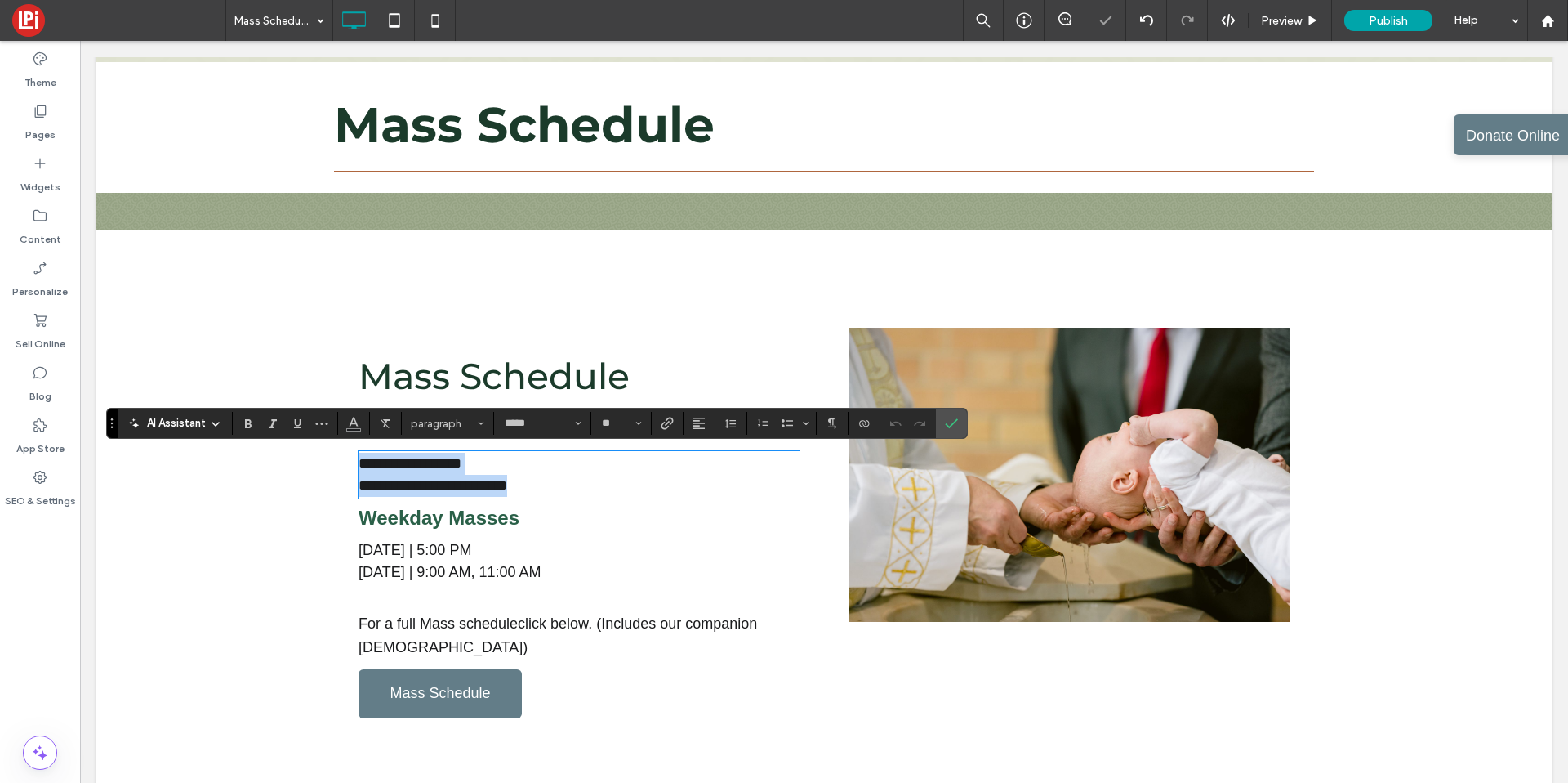
click at [503, 461] on p "**********" at bounding box center [578, 463] width 441 height 22
click at [563, 494] on p "**********" at bounding box center [578, 485] width 441 height 22
click at [469, 565] on span "Sunday | 9:00 AM, 11:00 AM" at bounding box center [449, 572] width 183 height 17
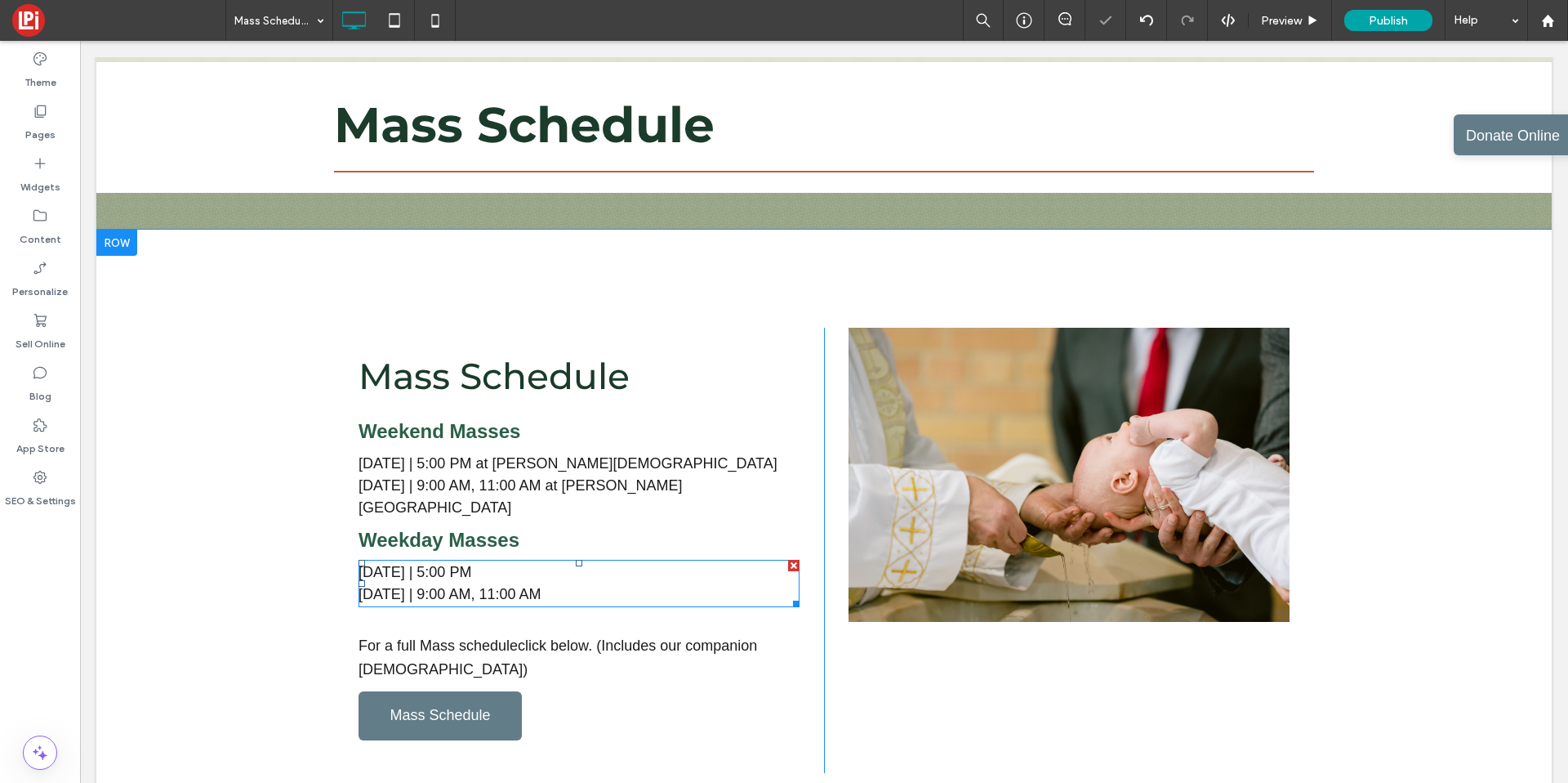
click at [478, 561] on p "Saturday | 5:00 PM" at bounding box center [578, 572] width 441 height 22
type input "*****"
type input "**"
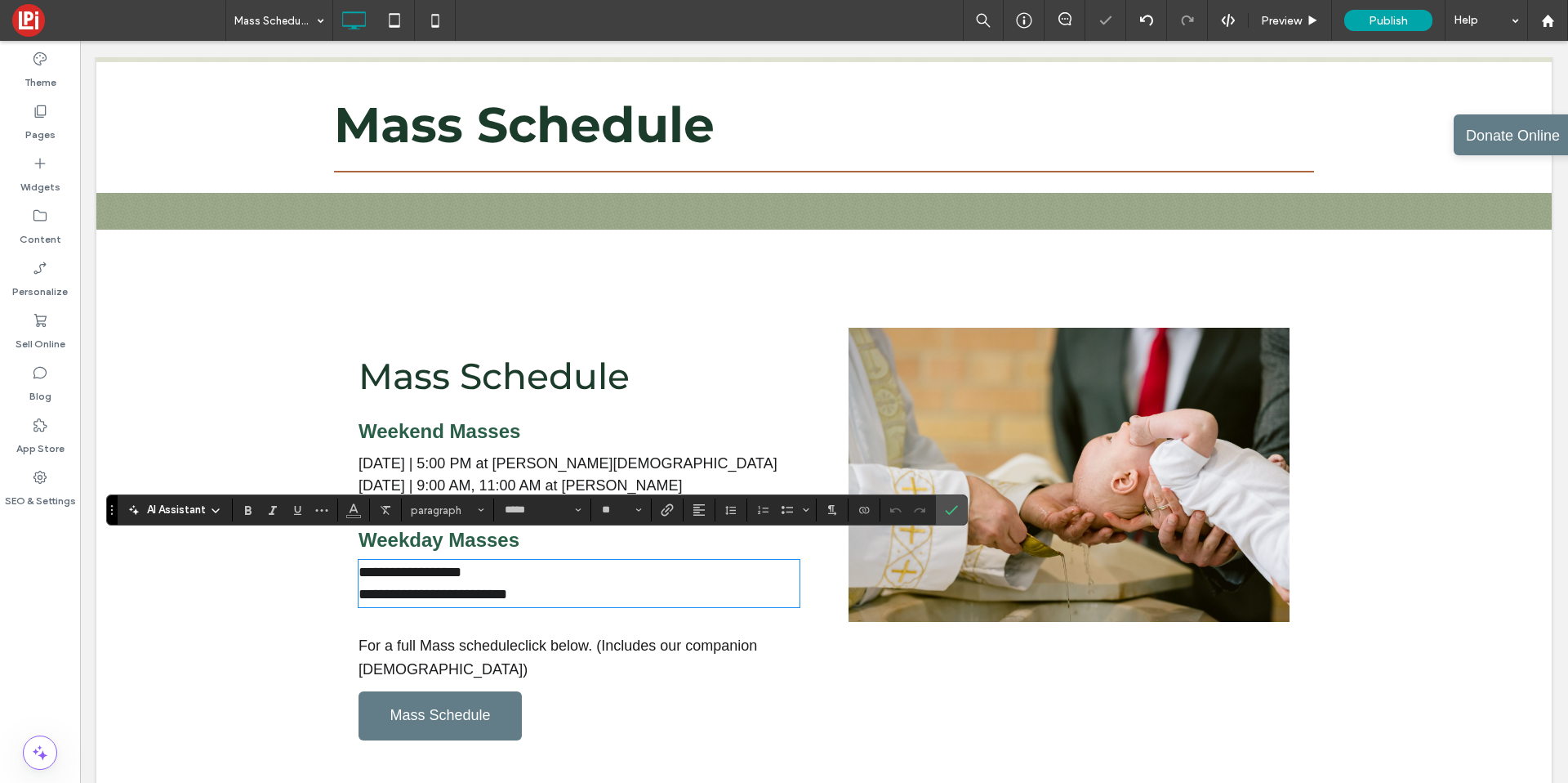
click at [487, 561] on p "**********" at bounding box center [578, 572] width 441 height 22
click at [349, 295] on div "**********" at bounding box center [824, 514] width 1455 height 568
click at [947, 514] on icon "Confirm" at bounding box center [951, 509] width 13 height 13
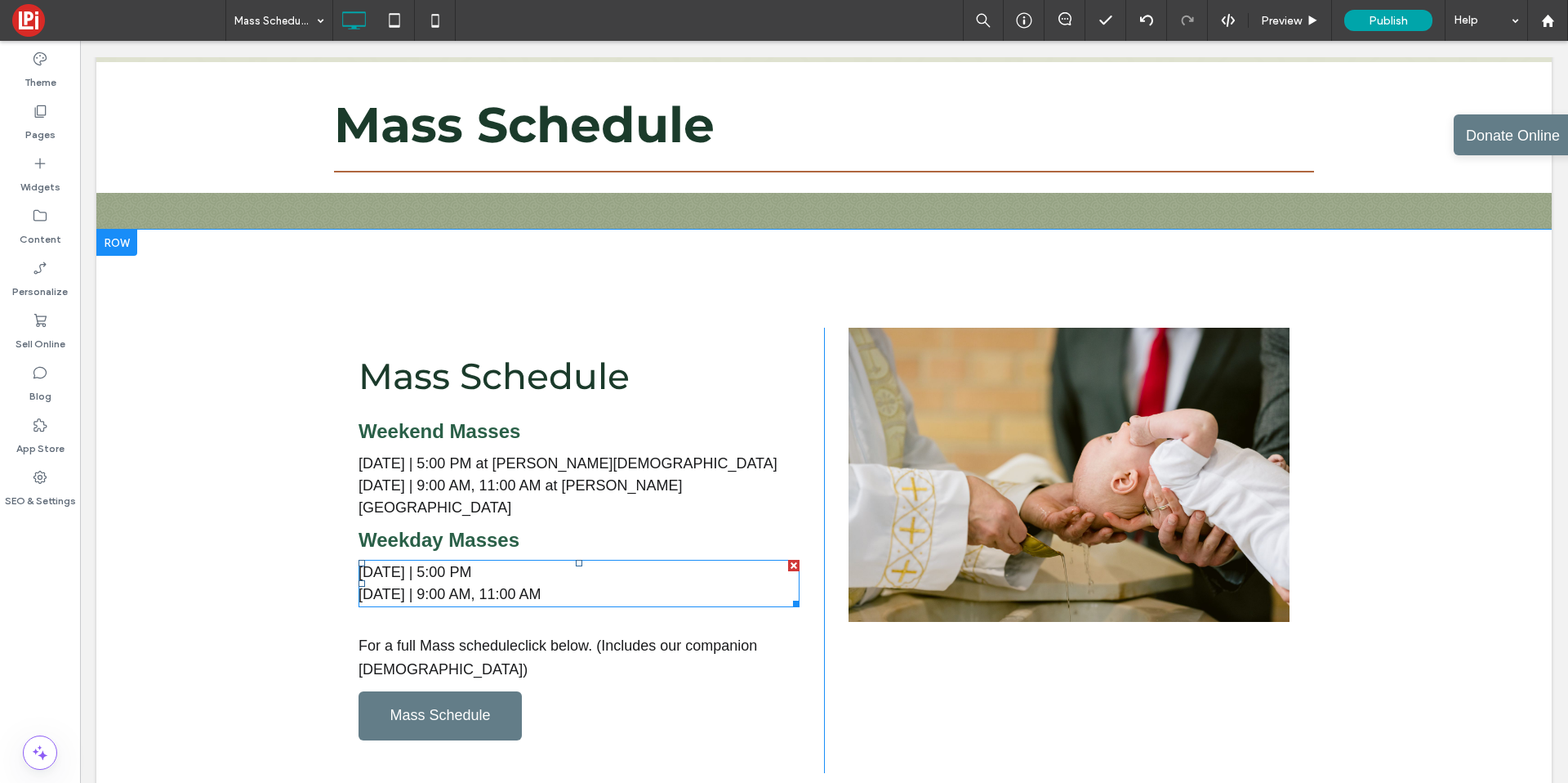
click at [439, 586] on span "Sunday | 9:00 AM, 11:00 AM" at bounding box center [449, 593] width 183 height 17
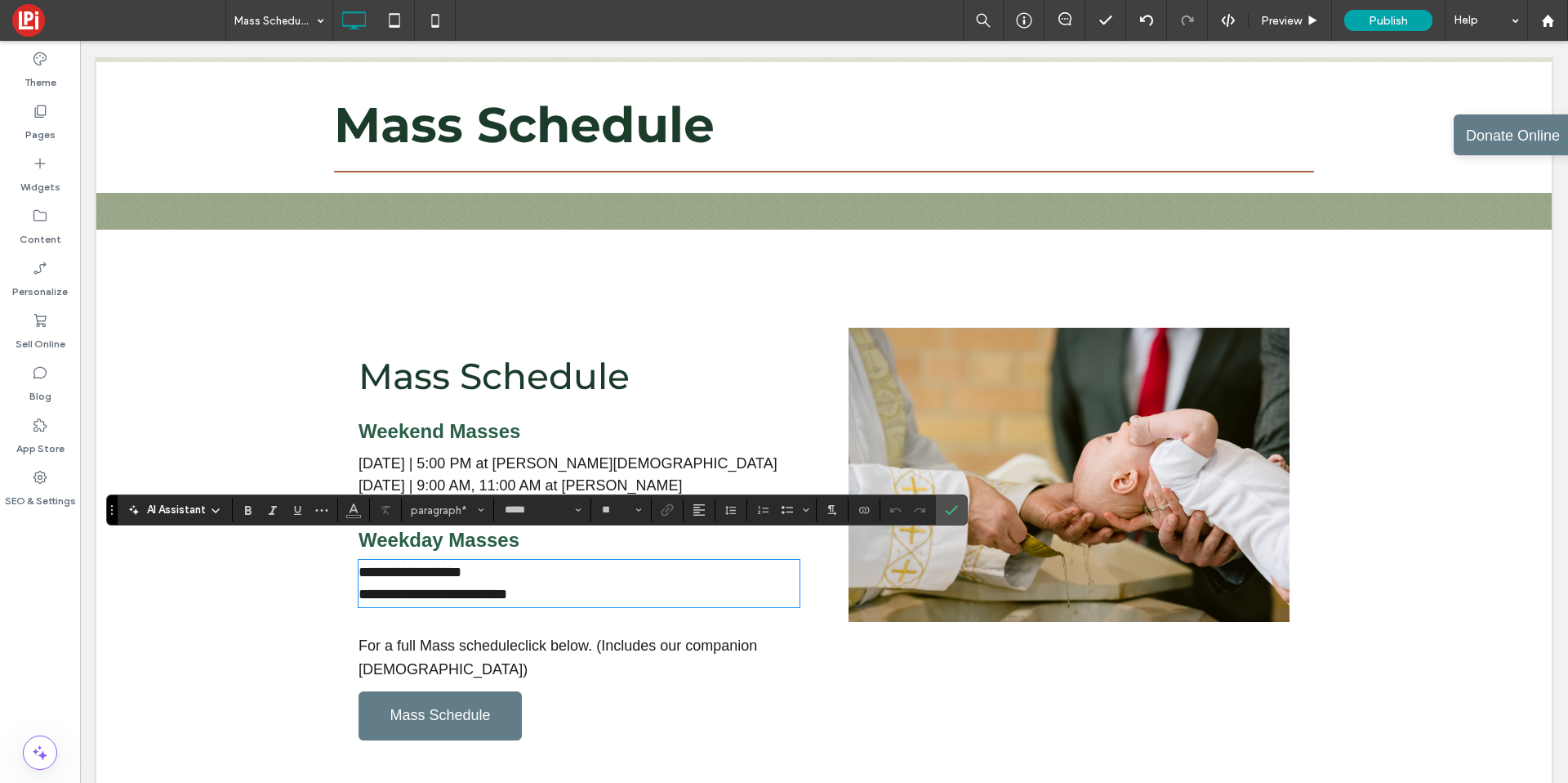
click at [372, 561] on p "**********" at bounding box center [578, 572] width 441 height 22
click at [367, 565] on span "**********" at bounding box center [410, 572] width 103 height 15
copy div "**********"
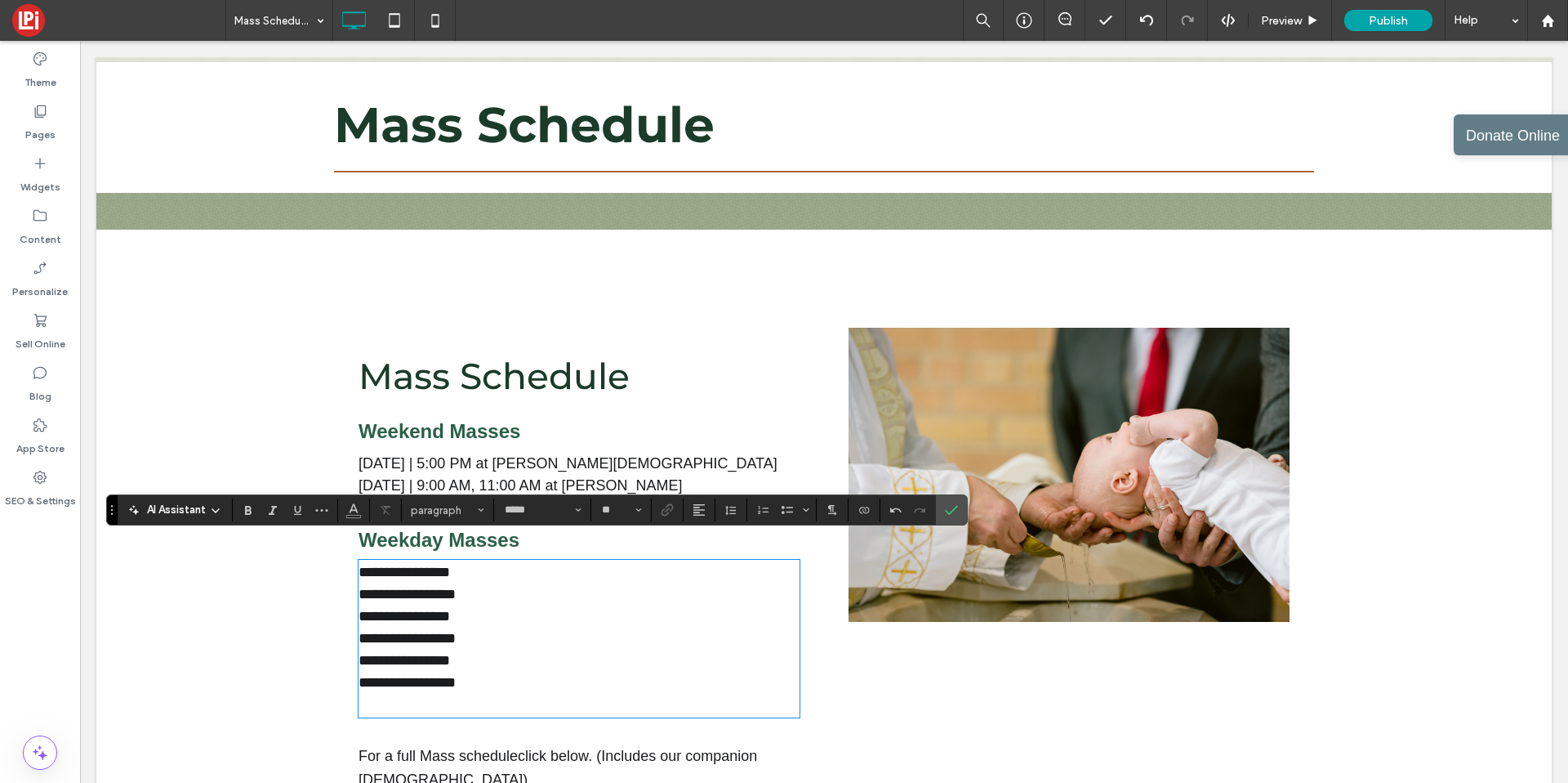
scroll to position [0, 0]
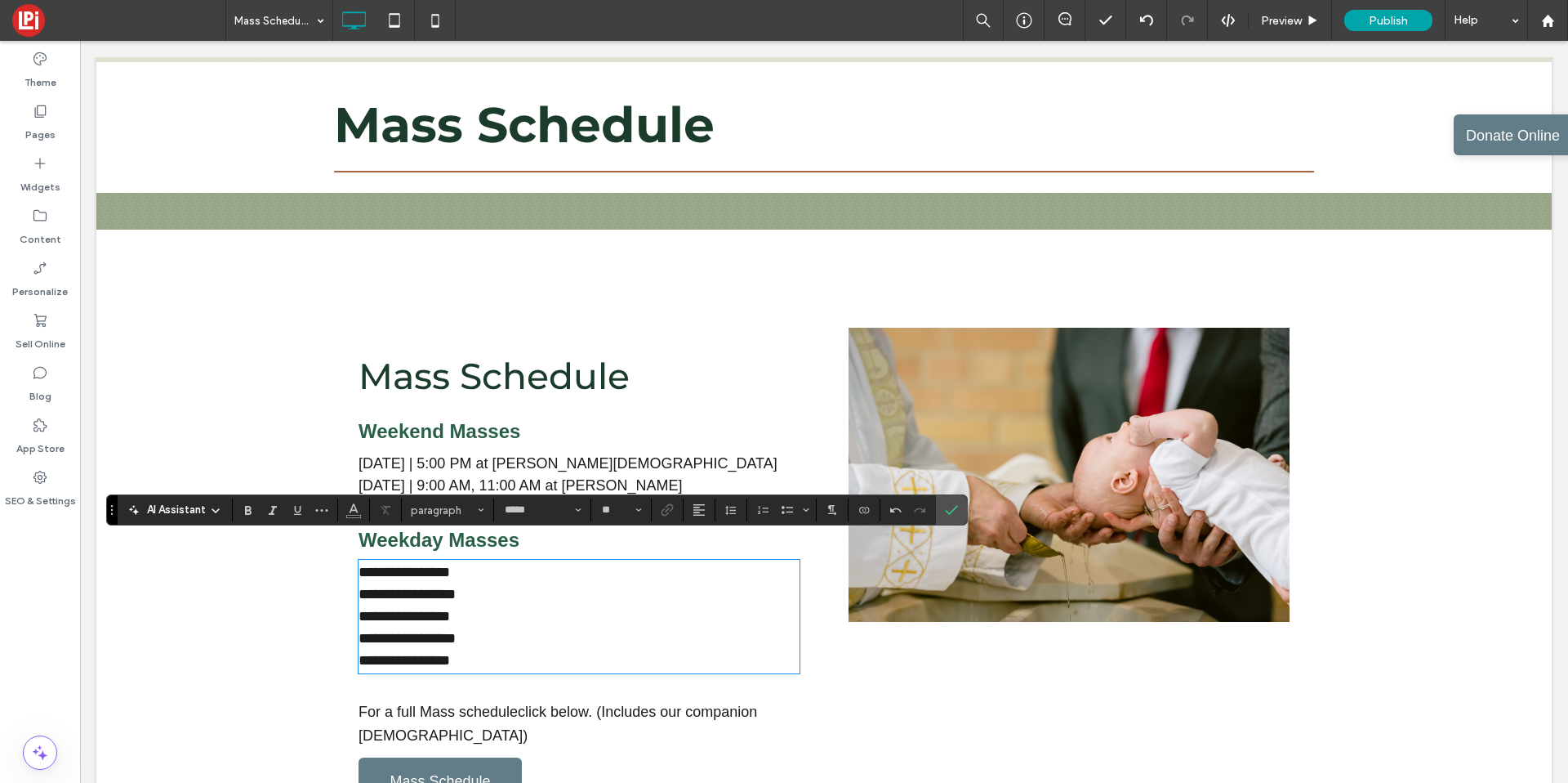
click at [361, 609] on span "**********" at bounding box center [404, 616] width 92 height 15
click at [424, 565] on span "**********" at bounding box center [404, 572] width 92 height 15
click at [413, 653] on span "**********" at bounding box center [404, 660] width 92 height 15
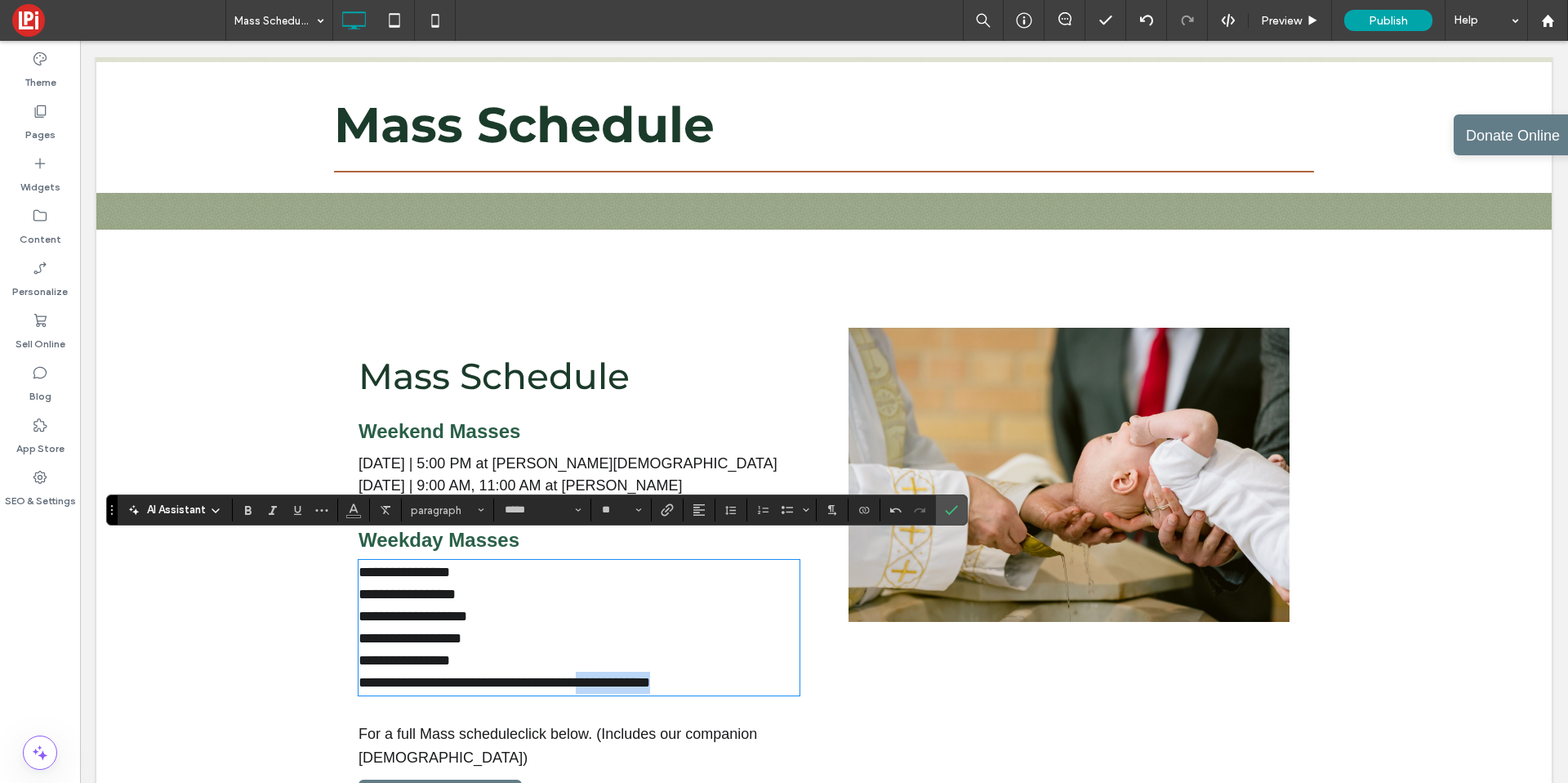
drag, startPoint x: 599, startPoint y: 662, endPoint x: 731, endPoint y: 653, distance: 132.3
click at [731, 672] on p "**********" at bounding box center [578, 683] width 441 height 22
copy span "**********"
click at [473, 649] on p "**********" at bounding box center [578, 660] width 441 height 22
click at [455, 609] on span "**********" at bounding box center [412, 616] width 108 height 15
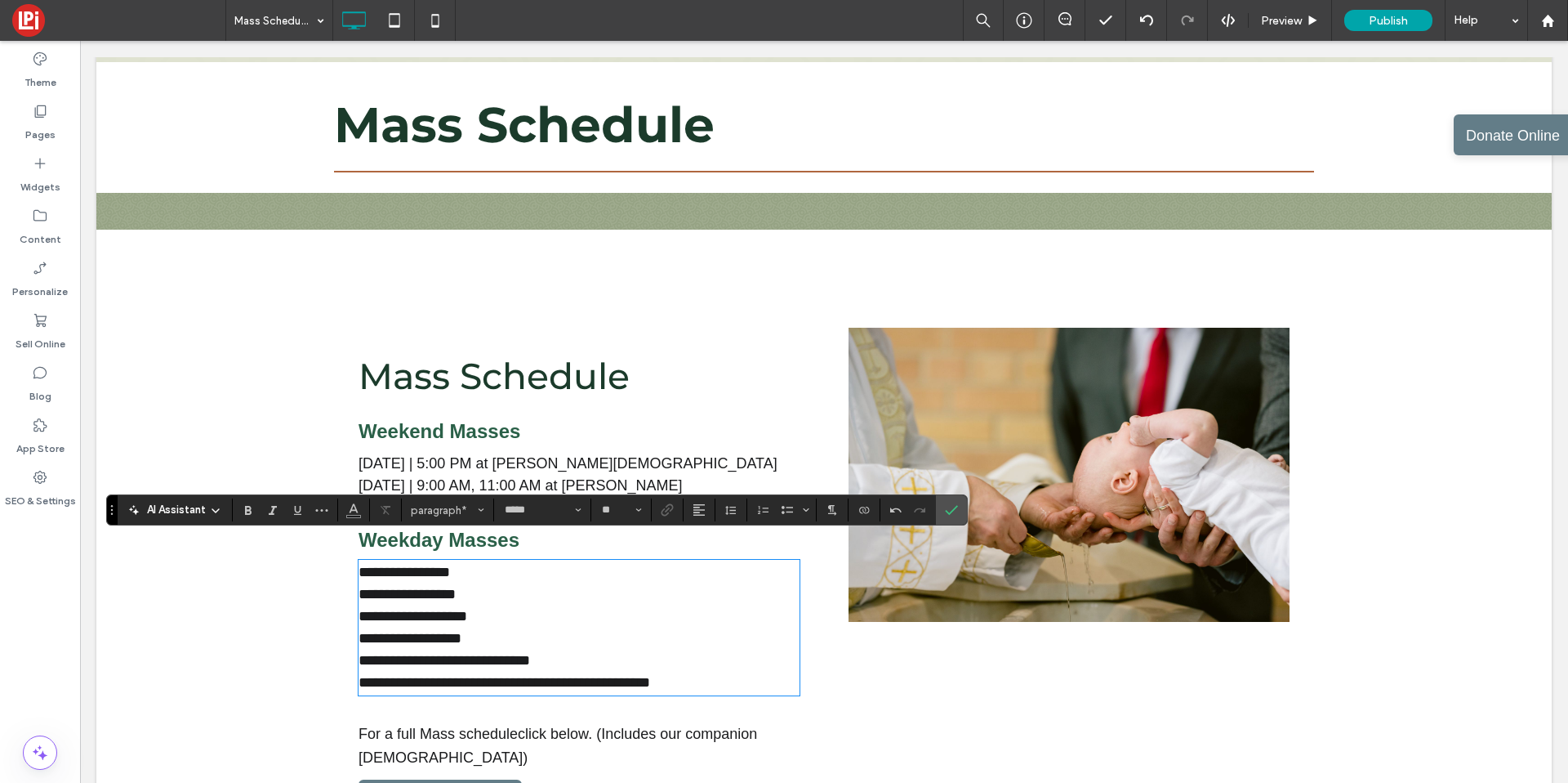
click at [508, 606] on p "**********" at bounding box center [578, 616] width 441 height 22
click at [498, 561] on p "**********" at bounding box center [578, 572] width 441 height 22
click at [507, 455] on span "Saturday | 5:00 PM at Christ the Redeemer" at bounding box center [568, 463] width 419 height 17
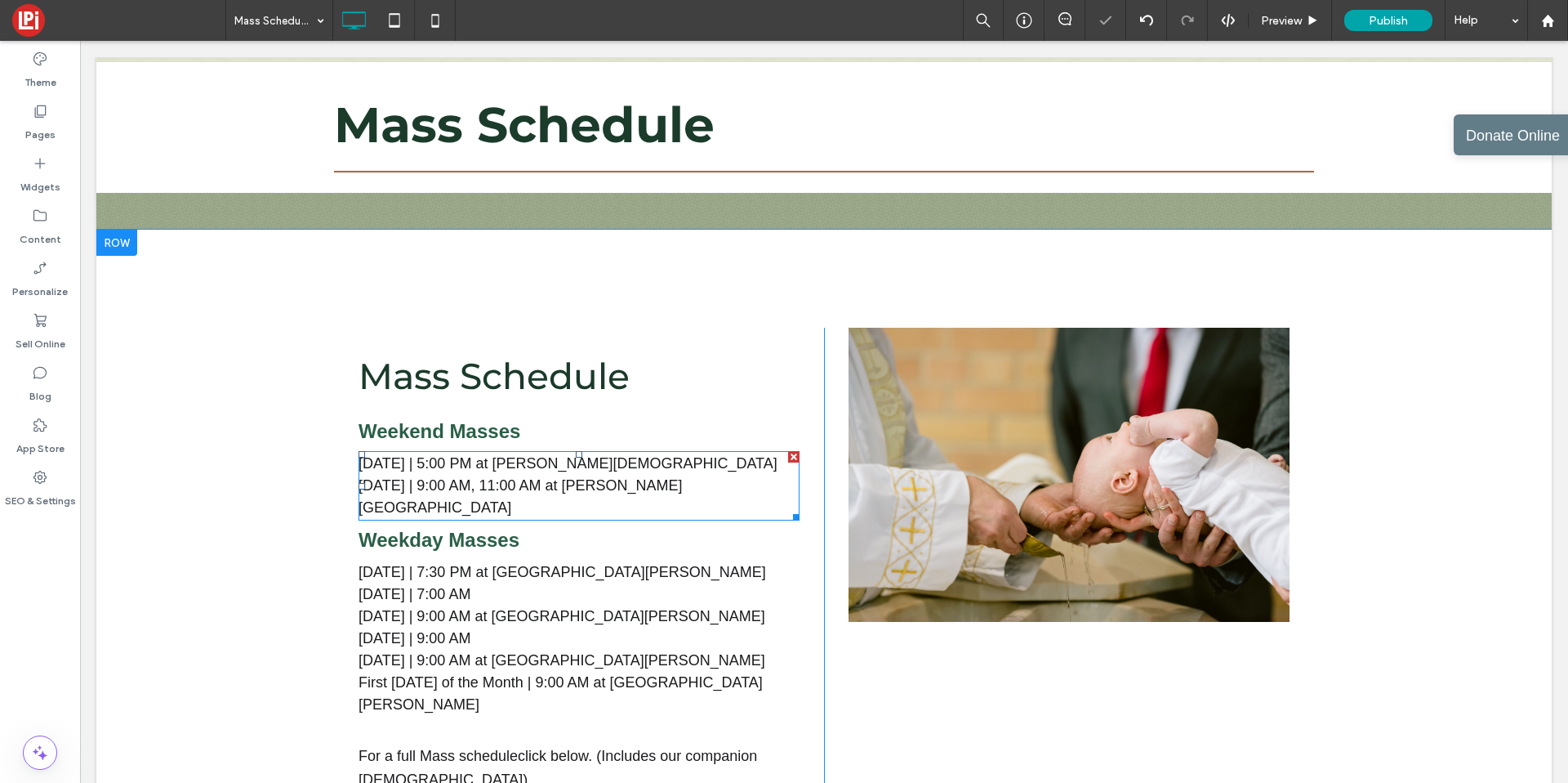
click at [520, 467] on span "Saturday | 5:00 PM at Christ the Redeemer" at bounding box center [568, 463] width 419 height 17
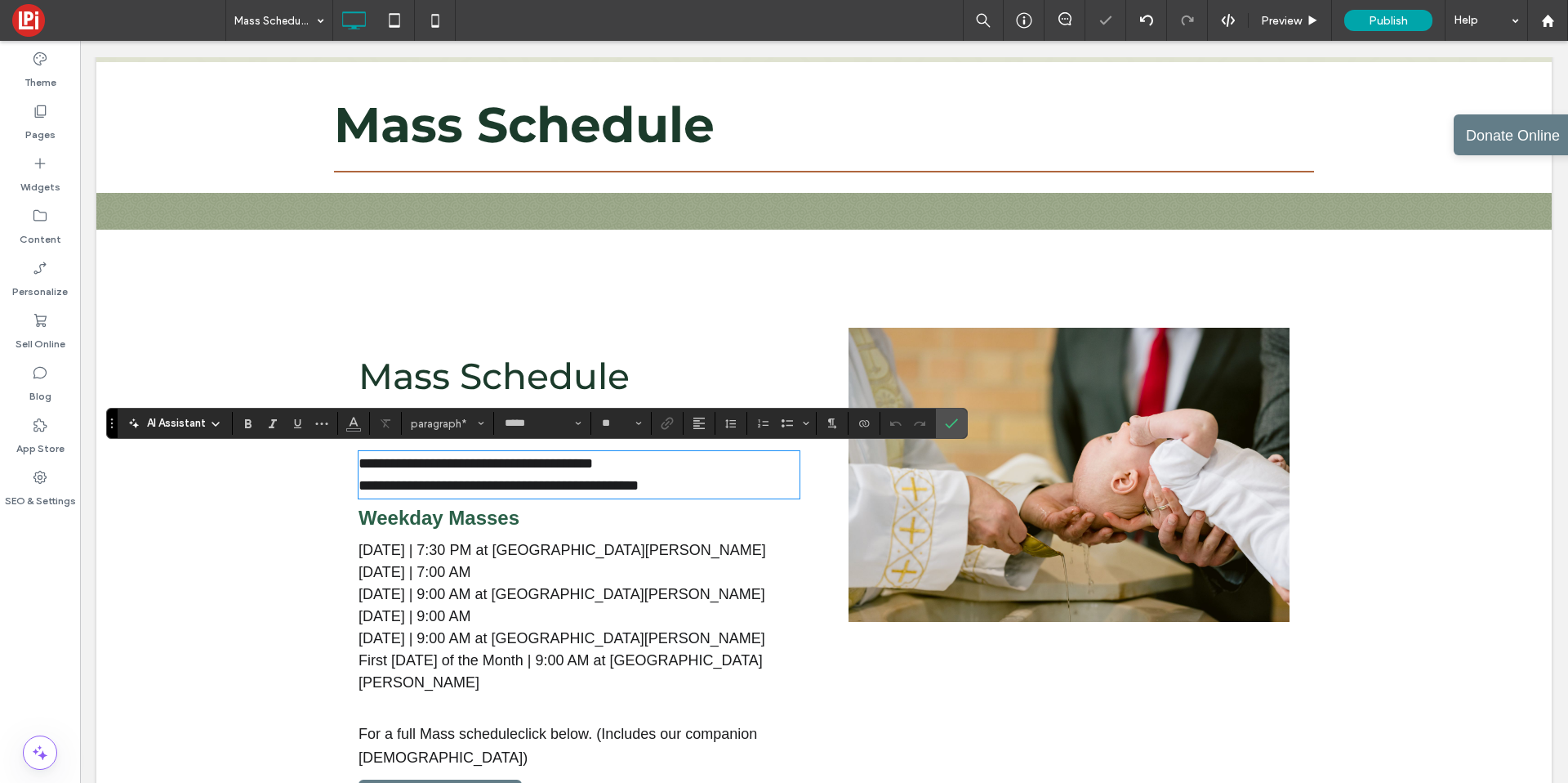
click at [506, 464] on span "**********" at bounding box center [475, 463] width 234 height 15
drag, startPoint x: 483, startPoint y: 461, endPoint x: 639, endPoint y: 458, distance: 156.0
click at [639, 458] on p "**********" at bounding box center [578, 463] width 441 height 22
copy span "**********"
click at [481, 571] on p "Tuesday | 7:00 AM" at bounding box center [578, 572] width 441 height 22
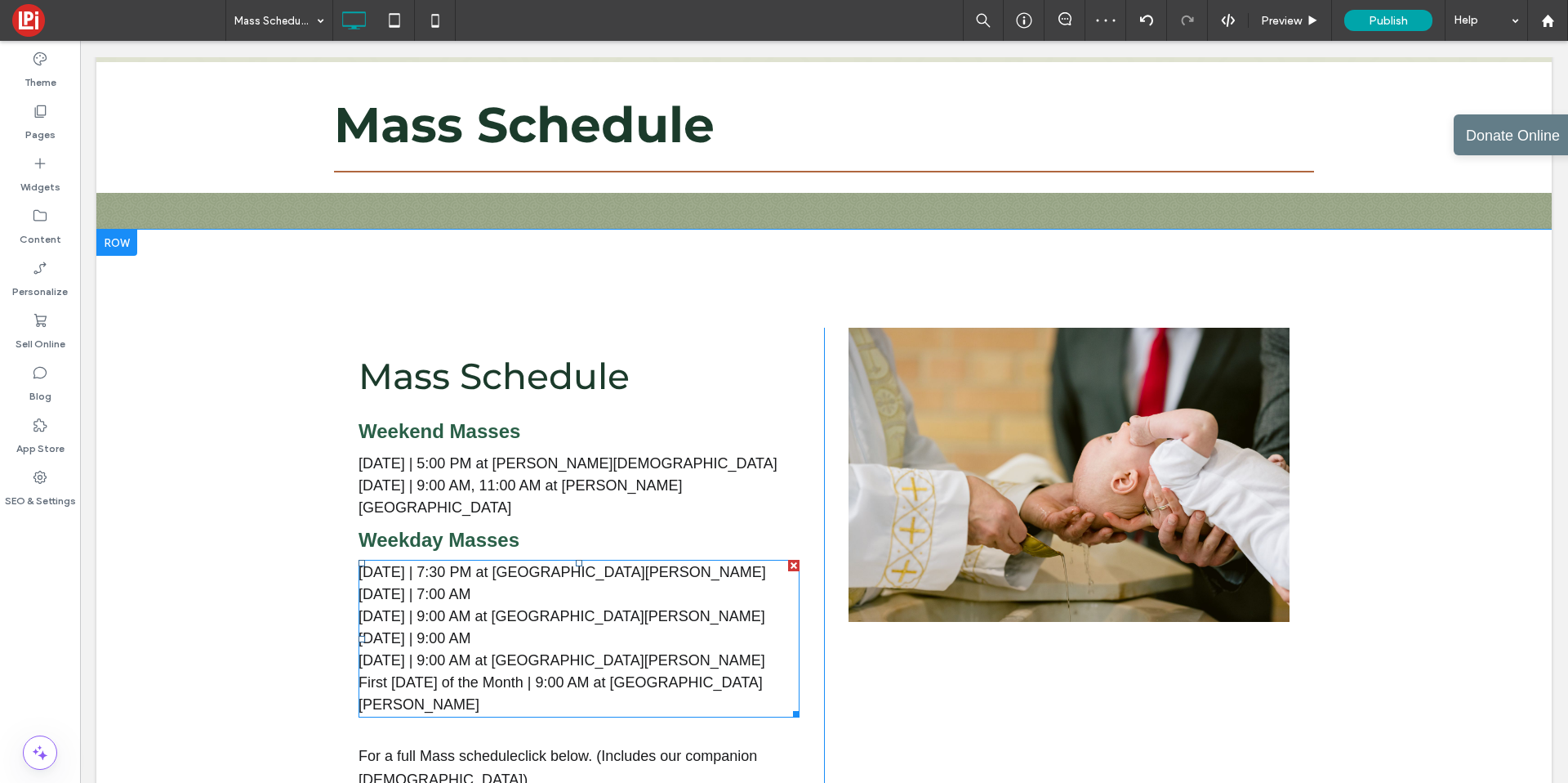
click at [486, 584] on p "Tuesday | 7:00 AM" at bounding box center [578, 594] width 441 height 22
type input "*****"
type input "**"
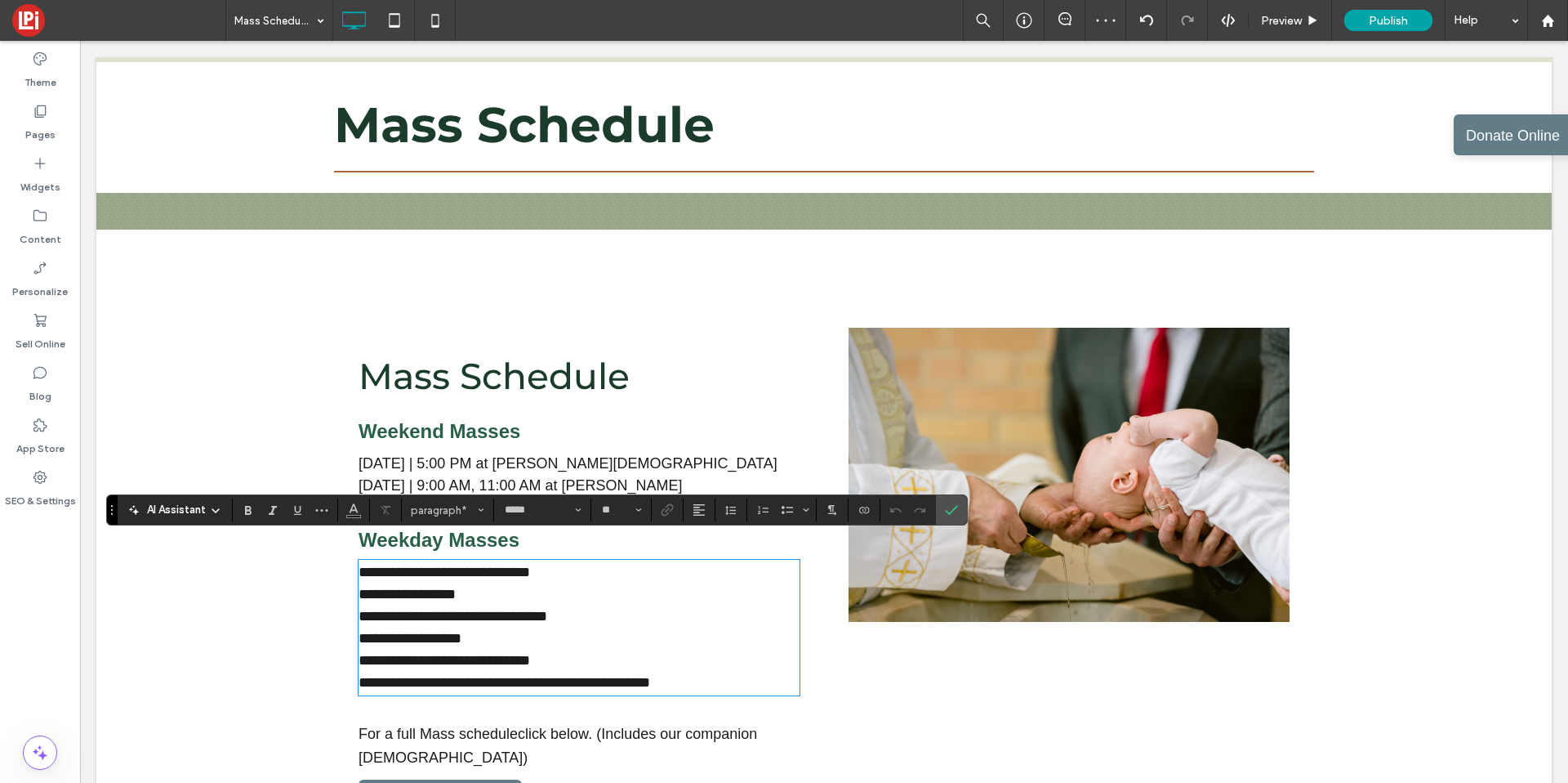
click at [493, 584] on p "**********" at bounding box center [578, 594] width 441 height 22
click at [487, 627] on p "**********" at bounding box center [578, 638] width 441 height 22
click at [724, 672] on p "**********" at bounding box center [578, 683] width 441 height 22
click at [942, 510] on label "Confirm" at bounding box center [951, 510] width 24 height 30
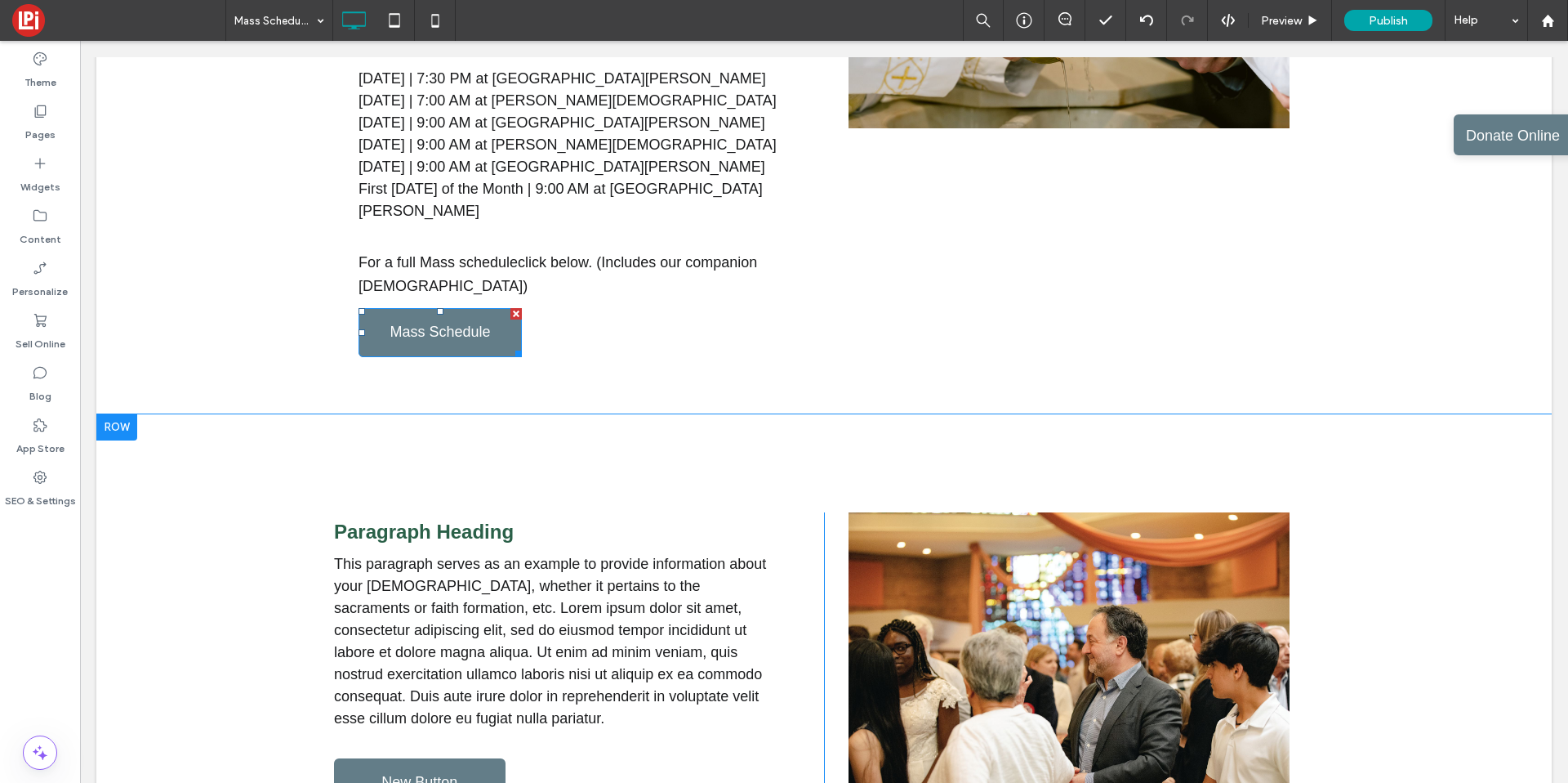
scroll to position [814, 0]
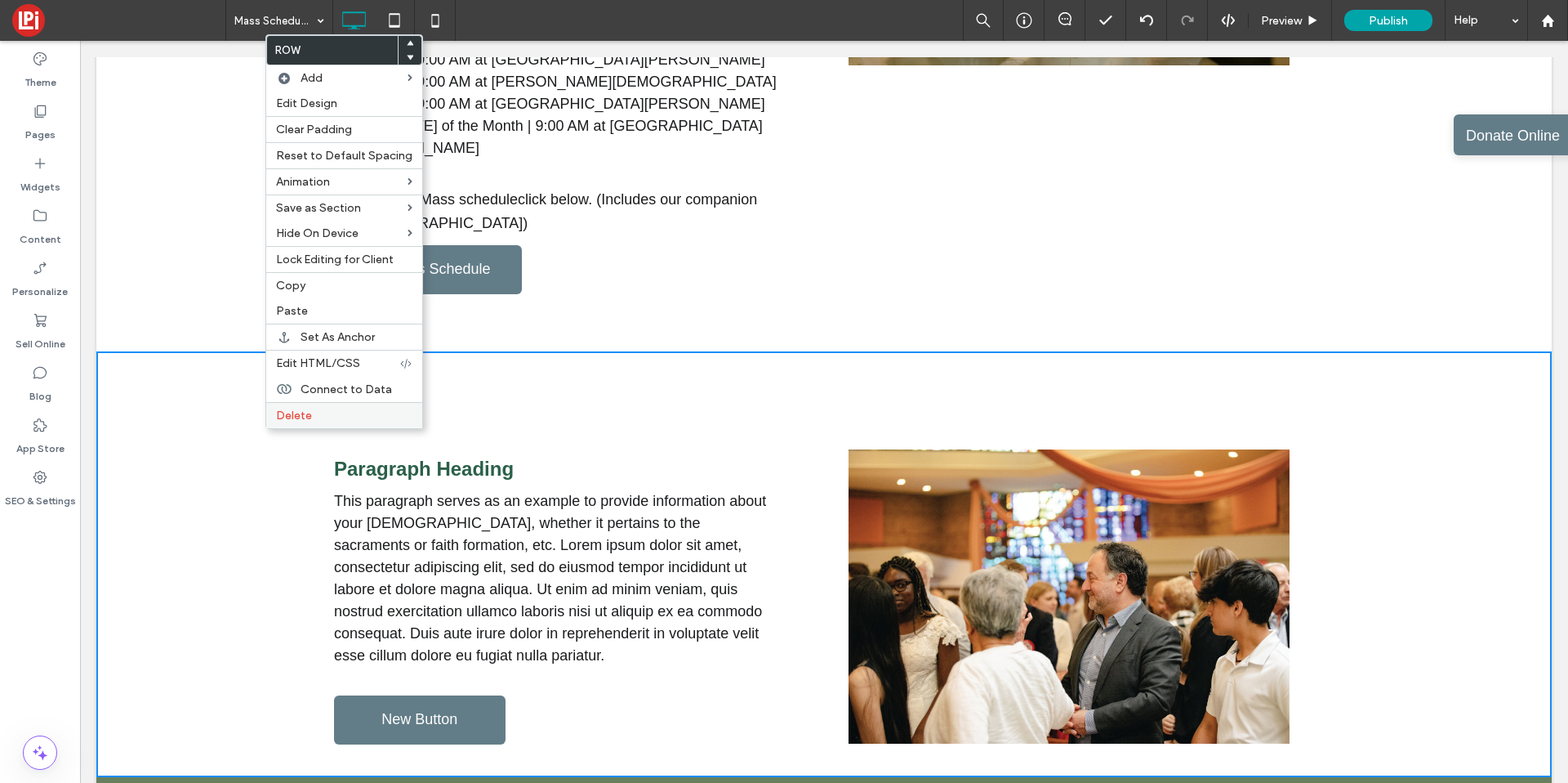
click at [291, 413] on span "Delete" at bounding box center [294, 416] width 36 height 14
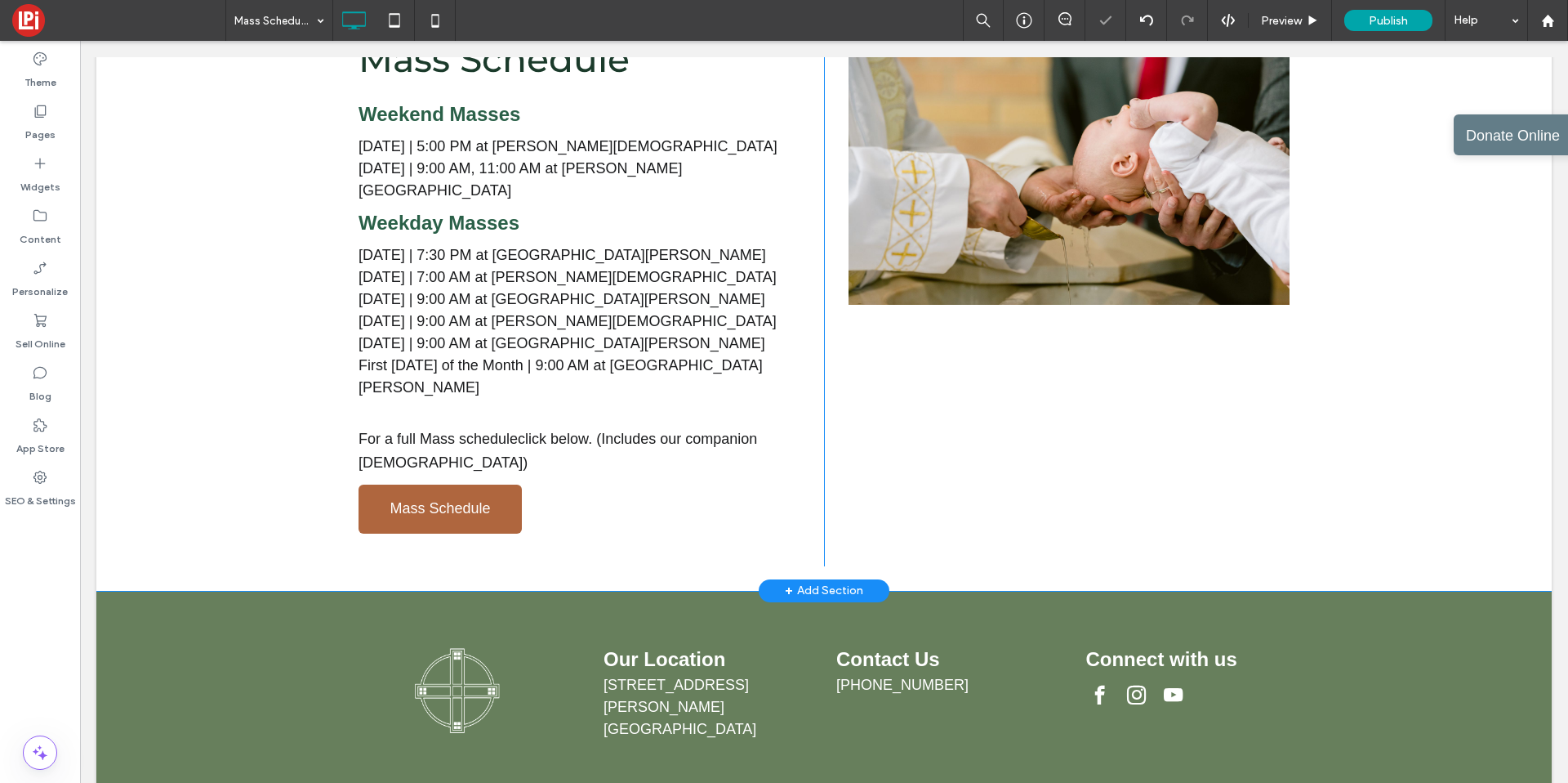
scroll to position [561, 0]
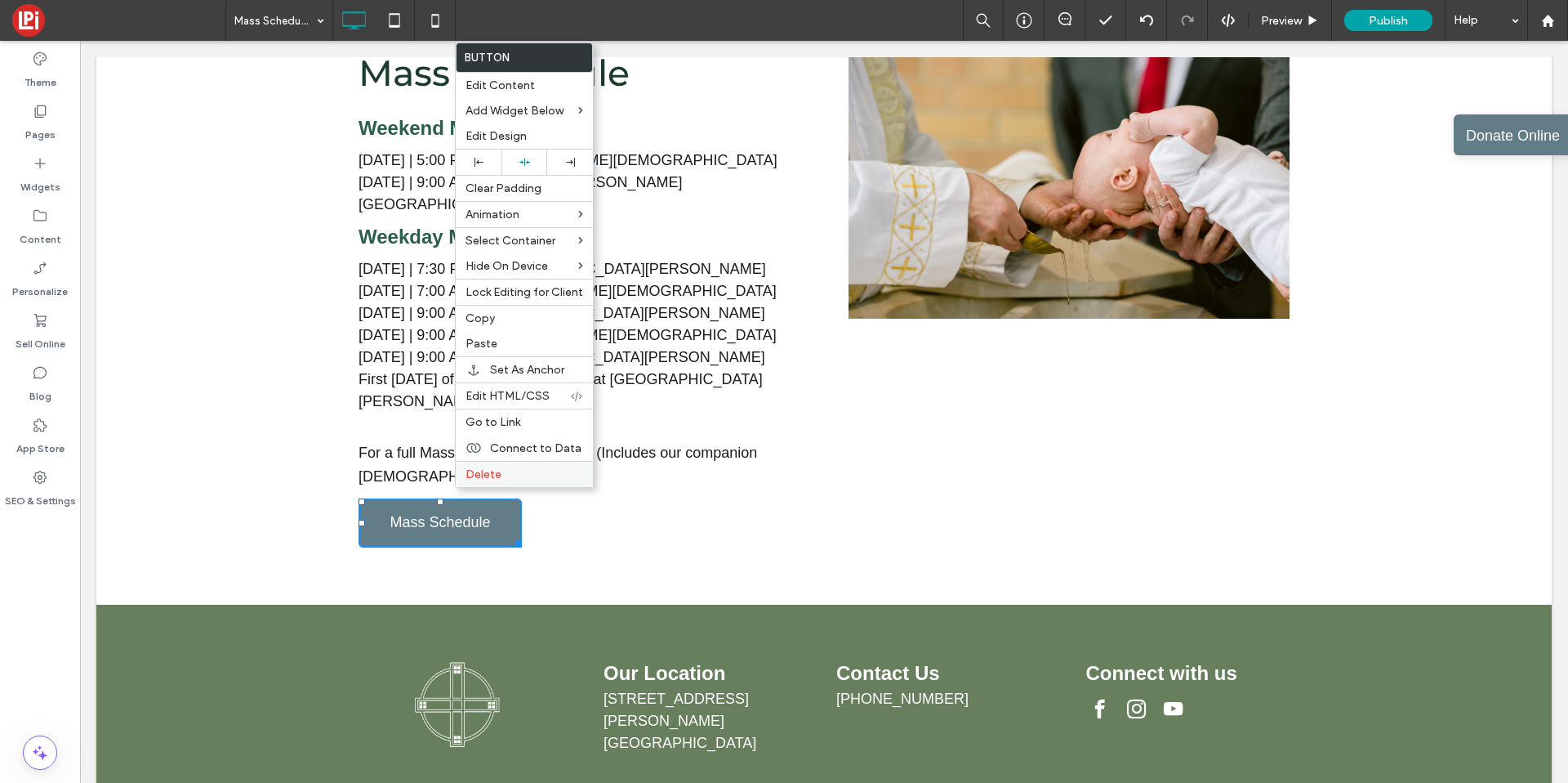
click at [470, 474] on span "Delete" at bounding box center [483, 475] width 36 height 14
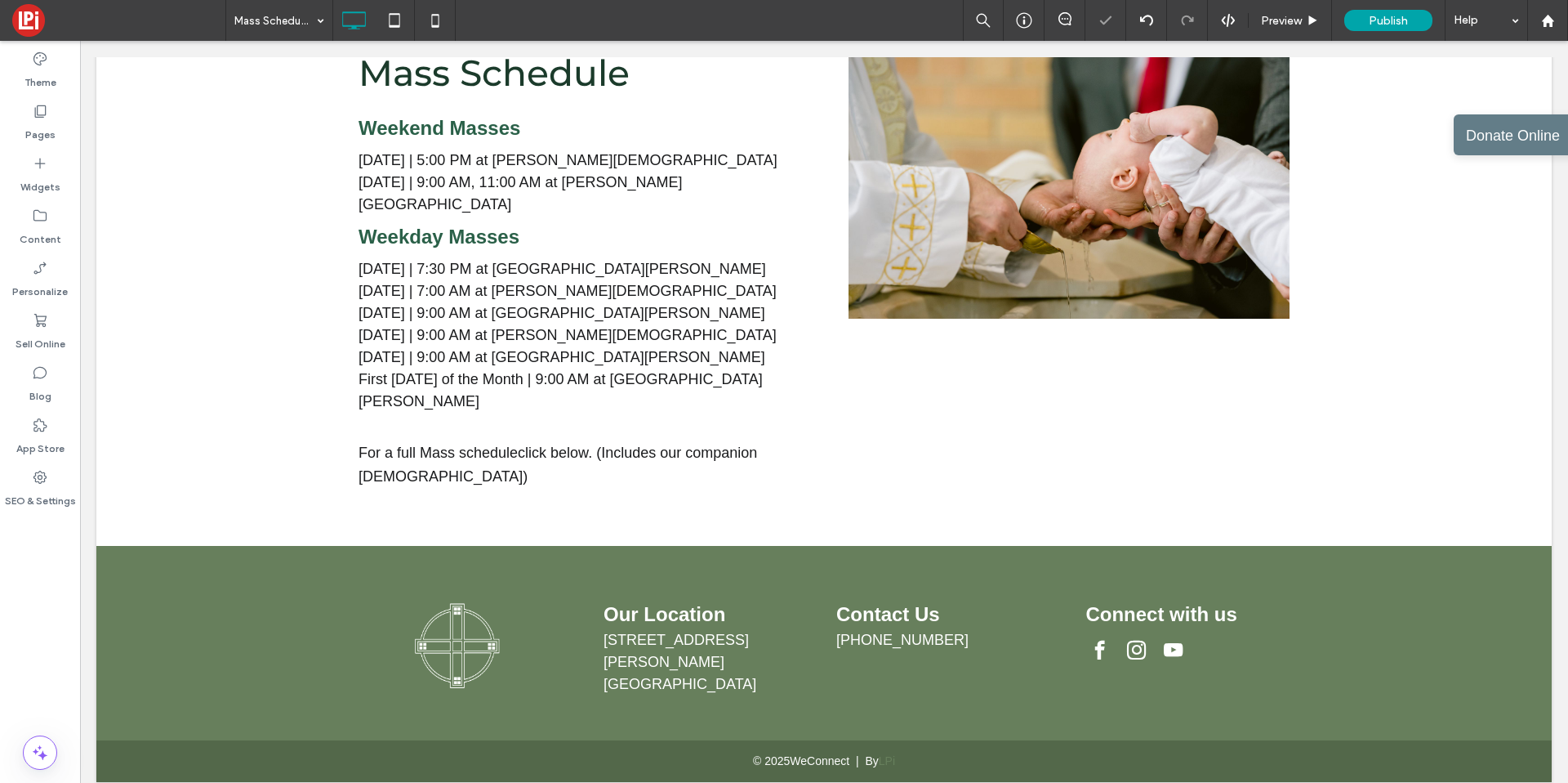
scroll to position [525, 0]
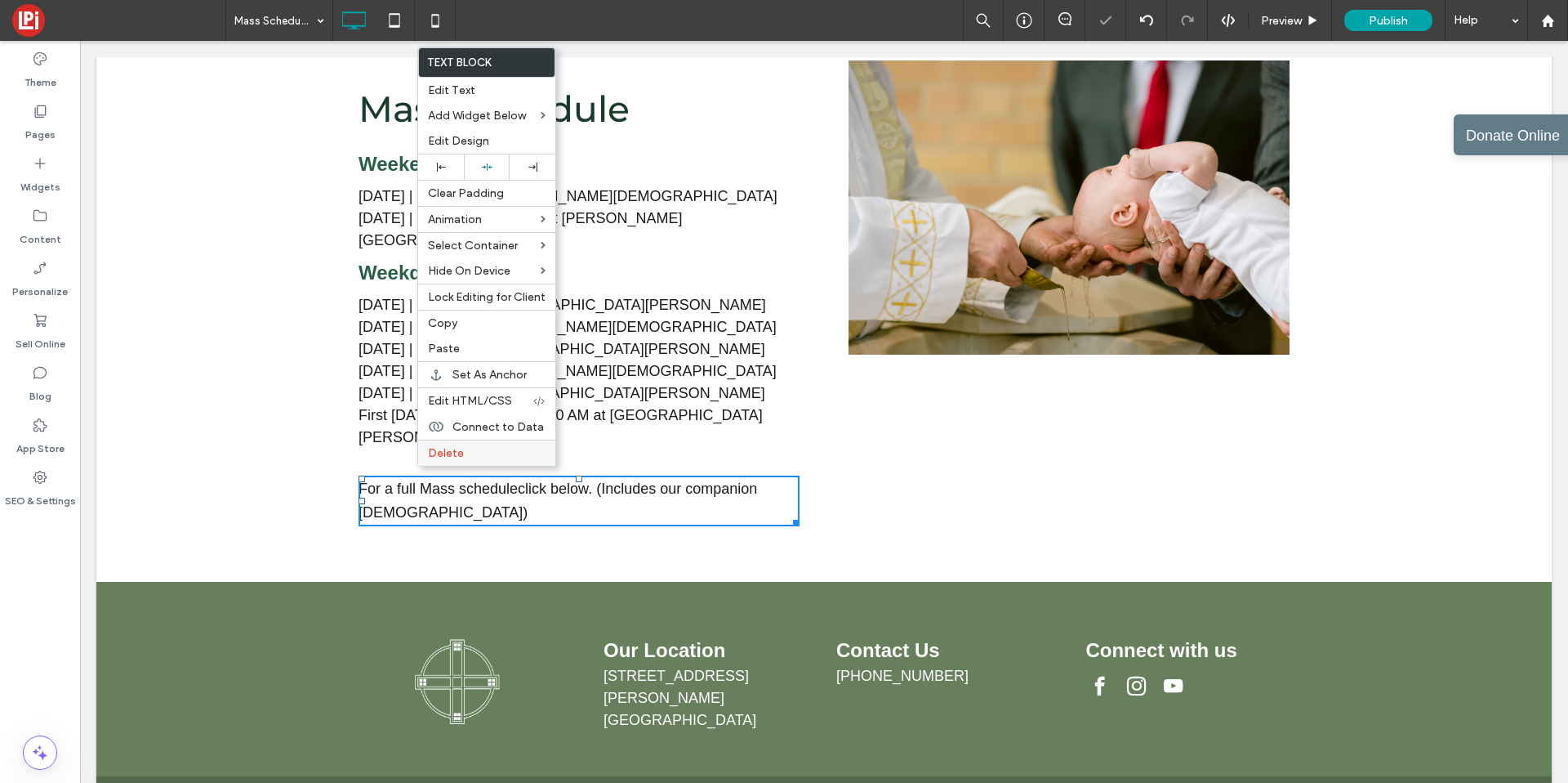
click at [432, 459] on span "Delete" at bounding box center [446, 454] width 36 height 14
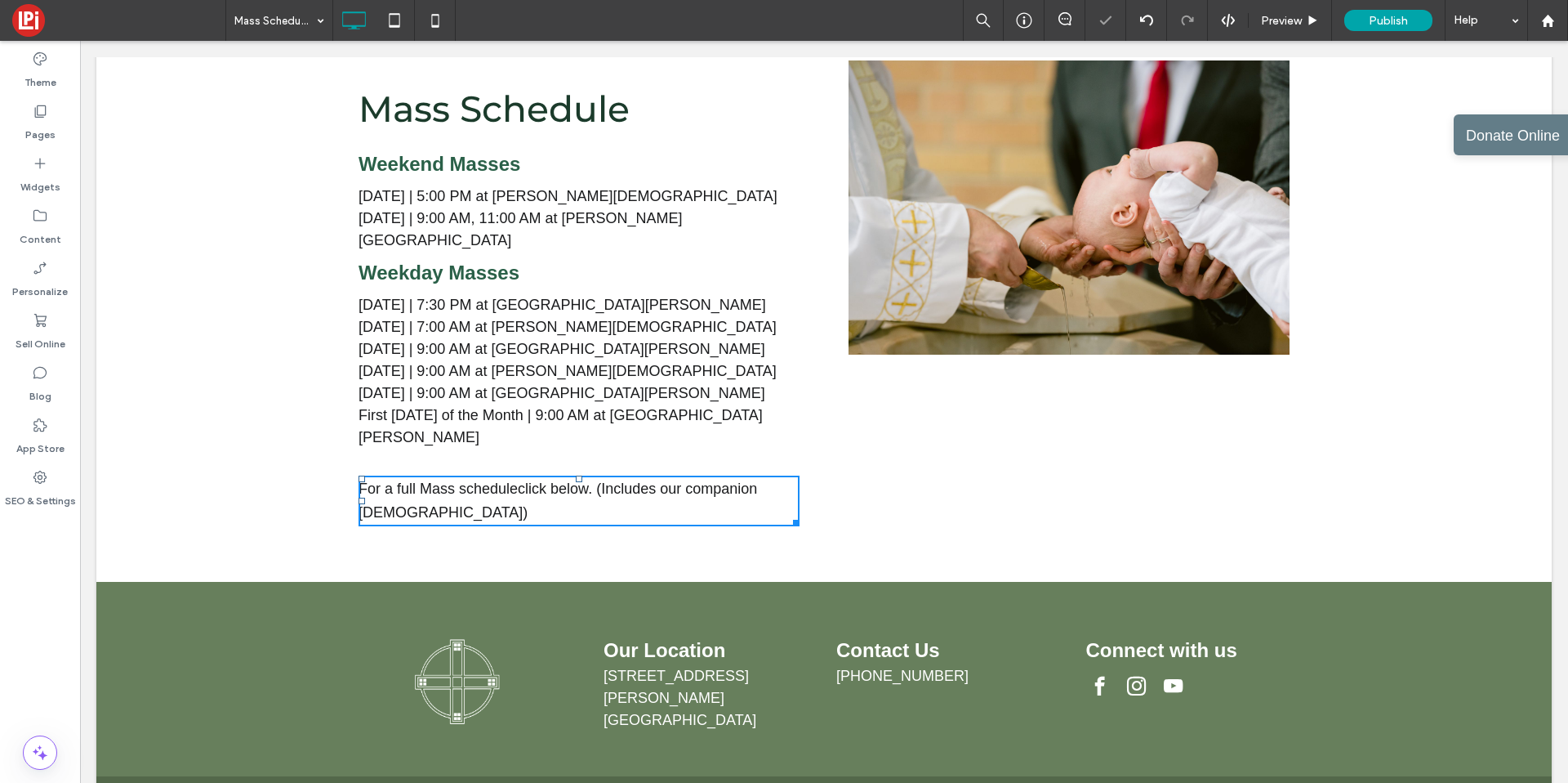
scroll to position [461, 0]
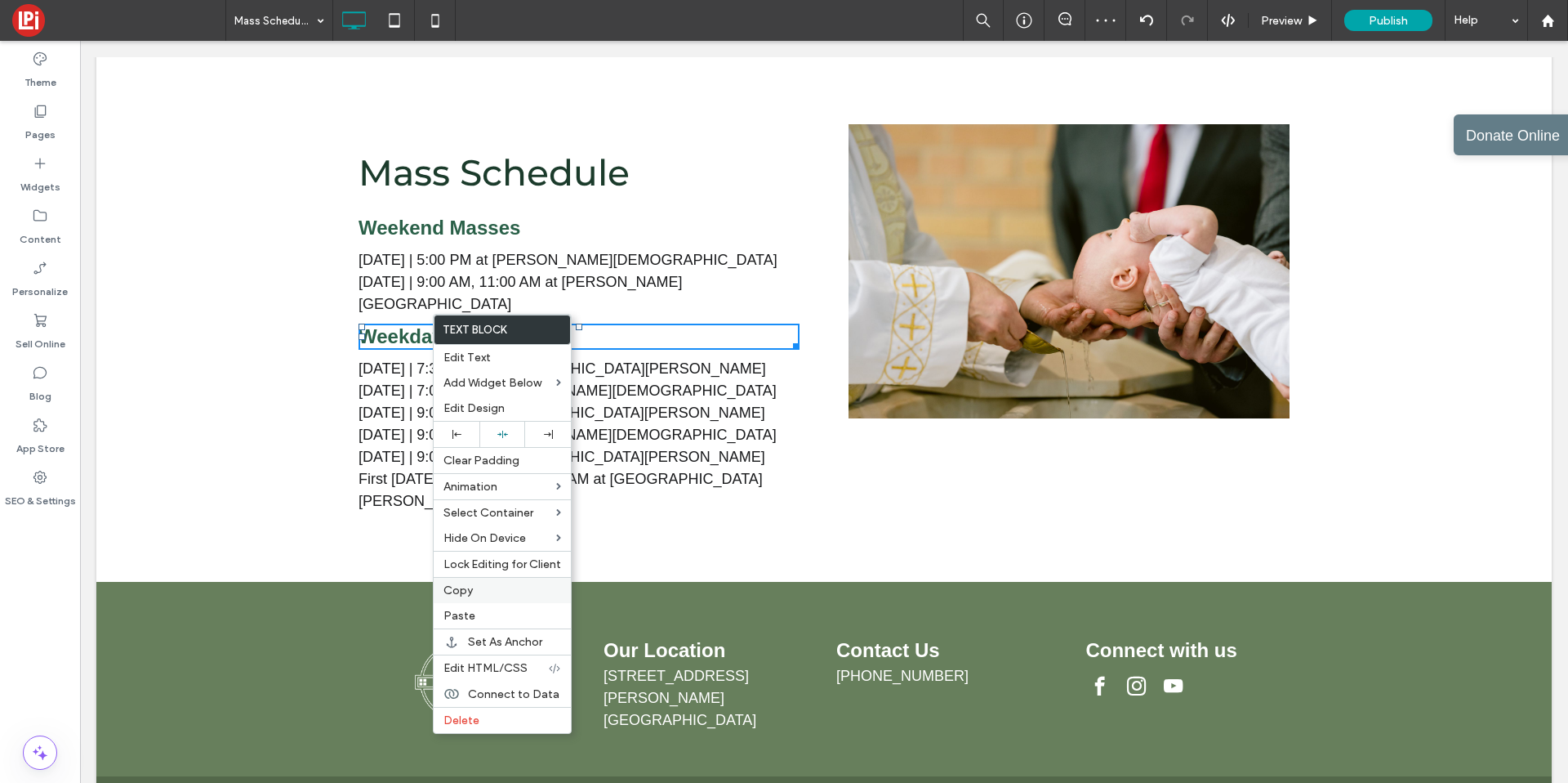
click at [459, 592] on span "Copy" at bounding box center [459, 591] width 30 height 14
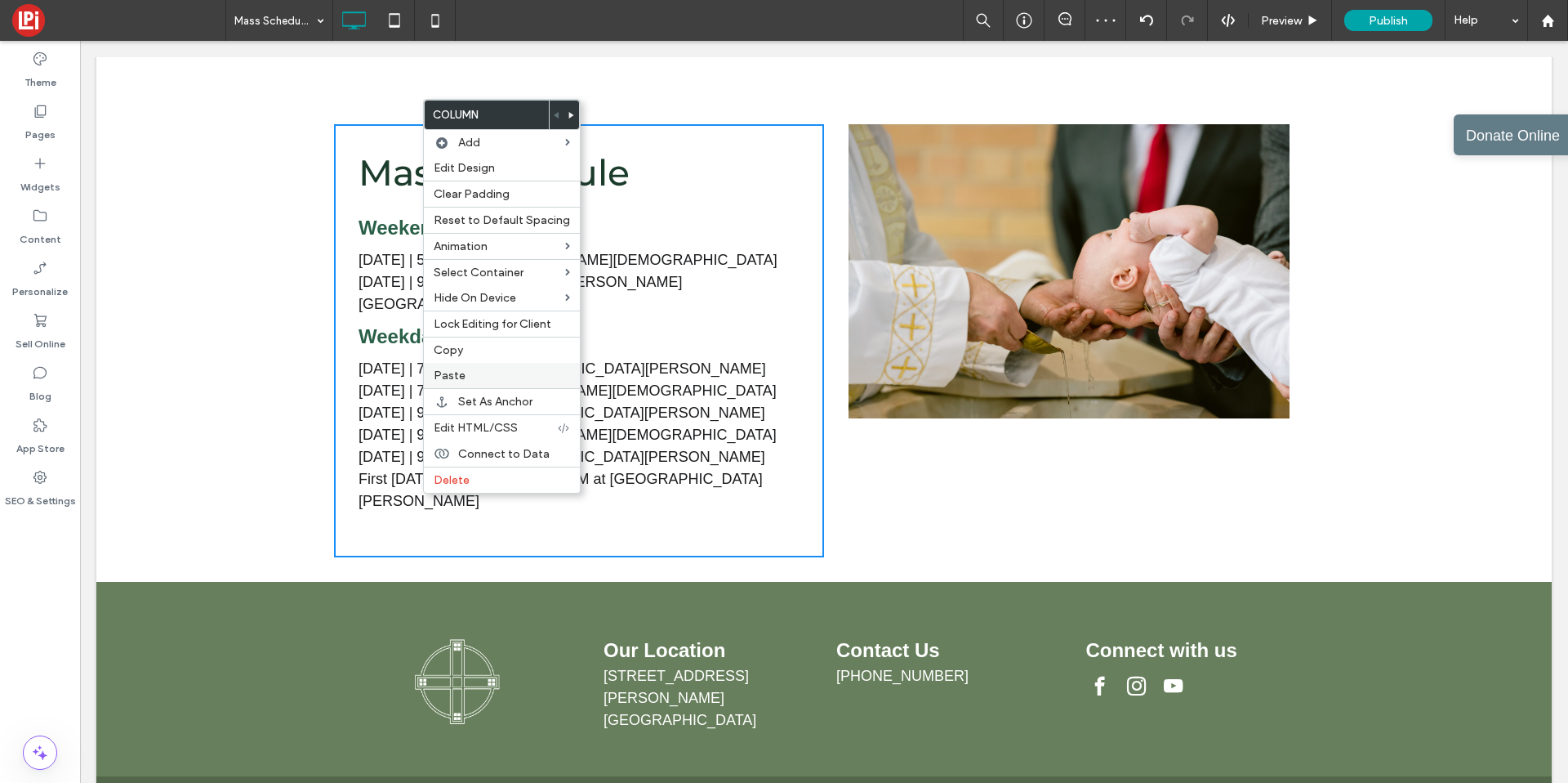
click at [465, 379] on label "Paste" at bounding box center [502, 376] width 136 height 14
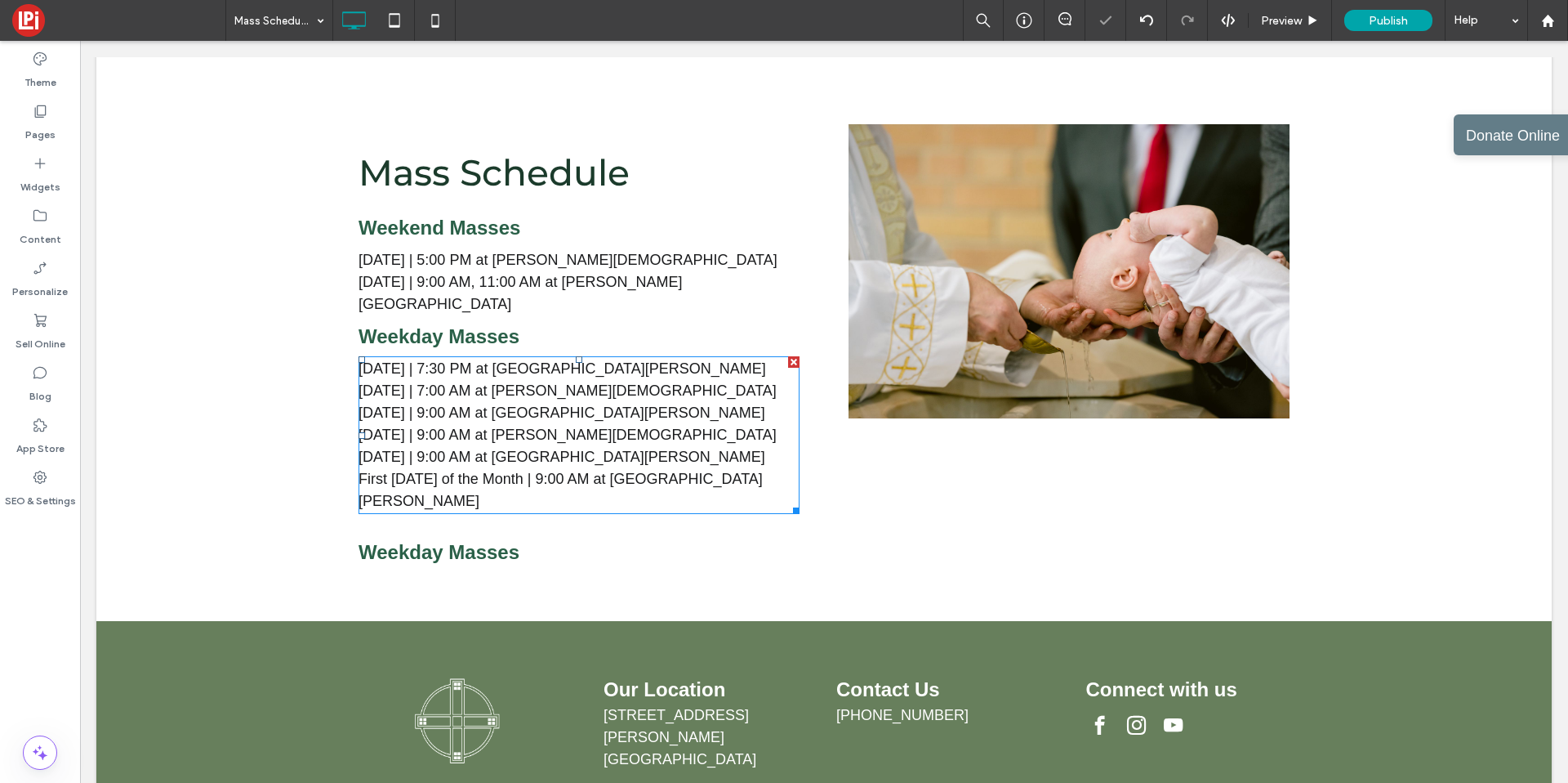
scroll to position [501, 0]
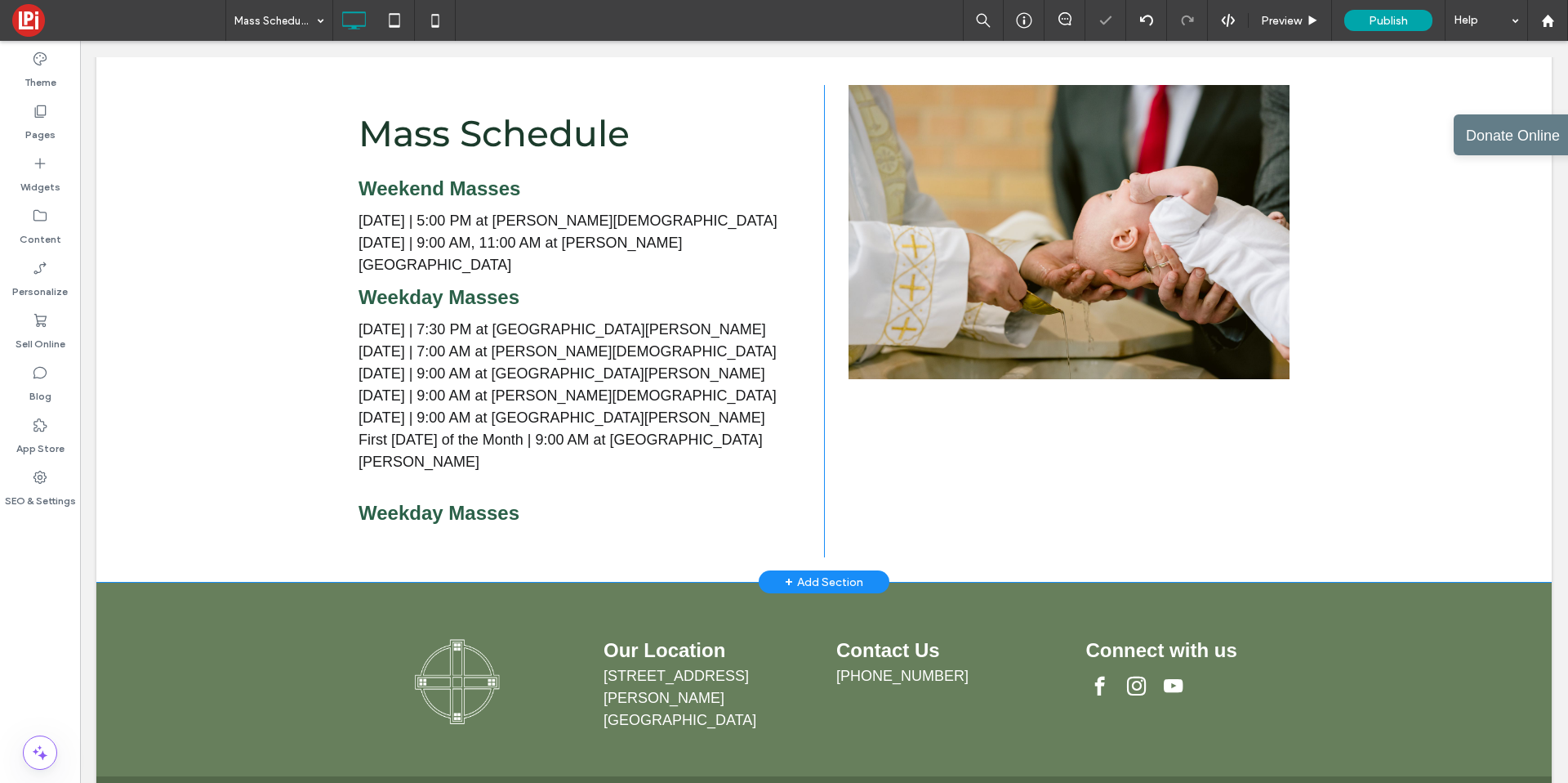
click at [428, 502] on span "Weekday Masses" at bounding box center [439, 512] width 161 height 22
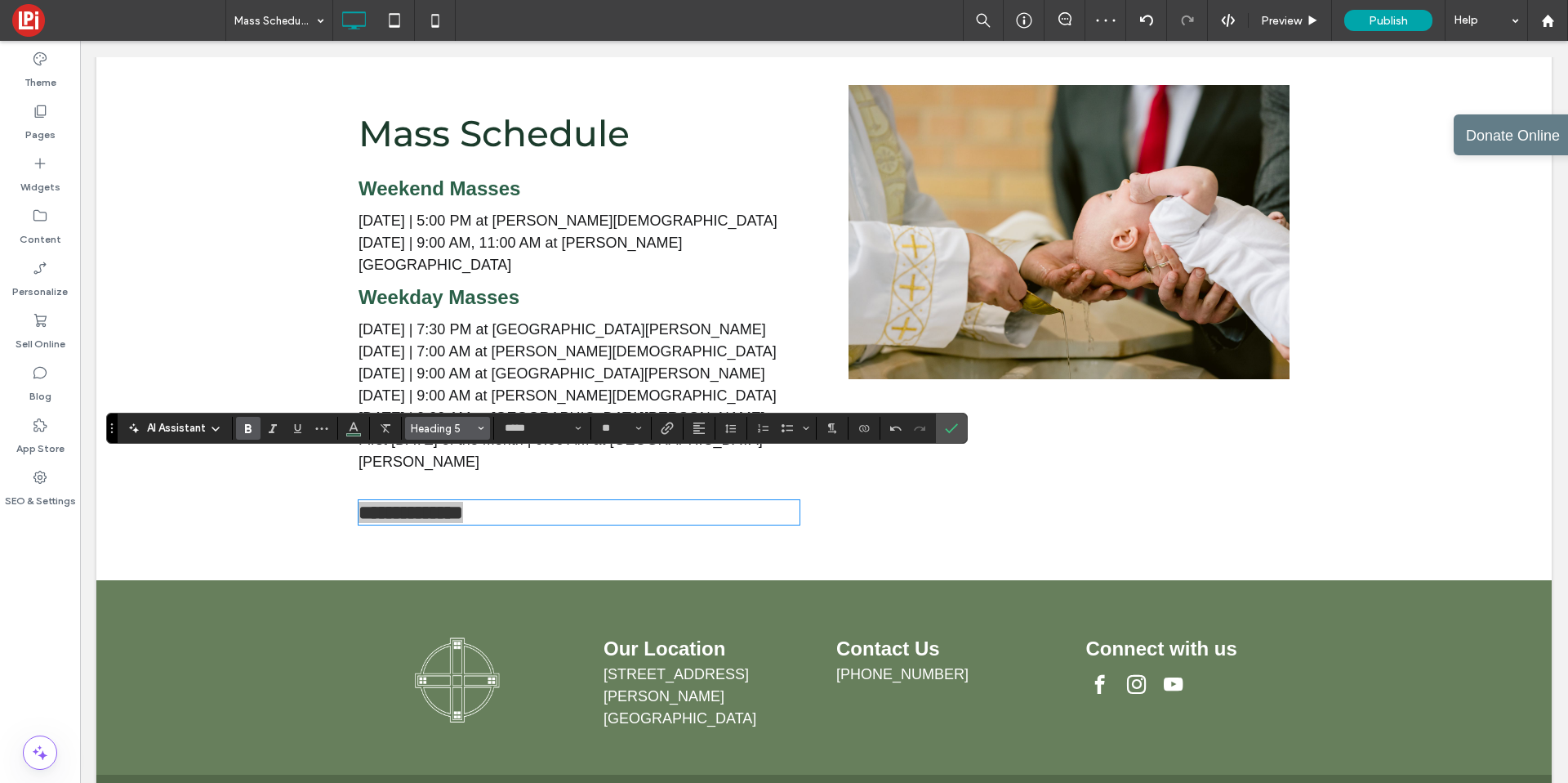
click at [444, 426] on span "Heading 5" at bounding box center [442, 428] width 64 height 12
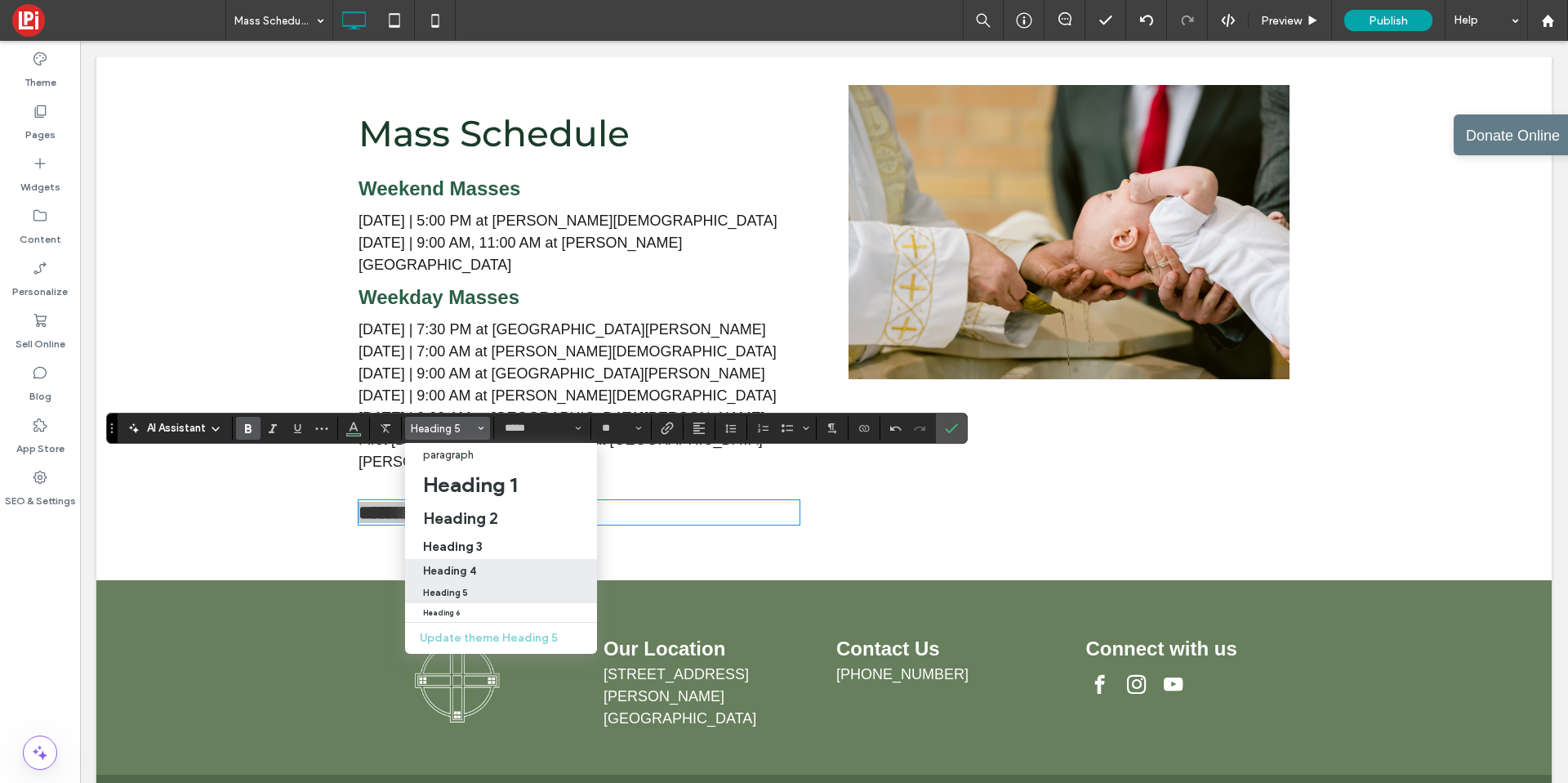
click at [453, 565] on h4 "Heading 4" at bounding box center [449, 571] width 53 height 12
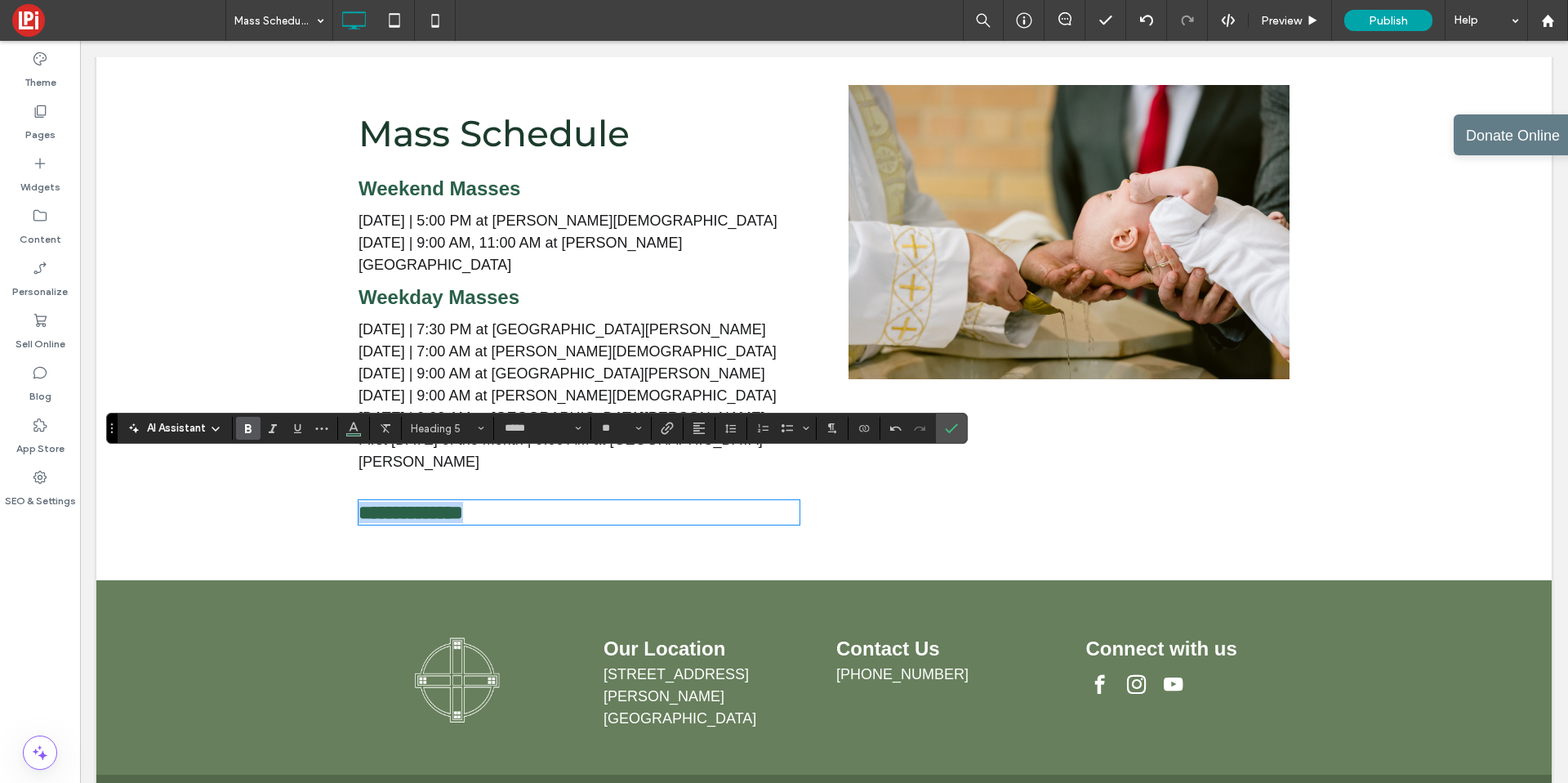
type input "**********"
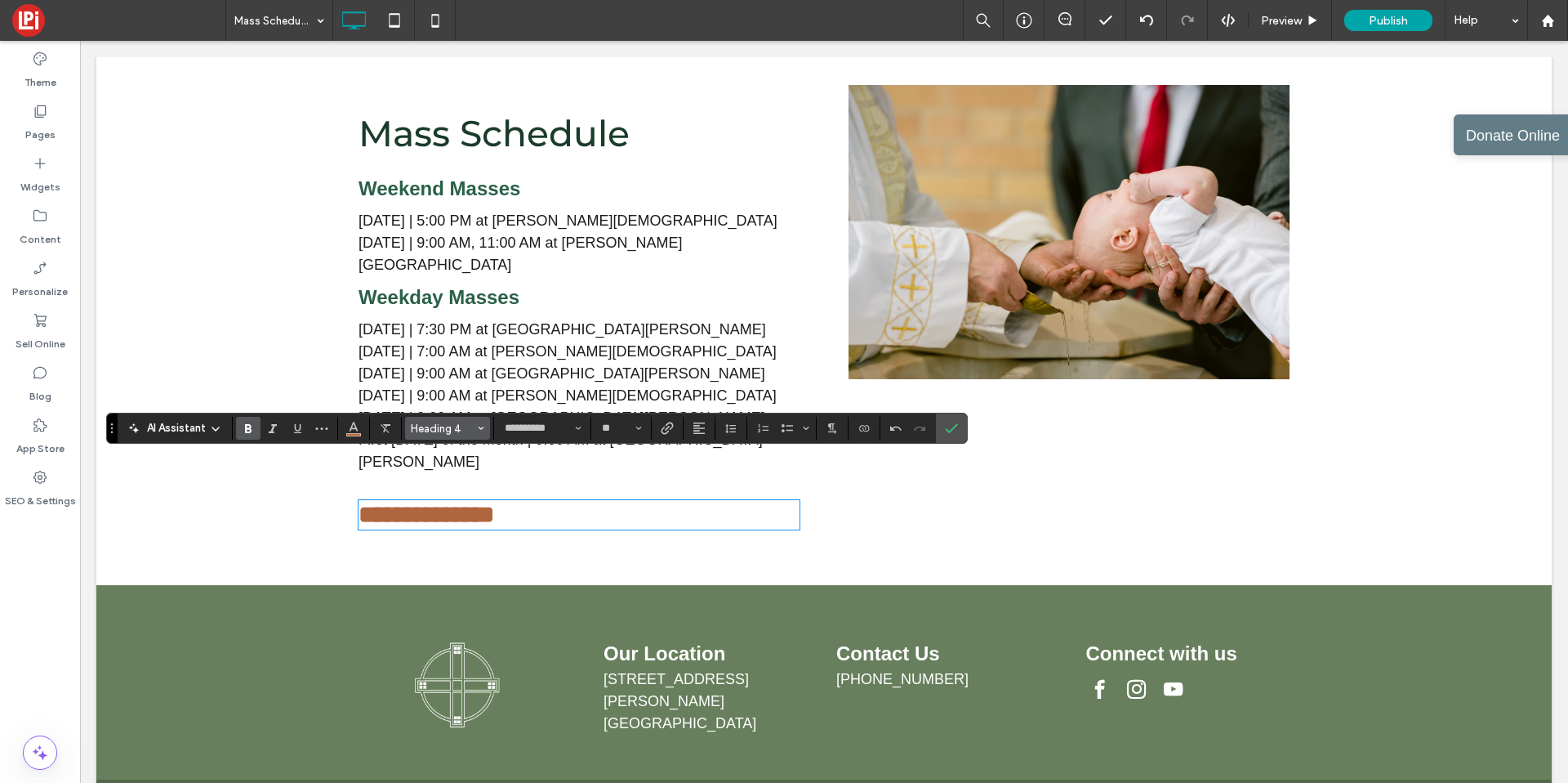
click at [436, 430] on span "Heading 4" at bounding box center [442, 428] width 64 height 12
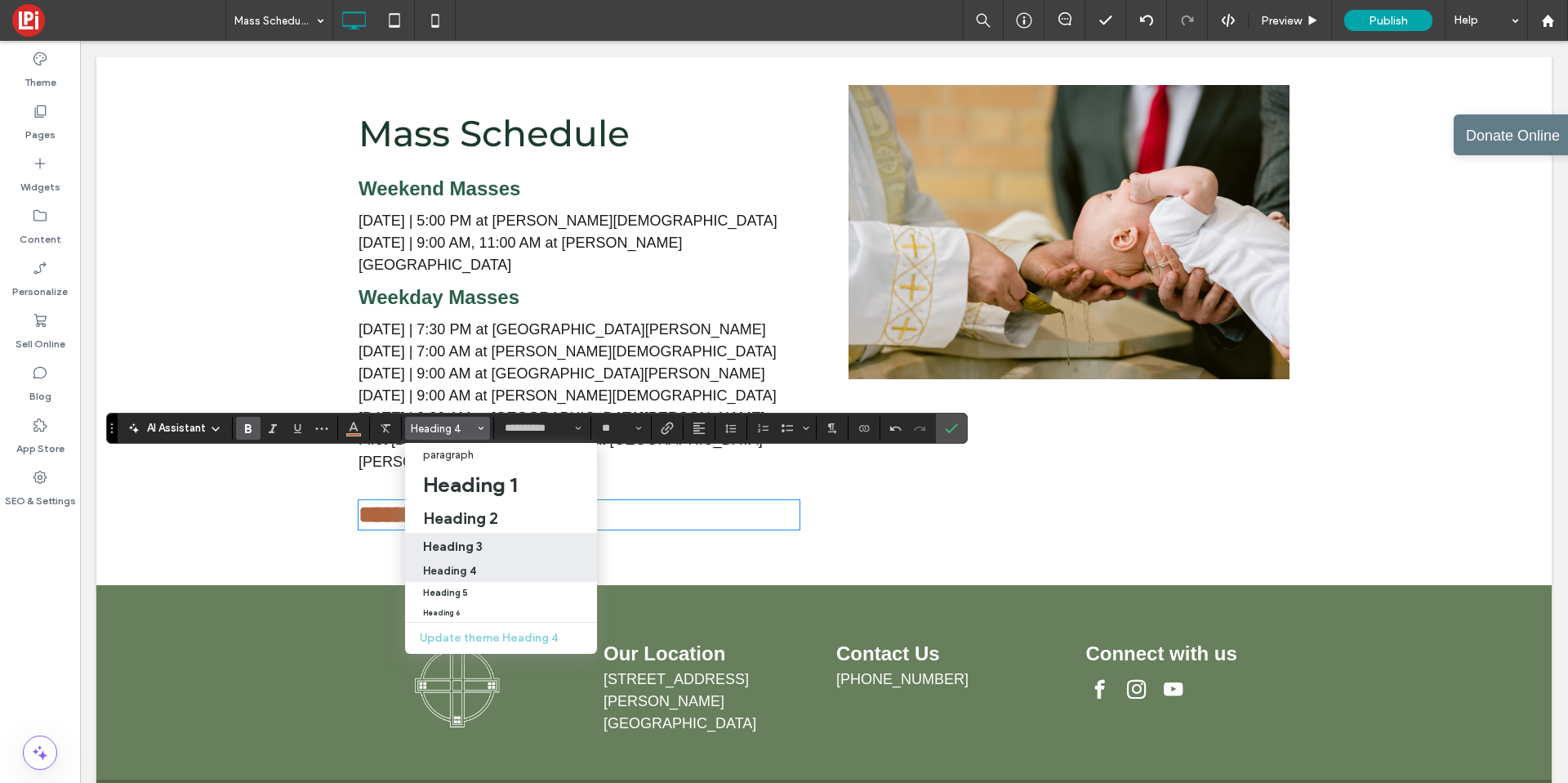
click at [432, 533] on label "Heading 3" at bounding box center [501, 546] width 192 height 26
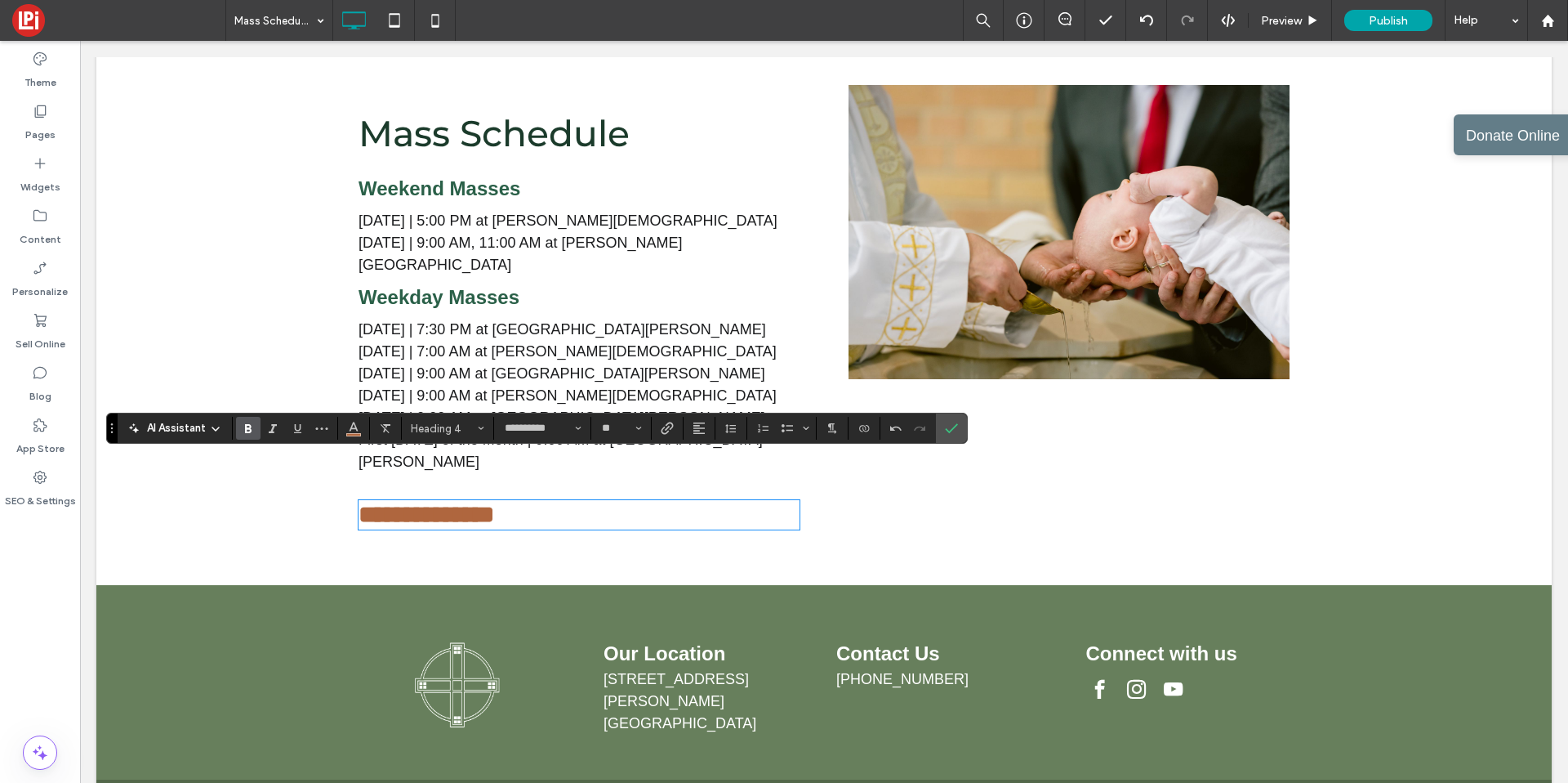
type input "**"
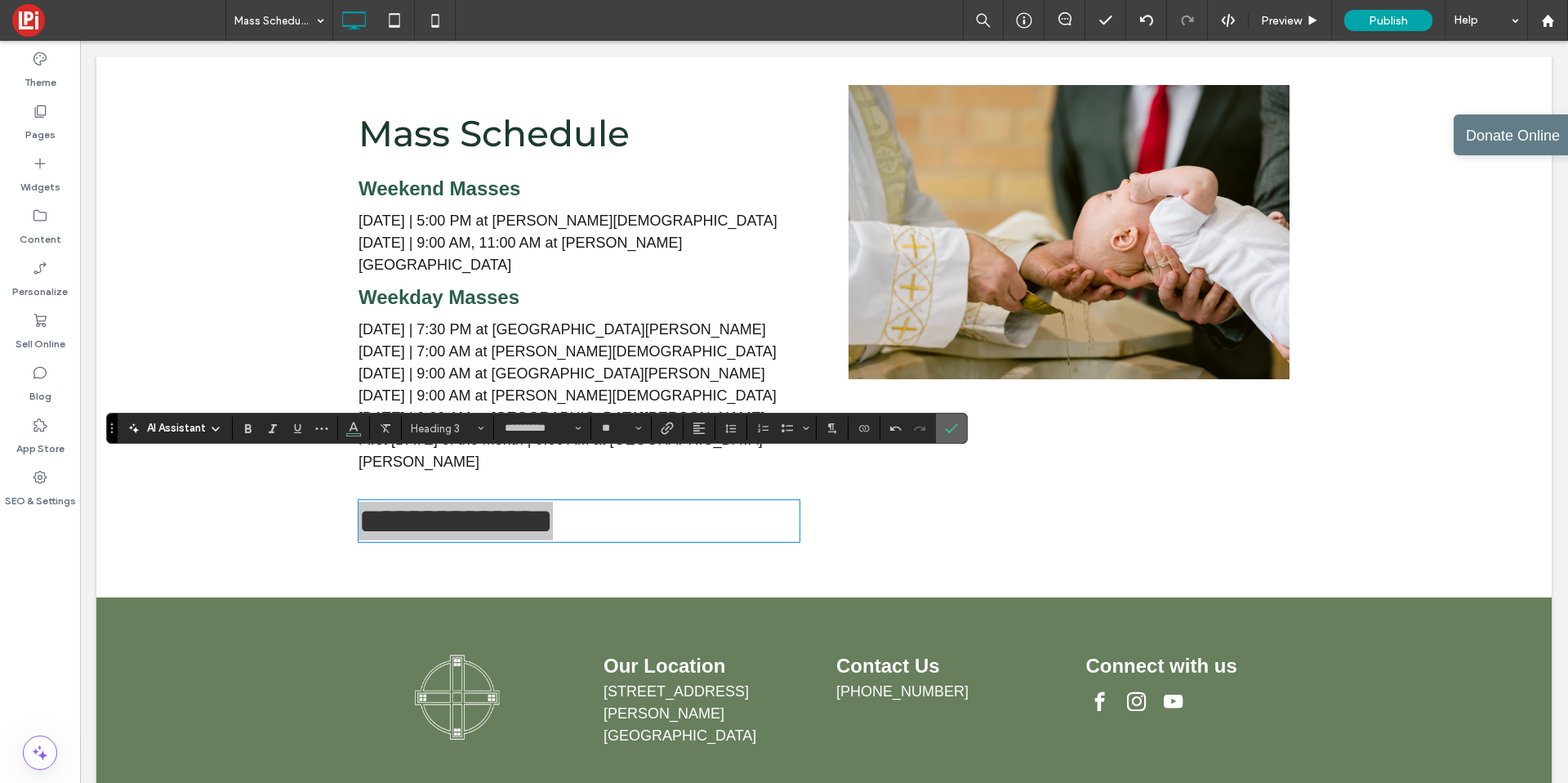
drag, startPoint x: 954, startPoint y: 429, endPoint x: 690, endPoint y: 374, distance: 269.7
click at [954, 429] on icon "Confirm" at bounding box center [951, 427] width 13 height 13
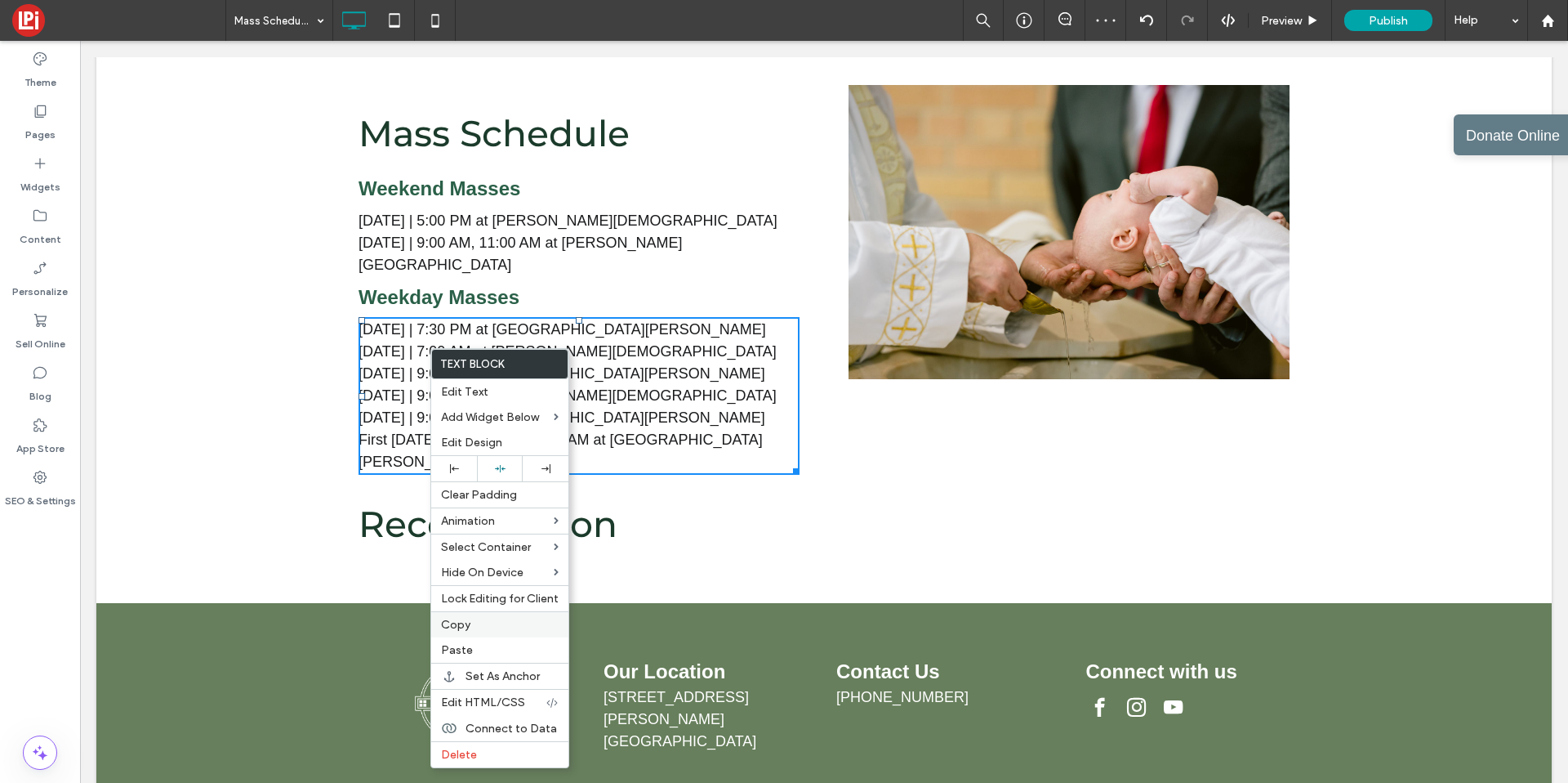
click at [485, 624] on label "Copy" at bounding box center [500, 625] width 118 height 14
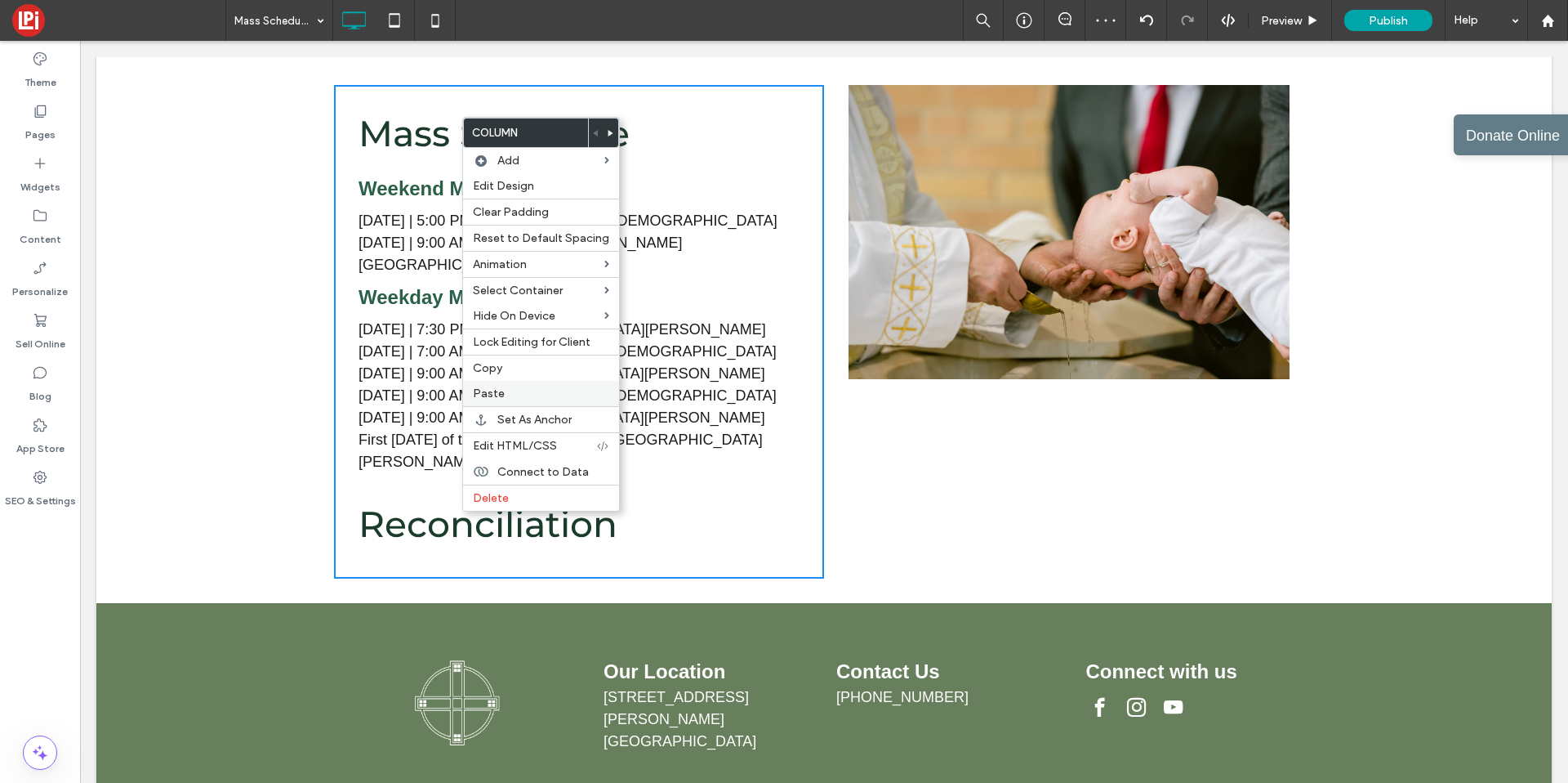
click at [500, 395] on span "Paste" at bounding box center [488, 393] width 31 height 14
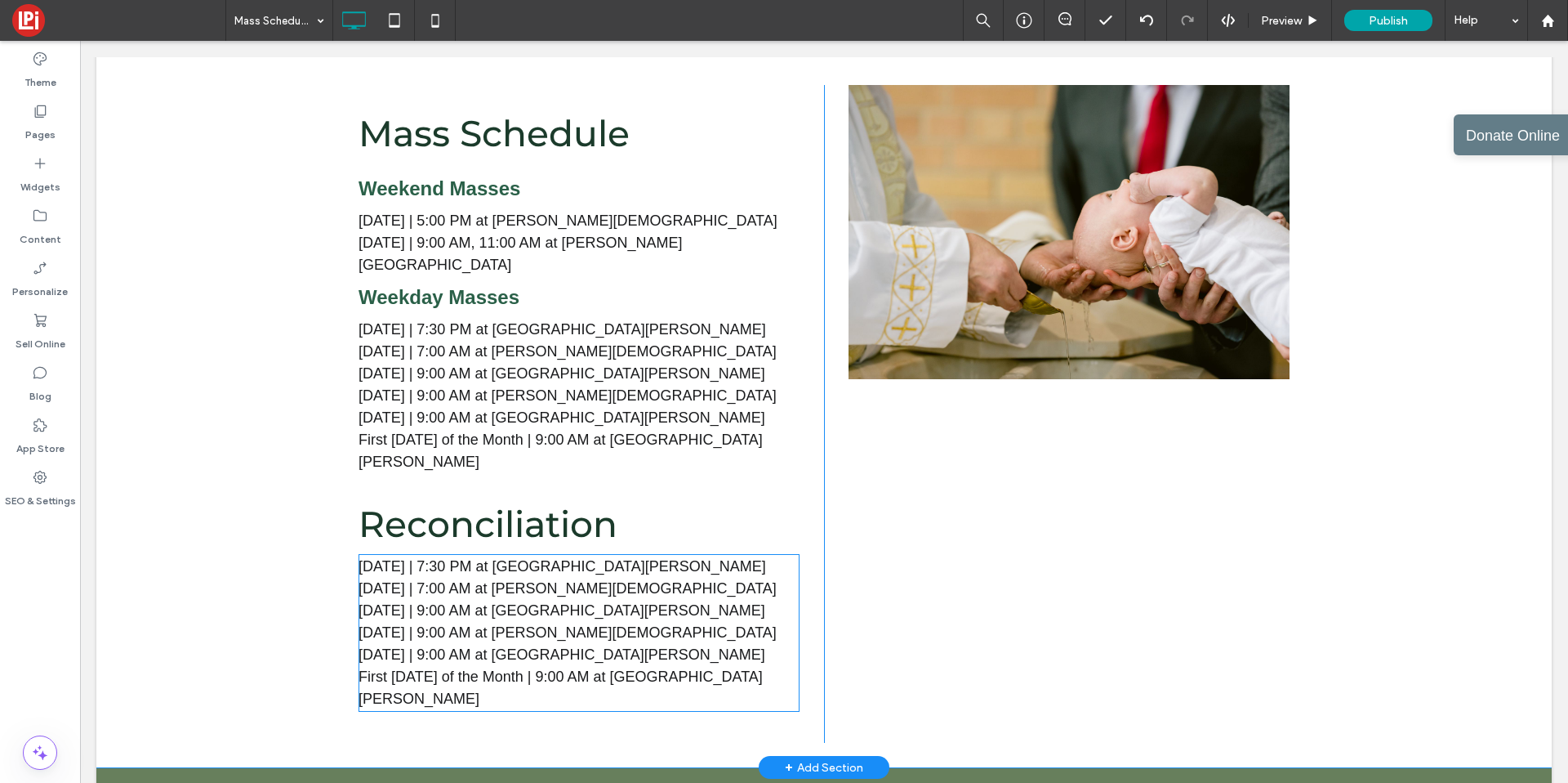
click at [426, 602] on span "[DATE] | 9:00 AM at [GEOGRAPHIC_DATA][PERSON_NAME]" at bounding box center [562, 610] width 407 height 17
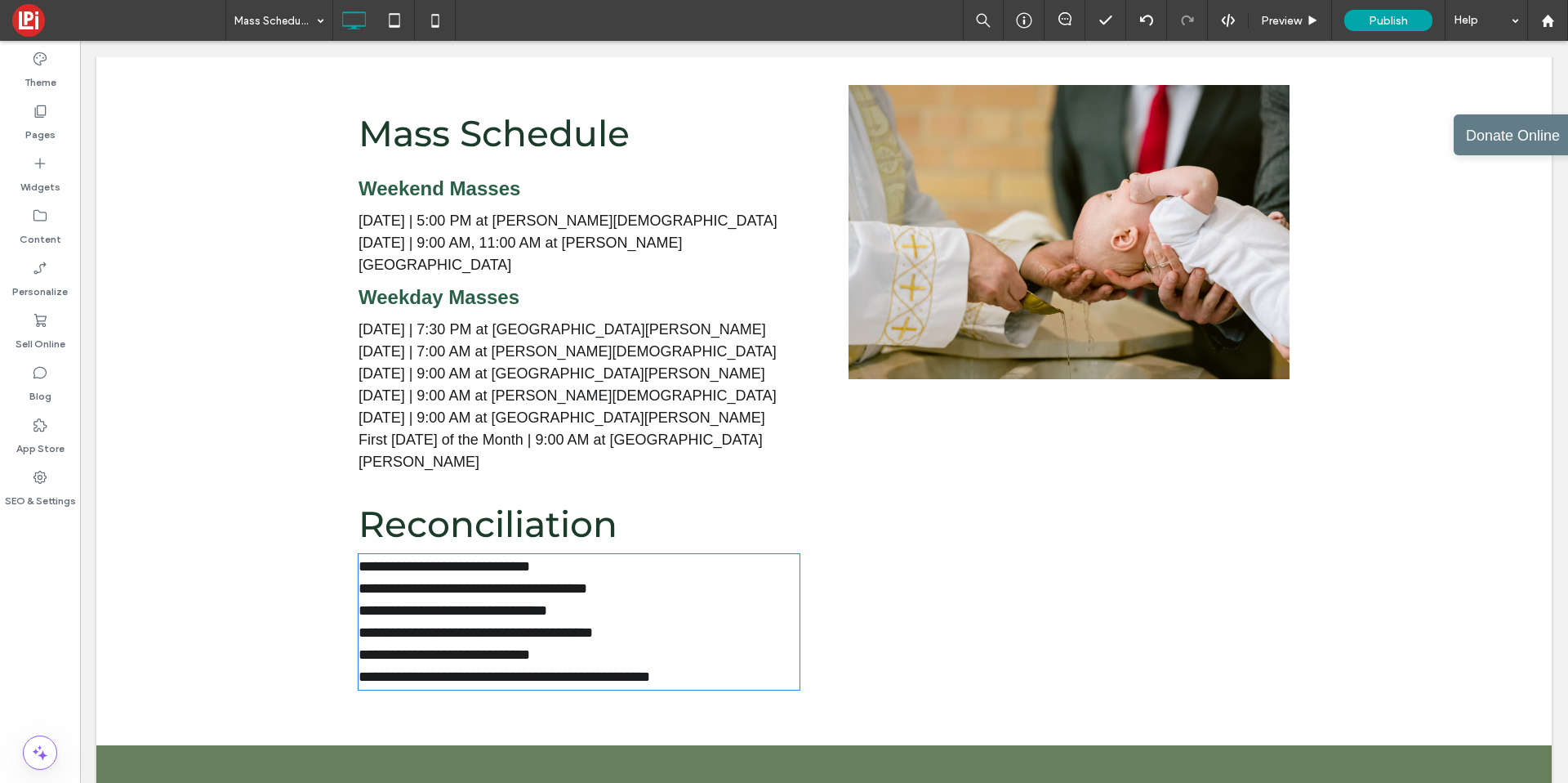
type input "*****"
type input "**"
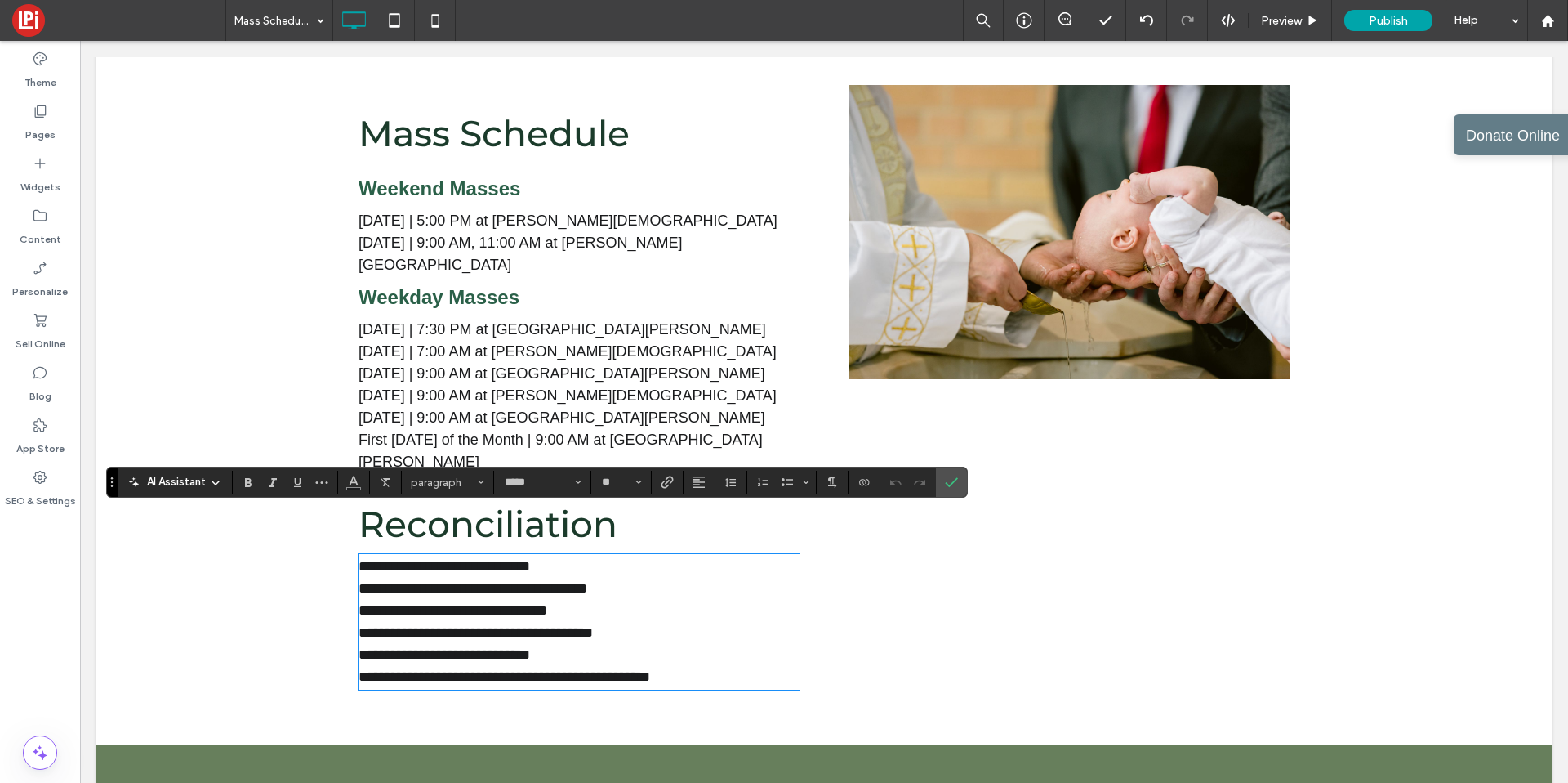
scroll to position [0, 0]
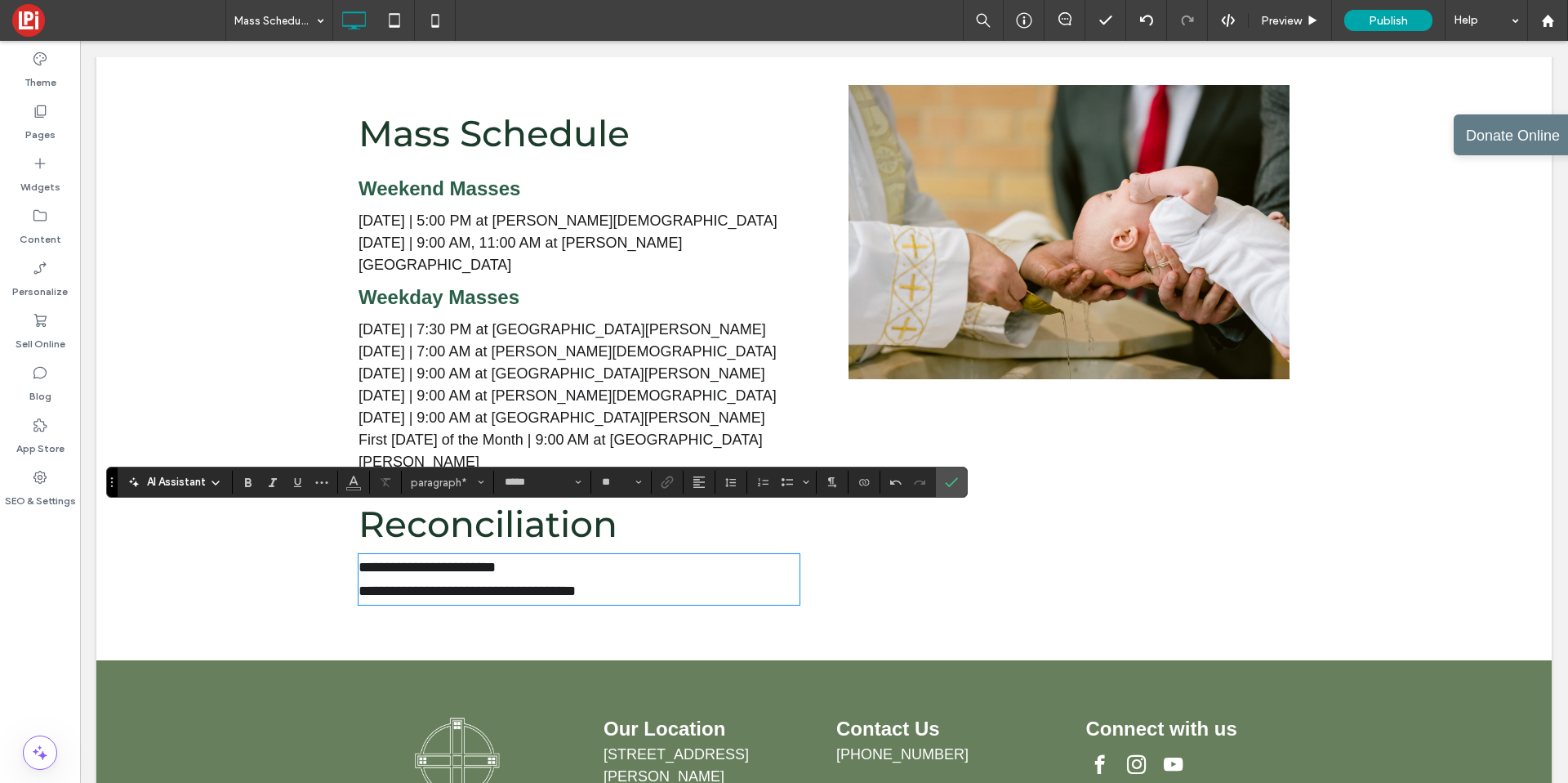
click at [425, 560] on span "**********" at bounding box center [466, 579] width 218 height 38
click at [610, 556] on p "**********" at bounding box center [578, 579] width 441 height 47
click at [503, 321] on span "[DATE] | 7:30 PM at [GEOGRAPHIC_DATA][PERSON_NAME]" at bounding box center [562, 329] width 408 height 17
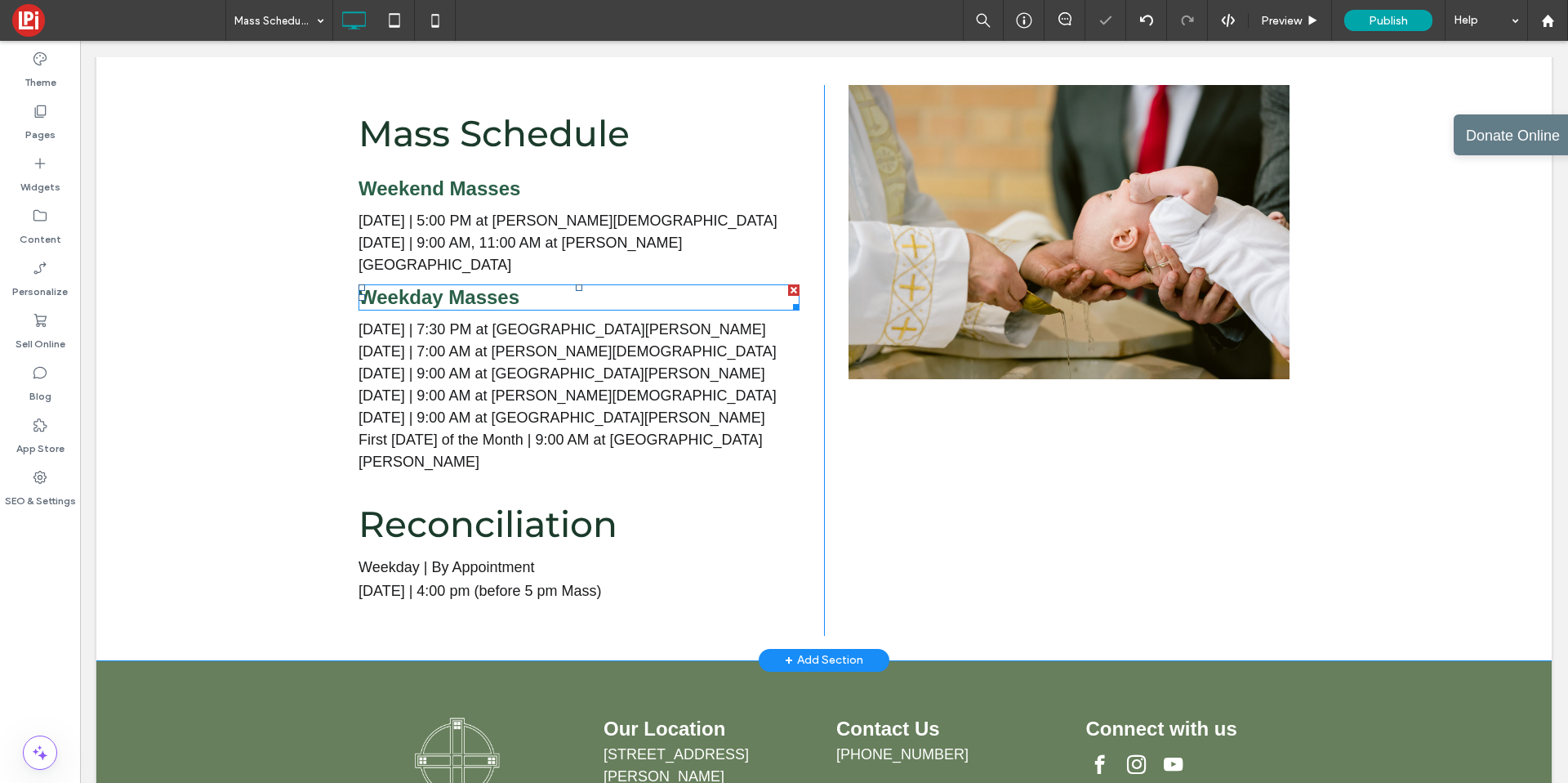
click at [497, 286] on span "Weekday Masses" at bounding box center [439, 296] width 161 height 22
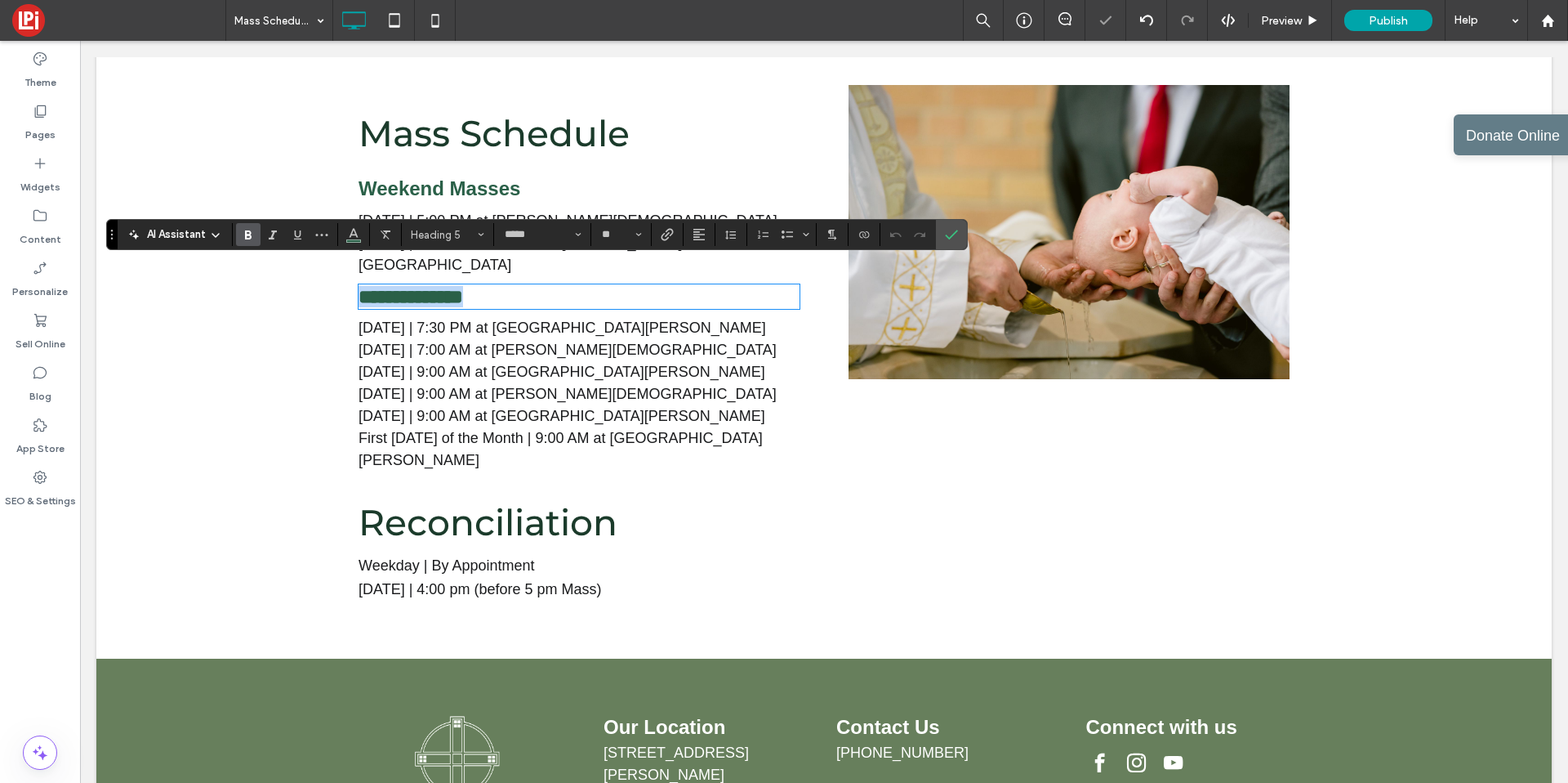
click at [527, 286] on h5 "**********" at bounding box center [578, 296] width 441 height 21
click at [462, 558] on span "Weekday | By Appointment [DATE] | 4:00 pm (before 5 pm Mass)" at bounding box center [480, 578] width 243 height 40
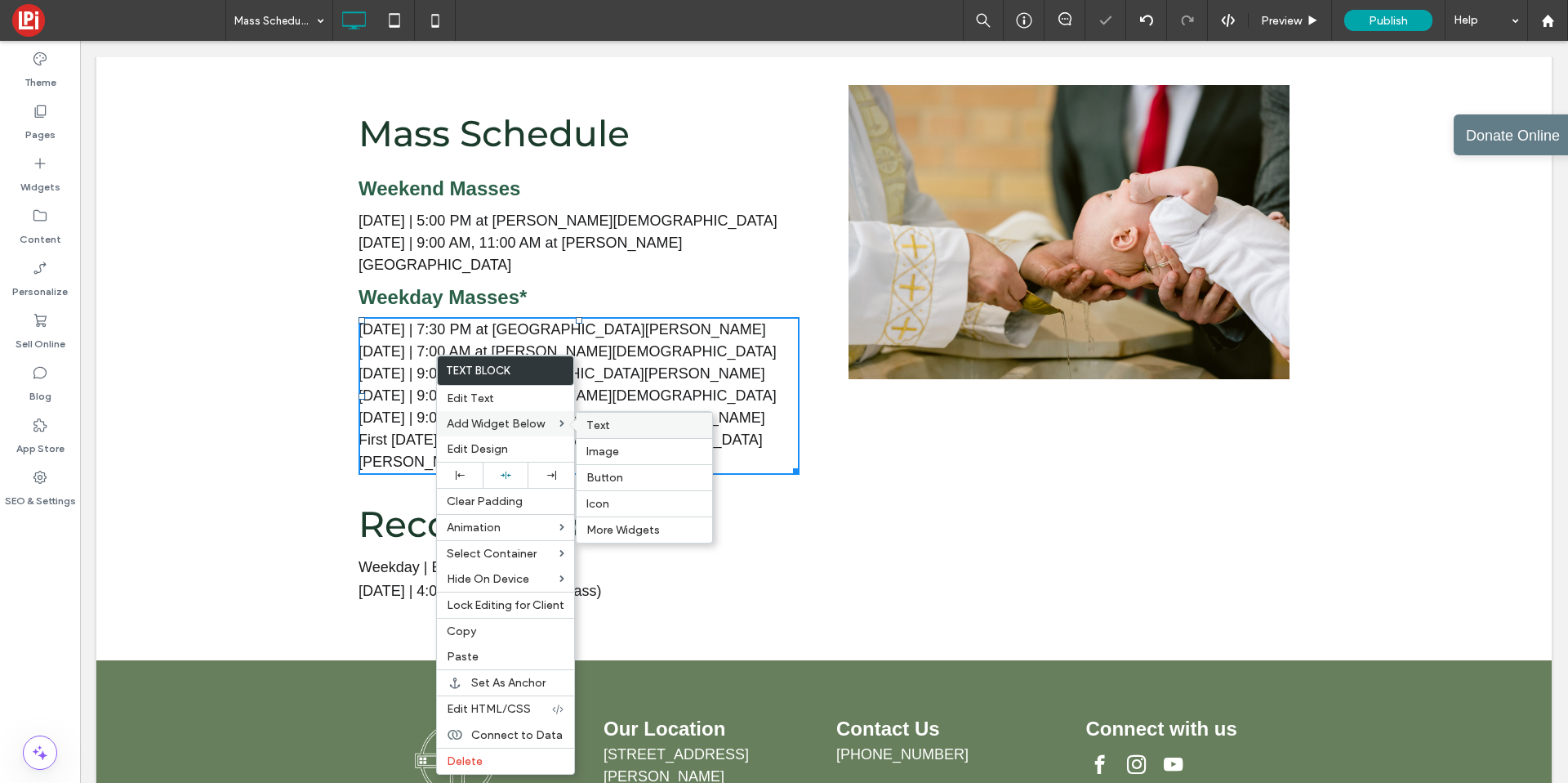
click at [604, 426] on span "Text" at bounding box center [597, 426] width 24 height 14
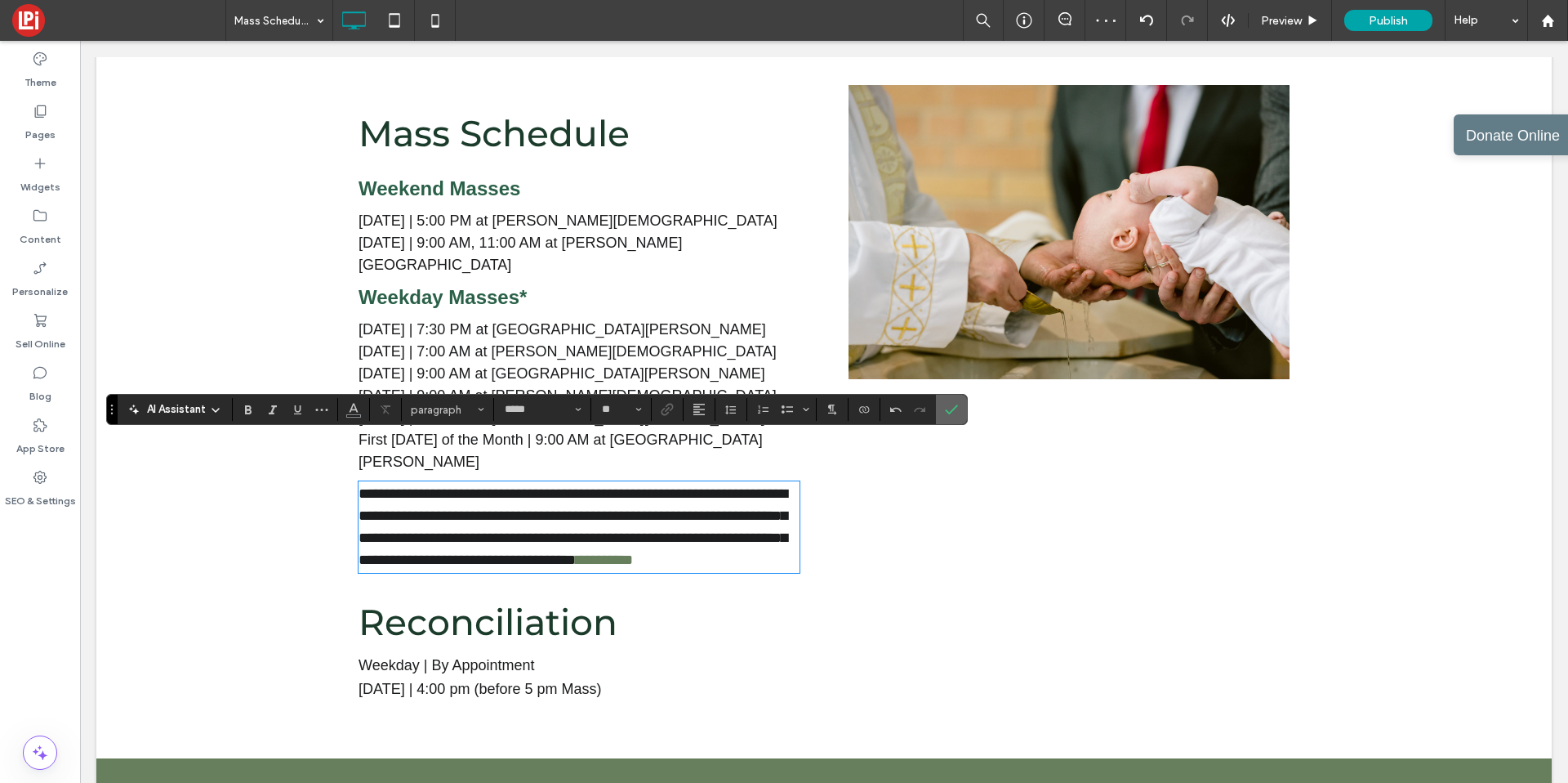
drag, startPoint x: 953, startPoint y: 413, endPoint x: 870, endPoint y: 372, distance: 92.6
click at [953, 413] on icon "Confirm" at bounding box center [951, 409] width 13 height 13
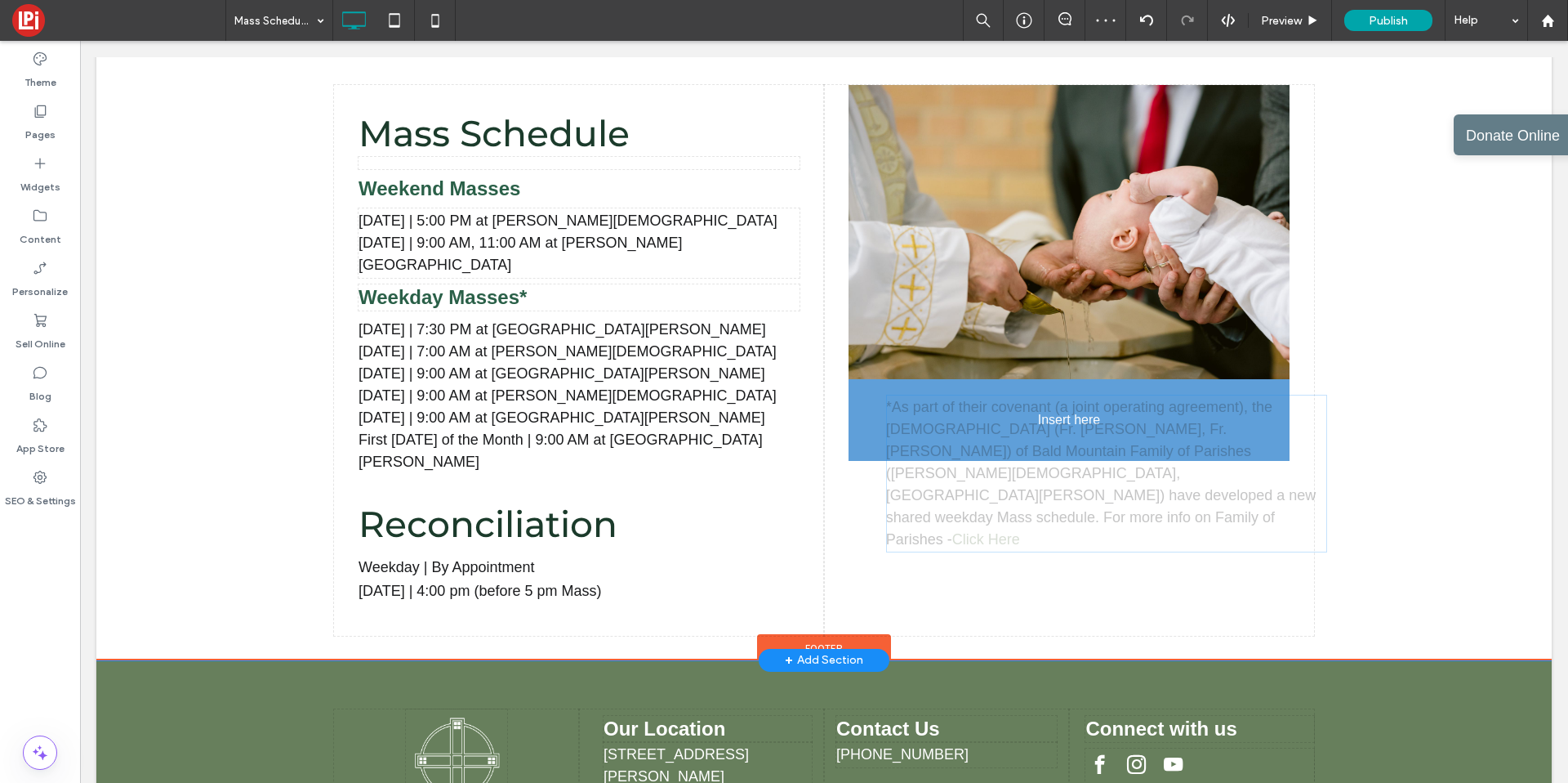
drag, startPoint x: 481, startPoint y: 462, endPoint x: 944, endPoint y: 420, distance: 464.9
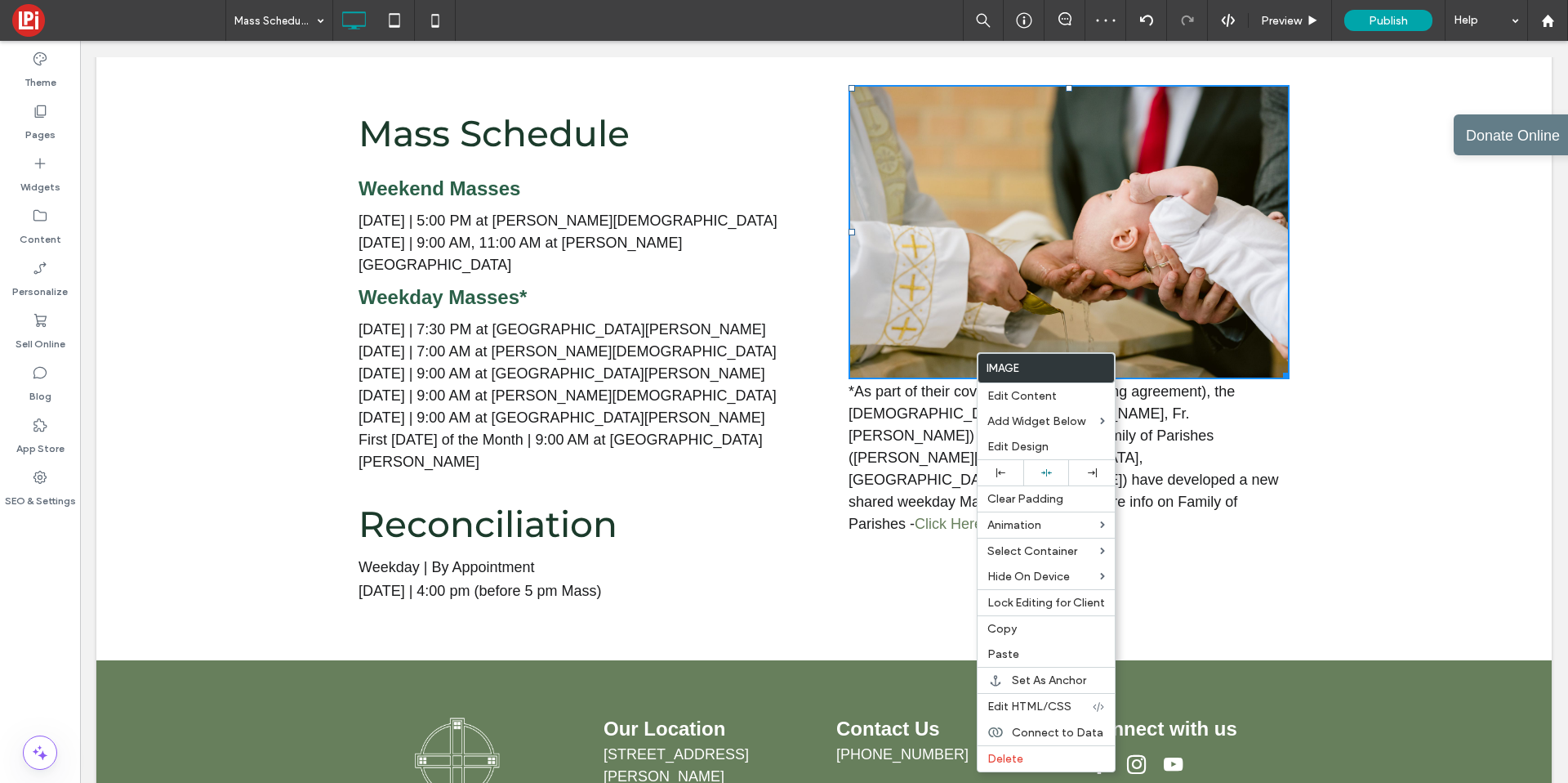
click at [736, 407] on p "[DATE] | 9:00 AM at [GEOGRAPHIC_DATA][PERSON_NAME]" at bounding box center [578, 418] width 441 height 22
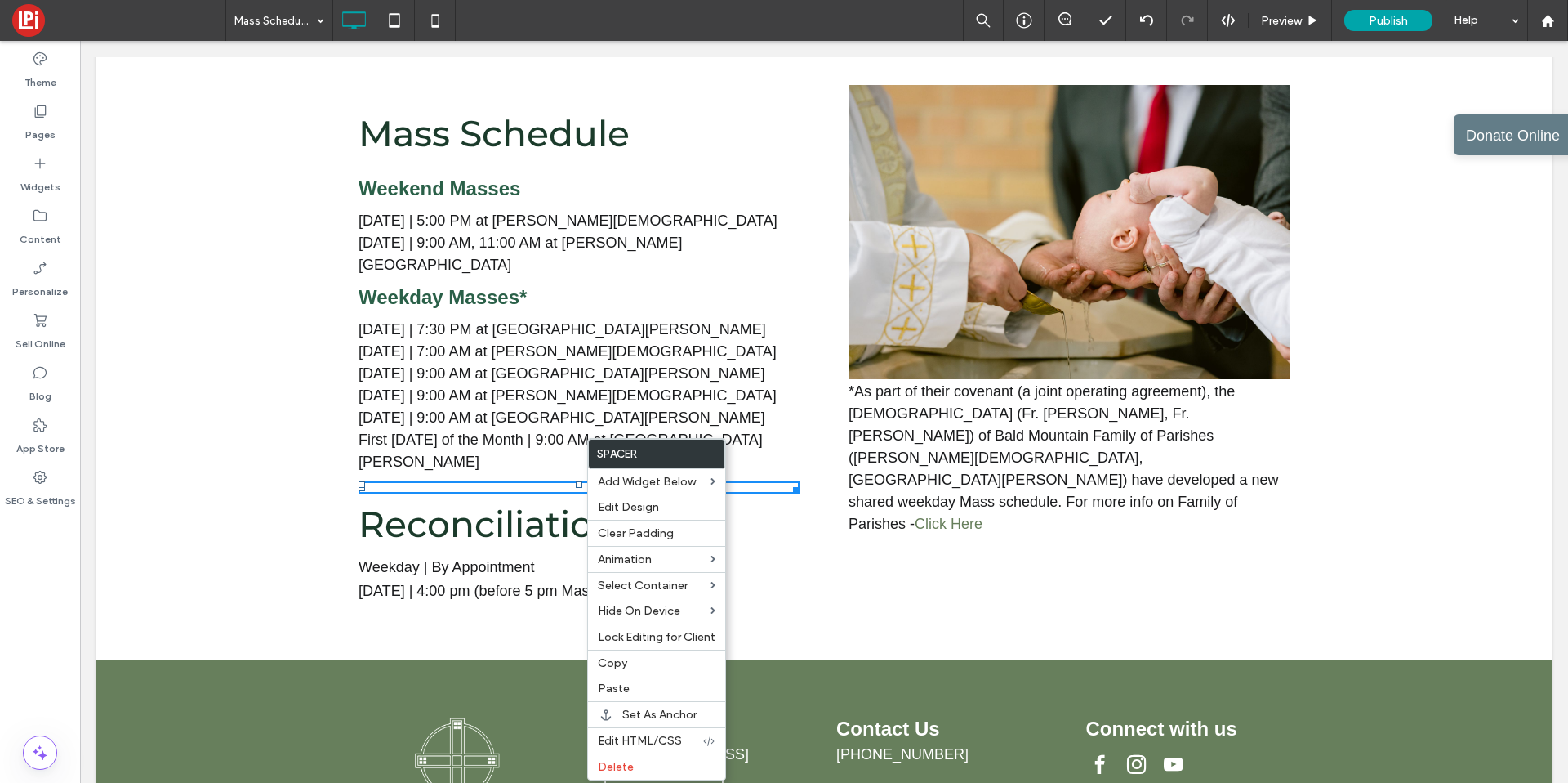
click at [435, 429] on div "[DATE] | 7:30 PM at [GEOGRAPHIC_DATA][PERSON_NAME] [DATE] | 7:00 AM at [PERSON_…" at bounding box center [578, 396] width 441 height 157
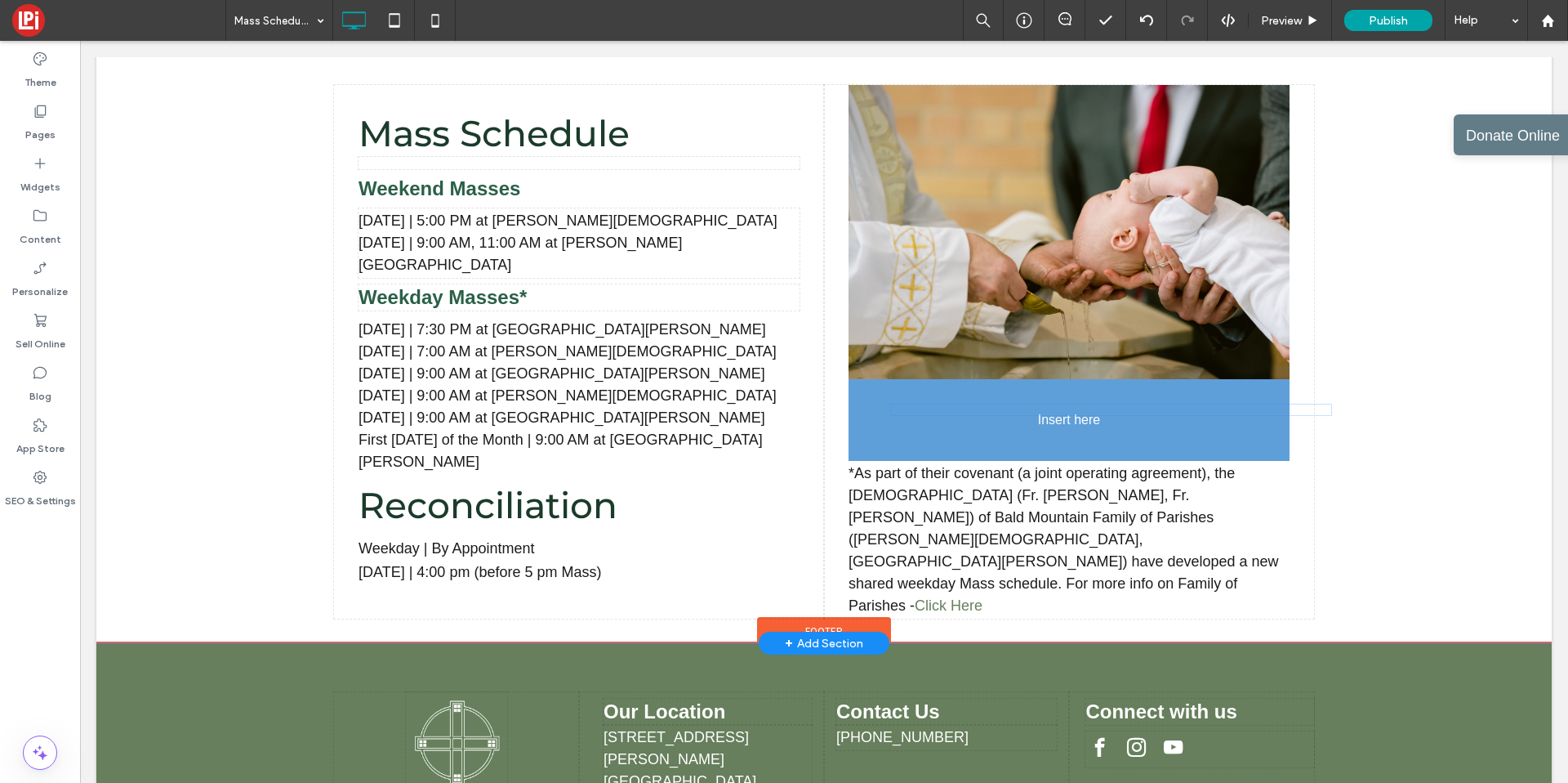
drag, startPoint x: 441, startPoint y: 440, endPoint x: 939, endPoint y: 404, distance: 499.3
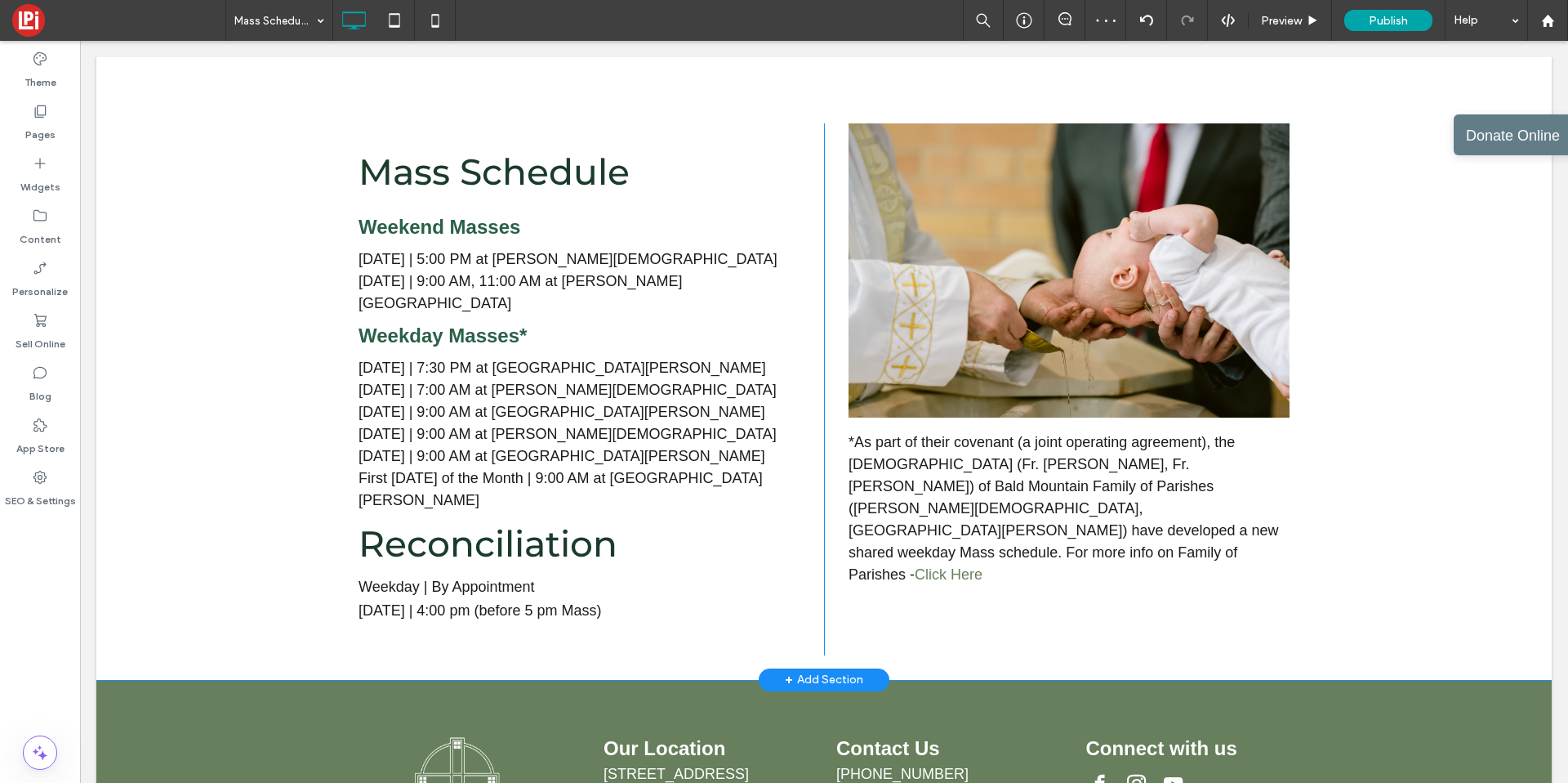
scroll to position [461, 0]
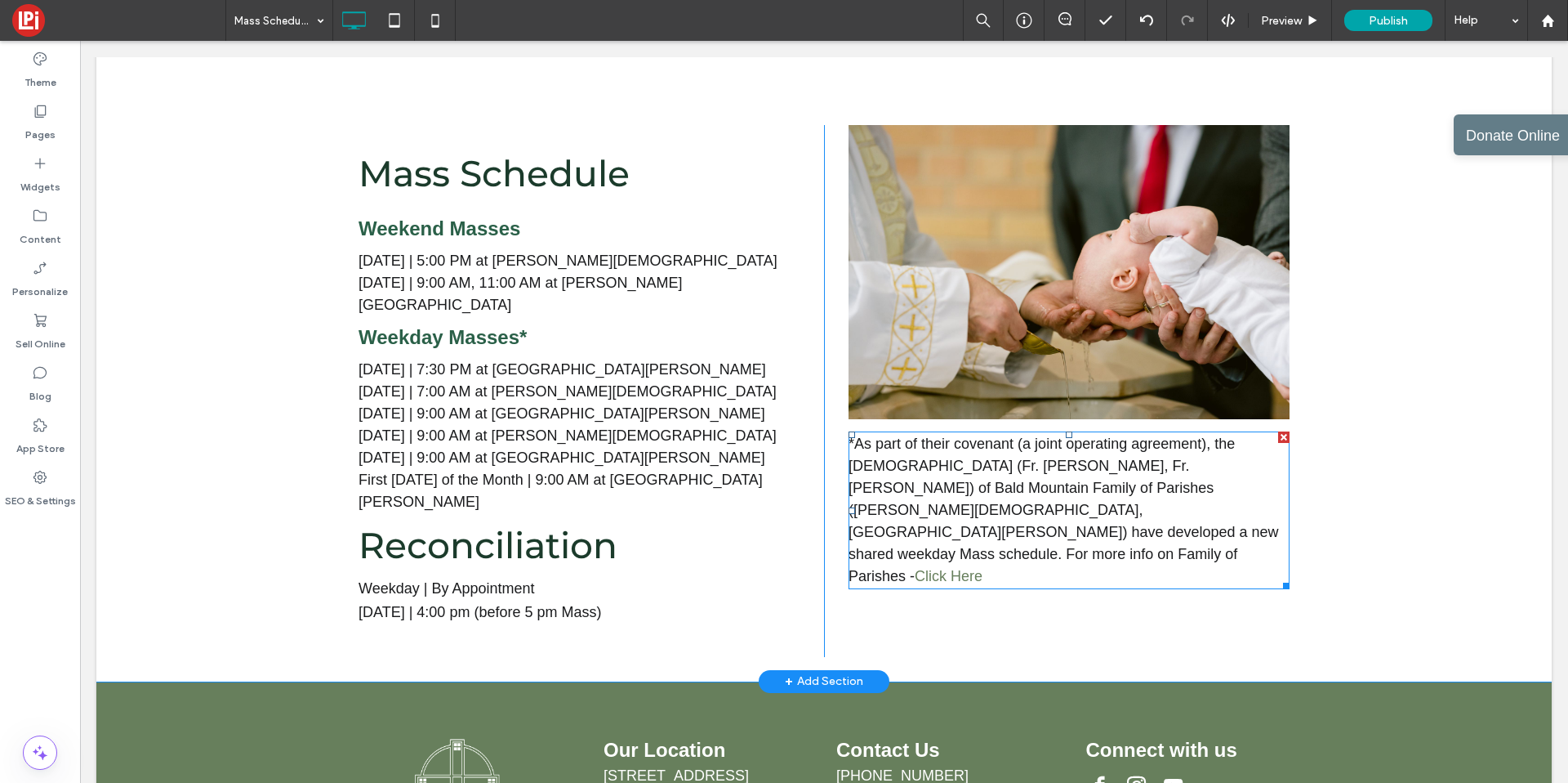
click at [926, 512] on span "*As part of their covenant (a joint operating agreement), the [DEMOGRAPHIC_DATA…" at bounding box center [1064, 509] width 431 height 149
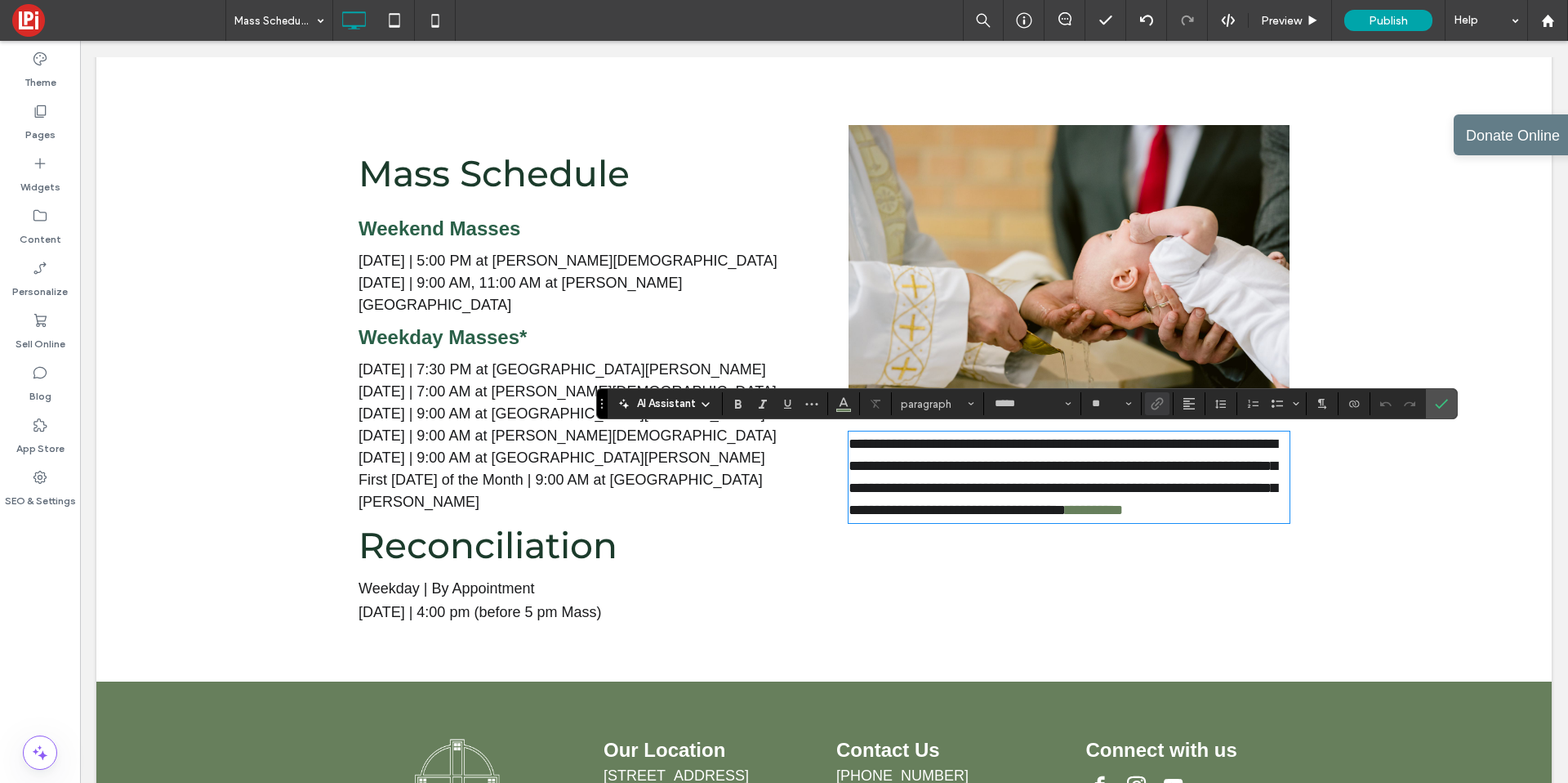
click at [1066, 517] on link "**********" at bounding box center [1094, 509] width 57 height 15
drag, startPoint x: 913, startPoint y: 532, endPoint x: 1031, endPoint y: 535, distance: 118.0
click at [1031, 522] on p "**********" at bounding box center [1069, 477] width 441 height 88
click at [1156, 399] on use "Link" at bounding box center [1157, 404] width 12 height 12
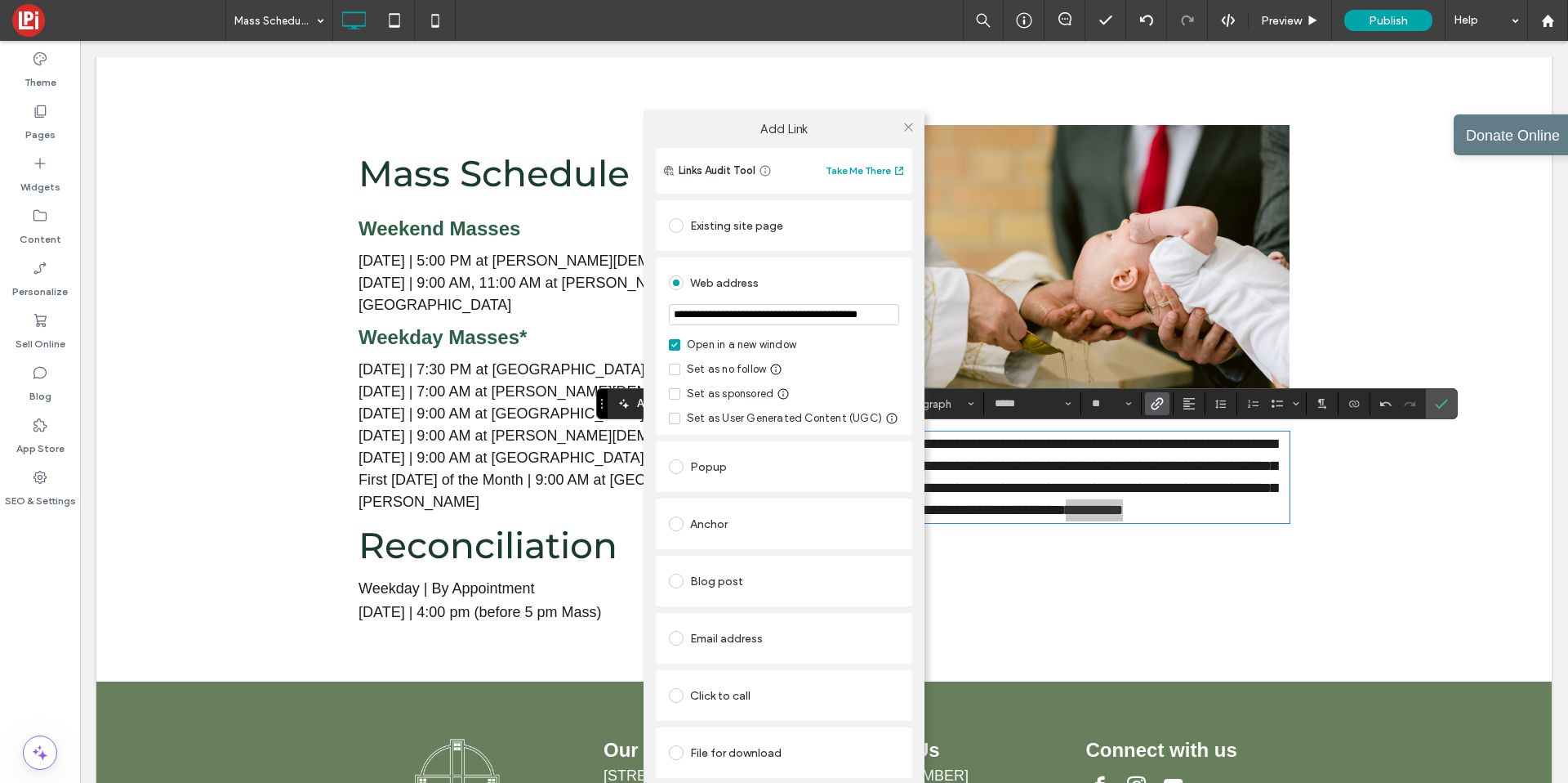
click at [722, 227] on div "Existing site page" at bounding box center [784, 225] width 231 height 26
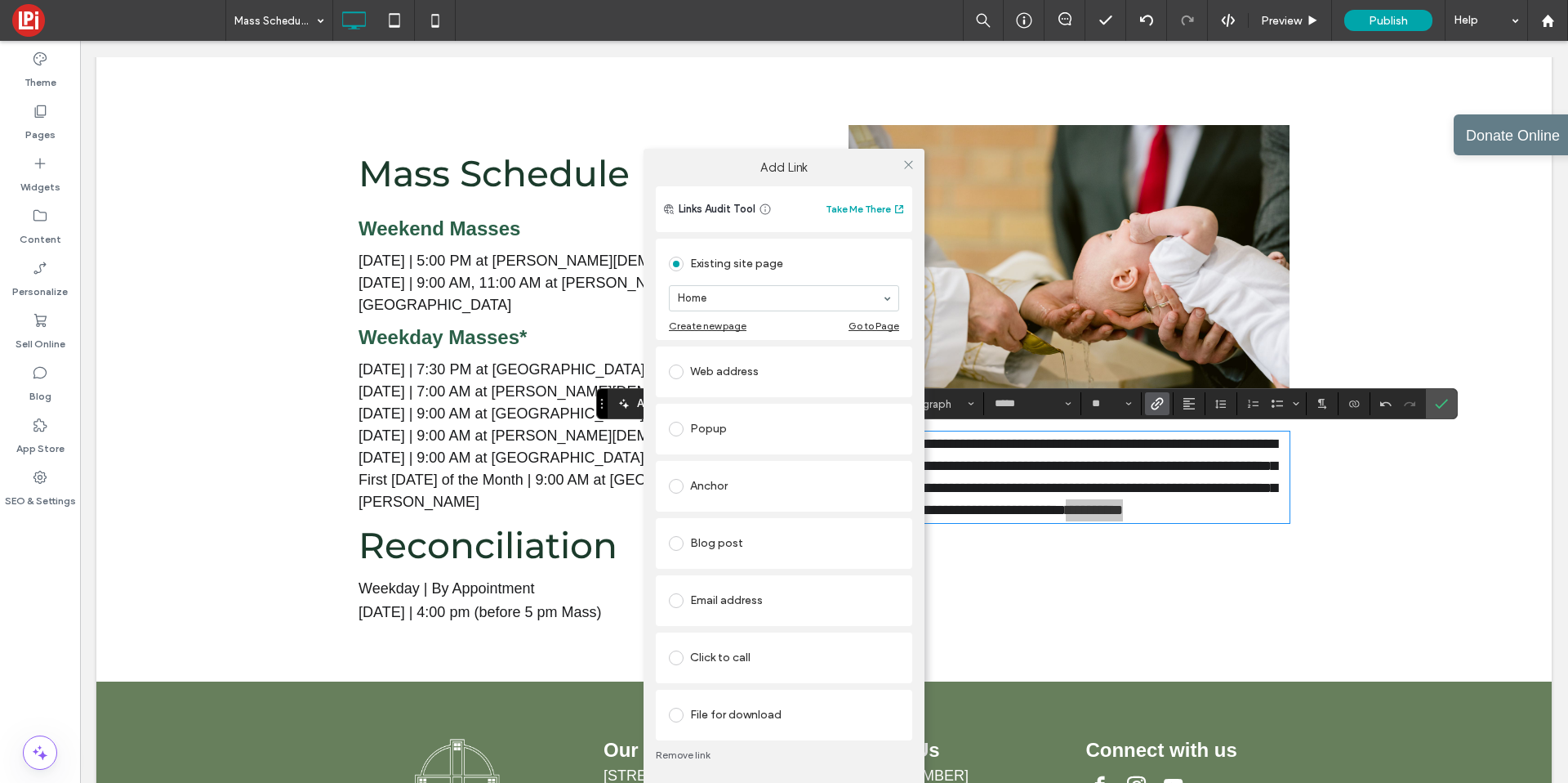
click at [722, 311] on section "Home" at bounding box center [784, 298] width 231 height 43
type input "***"
click at [911, 170] on icon at bounding box center [908, 164] width 12 height 12
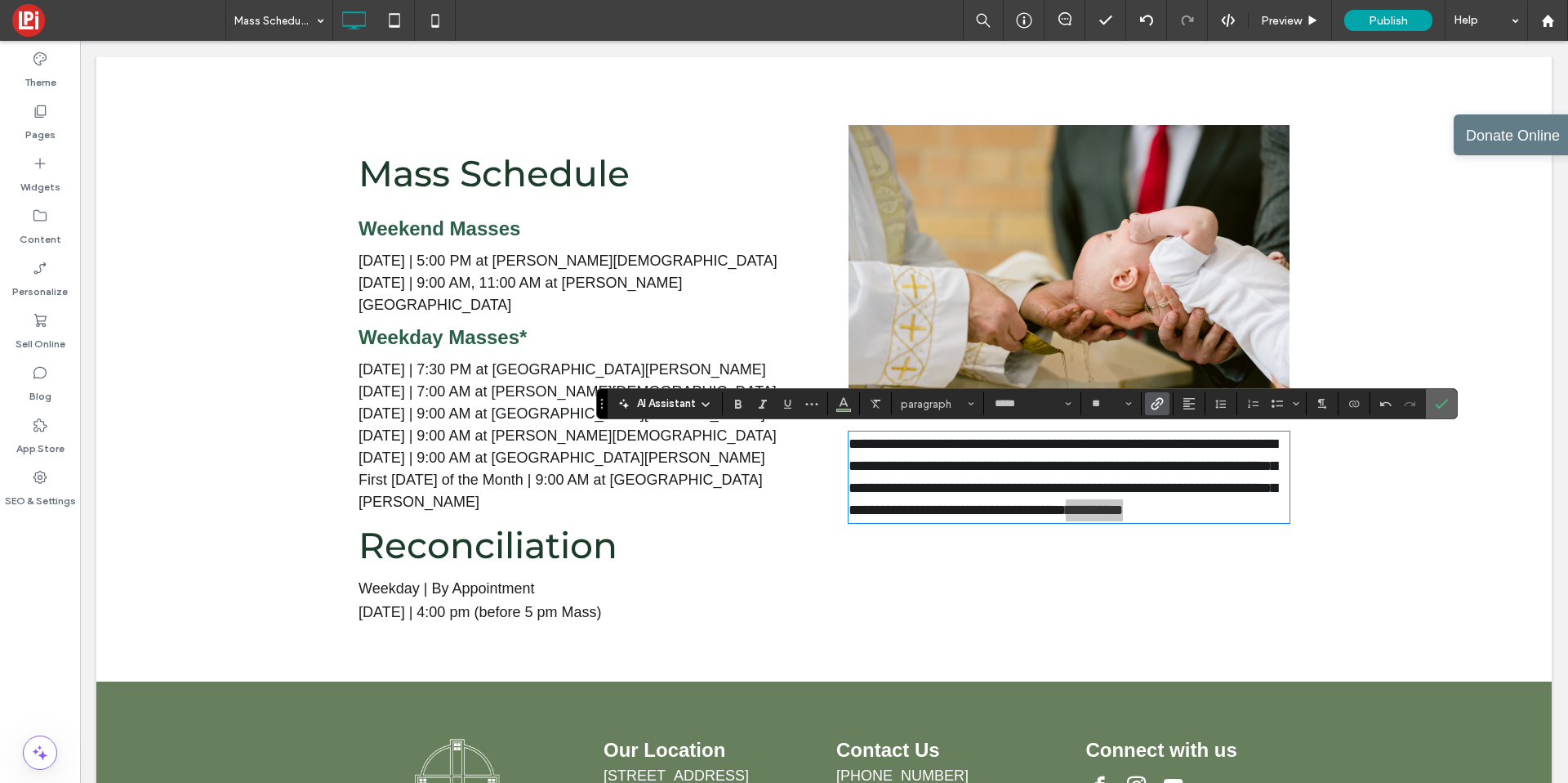
click at [1442, 398] on icon "Confirm" at bounding box center [1441, 403] width 13 height 13
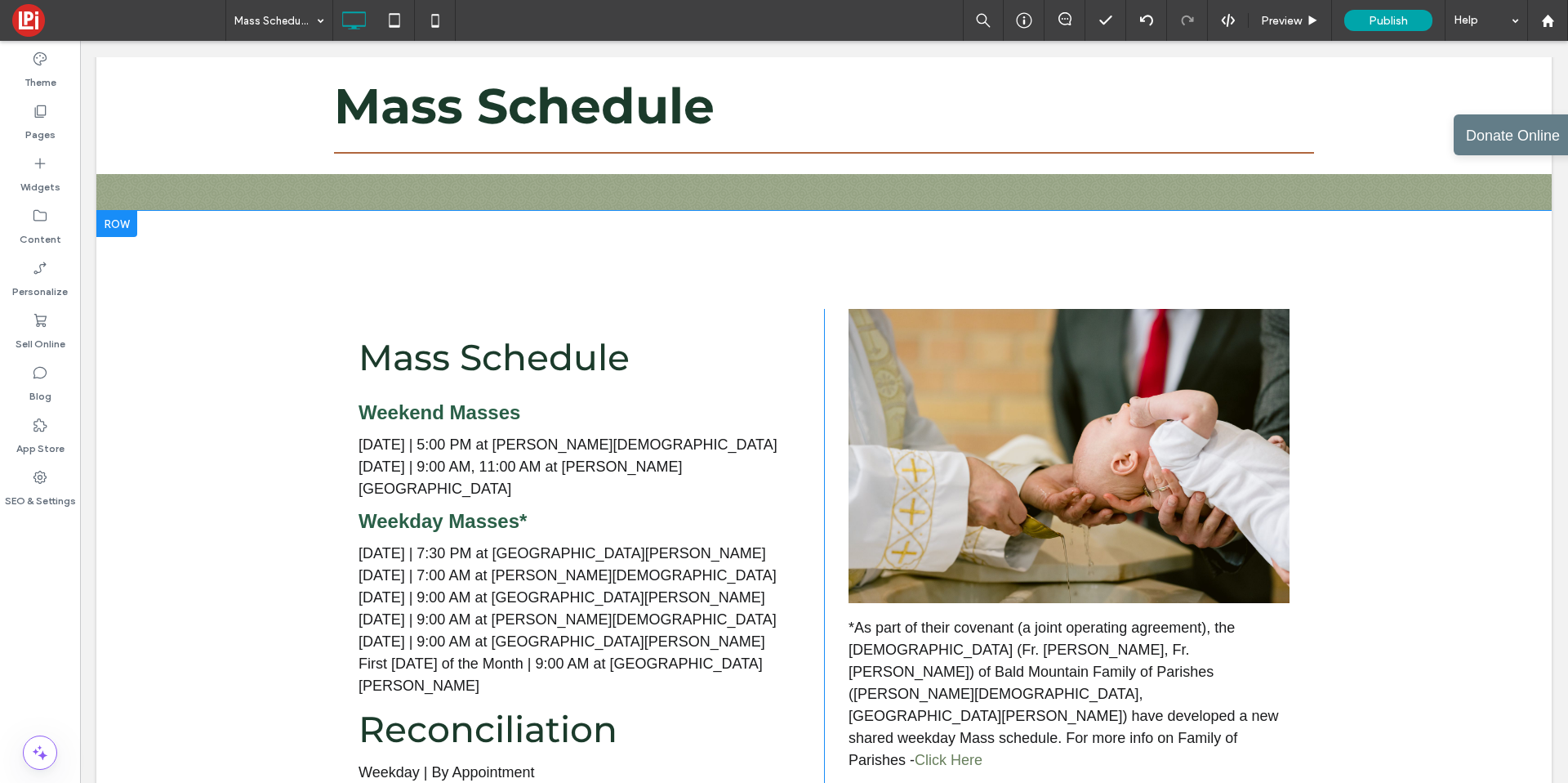
scroll to position [270, 0]
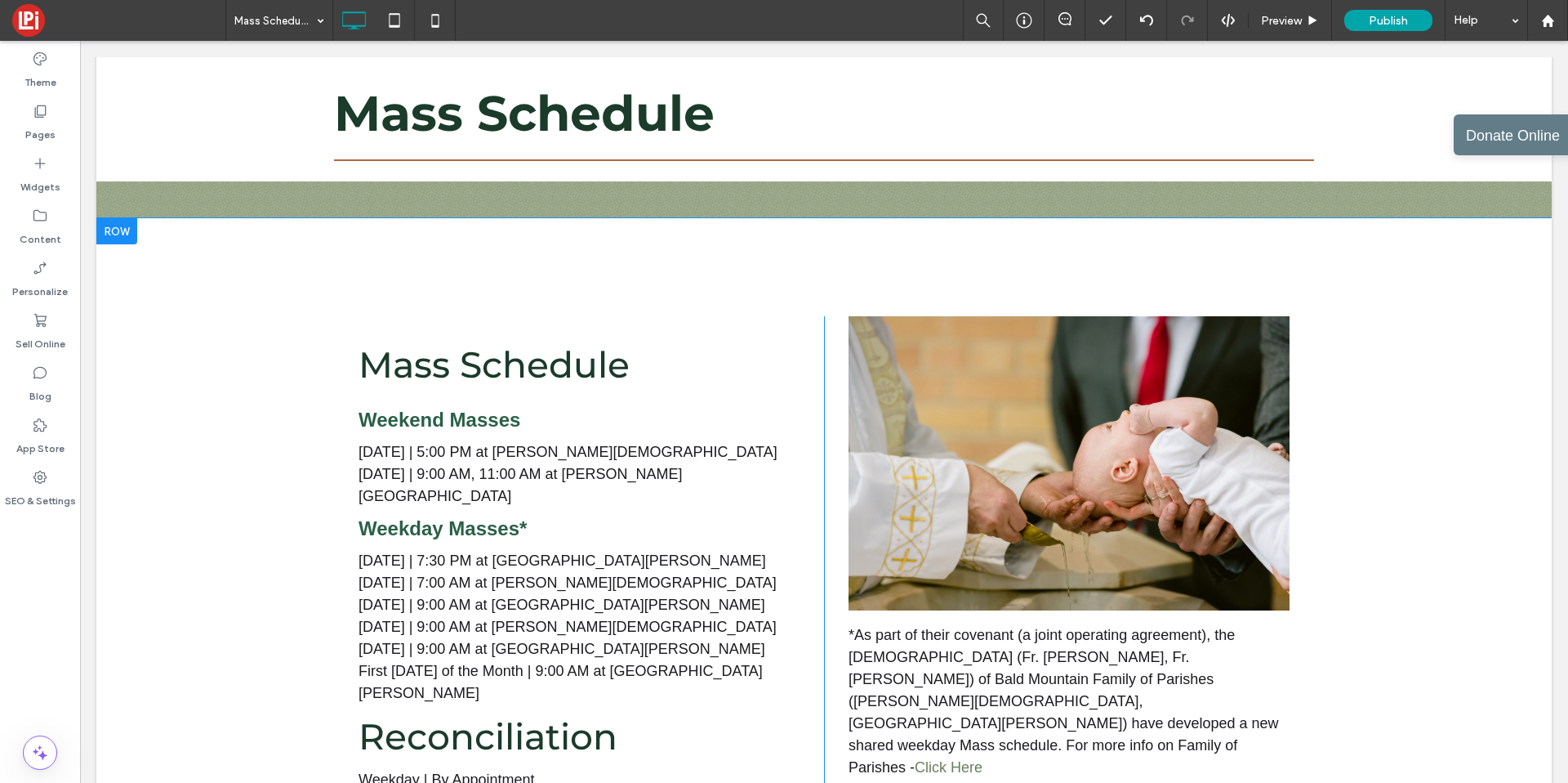
click at [609, 323] on div "Mass Schedule Weekend Masses Saturday | 5:00 PM at Christ the Redeemer Sunday |…" at bounding box center [578, 582] width 490 height 532
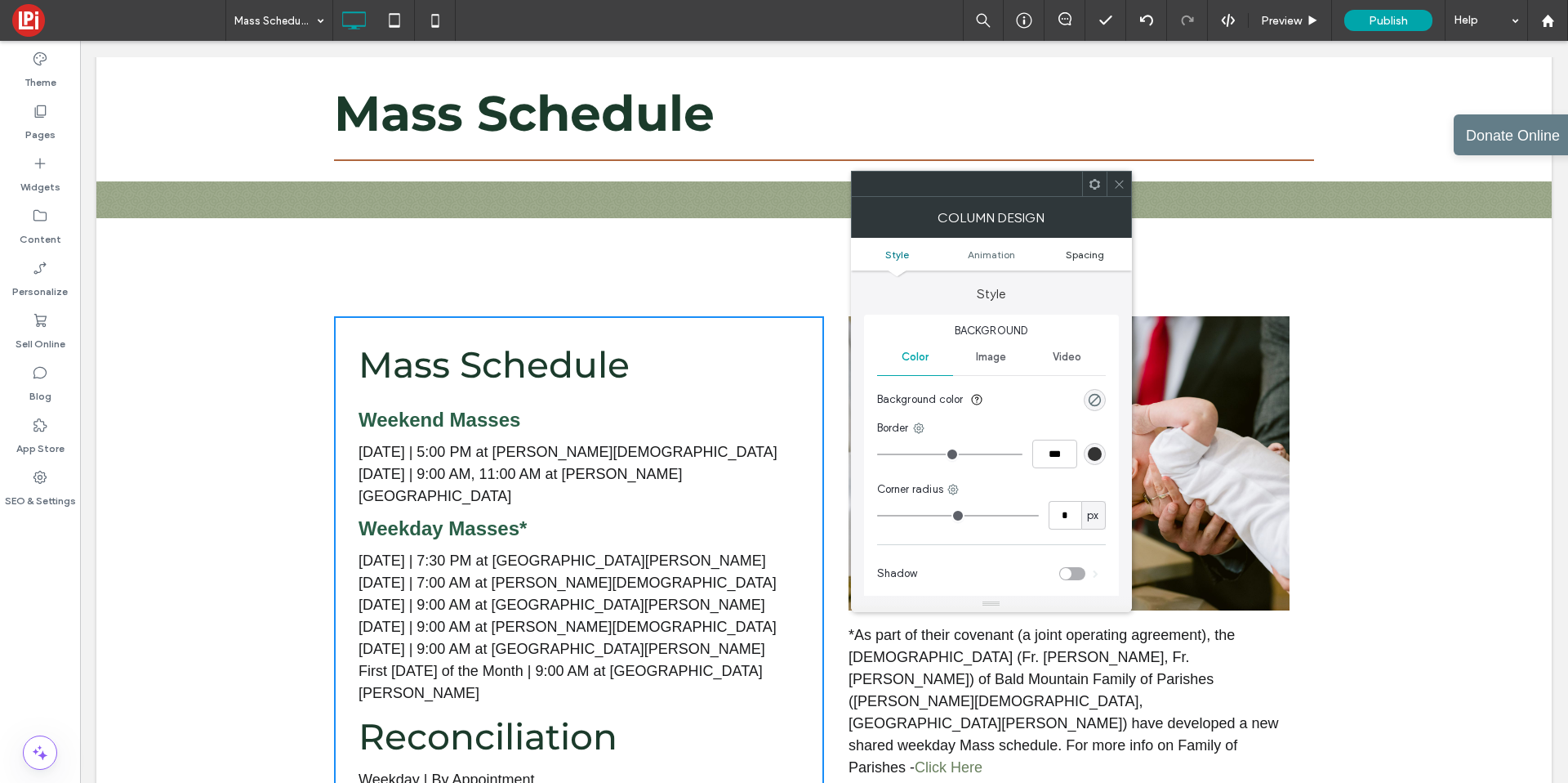
click at [1072, 255] on span "Spacing" at bounding box center [1085, 254] width 38 height 12
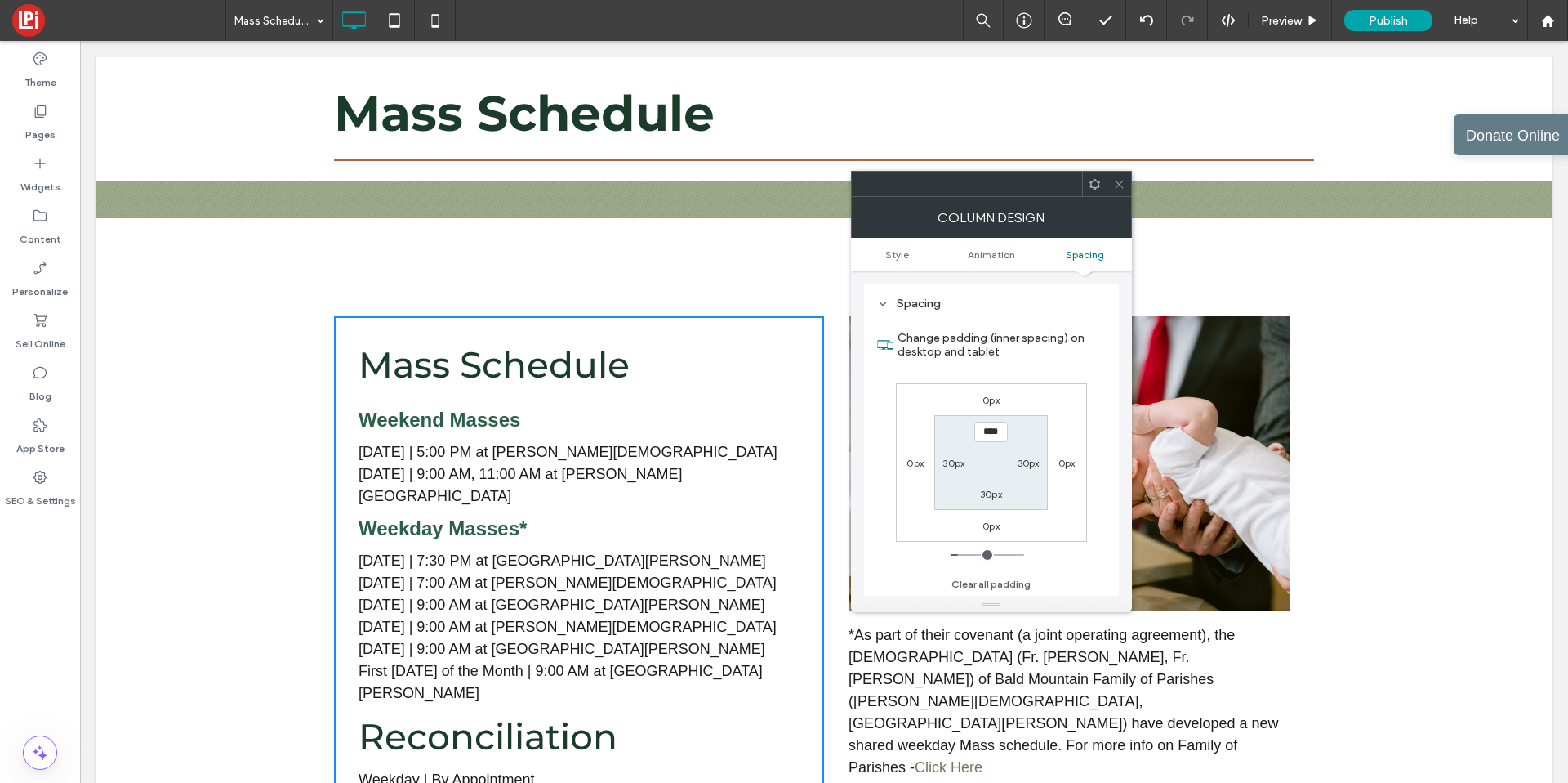
scroll to position [384, 0]
click at [1119, 190] on icon at bounding box center [1119, 184] width 12 height 12
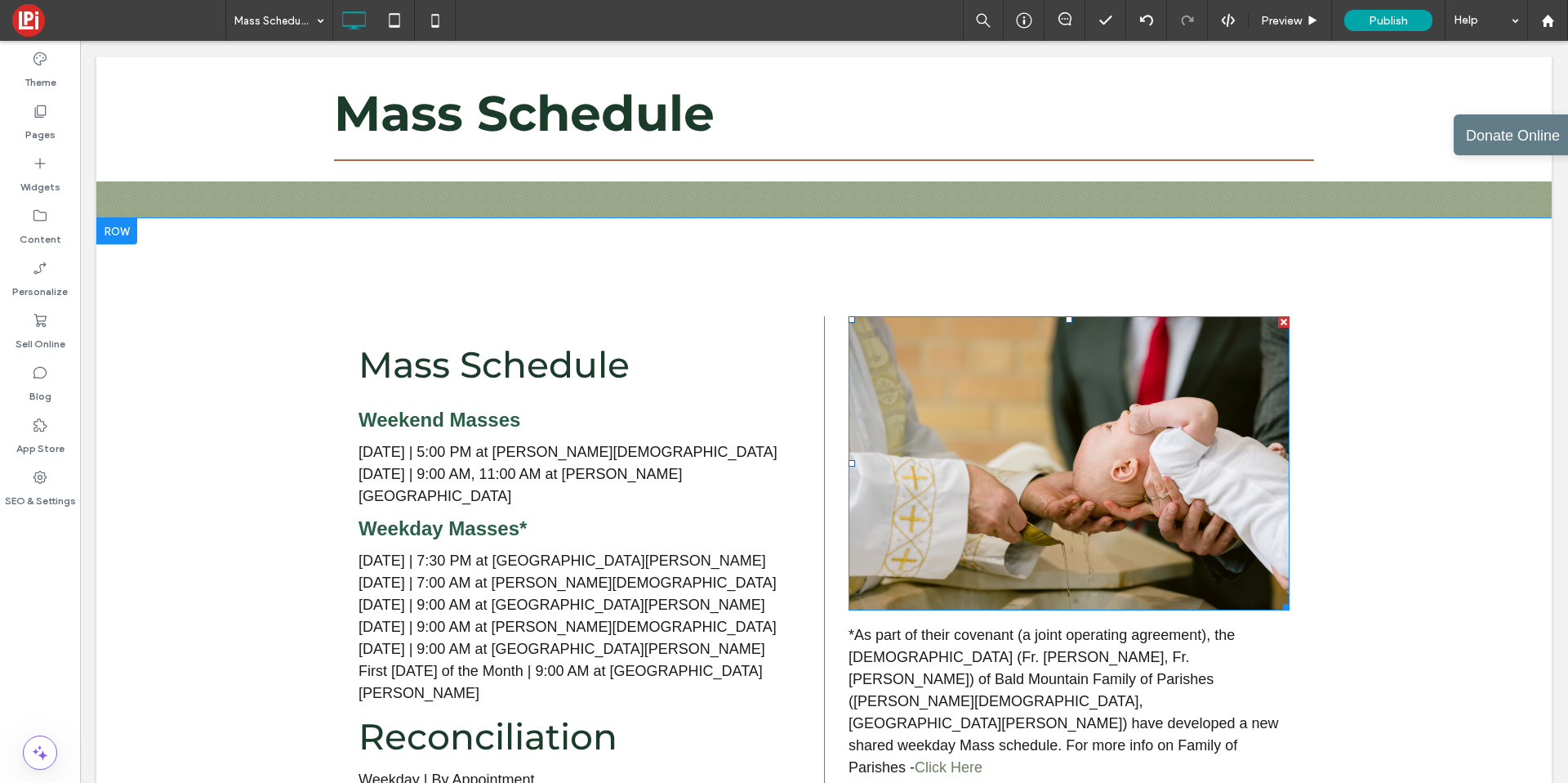
click at [921, 463] on img at bounding box center [1069, 463] width 441 height 294
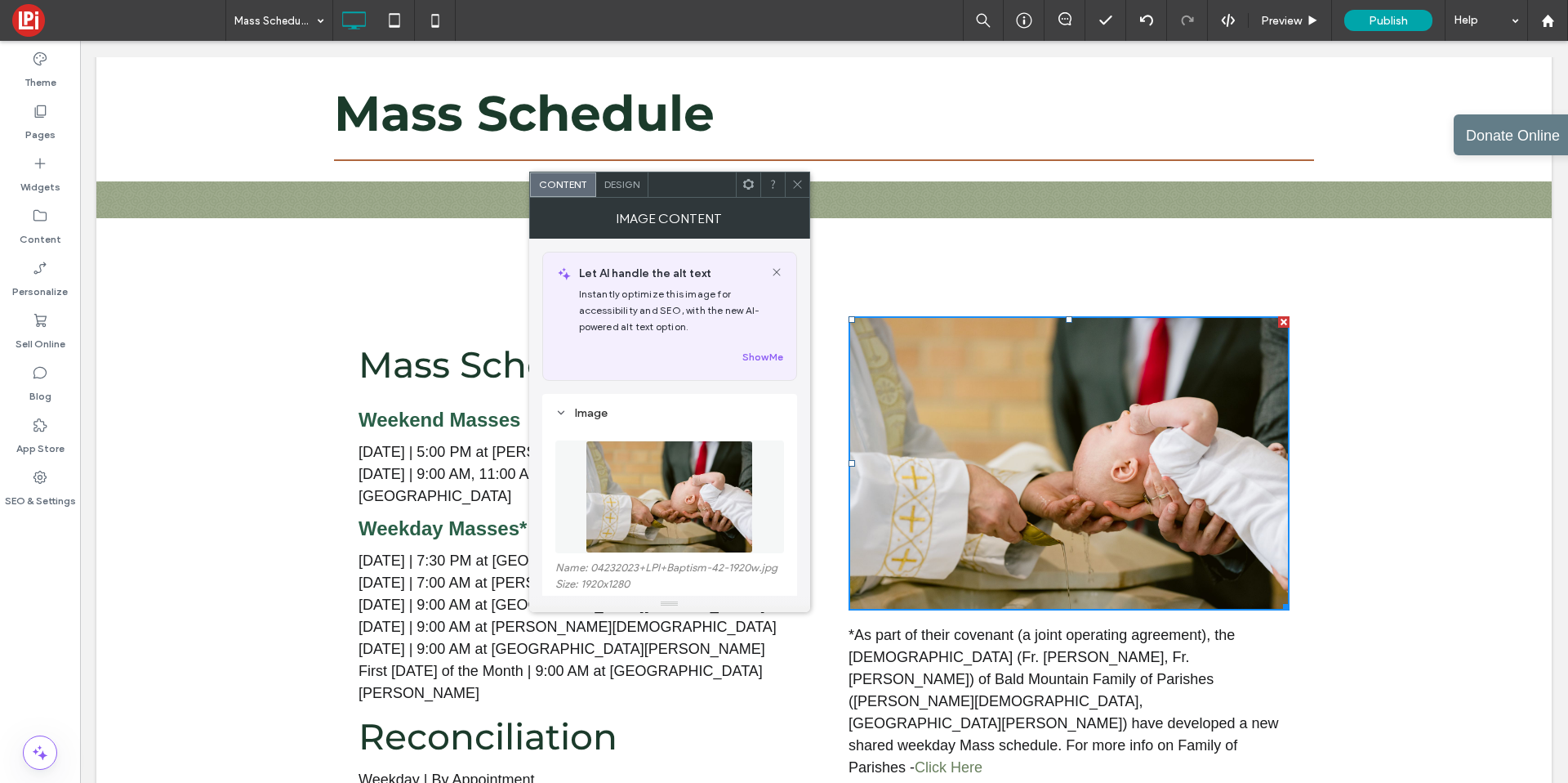
click at [641, 459] on figure at bounding box center [670, 496] width 229 height 113
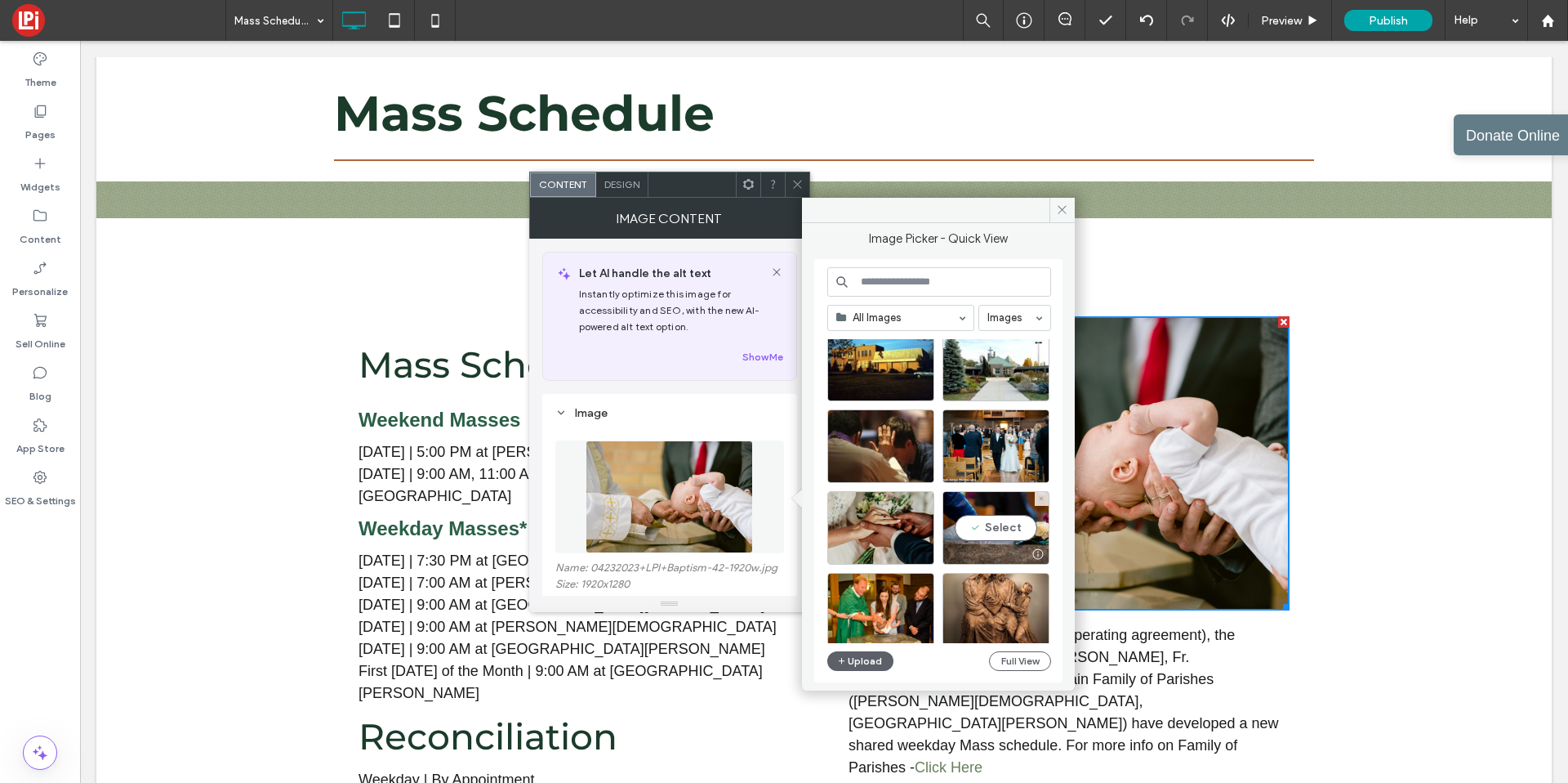
scroll to position [3553, 0]
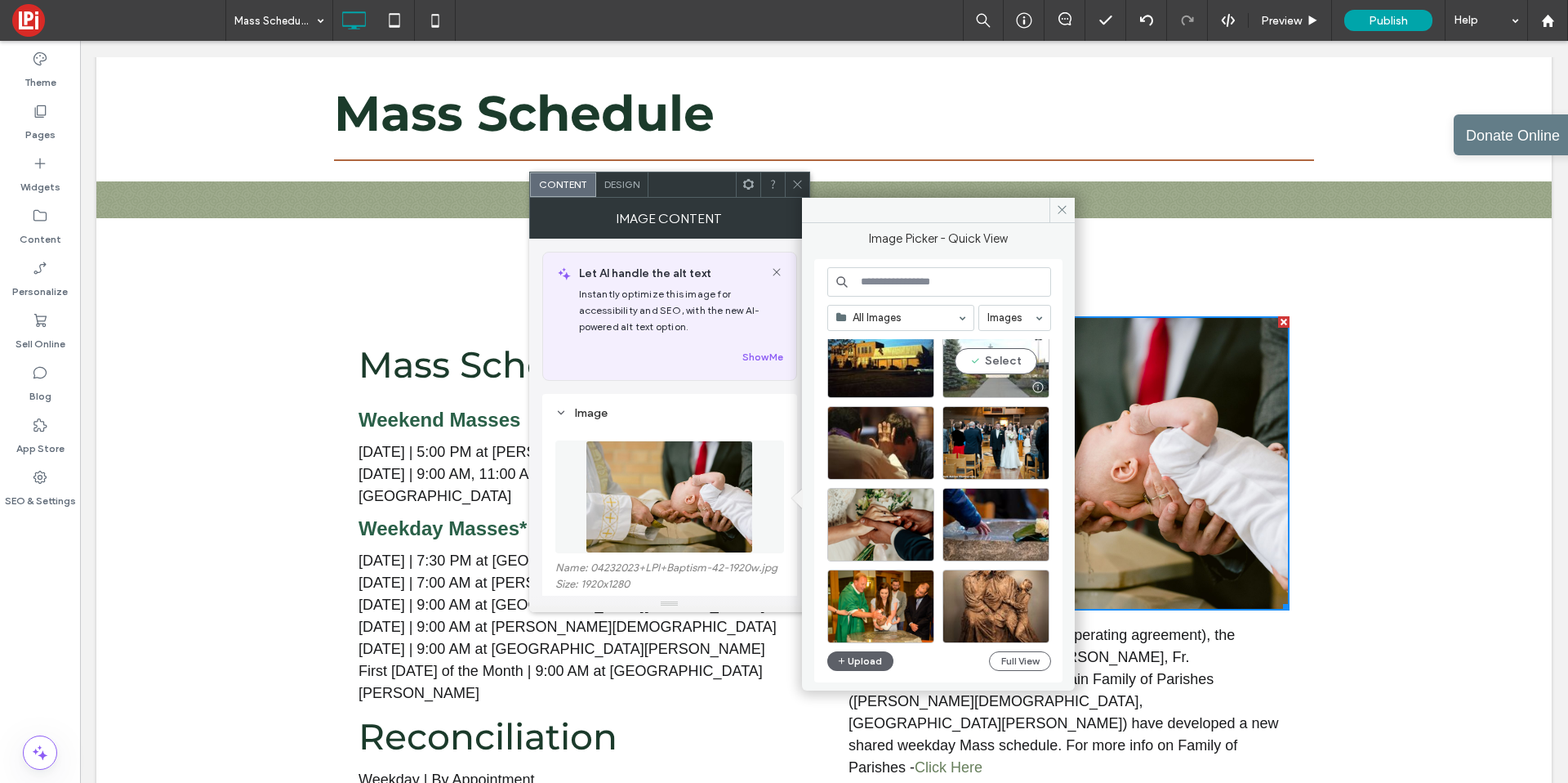
click at [981, 369] on div "Select" at bounding box center [996, 361] width 107 height 73
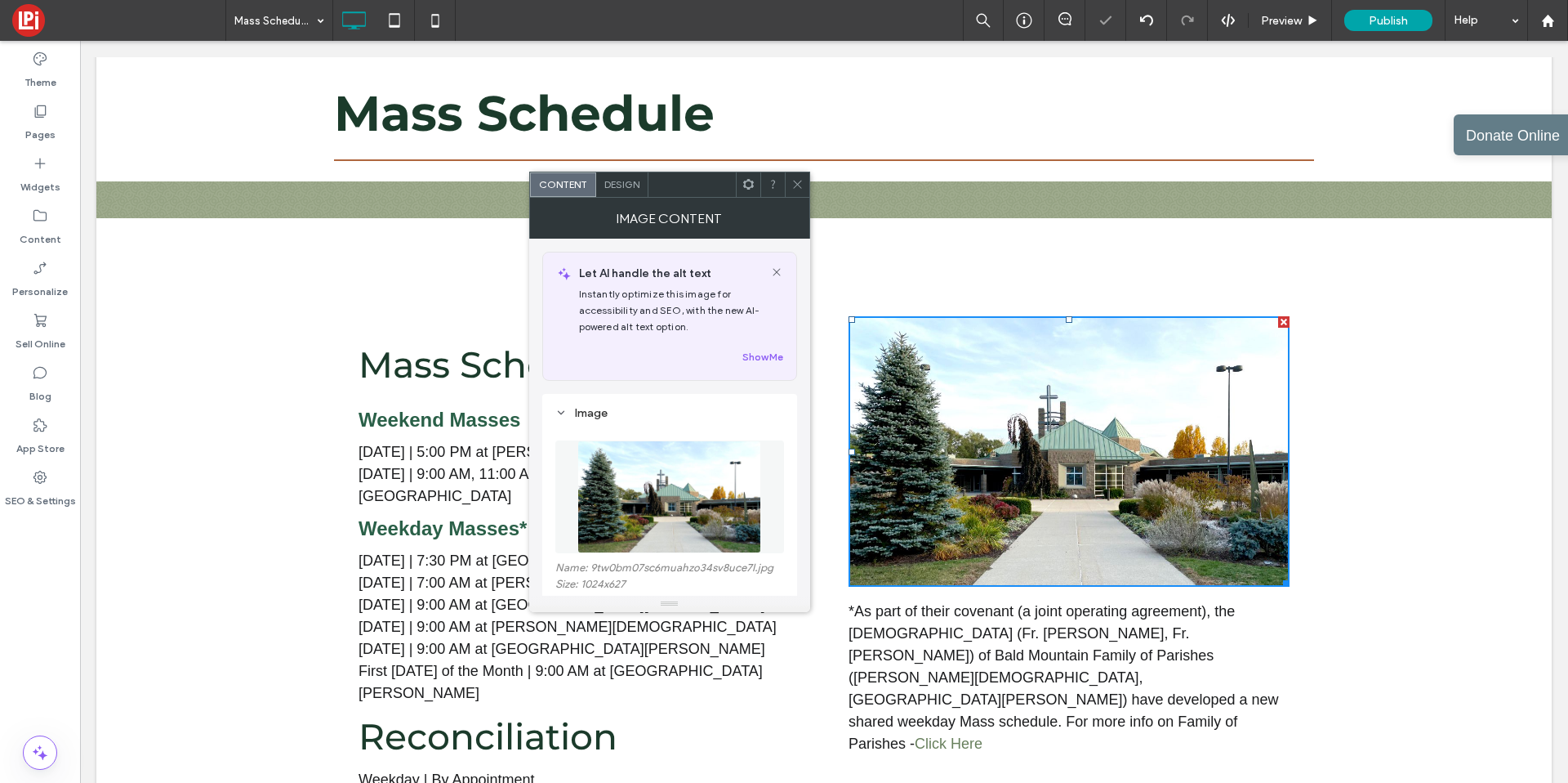
click at [801, 195] on span at bounding box center [798, 184] width 12 height 24
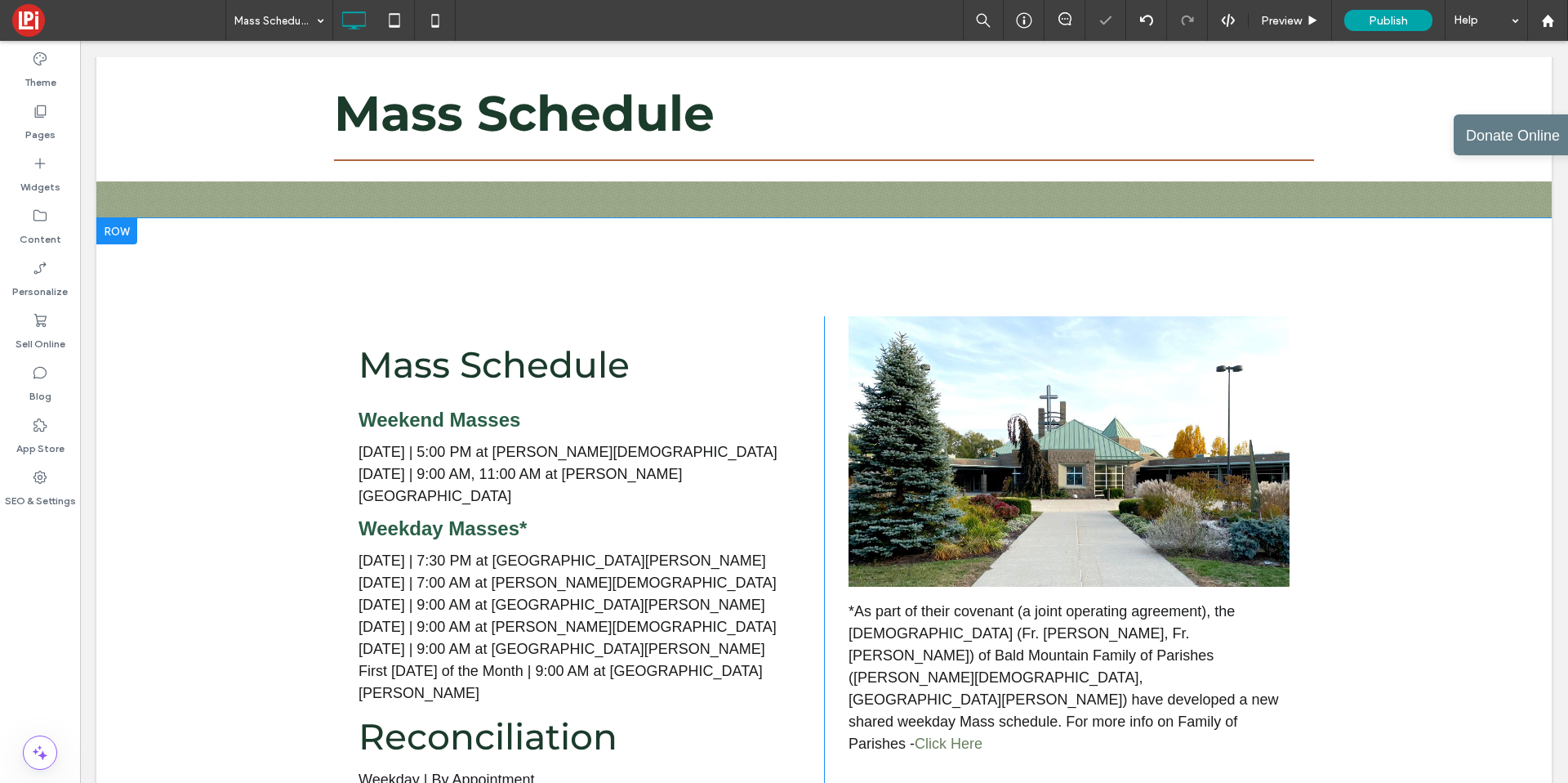
click at [830, 377] on div "Click To Paste *As part of their covenant (a joint operating agreement), the pr…" at bounding box center [1068, 582] width 490 height 532
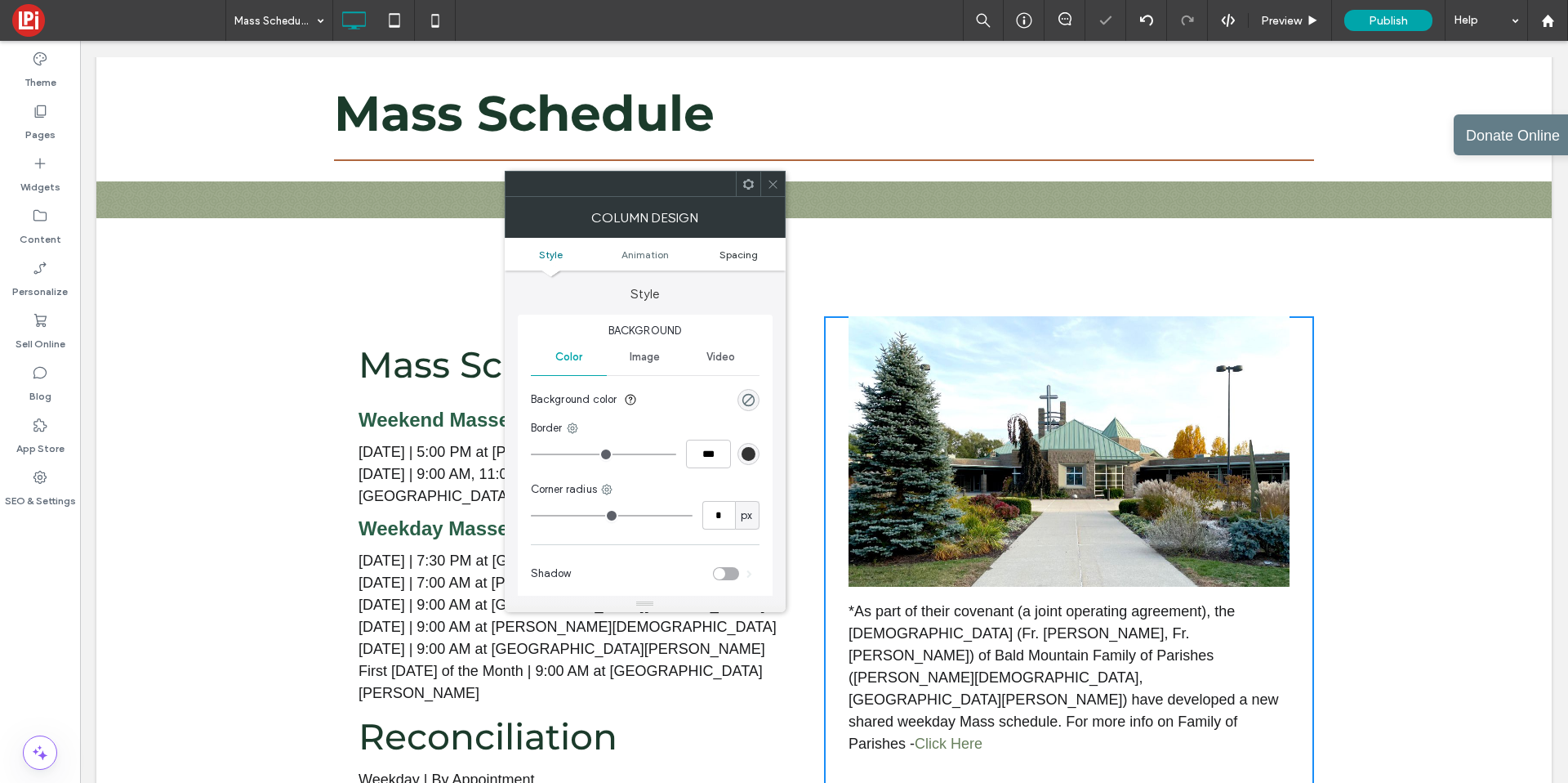
click at [763, 248] on link "Spacing" at bounding box center [739, 254] width 94 height 12
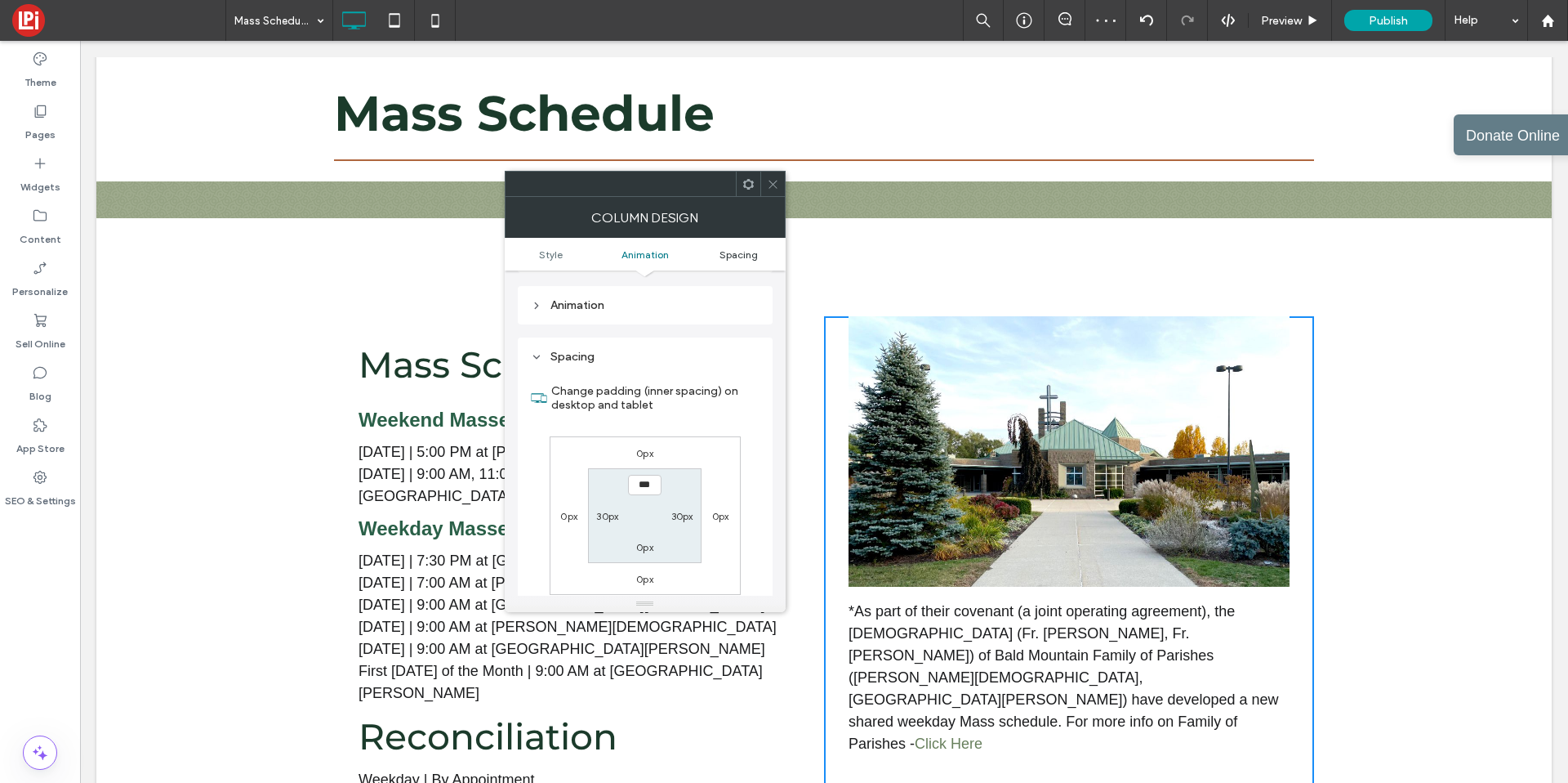
scroll to position [384, 0]
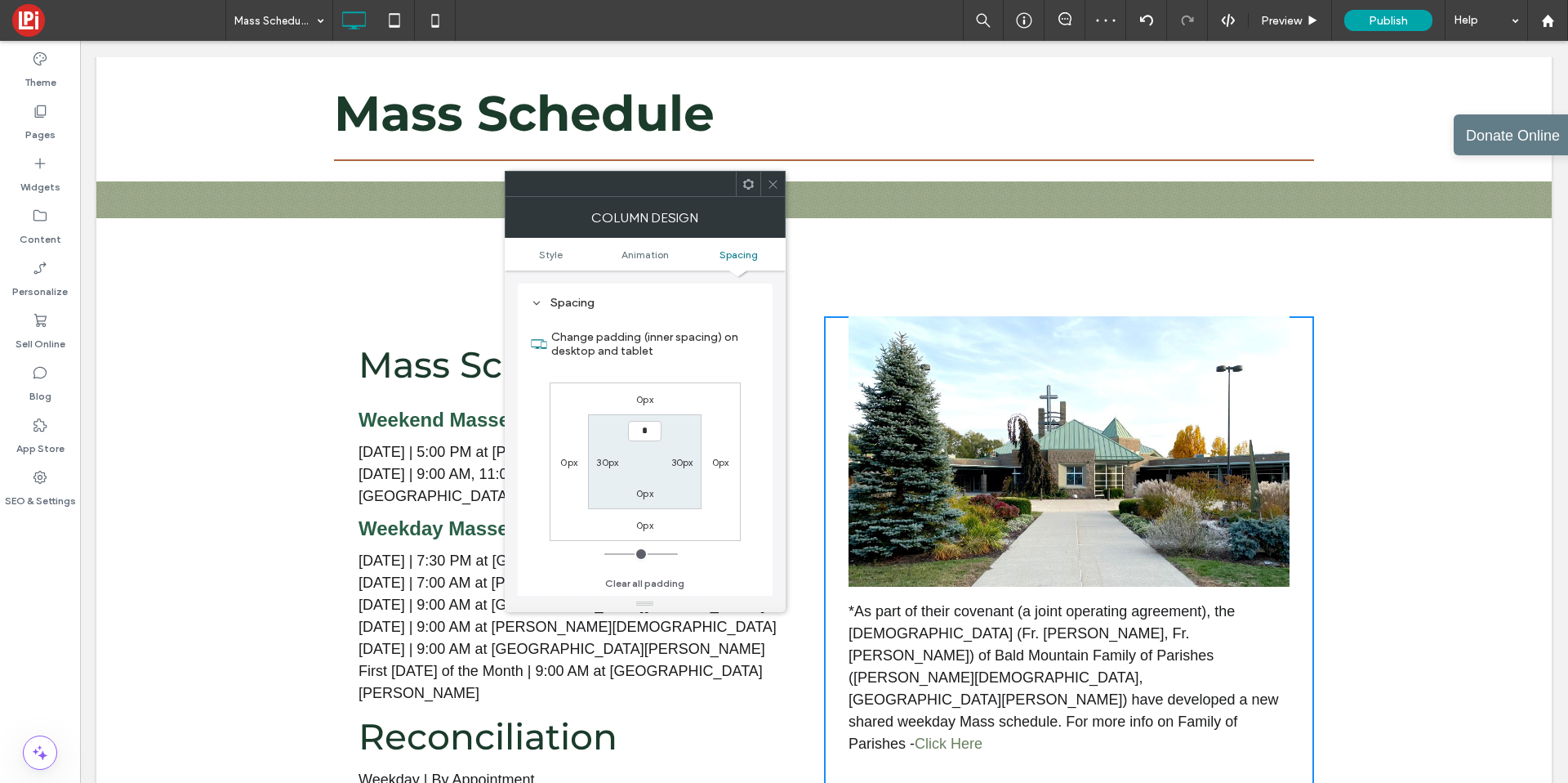
type input "**"
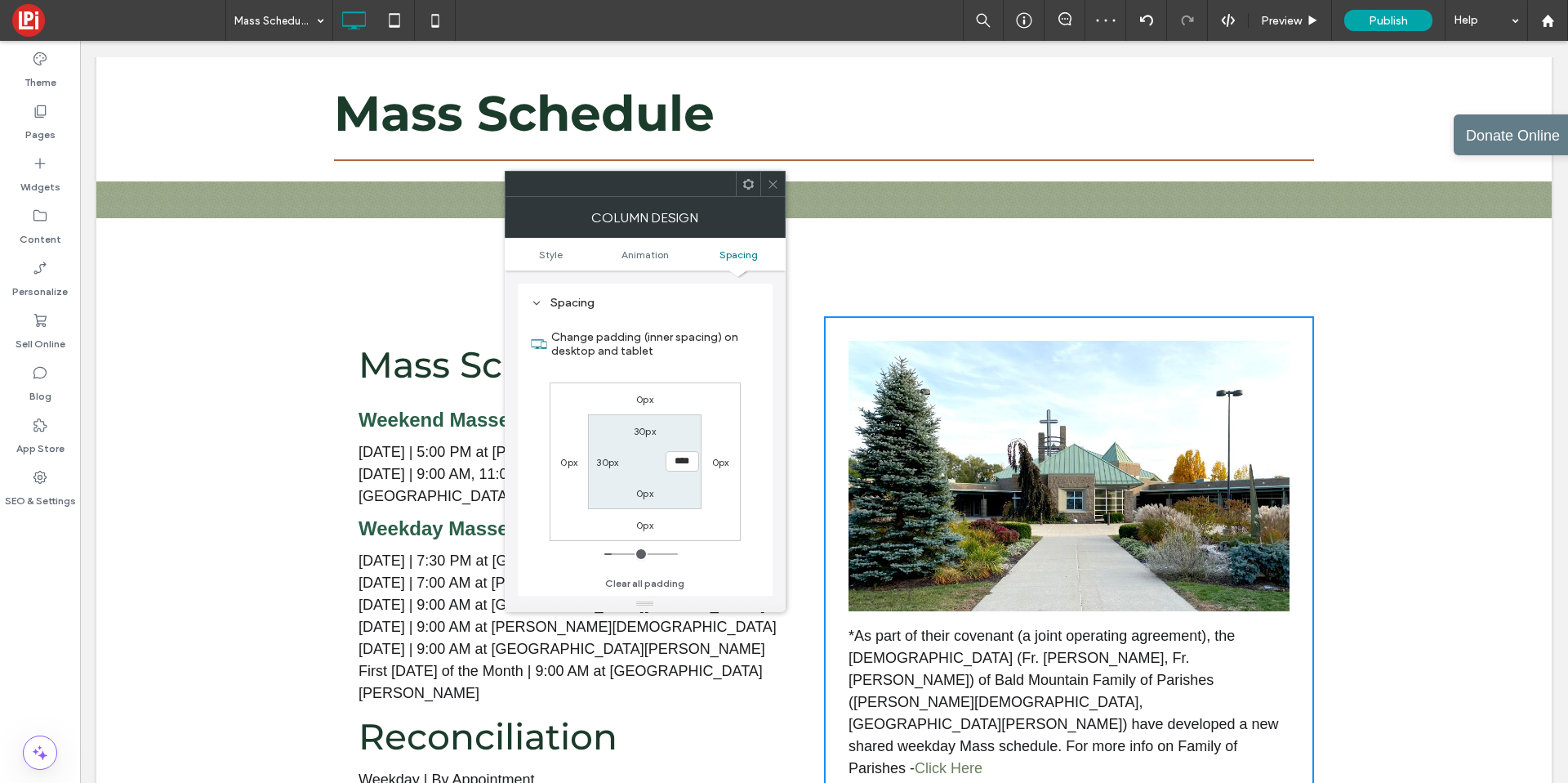
type input "*"
type input "**"
click at [770, 179] on icon at bounding box center [773, 184] width 12 height 12
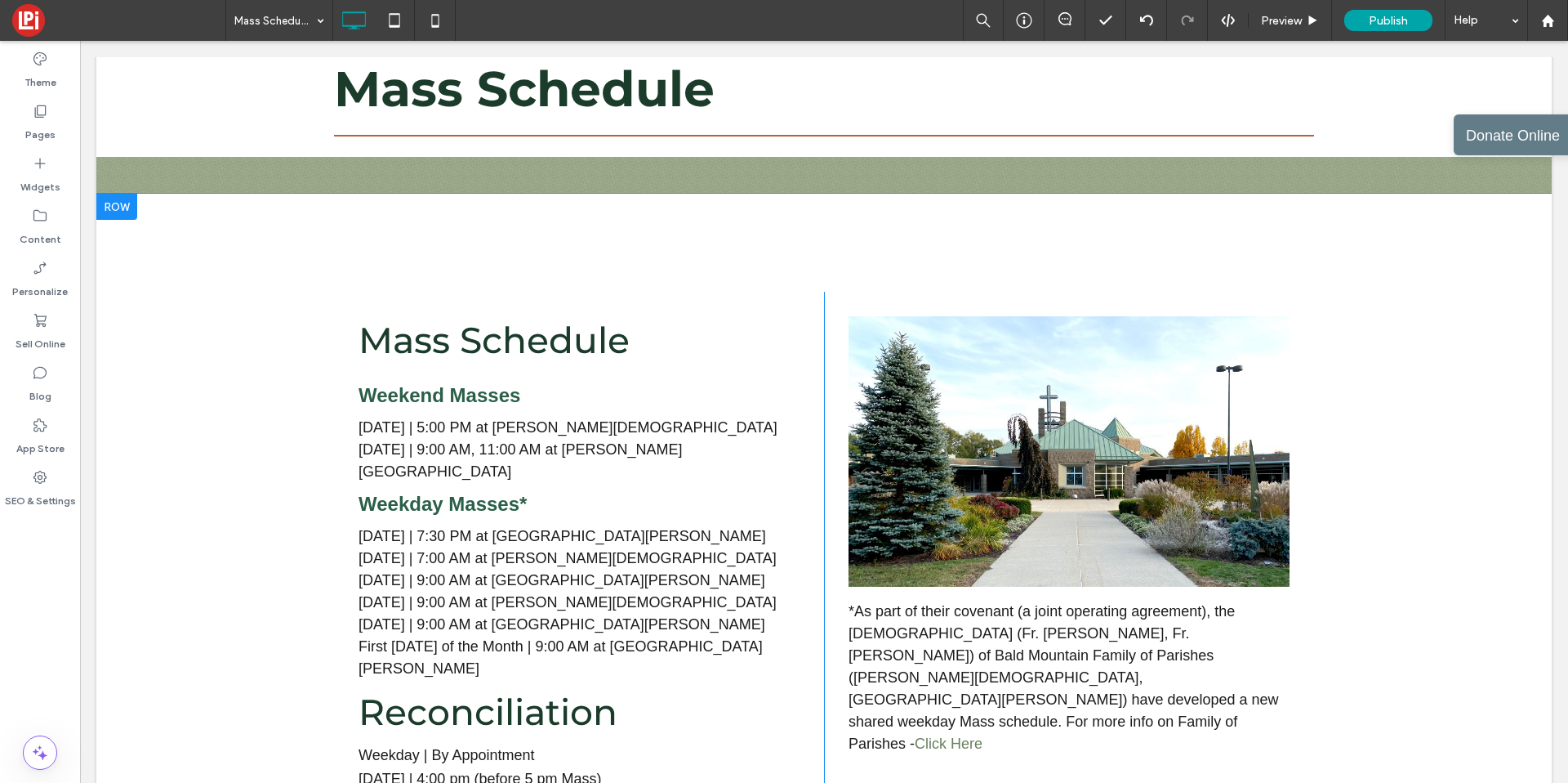
scroll to position [387, 0]
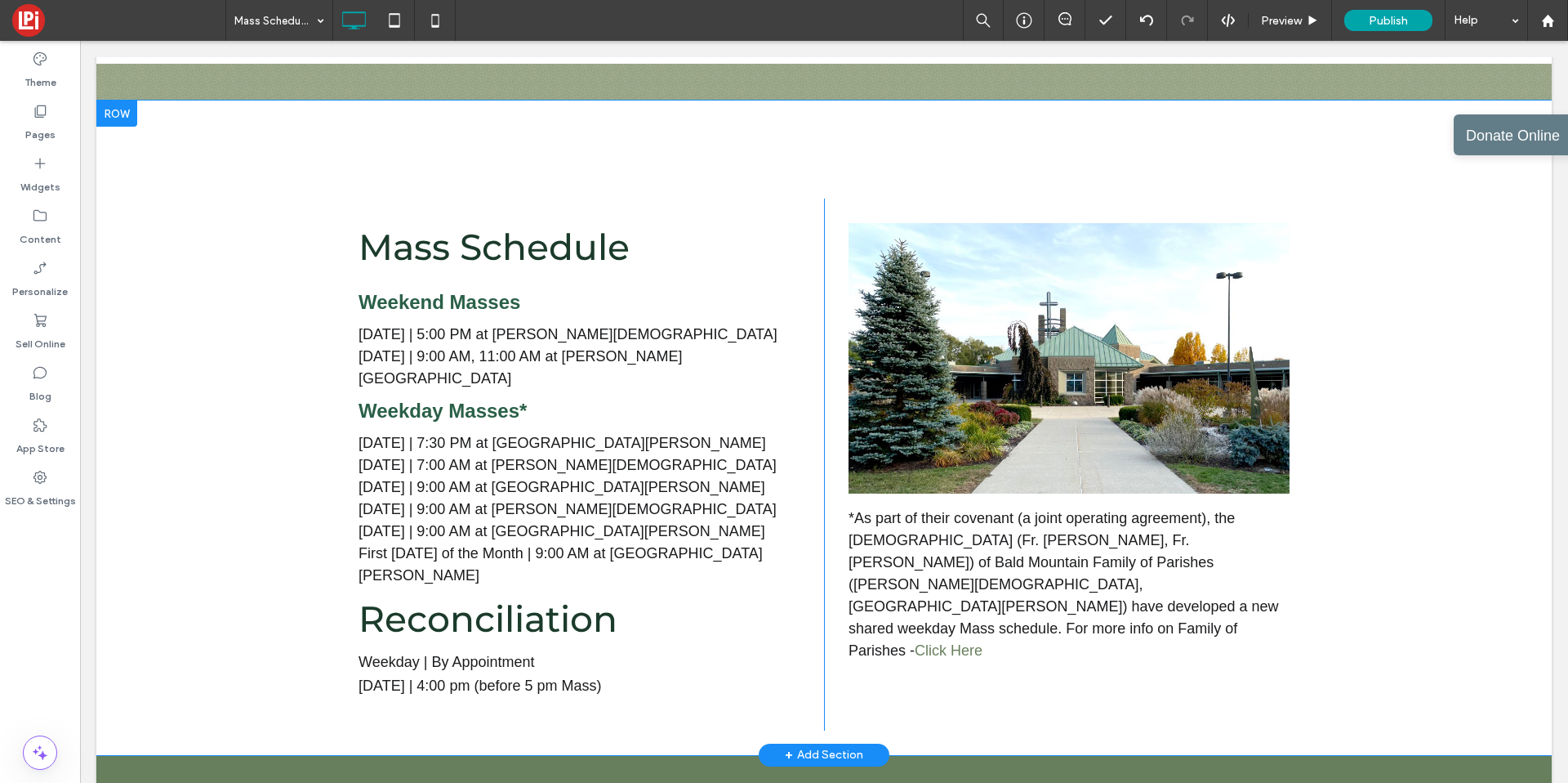
click at [263, 197] on div "Mass Schedule Weekend Masses Saturday | 5:00 PM at Christ the Redeemer Sunday |…" at bounding box center [824, 427] width 1455 height 655
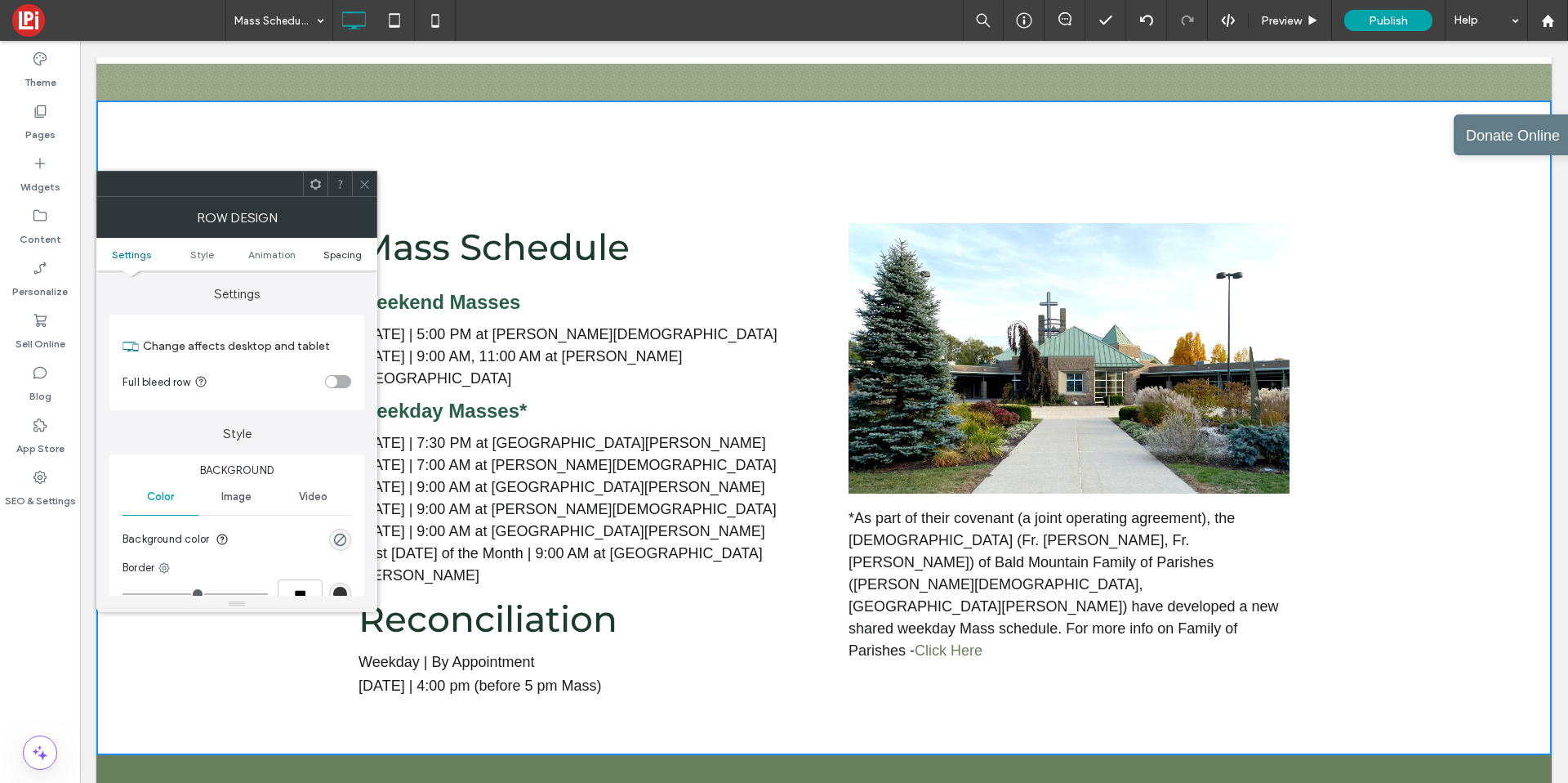
click at [336, 259] on span "Spacing" at bounding box center [342, 254] width 38 height 12
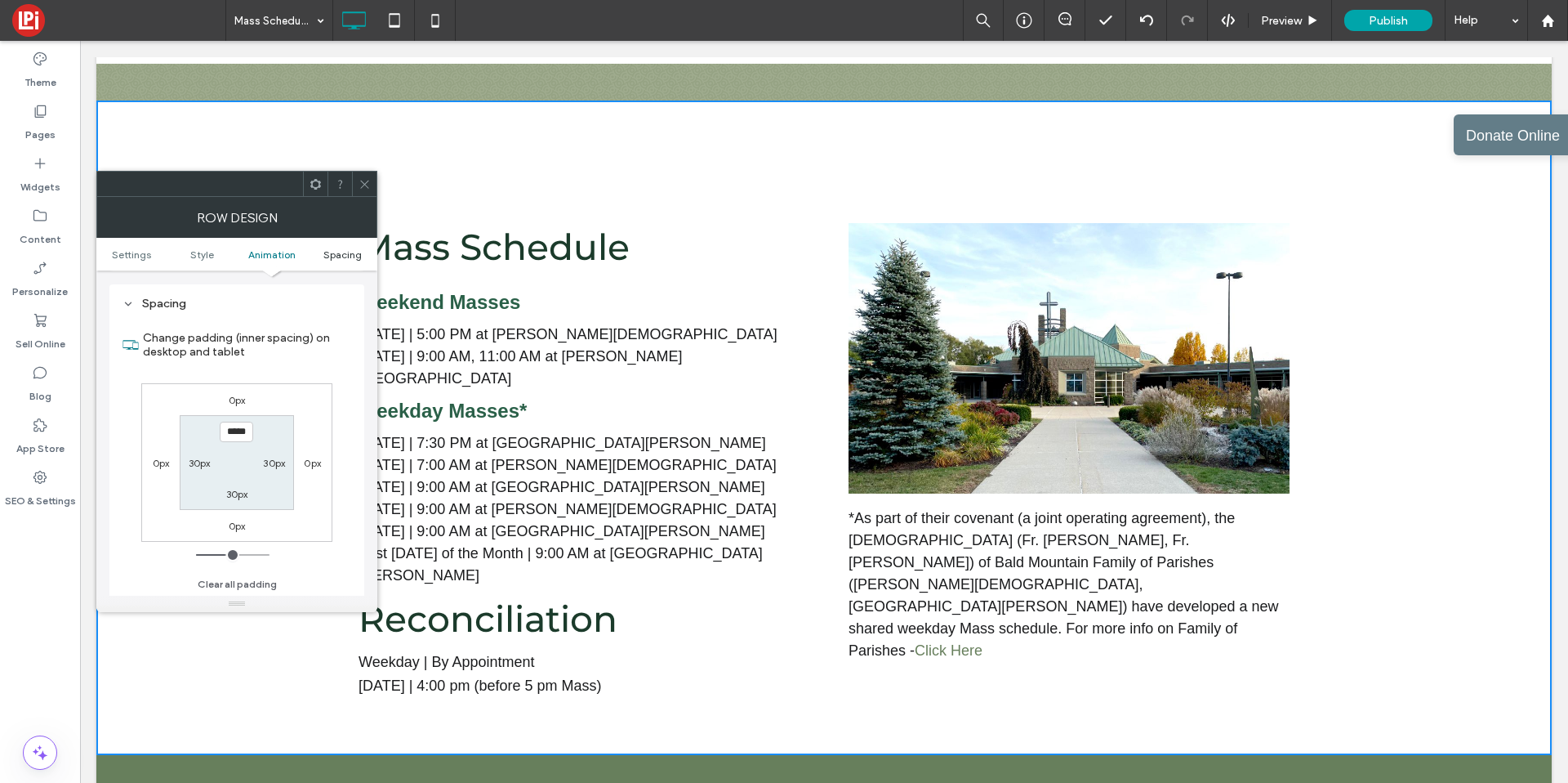
scroll to position [461, 0]
type input "****"
type input "**"
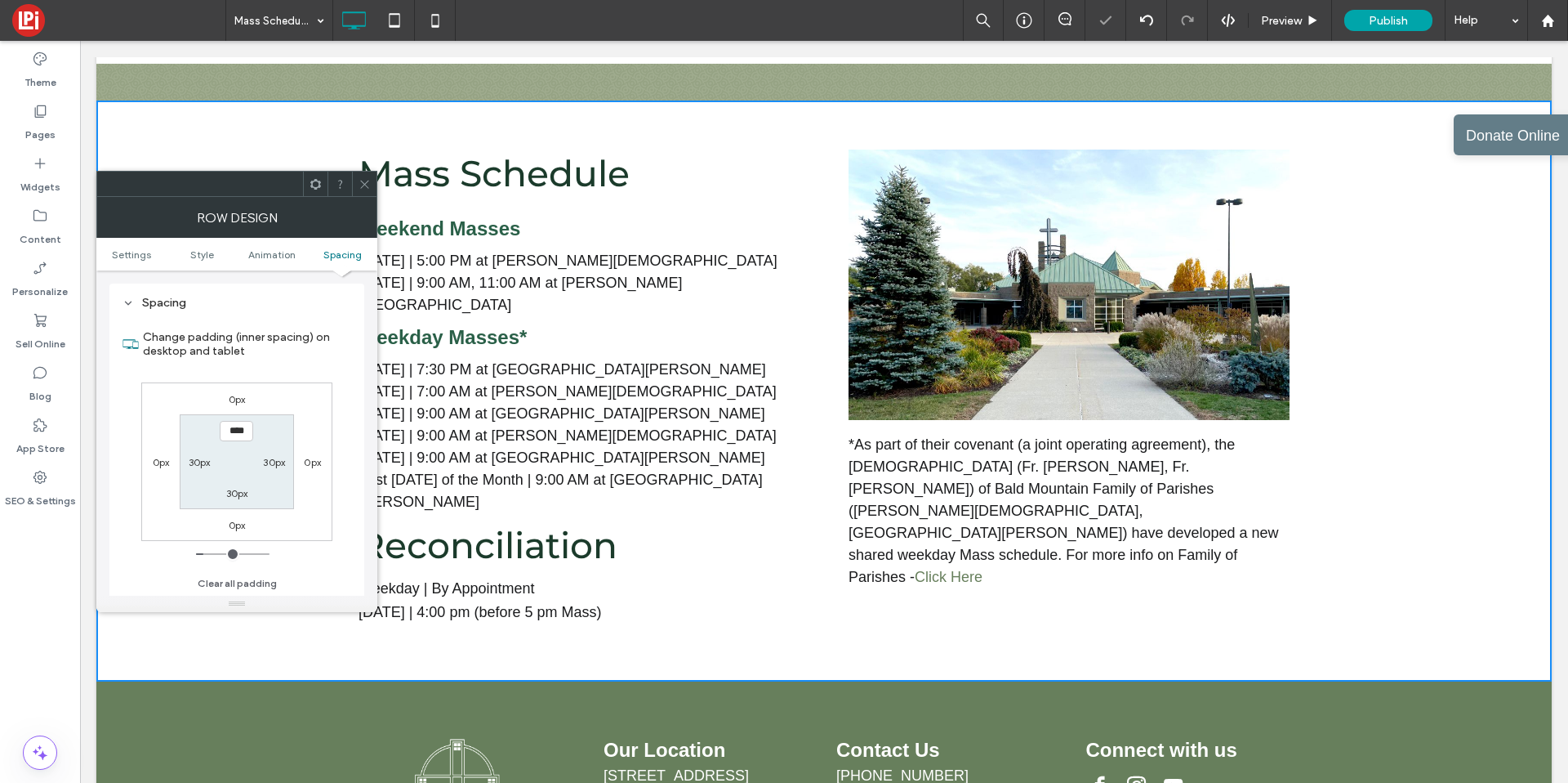
click at [243, 440] on input "****" at bounding box center [237, 431] width 33 height 20
type input "****"
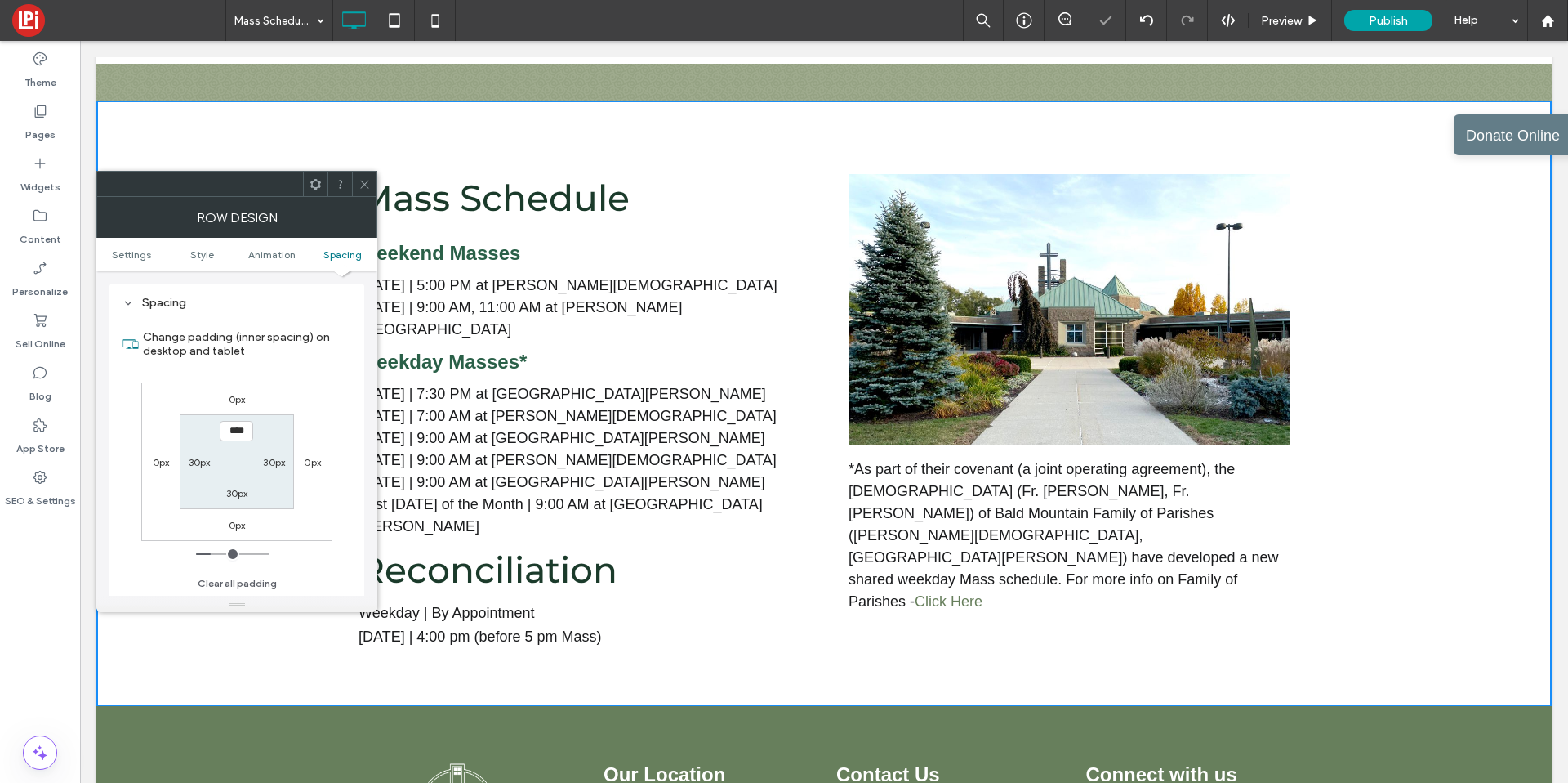
type input "**"
type input "****"
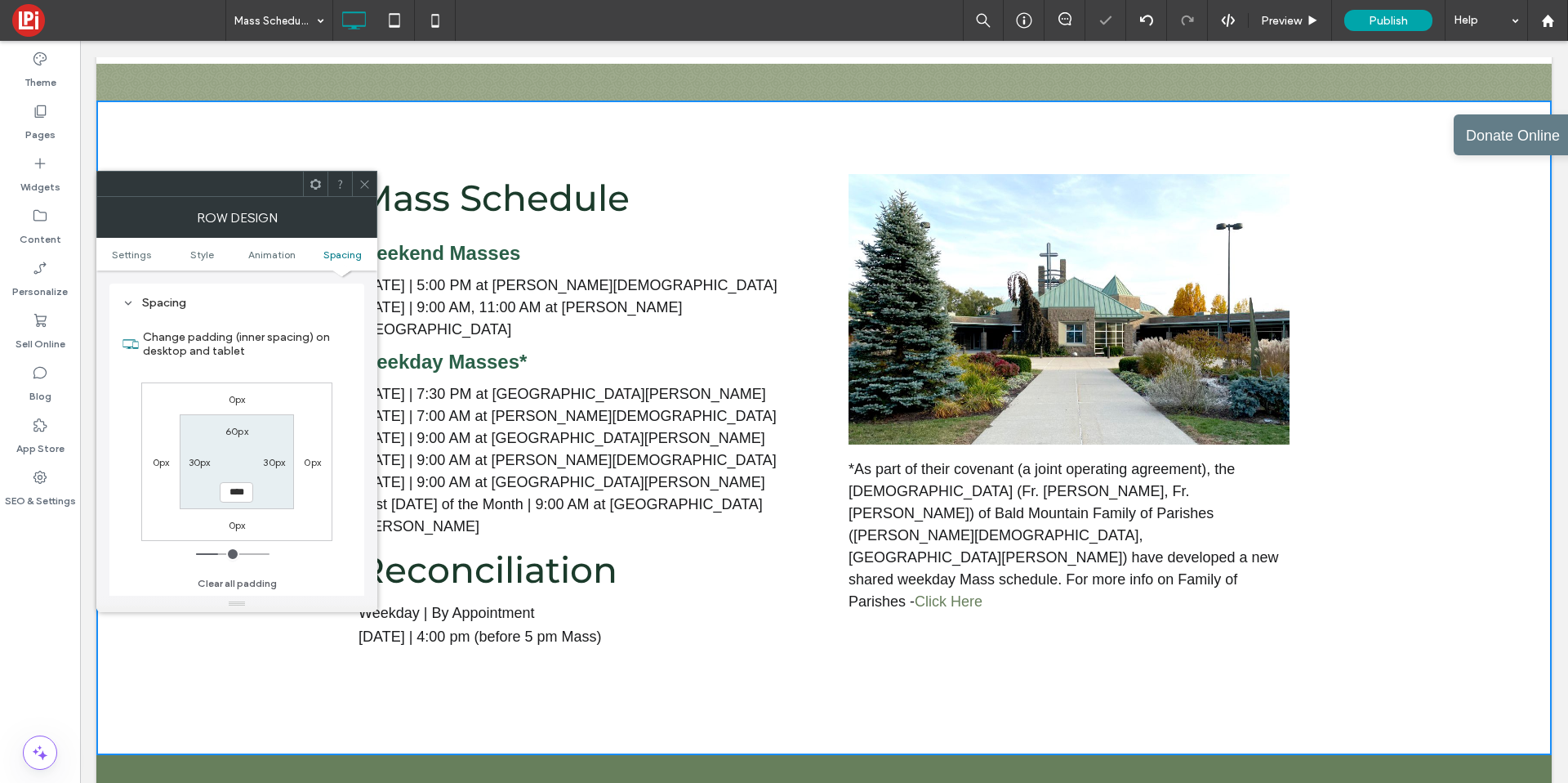
click at [359, 189] on icon at bounding box center [364, 184] width 12 height 12
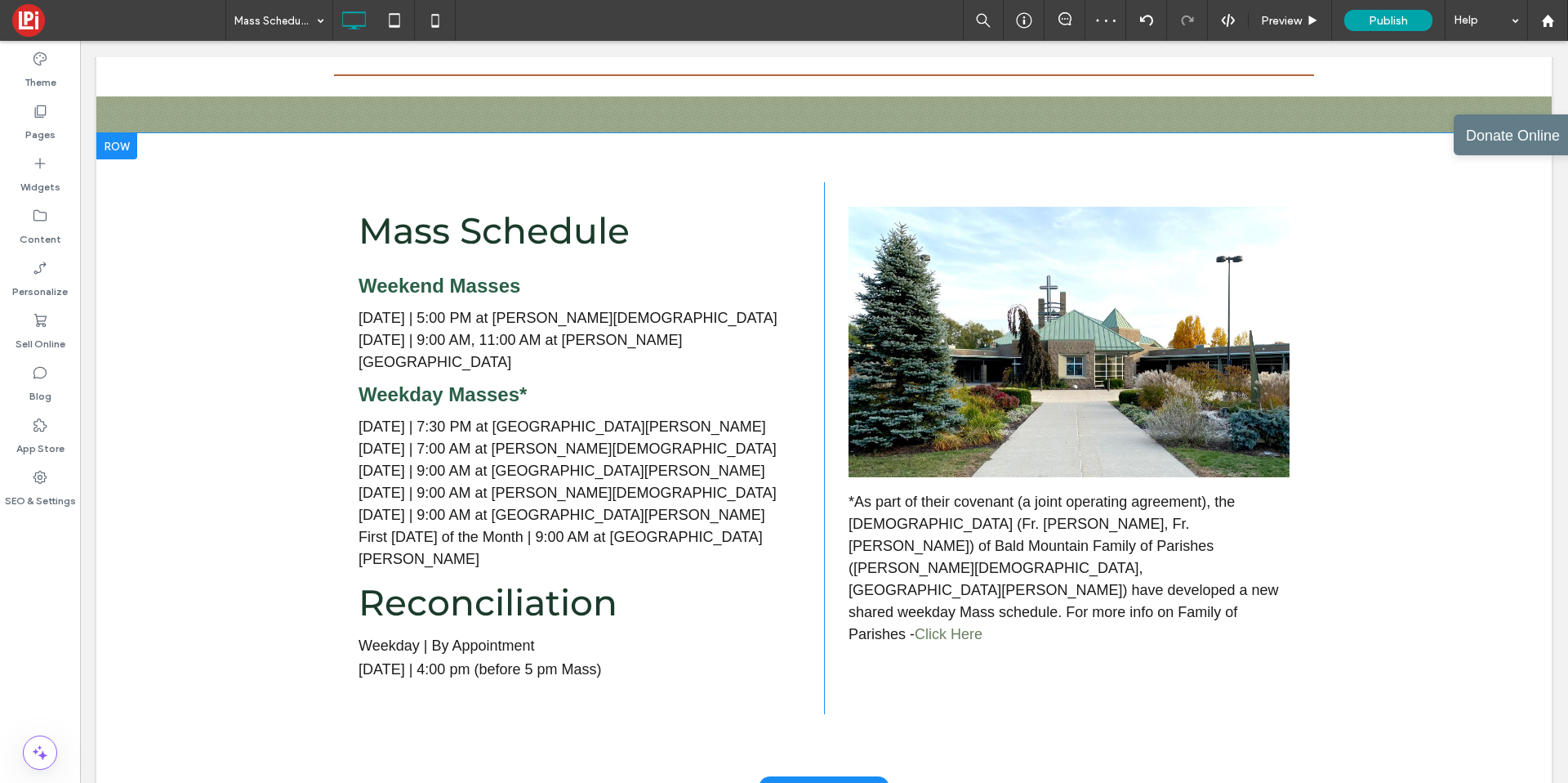
scroll to position [321, 0]
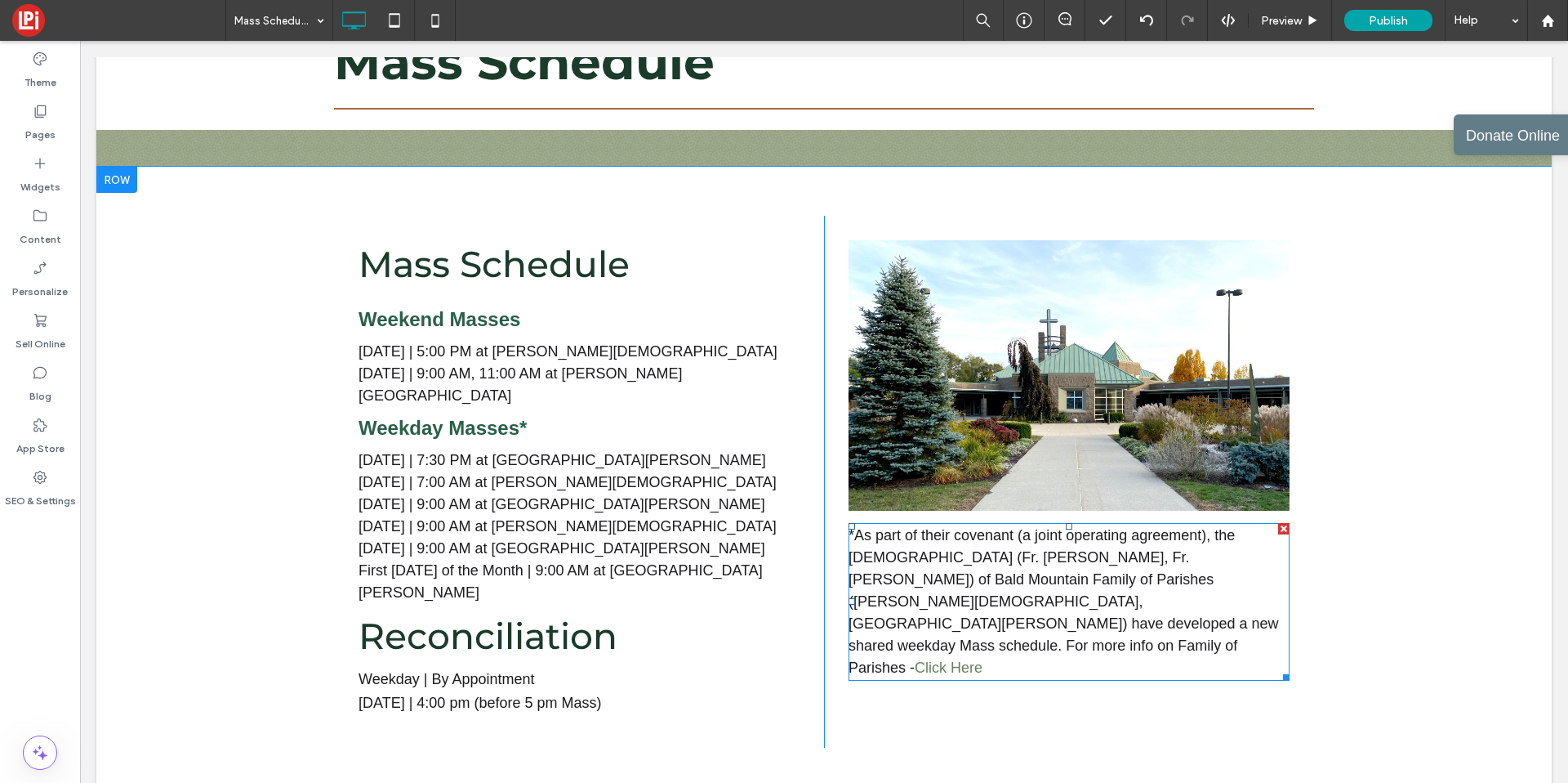
click at [1067, 602] on span "*As part of their covenant (a joint operating agreement), the priests (Fr. Jim …" at bounding box center [1064, 601] width 431 height 149
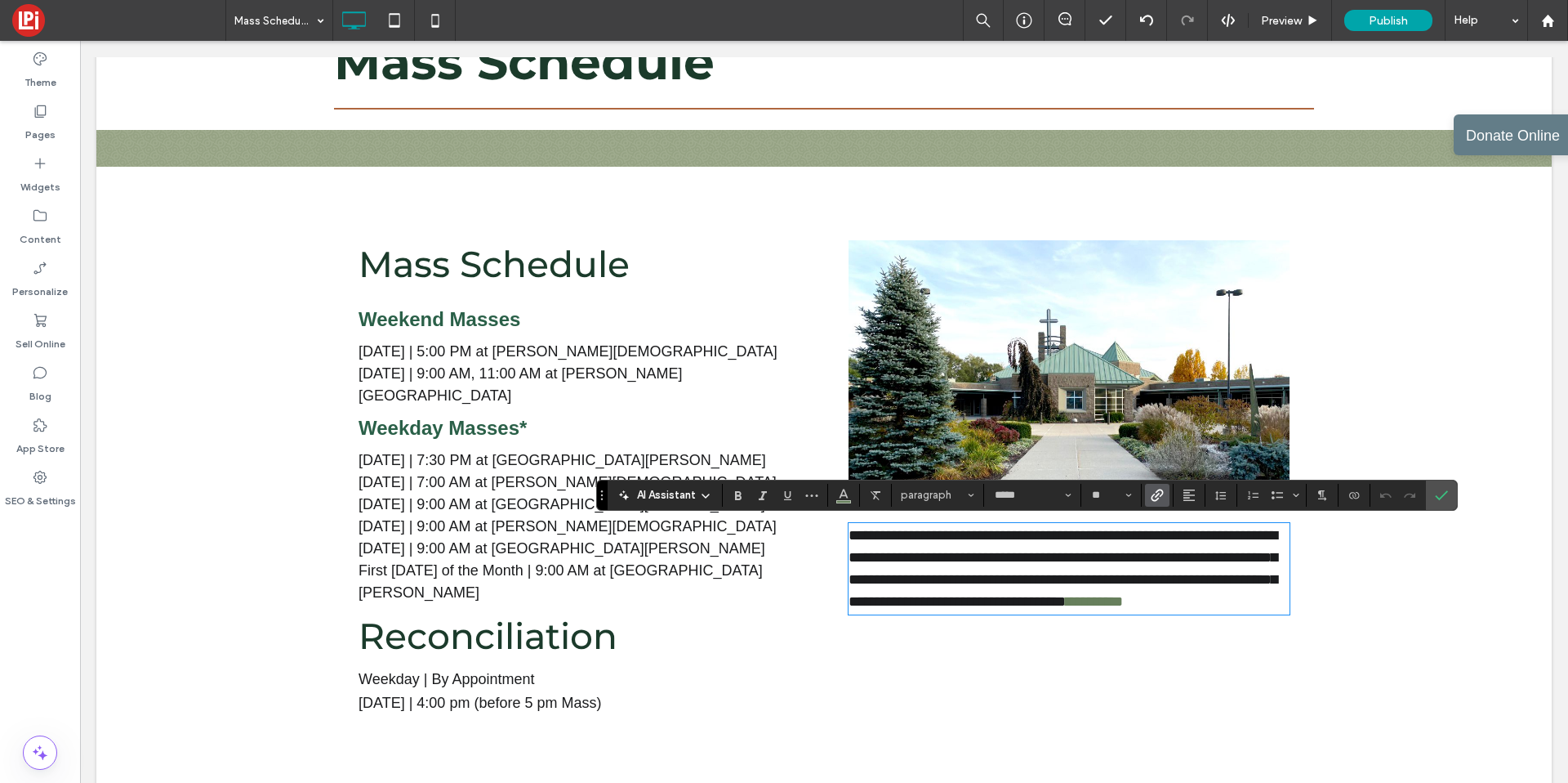
click at [1056, 603] on span "**********" at bounding box center [1063, 568] width 429 height 81
click at [1062, 602] on span "**********" at bounding box center [1063, 568] width 429 height 81
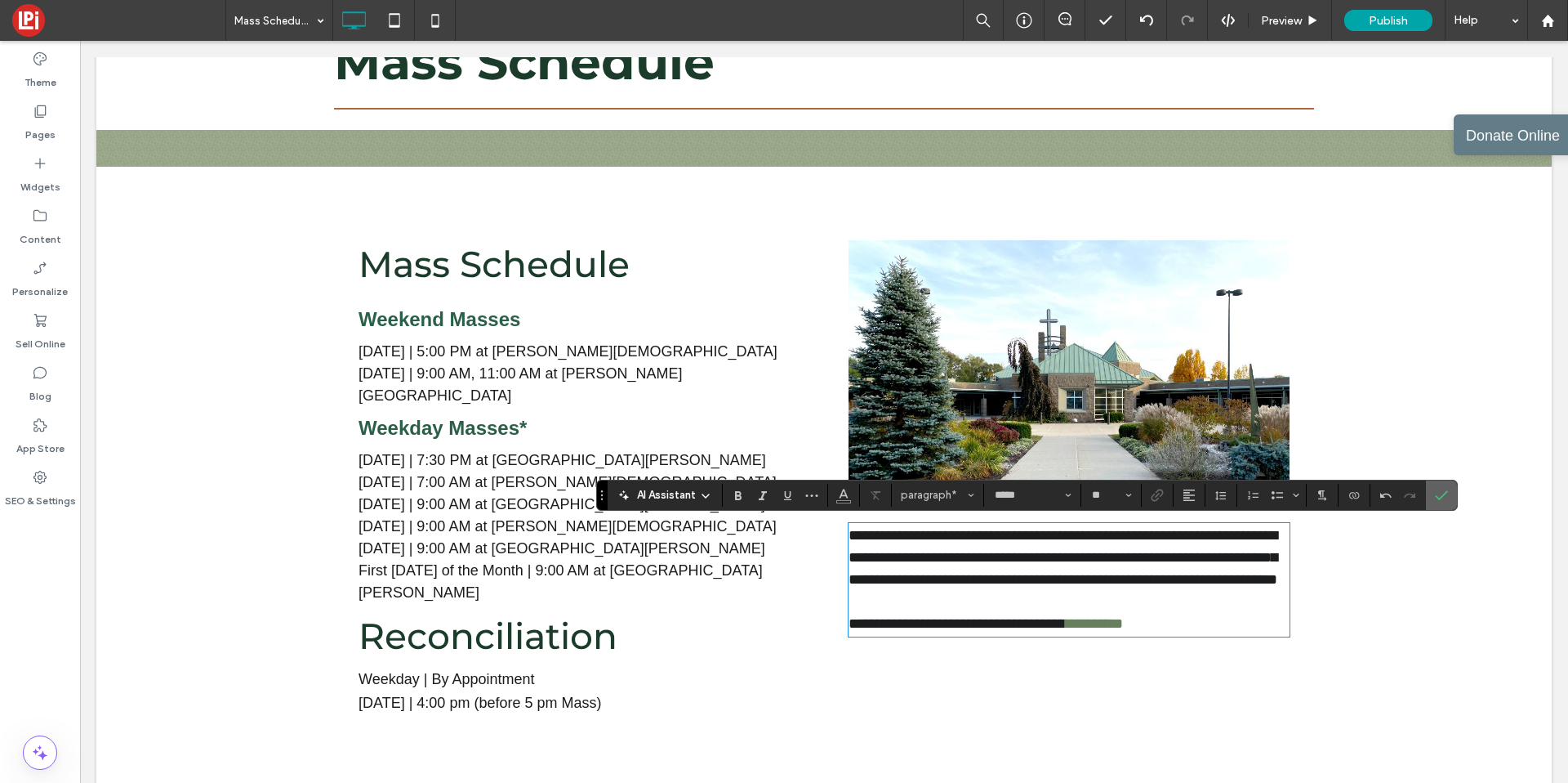
click at [1449, 495] on label "Confirm" at bounding box center [1441, 495] width 24 height 30
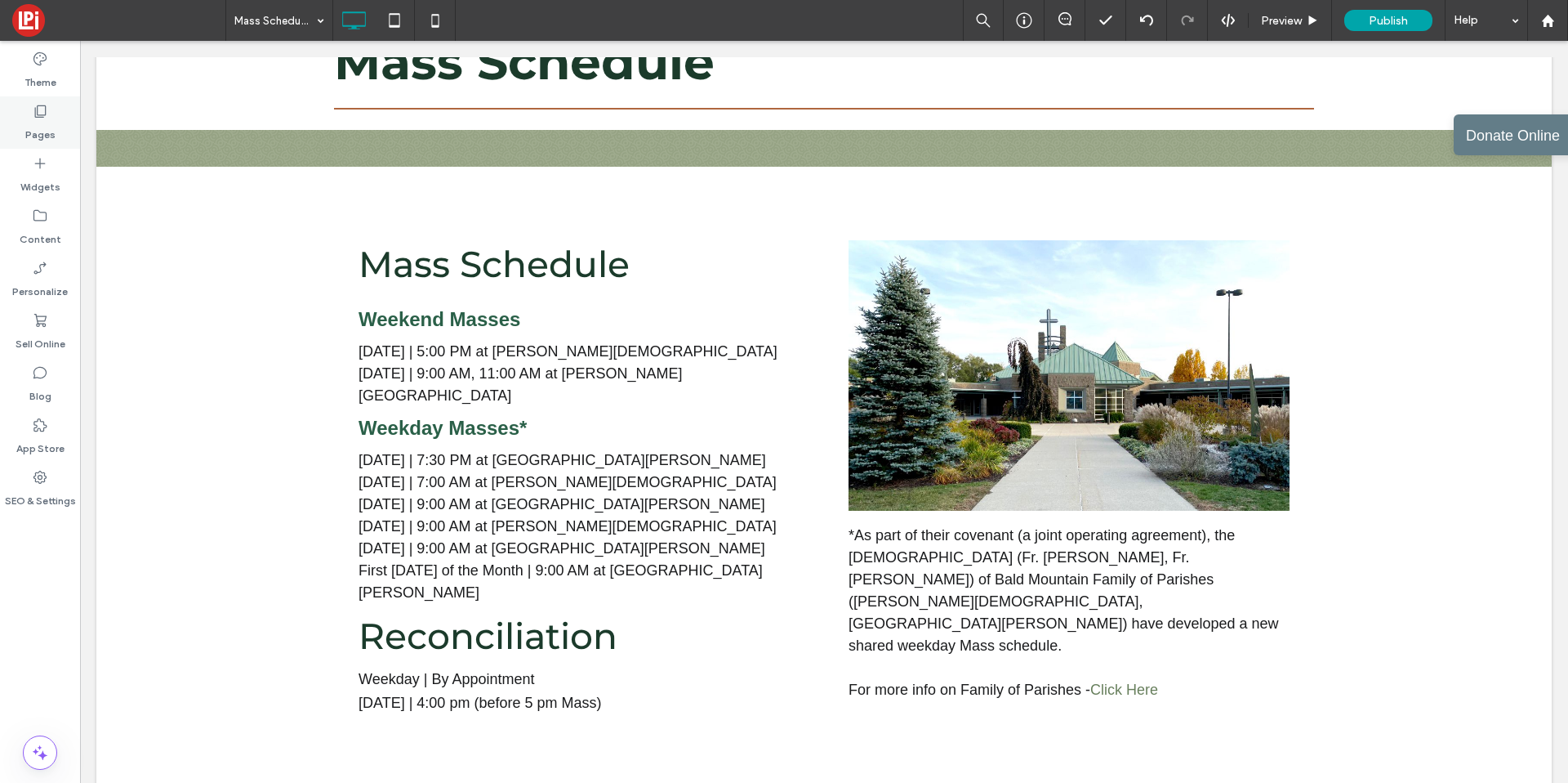
click at [38, 130] on label "Pages" at bounding box center [40, 131] width 31 height 23
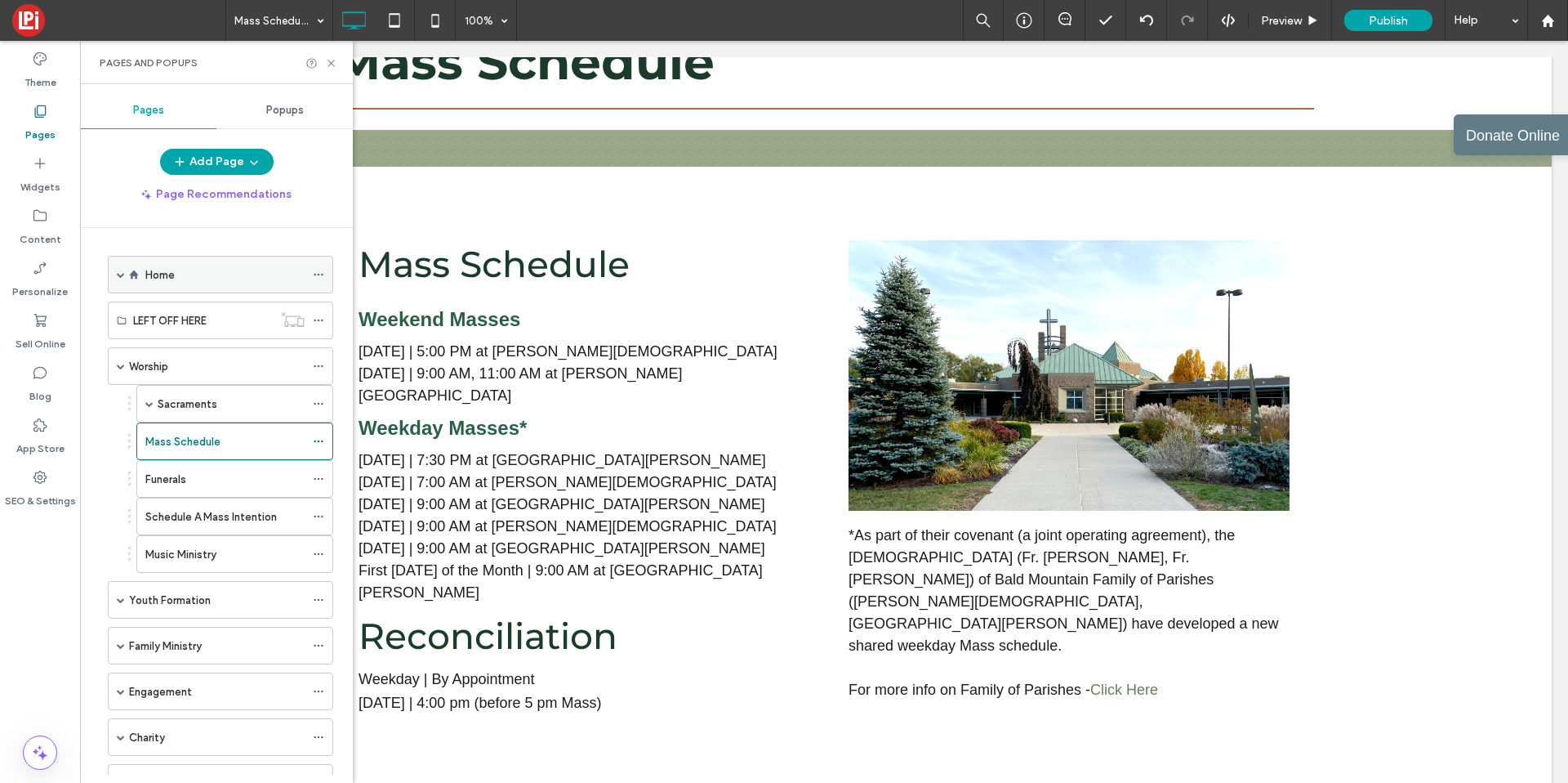
click at [168, 274] on label "Home" at bounding box center [160, 274] width 30 height 29
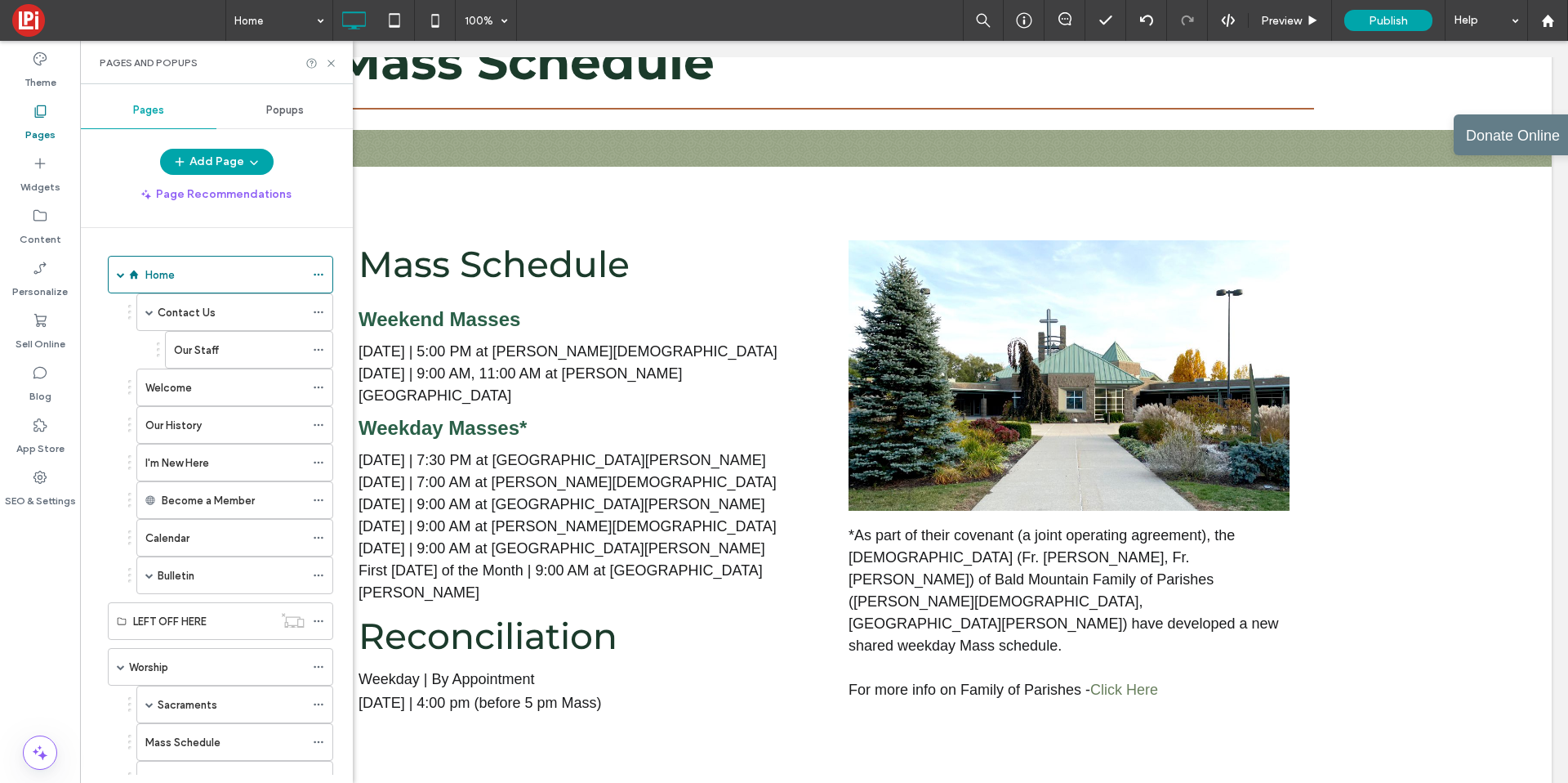
click at [336, 65] on div at bounding box center [784, 392] width 1568 height 783
click at [333, 65] on div at bounding box center [784, 392] width 1568 height 783
click at [331, 66] on icon at bounding box center [331, 63] width 12 height 12
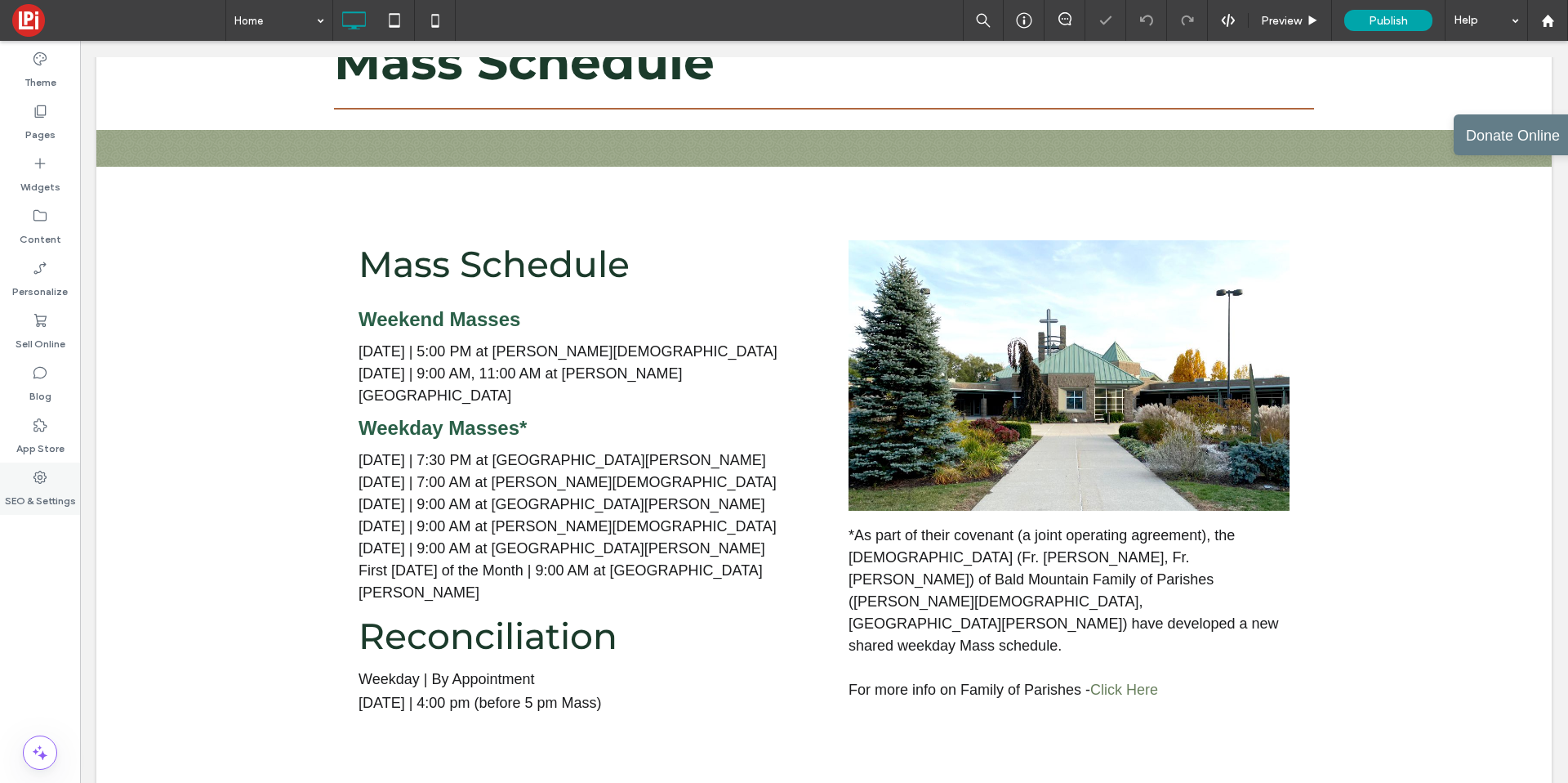
click at [52, 488] on label "SEO & Settings" at bounding box center [40, 496] width 71 height 23
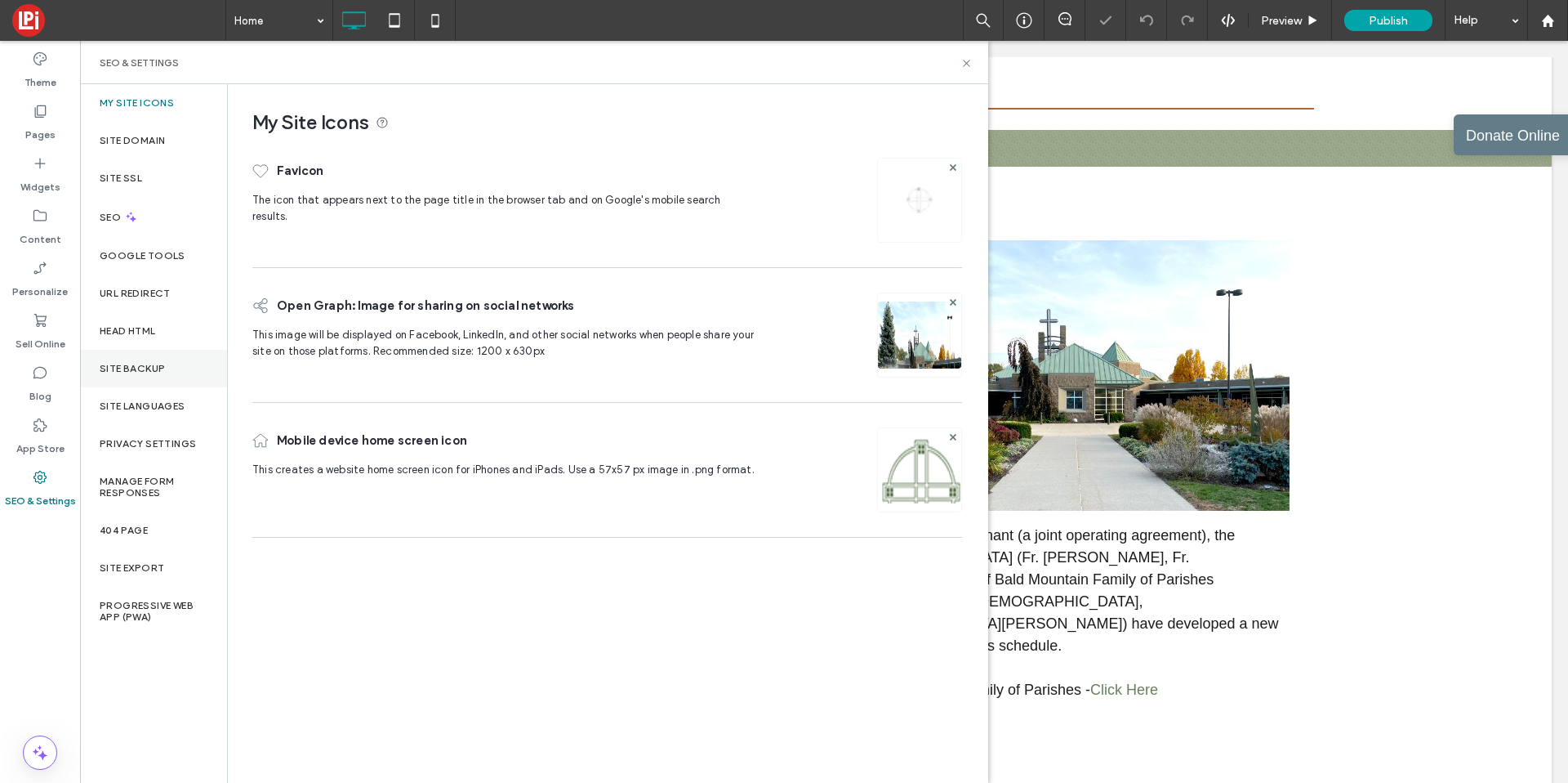
click at [138, 376] on div "Site Backup" at bounding box center [154, 368] width 147 height 38
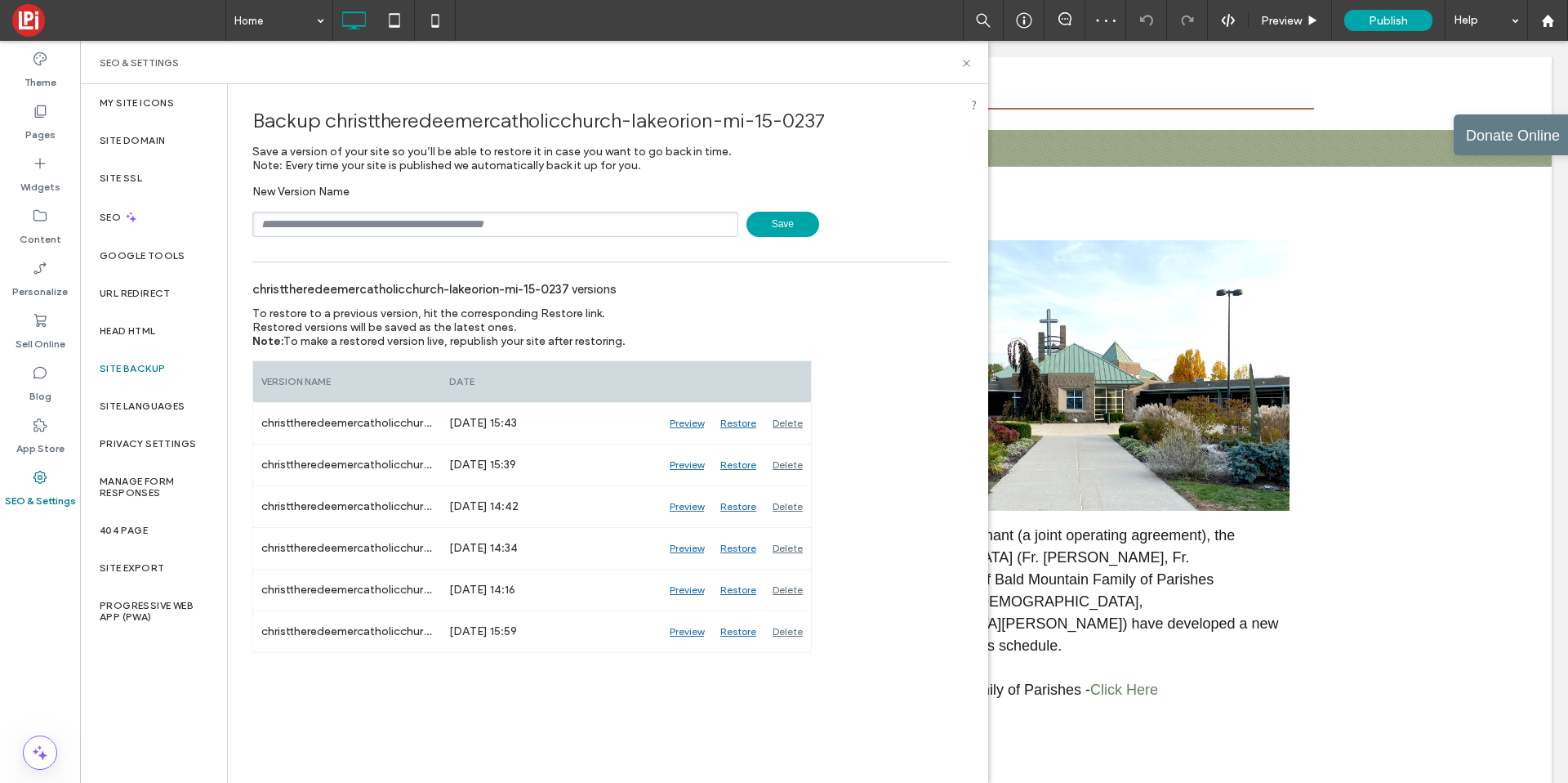
click at [773, 225] on span "Save" at bounding box center [783, 224] width 73 height 25
click at [968, 65] on use at bounding box center [965, 62] width 6 height 6
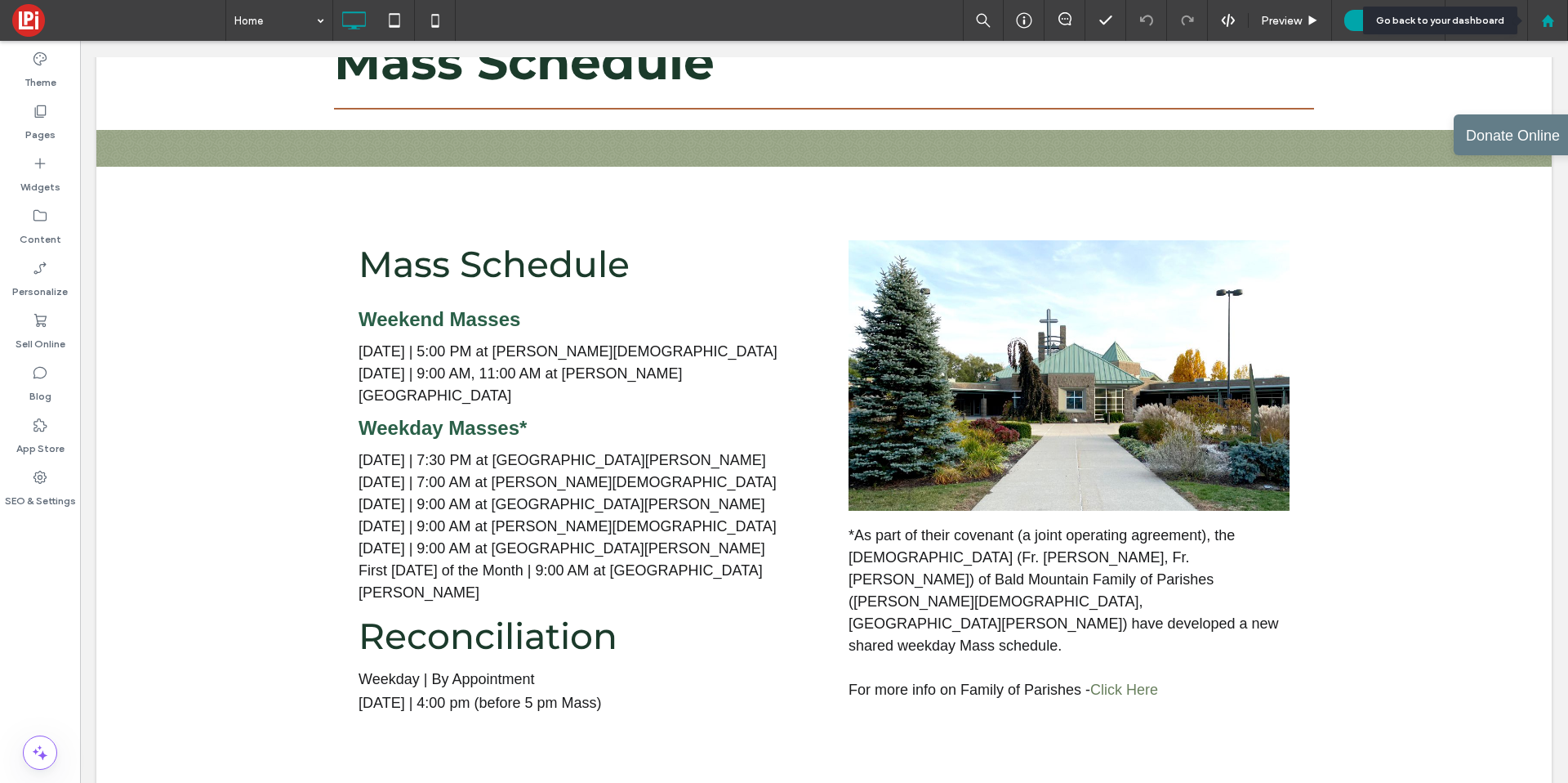
click at [1558, 25] on div at bounding box center [1547, 21] width 39 height 14
